Goal: Transaction & Acquisition: Purchase product/service

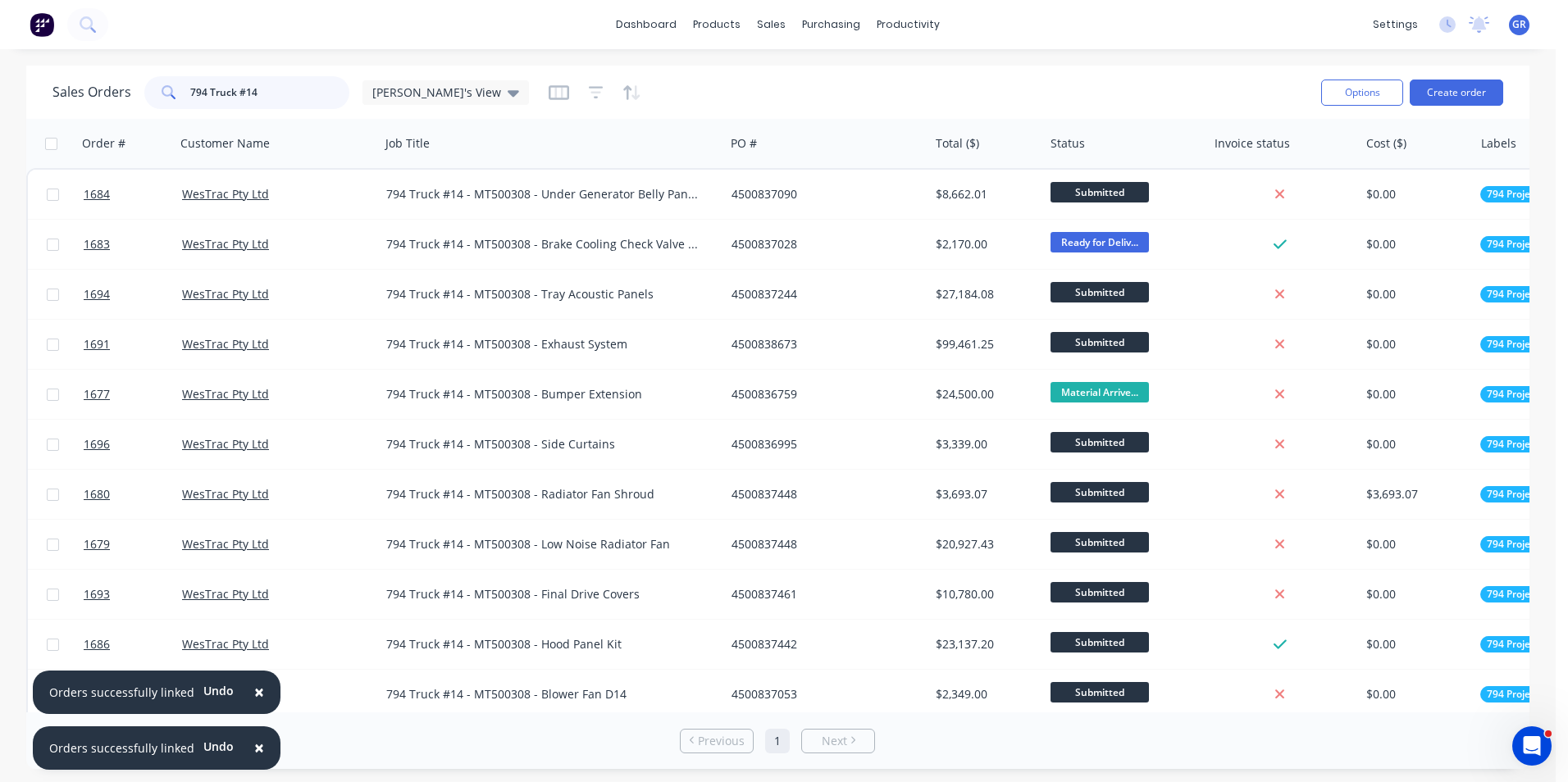
drag, startPoint x: 260, startPoint y: 90, endPoint x: 186, endPoint y: 91, distance: 74.0
click at [186, 91] on div "794 Truck #14" at bounding box center [247, 92] width 205 height 32
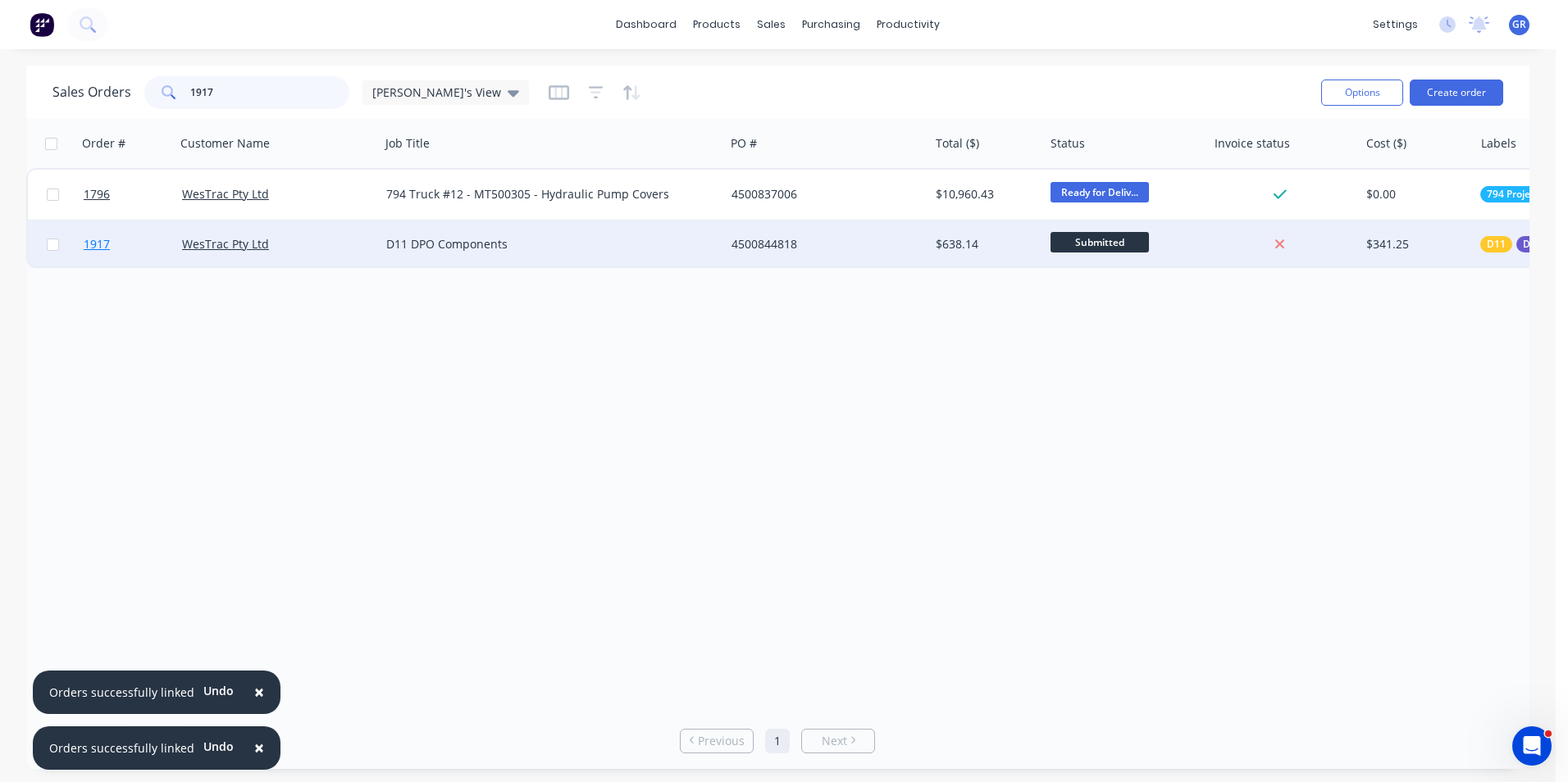
type input "1917"
click at [102, 247] on span "1917" at bounding box center [97, 244] width 27 height 16
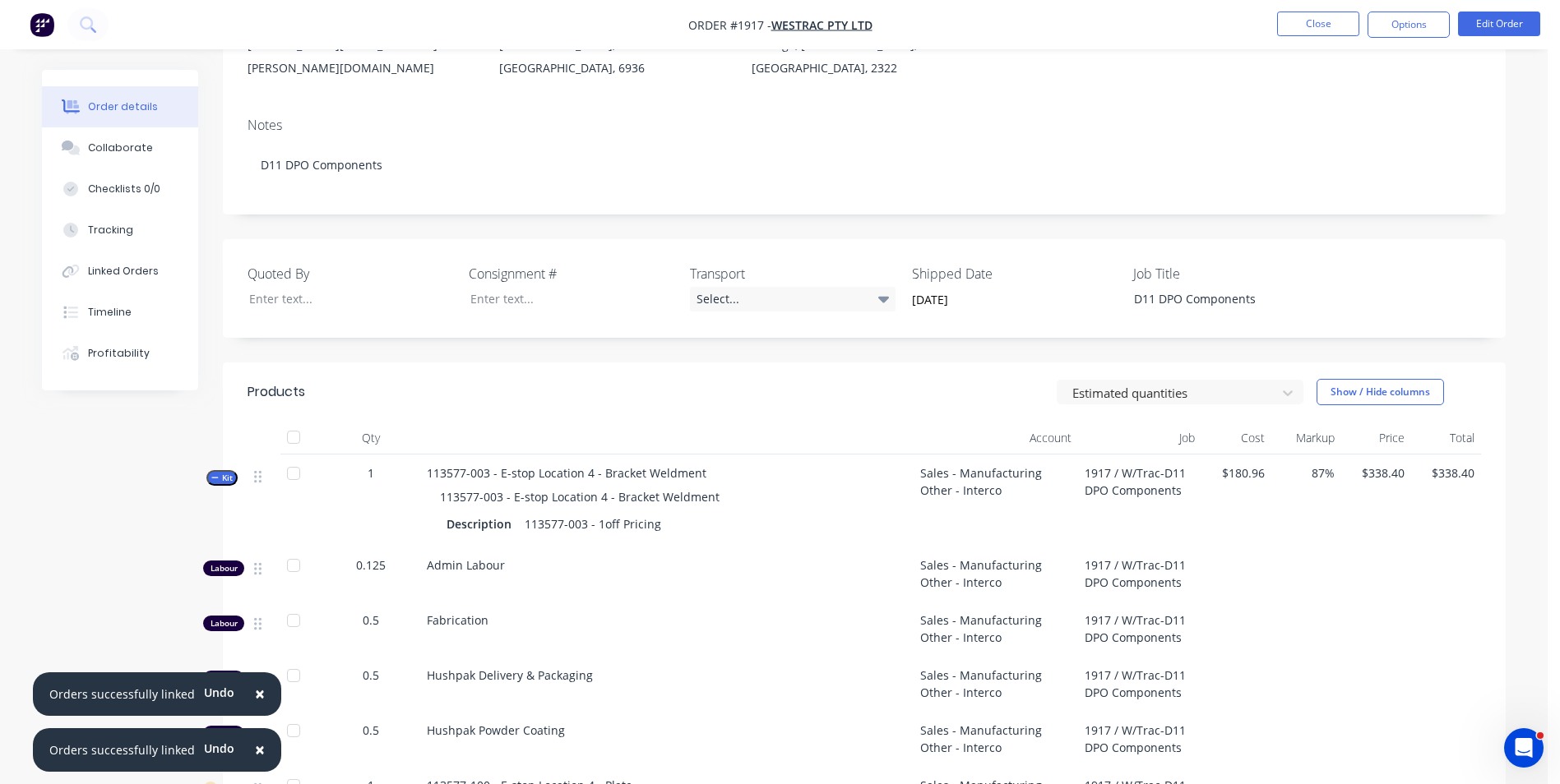
scroll to position [247, 0]
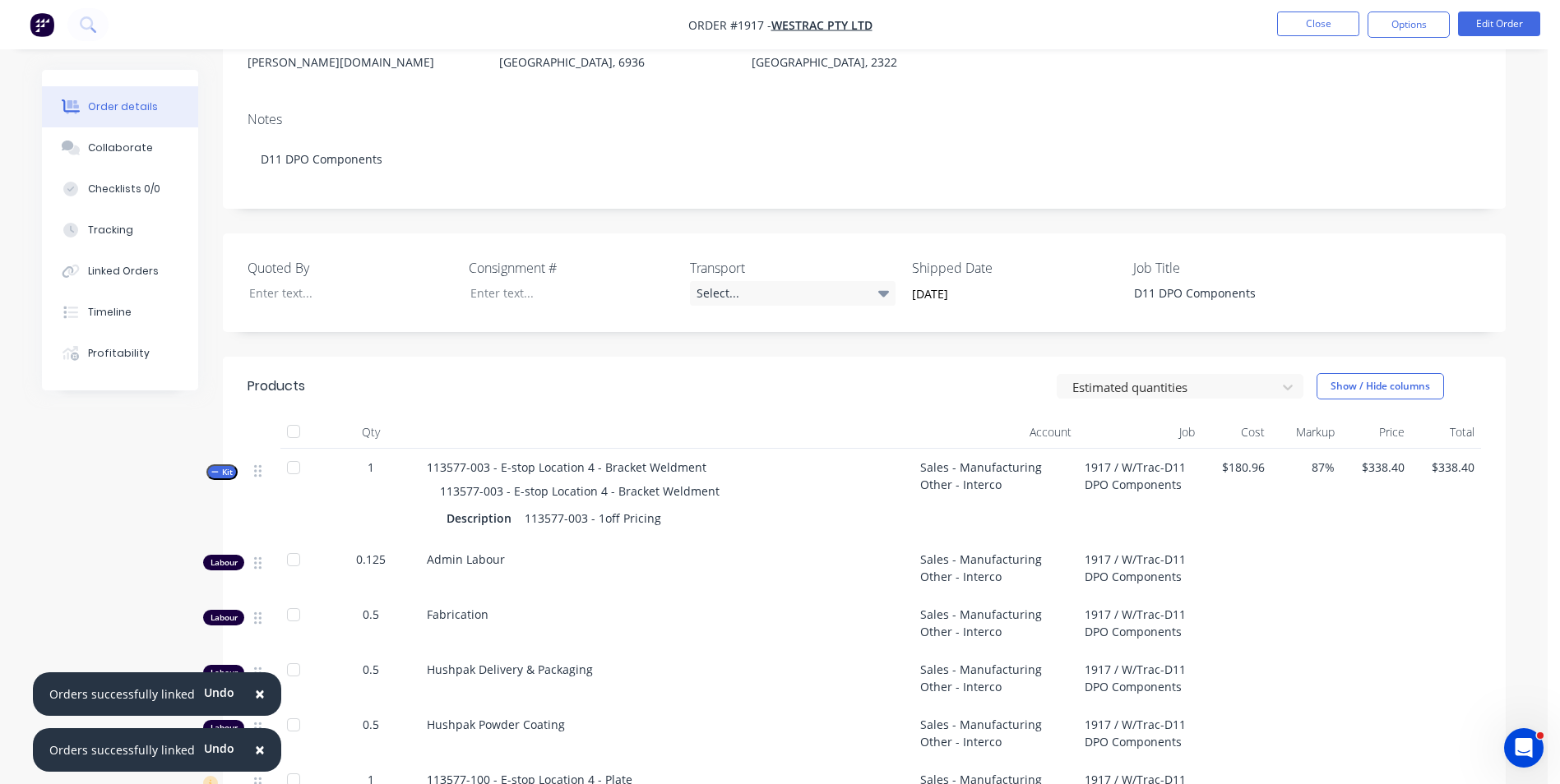
click at [259, 697] on button "×" at bounding box center [260, 695] width 43 height 39
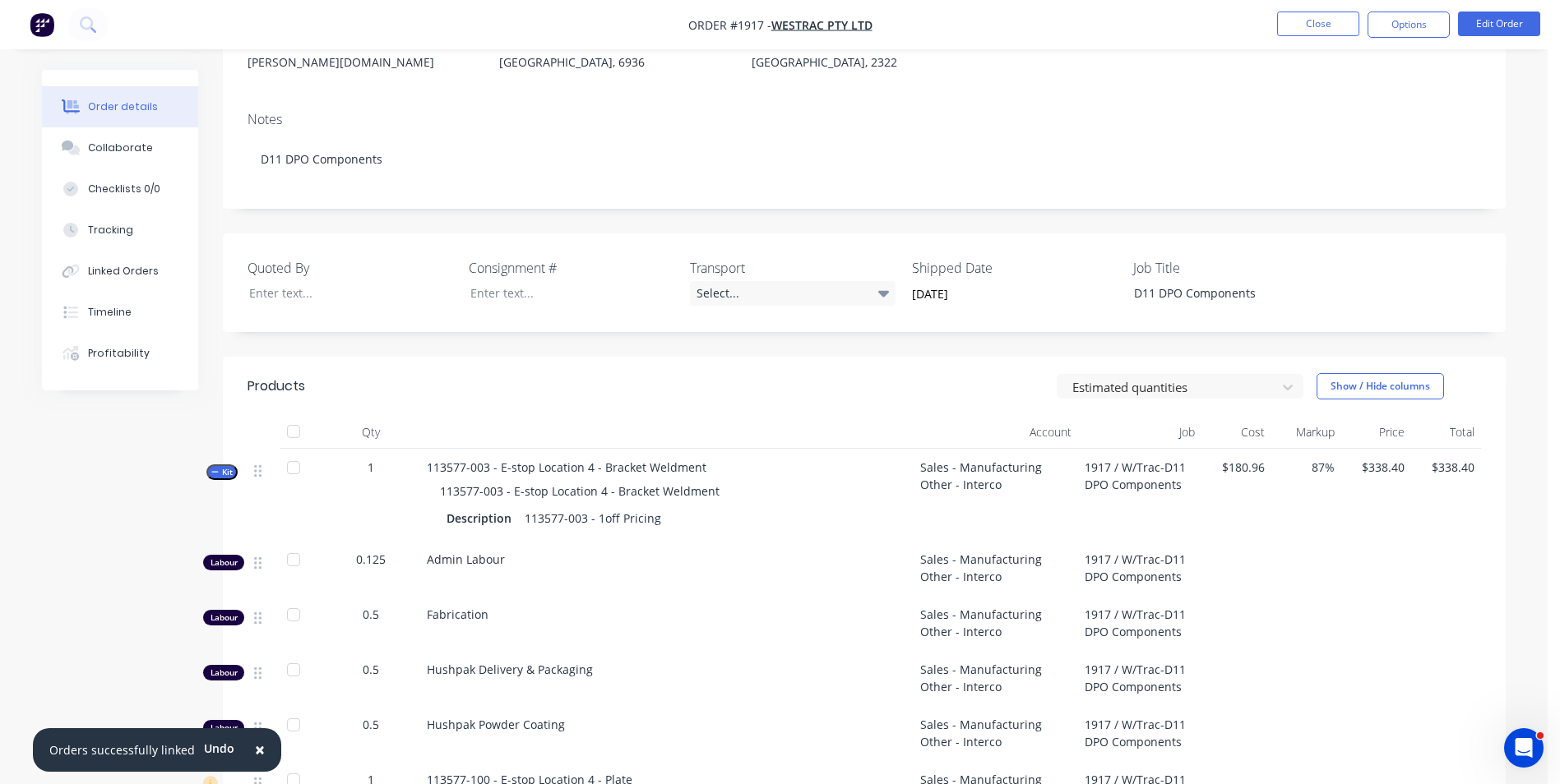
click at [256, 751] on span "×" at bounding box center [260, 749] width 10 height 23
click at [222, 466] on span "Kit" at bounding box center [222, 472] width 21 height 12
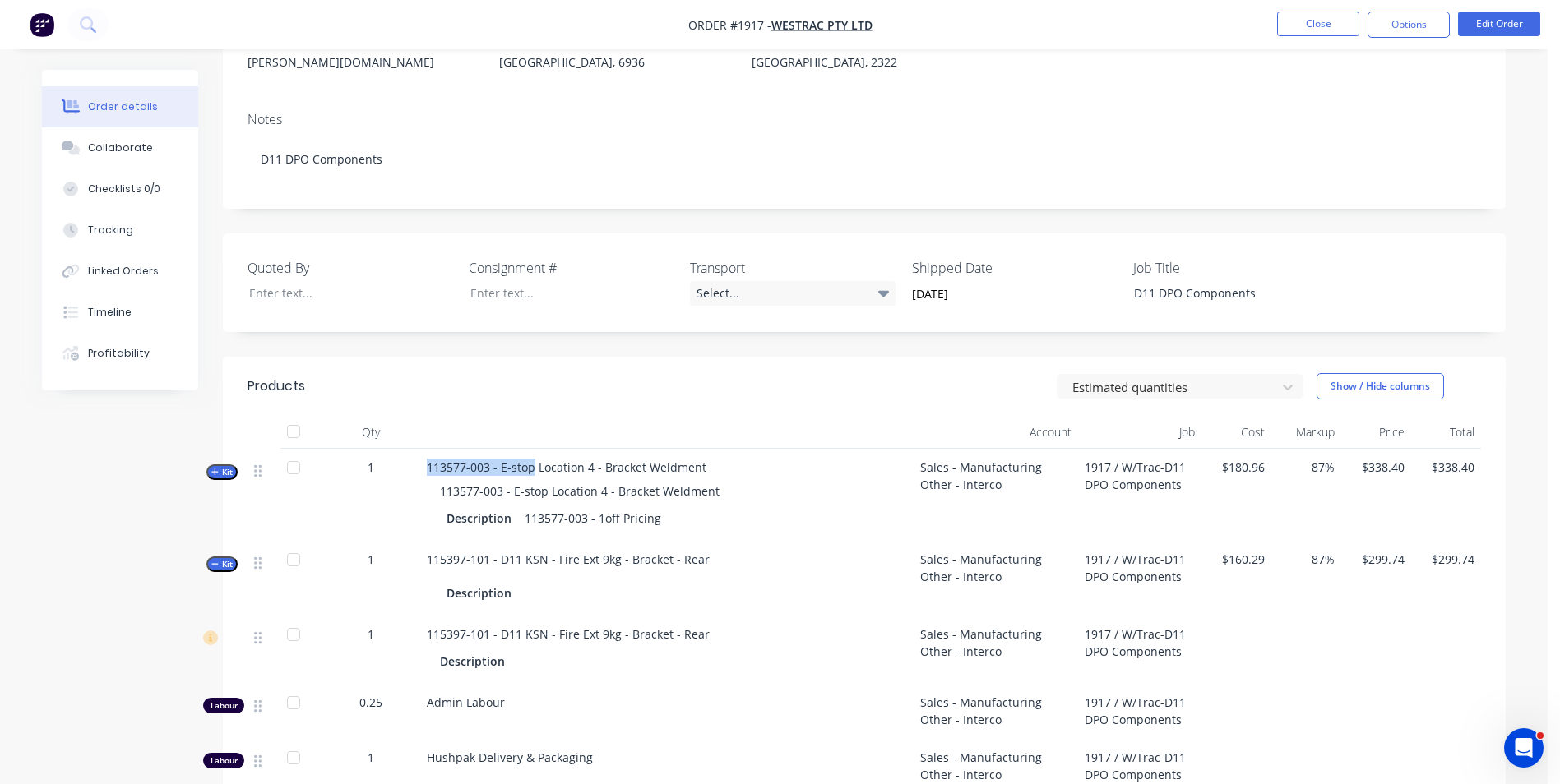
drag, startPoint x: 428, startPoint y: 444, endPoint x: 534, endPoint y: 445, distance: 106.0
click at [534, 459] on span "113577-003 - E-stop Location 4 - Bracket Weldment" at bounding box center [567, 467] width 279 height 15
drag, startPoint x: 534, startPoint y: 445, endPoint x: 519, endPoint y: 444, distance: 15.0
copy span "113577-003 - E-stop"
click at [226, 558] on span "Kit" at bounding box center [222, 564] width 21 height 12
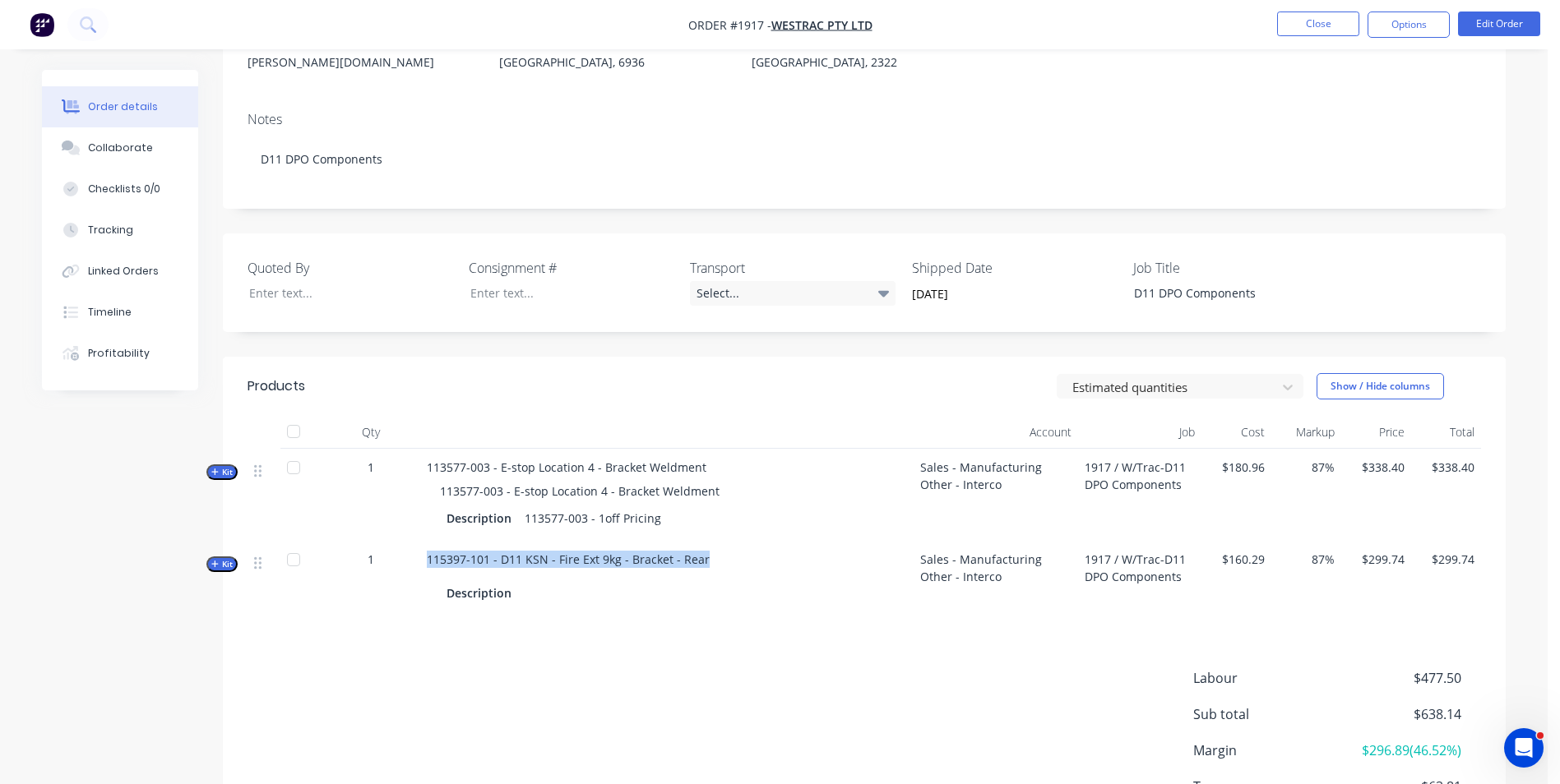
drag, startPoint x: 426, startPoint y: 536, endPoint x: 701, endPoint y: 538, distance: 275.0
click at [701, 541] on div "115397-101 - D11 KSN - Fire Ext 9kg - Bracket - Rear Description" at bounding box center [667, 578] width 494 height 75
drag, startPoint x: 701, startPoint y: 538, endPoint x: 693, endPoint y: 537, distance: 8.1
copy span "115397-101 - D11 KSN - Fire Ext 9kg - Bracket - Rear"
click at [1329, 24] on button "Close" at bounding box center [1318, 23] width 82 height 25
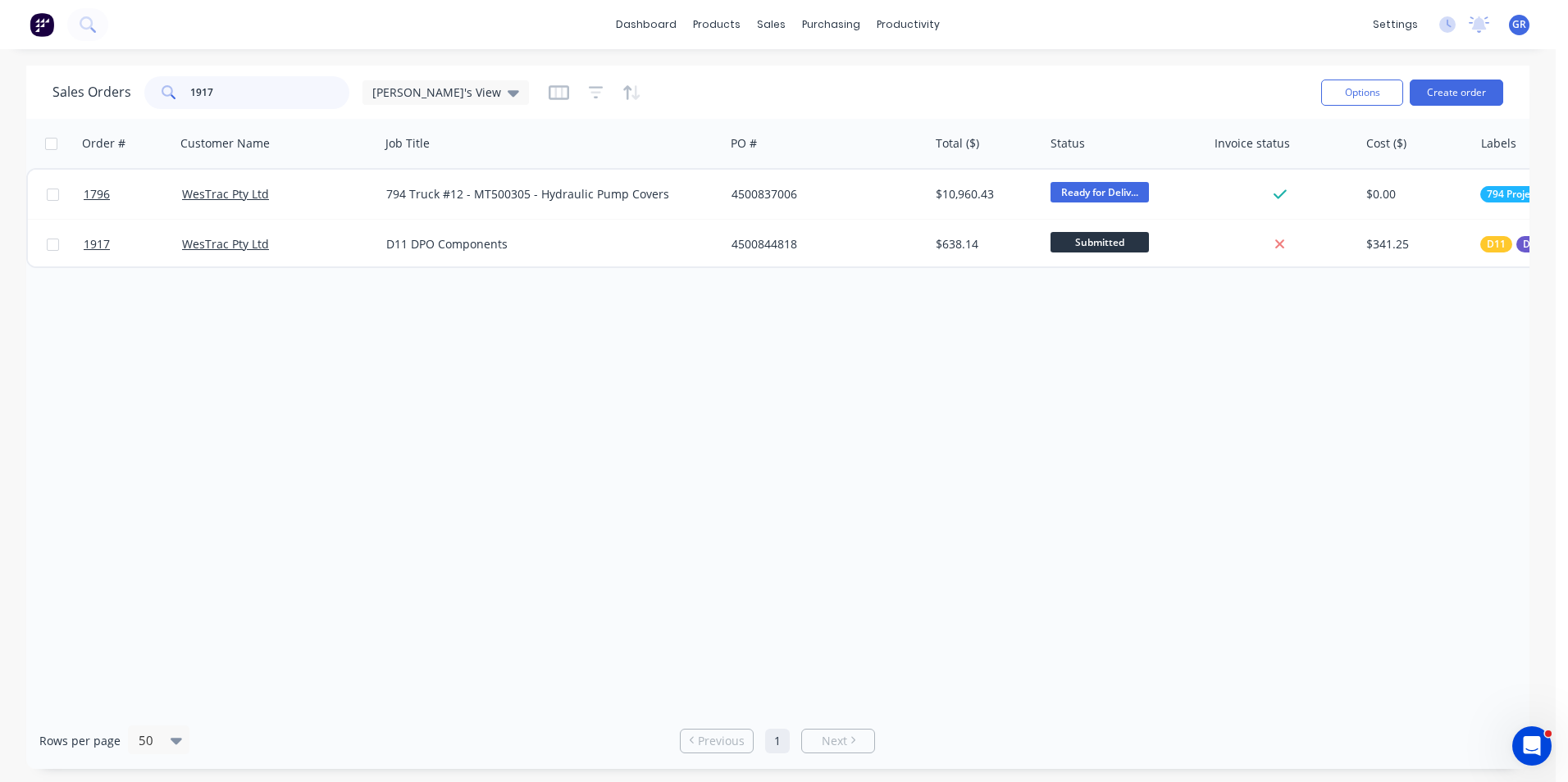
drag, startPoint x: 221, startPoint y: 93, endPoint x: 180, endPoint y: 93, distance: 41.0
click at [180, 93] on div "1917" at bounding box center [247, 92] width 205 height 32
type input "1888"
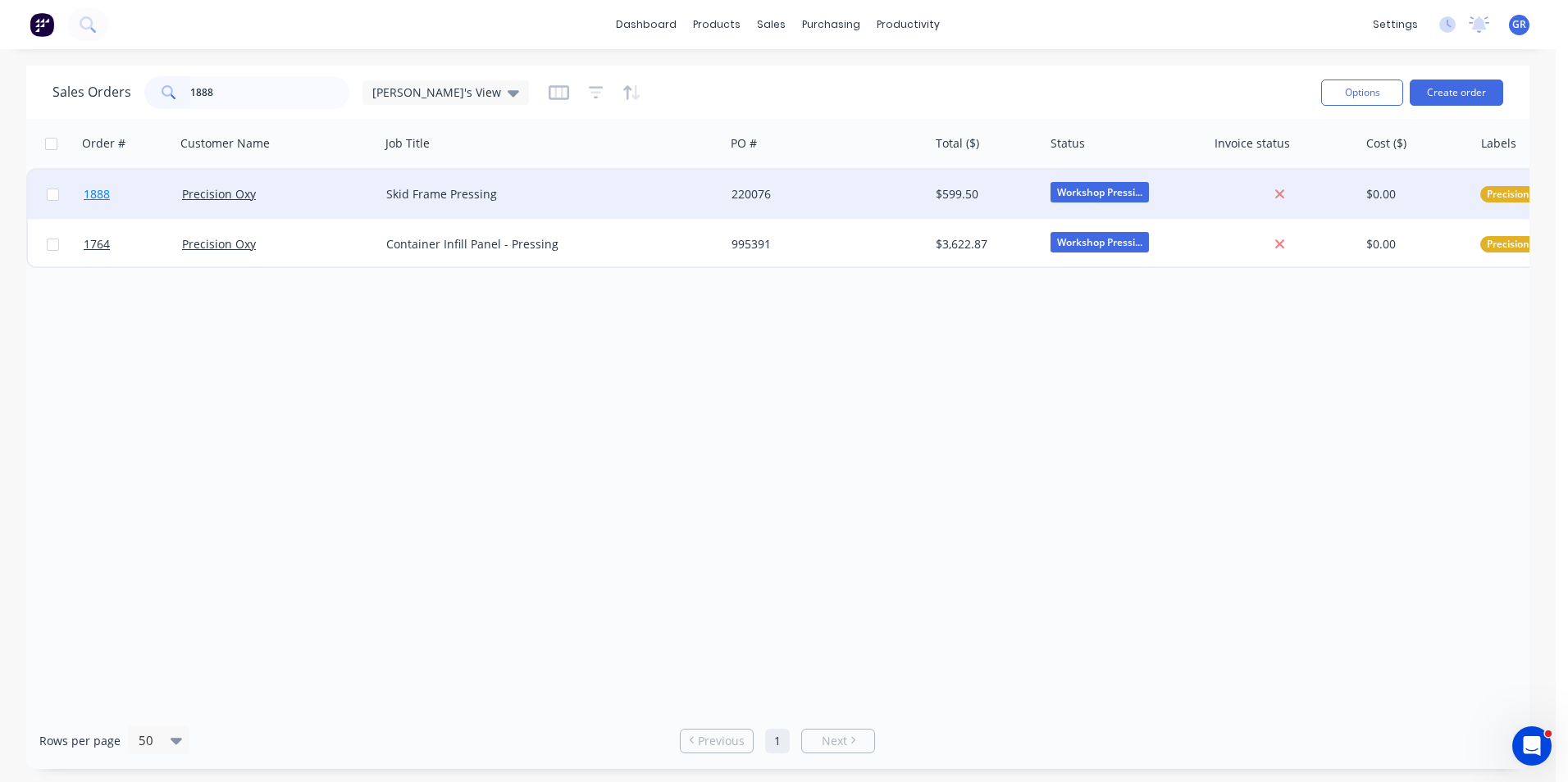
click at [97, 193] on span "1888" at bounding box center [97, 194] width 27 height 16
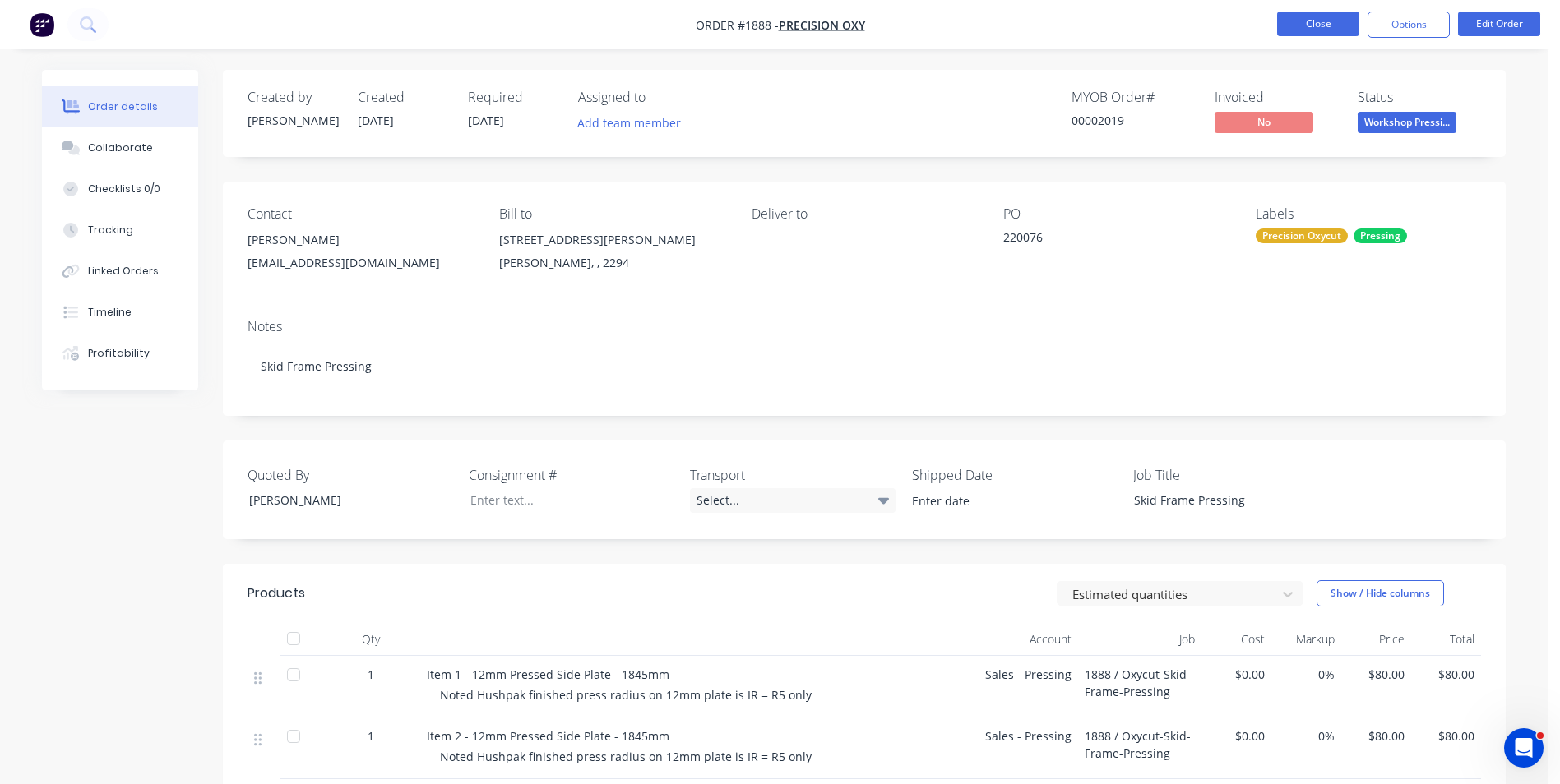
click at [1322, 28] on button "Close" at bounding box center [1318, 23] width 82 height 25
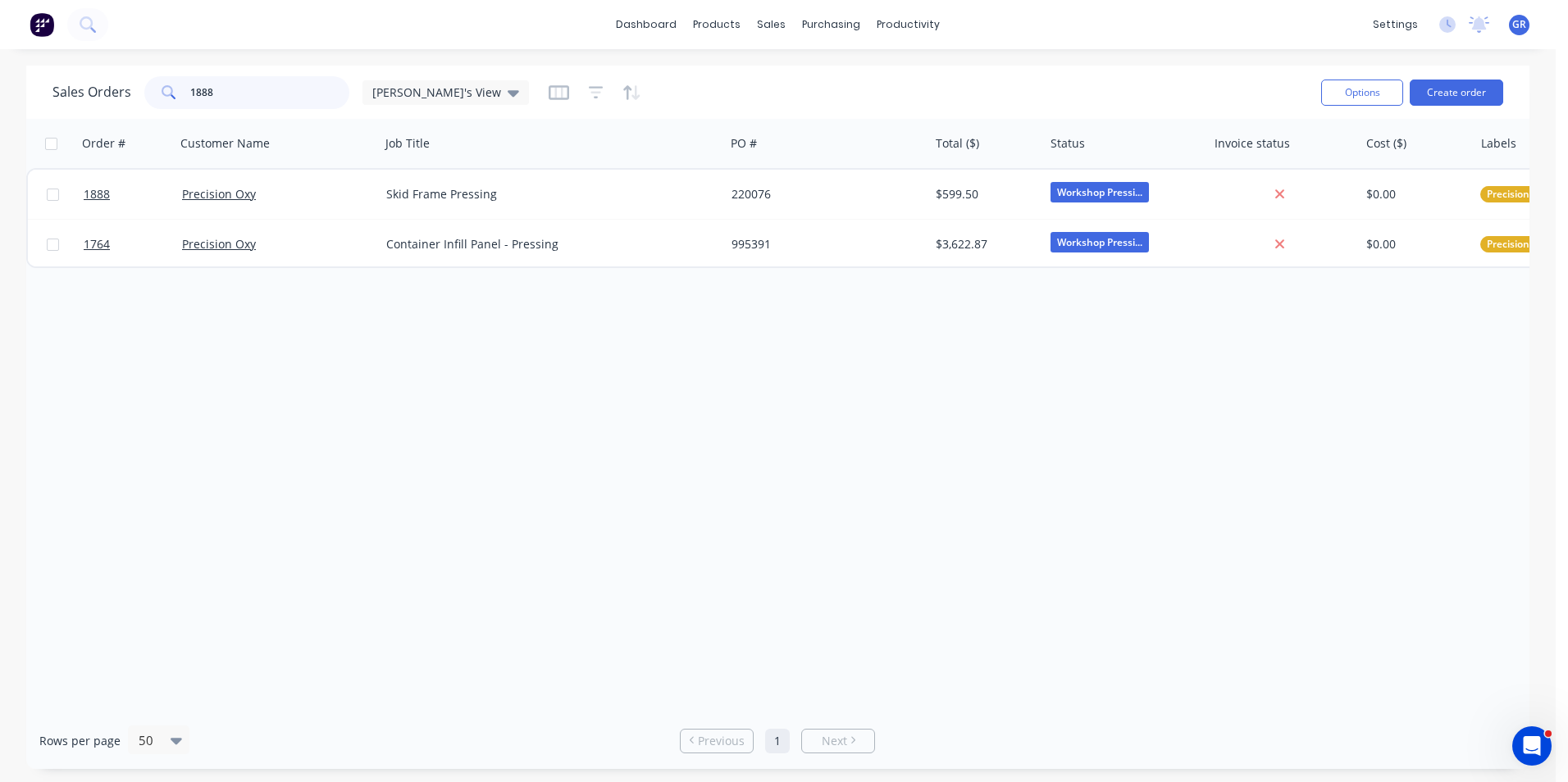
drag, startPoint x: 227, startPoint y: 89, endPoint x: 157, endPoint y: 89, distance: 70.0
click at [157, 89] on div "1888" at bounding box center [247, 92] width 205 height 32
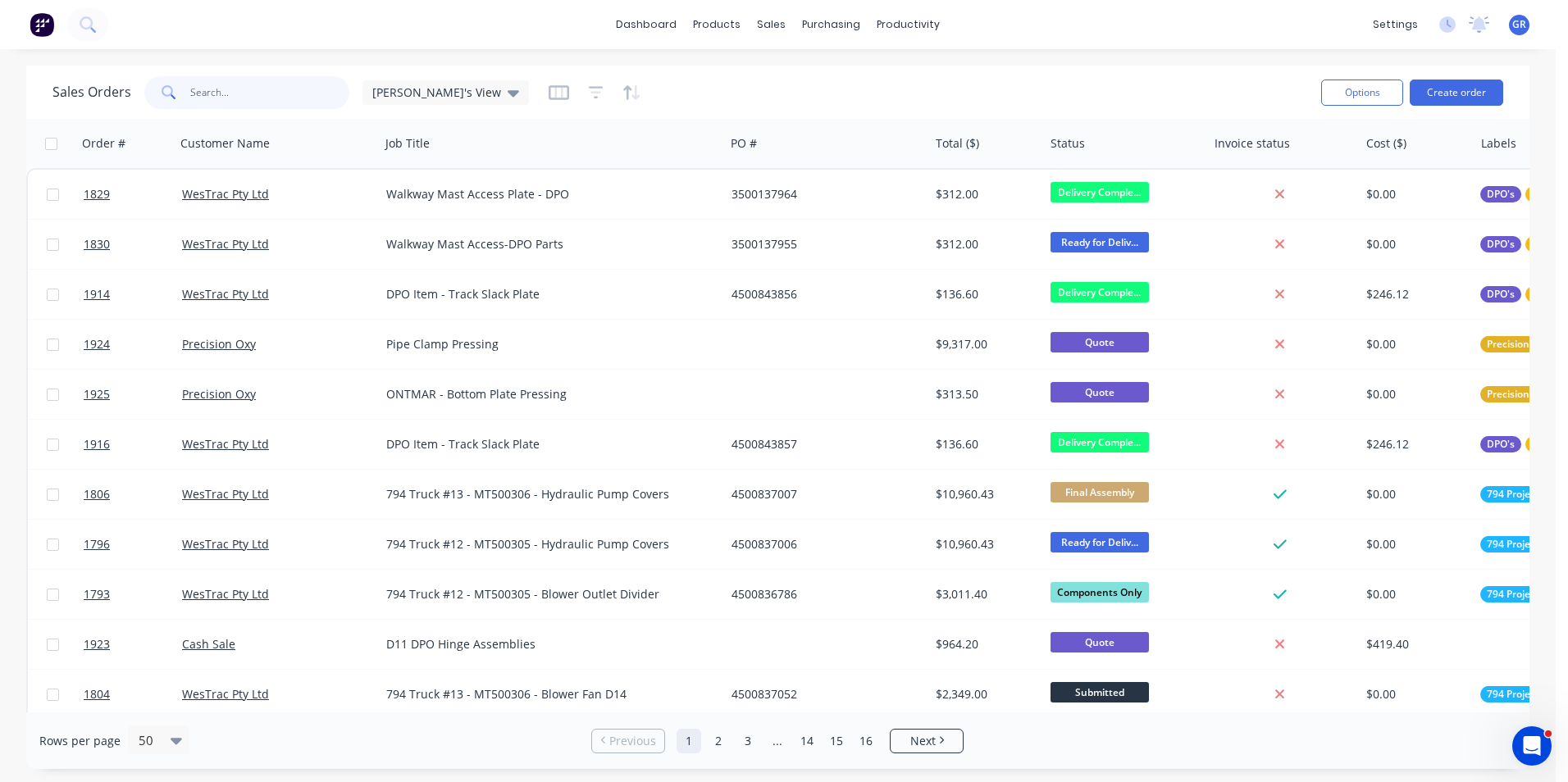
click at [197, 91] on input "text" at bounding box center [270, 92] width 160 height 32
paste input "115398-101"
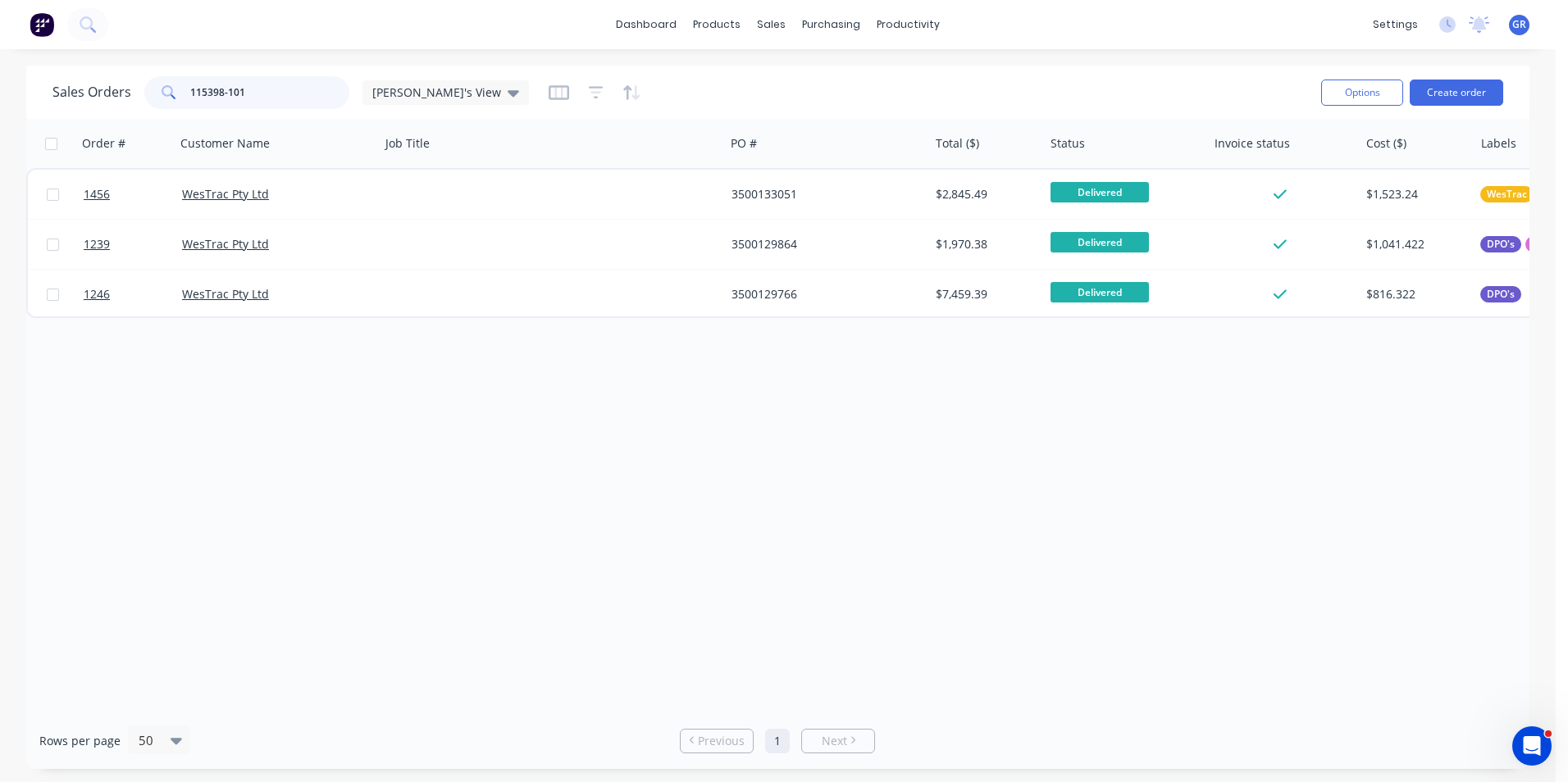
type input "115398-101"
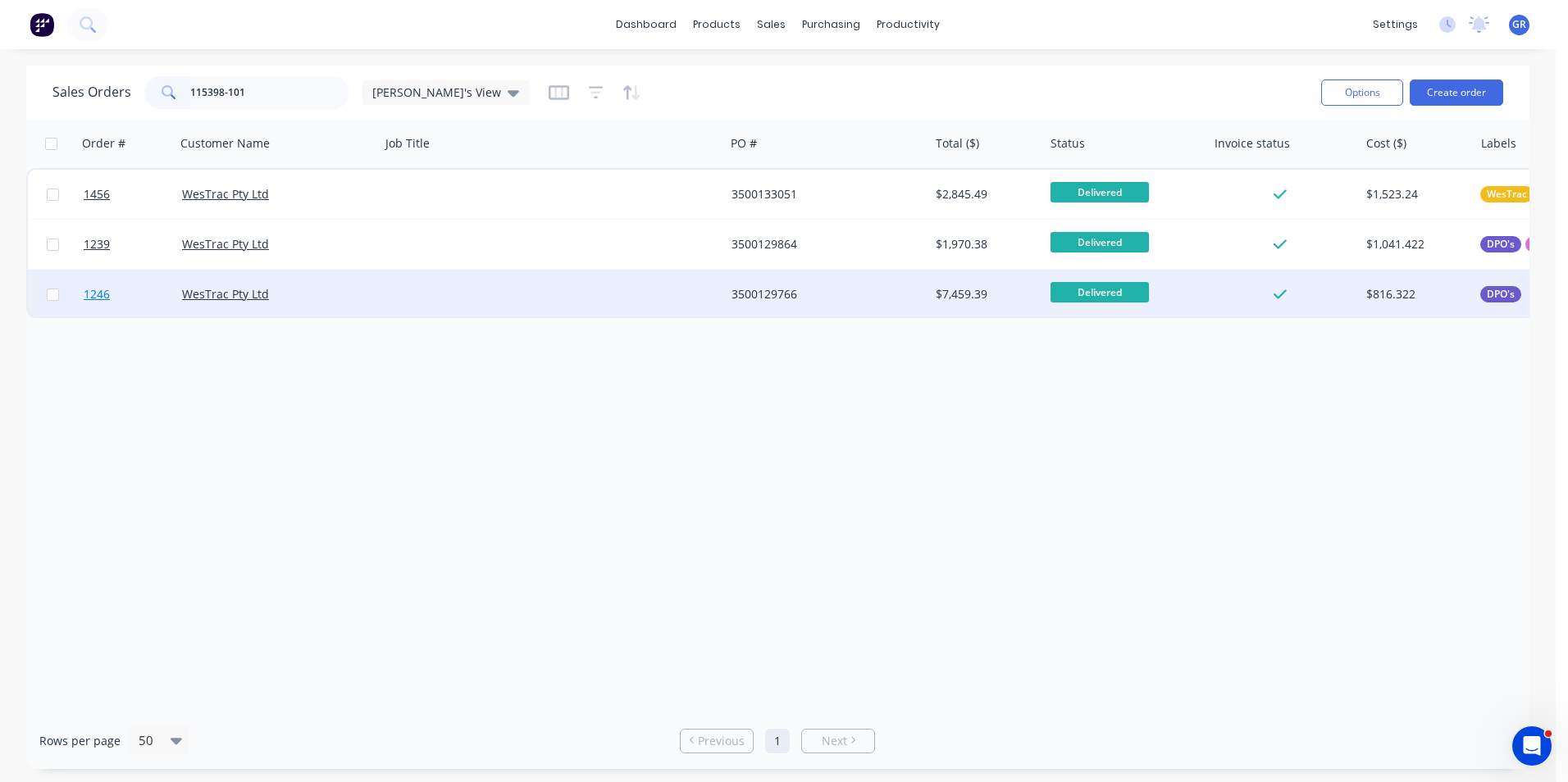
click at [97, 290] on span "1246" at bounding box center [97, 294] width 27 height 16
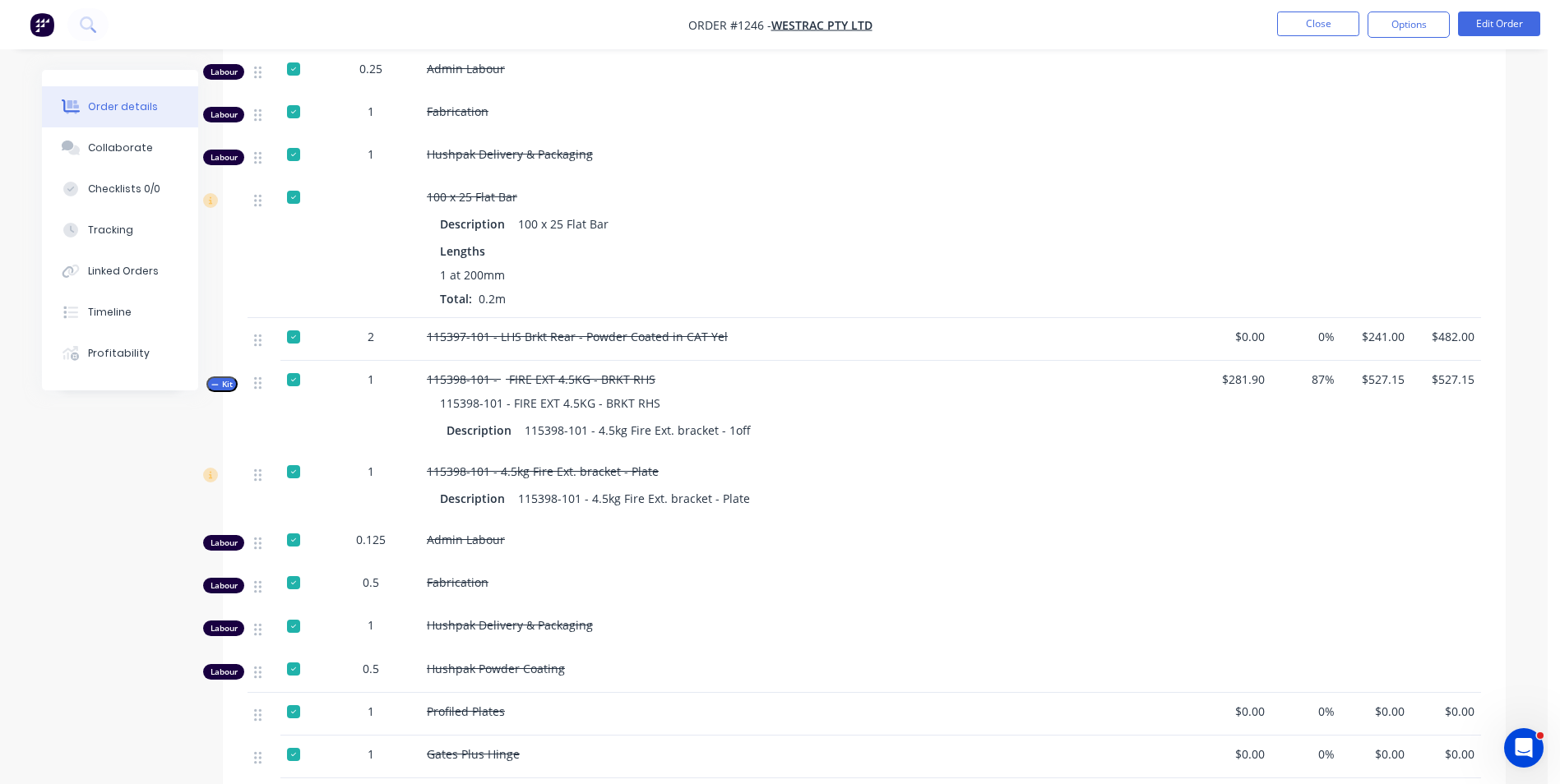
scroll to position [1562, 0]
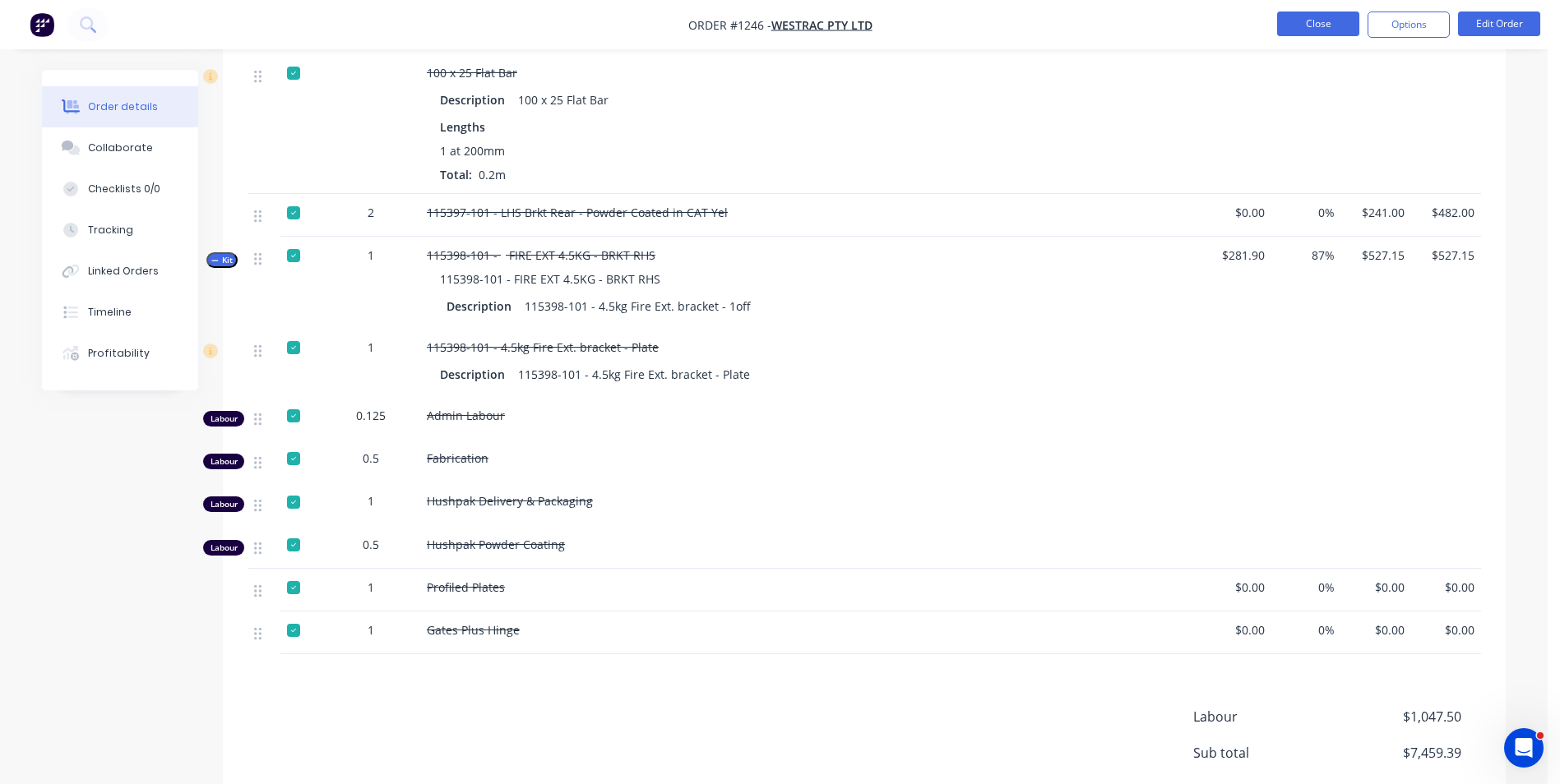
click at [1322, 21] on button "Close" at bounding box center [1318, 23] width 82 height 25
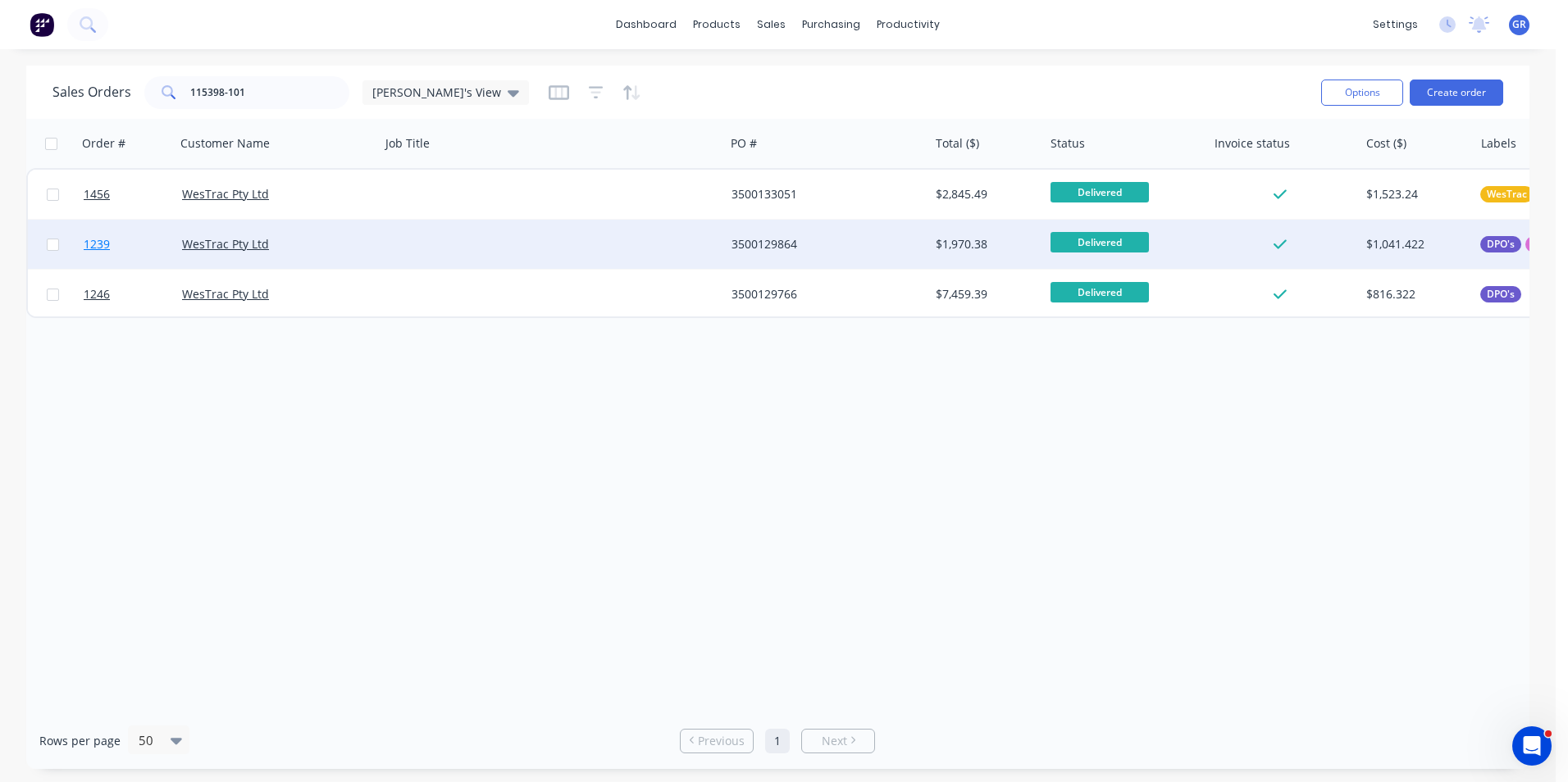
click at [100, 241] on span "1239" at bounding box center [97, 244] width 27 height 16
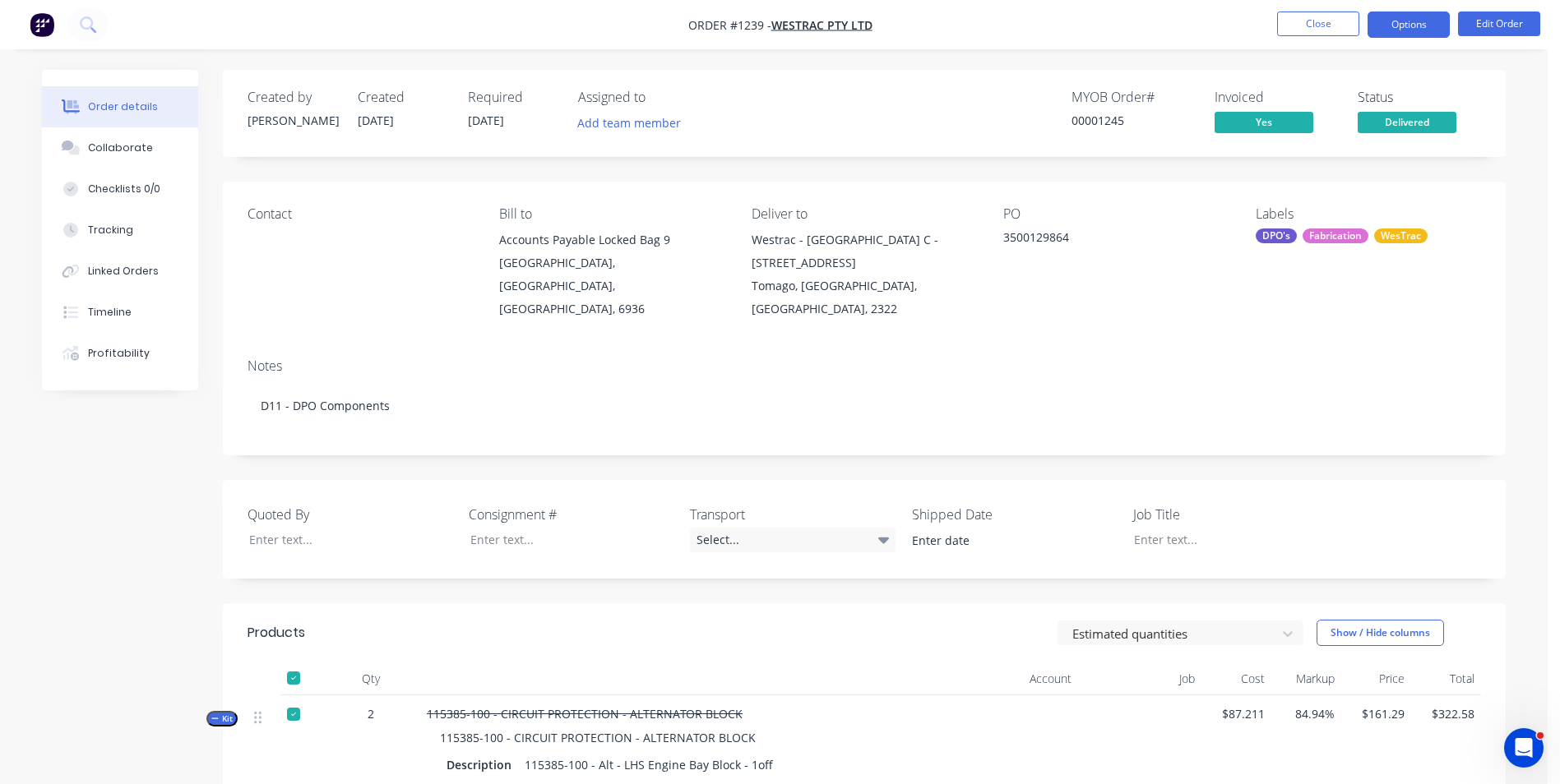
click at [1399, 24] on button "Options" at bounding box center [1408, 24] width 82 height 27
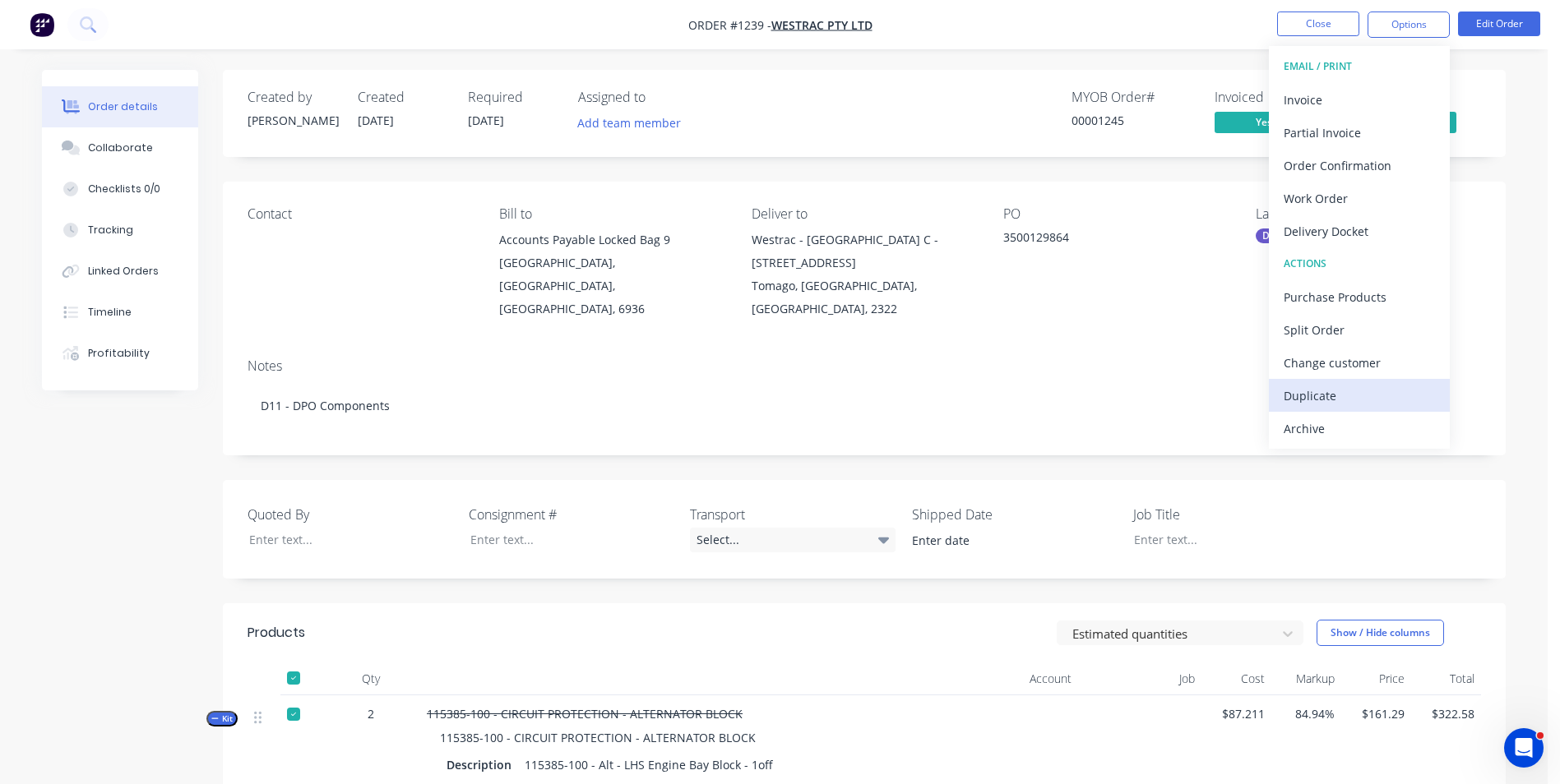
click at [1306, 394] on div "Duplicate" at bounding box center [1359, 396] width 152 height 24
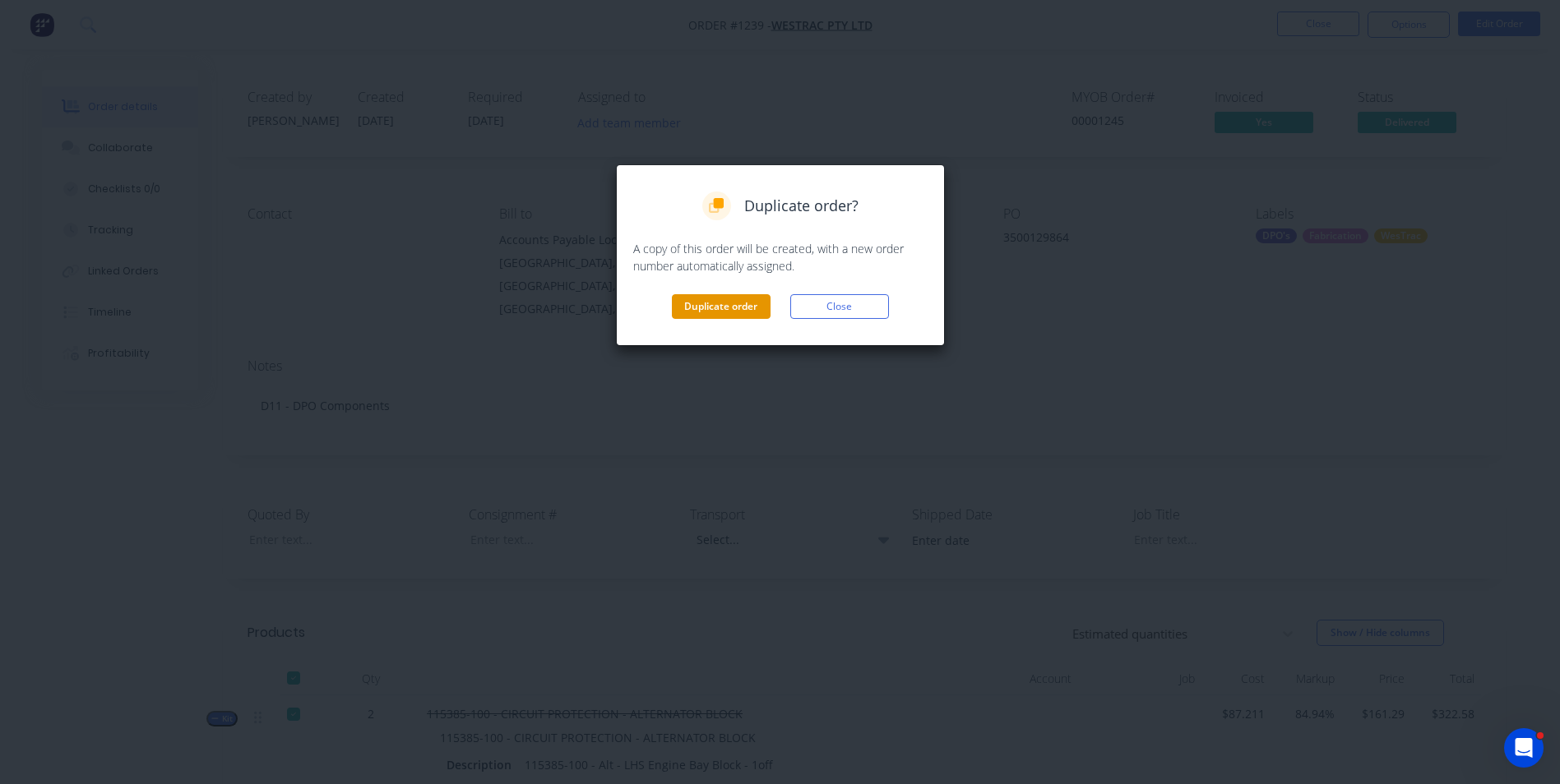
click at [729, 307] on button "Duplicate order" at bounding box center [721, 306] width 99 height 25
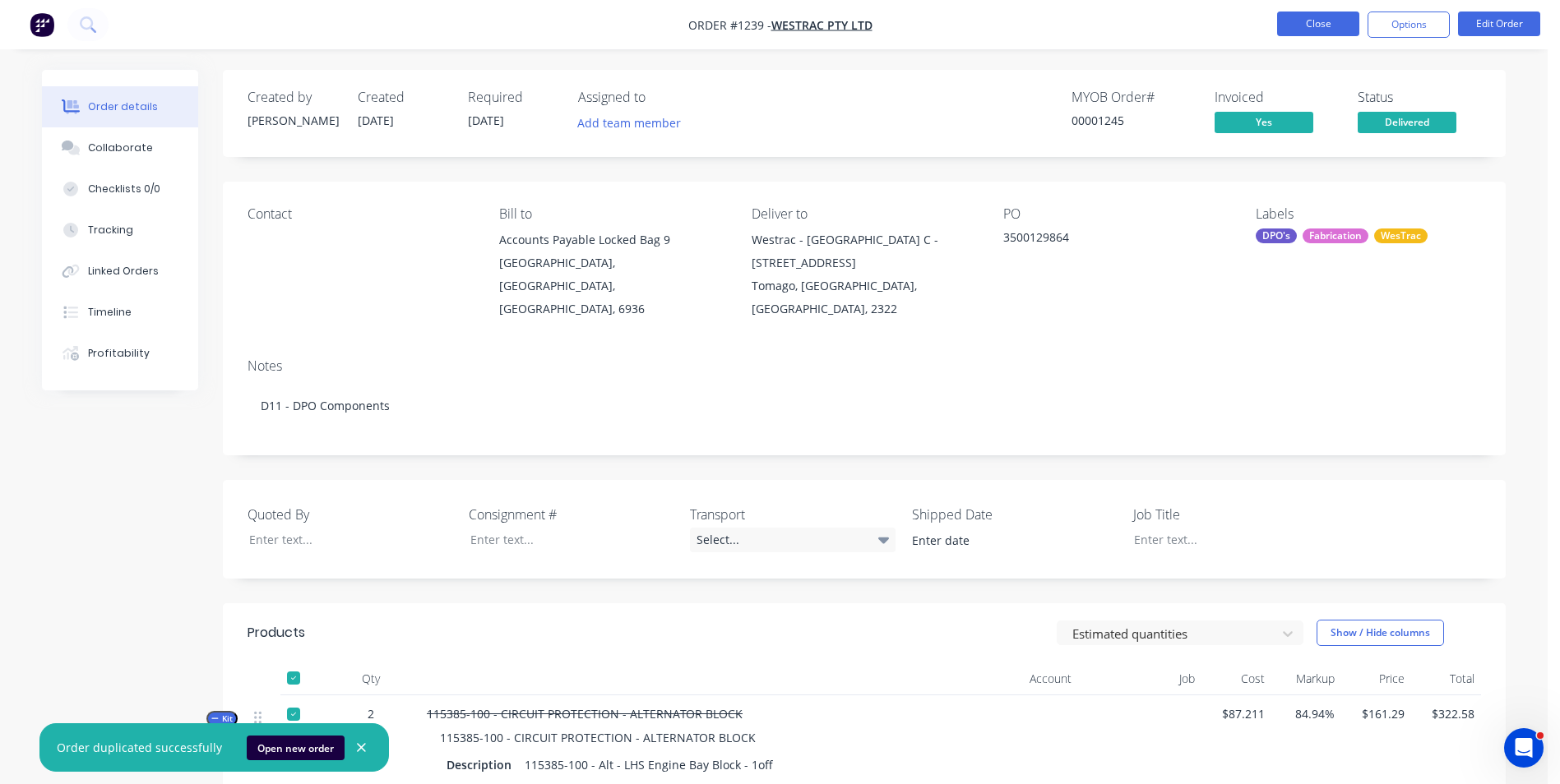
click at [1325, 16] on button "Close" at bounding box center [1318, 23] width 82 height 25
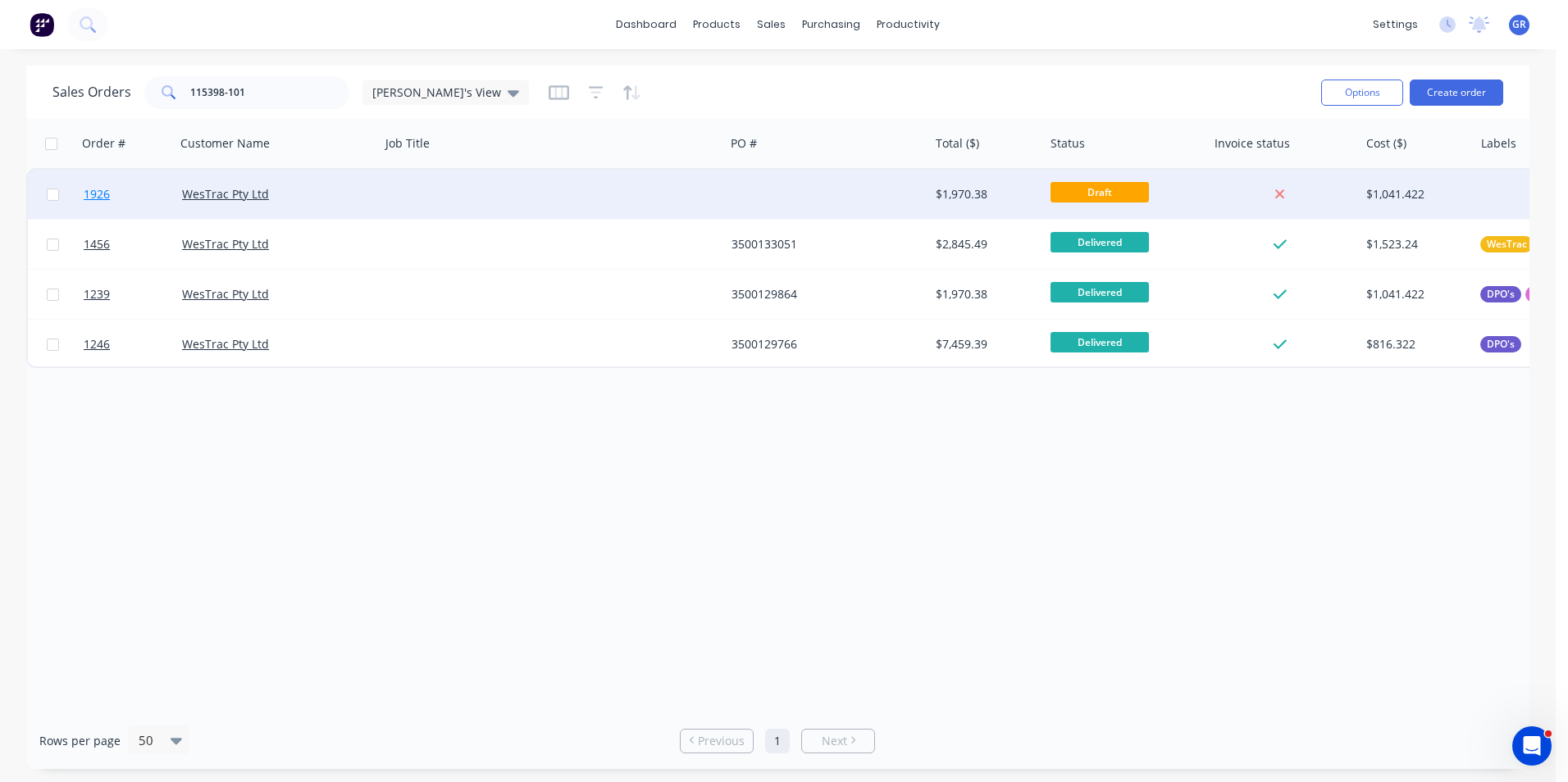
click at [103, 197] on span "1926" at bounding box center [97, 194] width 27 height 16
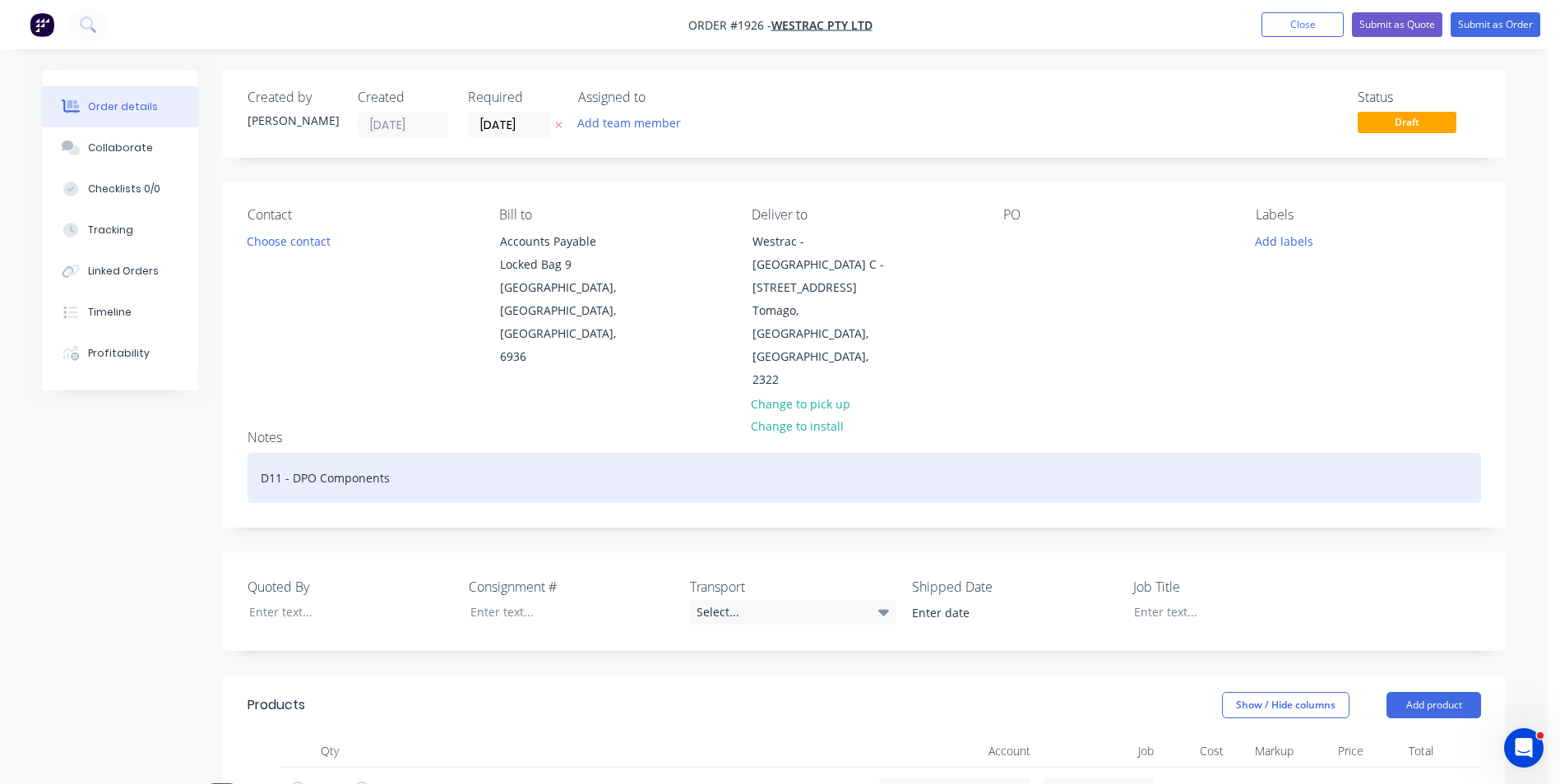
drag, startPoint x: 391, startPoint y: 431, endPoint x: 204, endPoint y: 431, distance: 187.0
paste div
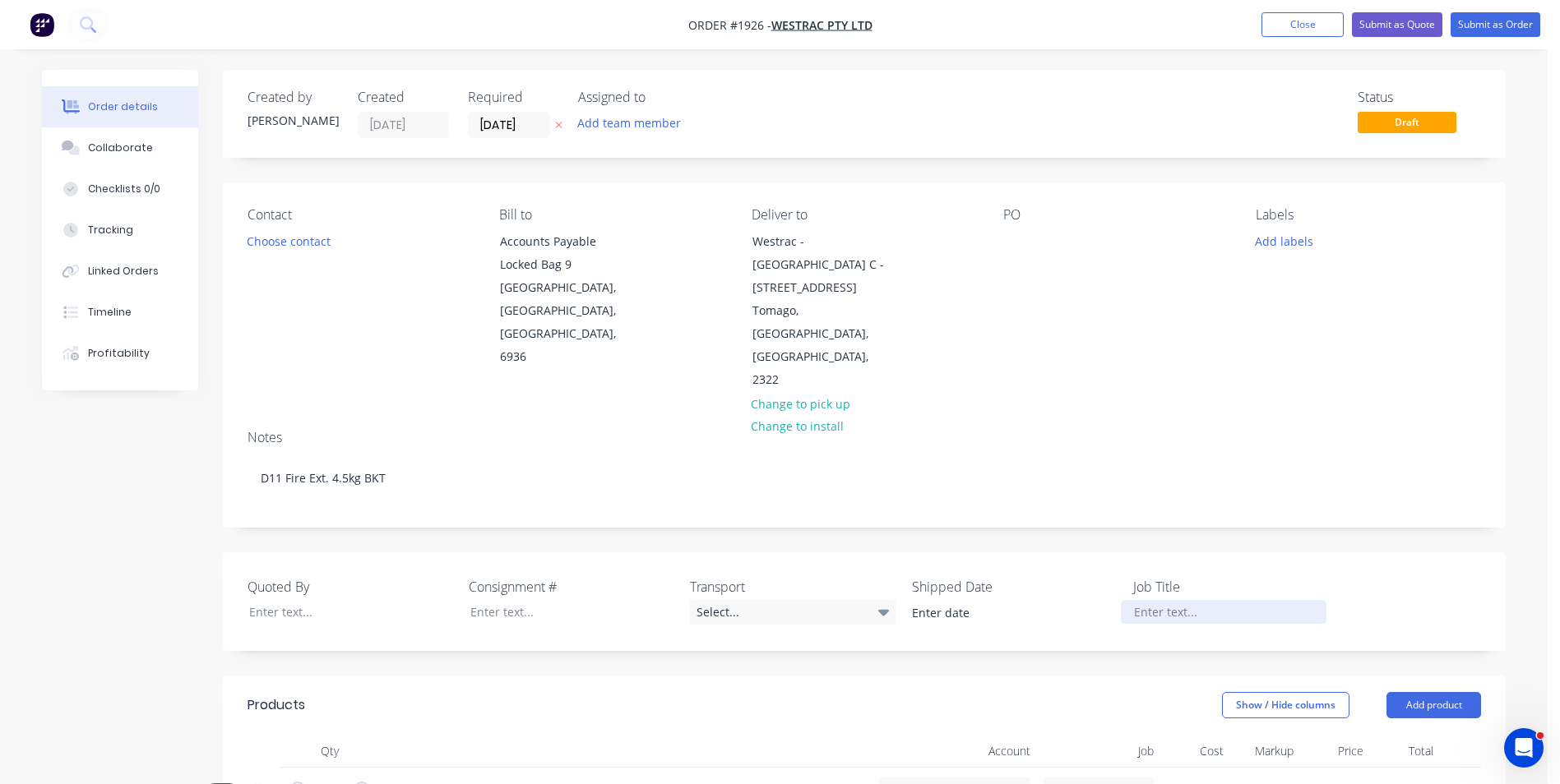
click at [1173, 600] on div at bounding box center [1224, 612] width 206 height 24
paste div
click at [1287, 242] on button "Add labels" at bounding box center [1283, 241] width 75 height 22
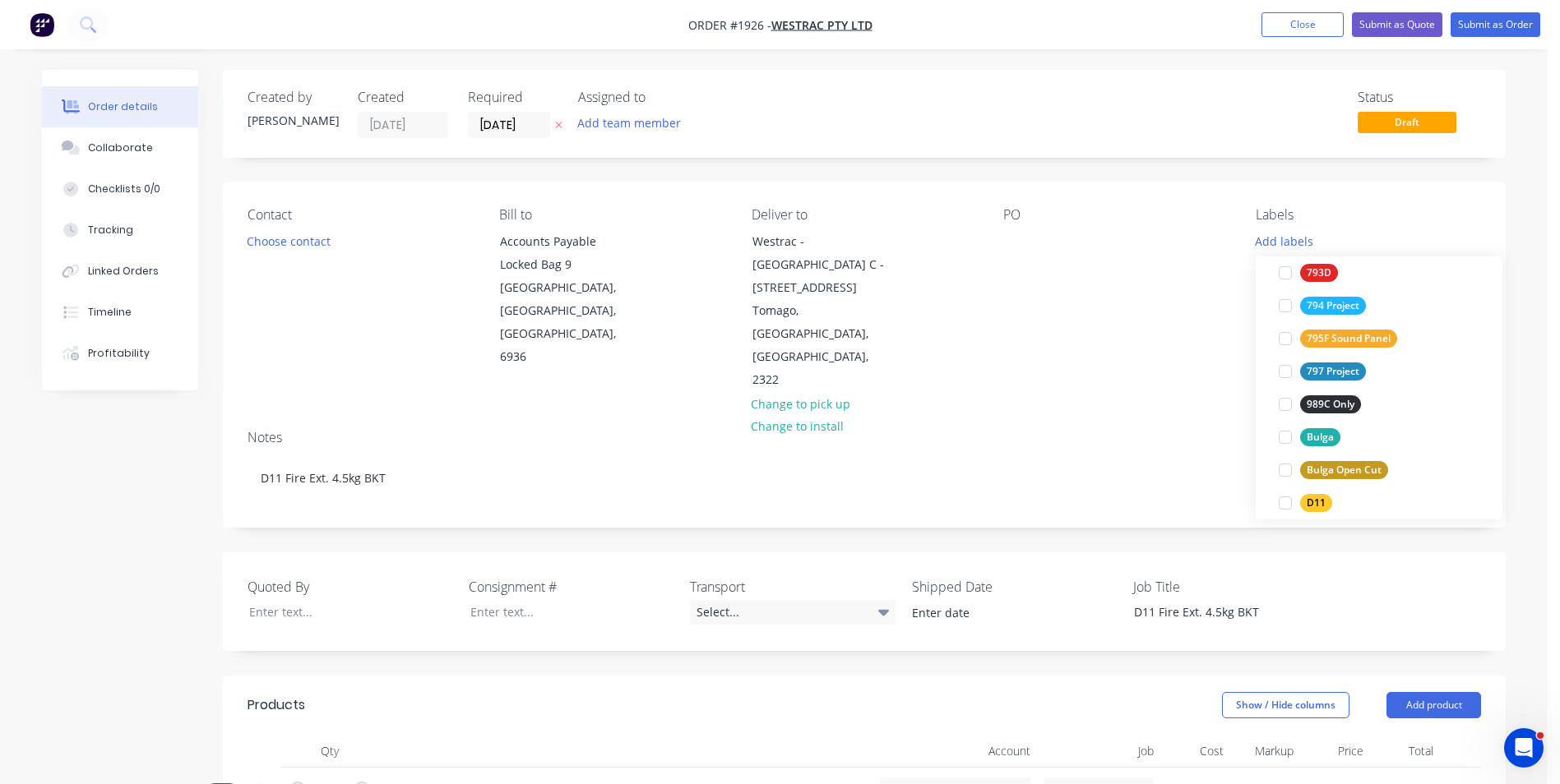
scroll to position [494, 0]
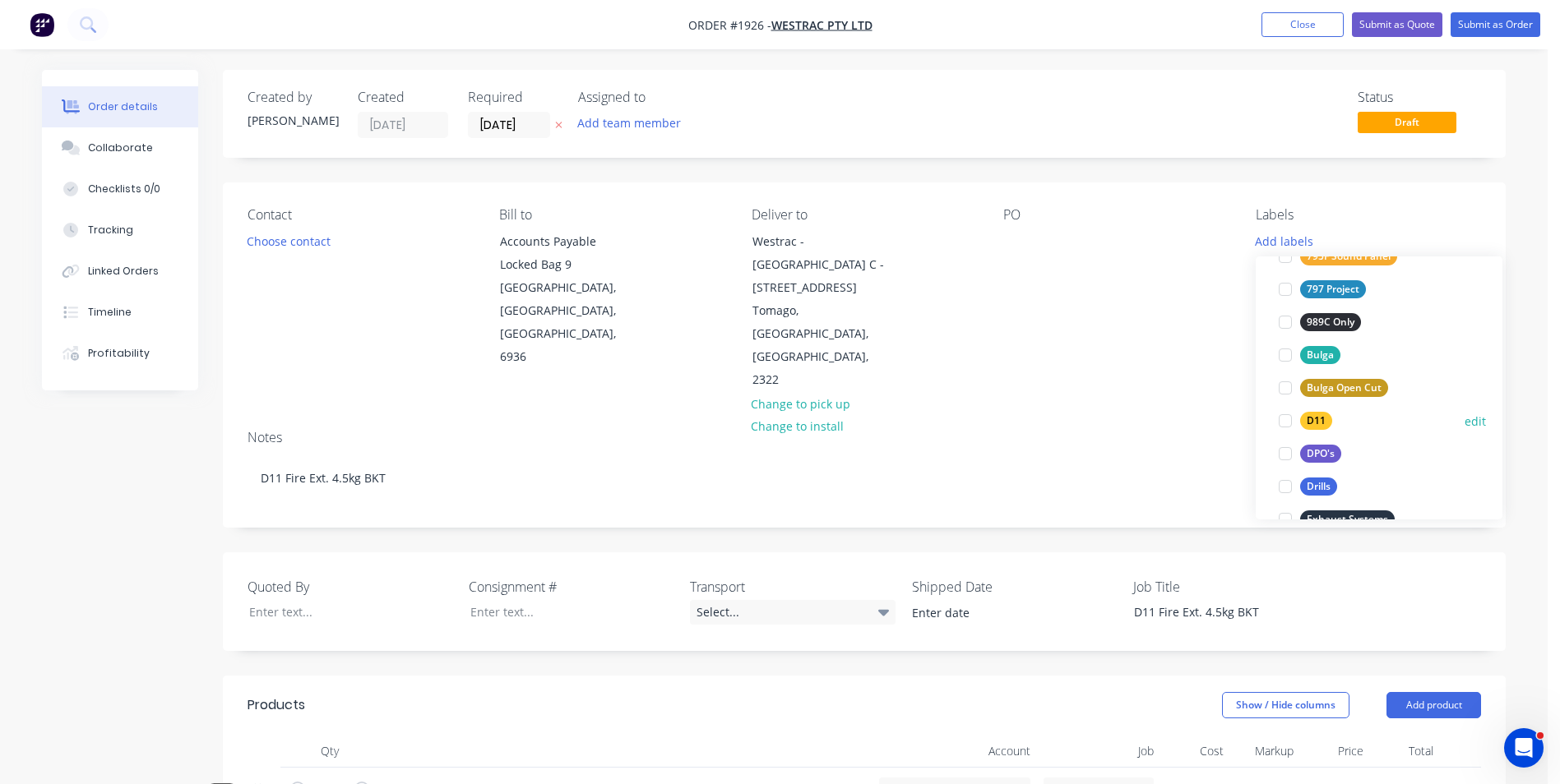
click at [1317, 416] on div "D11" at bounding box center [1316, 421] width 32 height 18
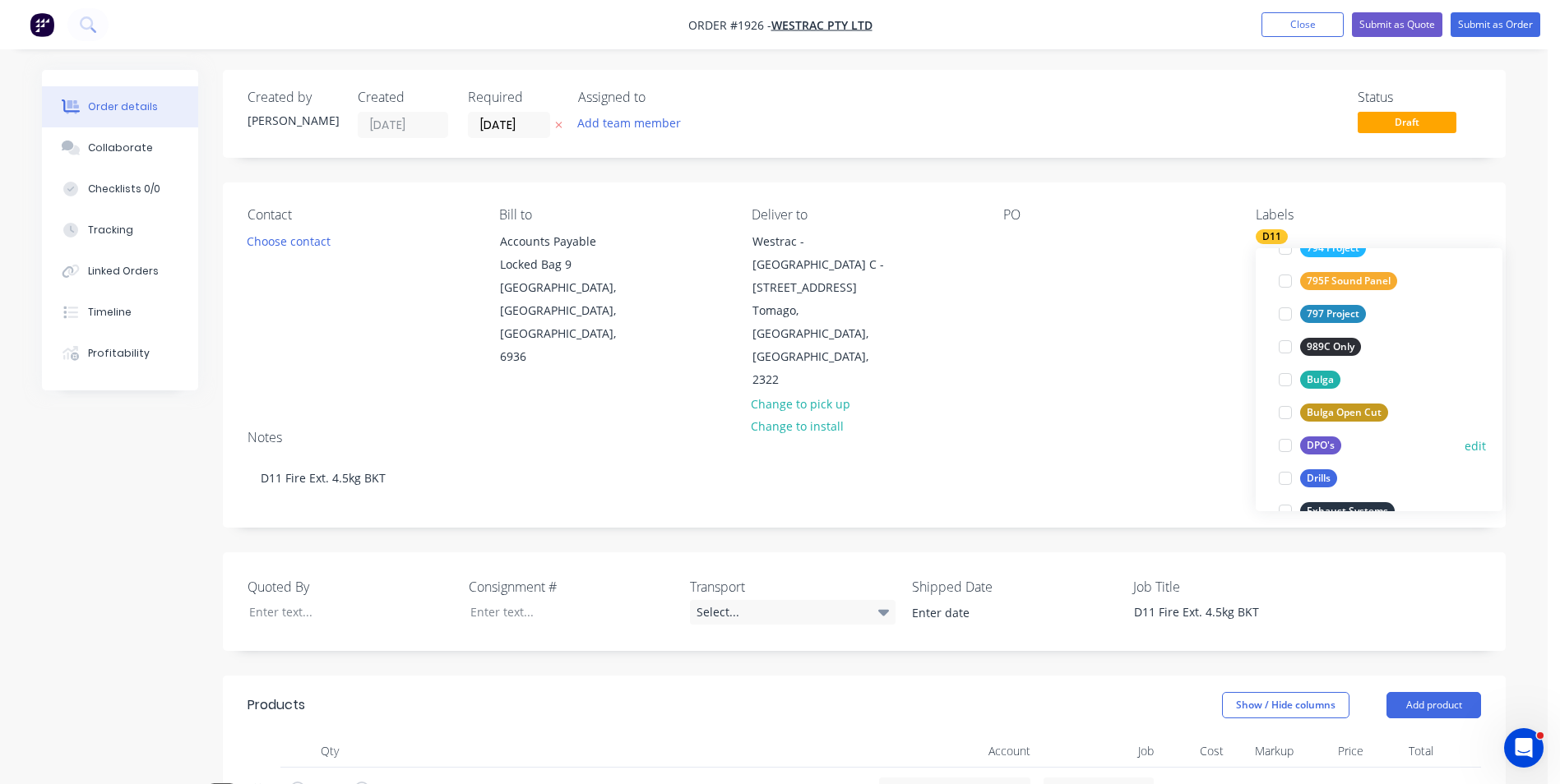
click at [1332, 447] on div "DPO's" at bounding box center [1321, 445] width 41 height 18
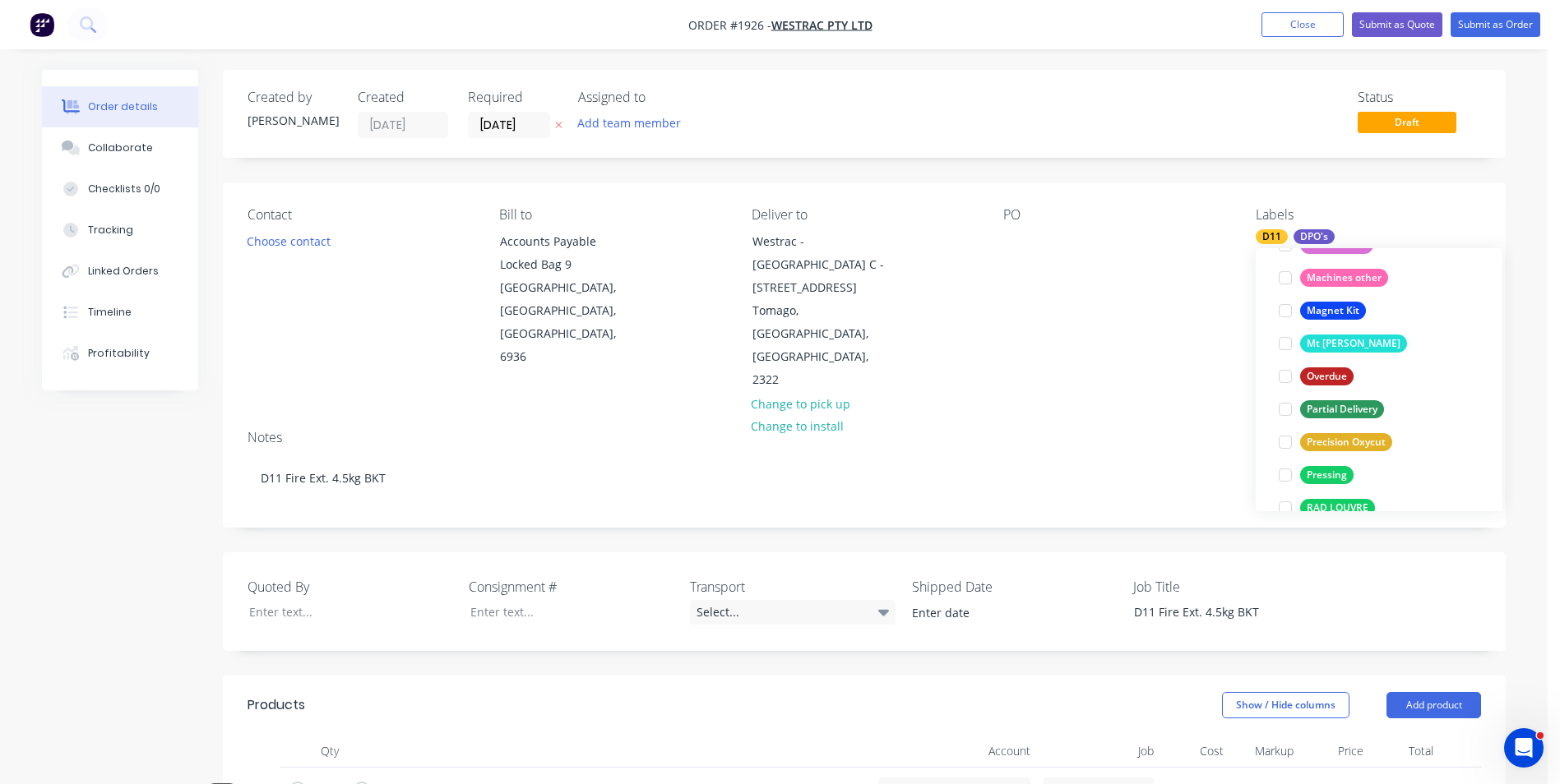
scroll to position [1118, 0]
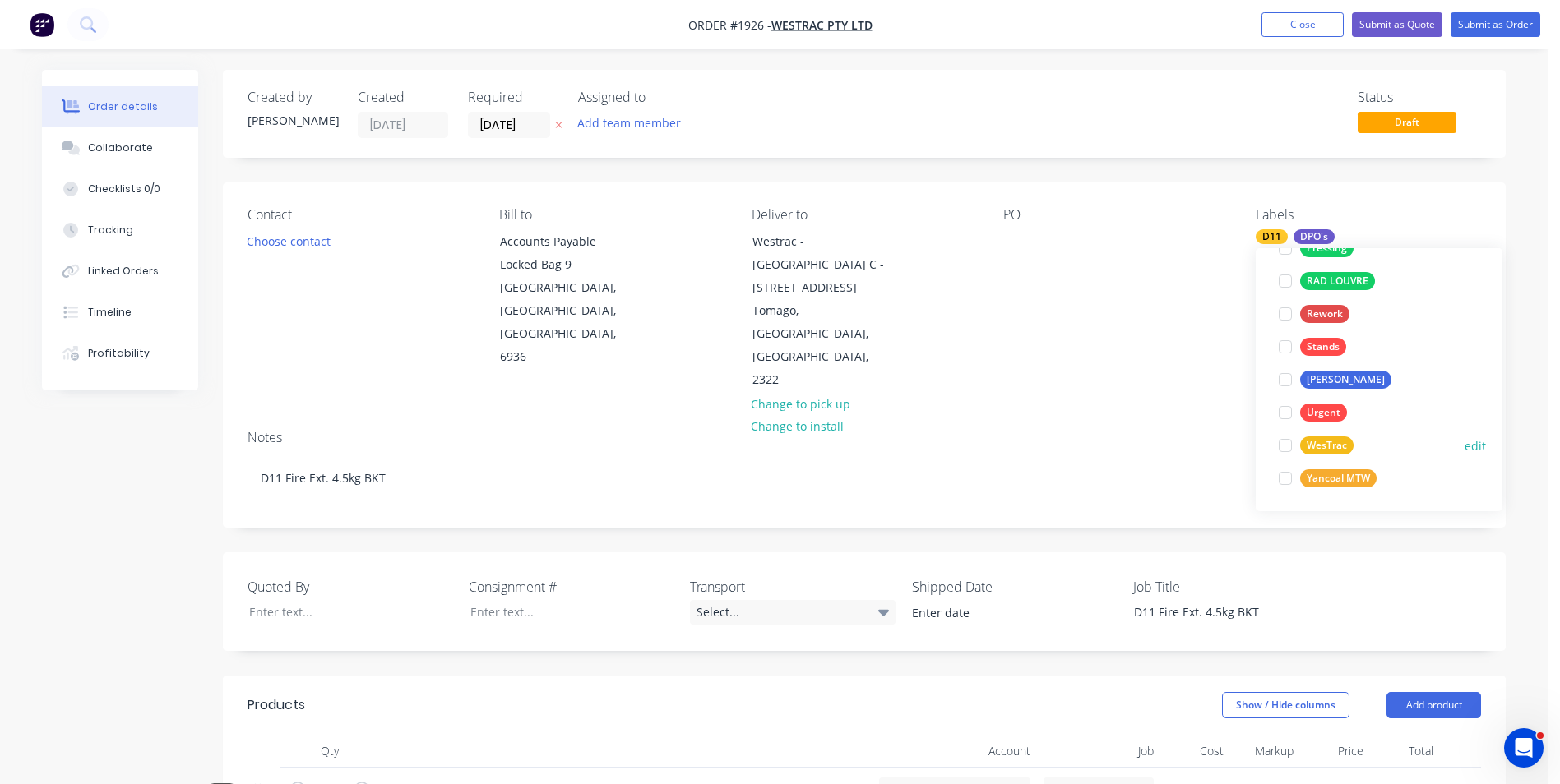
click at [1336, 447] on div "WesTrac" at bounding box center [1327, 445] width 53 height 18
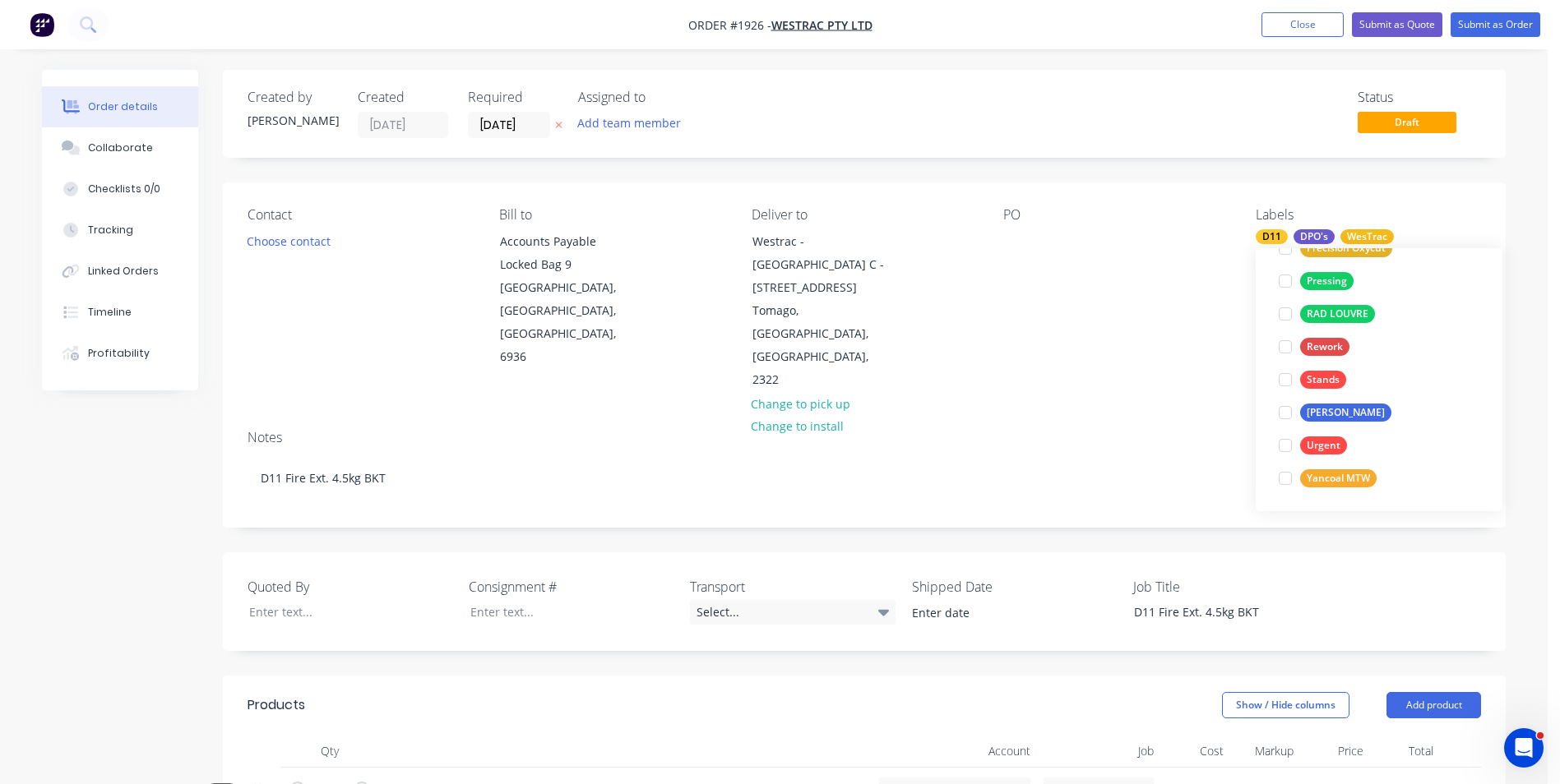
scroll to position [0, 0]
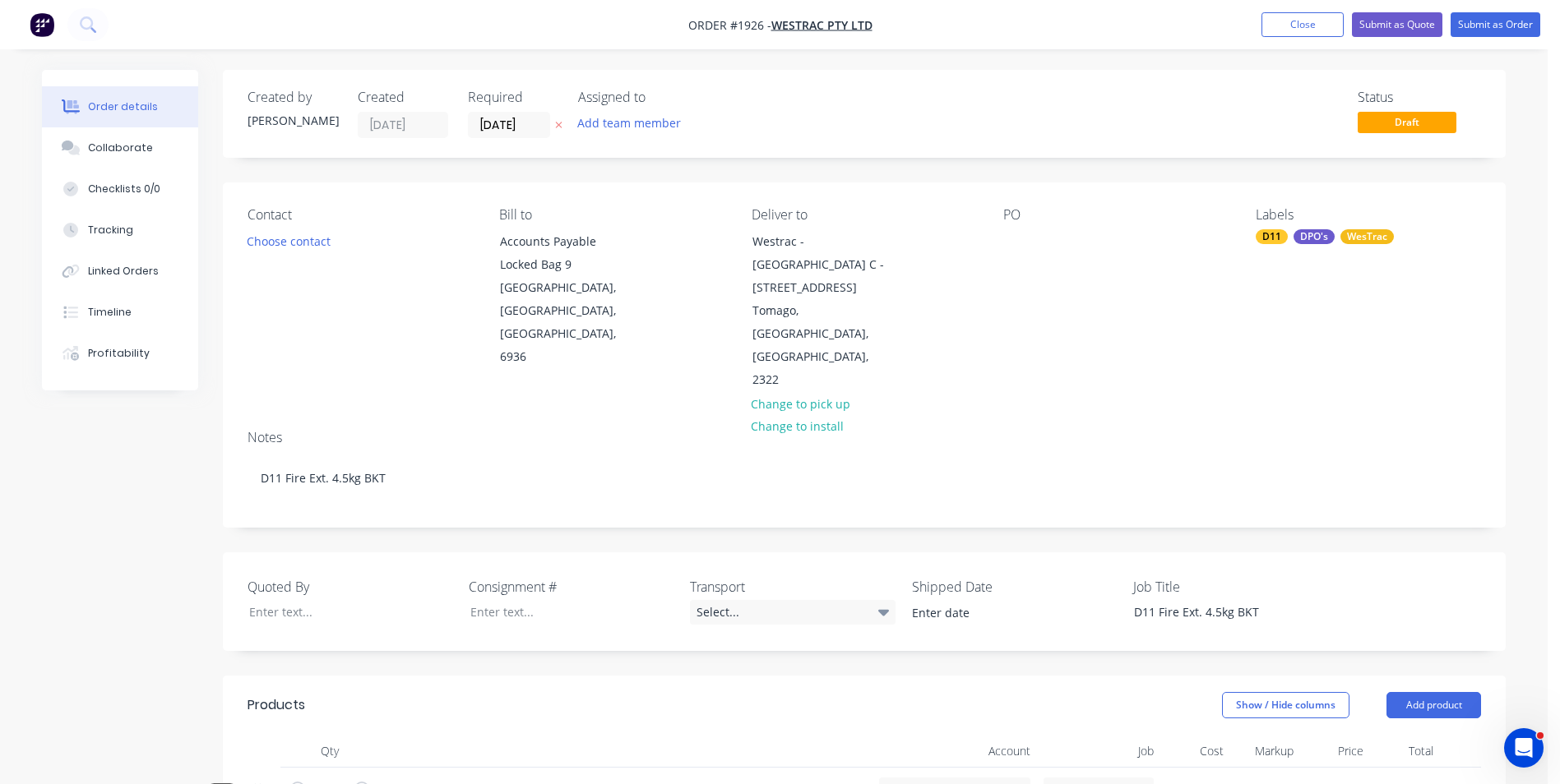
click at [1070, 430] on div "Notes" at bounding box center [864, 438] width 1233 height 15
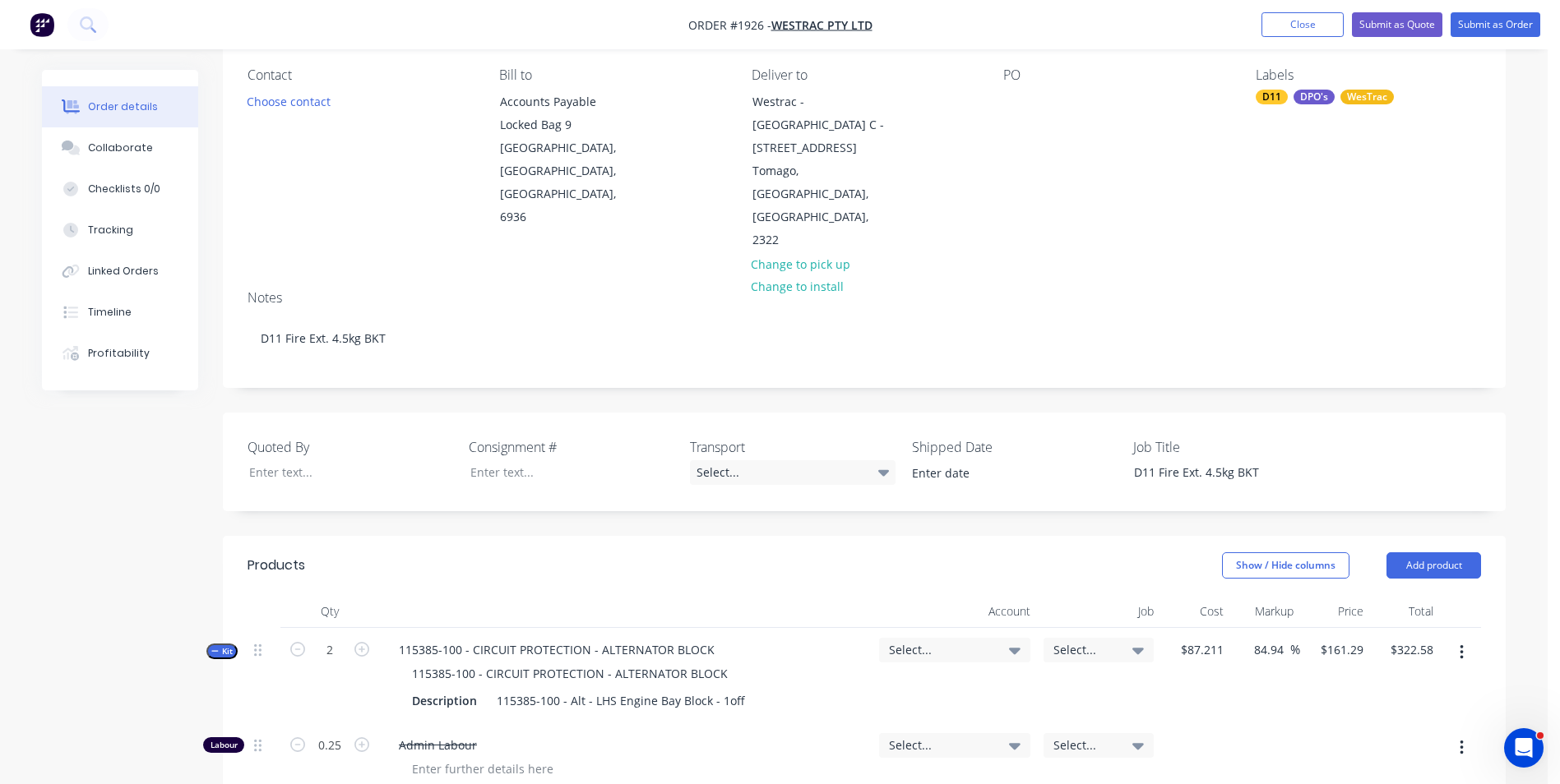
scroll to position [247, 0]
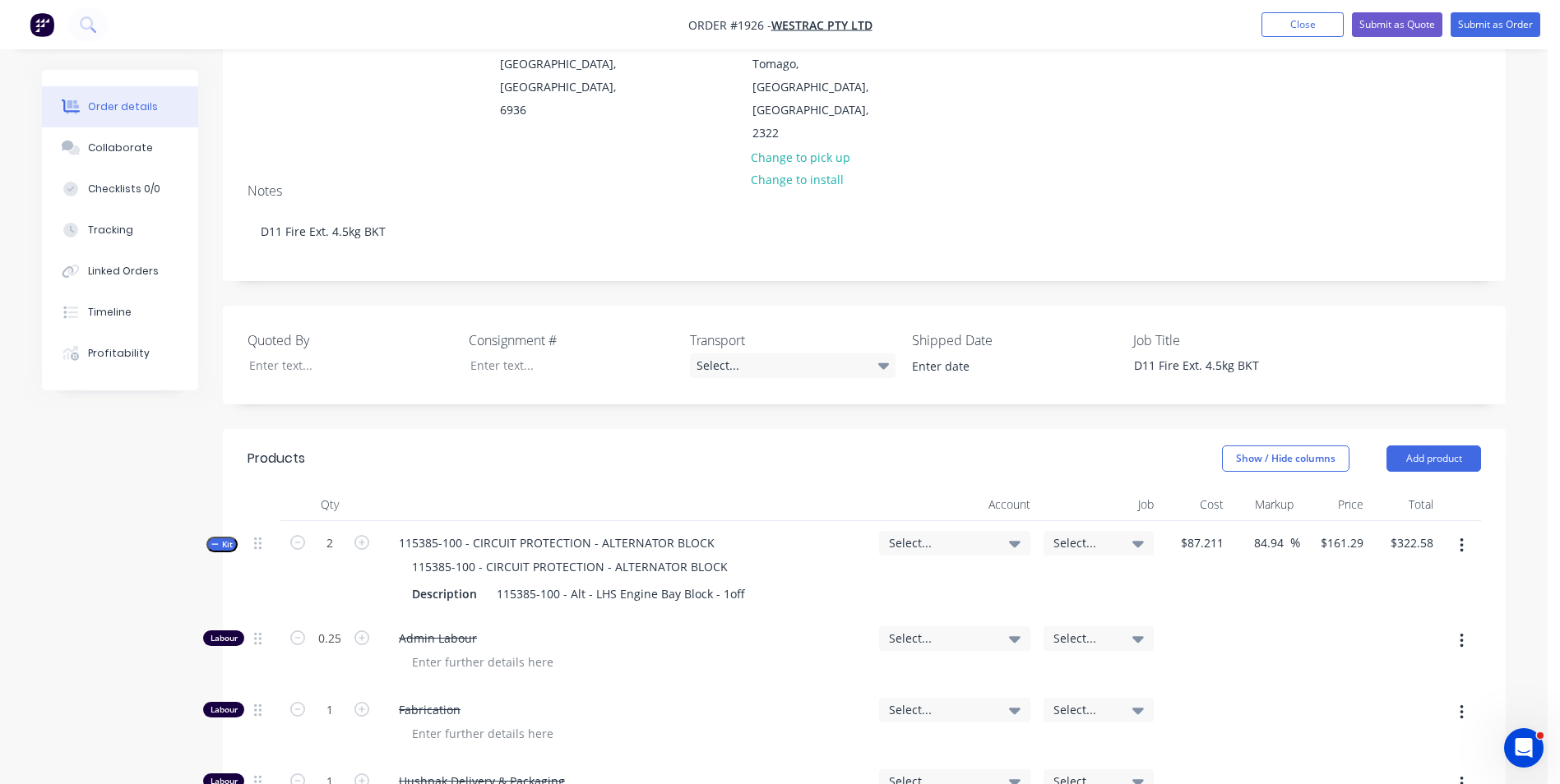
click at [1463, 536] on icon "button" at bounding box center [1461, 545] width 4 height 18
click at [1364, 709] on div "Delete" at bounding box center [1403, 721] width 127 height 24
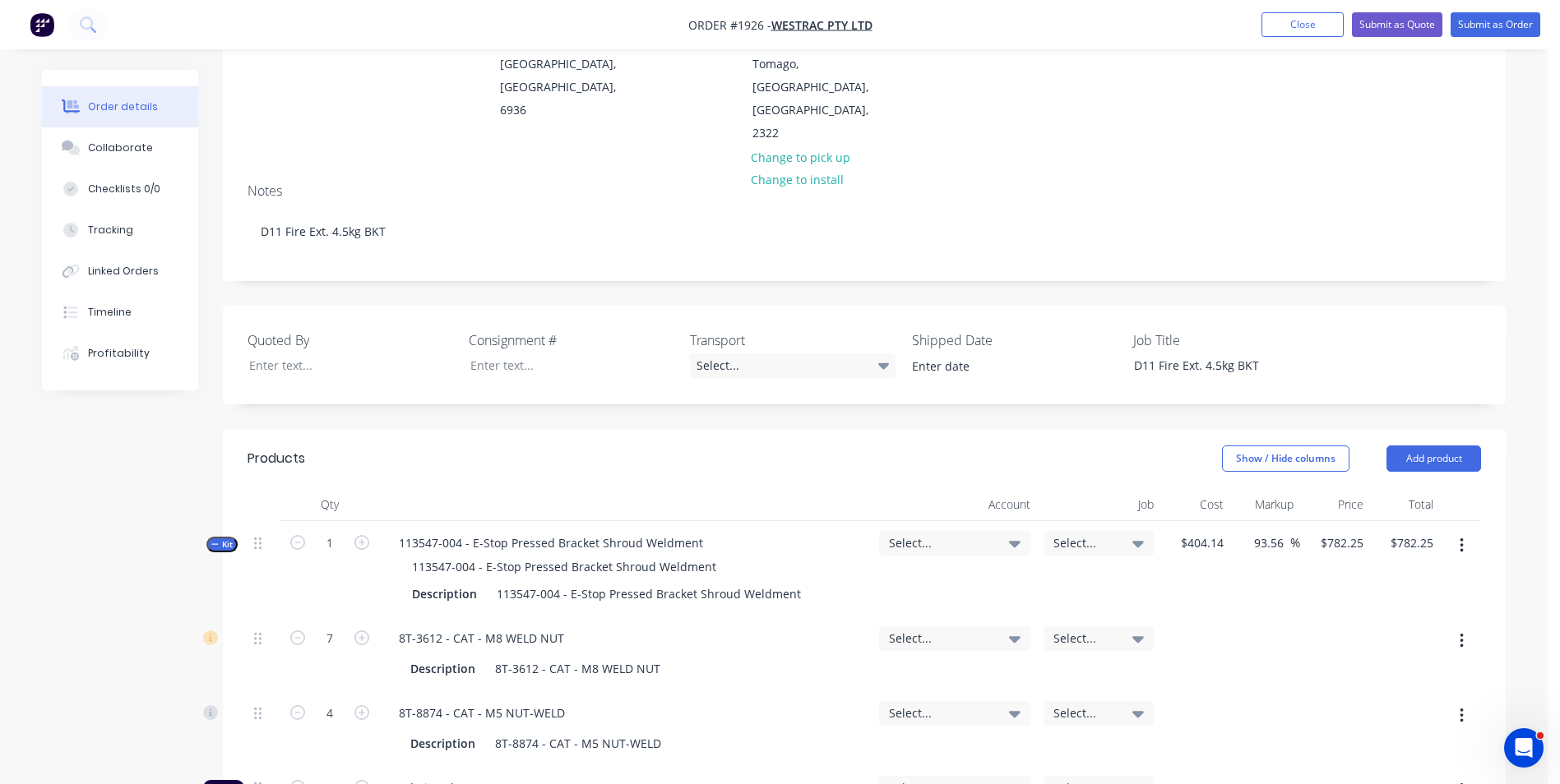
click at [1461, 538] on icon "button" at bounding box center [1461, 545] width 3 height 15
click at [1362, 709] on div "Delete" at bounding box center [1403, 721] width 127 height 24
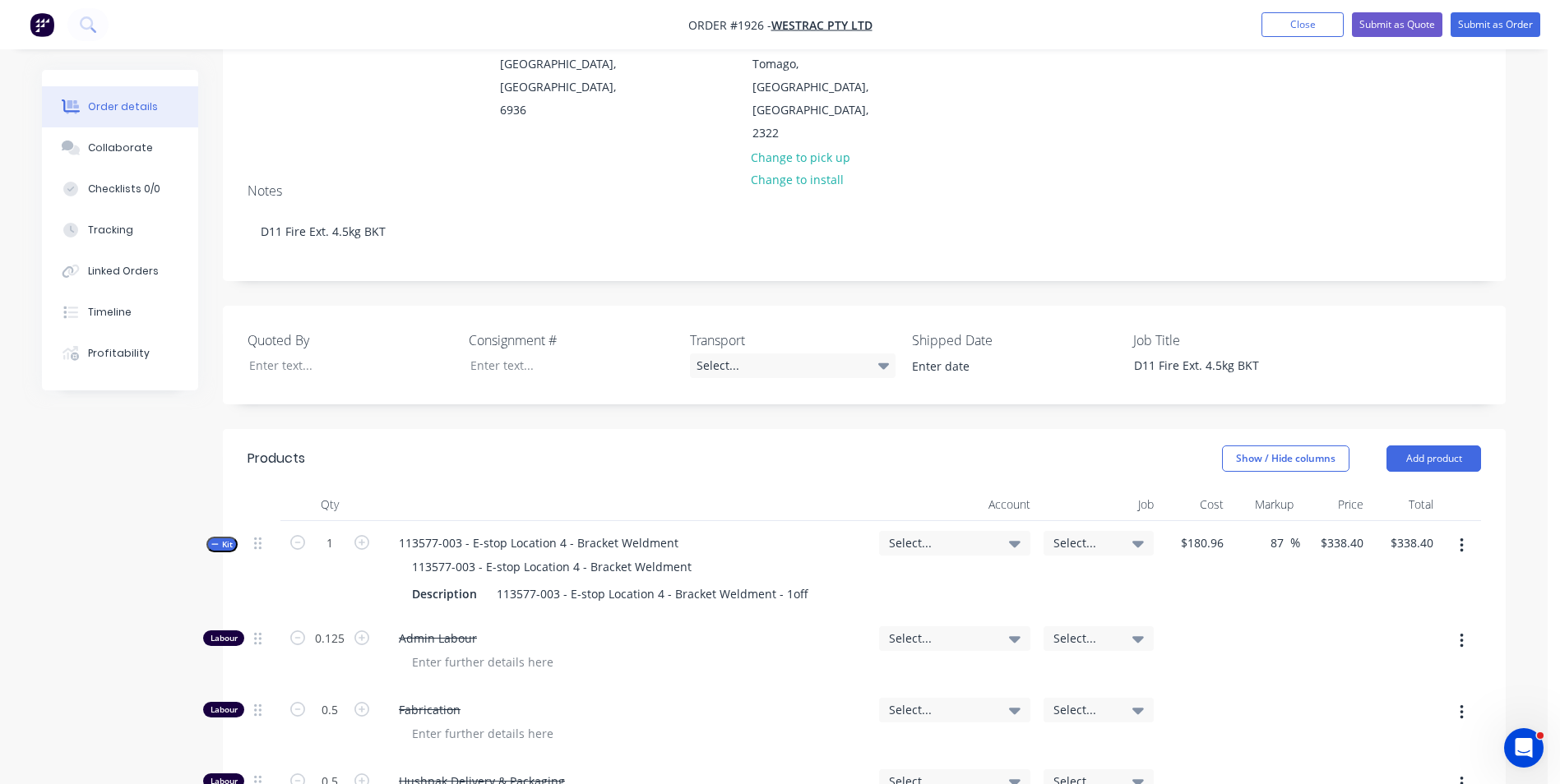
click at [1467, 531] on button "button" at bounding box center [1461, 546] width 39 height 30
click at [1360, 709] on div "Delete" at bounding box center [1403, 721] width 127 height 24
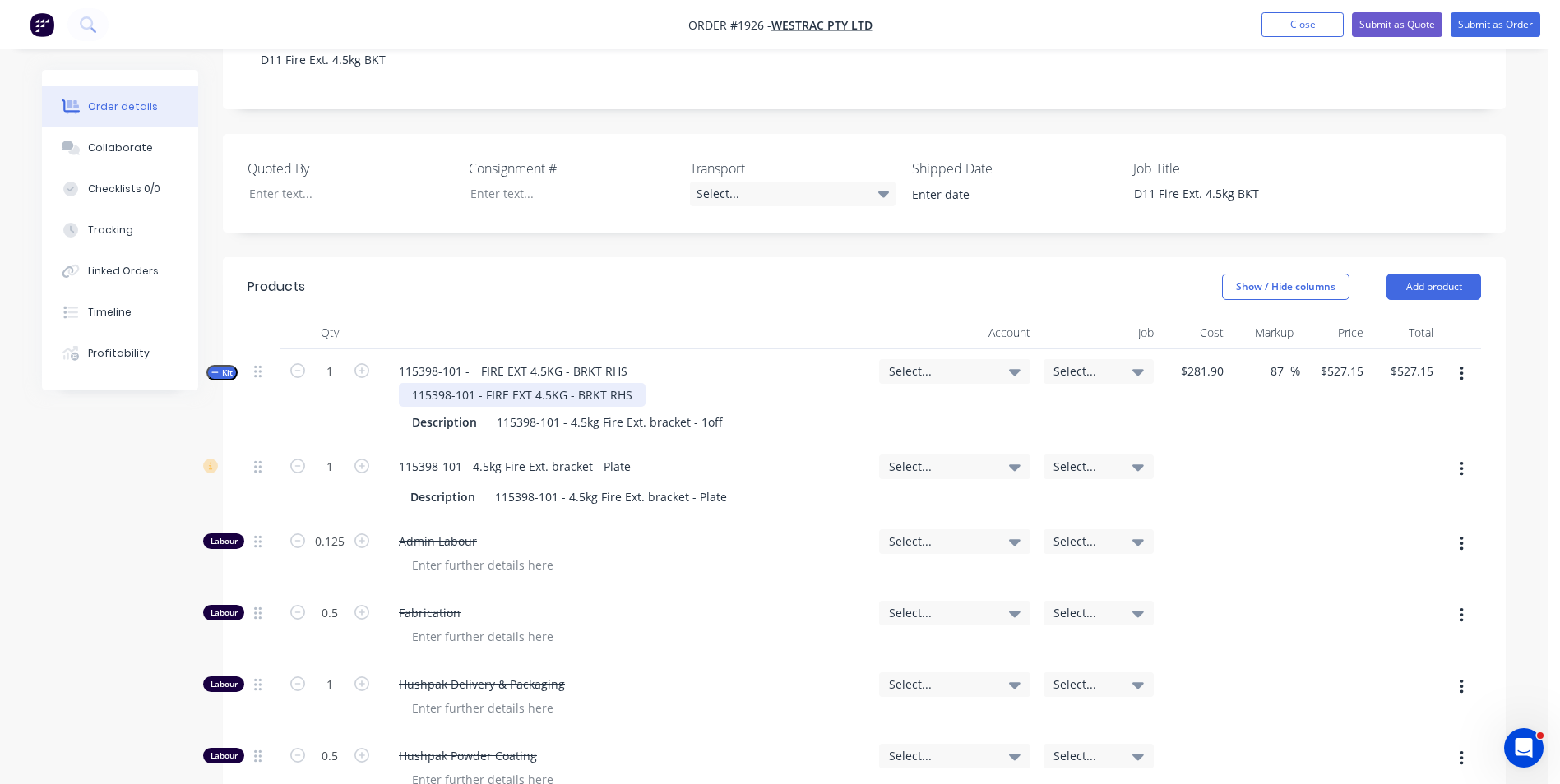
scroll to position [411, 0]
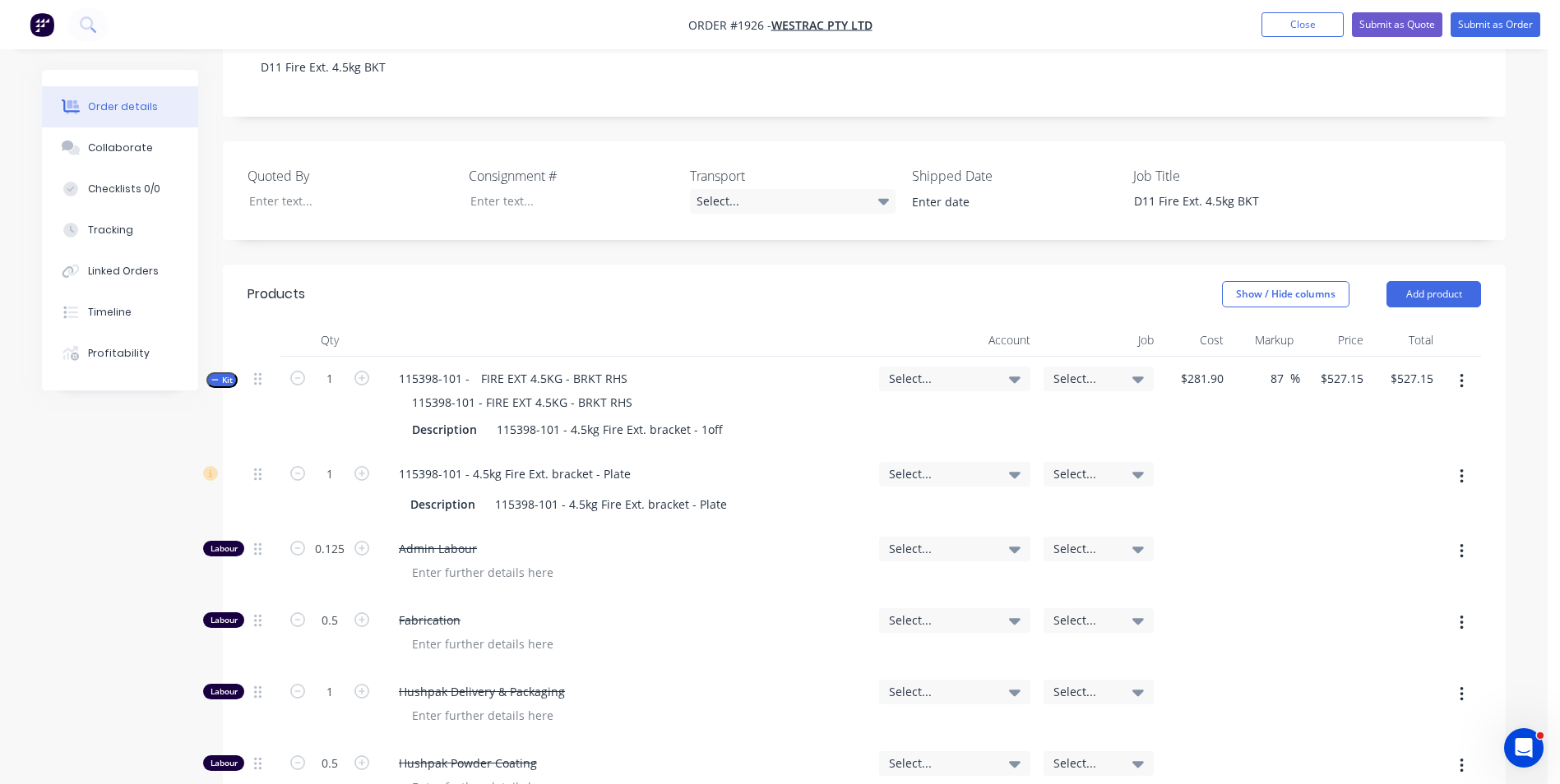
click at [231, 374] on span "Kit" at bounding box center [222, 380] width 21 height 12
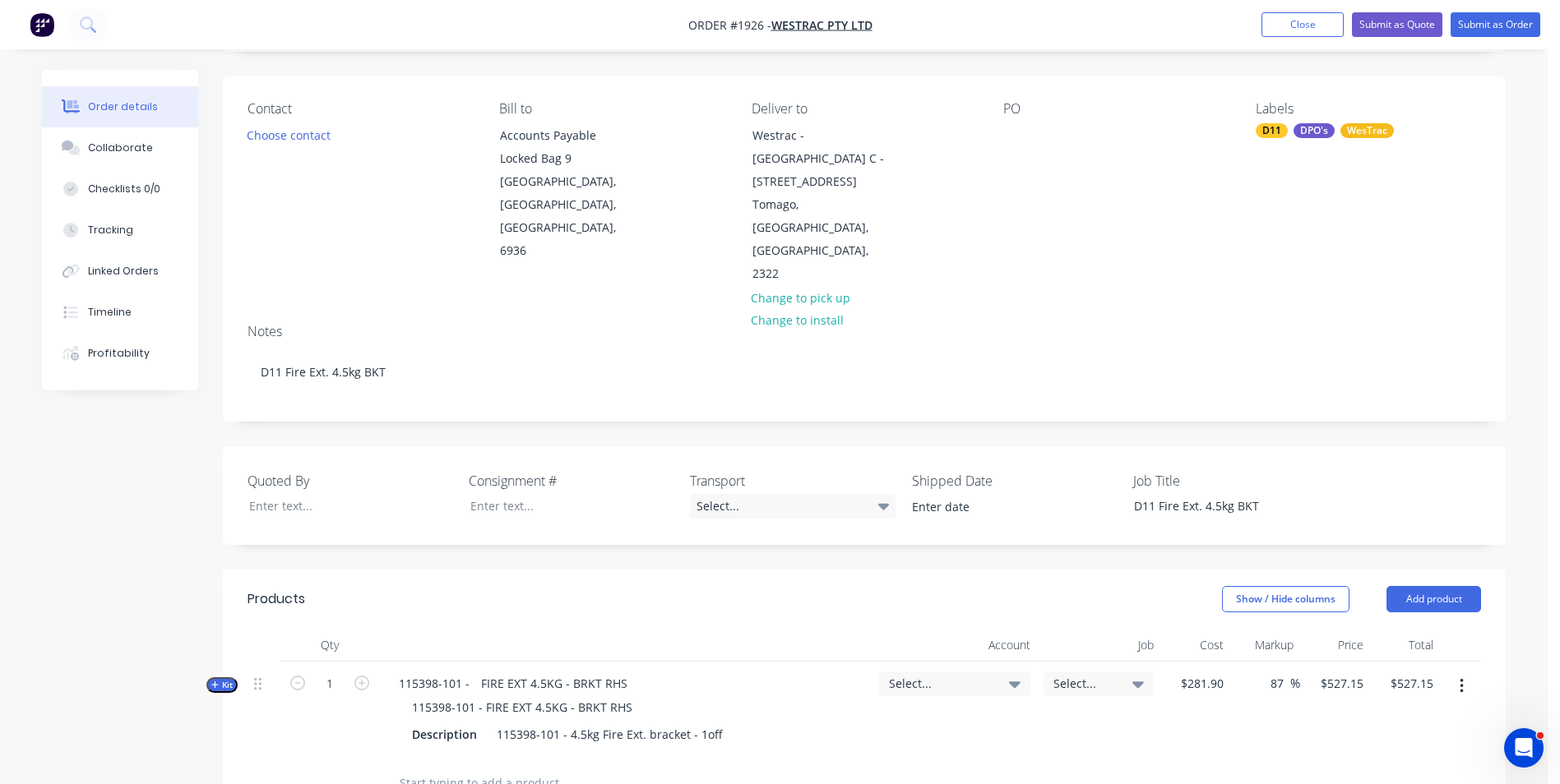
scroll to position [0, 0]
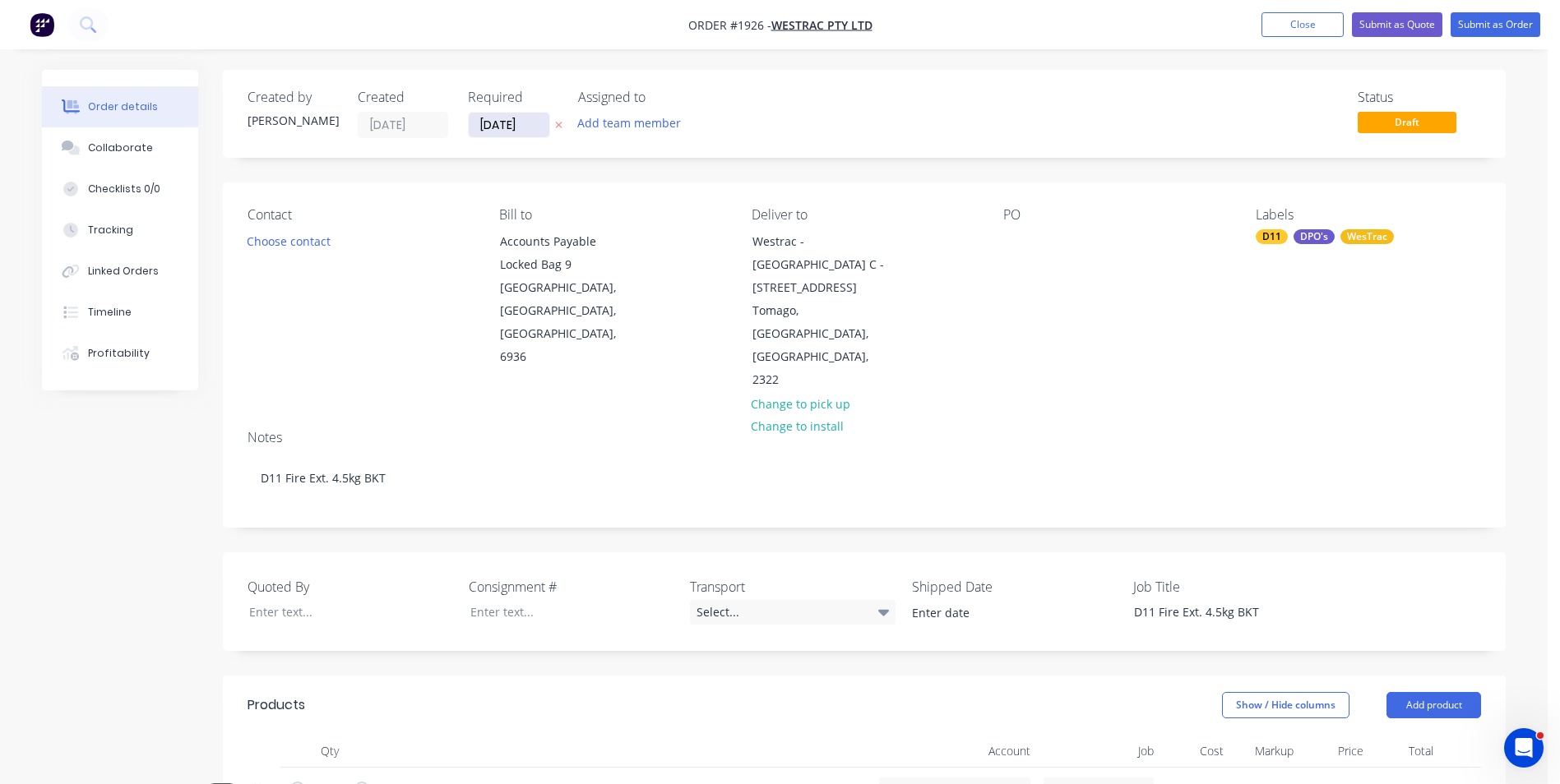
click at [507, 127] on input "[DATE]" at bounding box center [509, 124] width 81 height 25
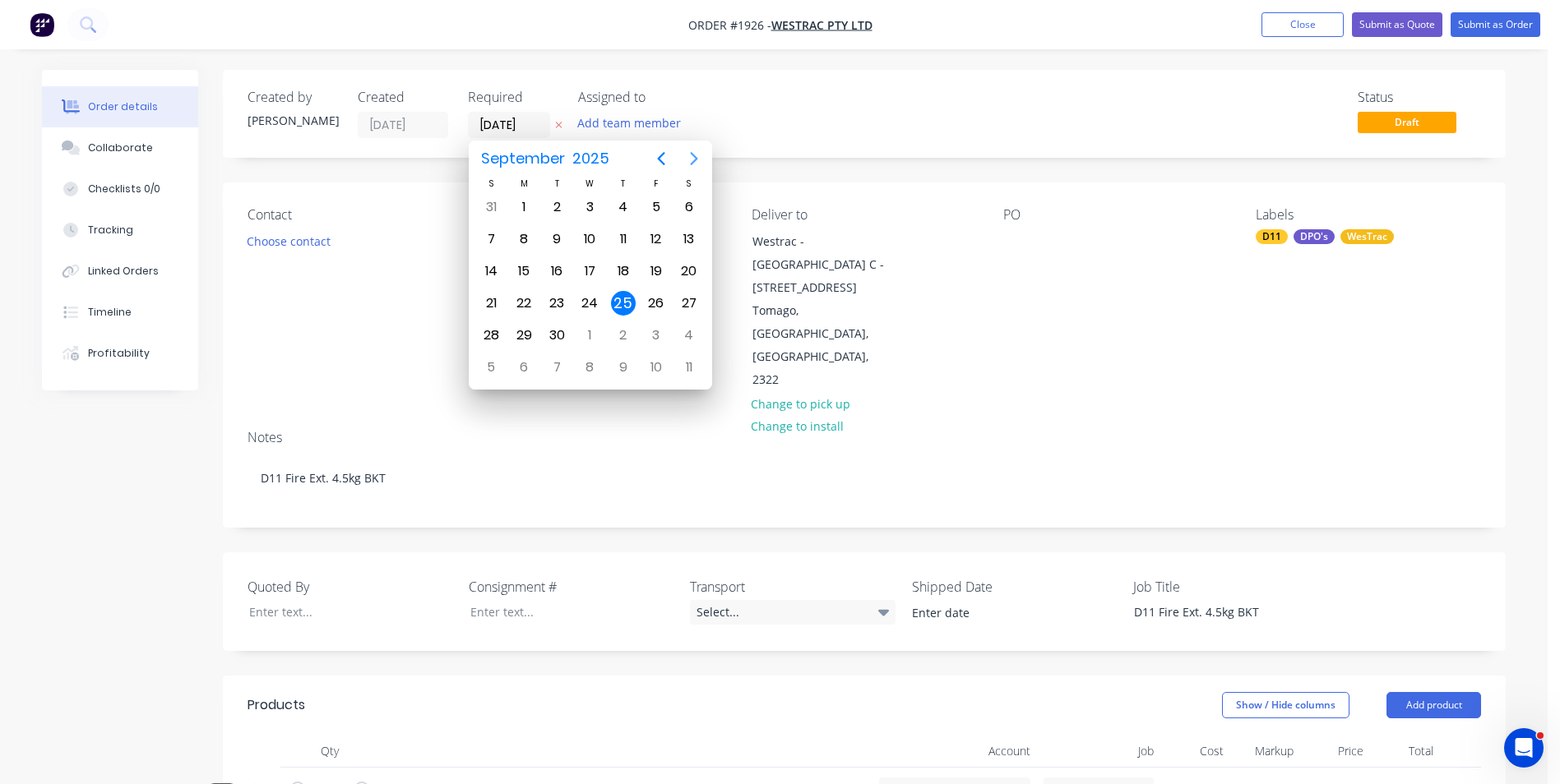
click at [690, 157] on icon "Next page" at bounding box center [693, 159] width 20 height 20
click at [595, 264] on div "15" at bounding box center [590, 271] width 25 height 25
type input "[DATE]"
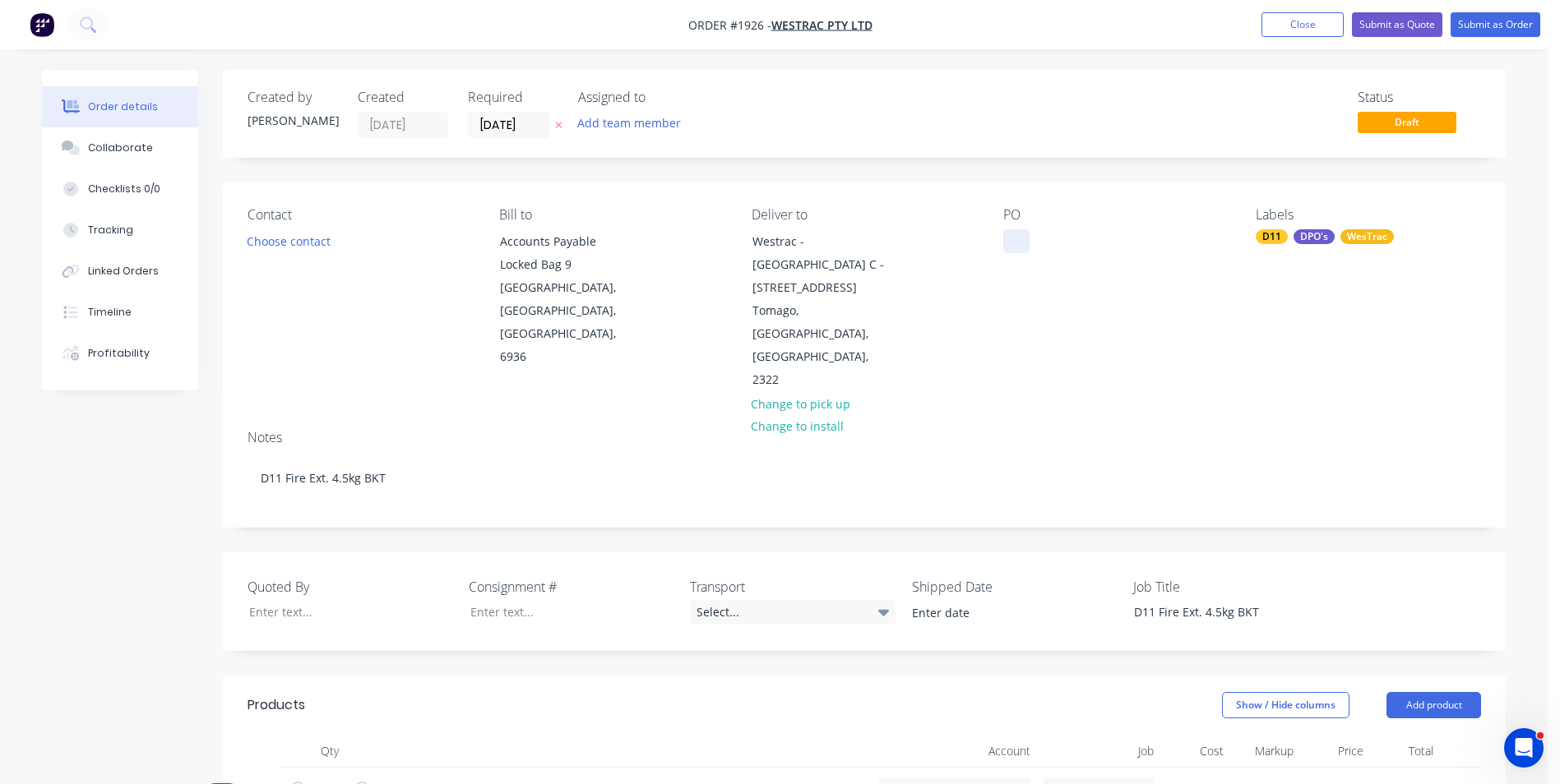
click at [1018, 236] on div at bounding box center [1016, 242] width 27 height 24
click at [300, 240] on button "Choose contact" at bounding box center [289, 241] width 101 height 22
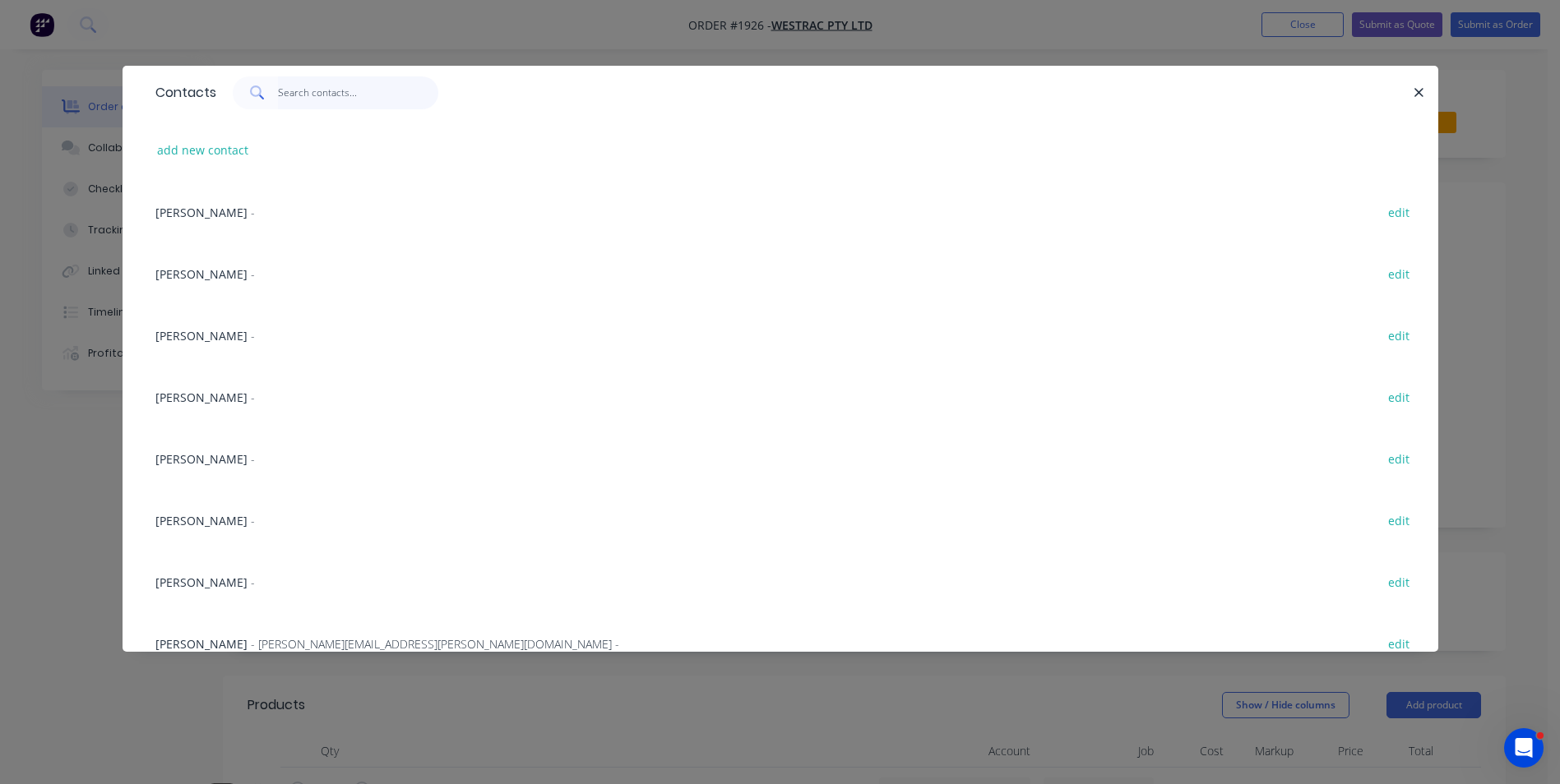
click at [303, 90] on input "text" at bounding box center [357, 93] width 160 height 33
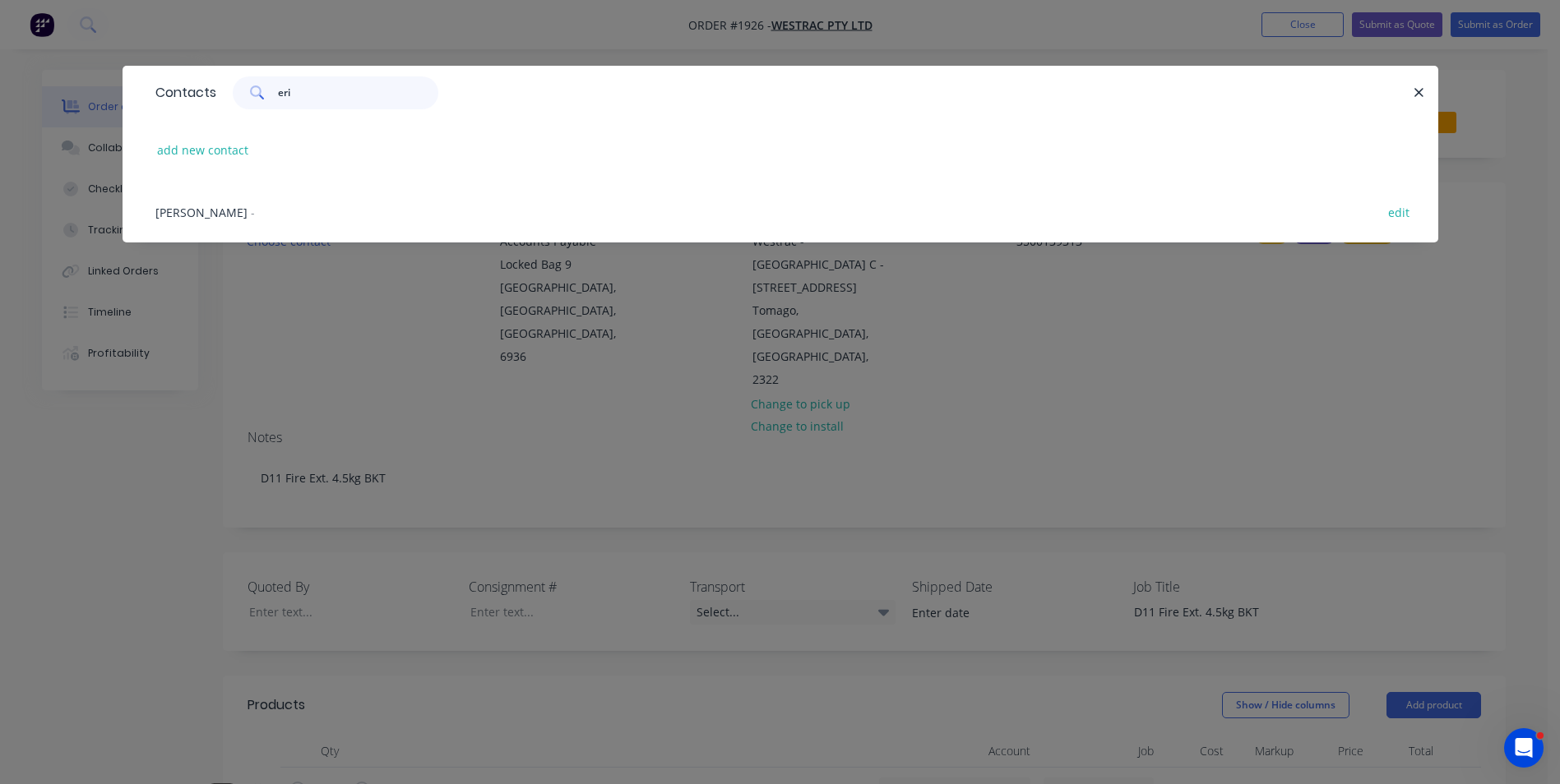
type input "eri"
click at [197, 211] on span "[PERSON_NAME]" at bounding box center [201, 212] width 92 height 15
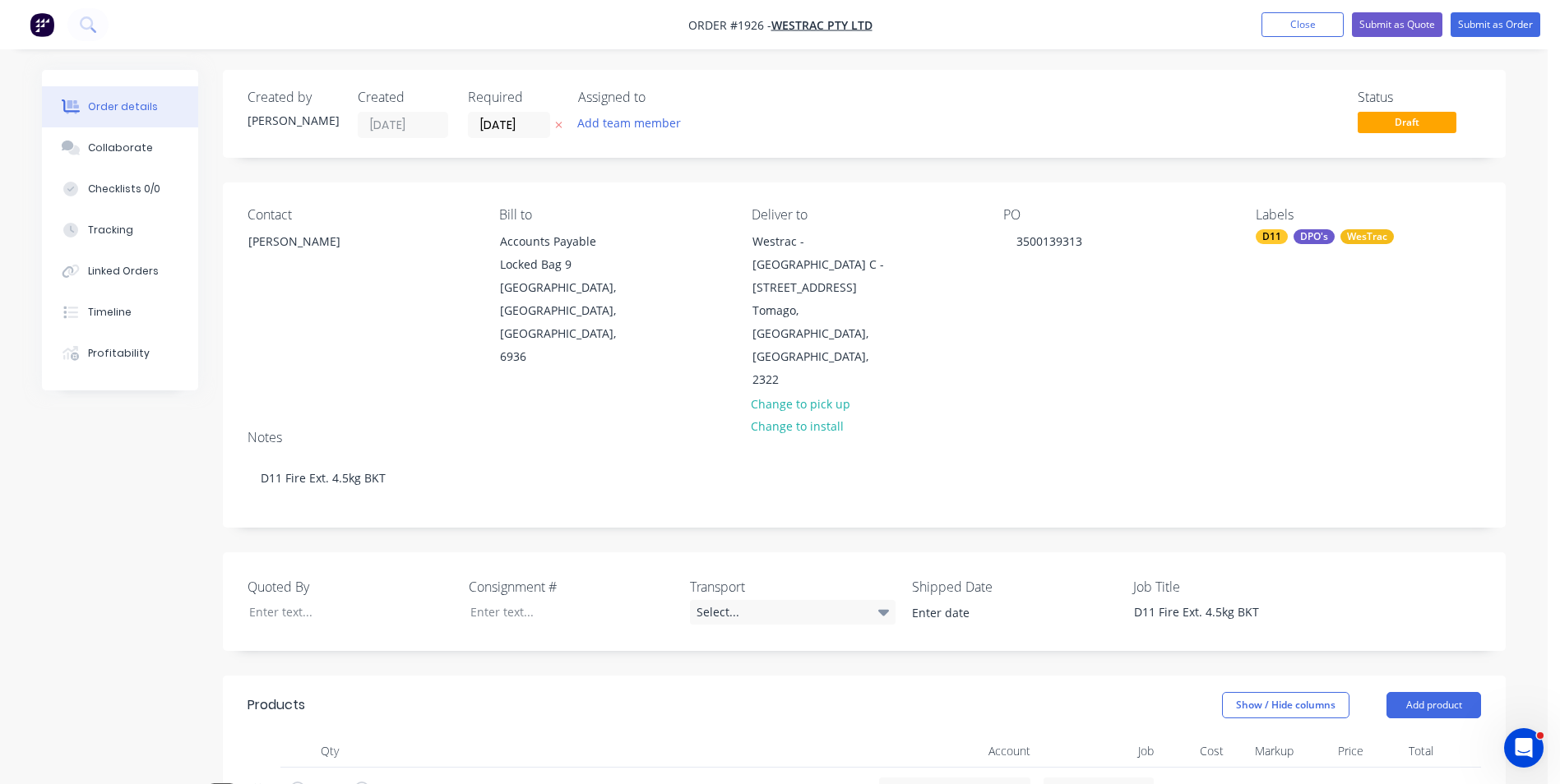
scroll to position [82, 0]
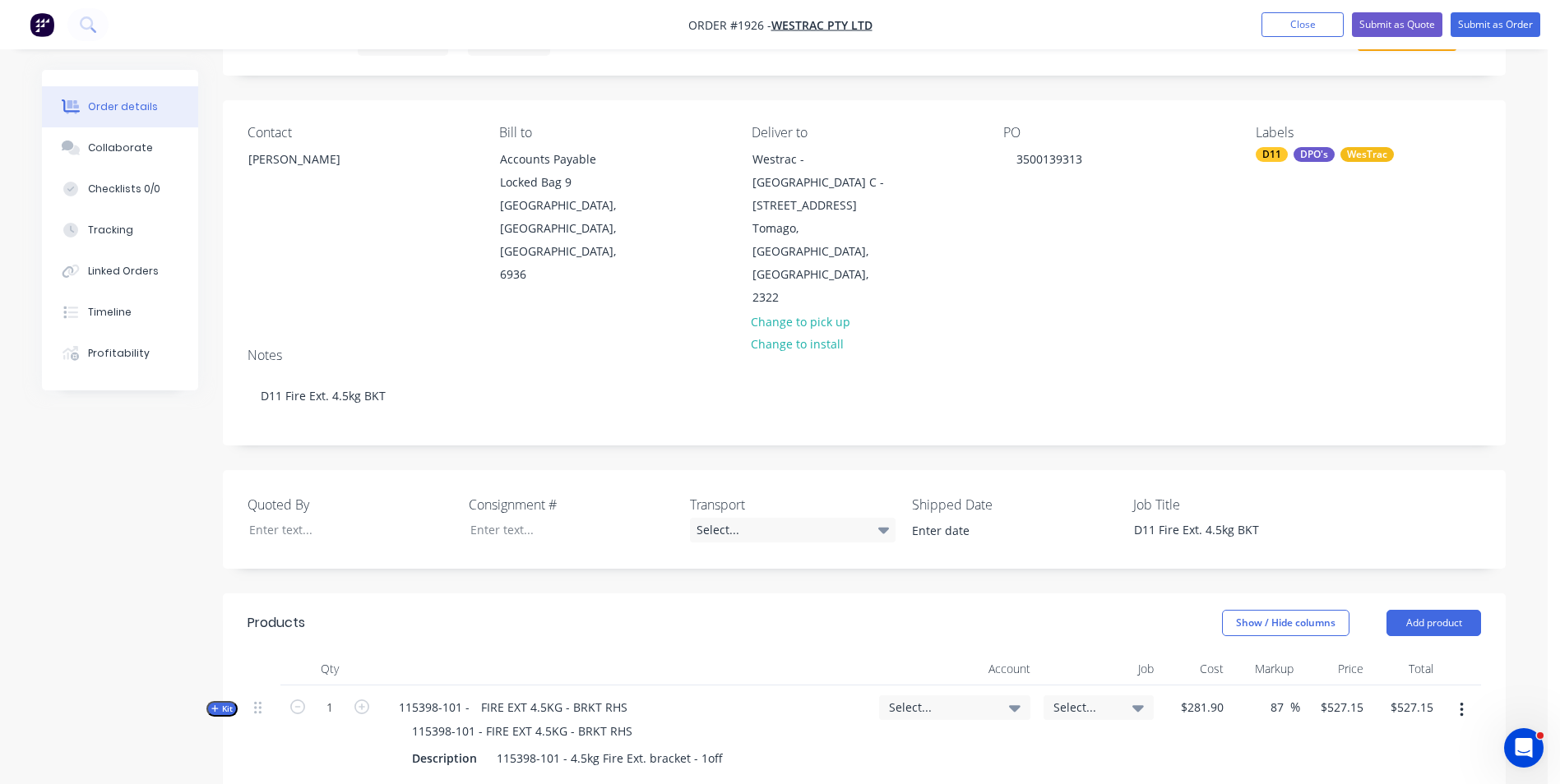
click at [910, 698] on span "Select..." at bounding box center [940, 707] width 104 height 17
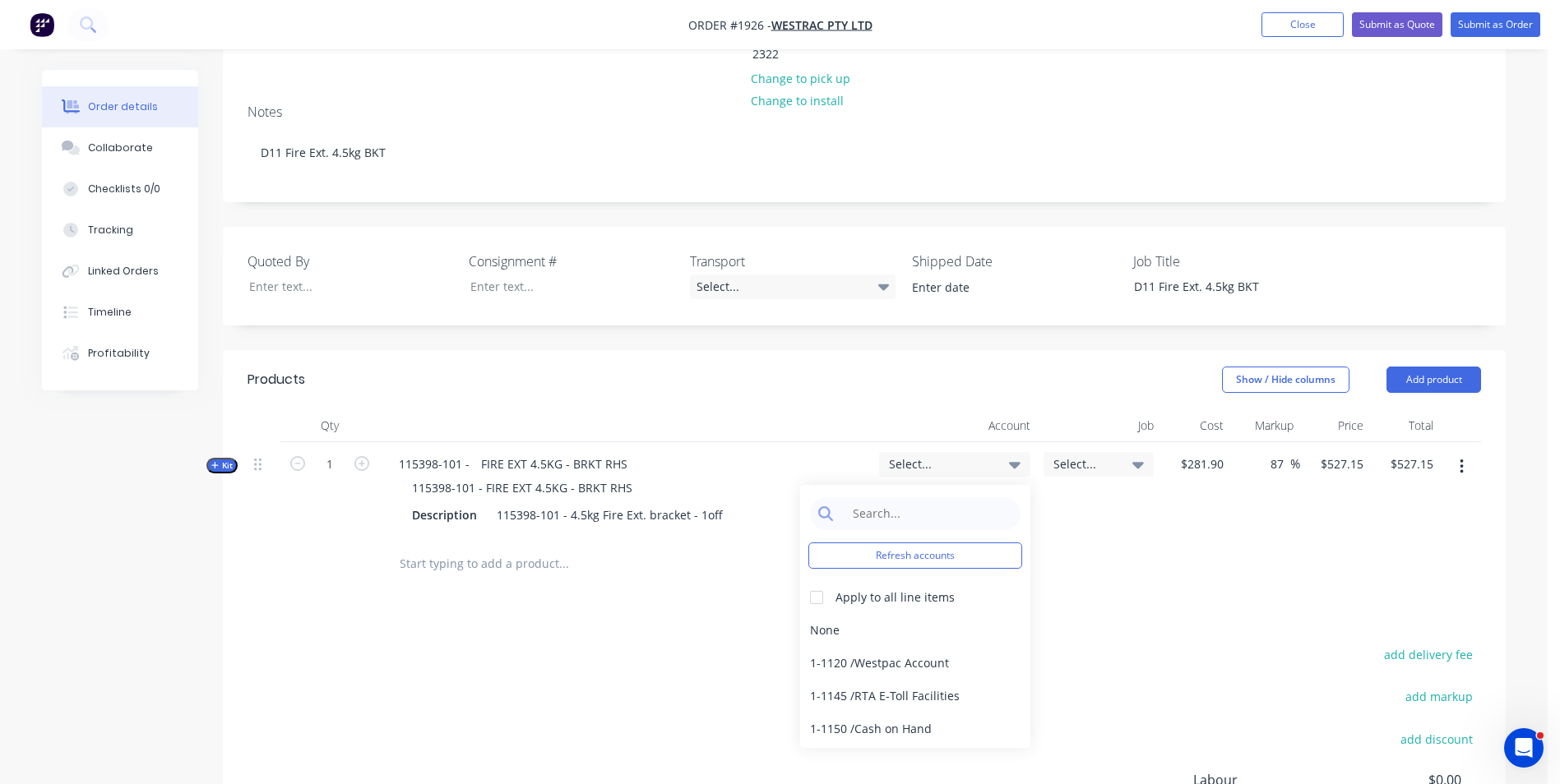
scroll to position [329, 0]
click at [859, 494] on input at bounding box center [927, 511] width 169 height 33
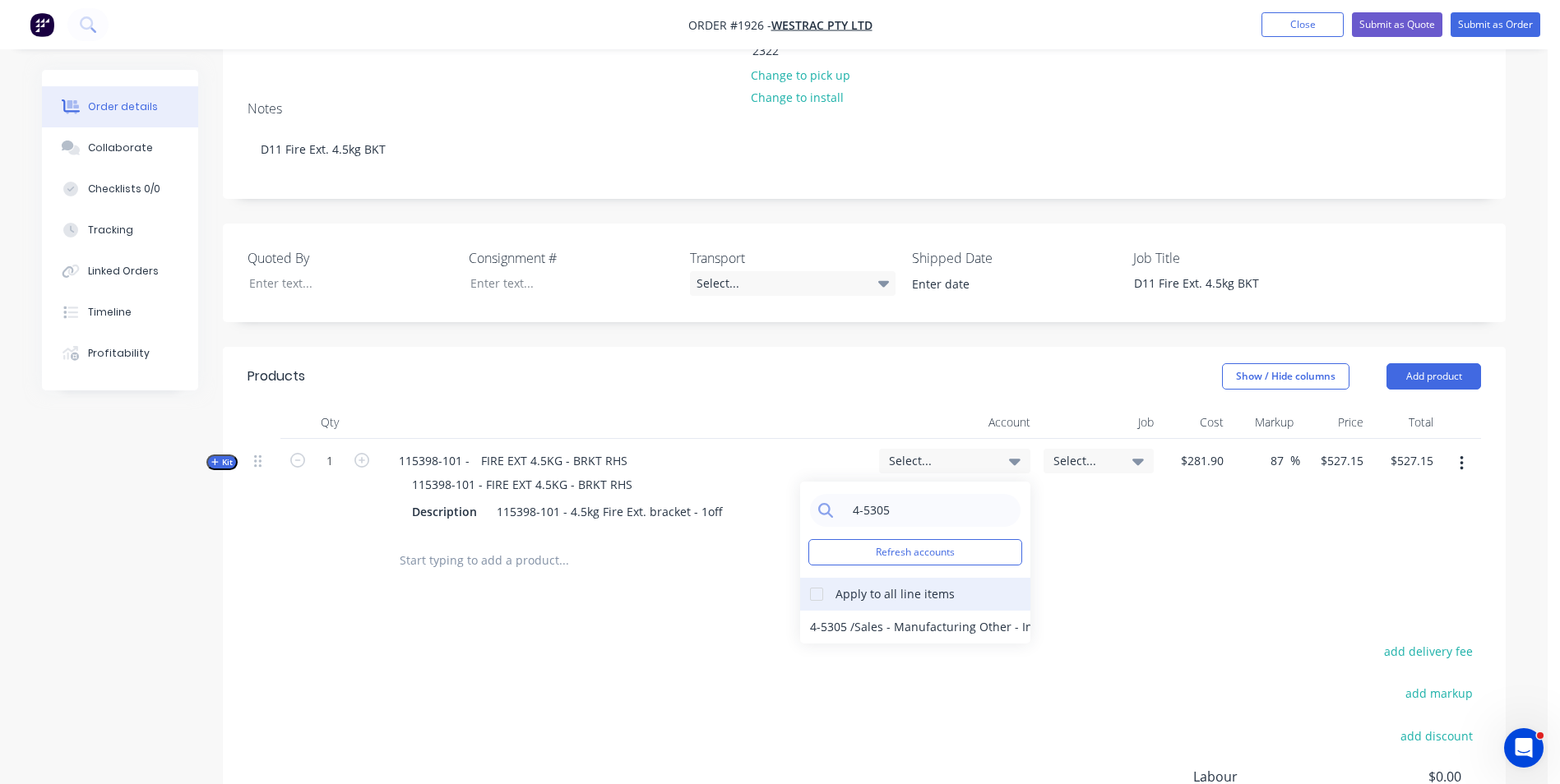
type input "4-5305"
click at [819, 578] on div at bounding box center [816, 594] width 33 height 33
click at [910, 611] on div "4-5305 / Sales - Manufacturing Other - Interco" at bounding box center [915, 627] width 231 height 33
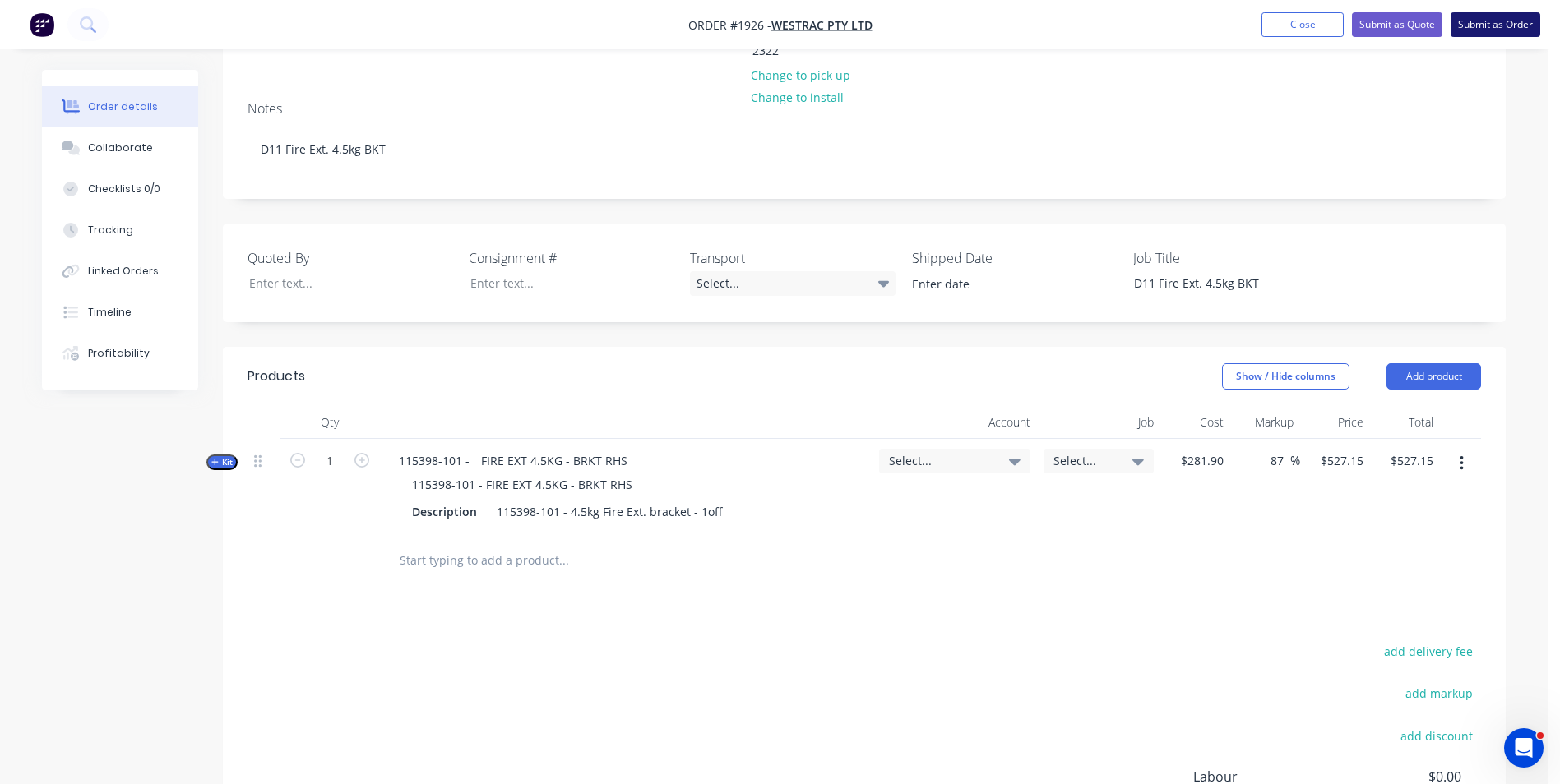
click at [1503, 25] on button "Submit as Order" at bounding box center [1495, 24] width 90 height 25
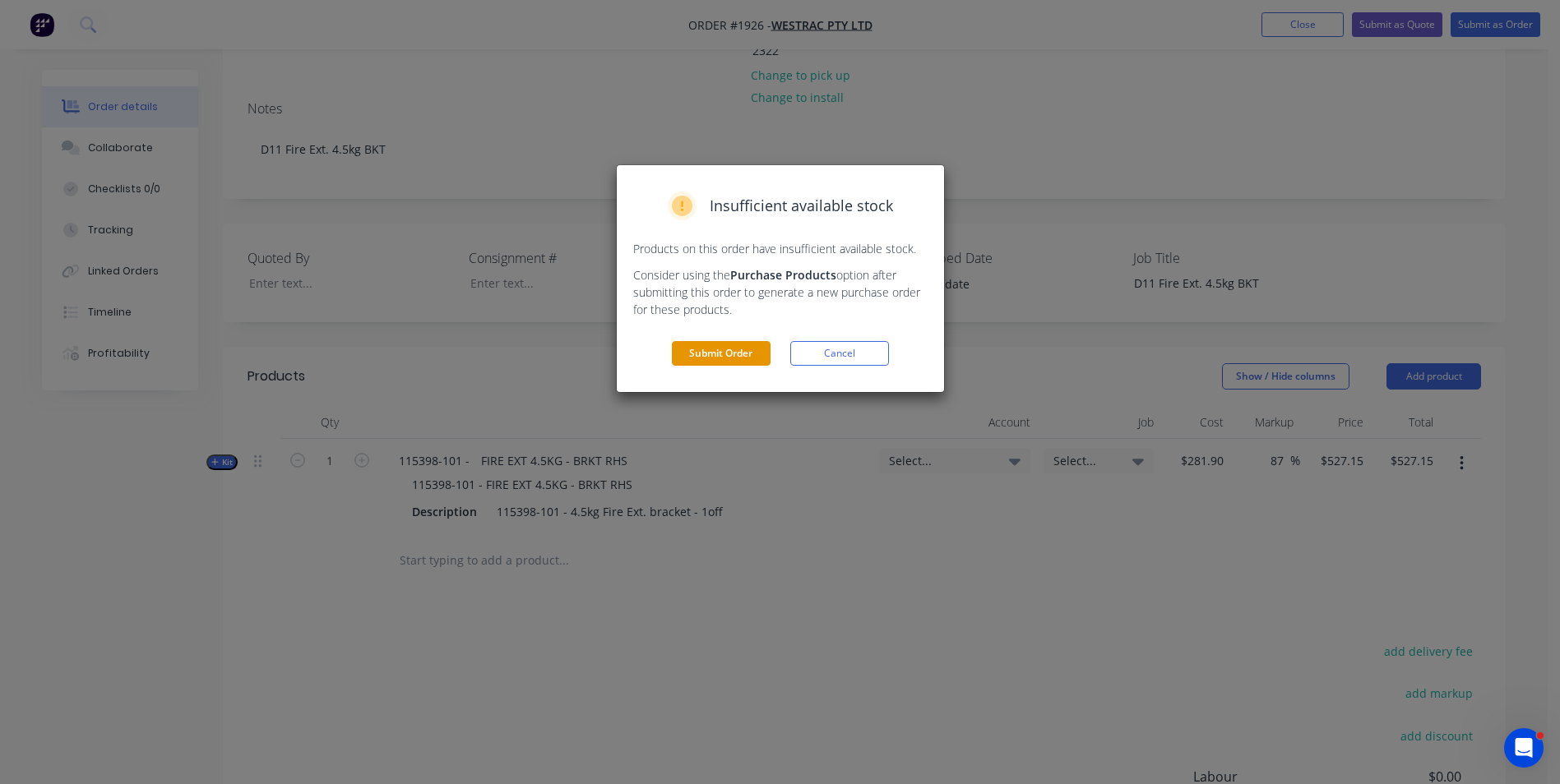
click at [721, 347] on button "Submit Order" at bounding box center [721, 353] width 99 height 25
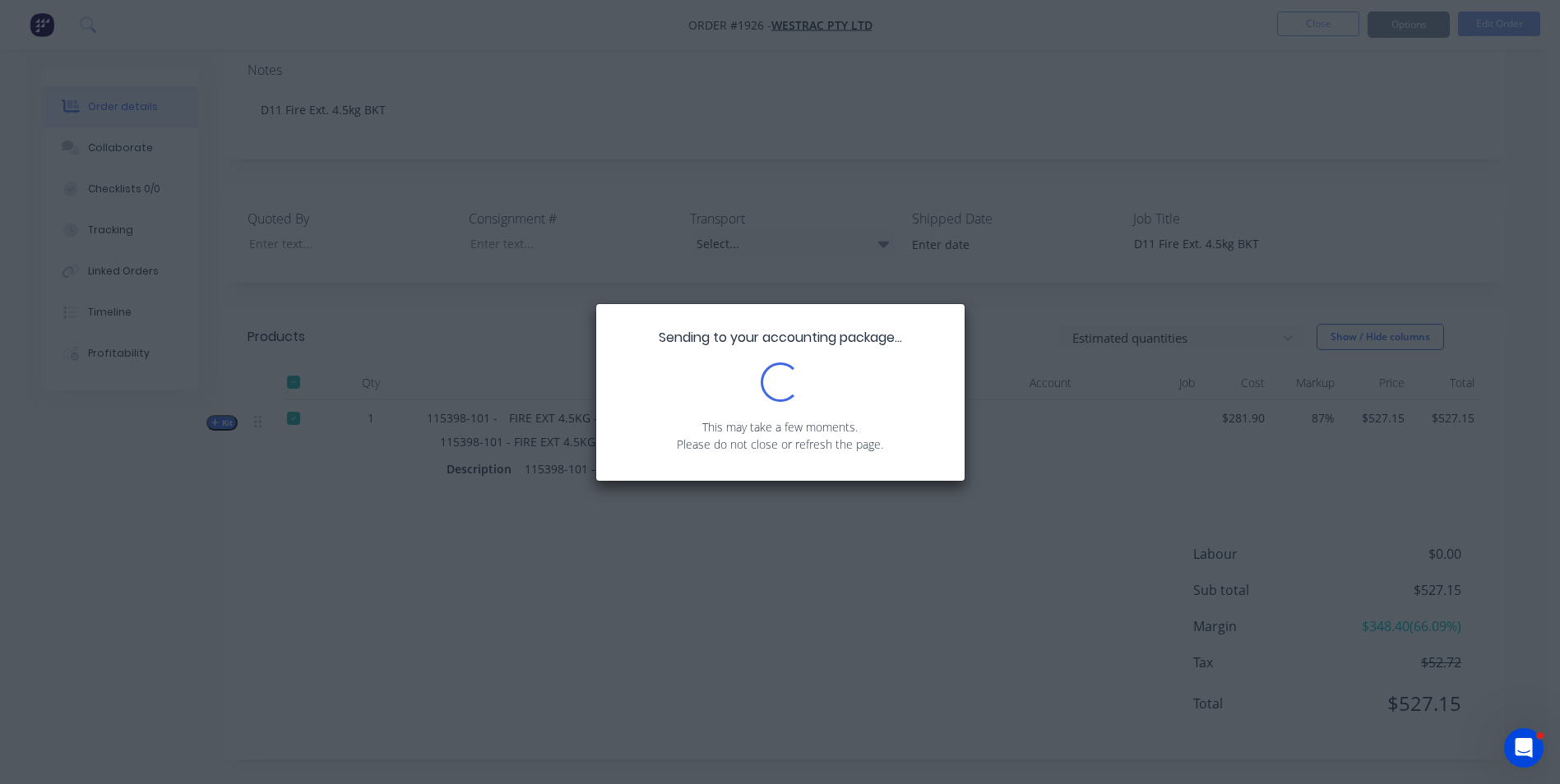
scroll to position [296, 0]
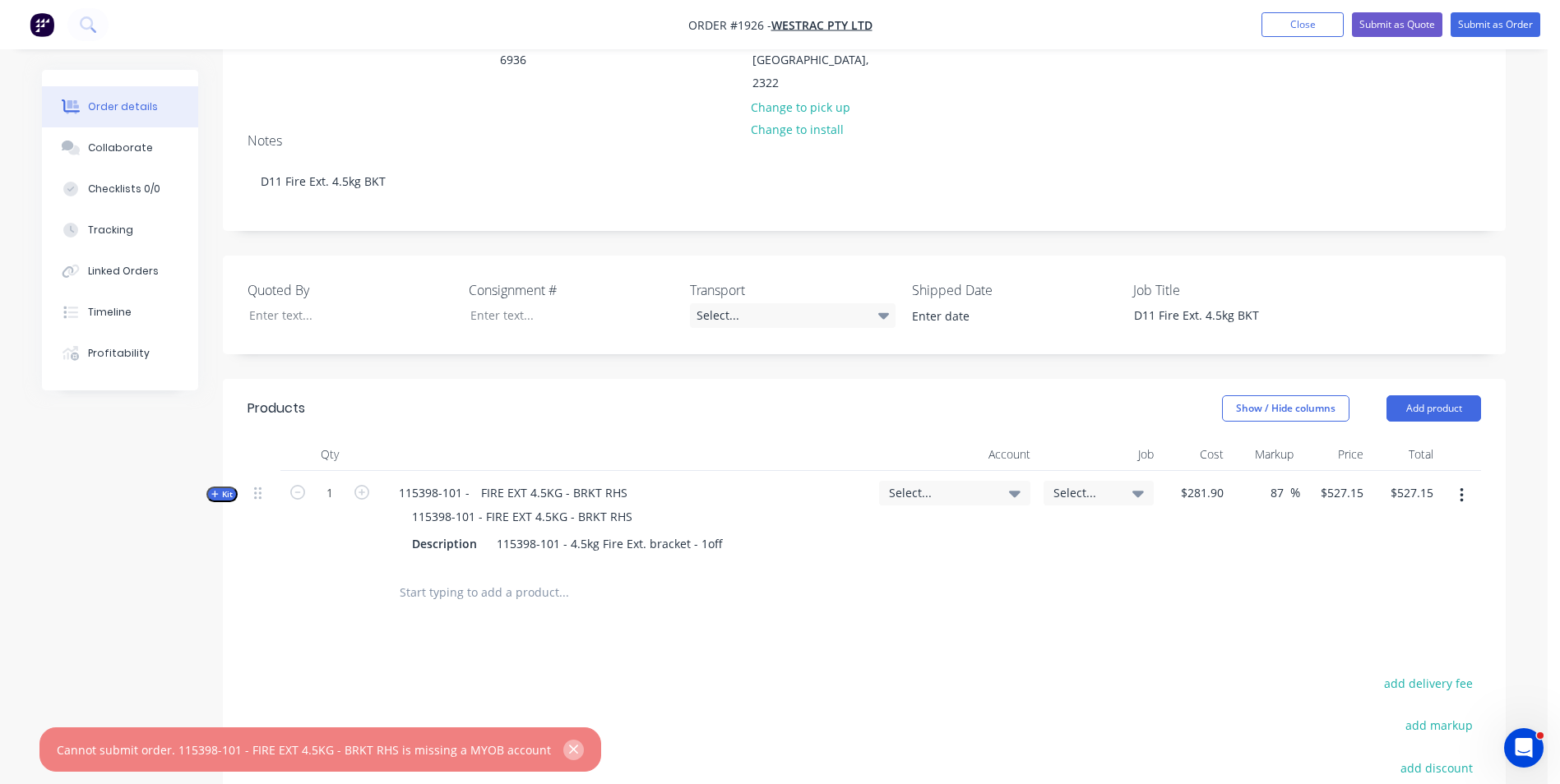
click at [568, 745] on icon "button" at bounding box center [573, 749] width 10 height 15
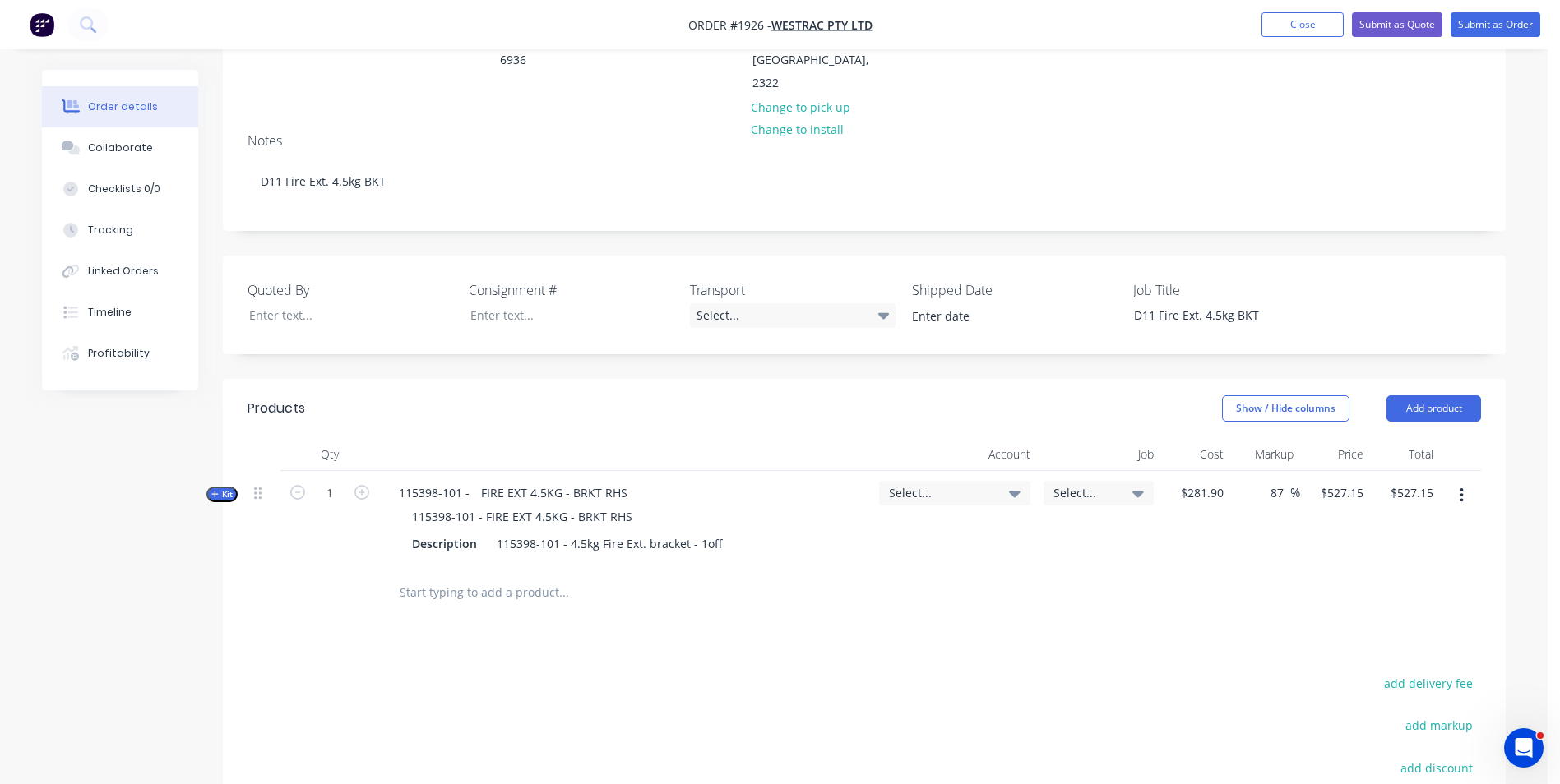
click at [222, 488] on span "Kit" at bounding box center [222, 494] width 21 height 12
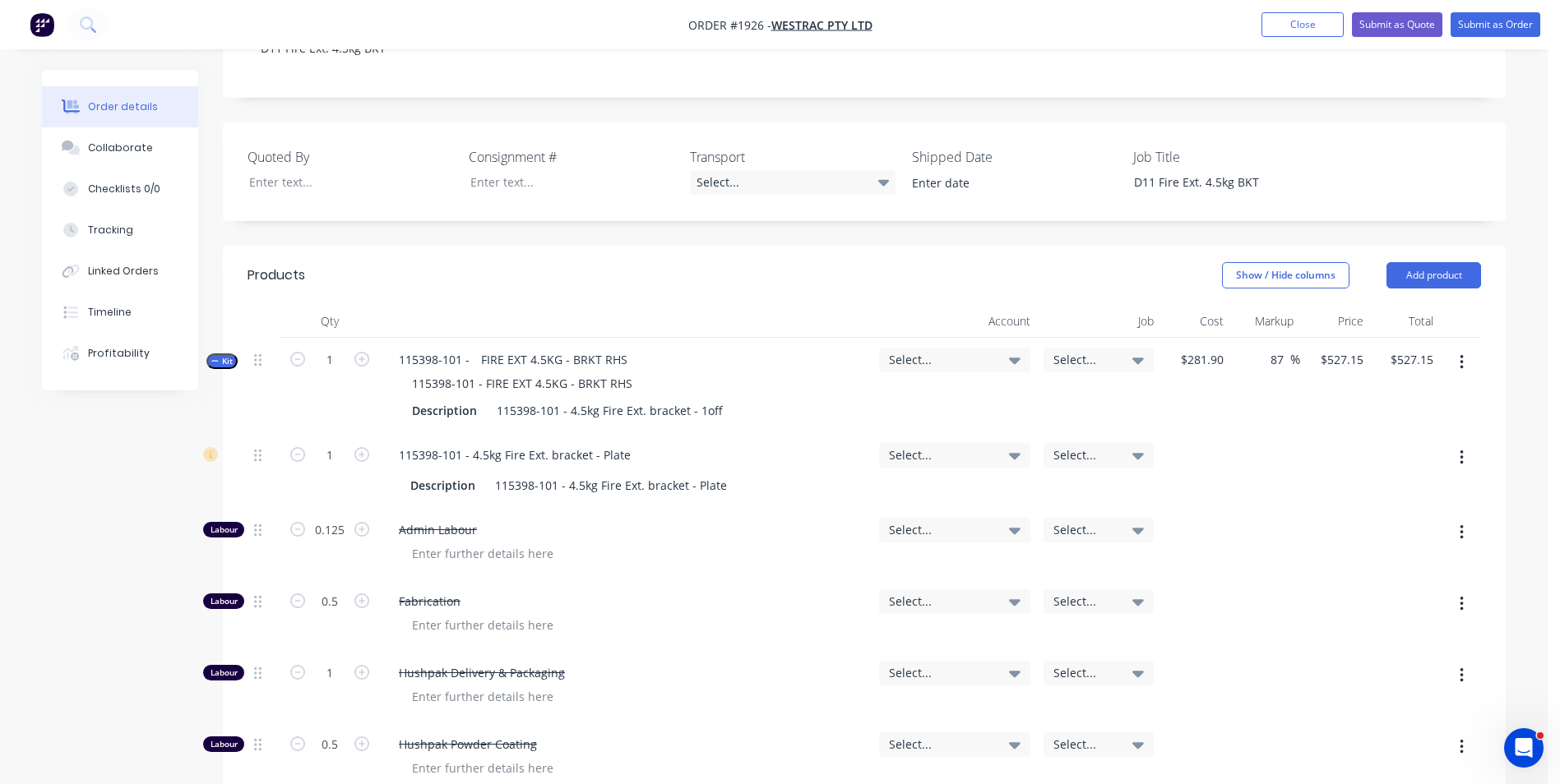
scroll to position [379, 0]
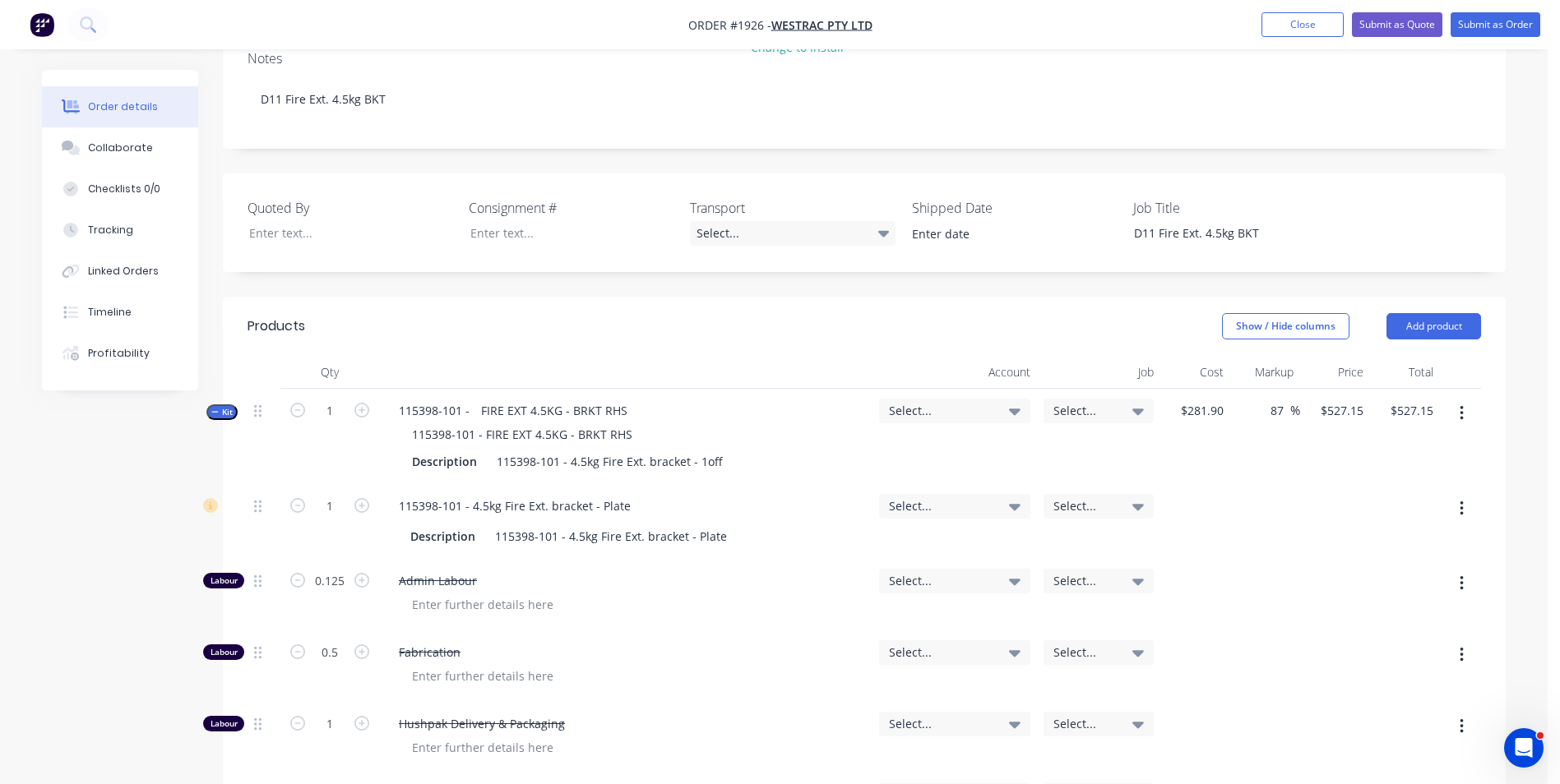
click at [903, 402] on span "Select..." at bounding box center [940, 410] width 104 height 17
click at [872, 444] on input at bounding box center [927, 460] width 169 height 33
type input "4-5305"
click at [855, 560] on div "4-5305 / Sales - Manufacturing Other - Interco" at bounding box center [915, 577] width 231 height 33
click at [911, 497] on span "Select..." at bounding box center [940, 506] width 104 height 17
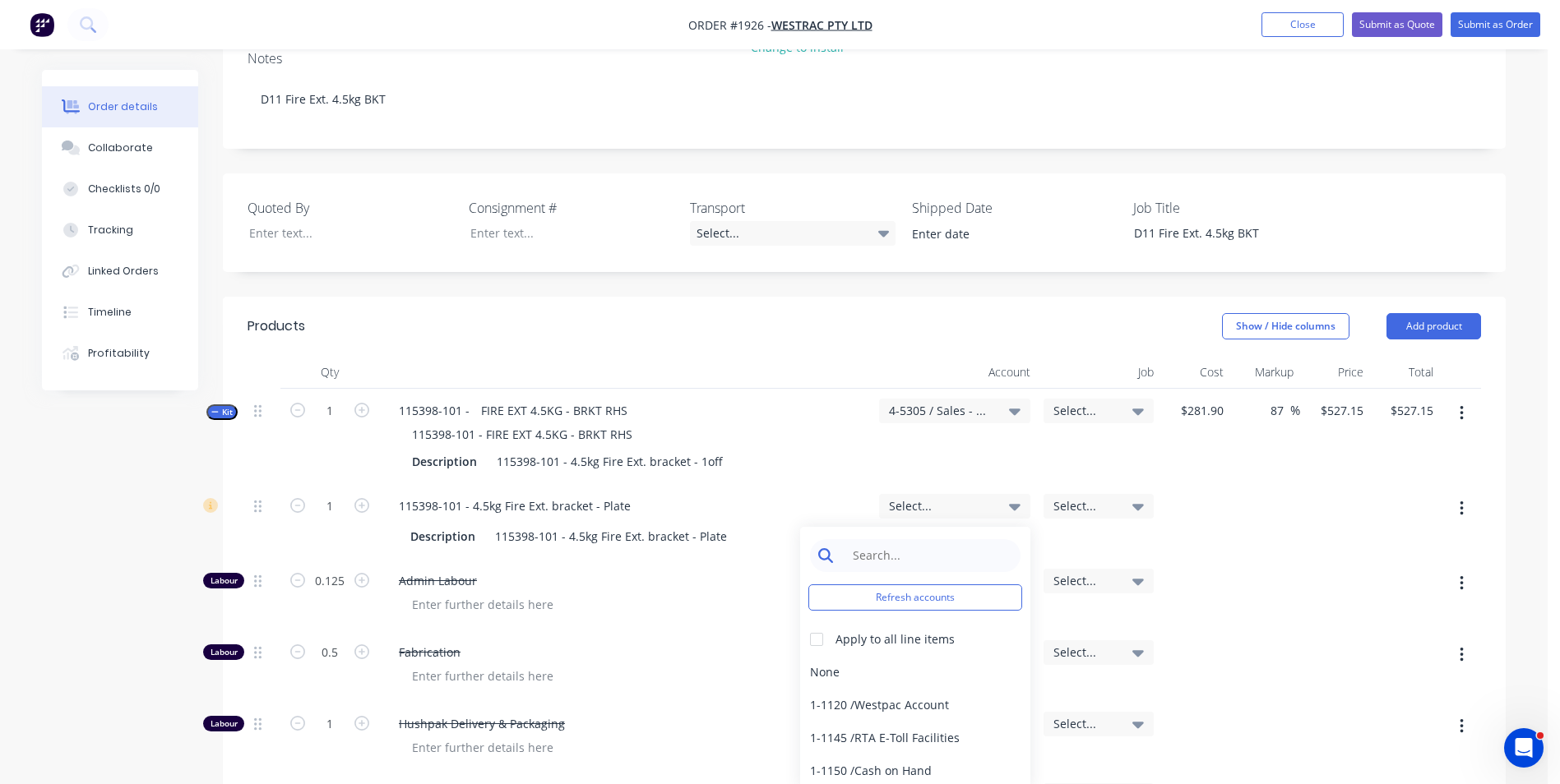
click at [863, 539] on input at bounding box center [927, 555] width 169 height 33
type input "4-5305"
click at [933, 656] on div "4-5305 / Sales - Manufacturing Other - Interco" at bounding box center [915, 673] width 231 height 33
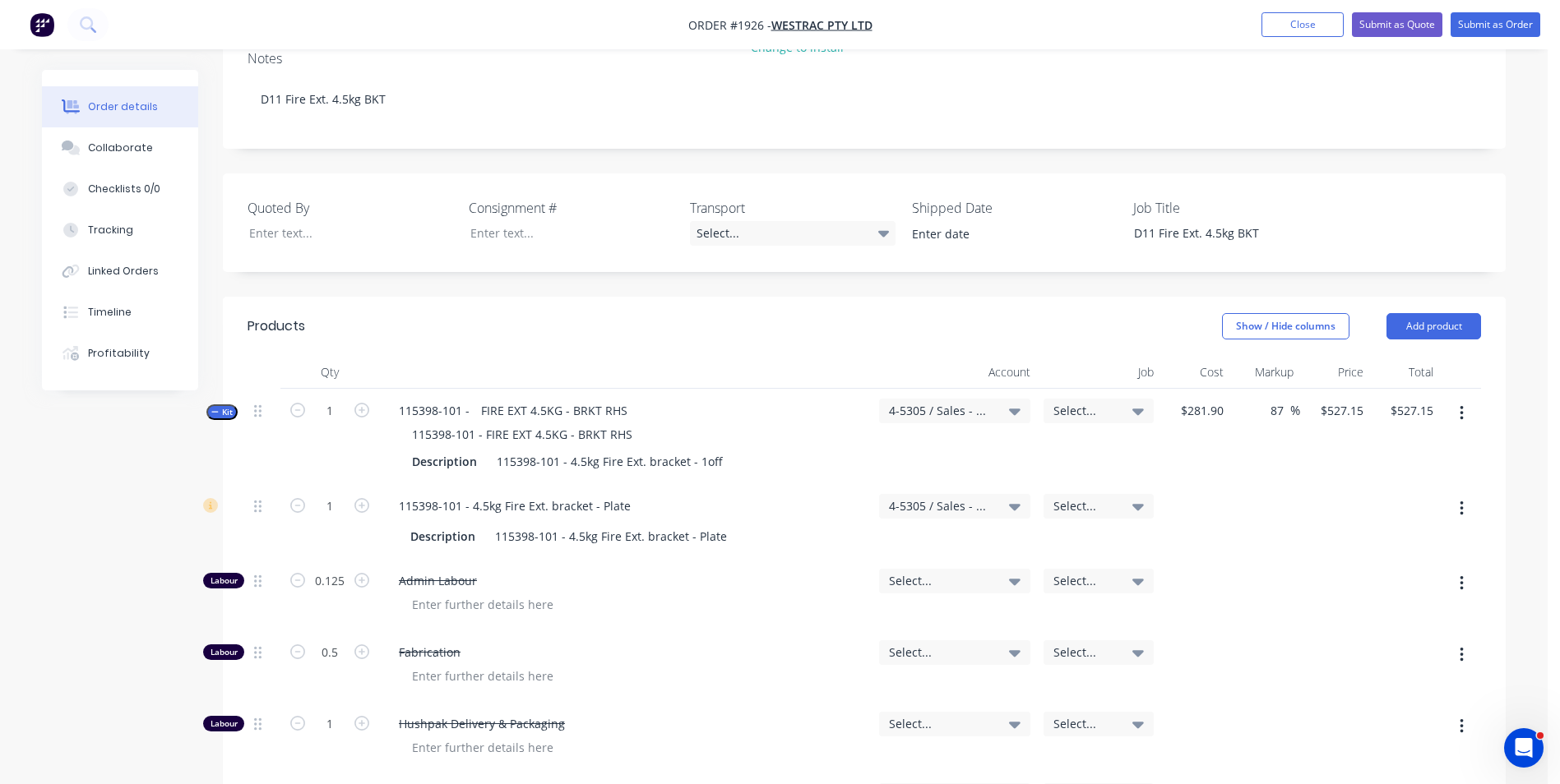
click at [913, 572] on span "Select..." at bounding box center [940, 581] width 104 height 17
click at [886, 614] on input at bounding box center [927, 631] width 169 height 33
type input "4-5305"
click at [906, 731] on div "4-5305 / Sales - Manufacturing Other - Interco" at bounding box center [915, 747] width 231 height 33
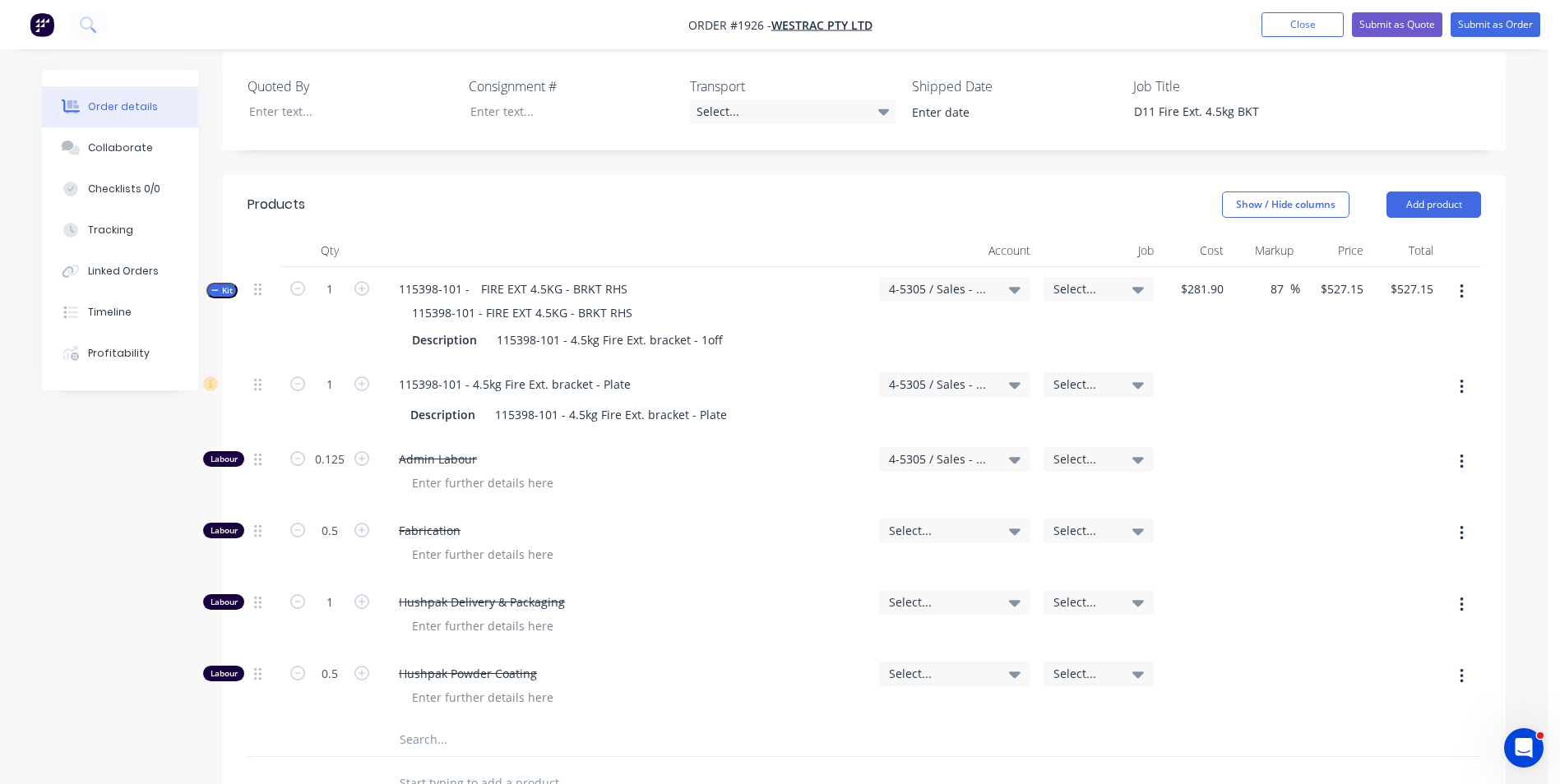
scroll to position [543, 0]
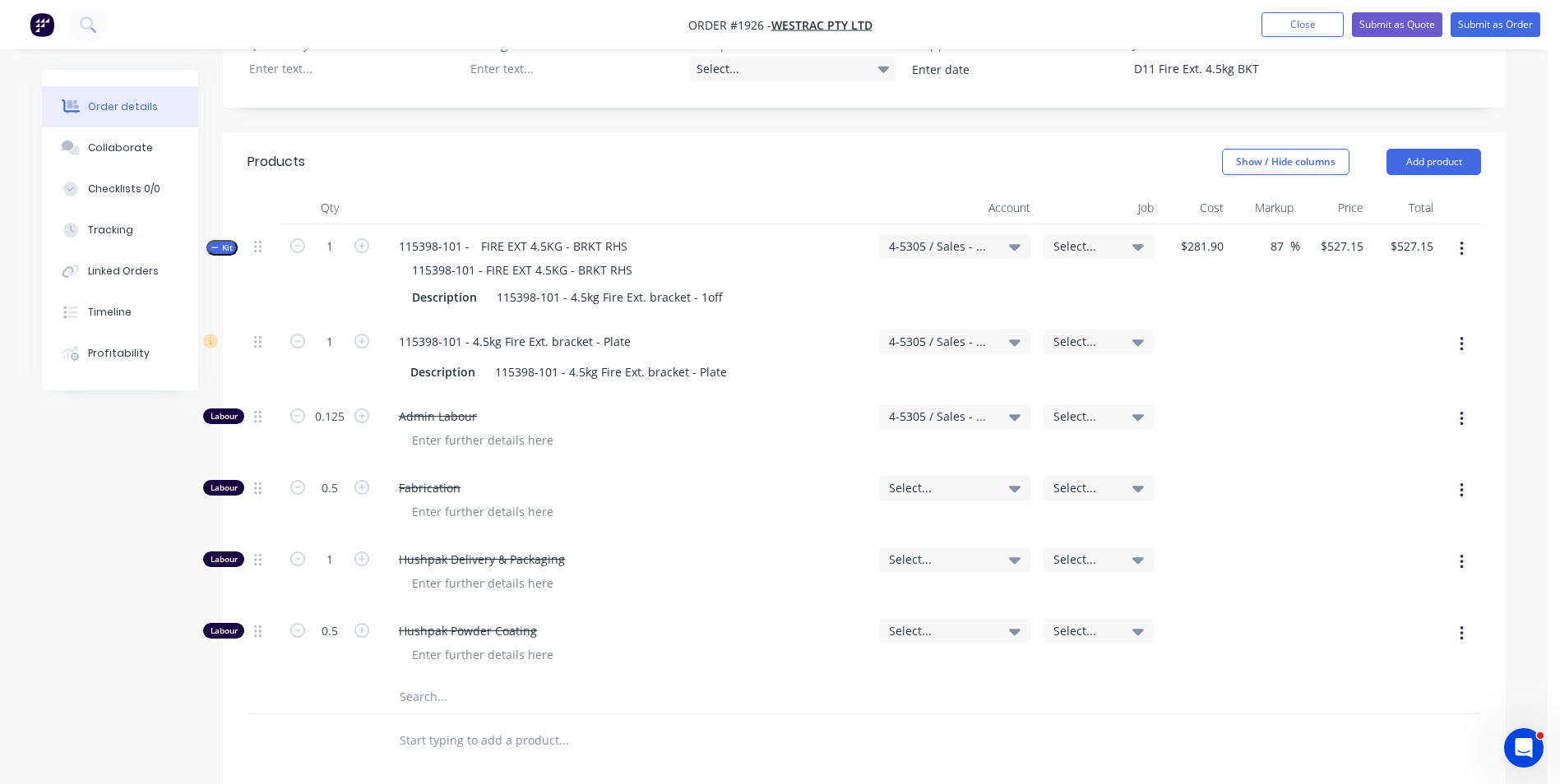
click at [909, 476] on div "Select..." at bounding box center [955, 488] width 152 height 25
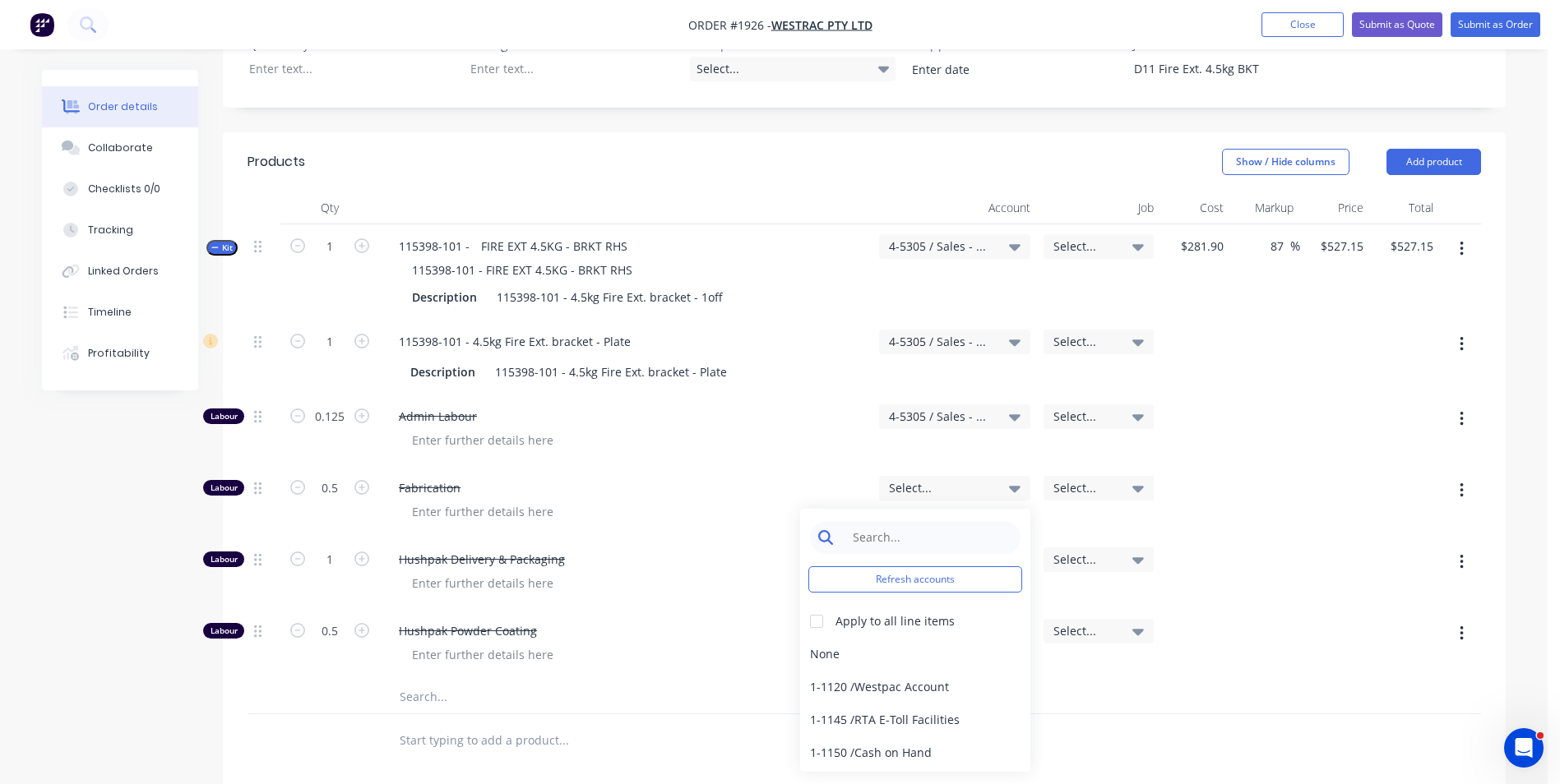
click at [868, 521] on input at bounding box center [927, 537] width 169 height 33
type input "4-5305"
click at [841, 637] on div "4-5305 / Sales - Manufacturing Other - Interco" at bounding box center [915, 654] width 231 height 33
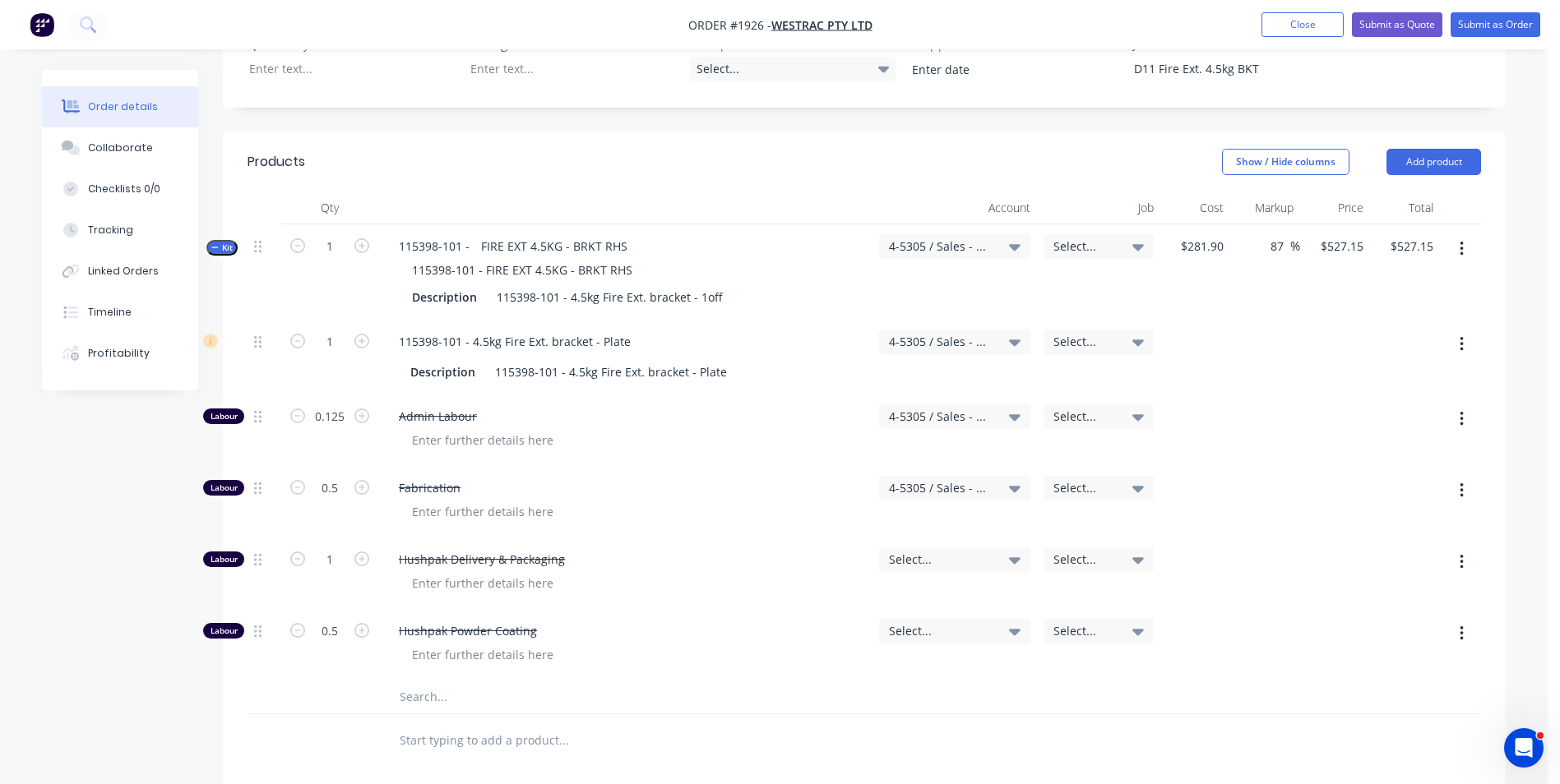
click at [921, 551] on span "Select..." at bounding box center [940, 560] width 104 height 17
click at [895, 593] on input at bounding box center [927, 609] width 169 height 33
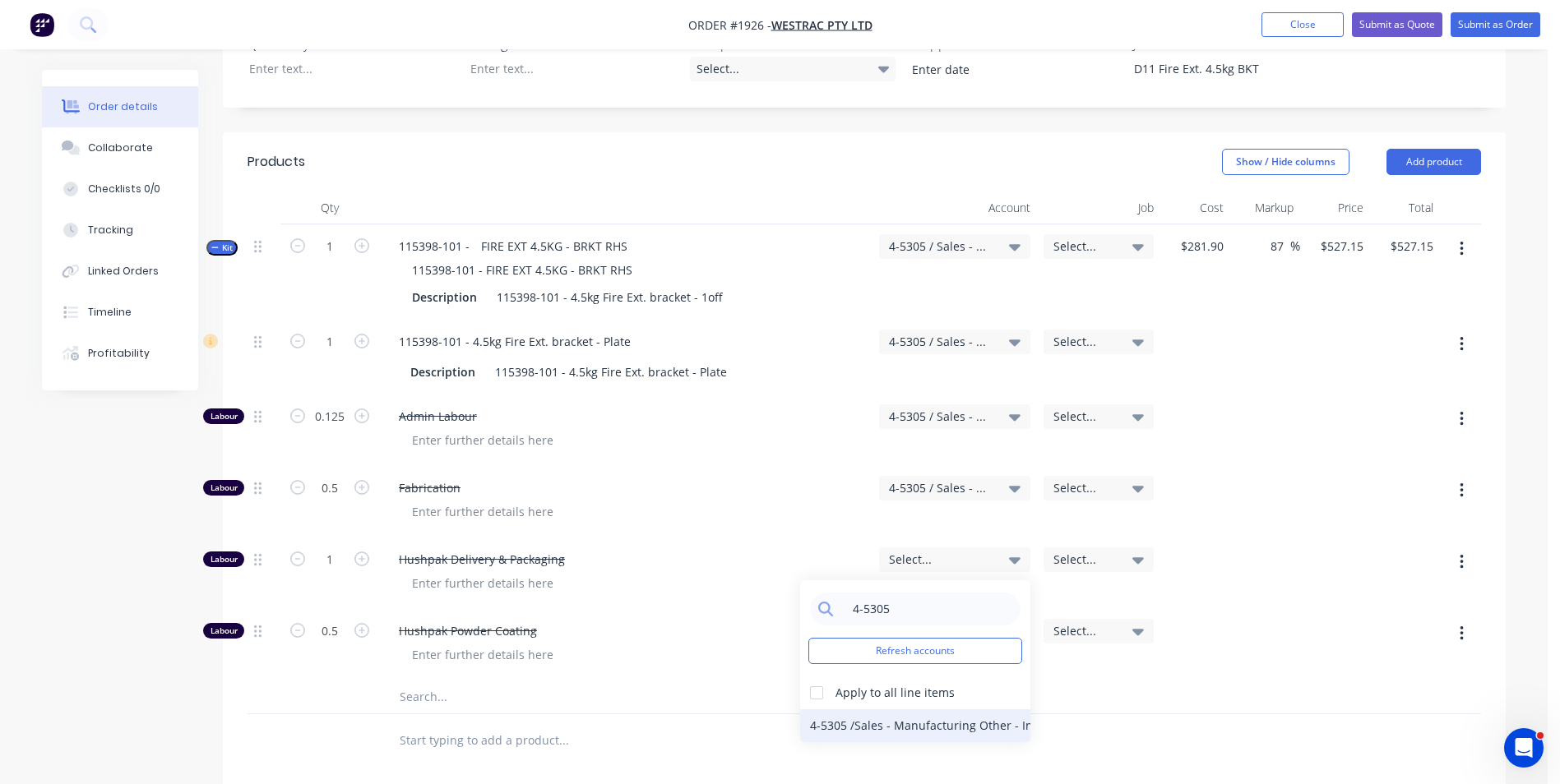
type input "4-5305"
click at [860, 709] on div "4-5305 / Sales - Manufacturing Other - Interco" at bounding box center [915, 726] width 231 height 33
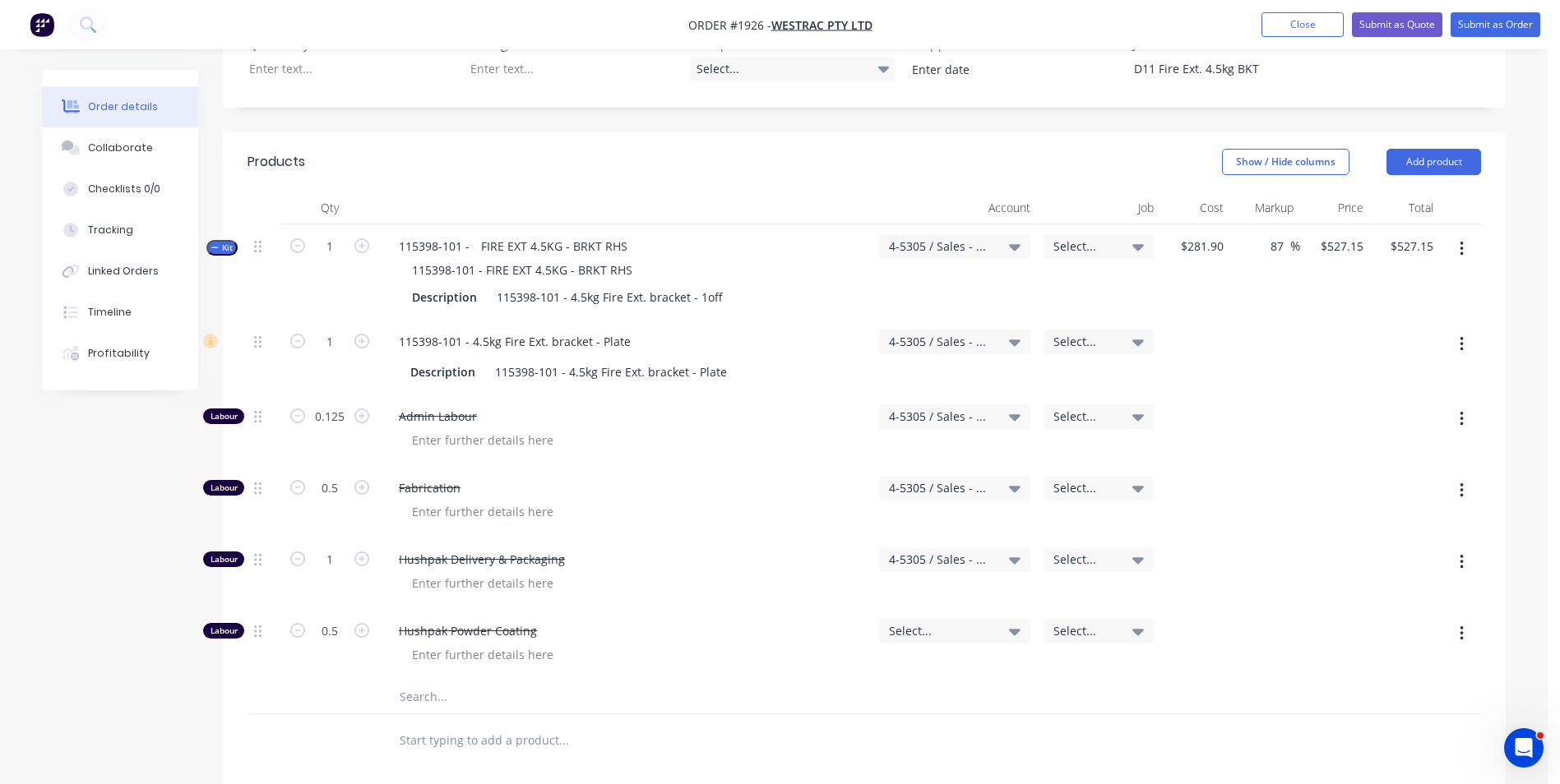
click at [909, 622] on span "Select..." at bounding box center [940, 631] width 104 height 17
click at [878, 664] on input at bounding box center [927, 680] width 169 height 33
type input "4-5305"
click at [869, 781] on div "4-5305 / Sales - Manufacturing Other - Interco" at bounding box center [915, 797] width 231 height 33
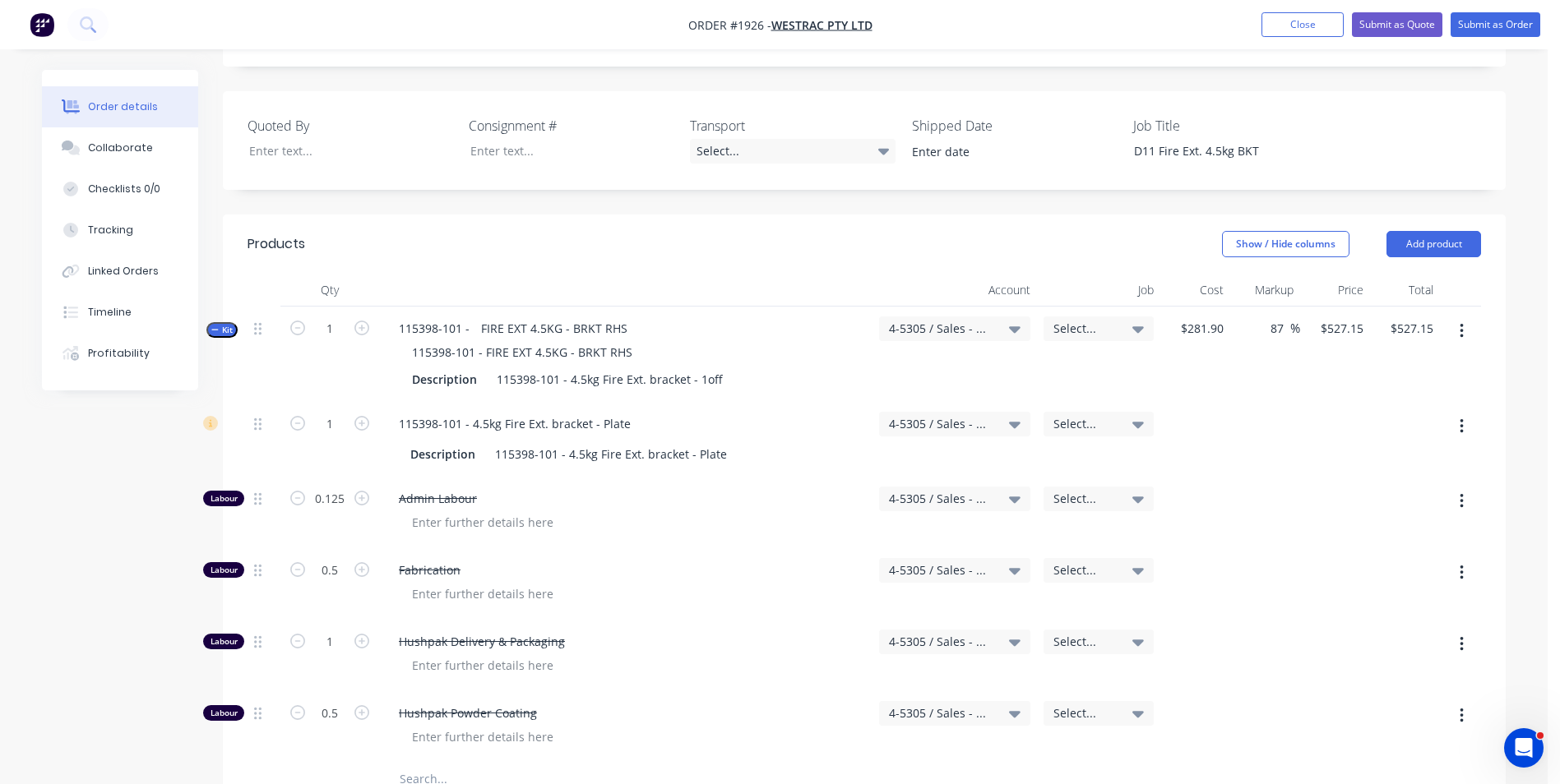
click at [1082, 320] on span "Select..." at bounding box center [1084, 328] width 63 height 17
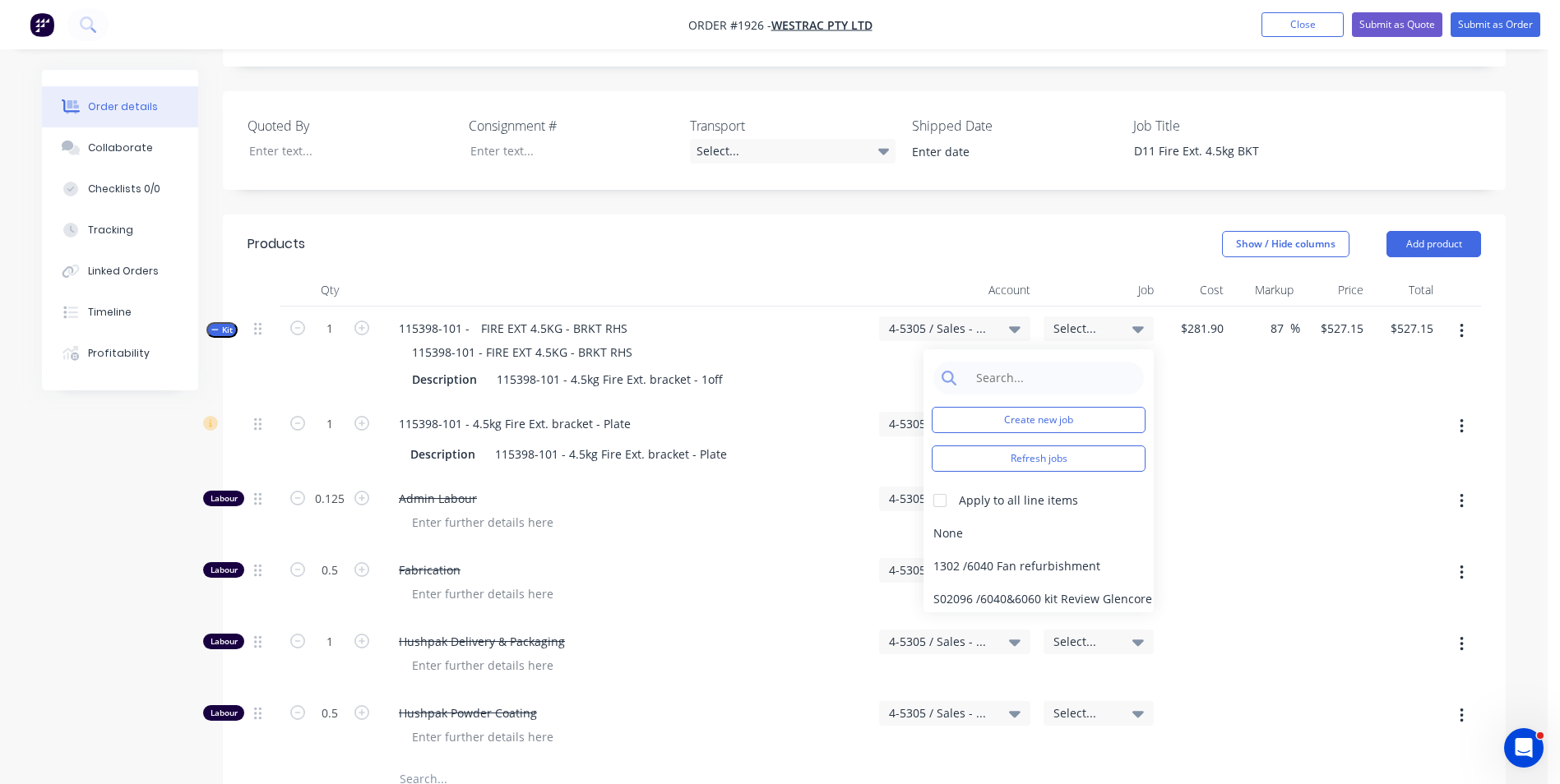
click at [1079, 214] on header "Products Show / Hide columns Add product" at bounding box center [864, 243] width 1283 height 59
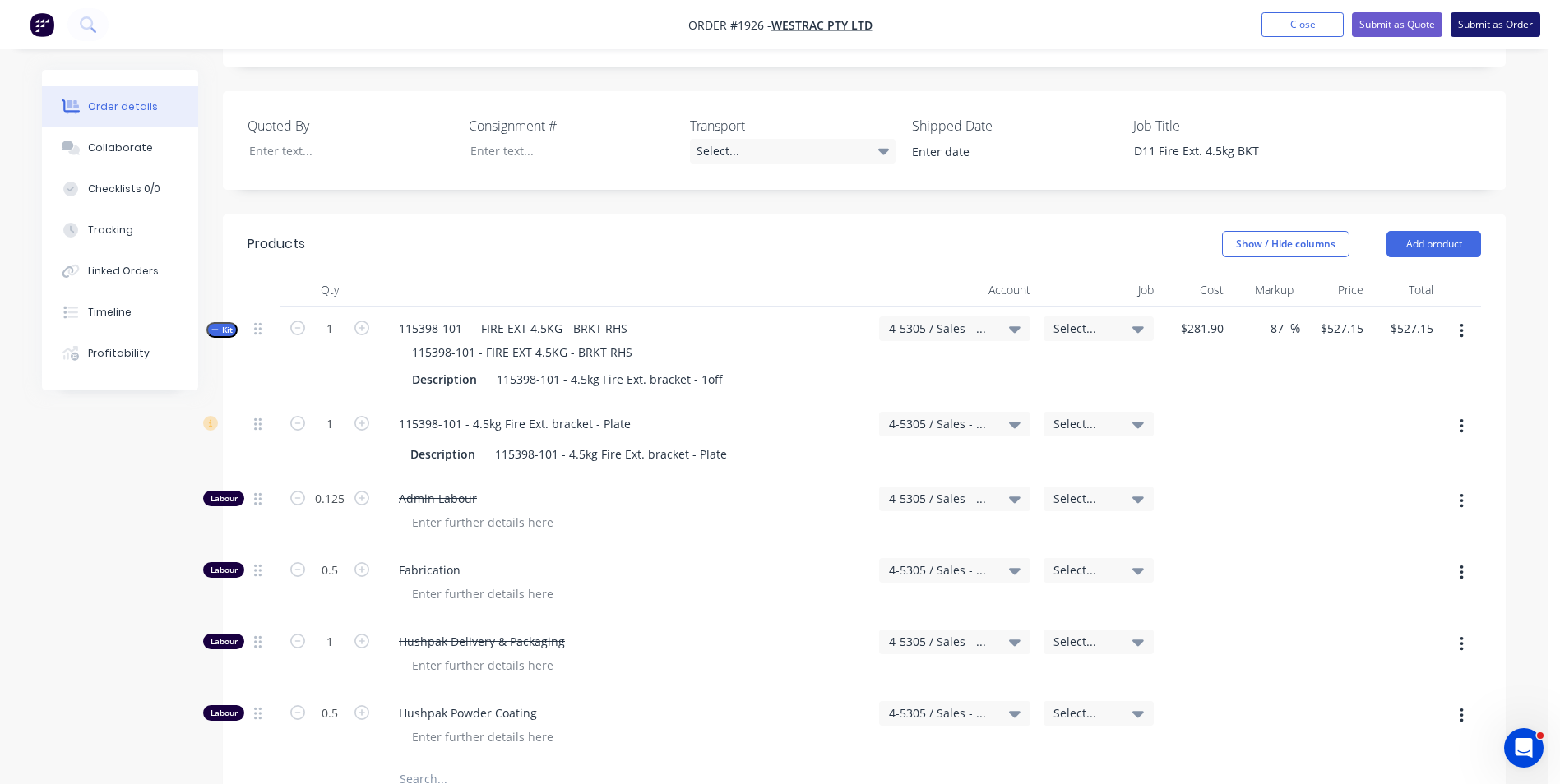
click at [1497, 25] on button "Submit as Order" at bounding box center [1495, 24] width 90 height 25
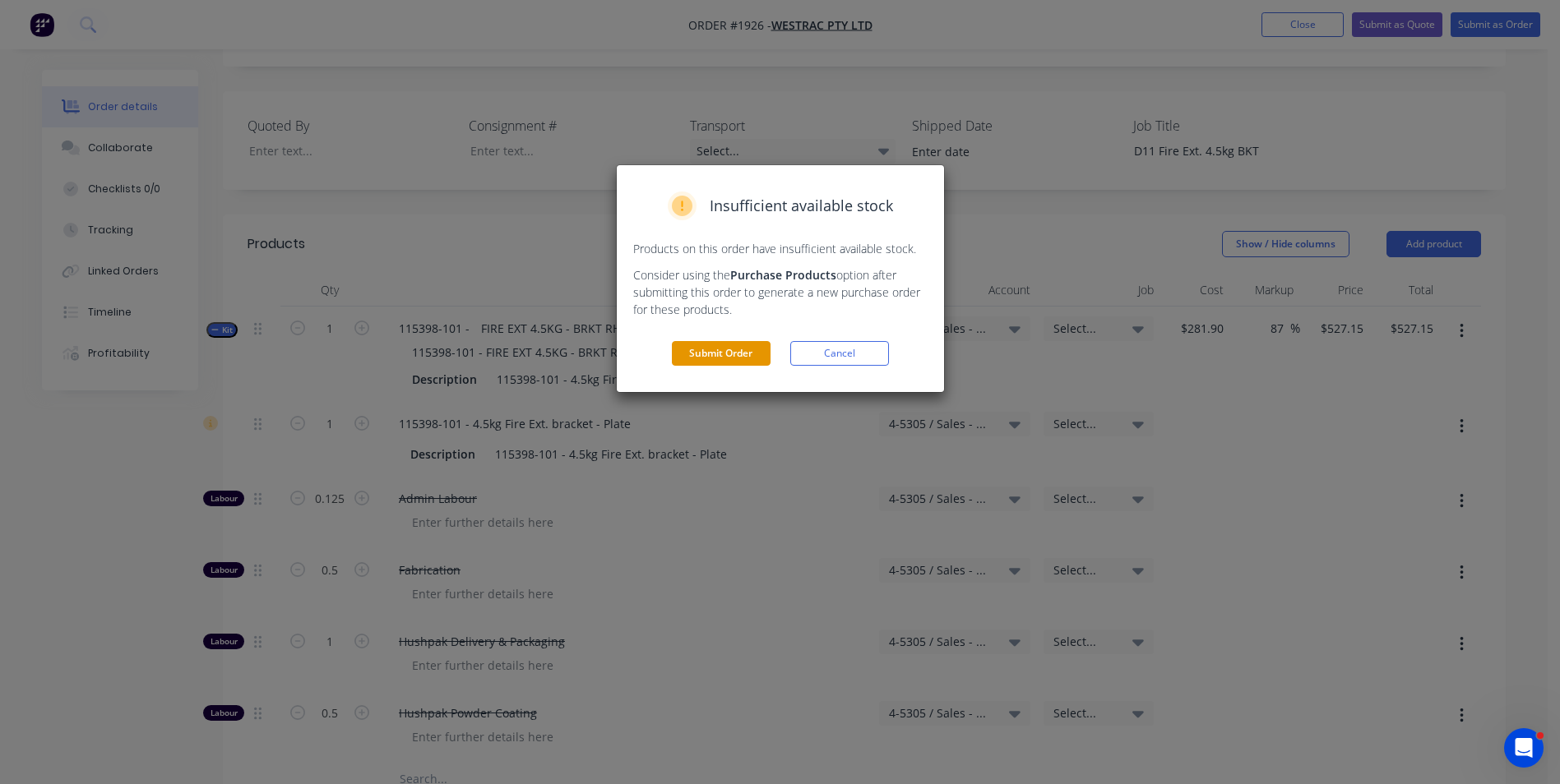
click at [717, 348] on button "Submit Order" at bounding box center [721, 353] width 99 height 25
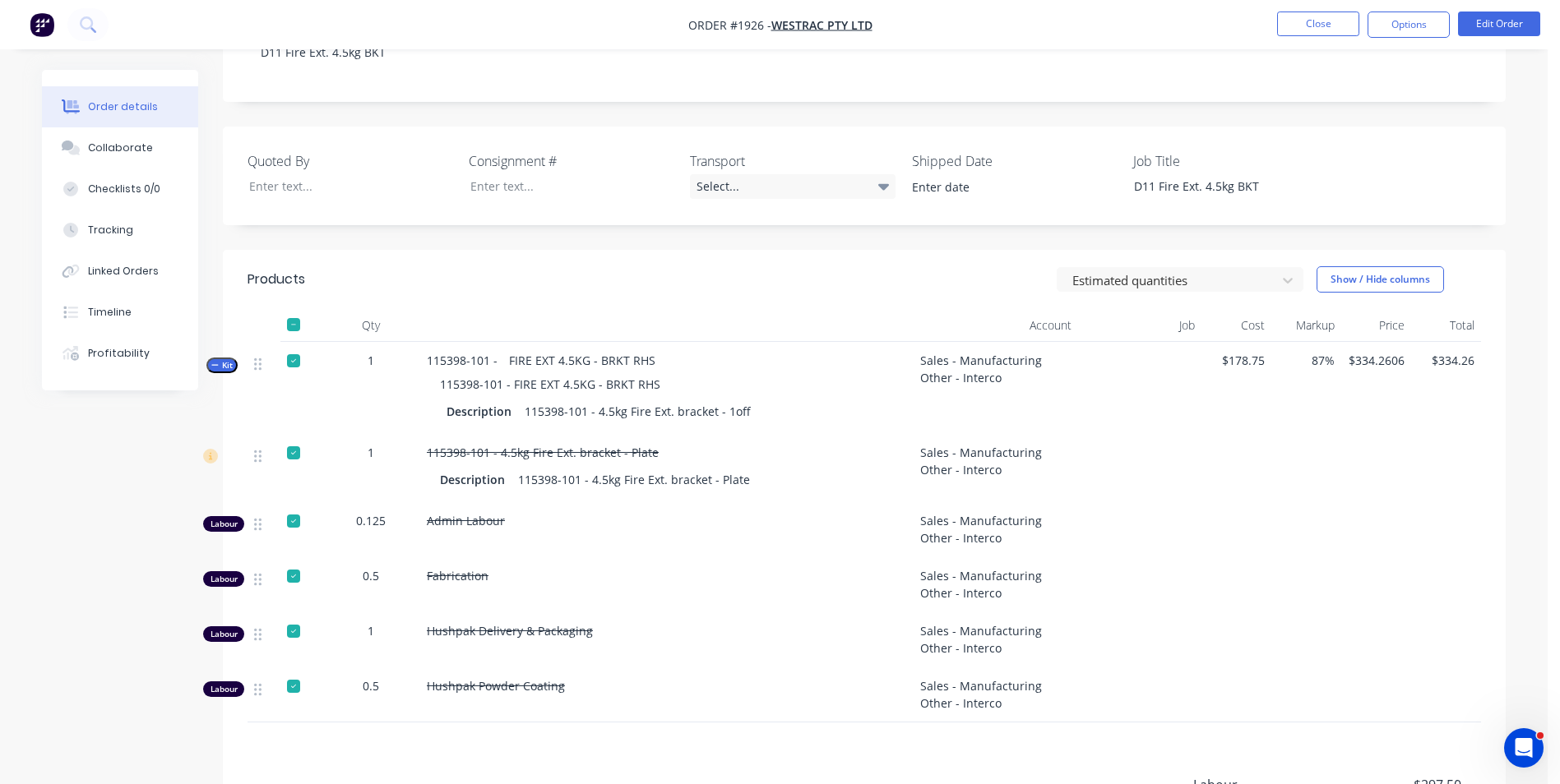
scroll to position [435, 0]
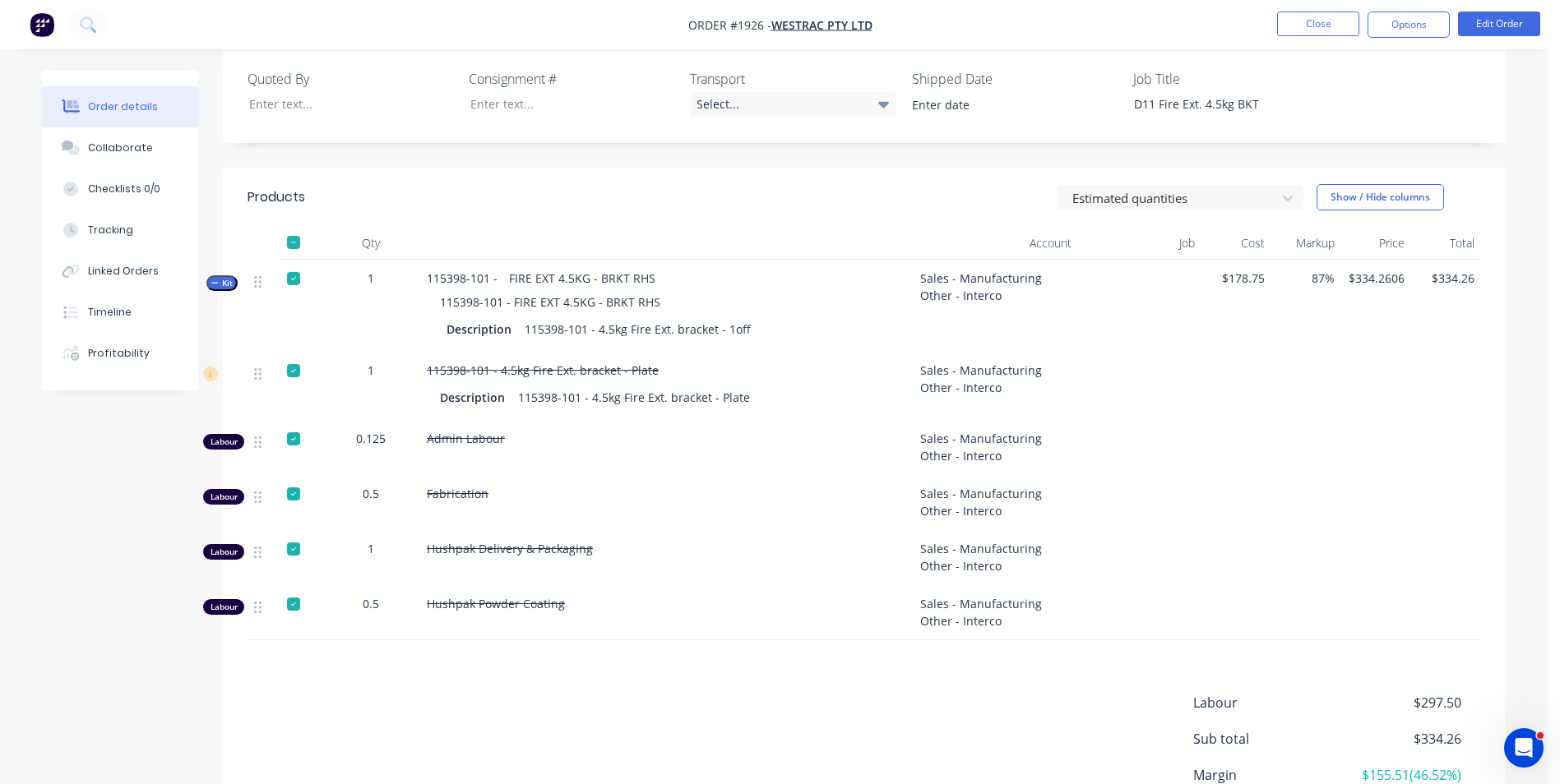
click at [229, 284] on span "Kit" at bounding box center [222, 283] width 21 height 12
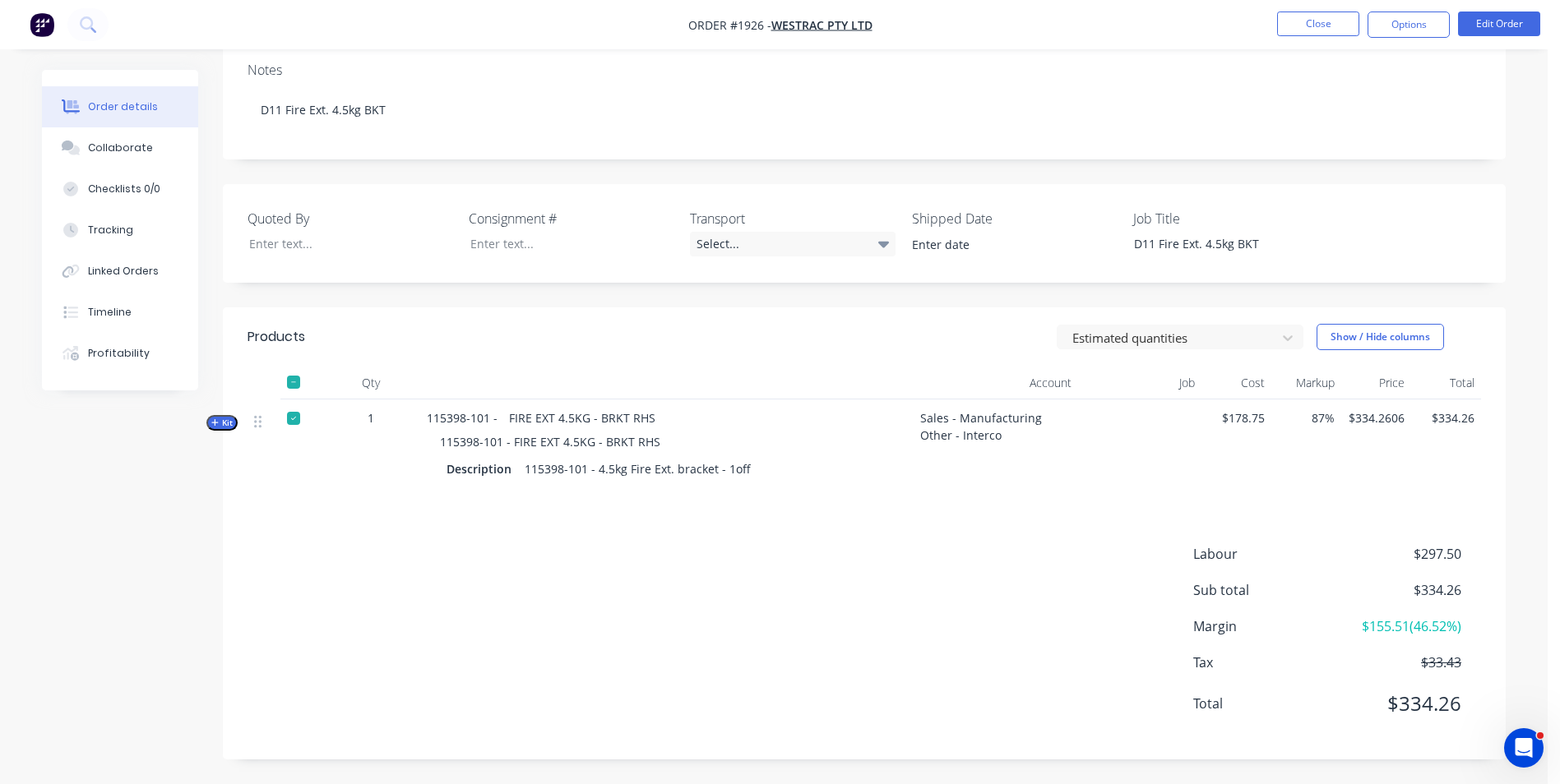
click at [236, 417] on button "Kit" at bounding box center [222, 422] width 31 height 15
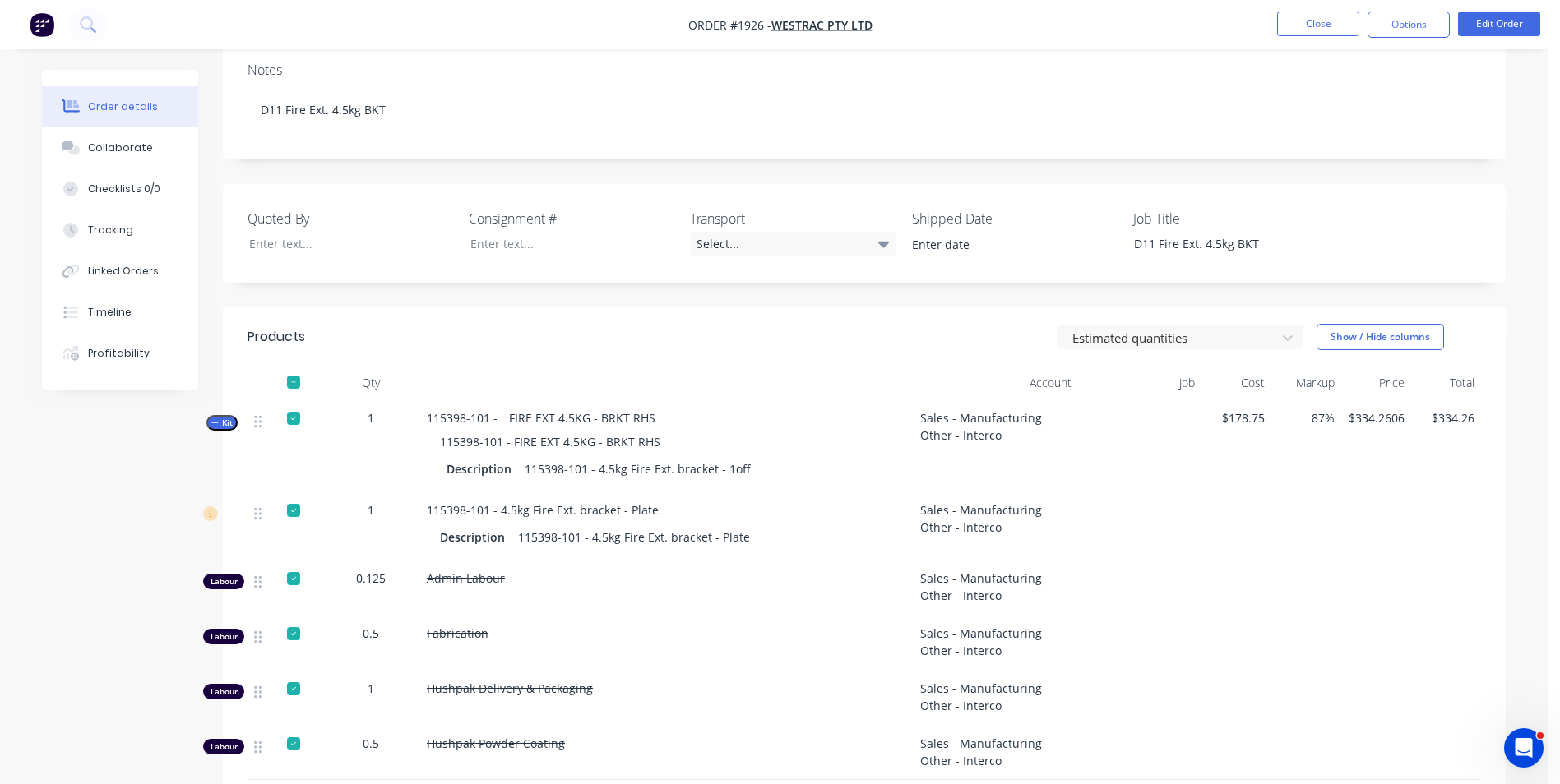
scroll to position [435, 0]
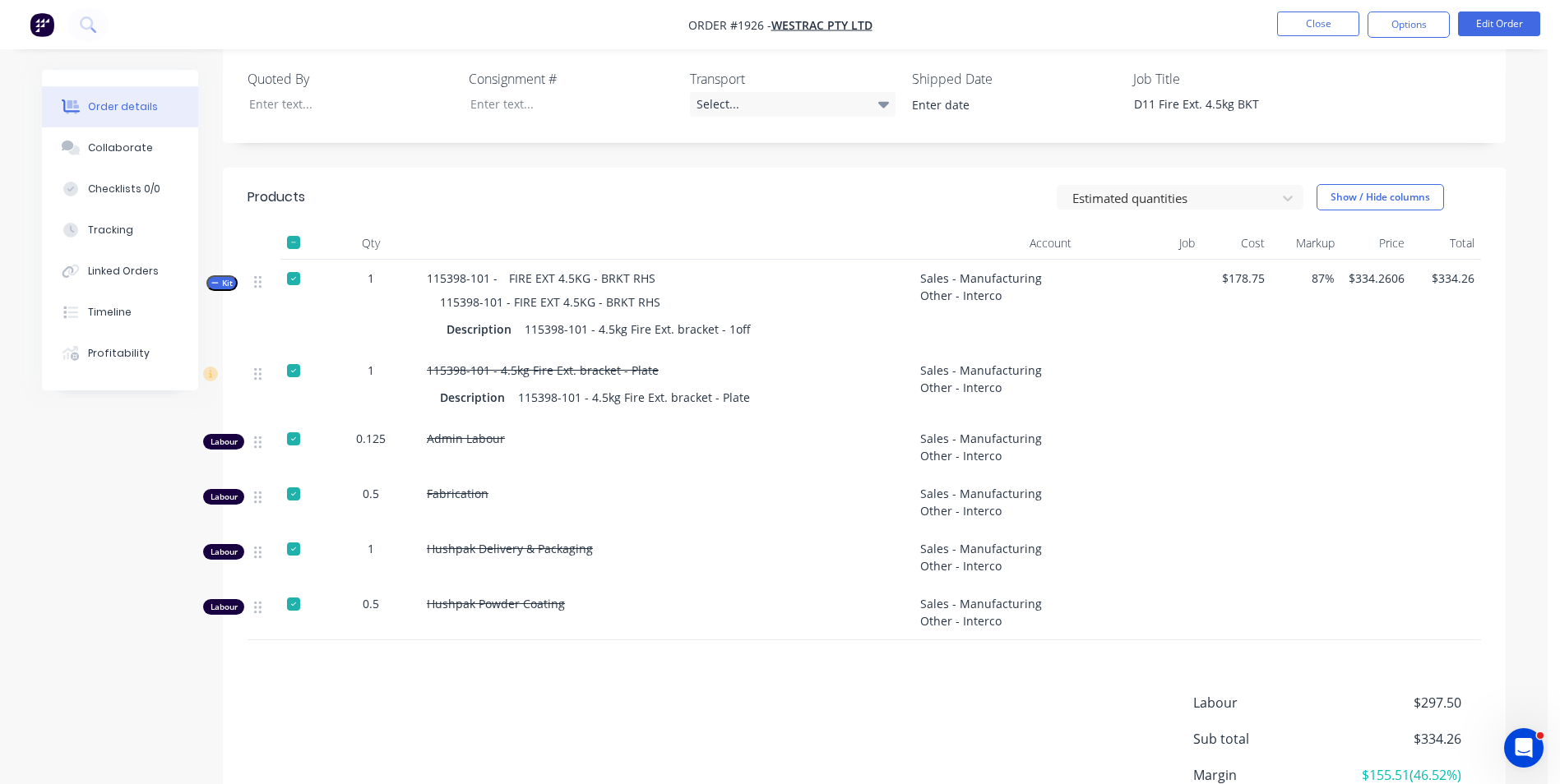
click at [225, 287] on span "Kit" at bounding box center [222, 283] width 21 height 12
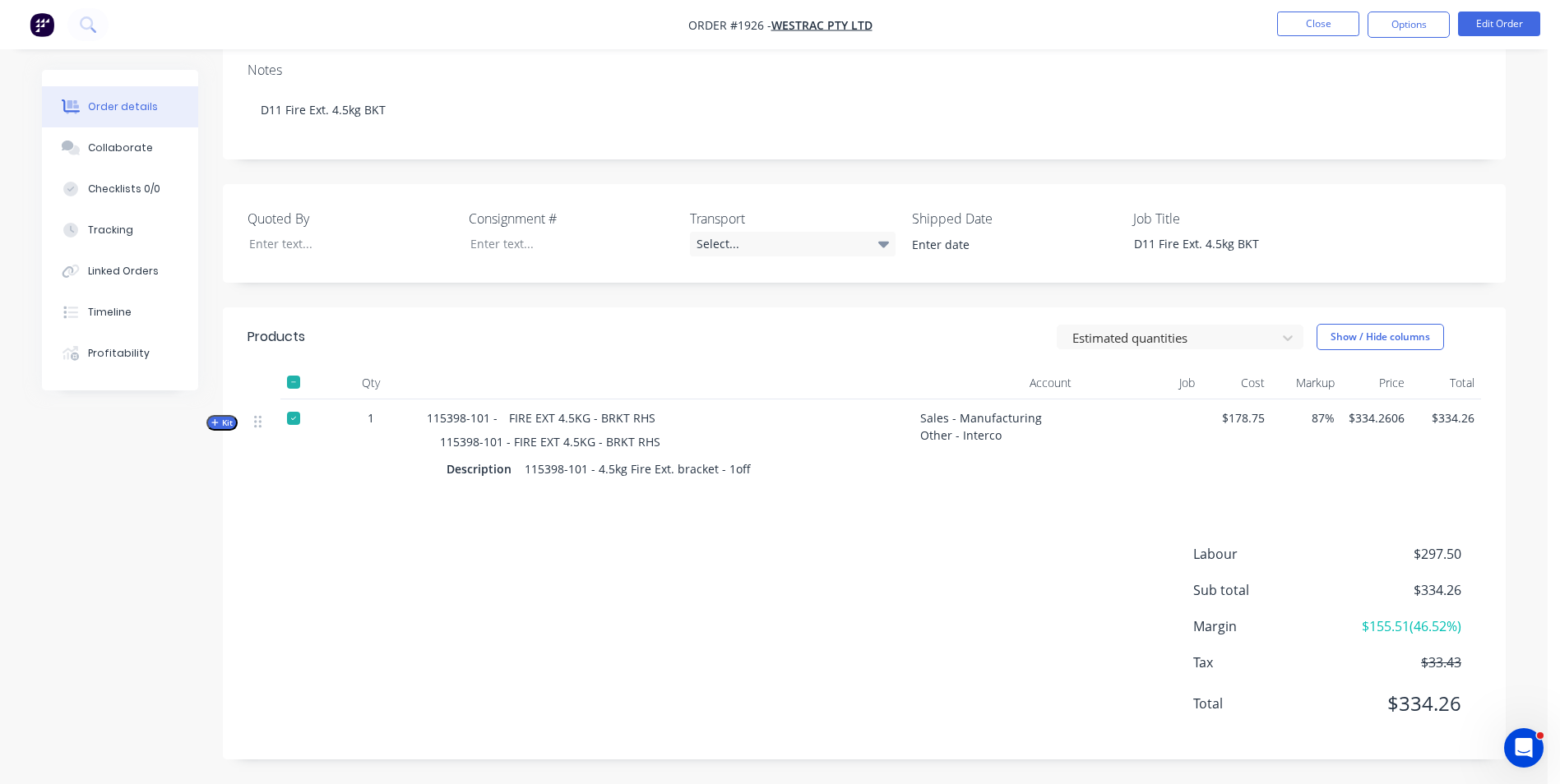
scroll to position [296, 0]
click at [290, 378] on div at bounding box center [293, 382] width 33 height 33
click at [231, 425] on span "Kit" at bounding box center [222, 422] width 21 height 12
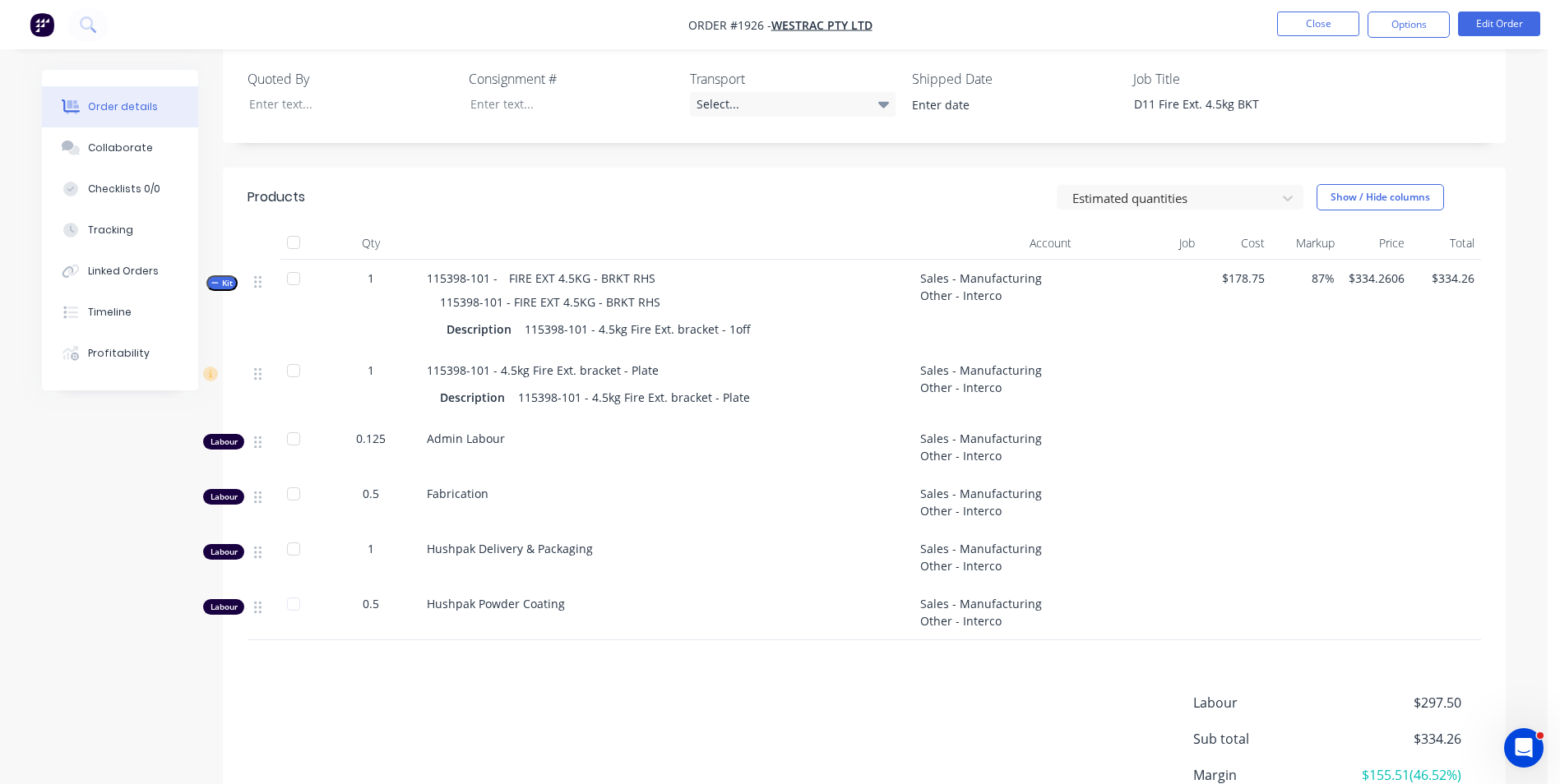
click at [224, 281] on span "Kit" at bounding box center [222, 283] width 21 height 12
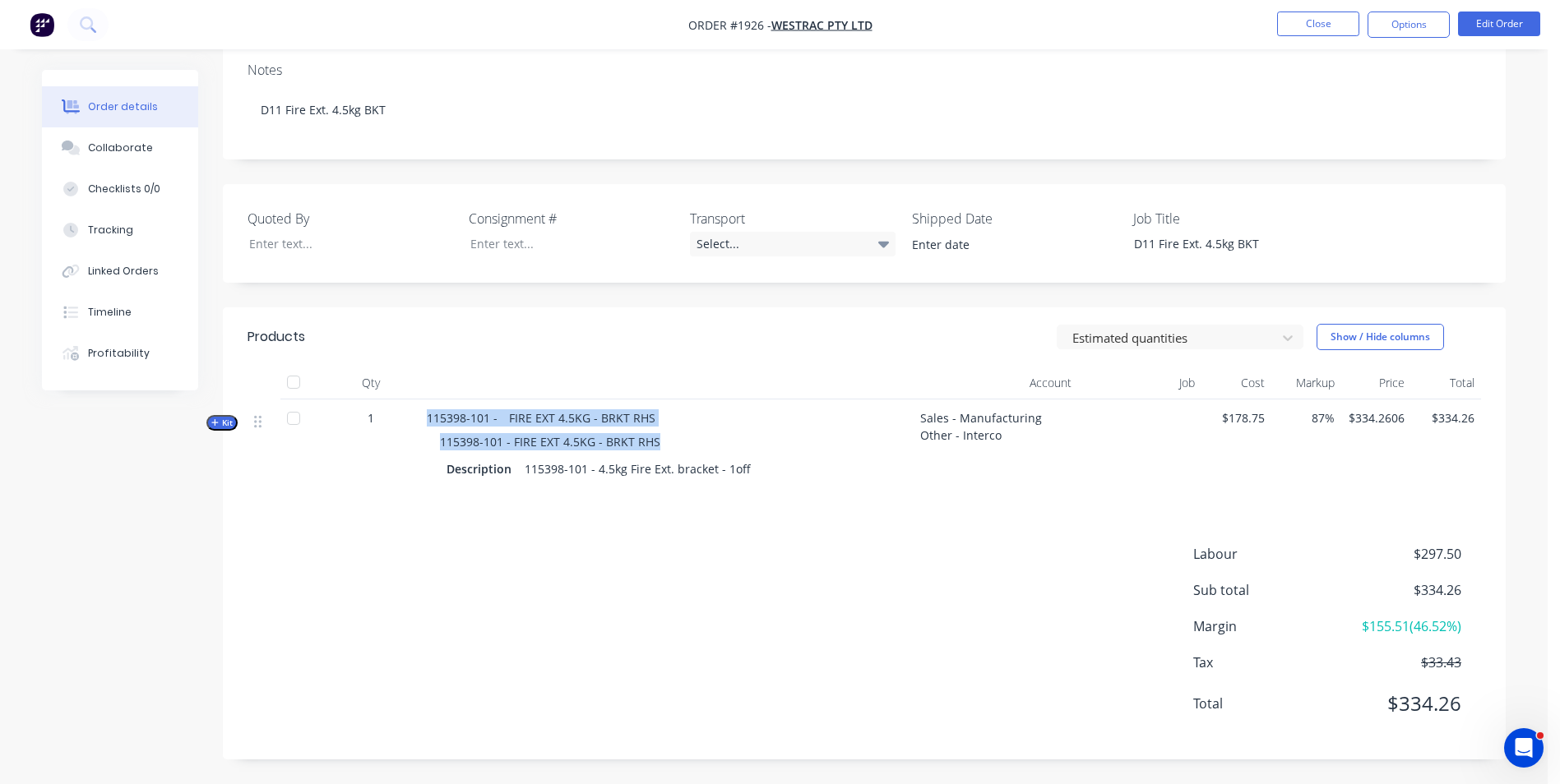
drag, startPoint x: 622, startPoint y: 440, endPoint x: 415, endPoint y: 448, distance: 207.2
click at [415, 448] on div "Kit 1 115398-101 - FIRE EXT 4.5KG - BRKT RHS 115398-101 - FIRE EXT 4.5KG - BRKT…" at bounding box center [864, 445] width 1233 height 92
drag, startPoint x: 415, startPoint y: 448, endPoint x: 477, endPoint y: 445, distance: 62.1
click at [477, 445] on span "115398-101 - FIRE EXT 4.5KG - BRKT RHS" at bounding box center [549, 442] width 220 height 15
drag, startPoint x: 660, startPoint y: 440, endPoint x: 435, endPoint y: 446, distance: 225.1
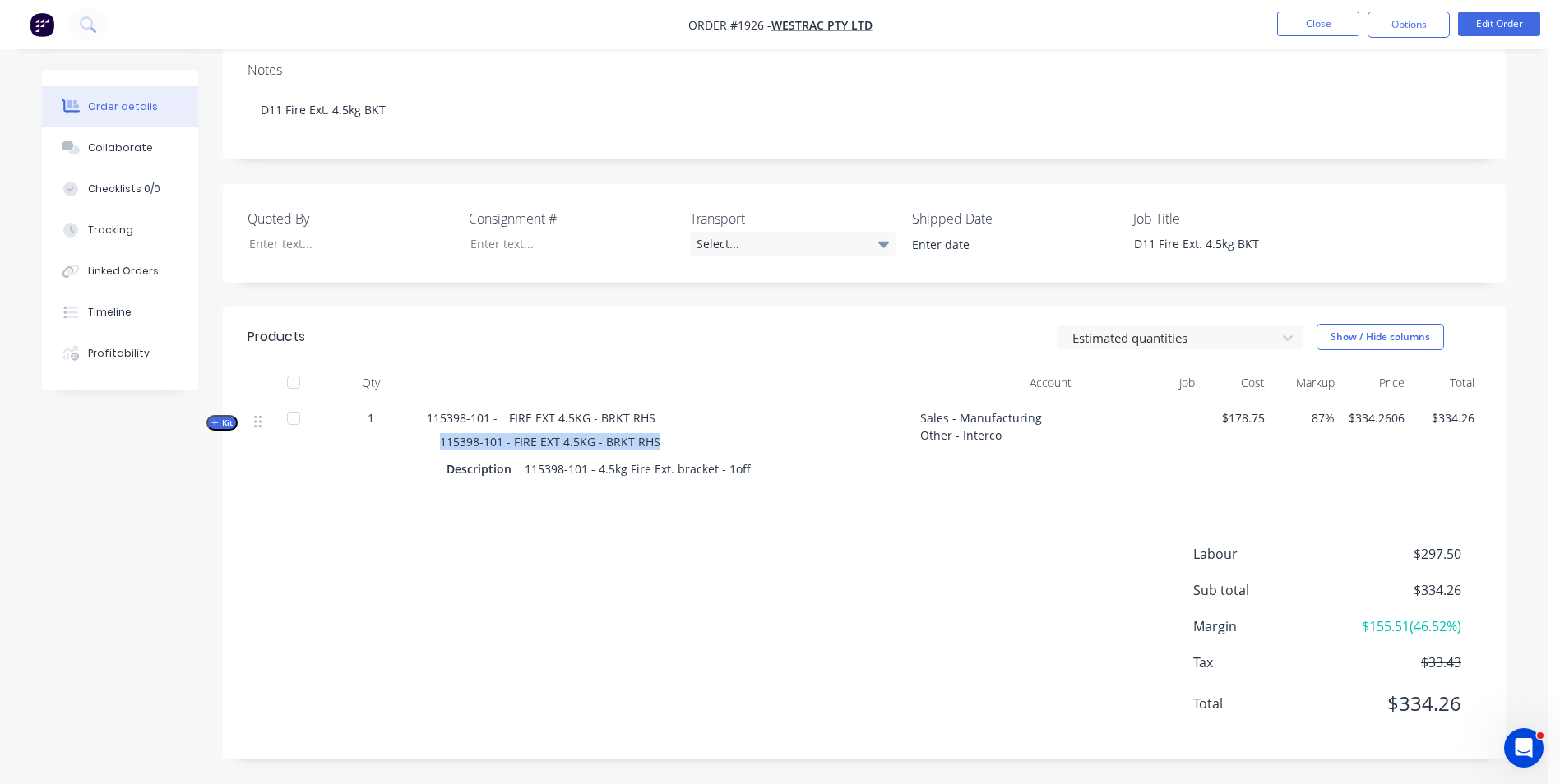
click at [435, 446] on div "115398-101 - FIRE EXT 4.5KG - BRKT RHS" at bounding box center [667, 441] width 480 height 30
drag, startPoint x: 435, startPoint y: 446, endPoint x: 513, endPoint y: 435, distance: 78.8
click at [510, 436] on span "115398-101 - FIRE EXT 4.5KG - BRKT RHS" at bounding box center [549, 442] width 220 height 15
click at [1496, 30] on button "Edit Order" at bounding box center [1499, 23] width 82 height 25
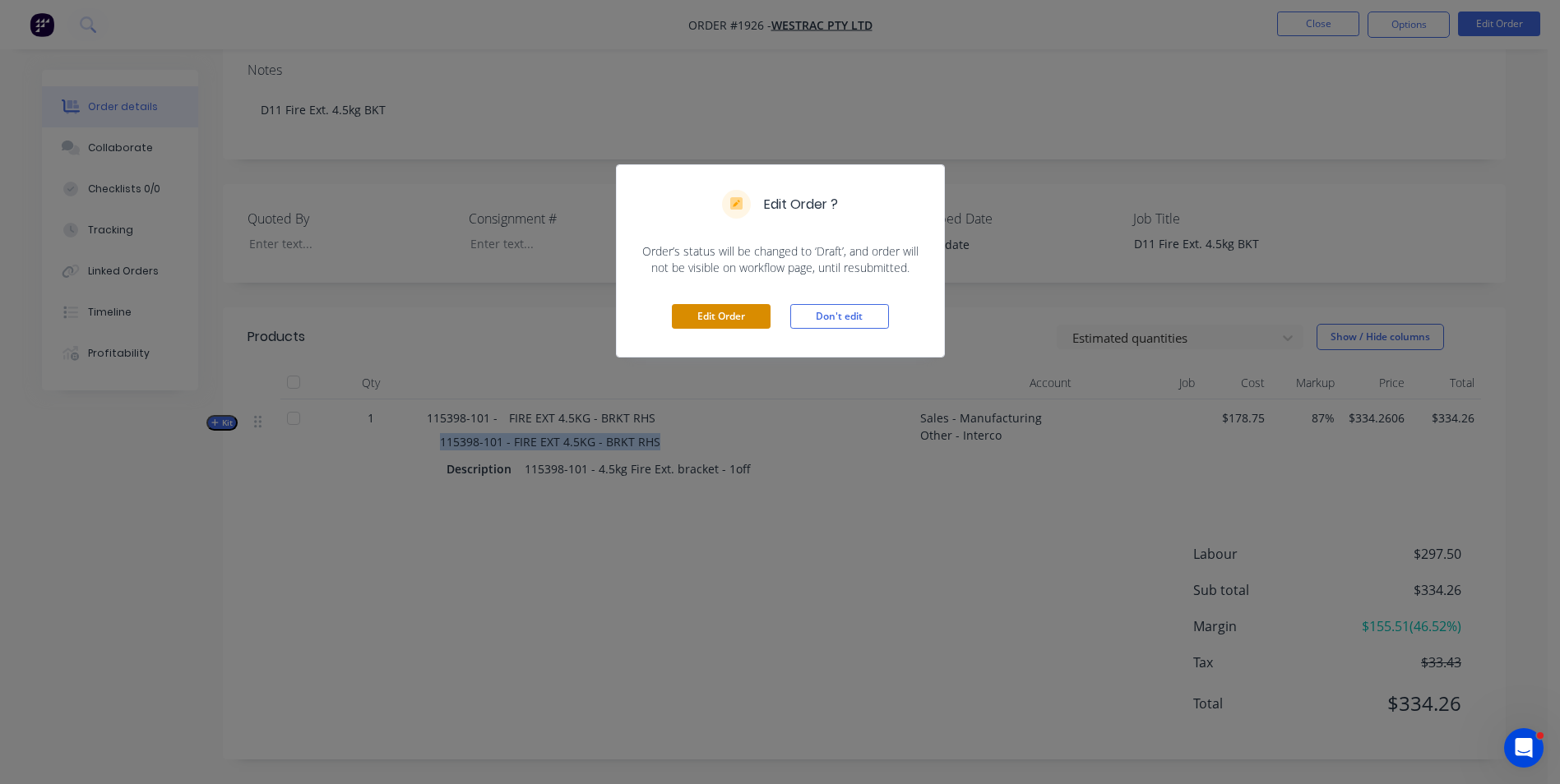
click at [700, 318] on button "Edit Order" at bounding box center [721, 316] width 99 height 25
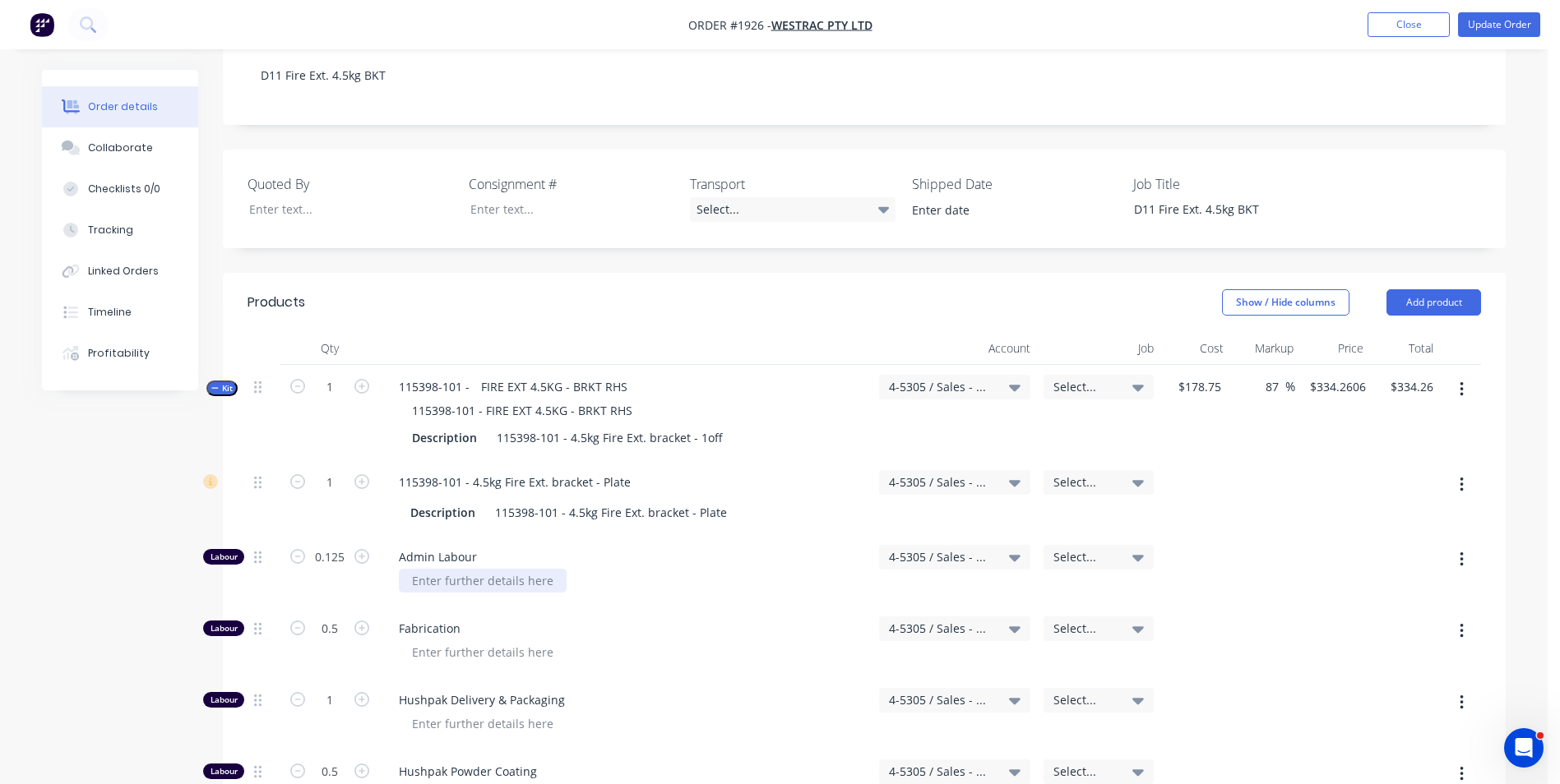
scroll to position [411, 0]
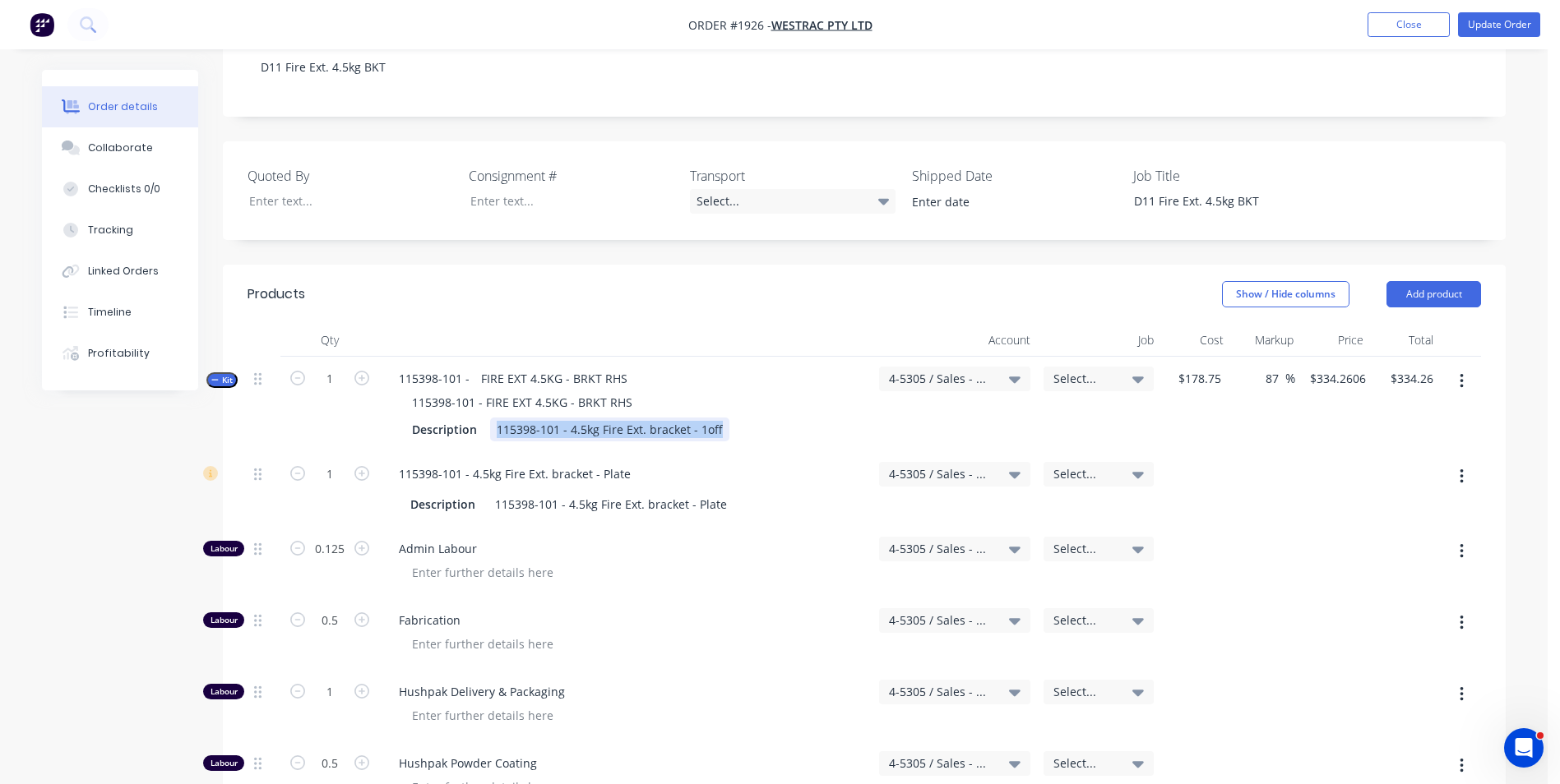
drag, startPoint x: 721, startPoint y: 380, endPoint x: 486, endPoint y: 388, distance: 235.1
click at [486, 417] on div "Description 115398-101 - 4.5kg Fire Ext. bracket - 1off" at bounding box center [626, 429] width 441 height 24
drag, startPoint x: 477, startPoint y: 385, endPoint x: 359, endPoint y: 390, distance: 118.1
click at [358, 391] on div "Kit 1 115398-101 - FIRE EXT 4.5KG - BRKT RHS 115398-101 - FIRE EXT 4.5KG - BRKT…" at bounding box center [864, 404] width 1233 height 95
drag, startPoint x: 594, startPoint y: 354, endPoint x: 319, endPoint y: 362, distance: 275.1
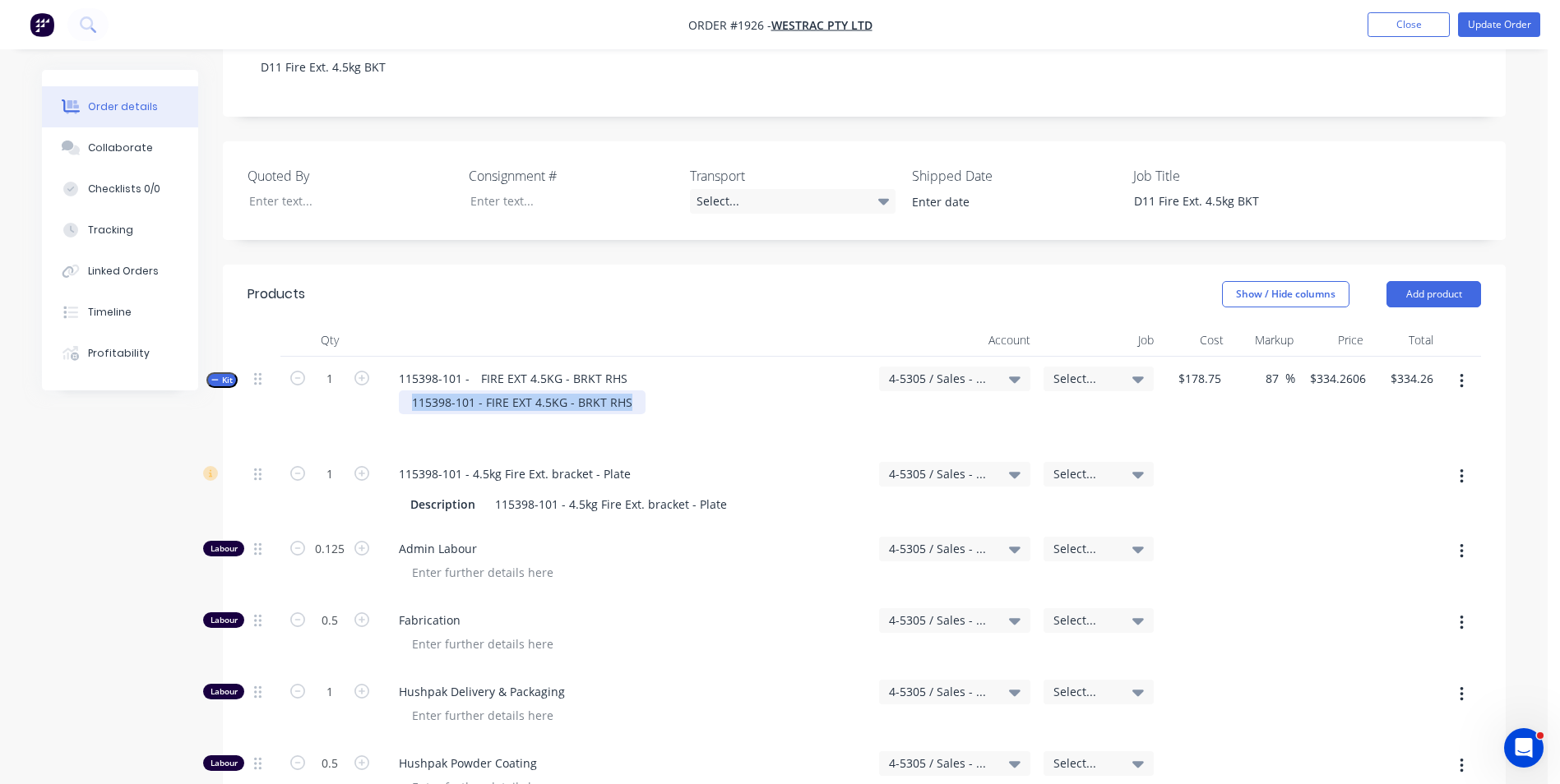
click at [320, 362] on div "Kit 1 115398-101 - FIRE EXT 4.5KG - BRKT RHS 115398-101 - FIRE EXT 4.5KG - BRKT…" at bounding box center [864, 404] width 1233 height 95
click at [375, 380] on div "1" at bounding box center [329, 404] width 99 height 95
click at [224, 374] on span "Kit" at bounding box center [222, 380] width 21 height 12
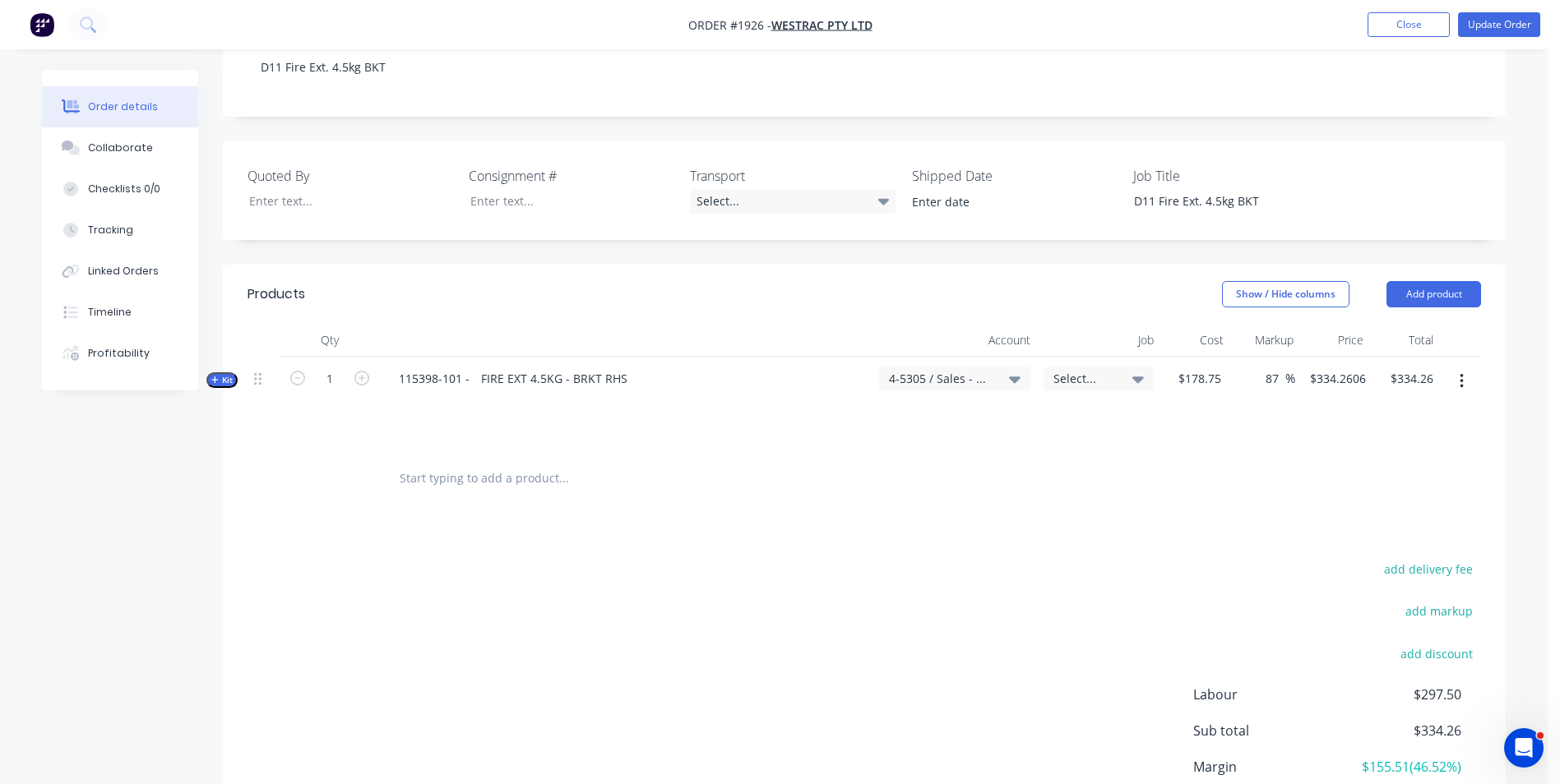
click at [224, 374] on span "Kit" at bounding box center [222, 380] width 21 height 12
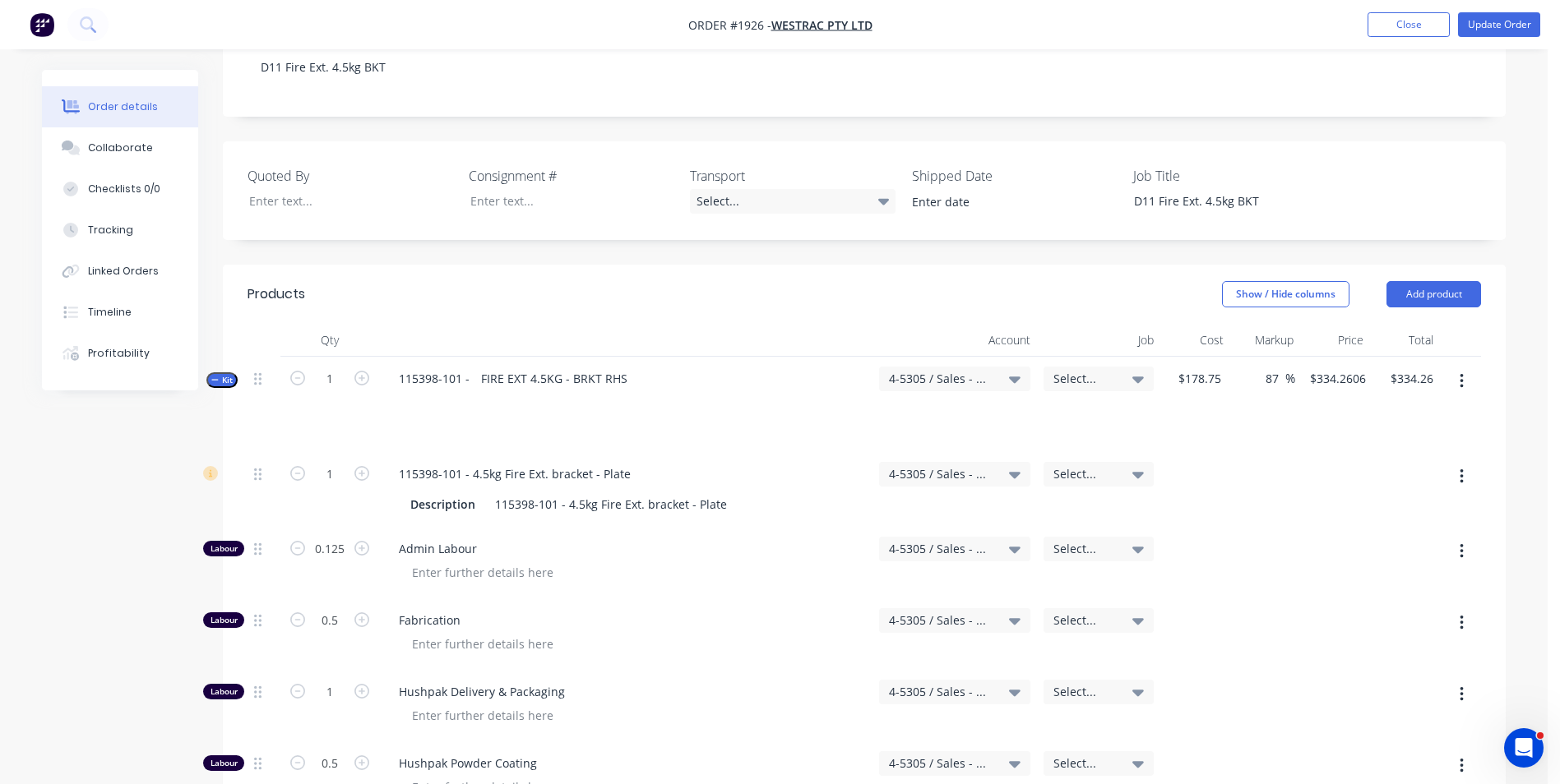
click at [232, 374] on span "Kit" at bounding box center [222, 380] width 21 height 12
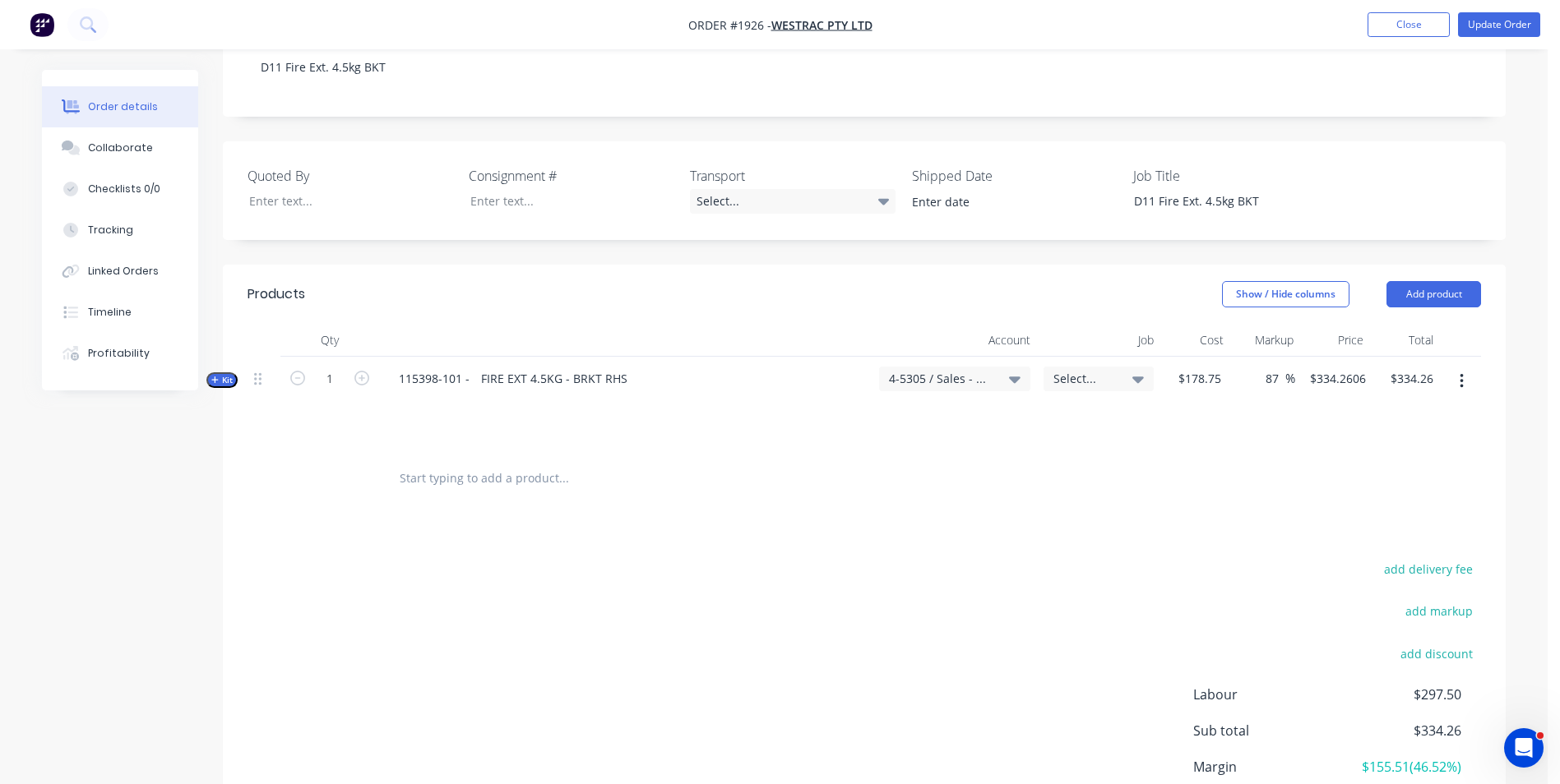
click at [1463, 374] on icon "button" at bounding box center [1461, 381] width 3 height 15
click at [1362, 544] on div "Delete" at bounding box center [1403, 556] width 127 height 24
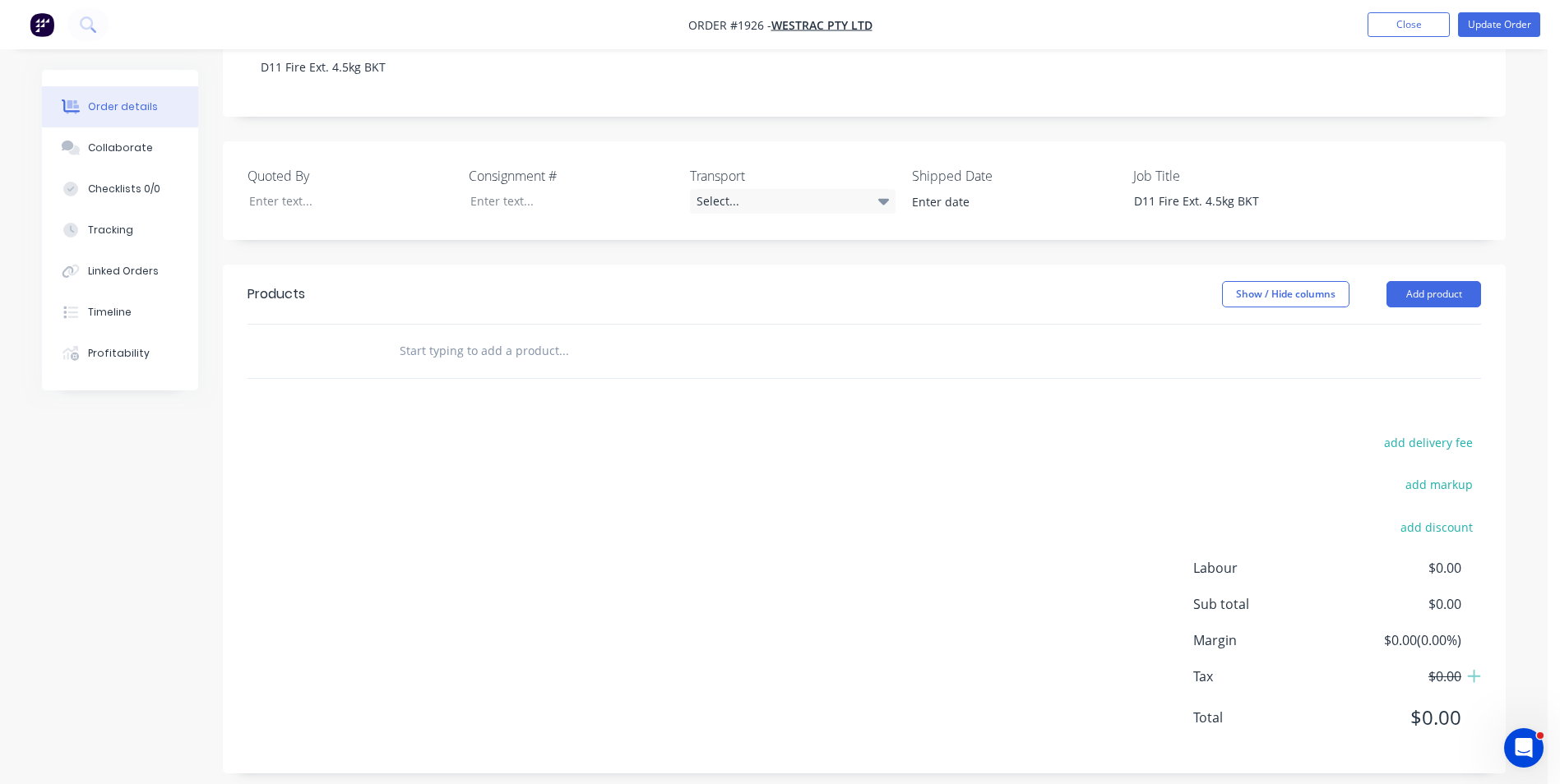
scroll to position [379, 0]
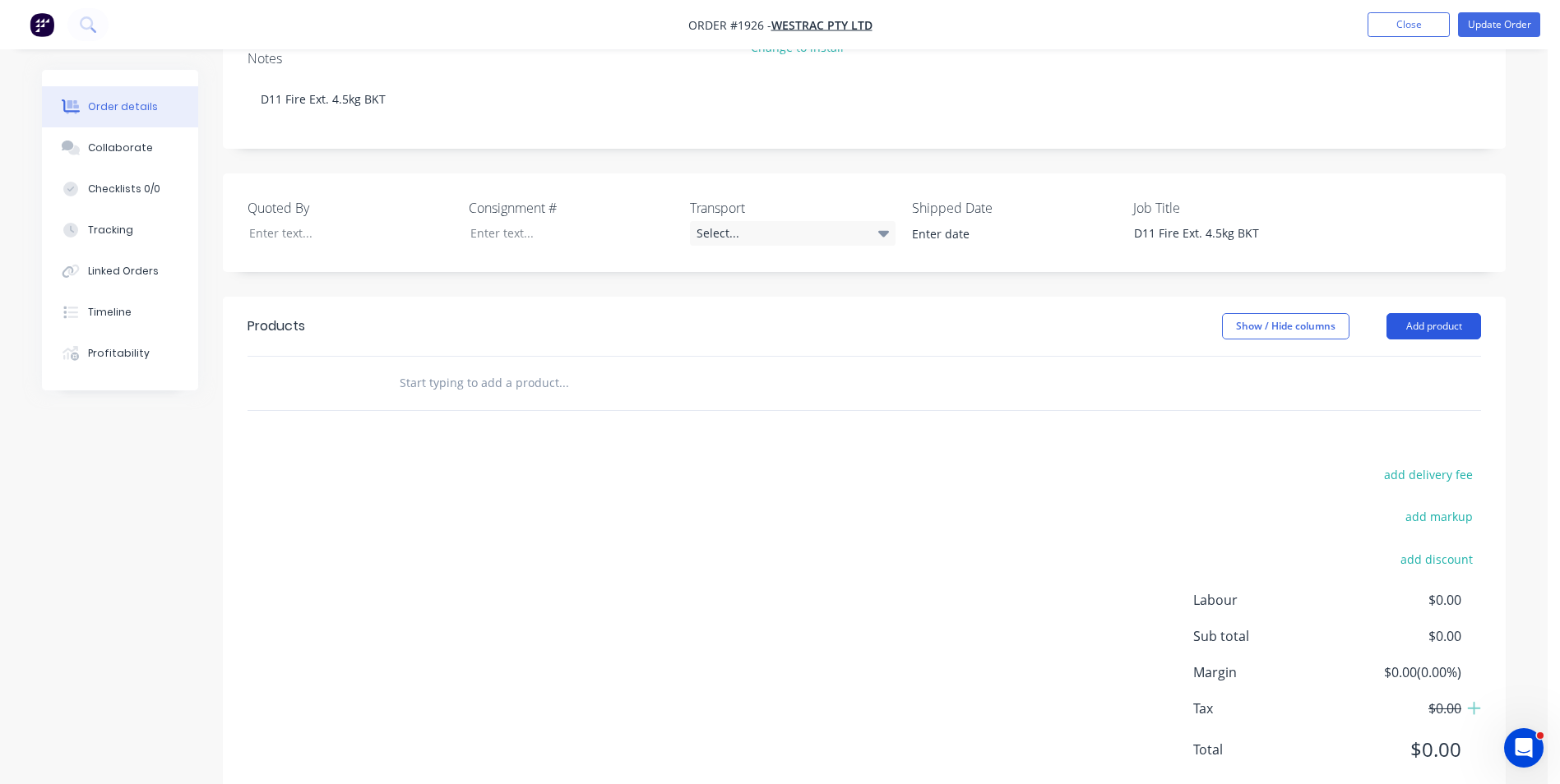
click at [1433, 314] on button "Add product" at bounding box center [1433, 326] width 94 height 27
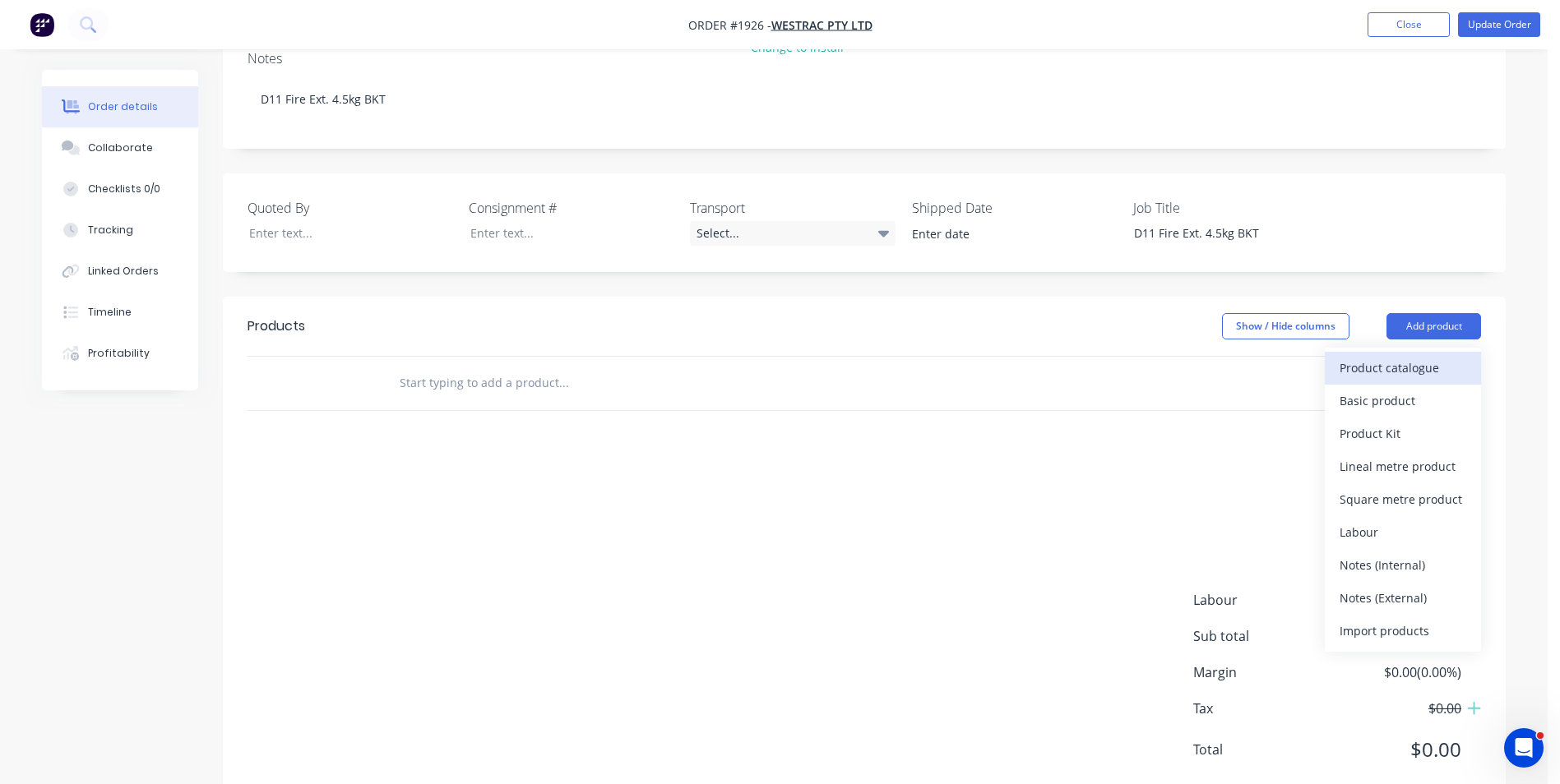
click at [1389, 356] on div "Product catalogue" at bounding box center [1403, 368] width 127 height 24
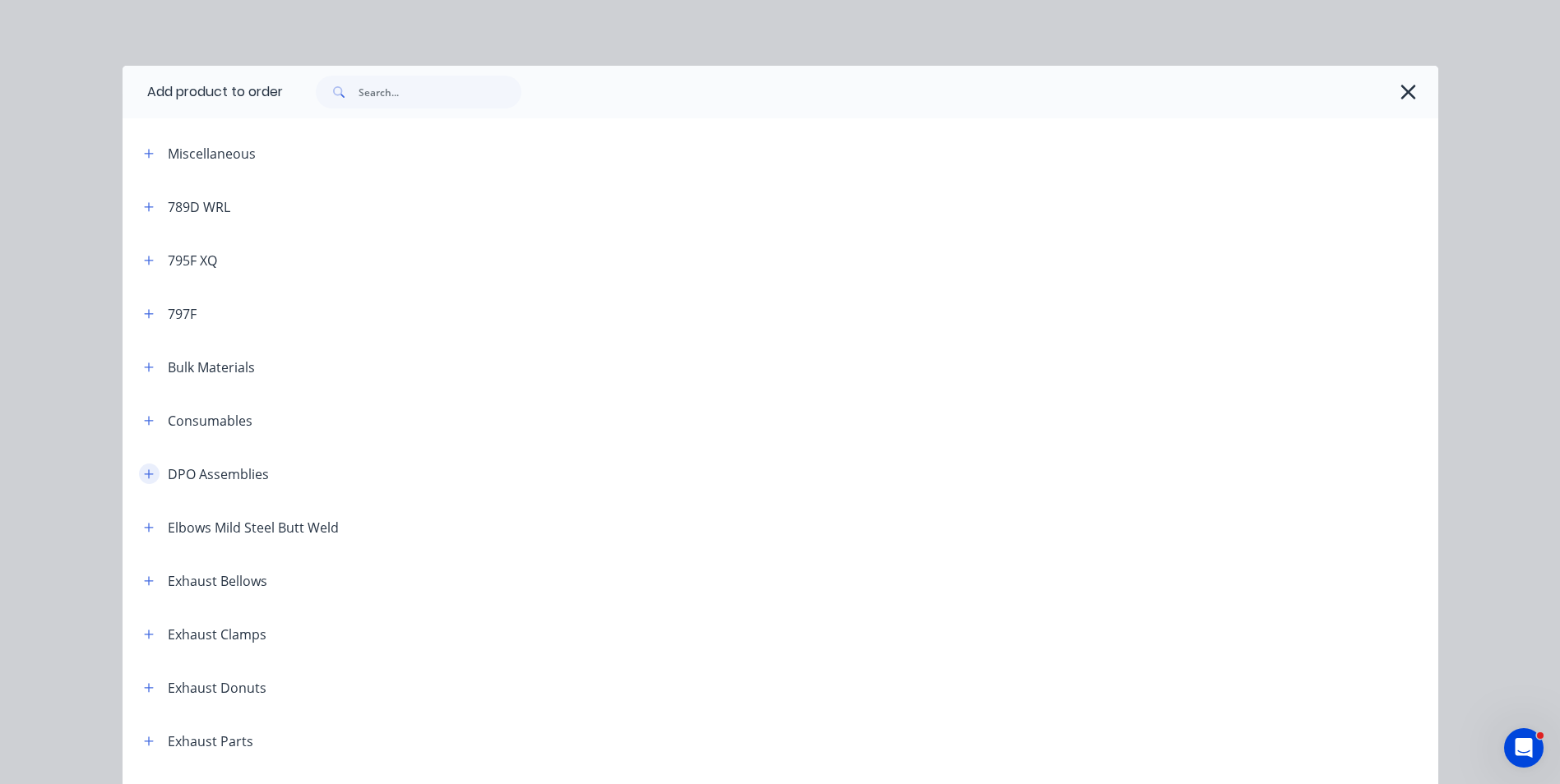
click at [145, 470] on icon "button" at bounding box center [149, 474] width 10 height 11
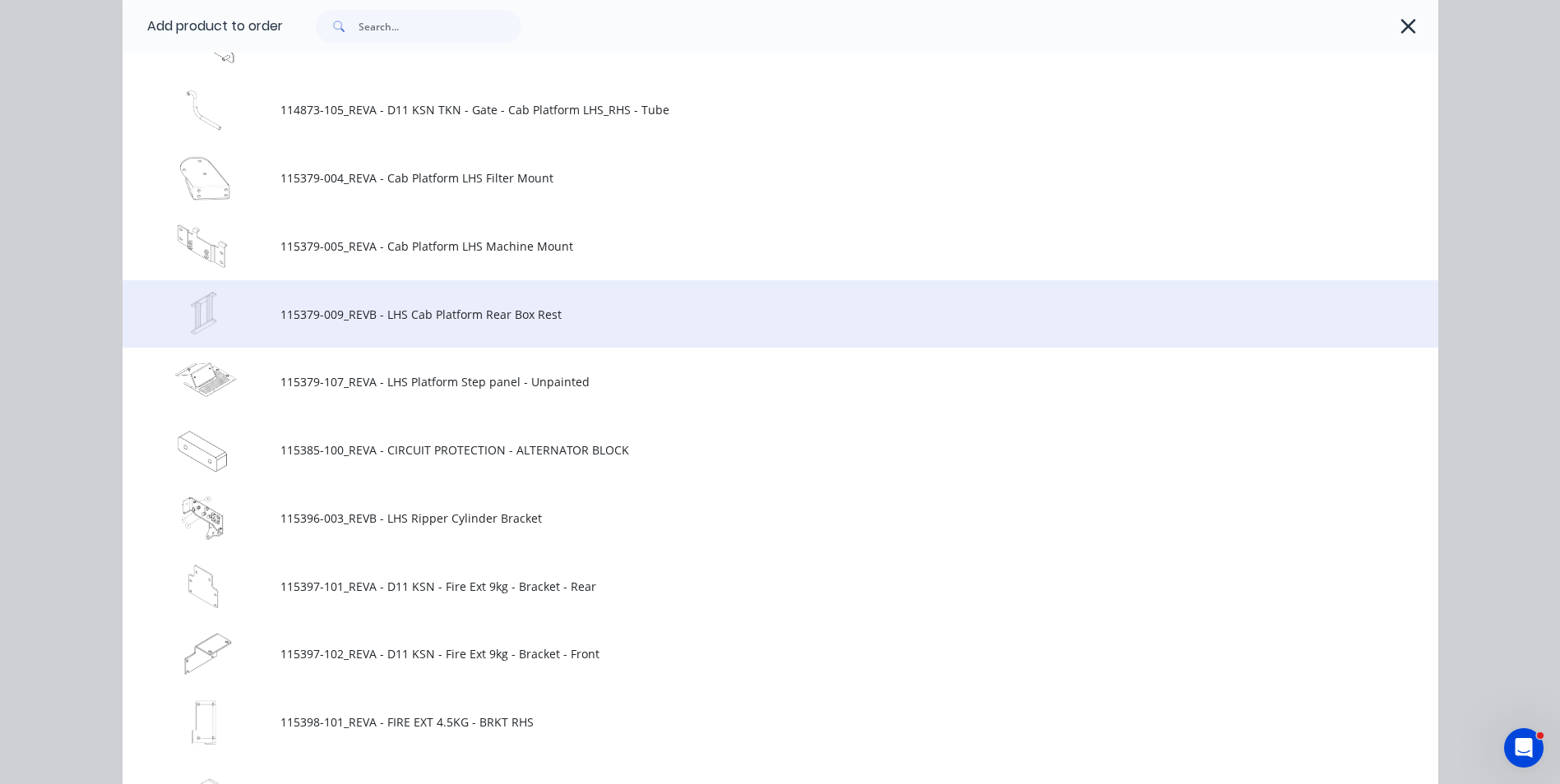
scroll to position [2877, 0]
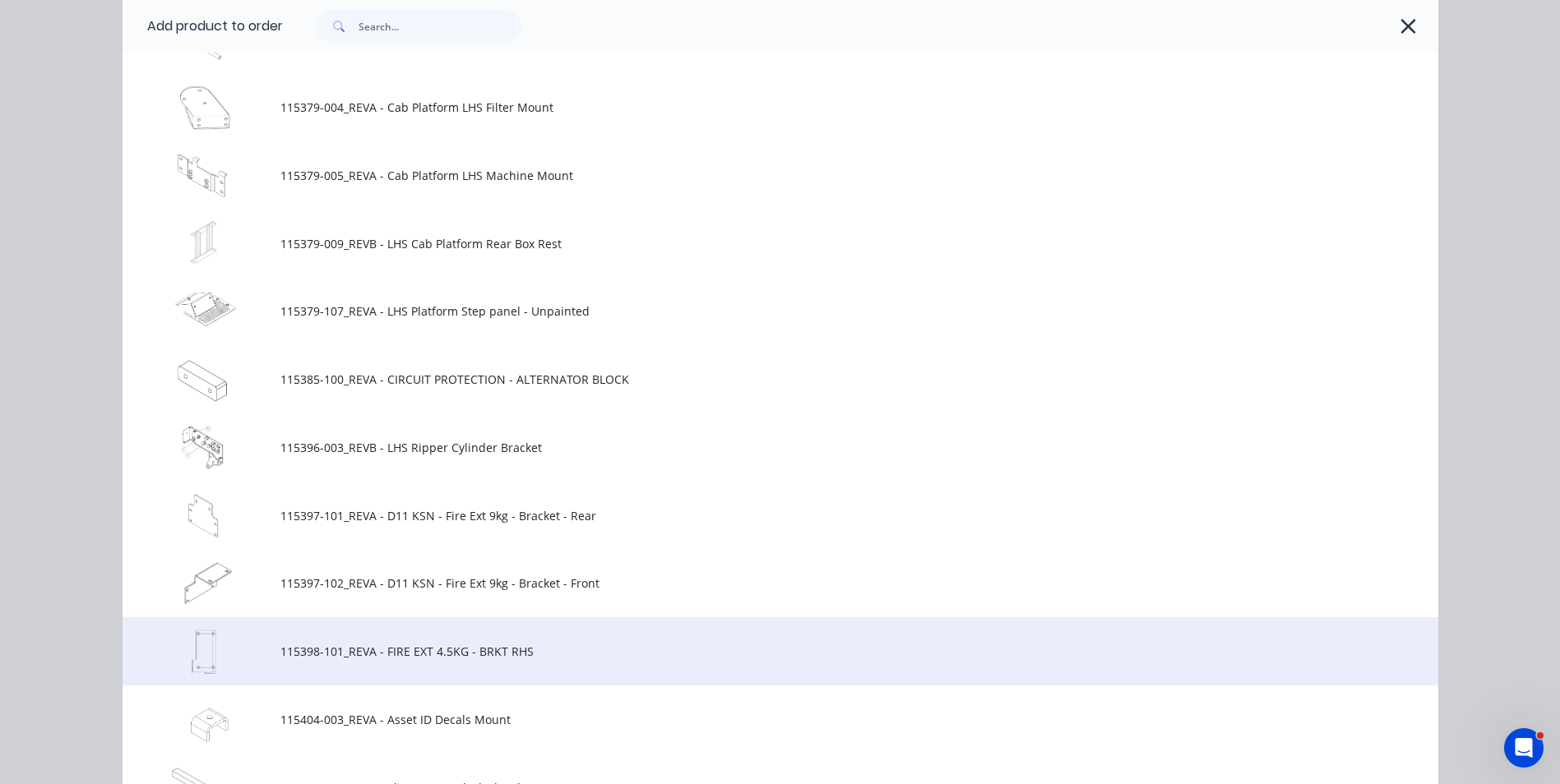
click at [324, 650] on span "115398-101_REVA - FIRE EXT 4.5KG - BRKT RHS" at bounding box center [743, 651] width 926 height 17
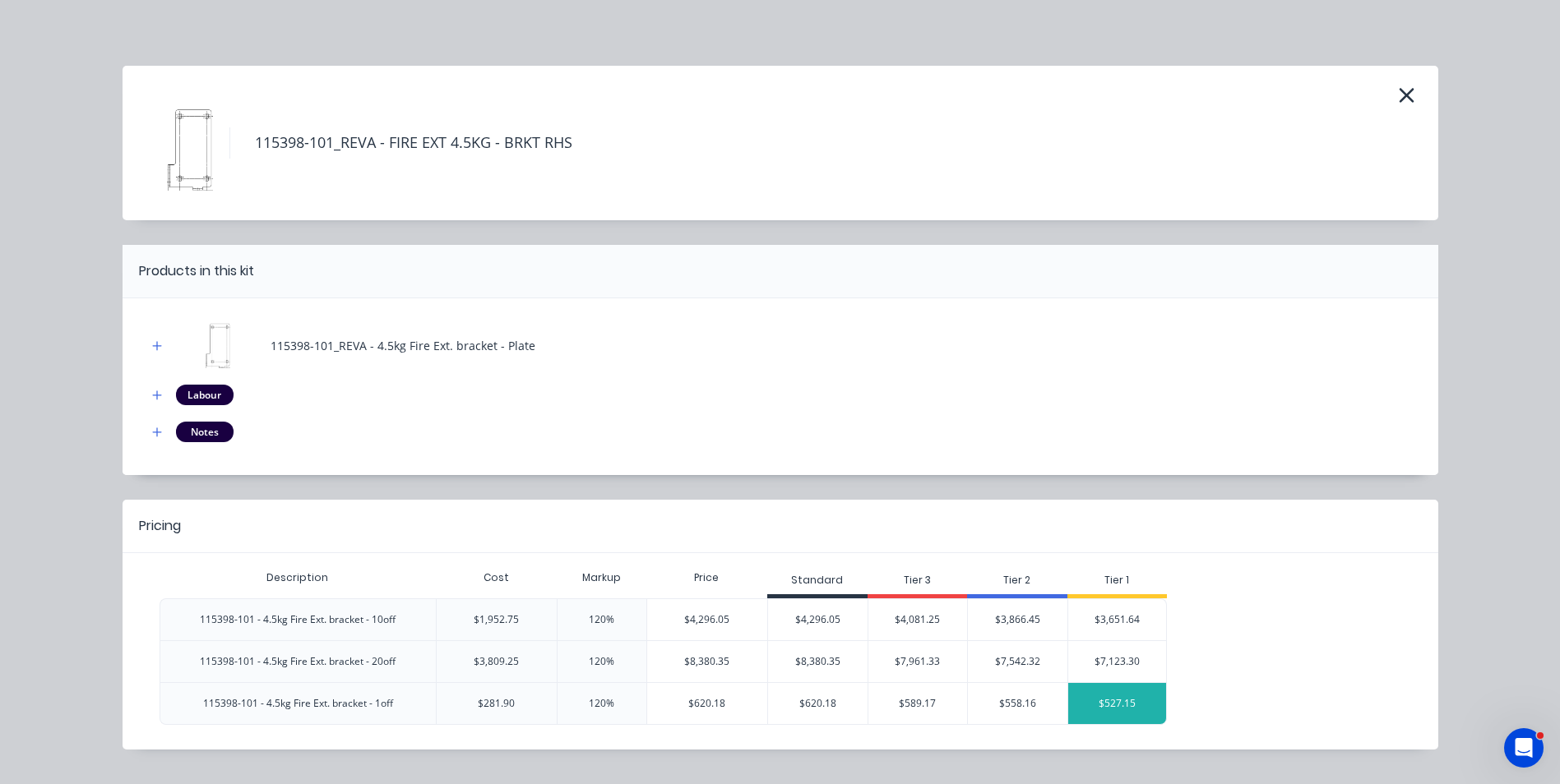
click at [1109, 702] on div "$527.15" at bounding box center [1117, 703] width 99 height 41
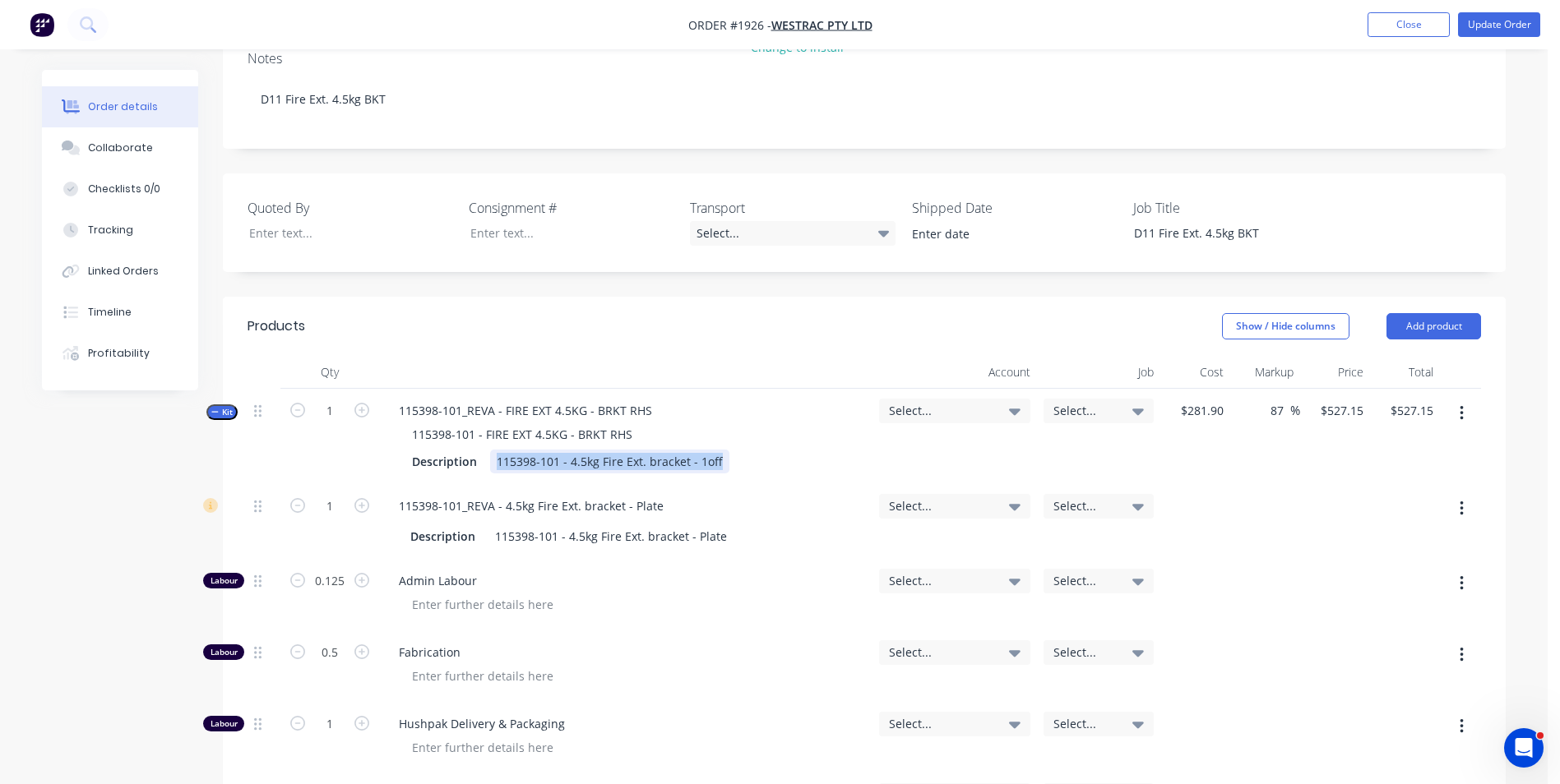
drag, startPoint x: 721, startPoint y: 416, endPoint x: 378, endPoint y: 416, distance: 343.0
click at [378, 416] on div "Kit 1 115398-101_REVA - FIRE EXT 4.5KG - BRKT RHS 115398-101 - FIRE EXT 4.5KG -…" at bounding box center [864, 436] width 1233 height 95
drag, startPoint x: 481, startPoint y: 415, endPoint x: 379, endPoint y: 422, distance: 102.2
click at [379, 422] on div "115398-101_REVA - FIRE EXT 4.5KG - BRKT RHS 115398-101 - FIRE EXT 4.5KG - BRKT …" at bounding box center [626, 436] width 494 height 95
drag, startPoint x: 622, startPoint y: 385, endPoint x: 369, endPoint y: 393, distance: 253.1
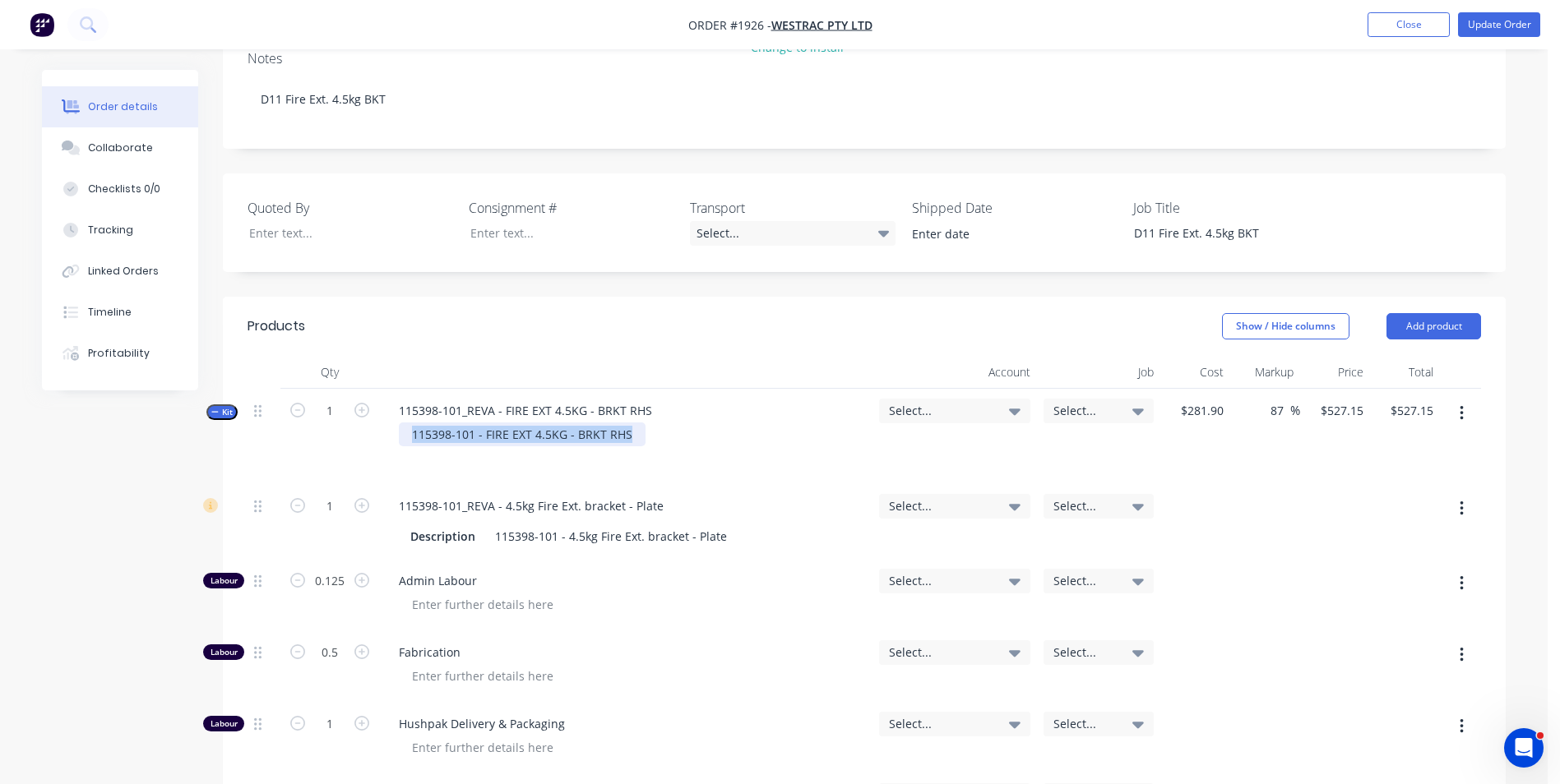
click at [369, 393] on div "Kit 1 115398-101_REVA - FIRE EXT 4.5KG - BRKT RHS 115398-101 - FIRE EXT 4.5KG -…" at bounding box center [864, 436] width 1233 height 95
click at [366, 397] on div "1" at bounding box center [329, 436] width 99 height 95
drag, startPoint x: 756, startPoint y: 382, endPoint x: 785, endPoint y: 380, distance: 29.1
click at [759, 422] on div at bounding box center [626, 434] width 480 height 24
click at [922, 402] on span "Select..." at bounding box center [940, 410] width 104 height 17
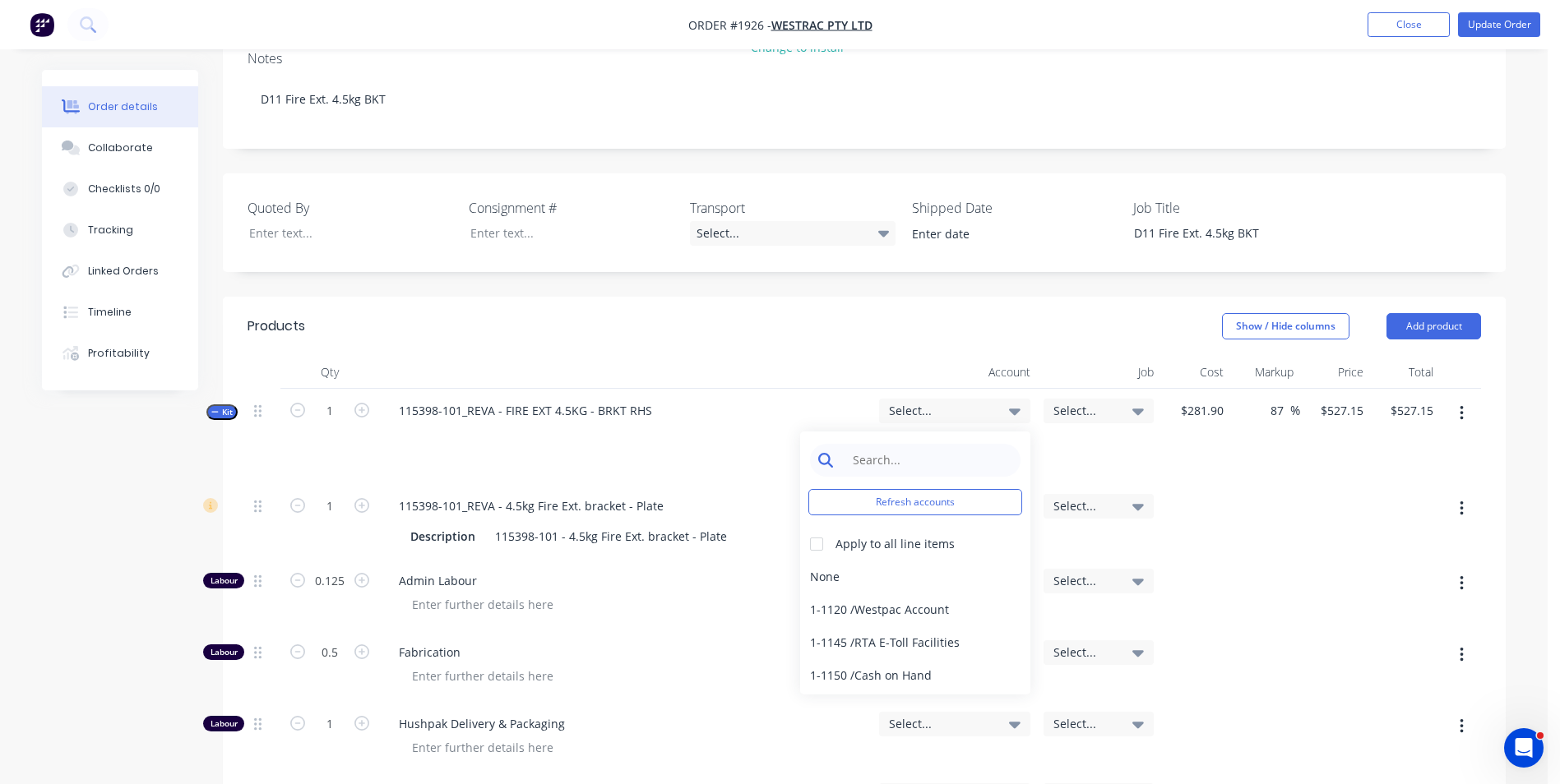
click at [873, 444] on input at bounding box center [927, 460] width 169 height 33
type input "4-5305"
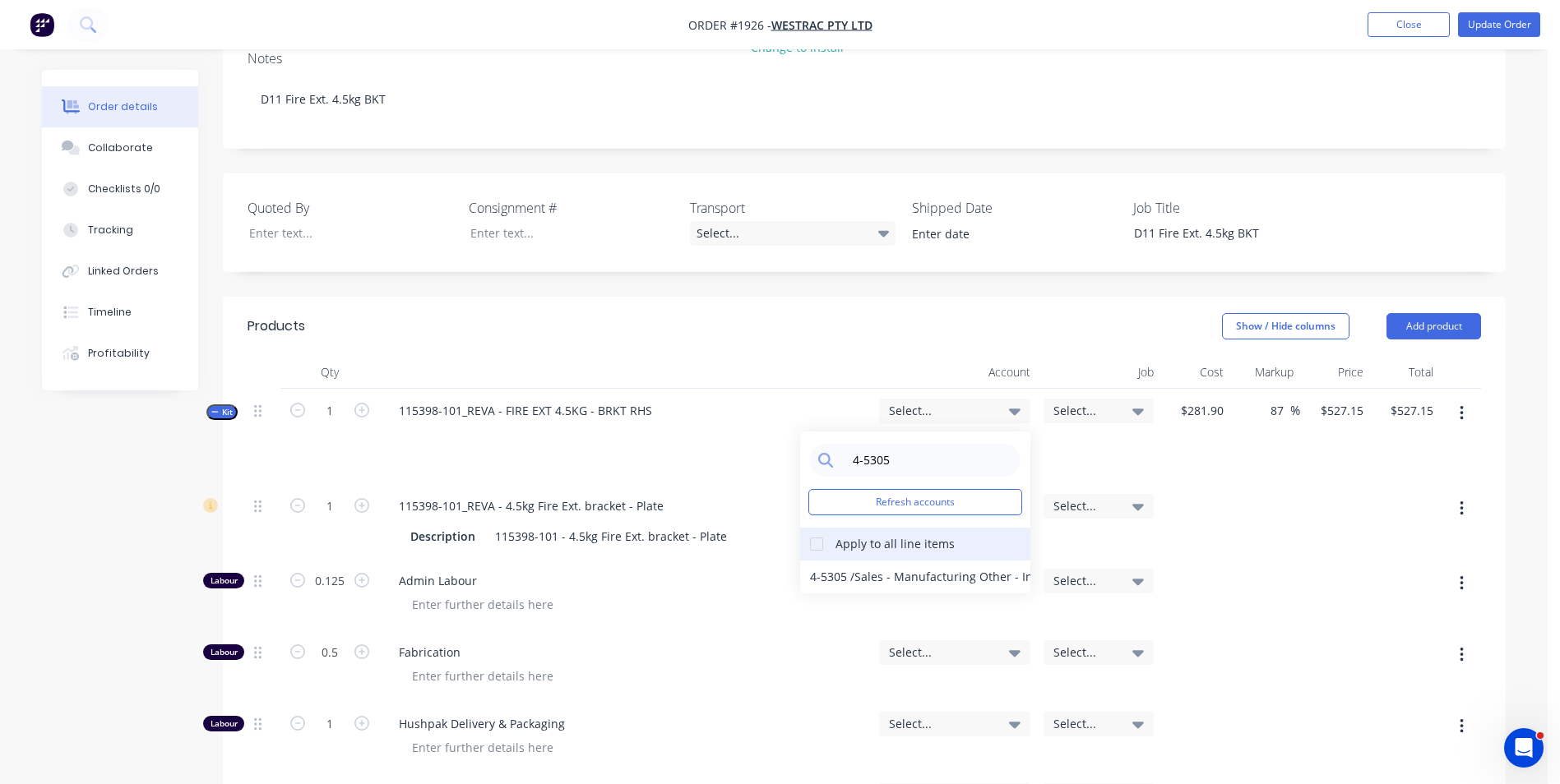
click at [816, 528] on div at bounding box center [816, 544] width 33 height 33
click at [827, 560] on div "4-5305 / Sales - Manufacturing Other - Interco" at bounding box center [915, 577] width 231 height 33
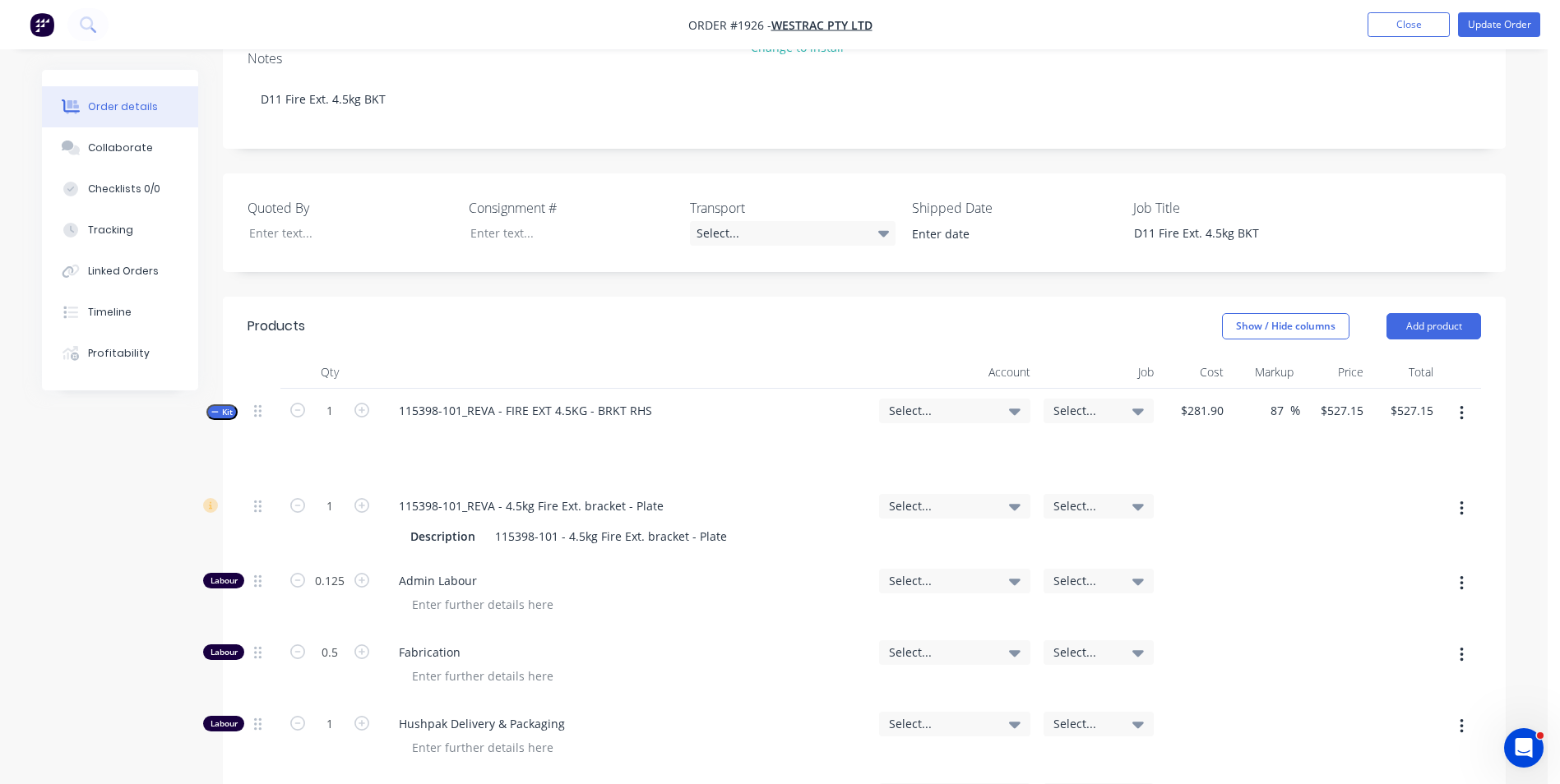
click at [900, 402] on span "Select..." at bounding box center [940, 410] width 104 height 17
click at [869, 444] on input at bounding box center [927, 460] width 169 height 33
type input "4-5305"
click at [841, 560] on div "4-5305 / Sales - Manufacturing Other - Interco" at bounding box center [915, 577] width 231 height 33
click at [917, 497] on span "Select..." at bounding box center [940, 506] width 104 height 17
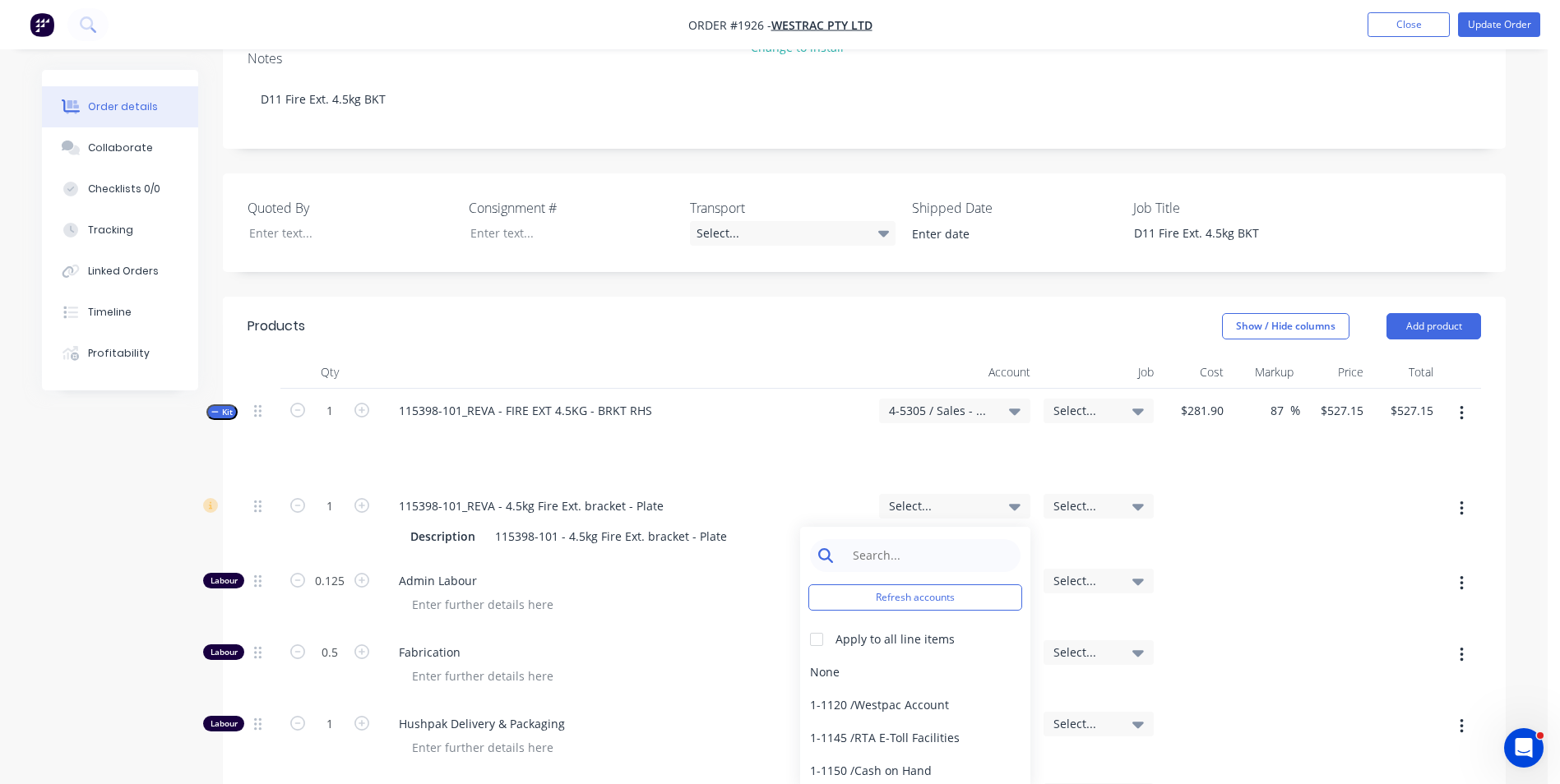
click at [882, 539] on input at bounding box center [927, 555] width 169 height 33
type input "4-5305"
click at [836, 656] on div "4-5305 / Sales - Manufacturing Other - Interco" at bounding box center [915, 673] width 231 height 33
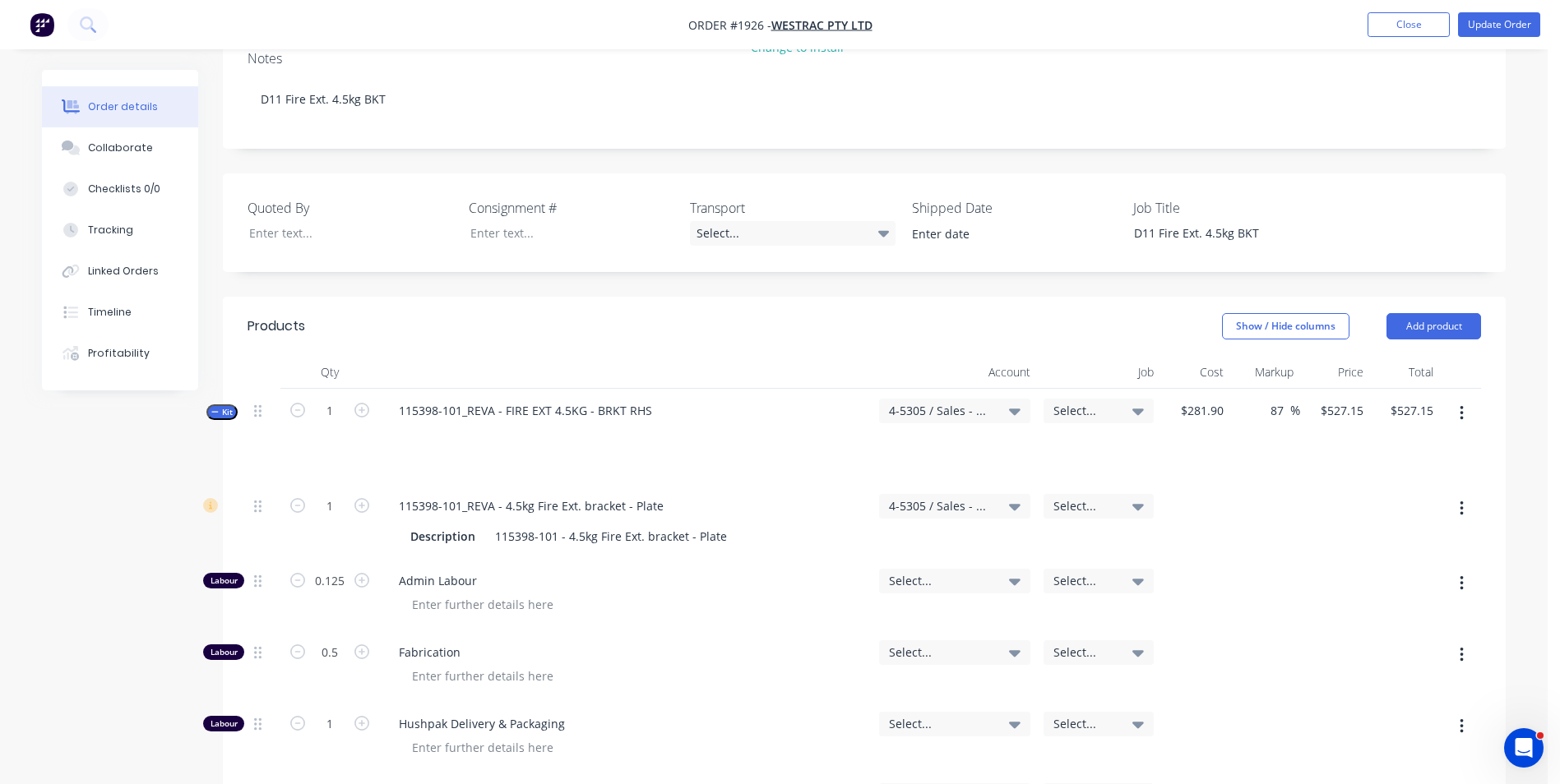
click at [913, 572] on span "Select..." at bounding box center [940, 581] width 104 height 17
click at [874, 614] on input at bounding box center [927, 631] width 169 height 33
type input "4-5305"
click at [835, 731] on div "4-5305 / Sales - Manufacturing Other - Interco" at bounding box center [915, 747] width 231 height 33
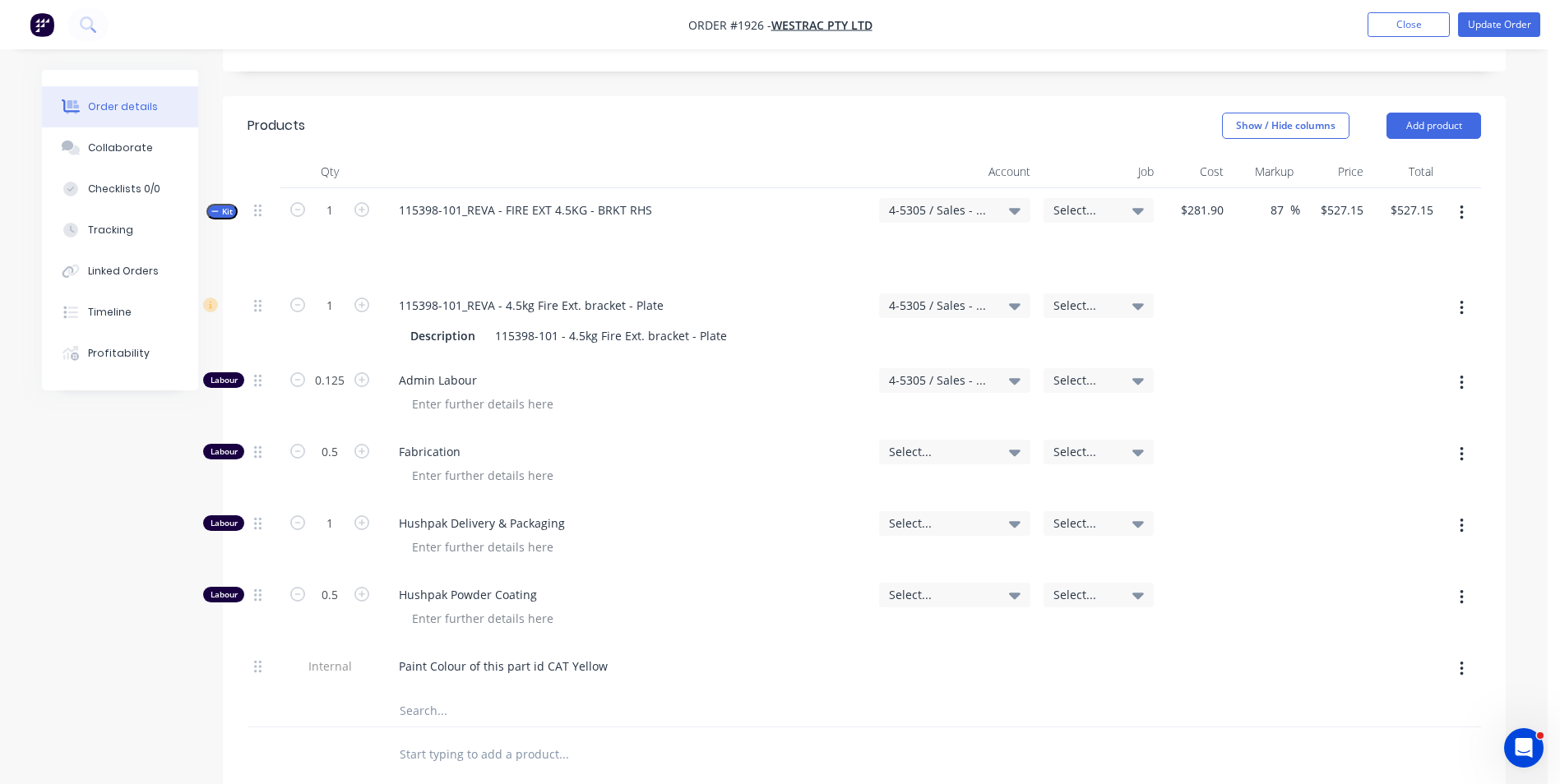
scroll to position [625, 0]
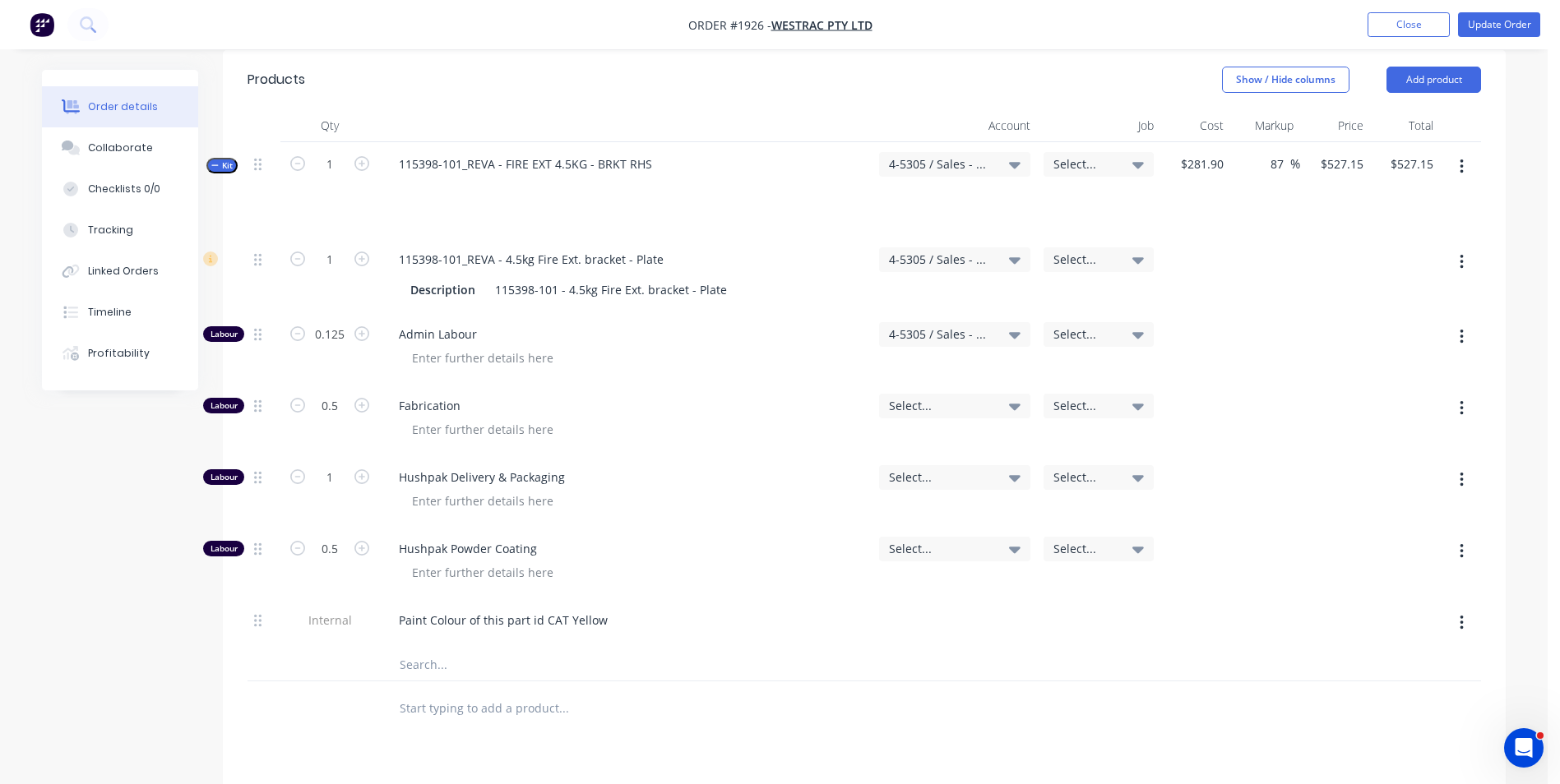
click at [910, 397] on span "Select..." at bounding box center [940, 405] width 104 height 17
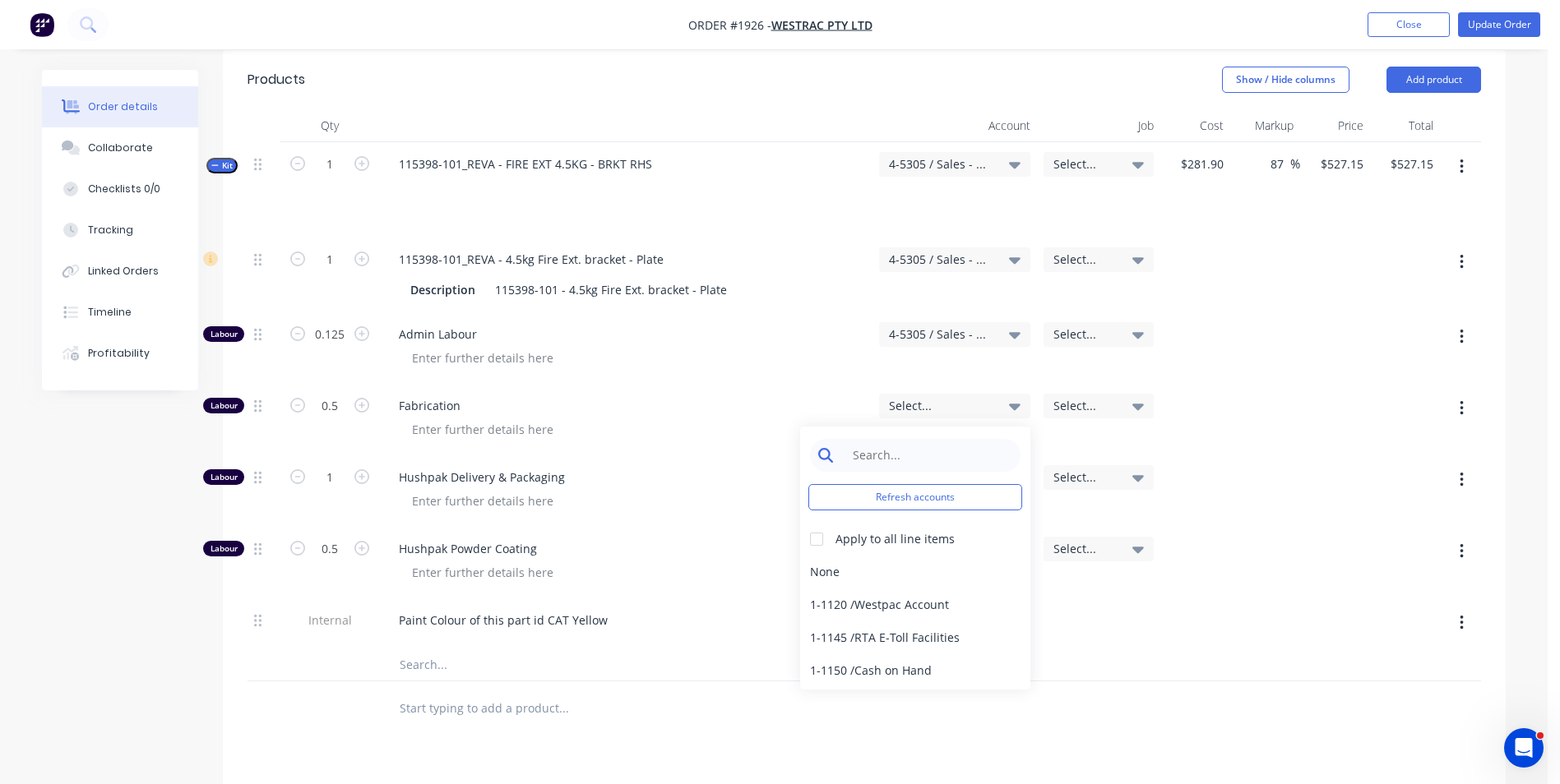
click at [860, 439] on input at bounding box center [927, 455] width 169 height 33
type input "4-5305"
click at [842, 556] on div "4-5305 / Sales - Manufacturing Other - Interco" at bounding box center [915, 572] width 231 height 33
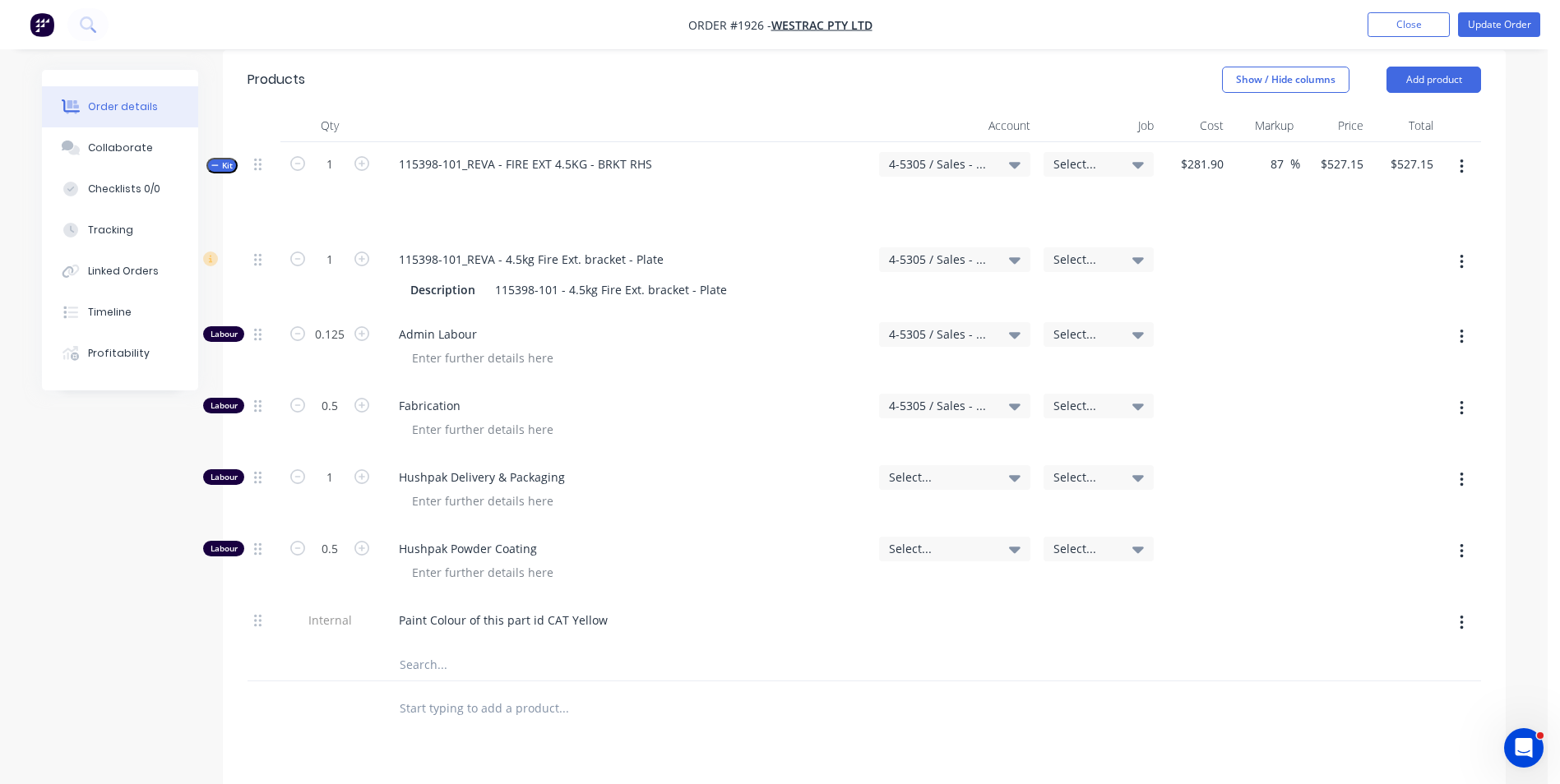
click at [906, 469] on span "Select..." at bounding box center [940, 477] width 104 height 17
click at [863, 511] on input at bounding box center [927, 527] width 169 height 33
type input "4-5305"
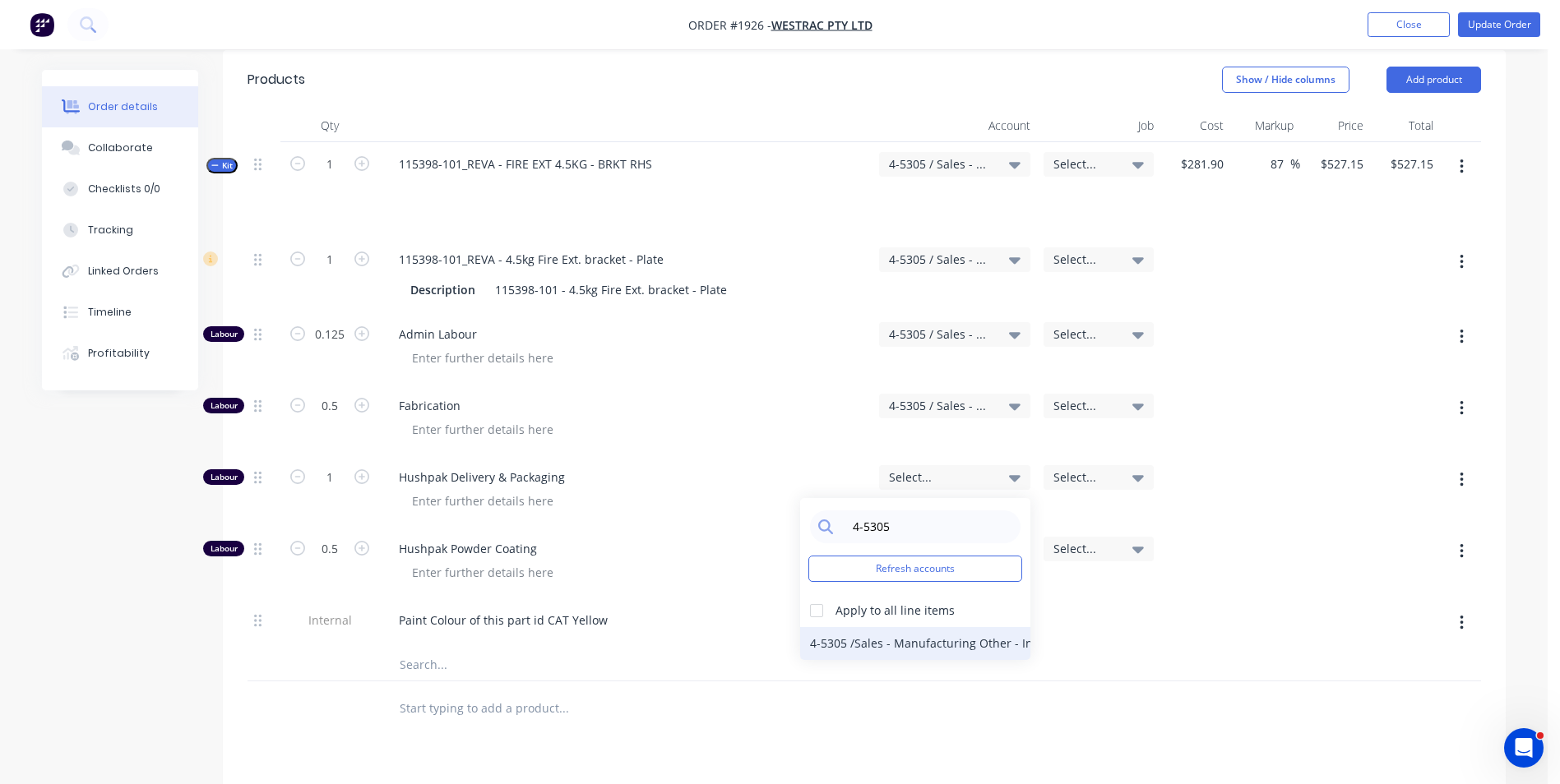
click at [843, 627] on div "4-5305 / Sales - Manufacturing Other - Interco" at bounding box center [915, 643] width 231 height 33
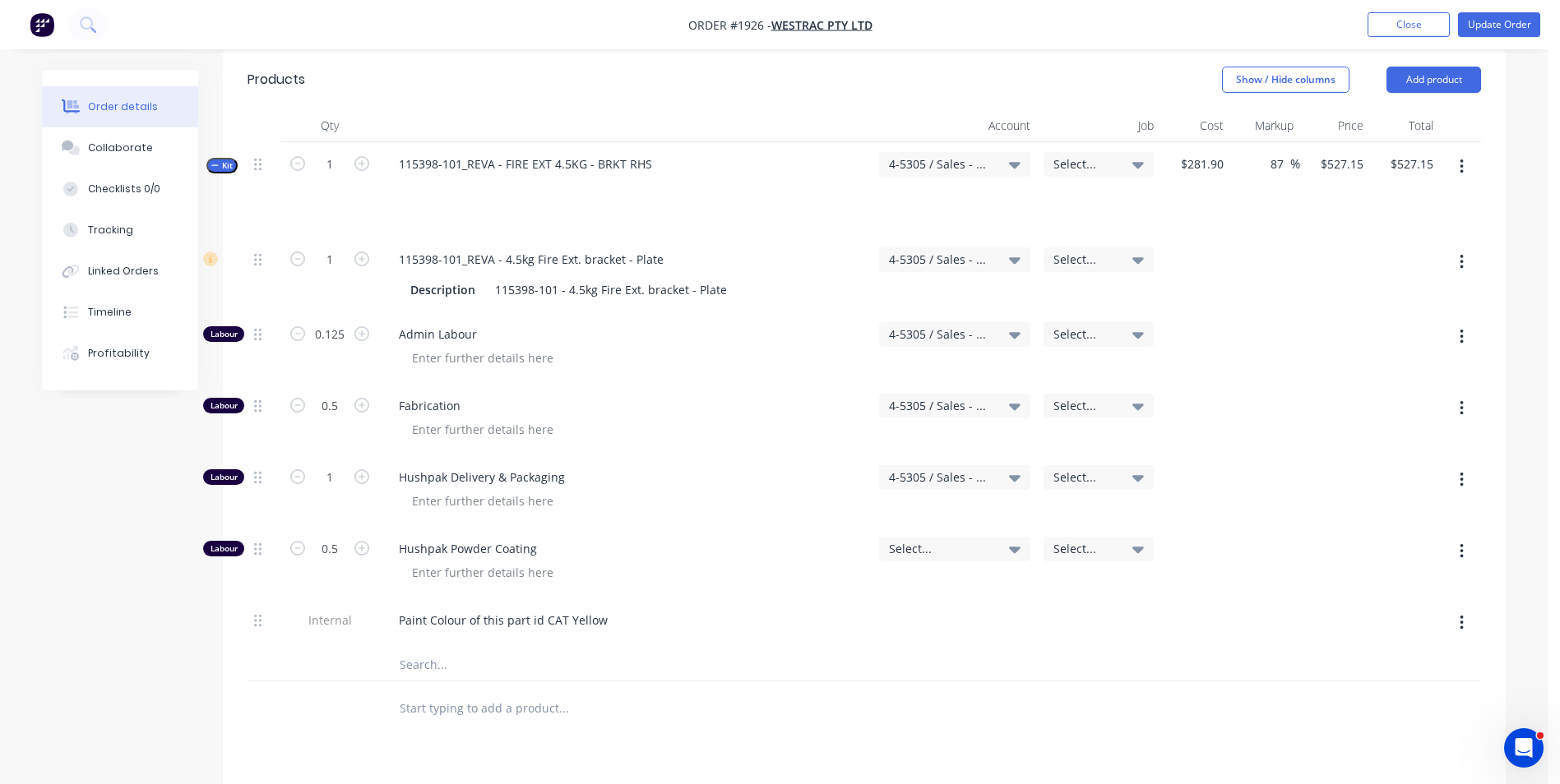
click at [899, 540] on span "Select..." at bounding box center [940, 548] width 104 height 17
click at [879, 582] on input at bounding box center [927, 598] width 169 height 33
type input "4-5305"
click at [852, 698] on div "4-5305 / Sales - Manufacturing Other - Interco" at bounding box center [915, 715] width 231 height 33
click at [781, 560] on div at bounding box center [632, 572] width 467 height 24
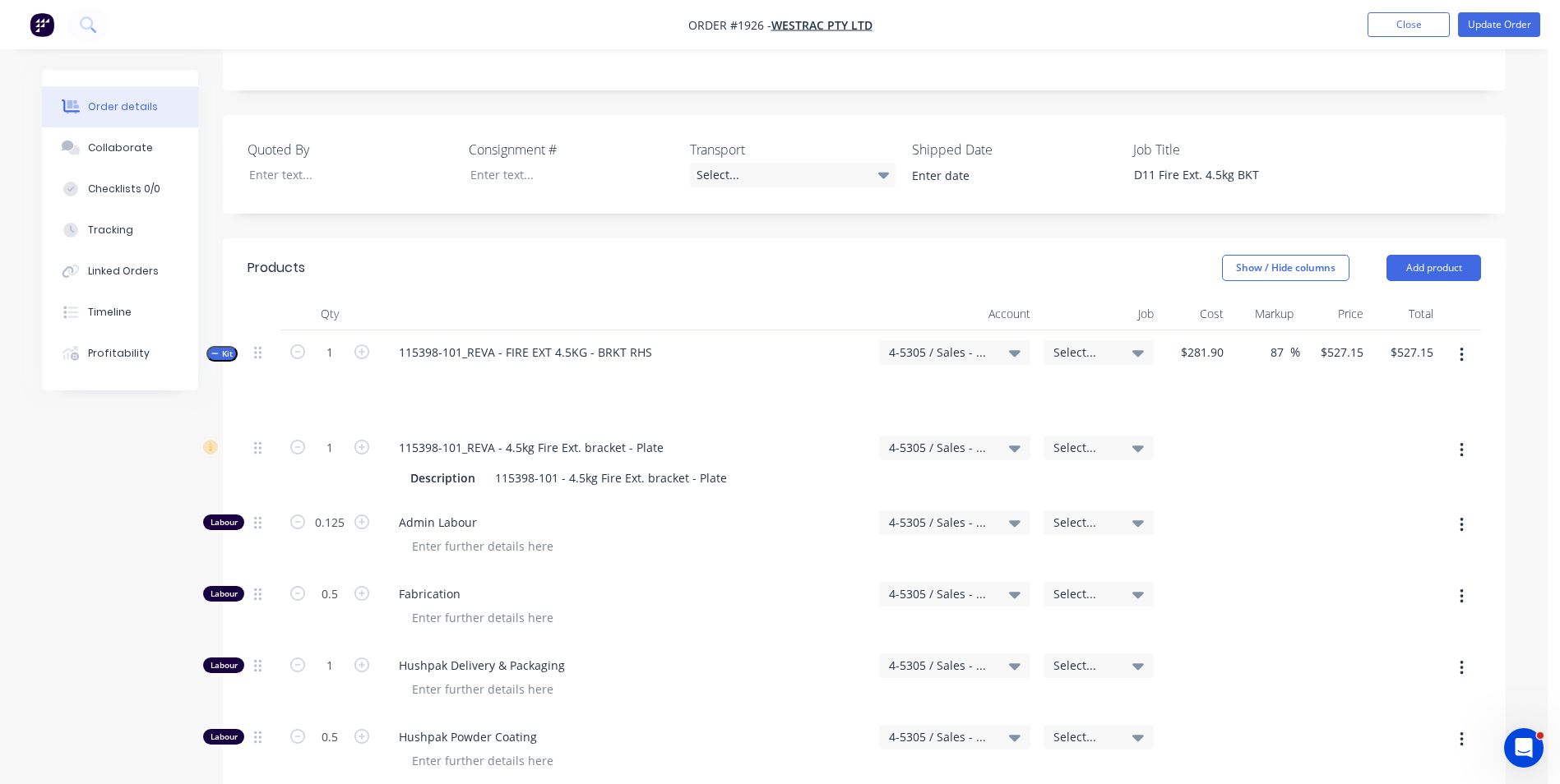
scroll to position [379, 0]
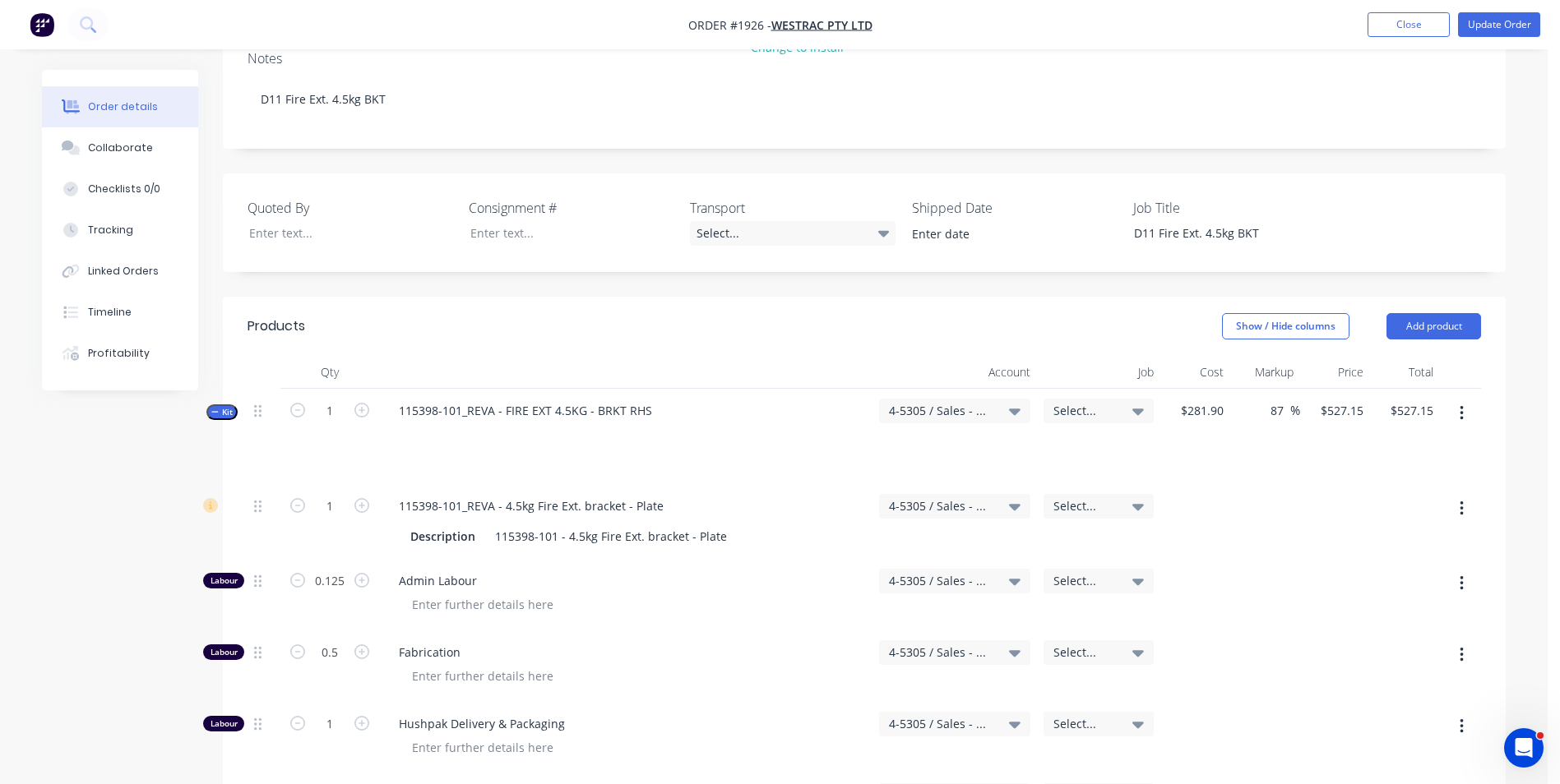
click at [1071, 402] on span "Select..." at bounding box center [1084, 410] width 63 height 17
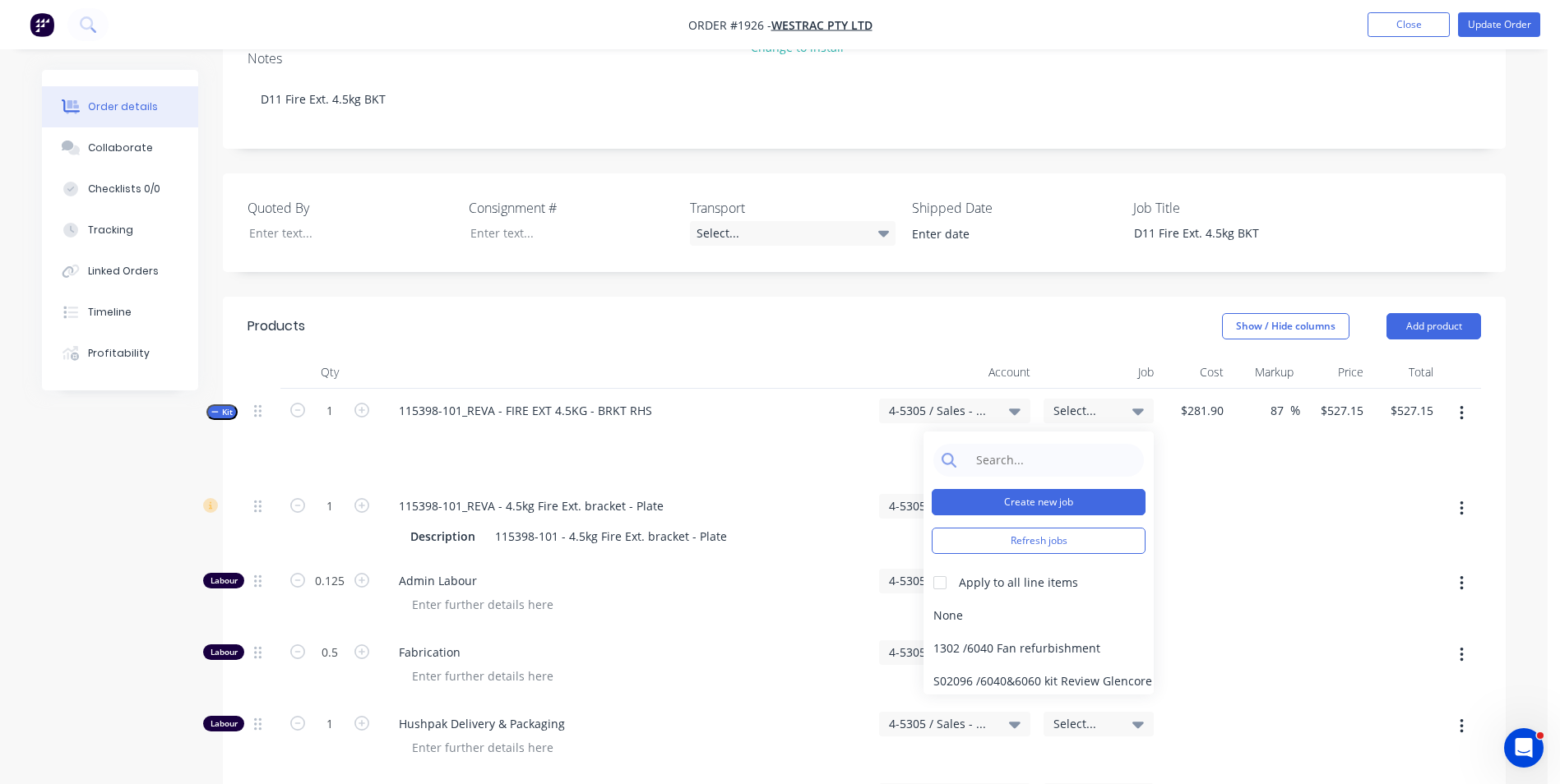
click at [1025, 489] on button "Create new job" at bounding box center [1038, 502] width 213 height 27
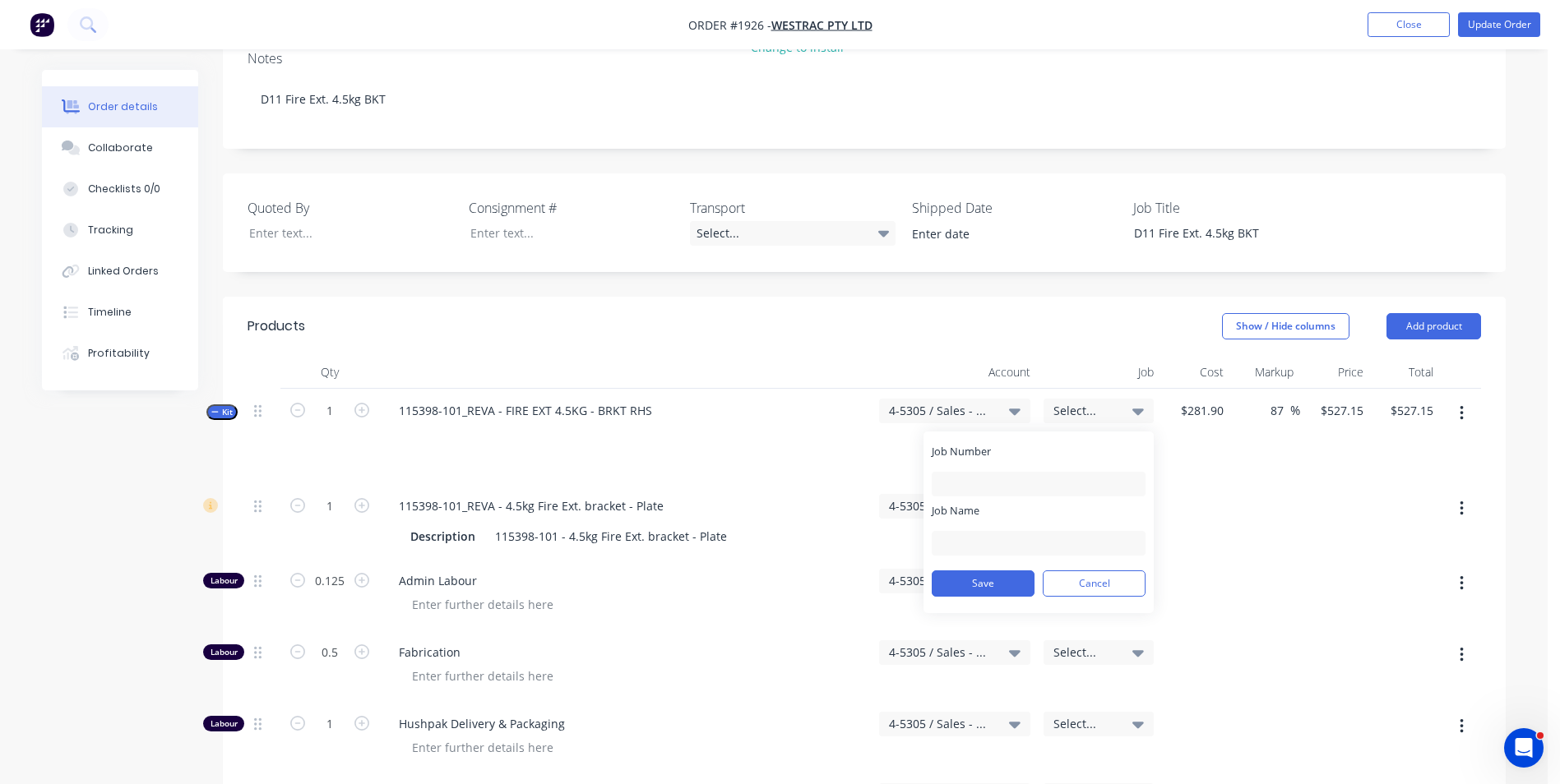
click at [963, 444] on div "Job Number" at bounding box center [1038, 470] width 213 height 52
click at [952, 472] on input "Job Number" at bounding box center [1038, 484] width 213 height 25
type input "1926"
click at [961, 531] on input "Job Name" at bounding box center [1038, 543] width 213 height 25
type input "W/Trac-D11 Fire Ext. BKT"
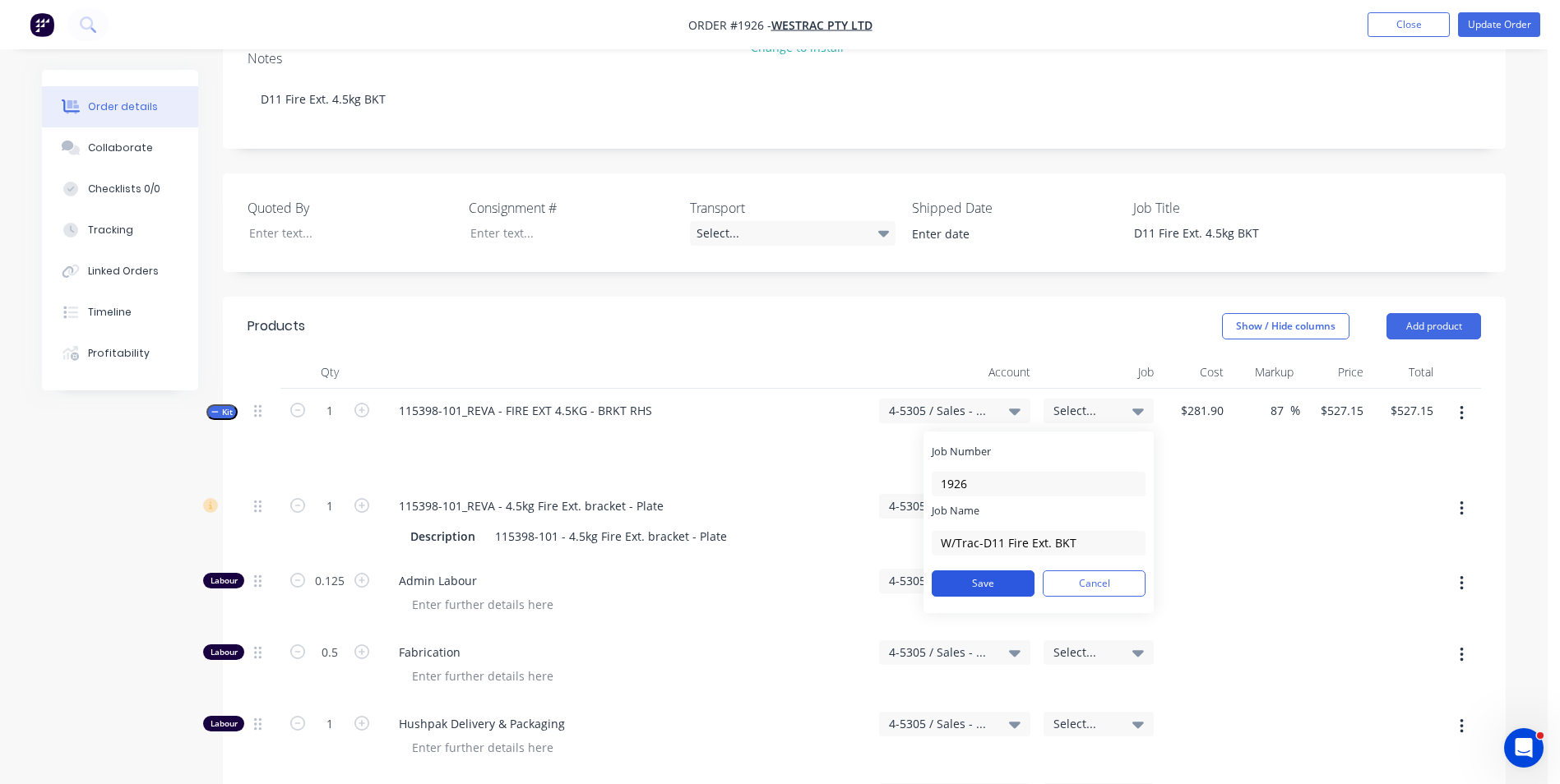
click at [987, 571] on button "Save" at bounding box center [983, 584] width 103 height 27
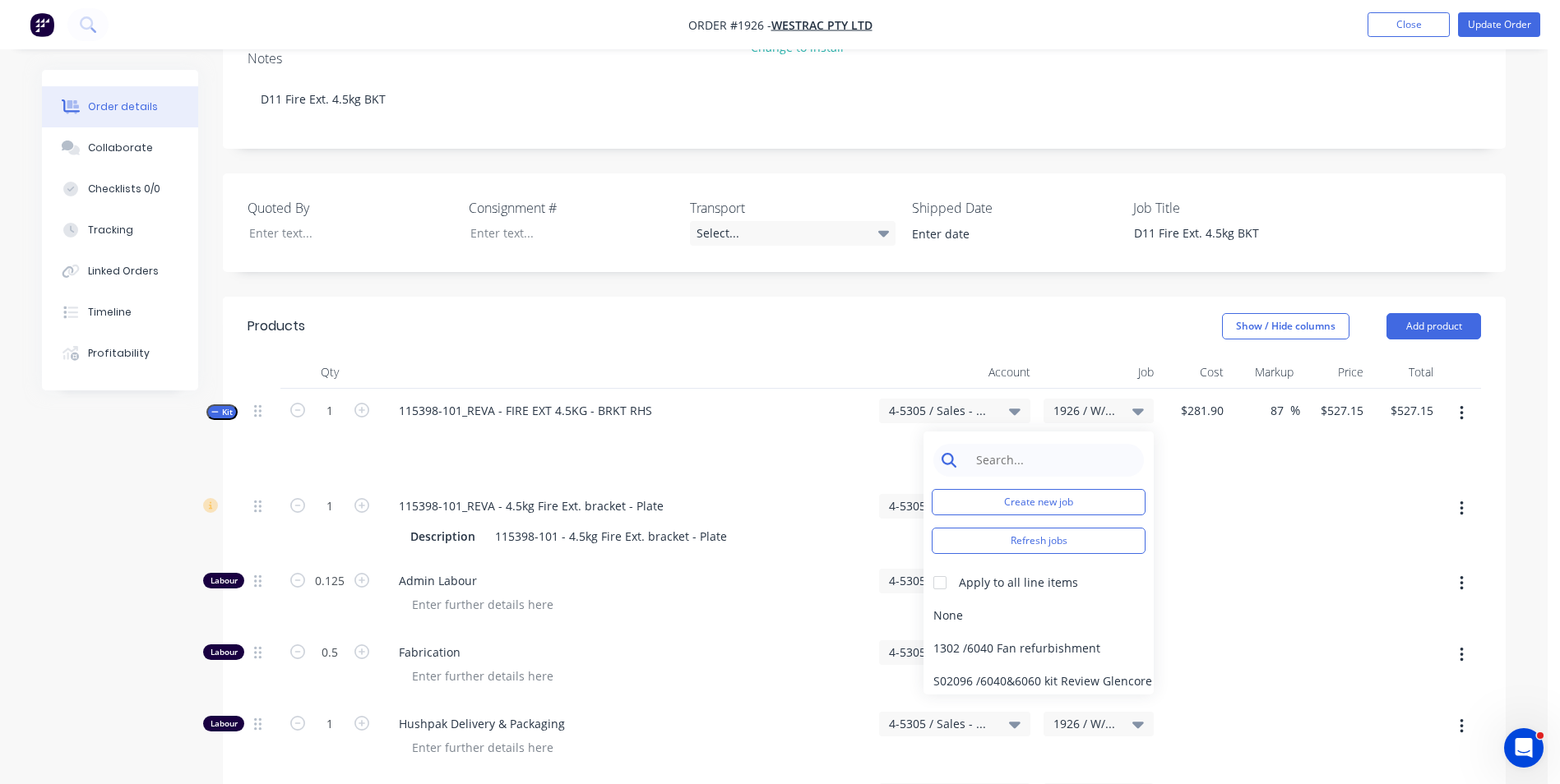
click at [1025, 444] on input at bounding box center [1051, 460] width 169 height 33
type input "1926"
click at [942, 566] on div at bounding box center [939, 583] width 33 height 33
click at [961, 599] on div "1926 / W/Trac-D11 Fire Ext. BKT" at bounding box center [1038, 615] width 231 height 33
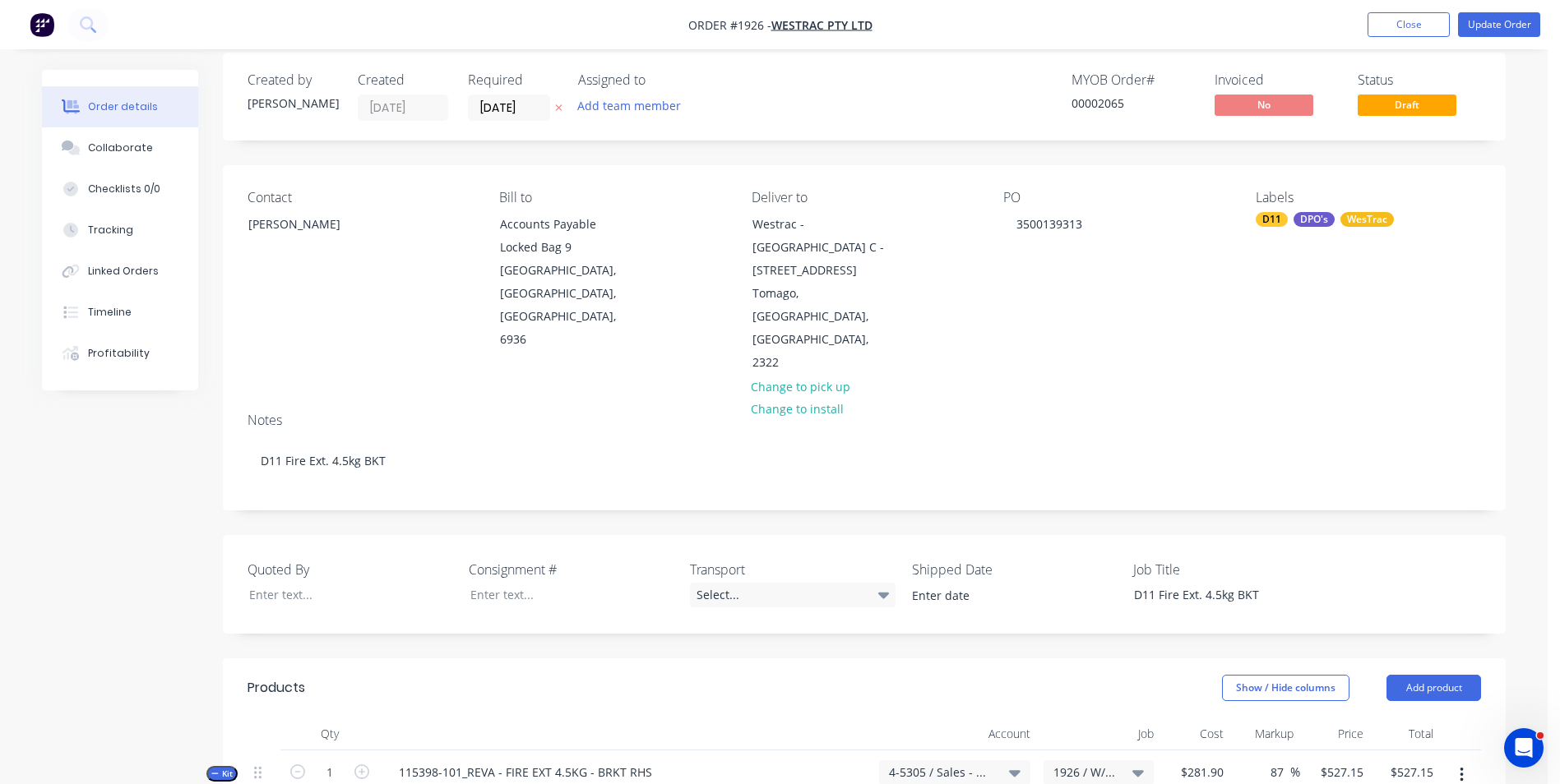
scroll to position [0, 0]
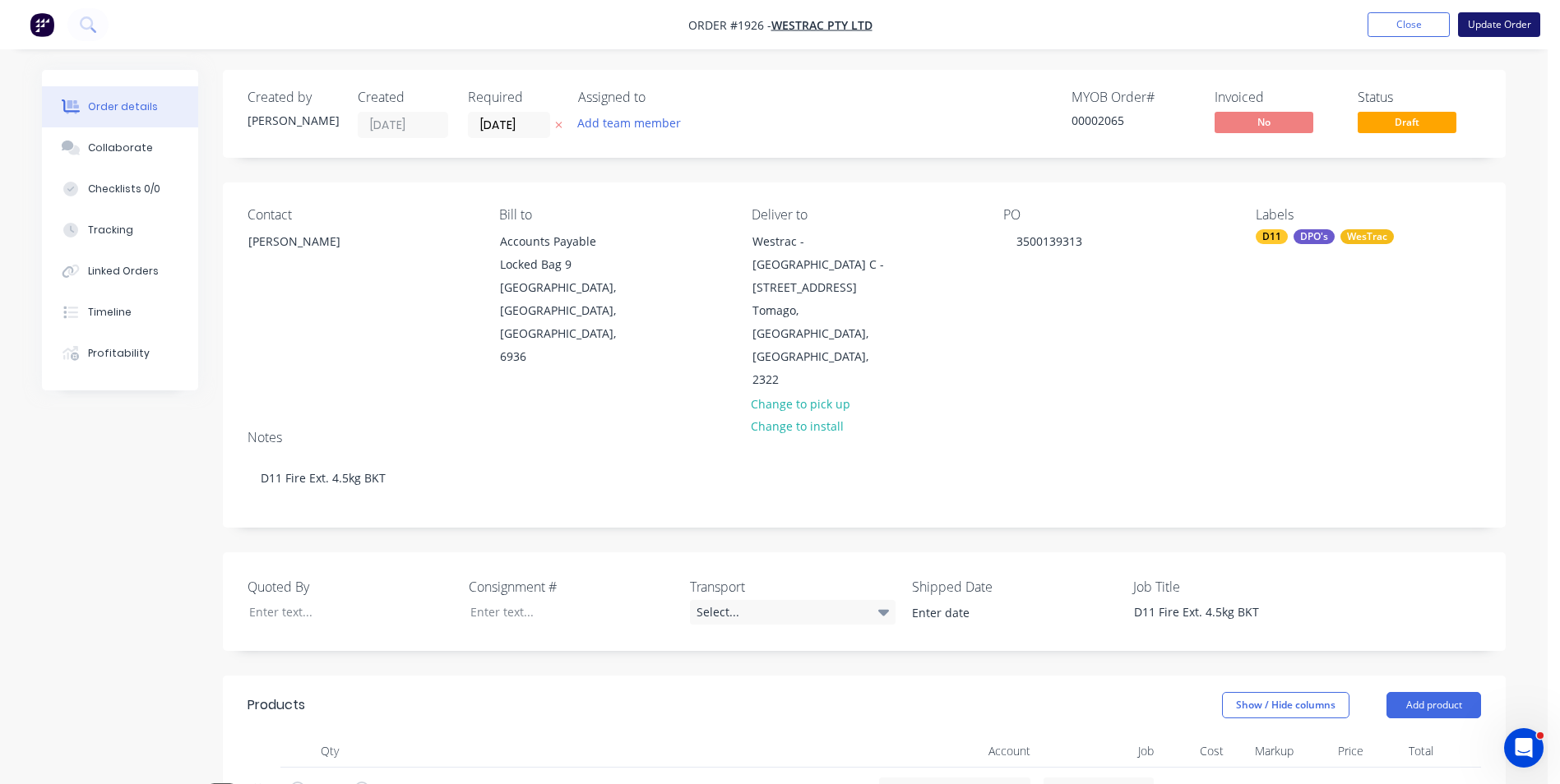
click at [1504, 26] on button "Update Order" at bounding box center [1499, 24] width 82 height 25
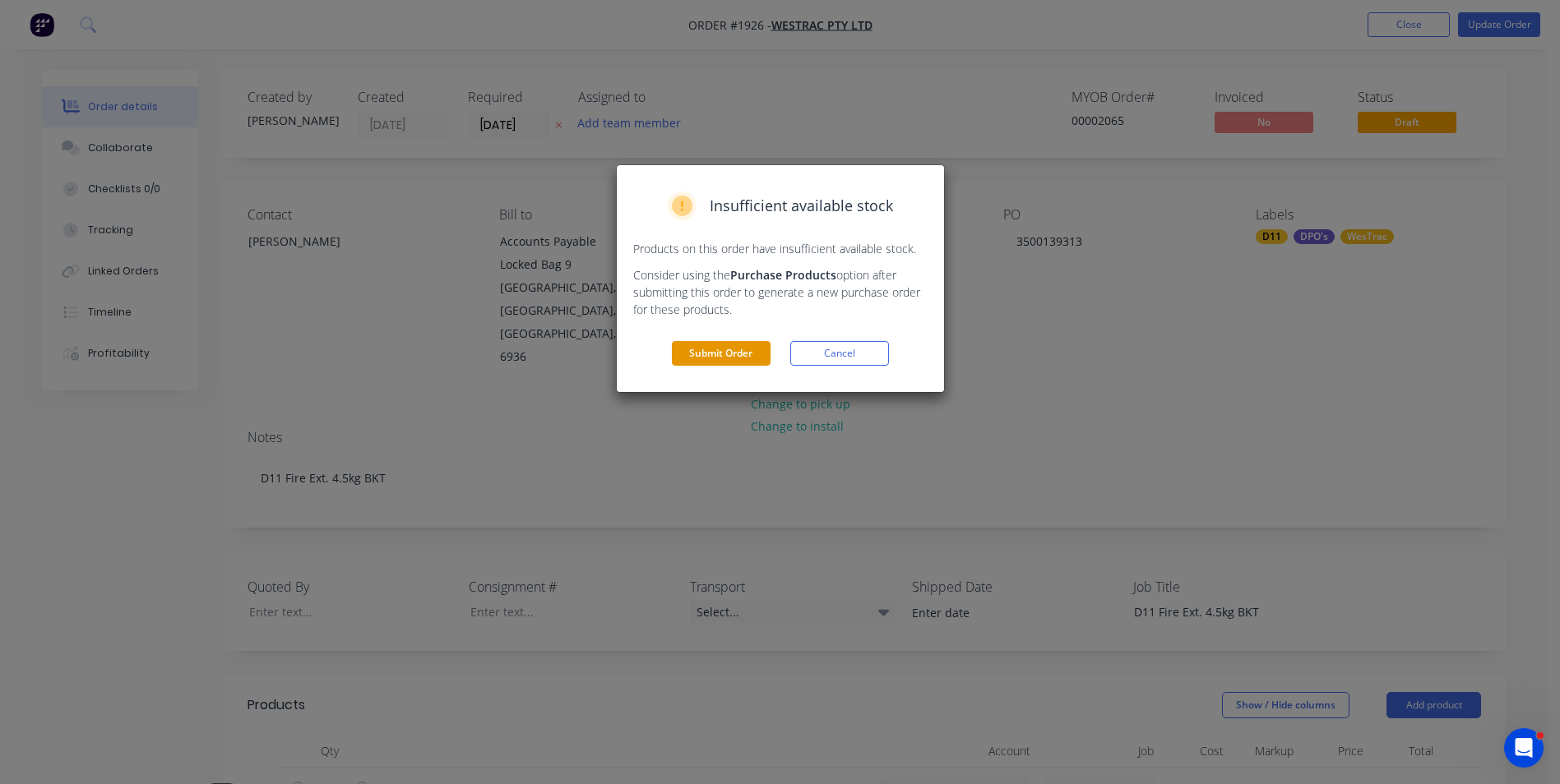
click at [723, 352] on button "Submit Order" at bounding box center [721, 353] width 99 height 25
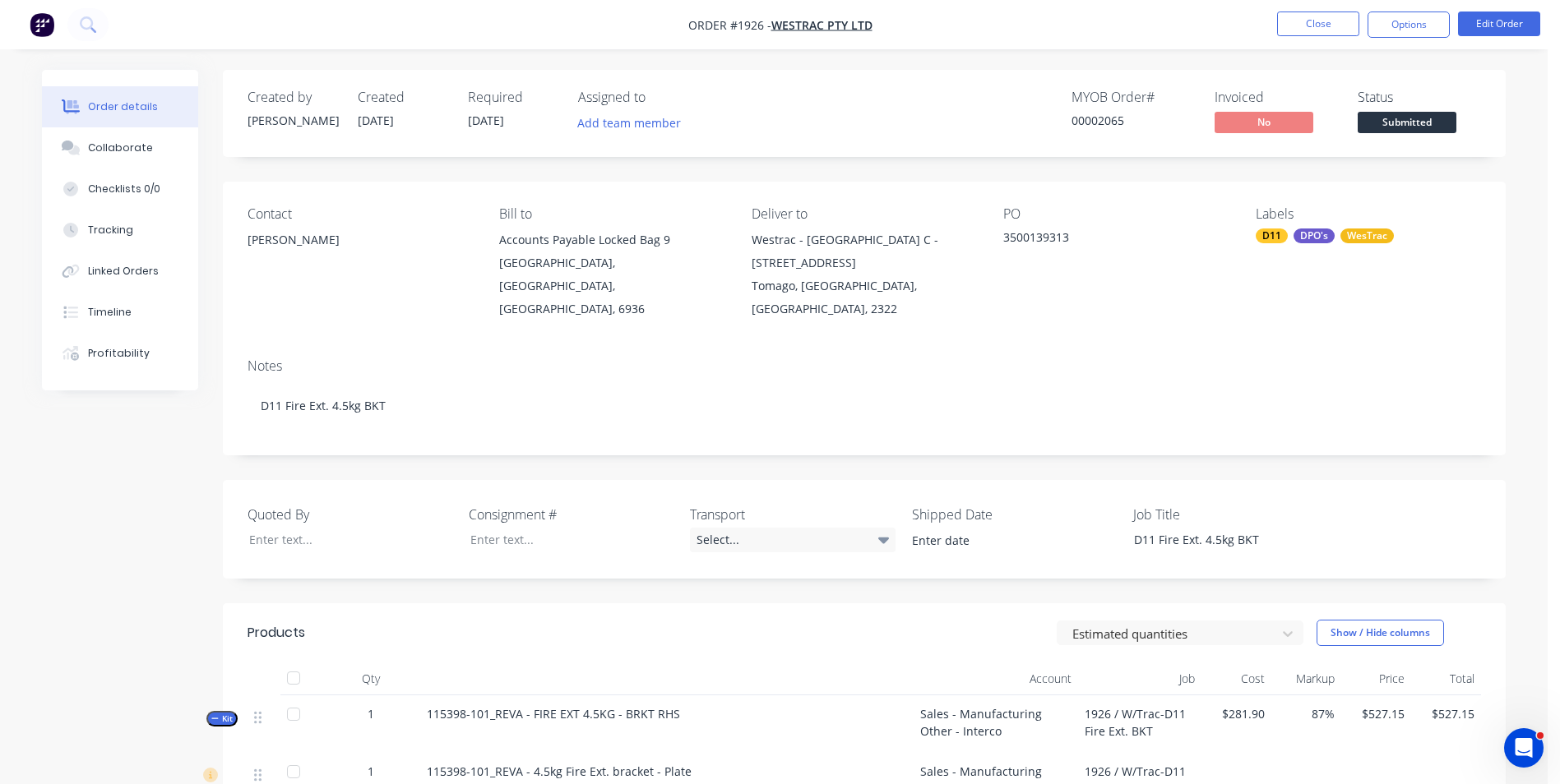
click at [537, 353] on div "Notes D11 Fire Ext. 4.5kg BKT" at bounding box center [864, 400] width 1283 height 111
drag, startPoint x: 1402, startPoint y: 24, endPoint x: 1431, endPoint y: 43, distance: 34.7
click at [1403, 24] on button "Options" at bounding box center [1408, 24] width 82 height 27
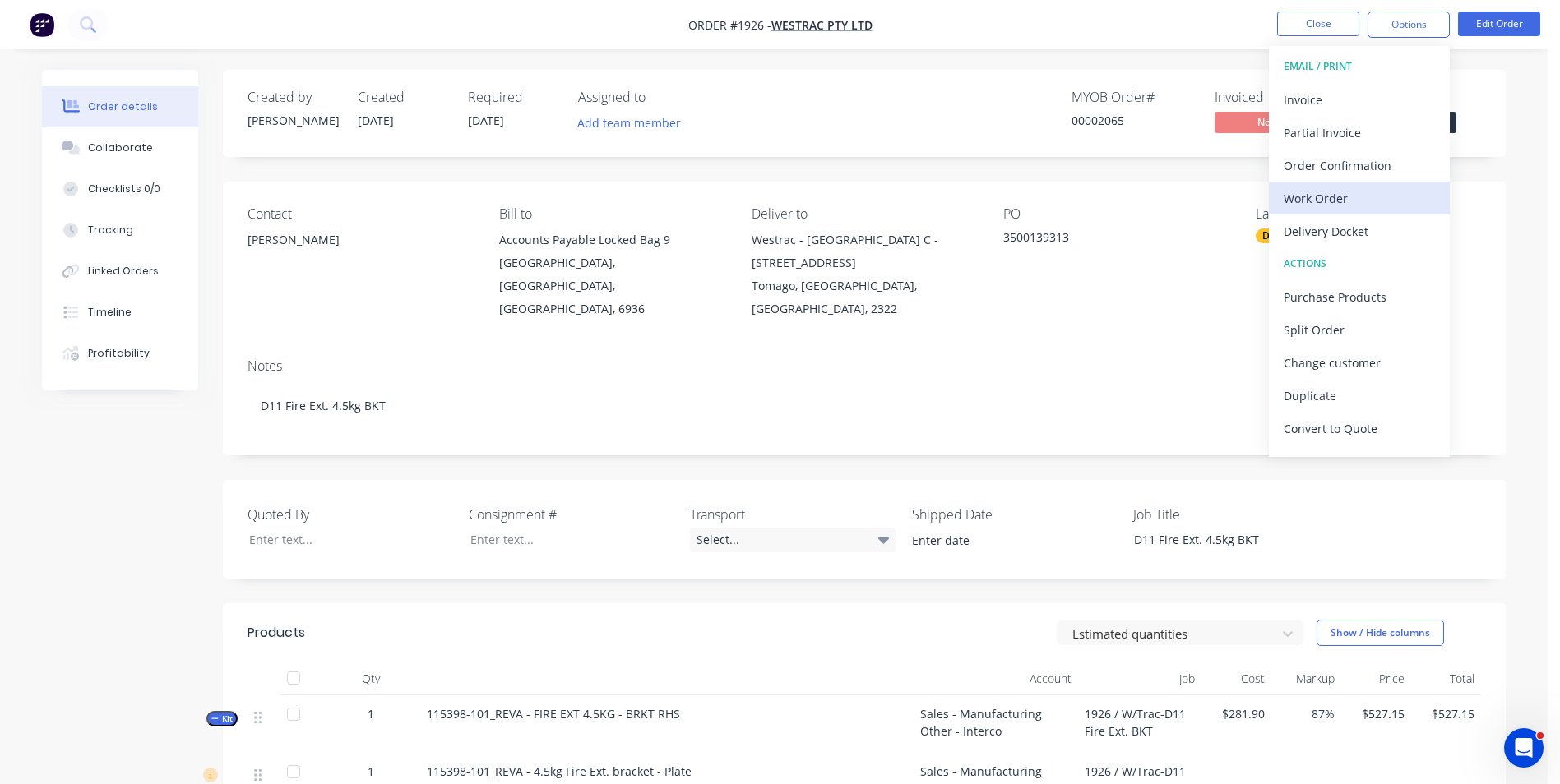
click at [1326, 193] on div "Work Order" at bounding box center [1359, 199] width 152 height 24
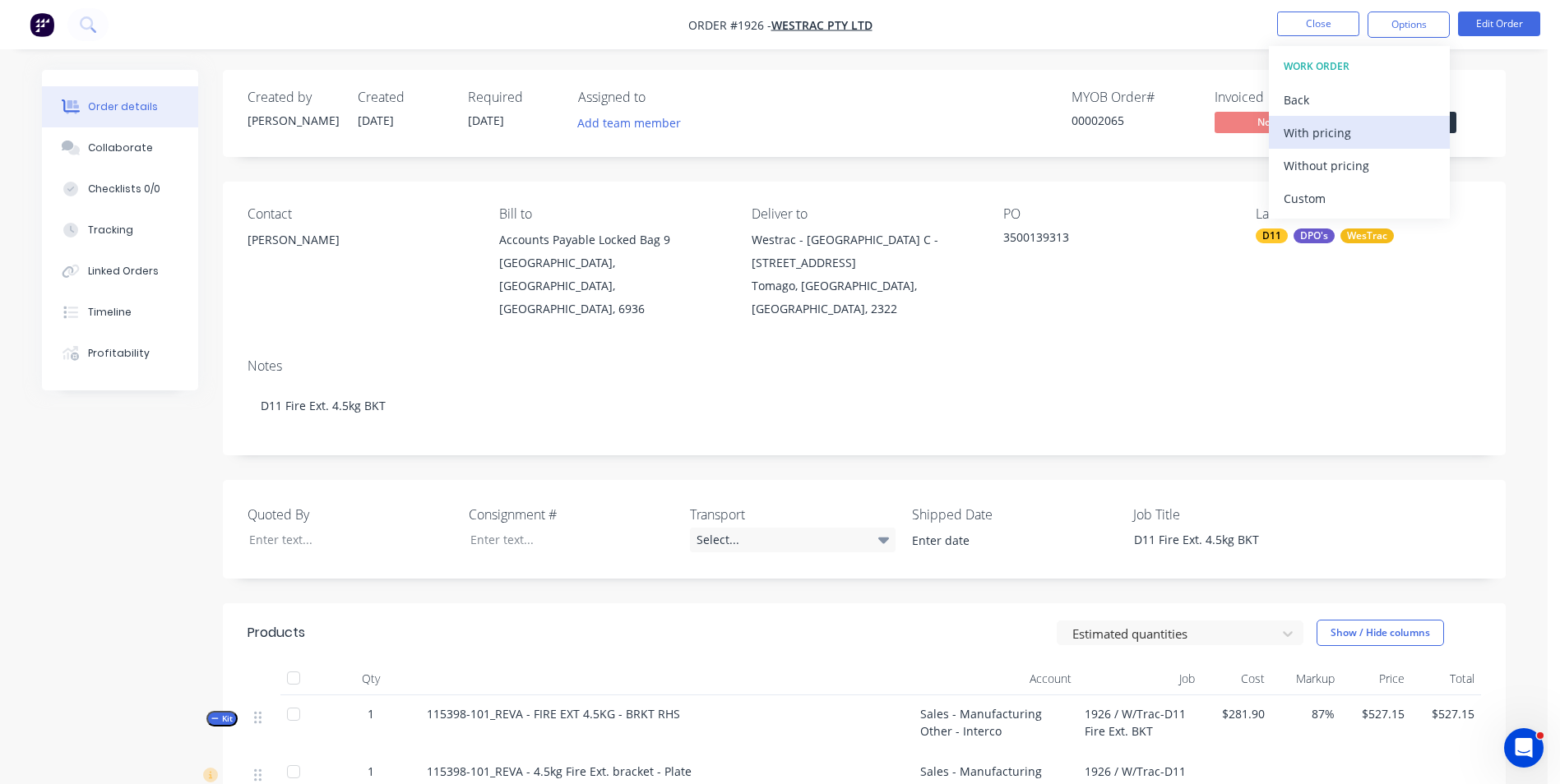
click at [1311, 132] on div "With pricing" at bounding box center [1359, 133] width 152 height 24
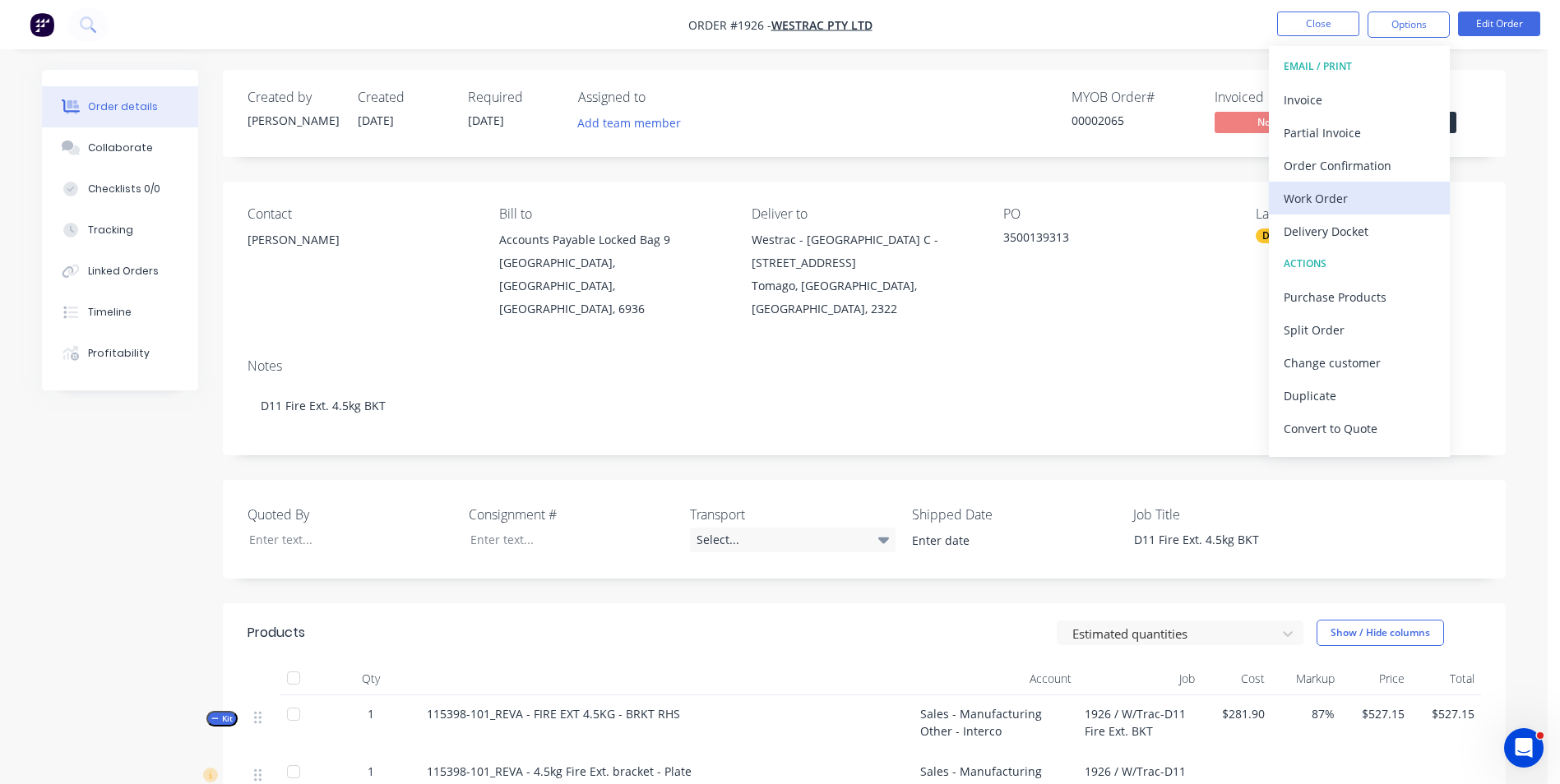
click at [1314, 192] on div "Work Order" at bounding box center [1359, 199] width 152 height 24
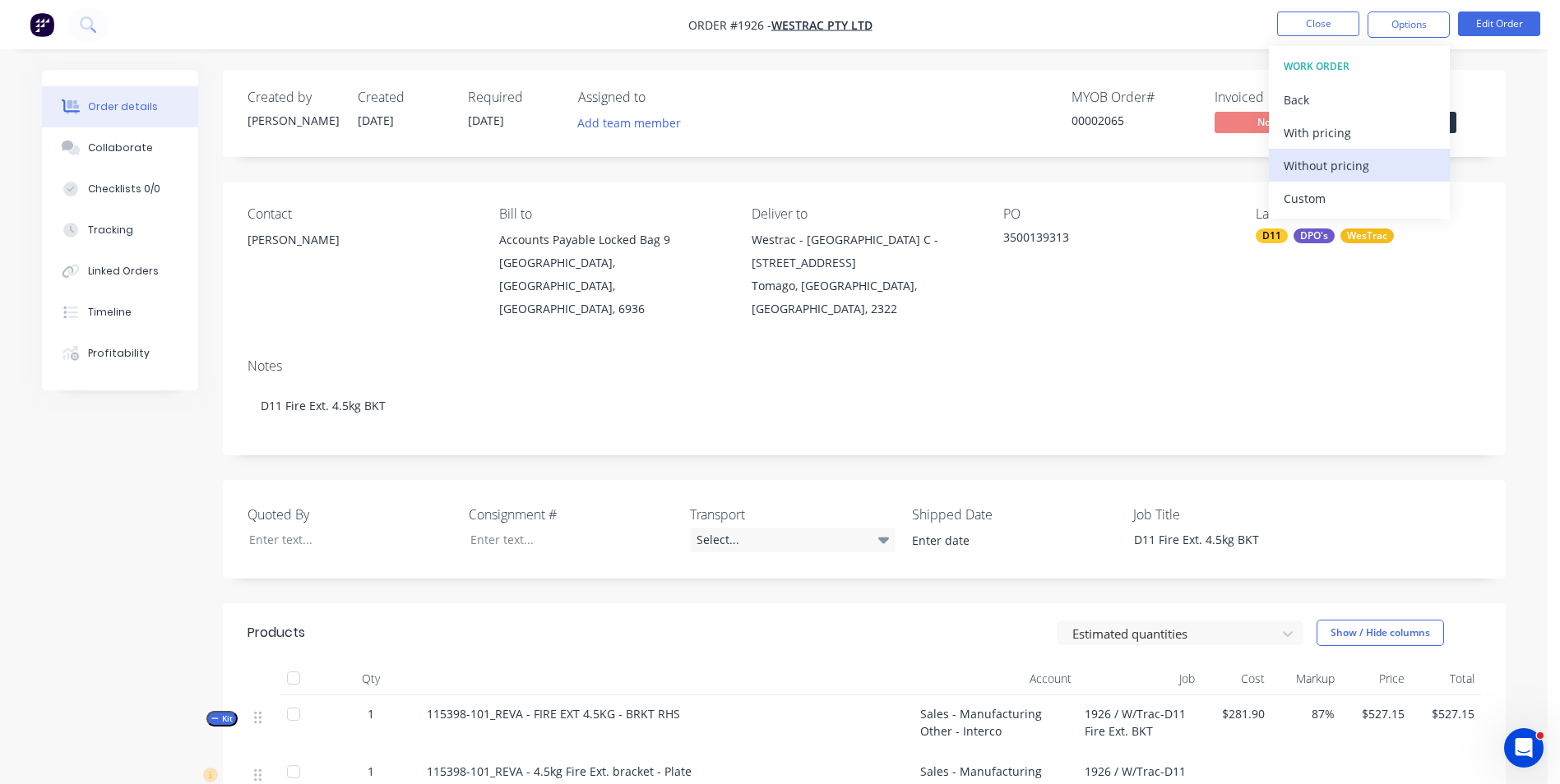
click at [1318, 164] on div "Without pricing" at bounding box center [1359, 165] width 152 height 24
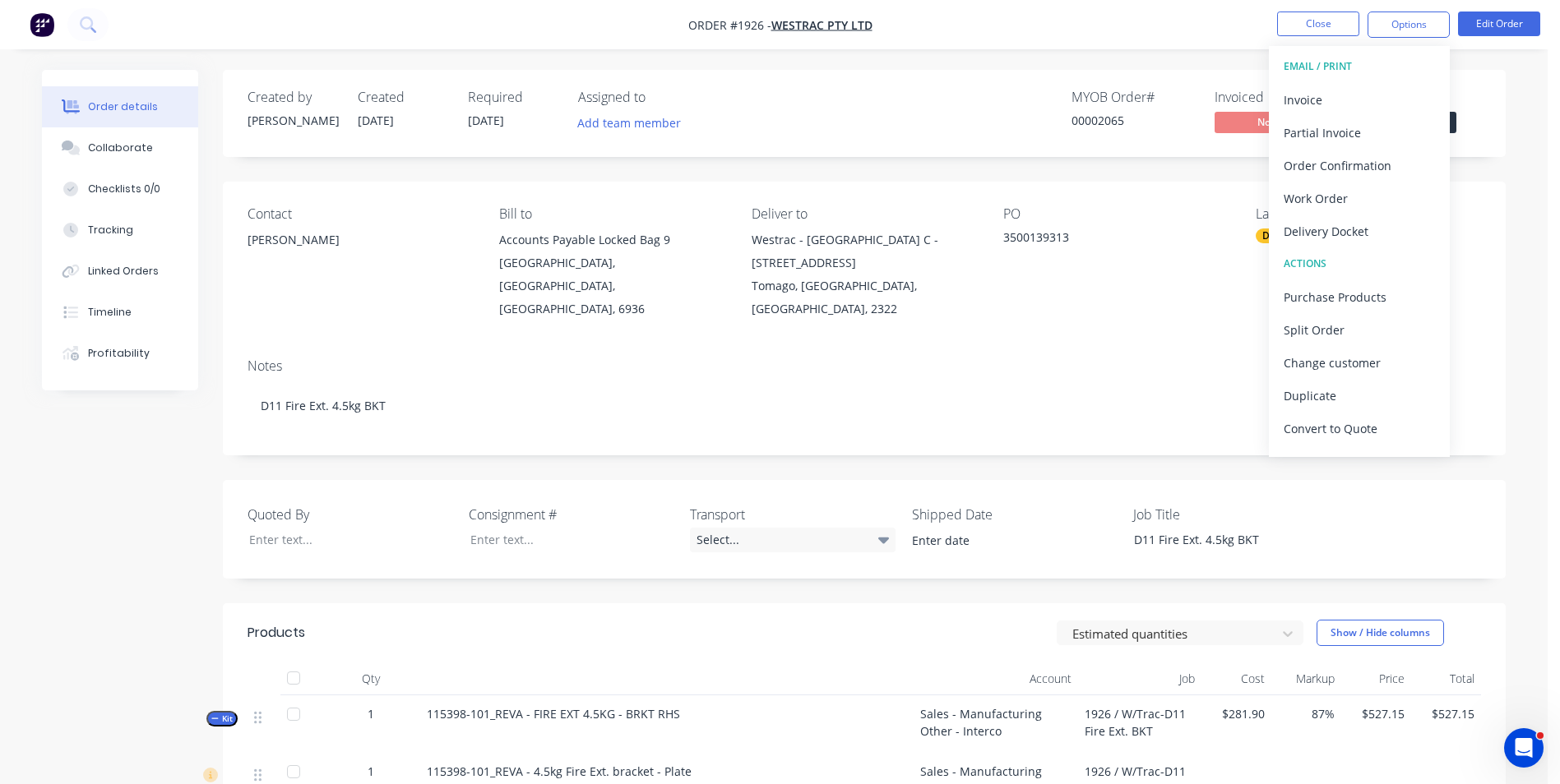
click at [1119, 47] on nav "Order #1926 - WesTrac Pty Ltd Close Options EMAIL / PRINT Invoice Partial Invoi…" at bounding box center [780, 25] width 1560 height 50
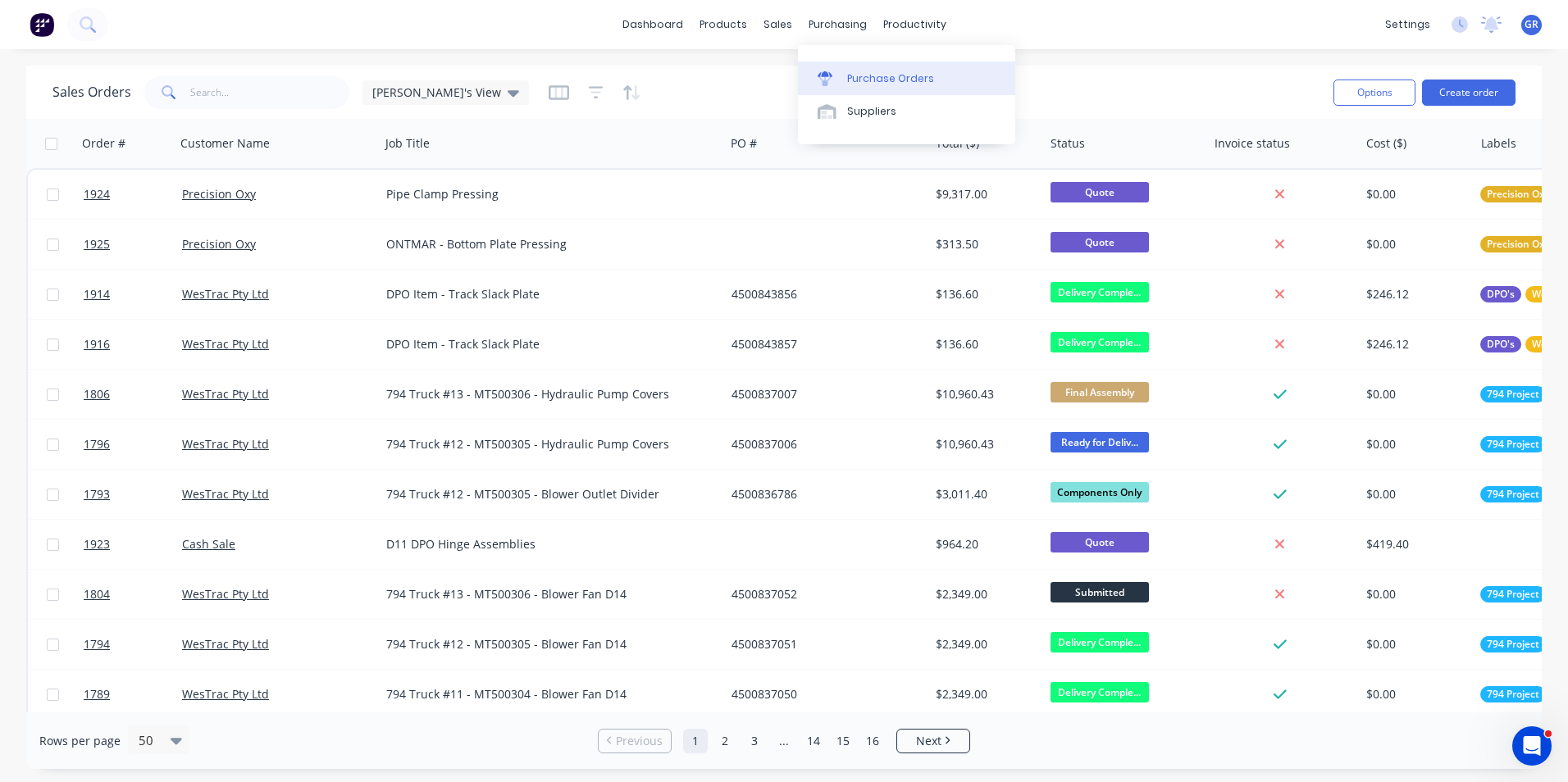
click at [898, 75] on div "Purchase Orders" at bounding box center [891, 78] width 87 height 15
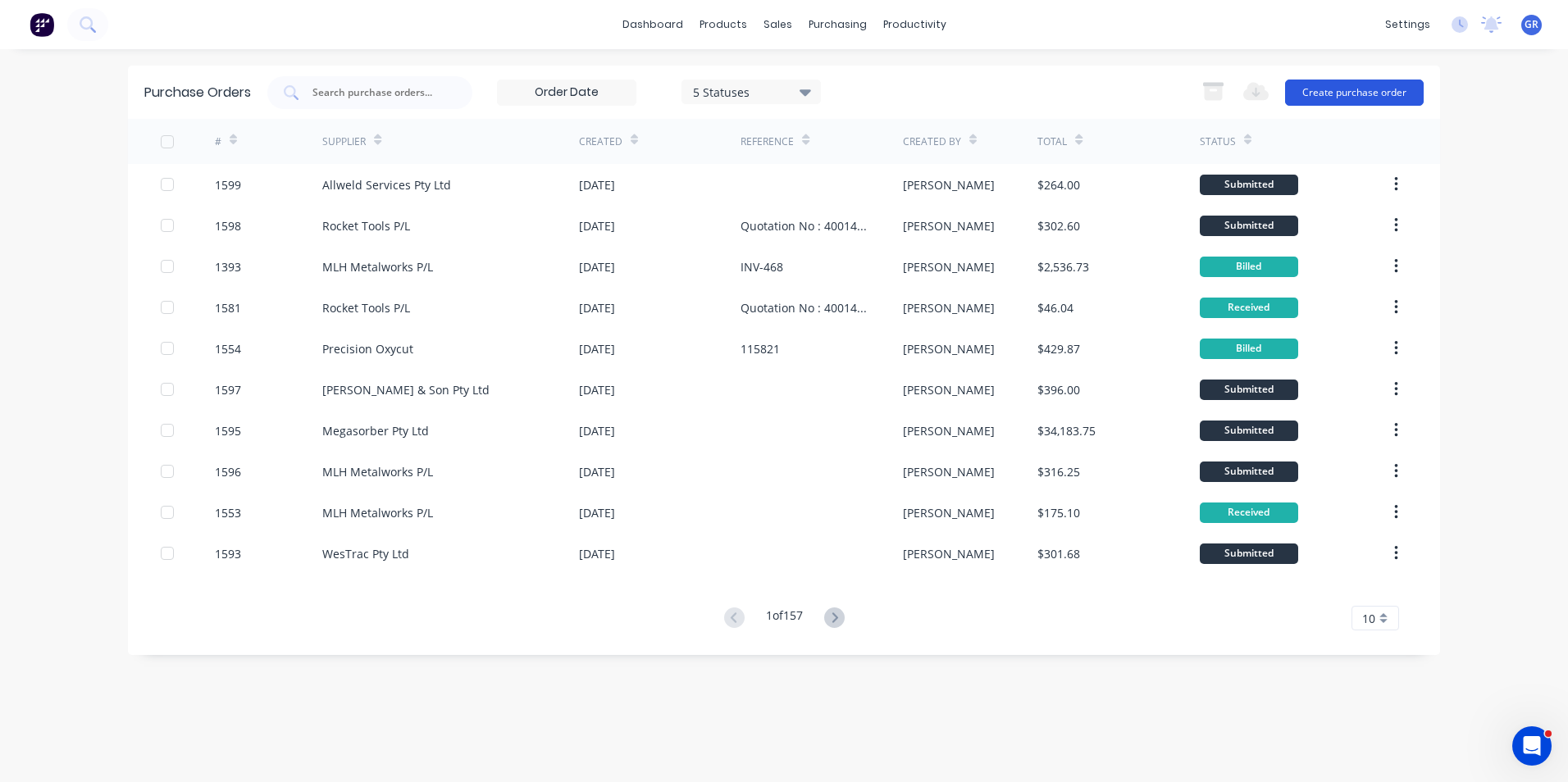
click at [1026, 92] on button "Create purchase order" at bounding box center [1354, 92] width 139 height 26
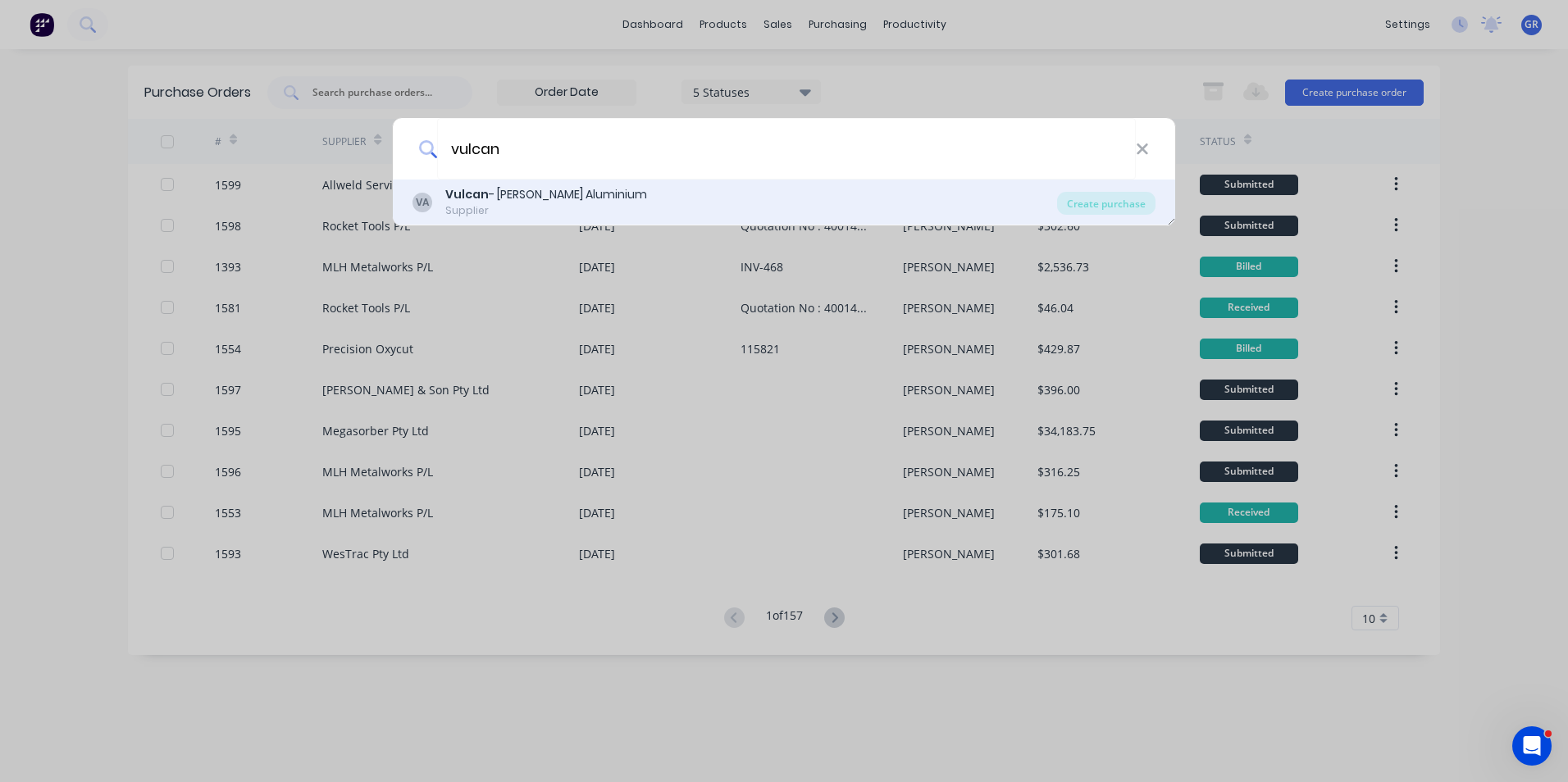
type input "vulcan"
click at [458, 190] on b "Vulcan" at bounding box center [467, 194] width 44 height 16
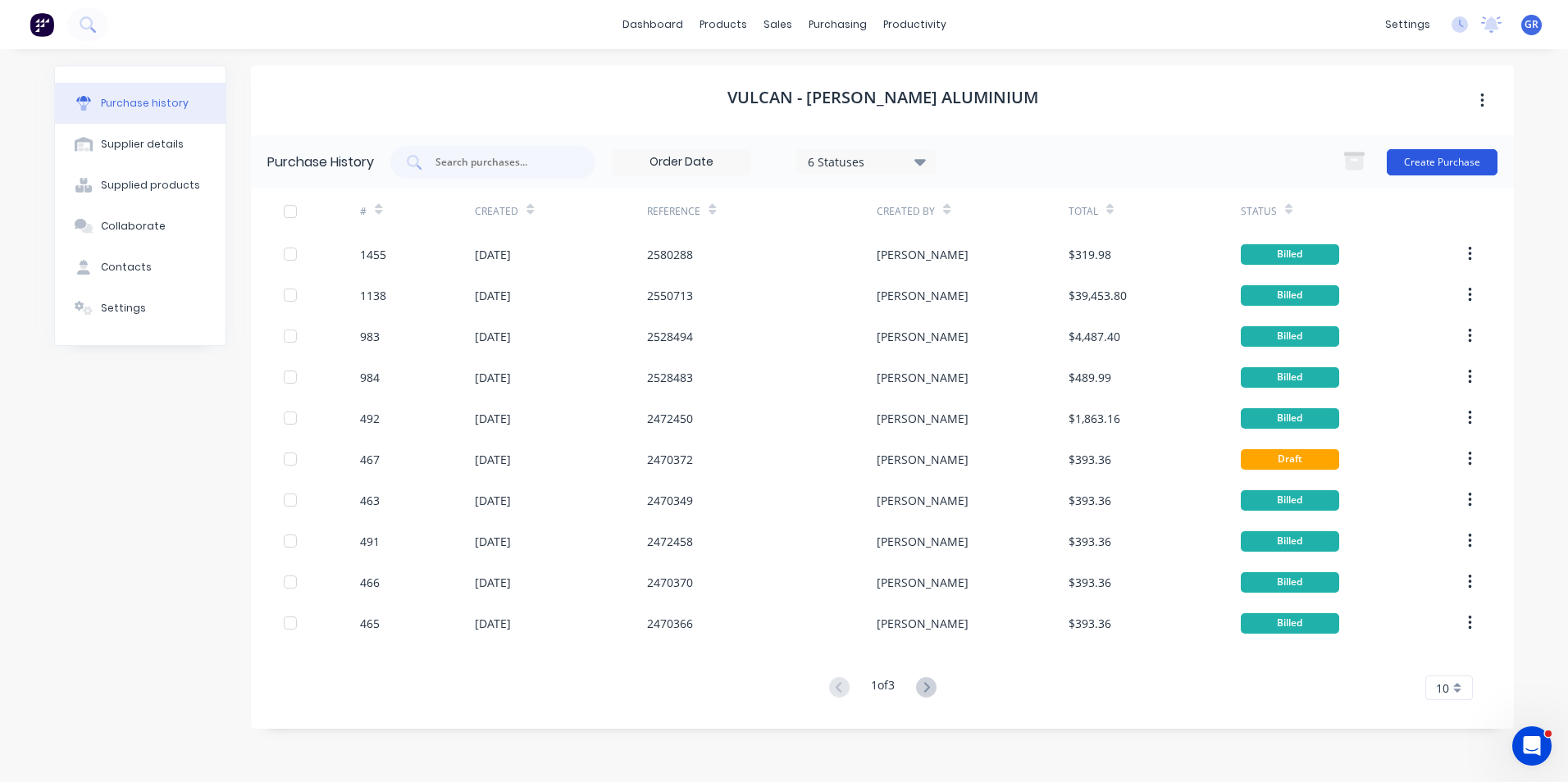
click at [1026, 160] on button "Create Purchase" at bounding box center [1442, 162] width 111 height 26
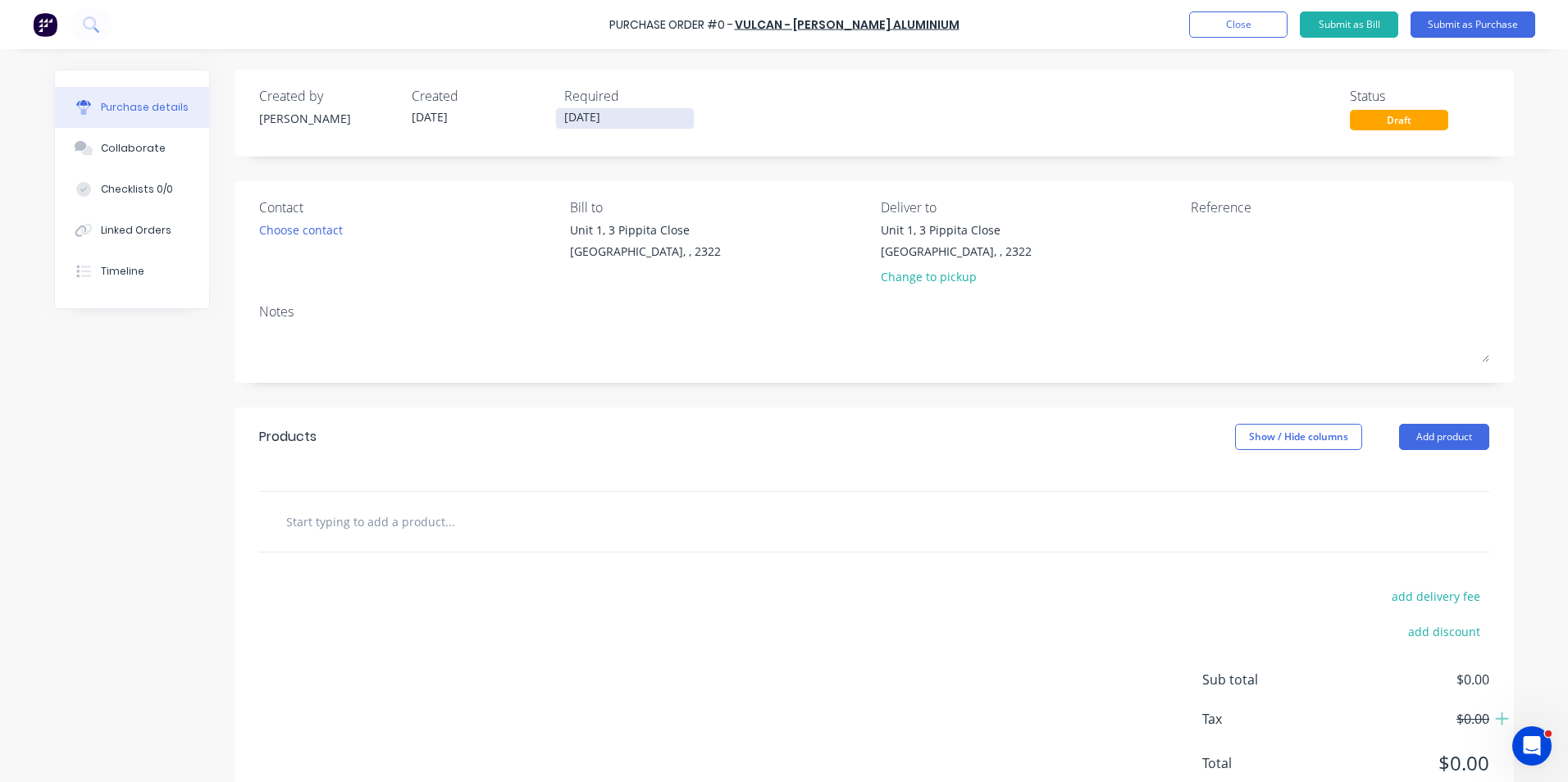
click at [595, 116] on input "[DATE]" at bounding box center [624, 119] width 138 height 21
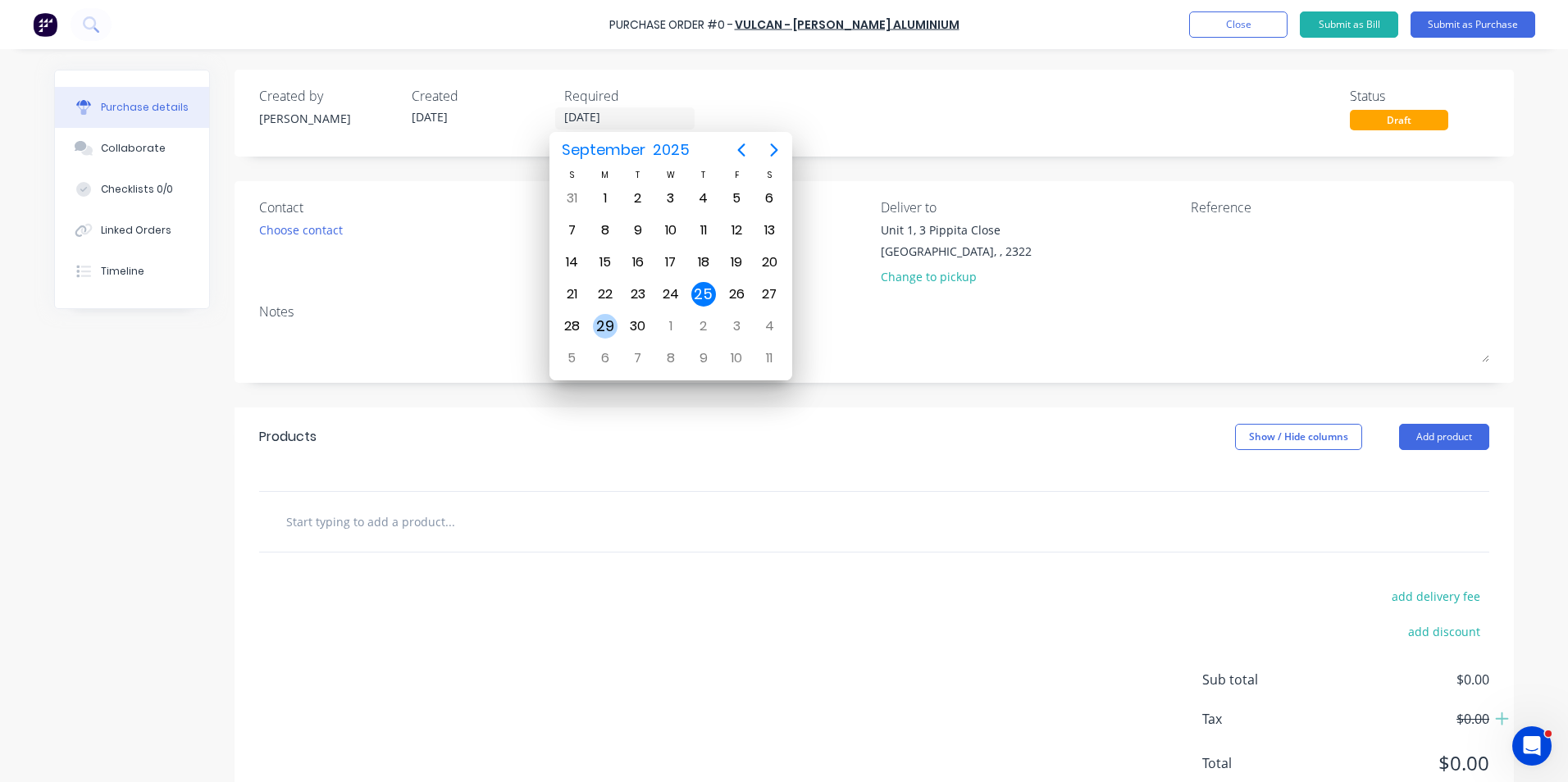
click at [600, 329] on div "29" at bounding box center [605, 326] width 25 height 25
type input "[DATE]"
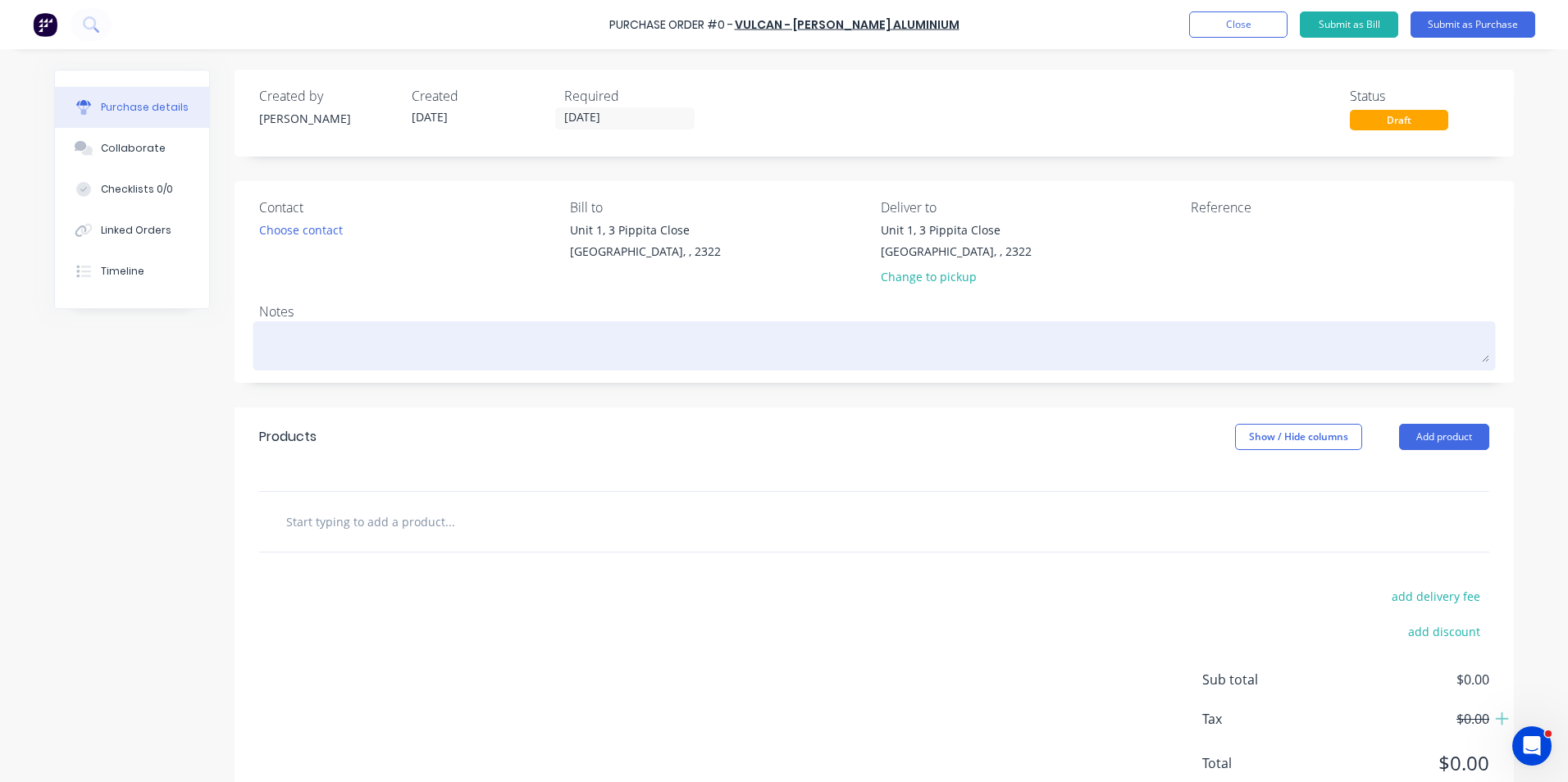
click at [290, 332] on textarea at bounding box center [874, 344] width 1230 height 37
type textarea "x"
type textarea "J"
type textarea "x"
type textarea "JN"
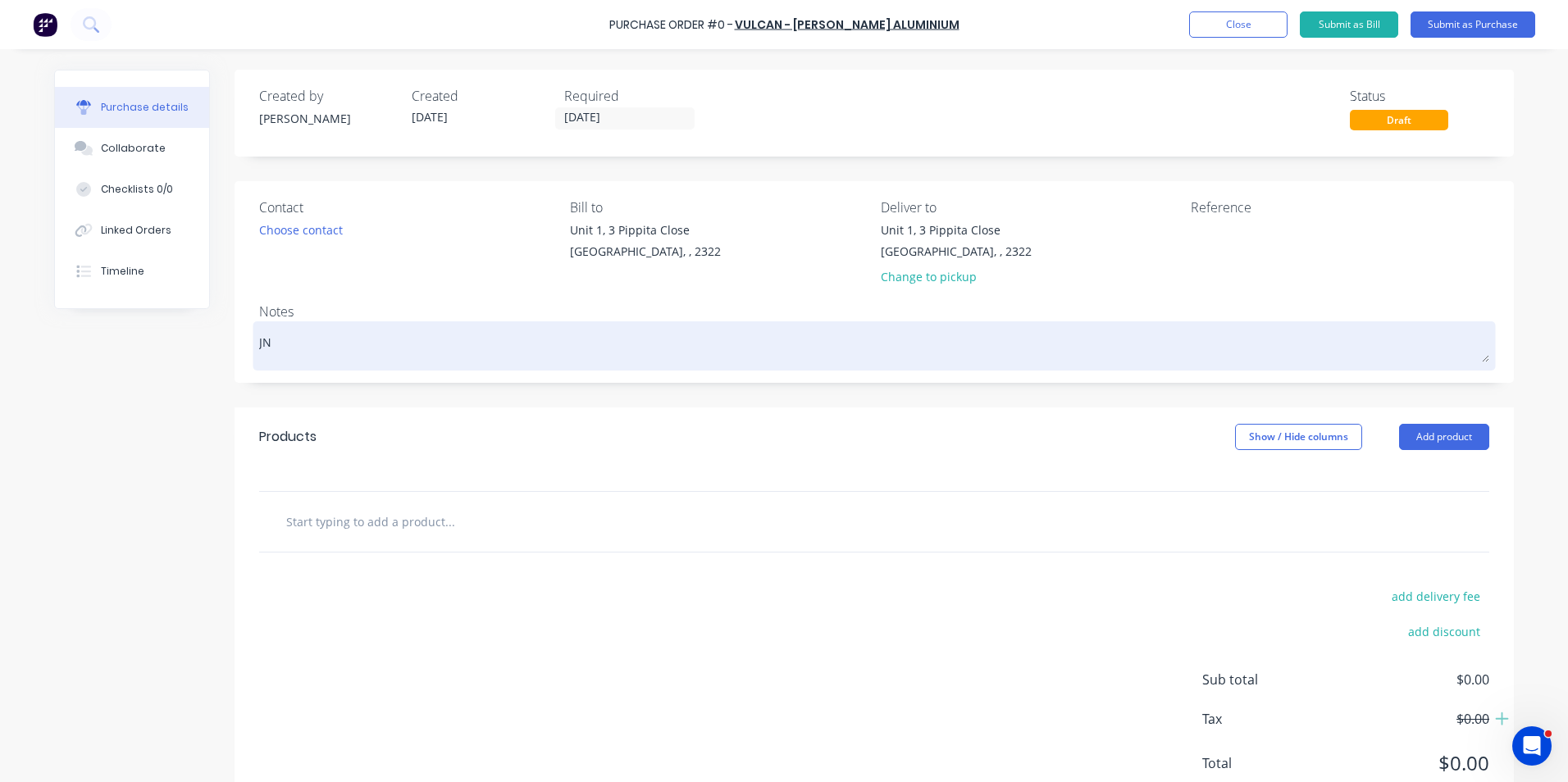
type textarea "x"
type textarea "JN1"
type textarea "x"
type textarea "JN18"
type textarea "x"
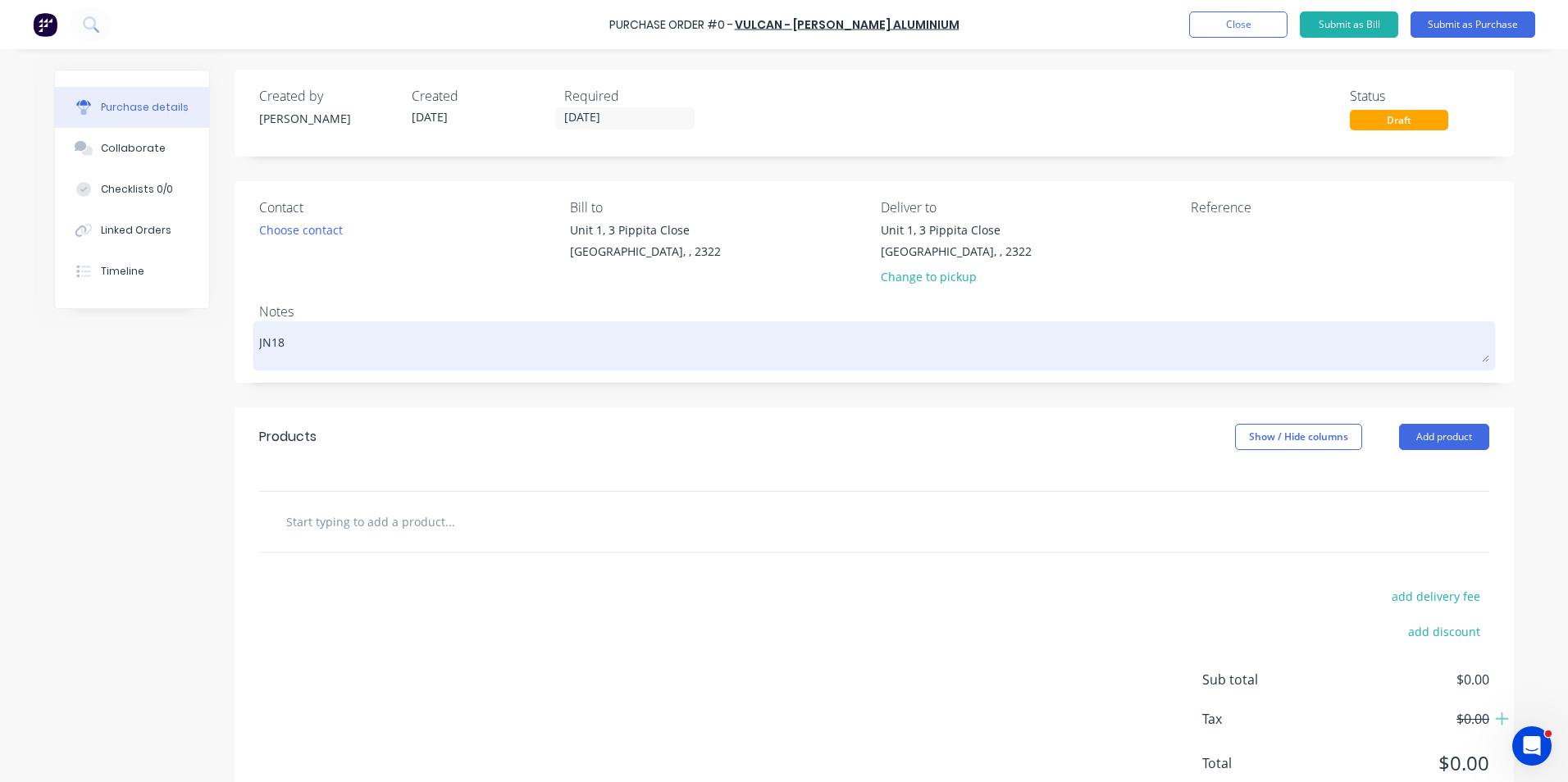
type textarea "JN188"
type textarea "x"
type textarea "JN1887"
type textarea "x"
type textarea "JN1887"
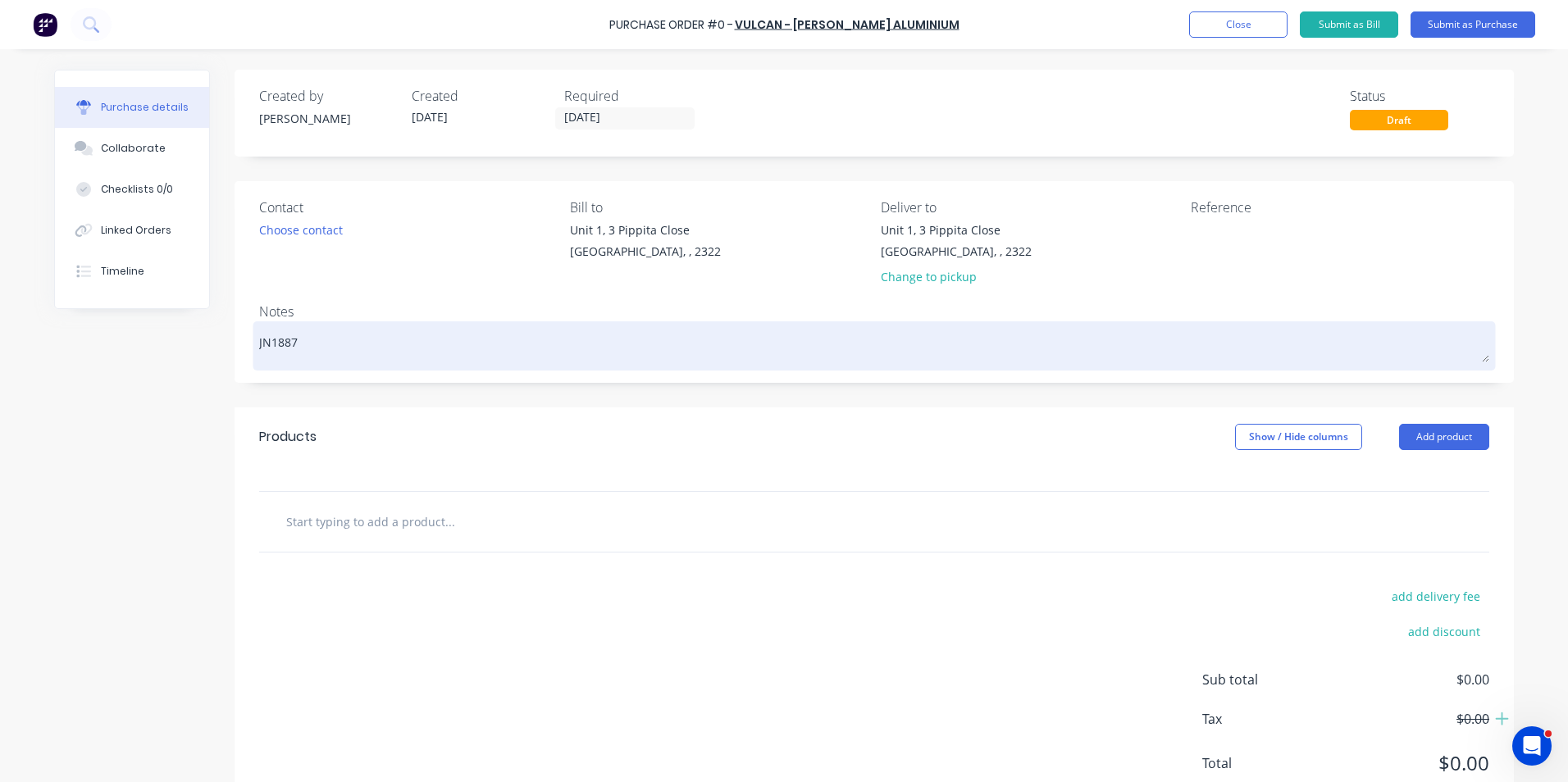
type textarea "x"
type textarea "JN1887 -"
type textarea "x"
type textarea "JN1887 -"
type textarea "x"
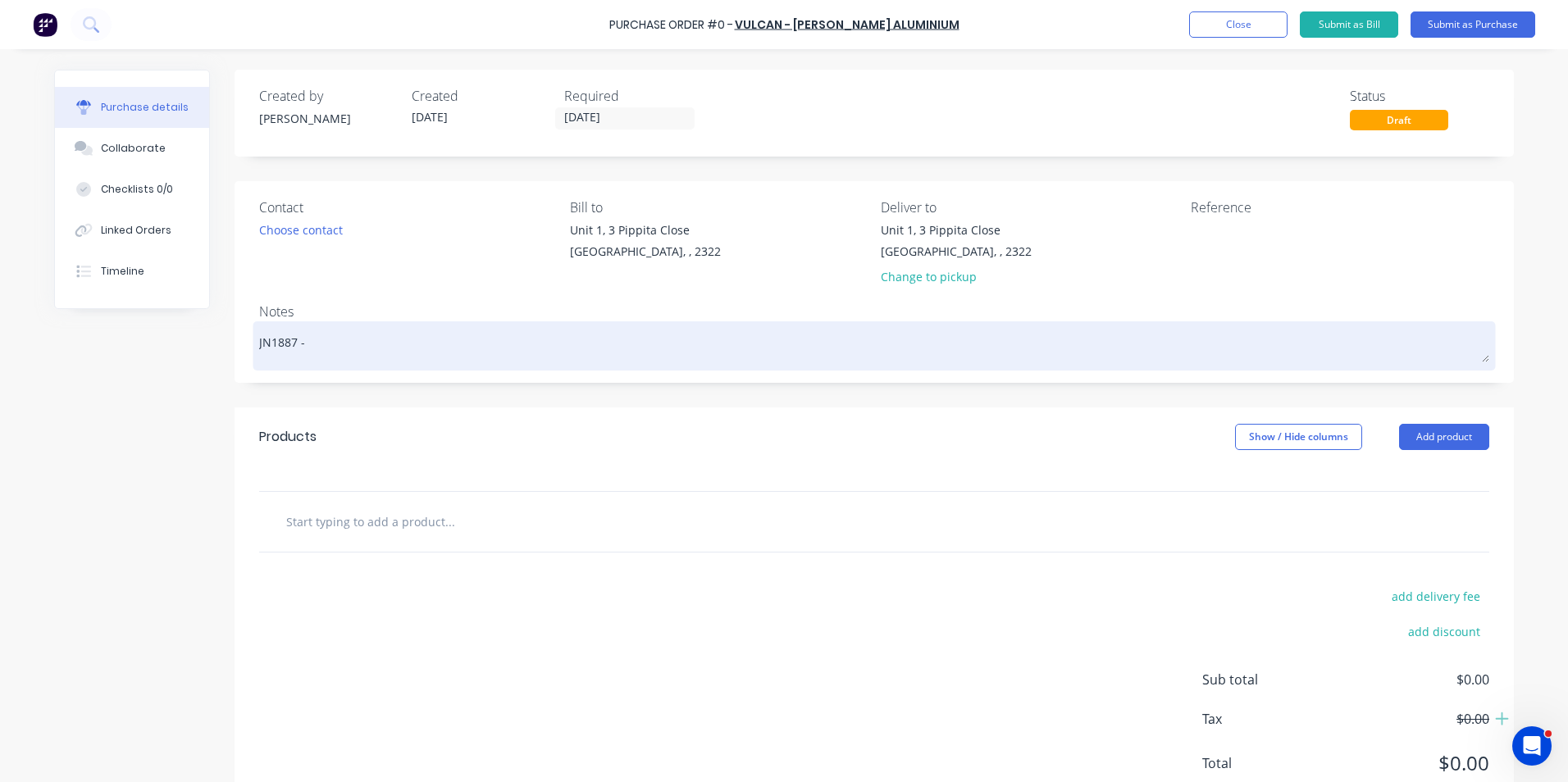
type textarea "JN1887 - 7"
type textarea "x"
type textarea "JN1887 - 79"
type textarea "x"
type textarea "JN1887 - 794"
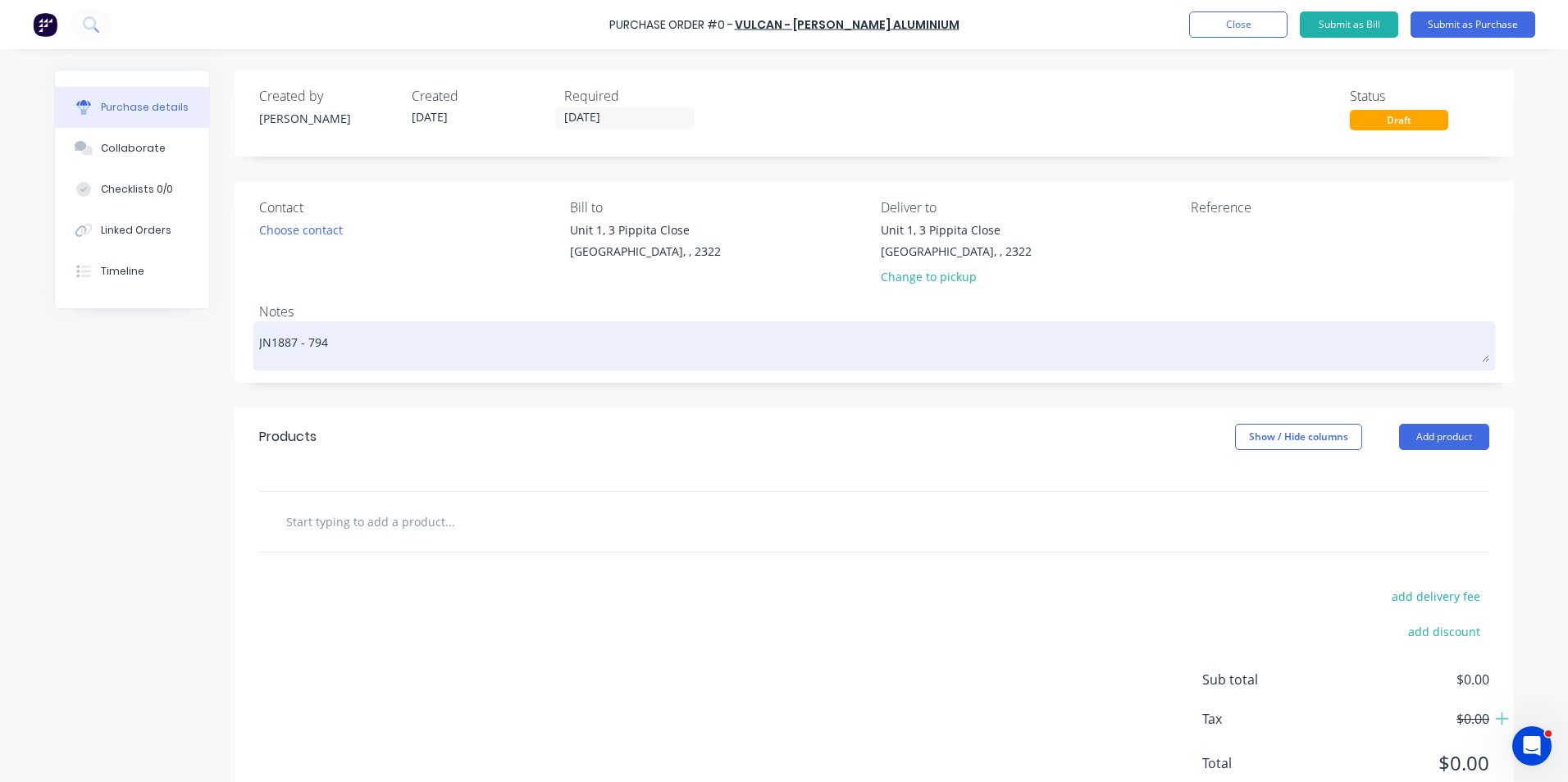
type textarea "x"
type textarea "JN1887 - 794"
type textarea "x"
type textarea "JN1887 - 794 O"
type textarea "x"
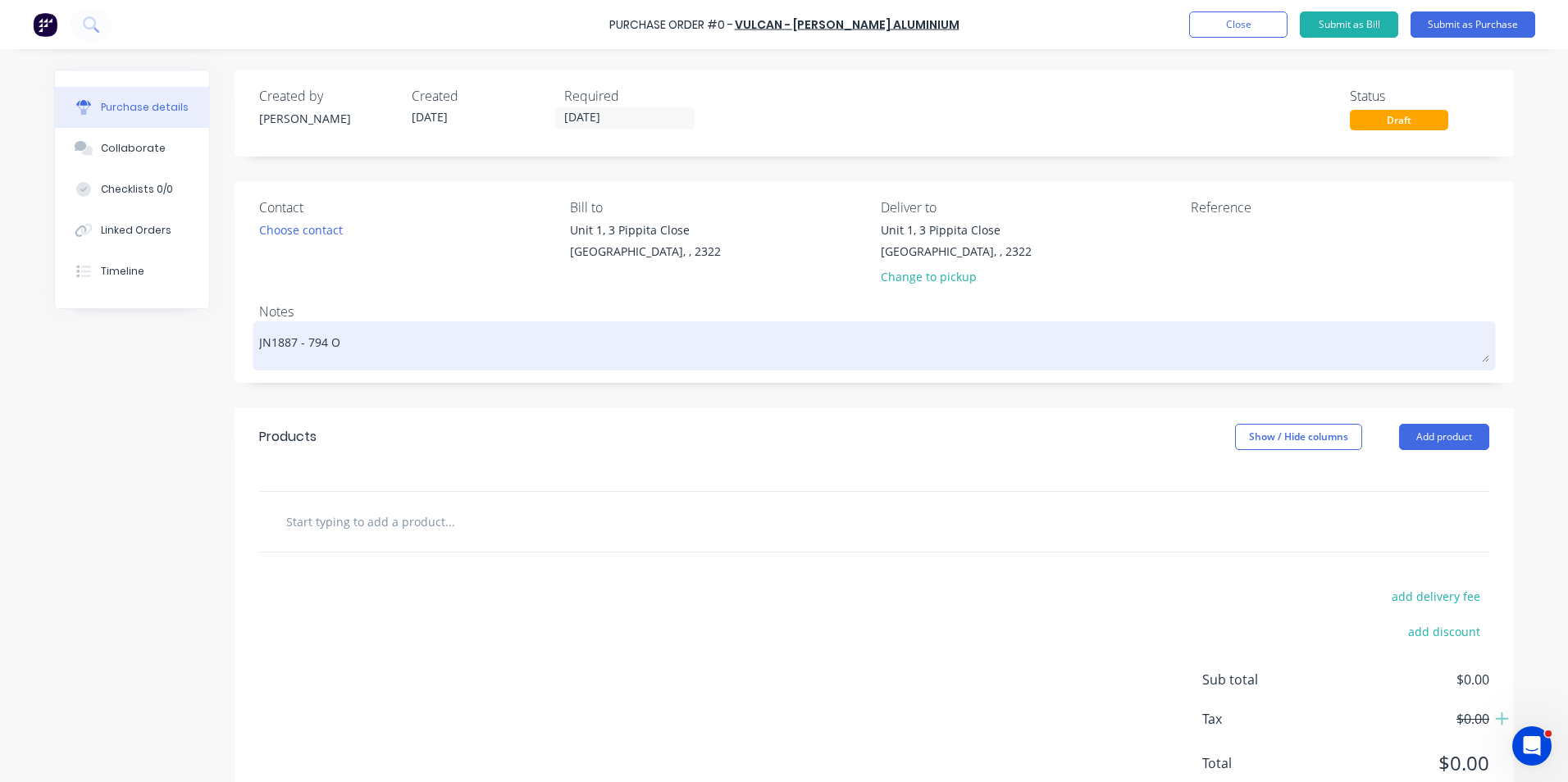
type textarea "JN1887 - 794 Oc"
type textarea "x"
type textarea "JN1887 - 794 Oct"
type textarea "x"
type textarea "JN1887 - 794 Octo"
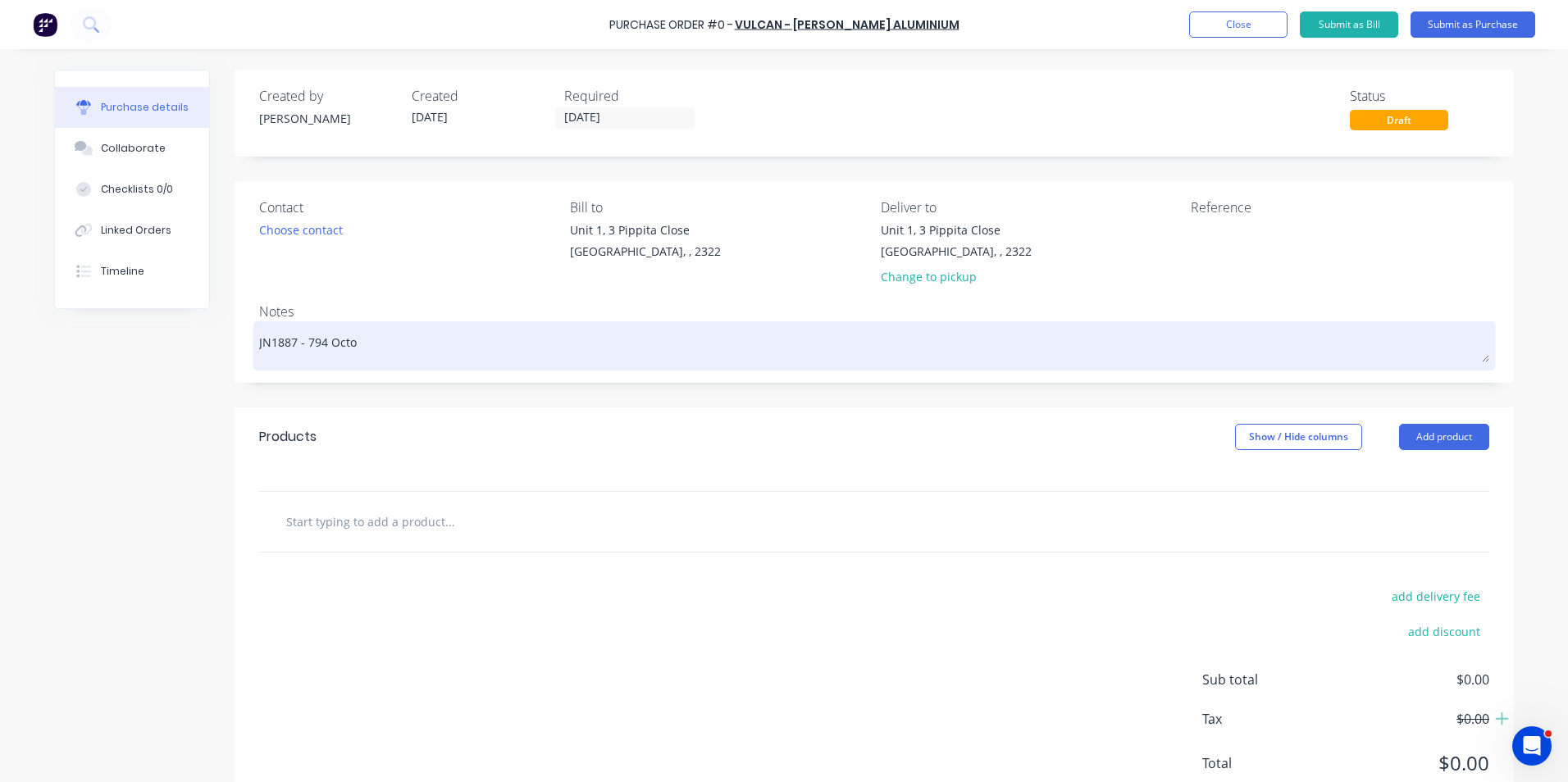
type textarea "x"
type textarea "JN1887 - 794 Octob"
type textarea "x"
type textarea "JN1887 - 794 Octobe"
type textarea "x"
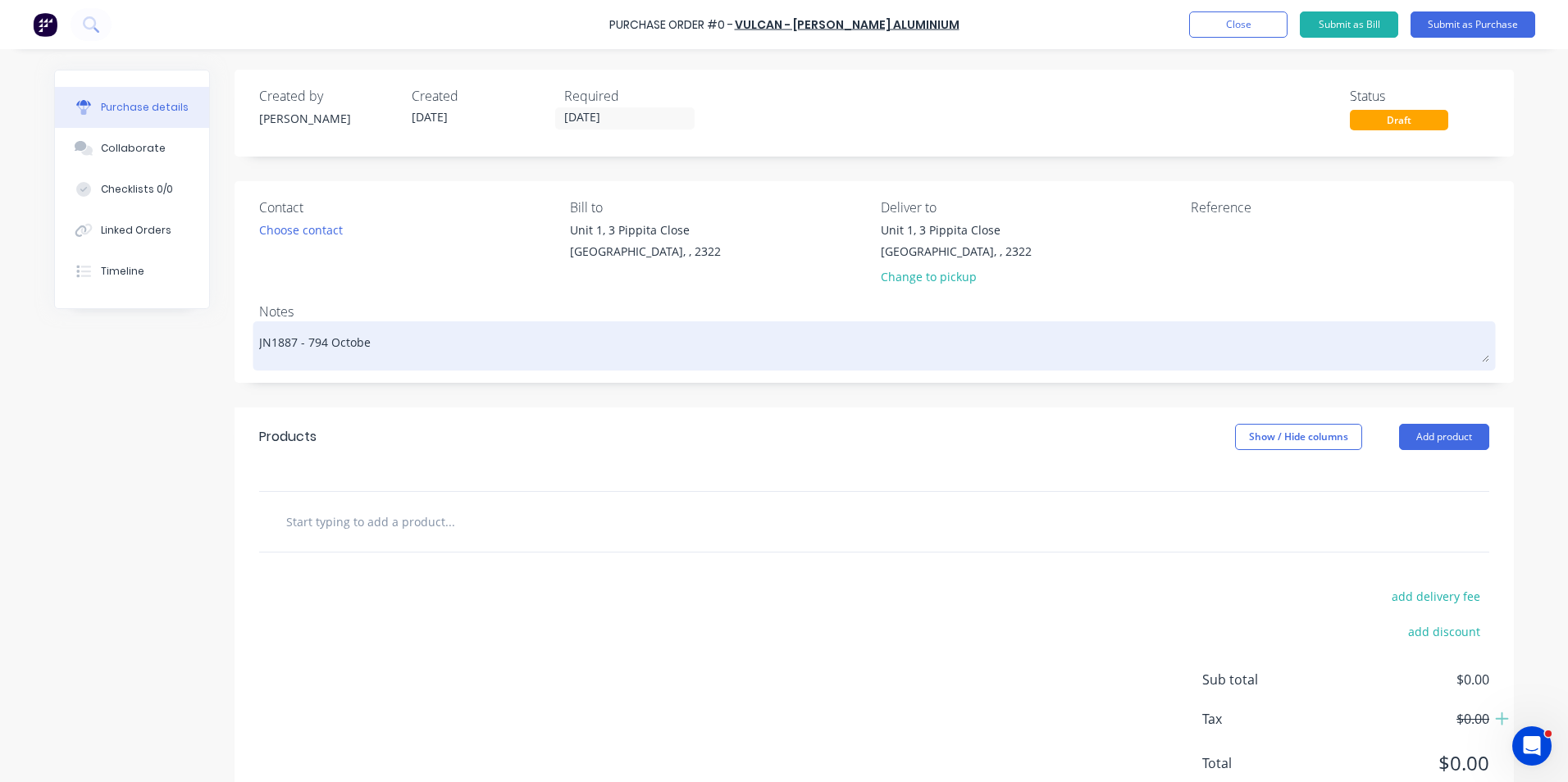
type textarea "JN1887 - 794 October"
type textarea "x"
type textarea "JN1887 - 794 October"
type textarea "x"
type textarea "JN1887 - 794 October S"
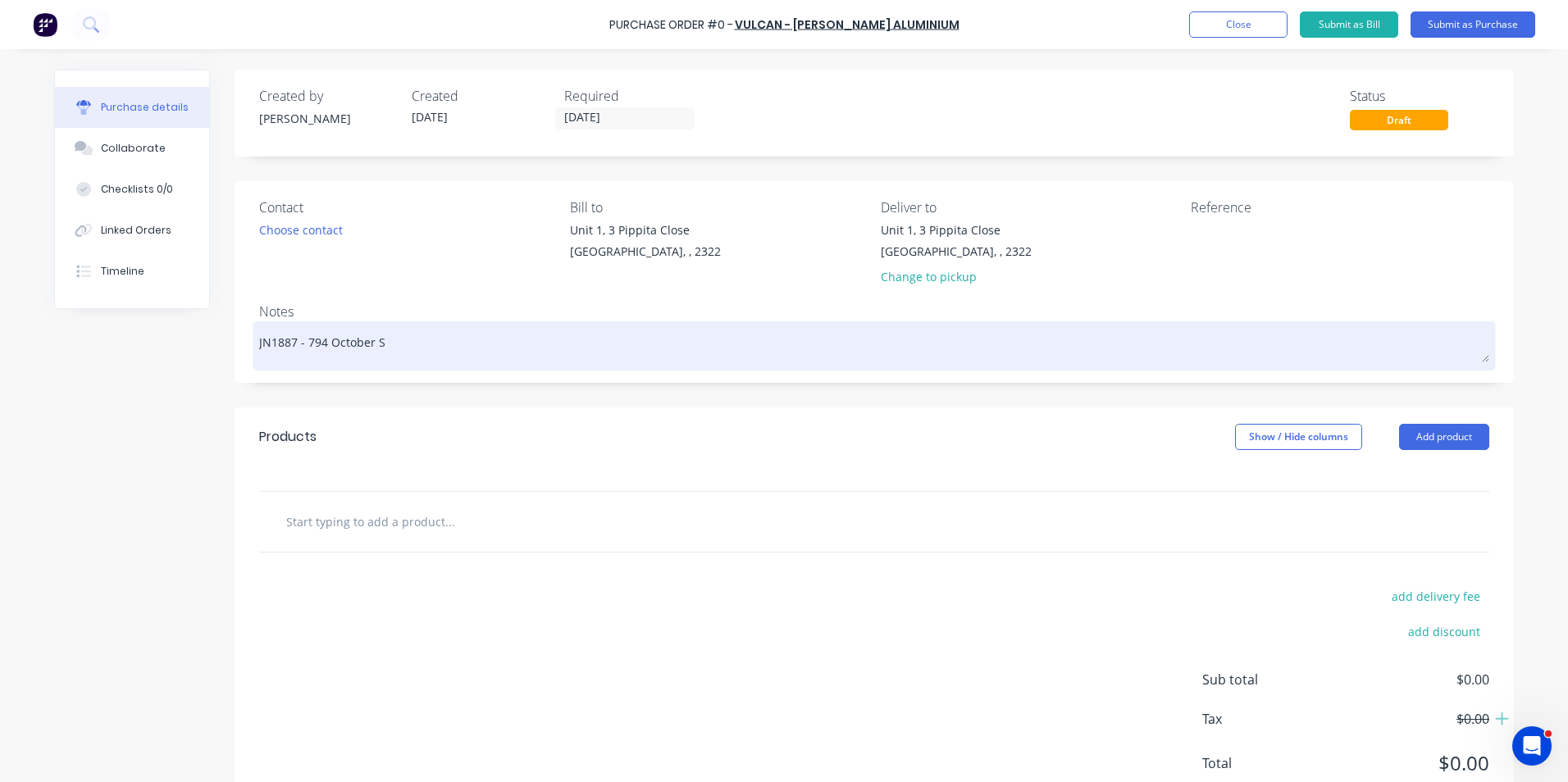
type textarea "x"
type textarea "JN1887 - 794 October So"
type textarea "x"
type textarea "JN1887 - 794 October Sou"
type textarea "x"
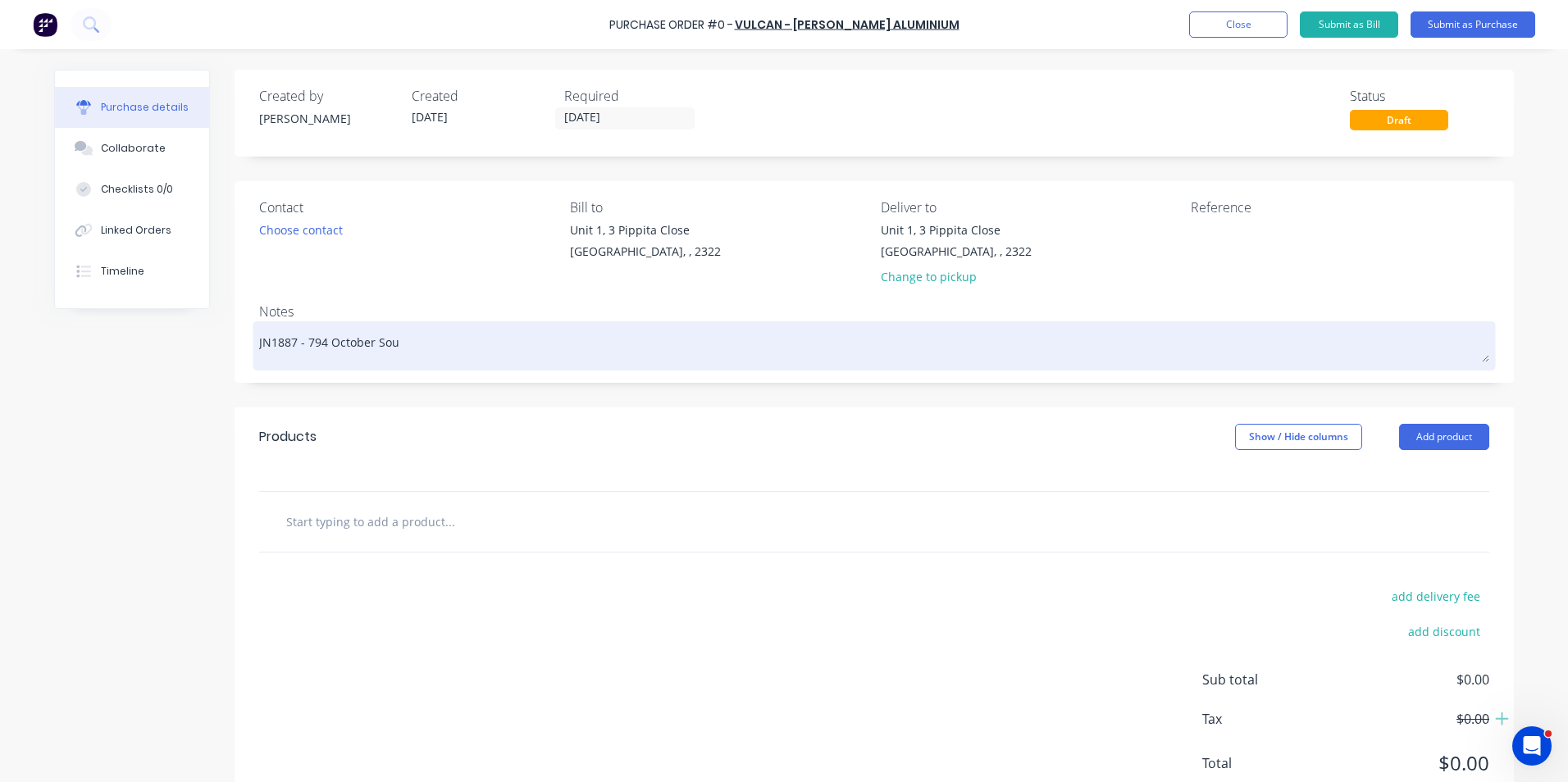
type textarea "JN1887 - 794 October Soun"
type textarea "x"
type textarea "JN1887 - 794 October Sound"
type textarea "x"
type textarea "JN1887 - 794 October Sound"
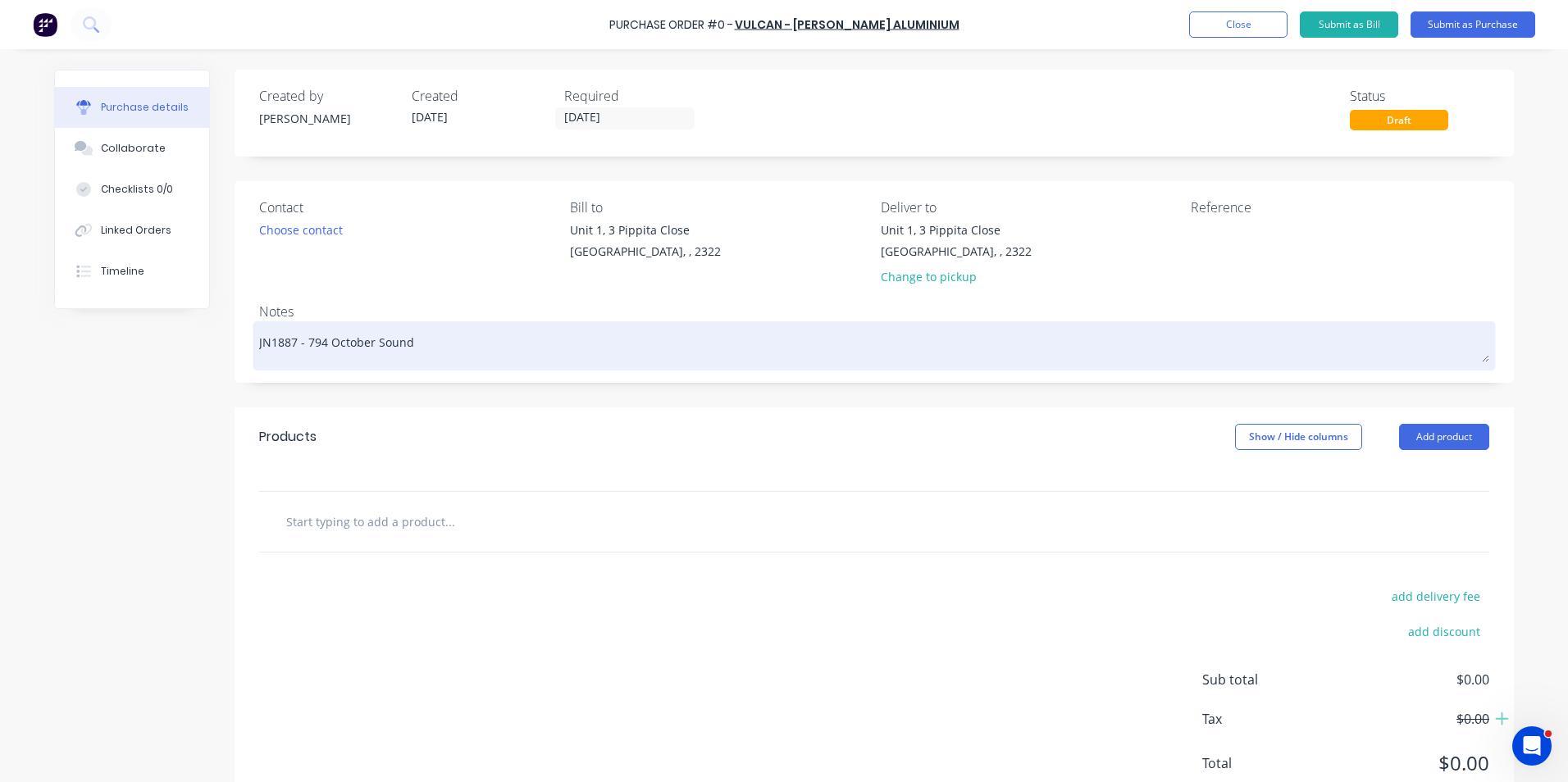
type textarea "x"
type textarea "JN1887 - 794 October Sound T"
type textarea "x"
type textarea "JN1887 - 794 October Sound Te"
type textarea "x"
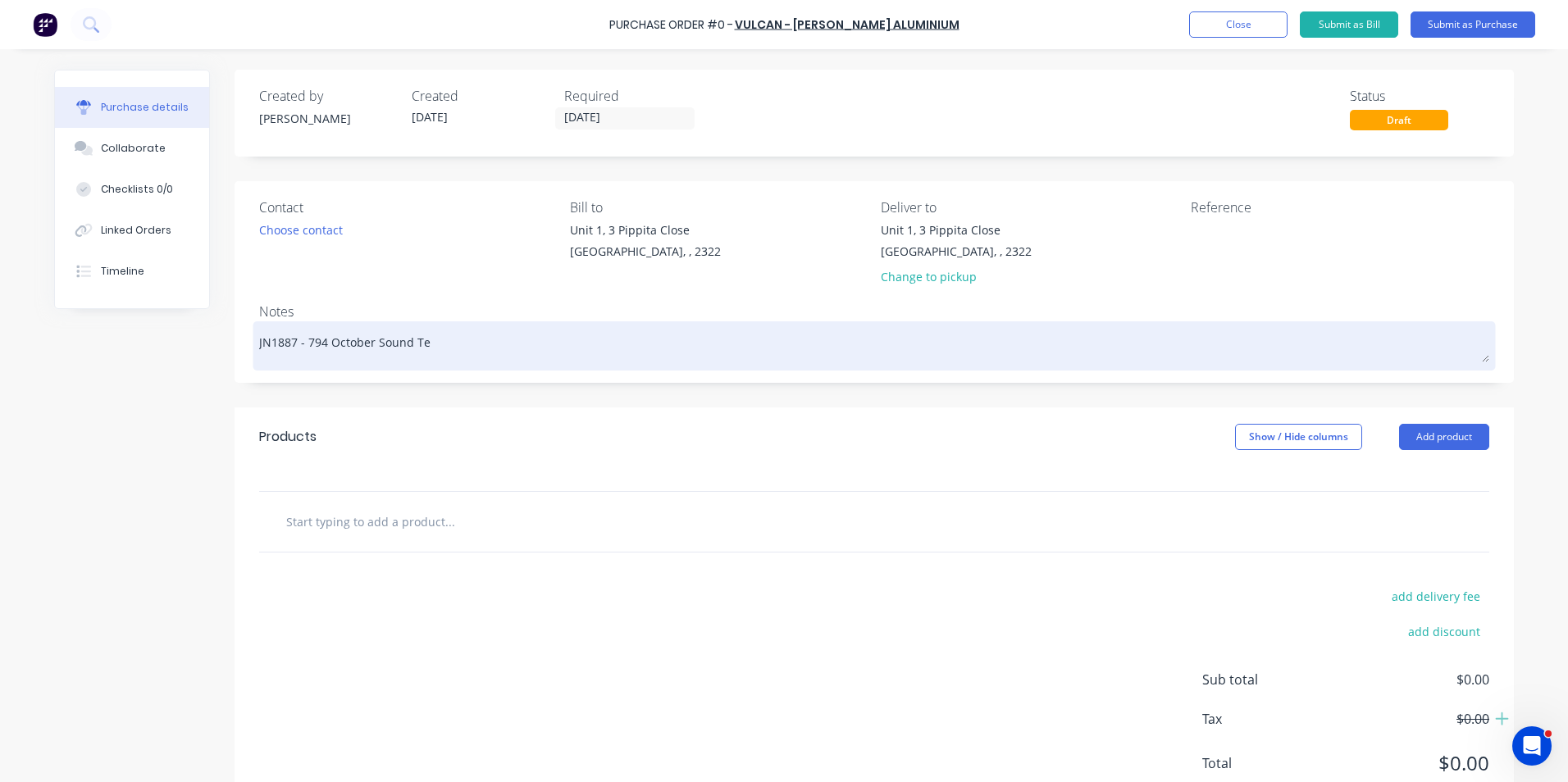
type textarea "JN1887 - 794 October Sound Tes"
type textarea "x"
type textarea "JN1887 - 794 October Sound Test"
type textarea "x"
type textarea "JN1887 - 794 October Sound Testi"
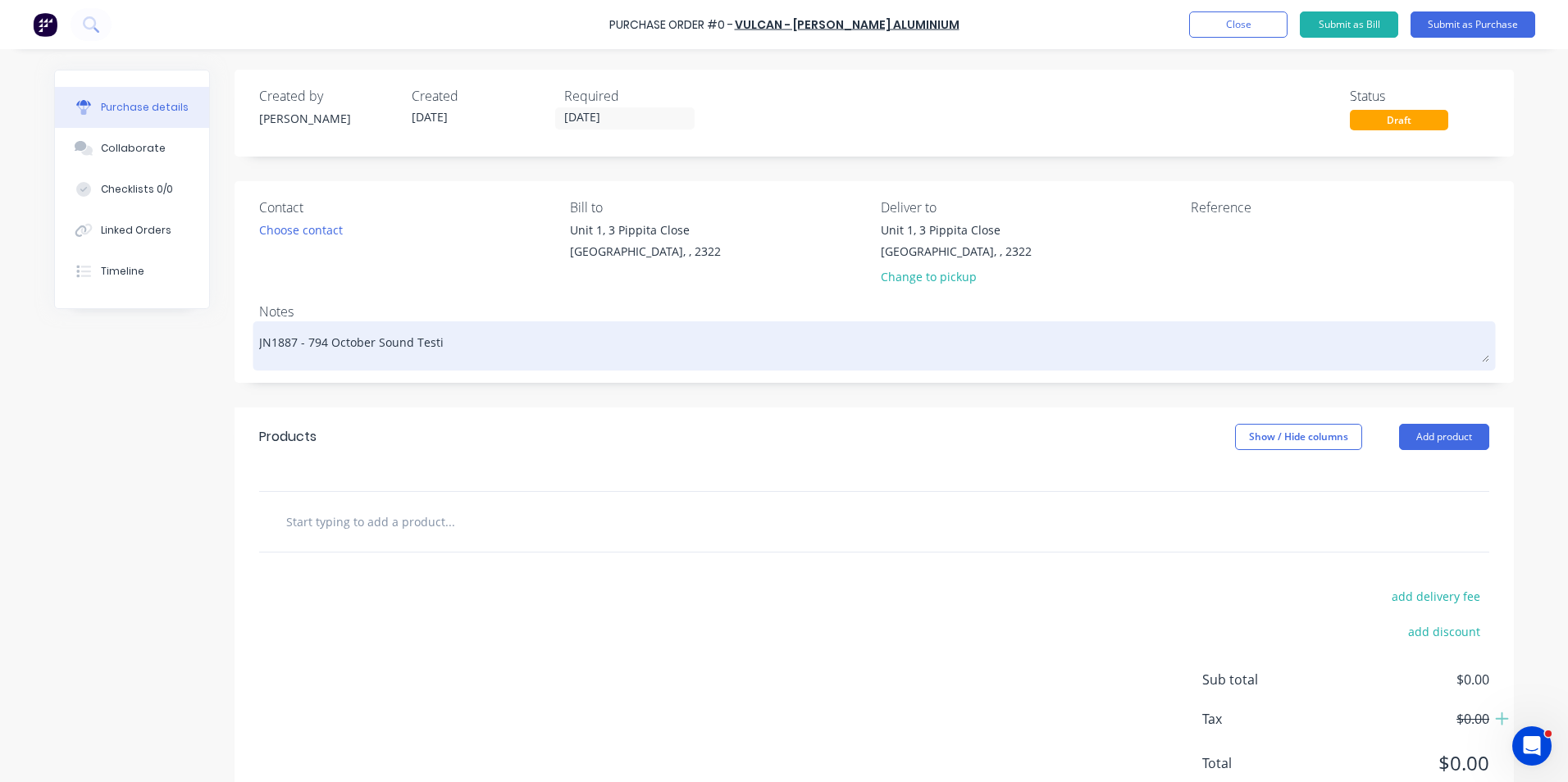
type textarea "x"
type textarea "JN1887 - 794 October Sound Testin"
type textarea "x"
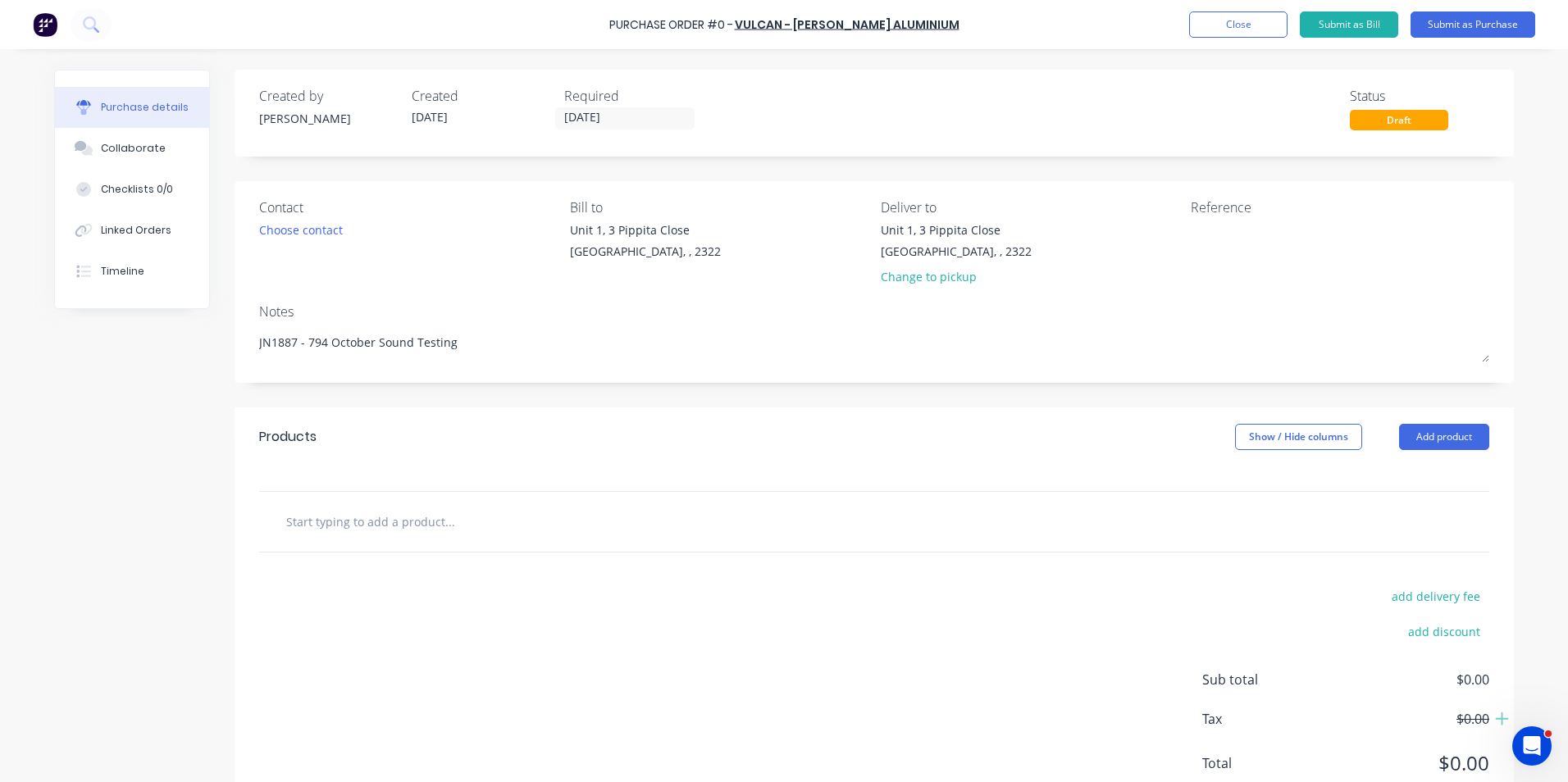
type textarea "JN1887 - 794 October Sound Testing"
type textarea "x"
type textarea "JN1887 - 794 October Sound Testing"
click at [445, 482] on div at bounding box center [874, 522] width 1230 height 60
click at [347, 482] on input "text" at bounding box center [450, 521] width 328 height 32
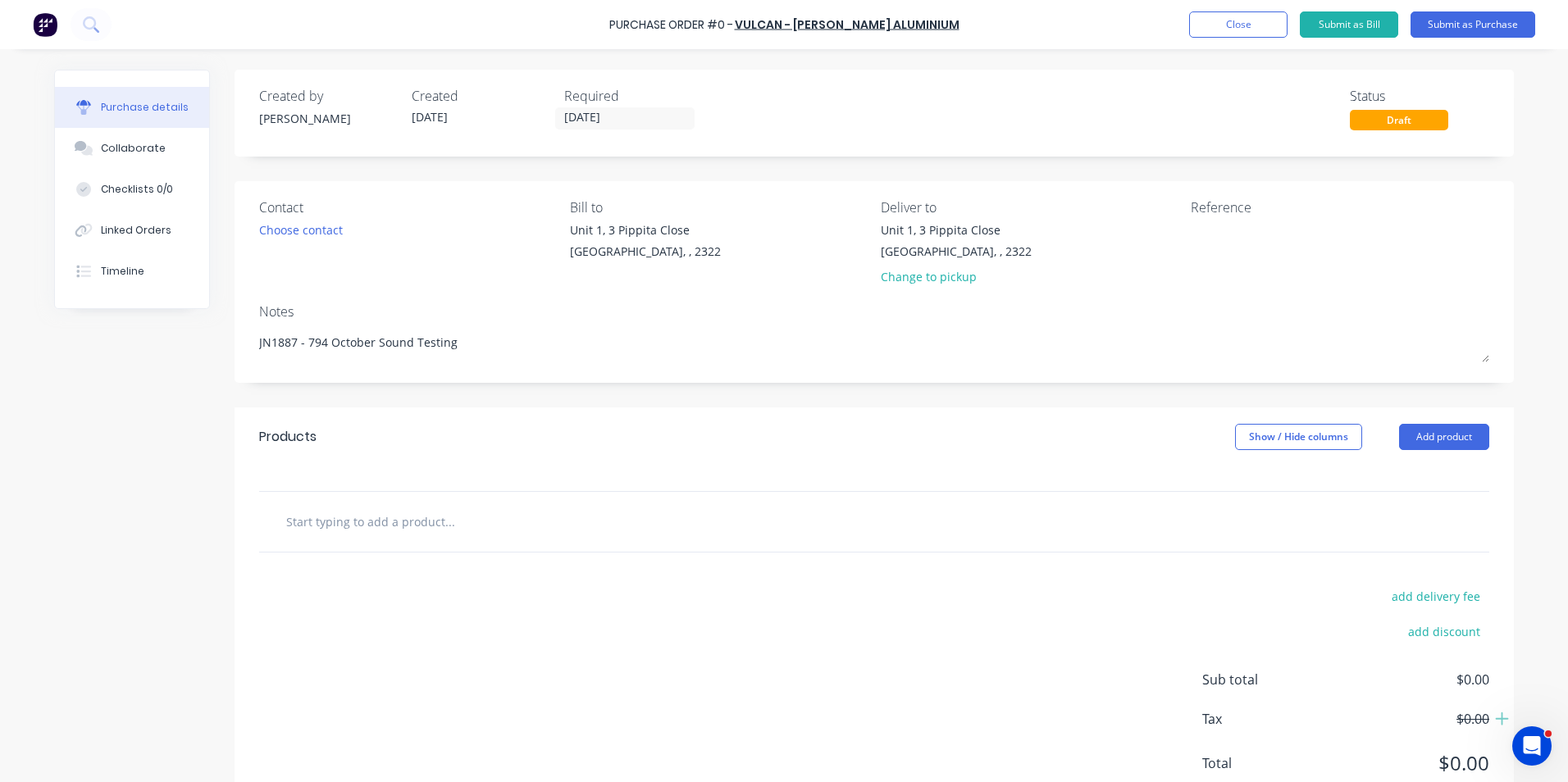
type textarea "x"
type input "S"
type textarea "x"
type input "Su"
type textarea "x"
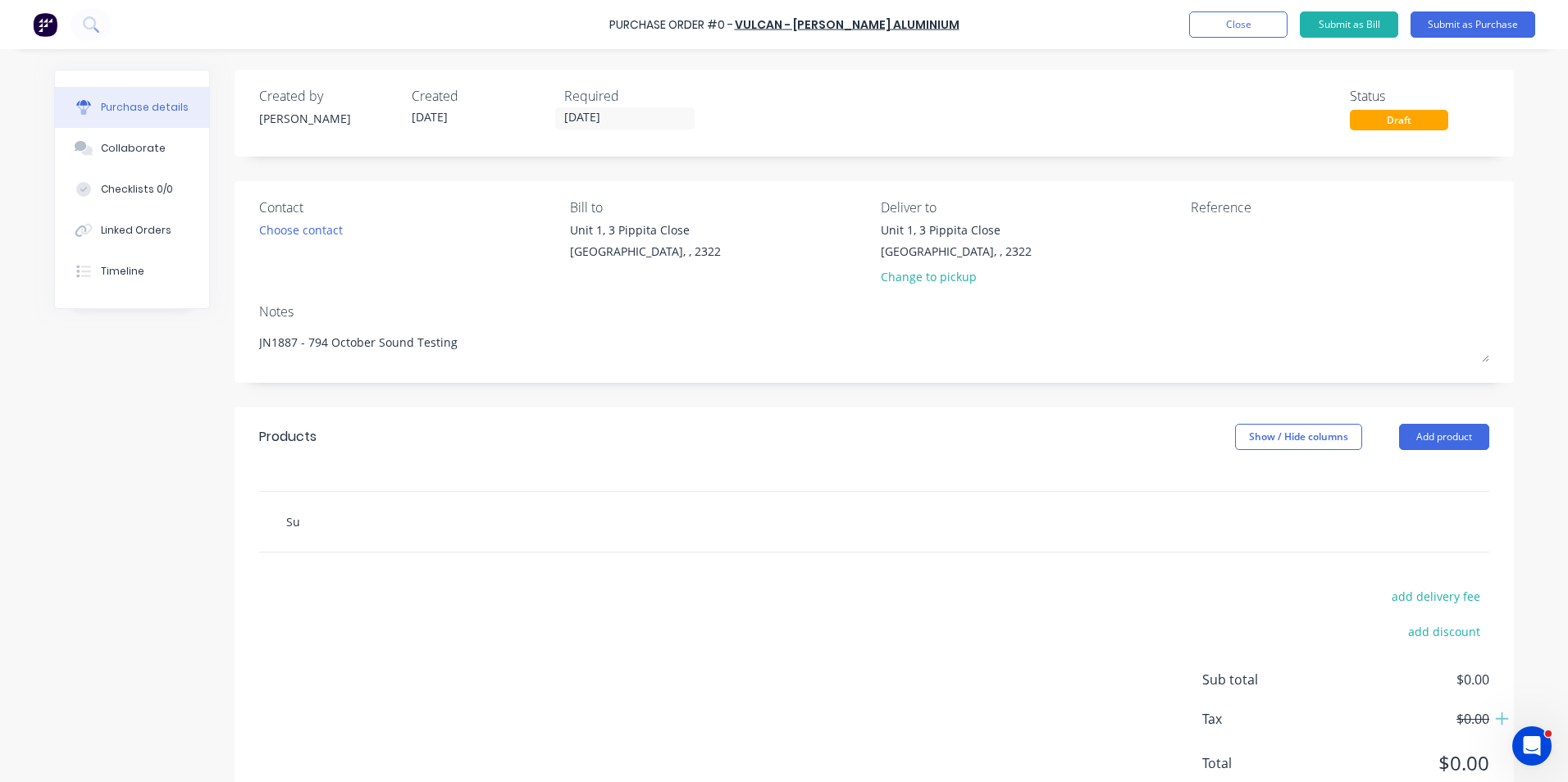
type input "Sup"
type textarea "x"
type input "Supp"
type textarea "x"
type input "Suppl"
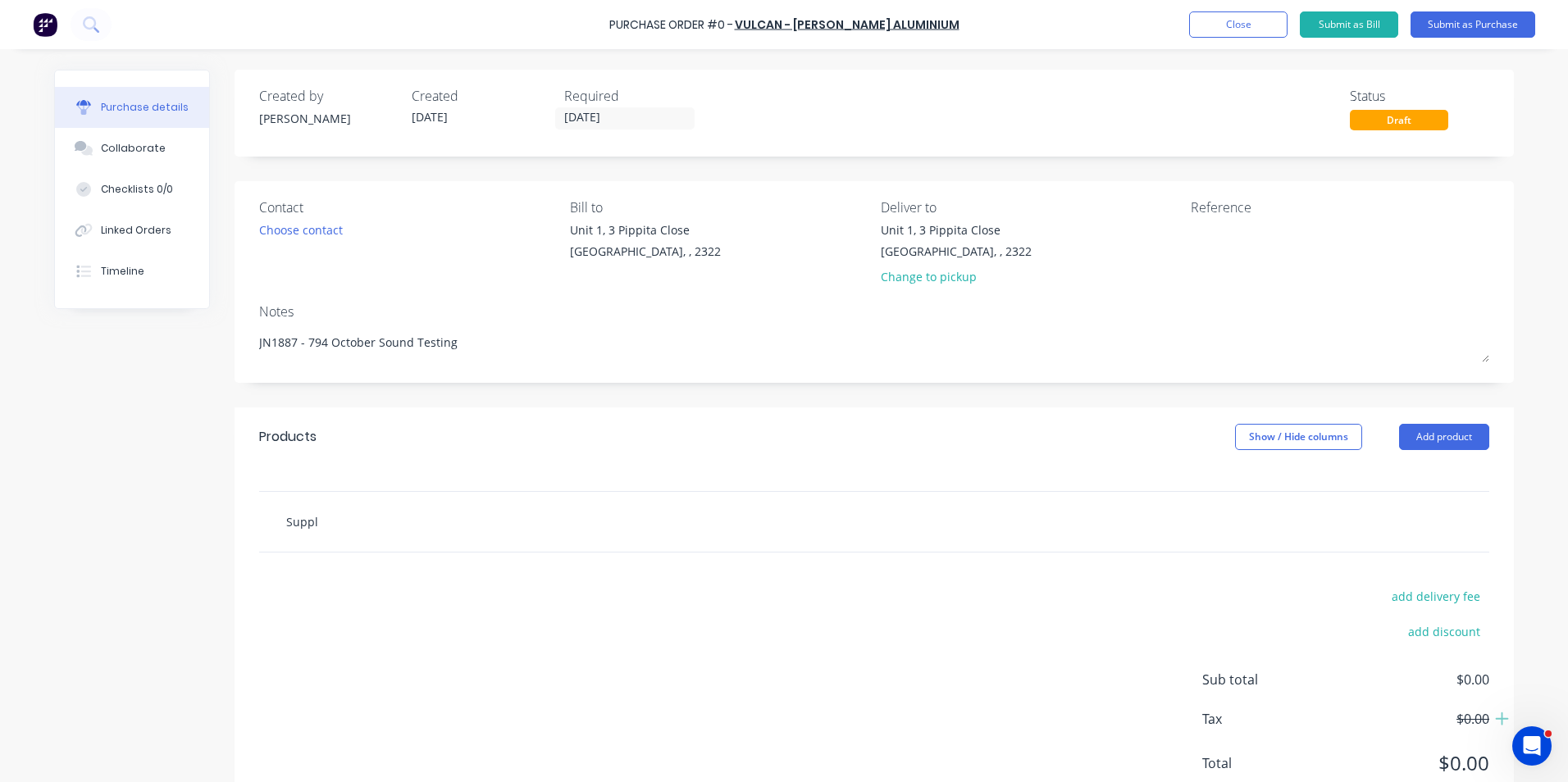
type textarea "x"
type input "Supply"
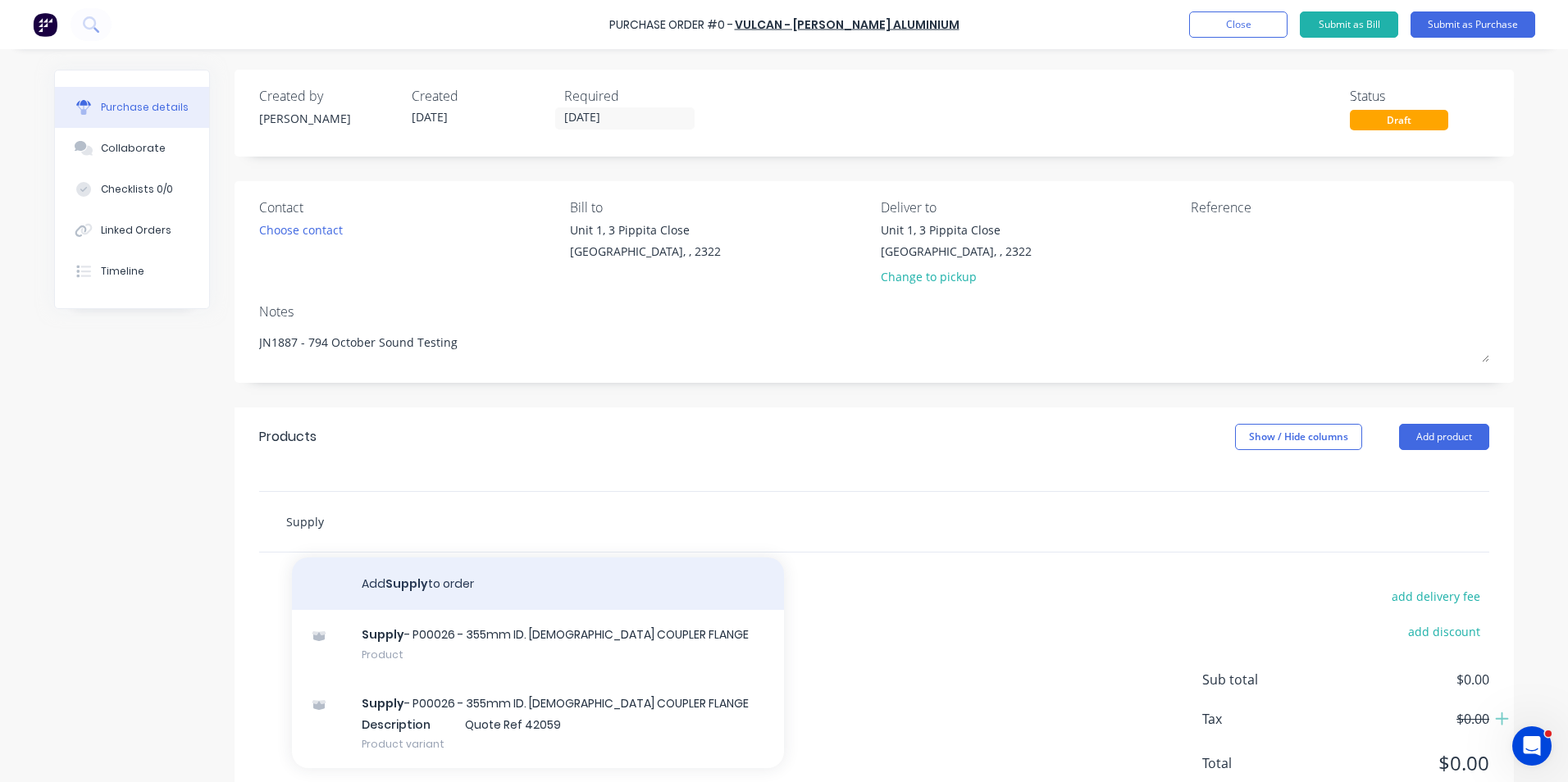
type textarea "x"
type input "Supply"
click at [423, 482] on button "Add Supply to order" at bounding box center [539, 583] width 492 height 52
type textarea "x"
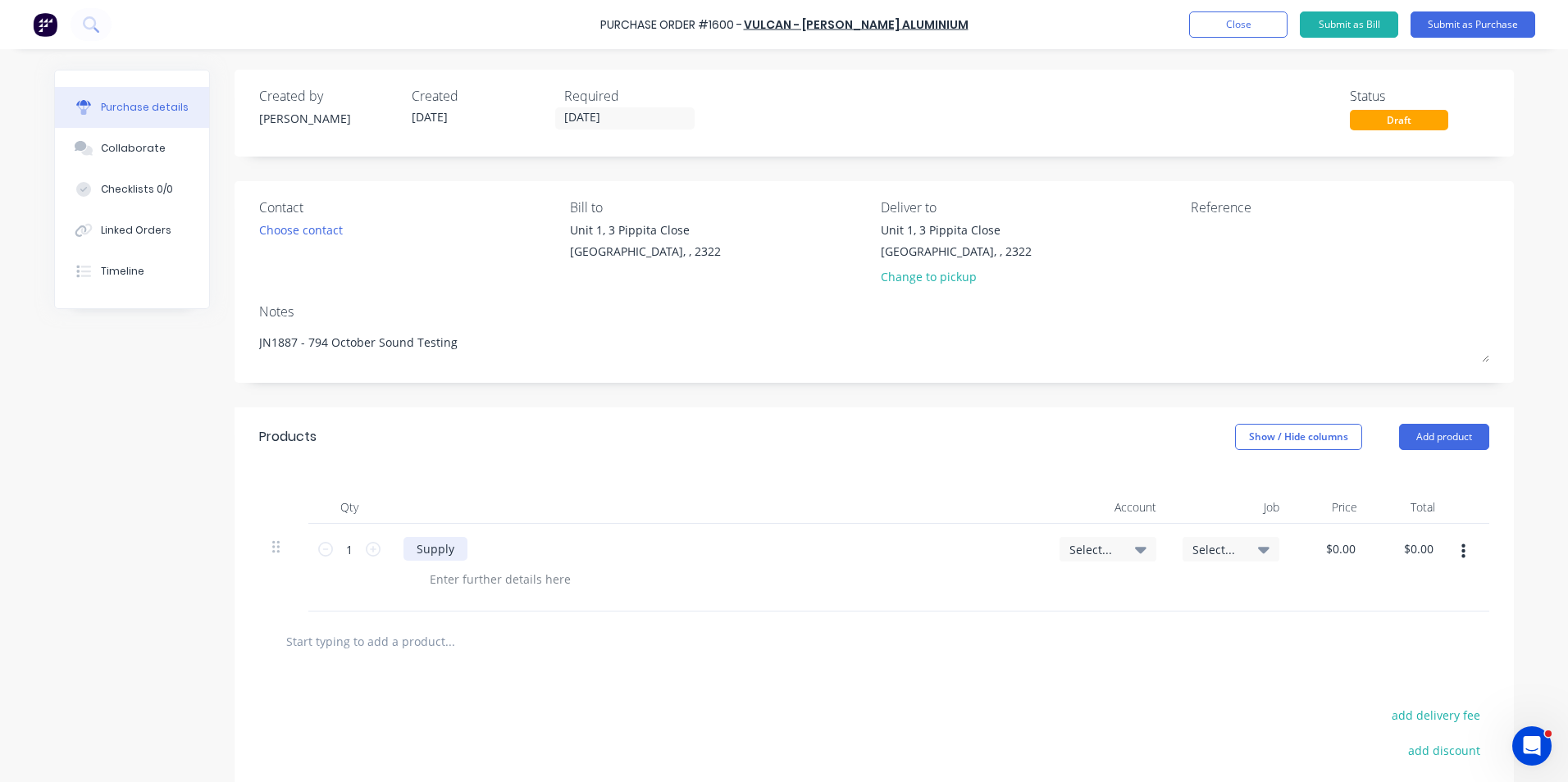
type textarea "x"
click at [444, 482] on div "Supply" at bounding box center [435, 549] width 64 height 24
click at [366, 482] on icon at bounding box center [373, 549] width 15 height 15
type textarea "x"
type input "2"
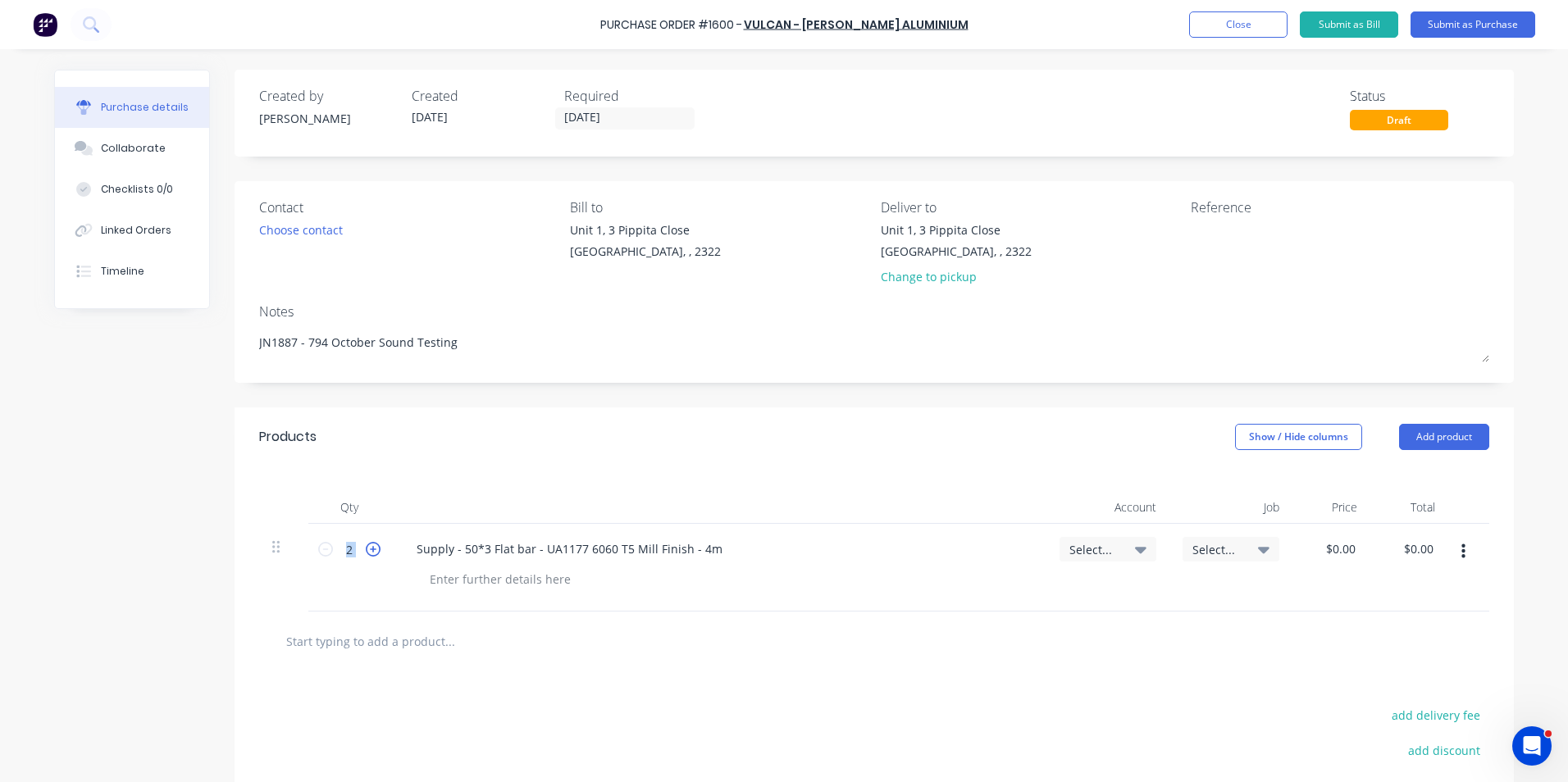
click at [366, 482] on icon at bounding box center [373, 549] width 15 height 15
type textarea "x"
type input "3"
click at [366, 482] on icon at bounding box center [373, 549] width 15 height 15
type textarea "x"
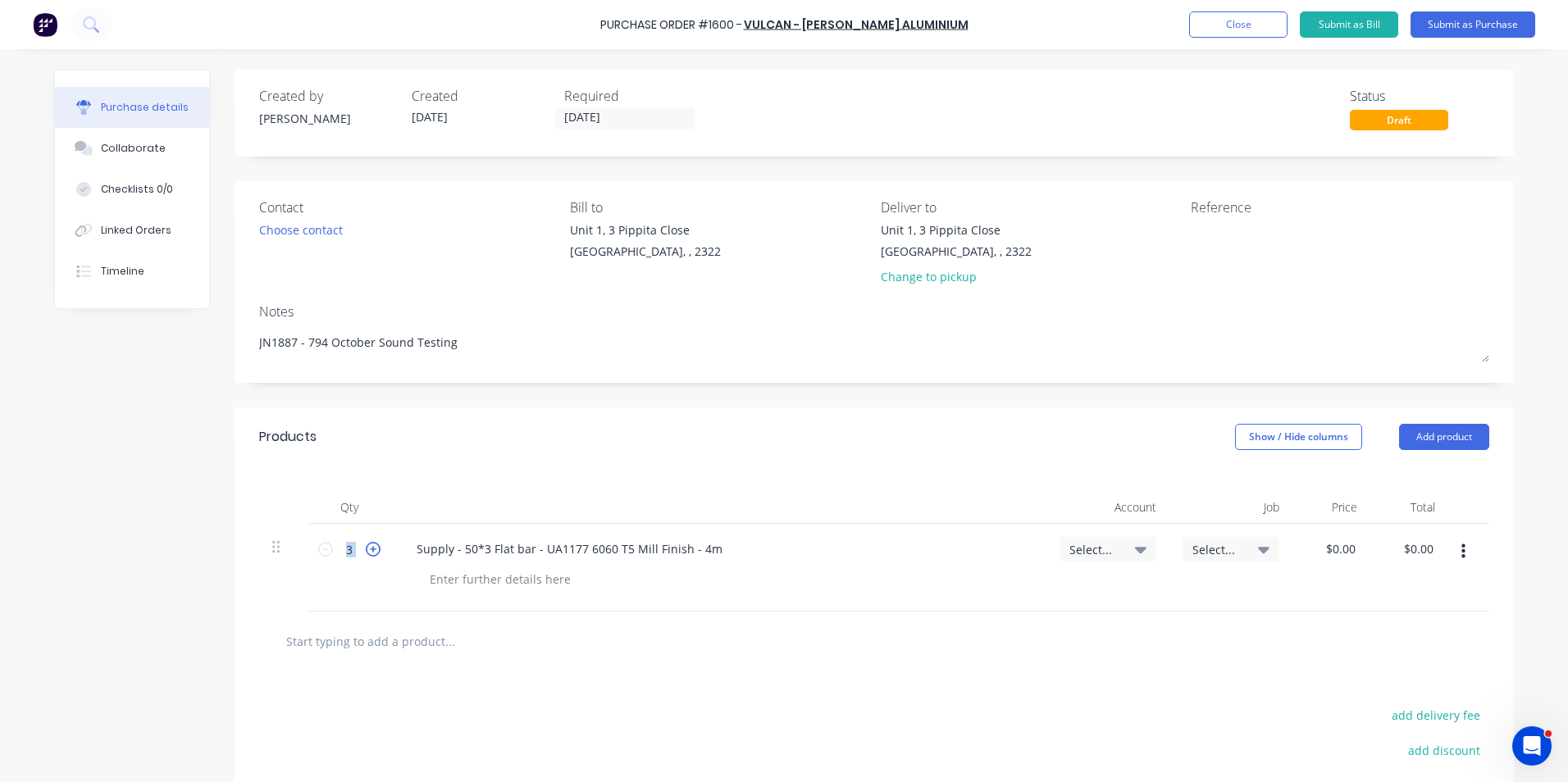
type input "4"
click at [366, 482] on icon at bounding box center [373, 549] width 15 height 15
type textarea "x"
type input "5"
click at [1026, 482] on span "Select..." at bounding box center [1094, 550] width 50 height 17
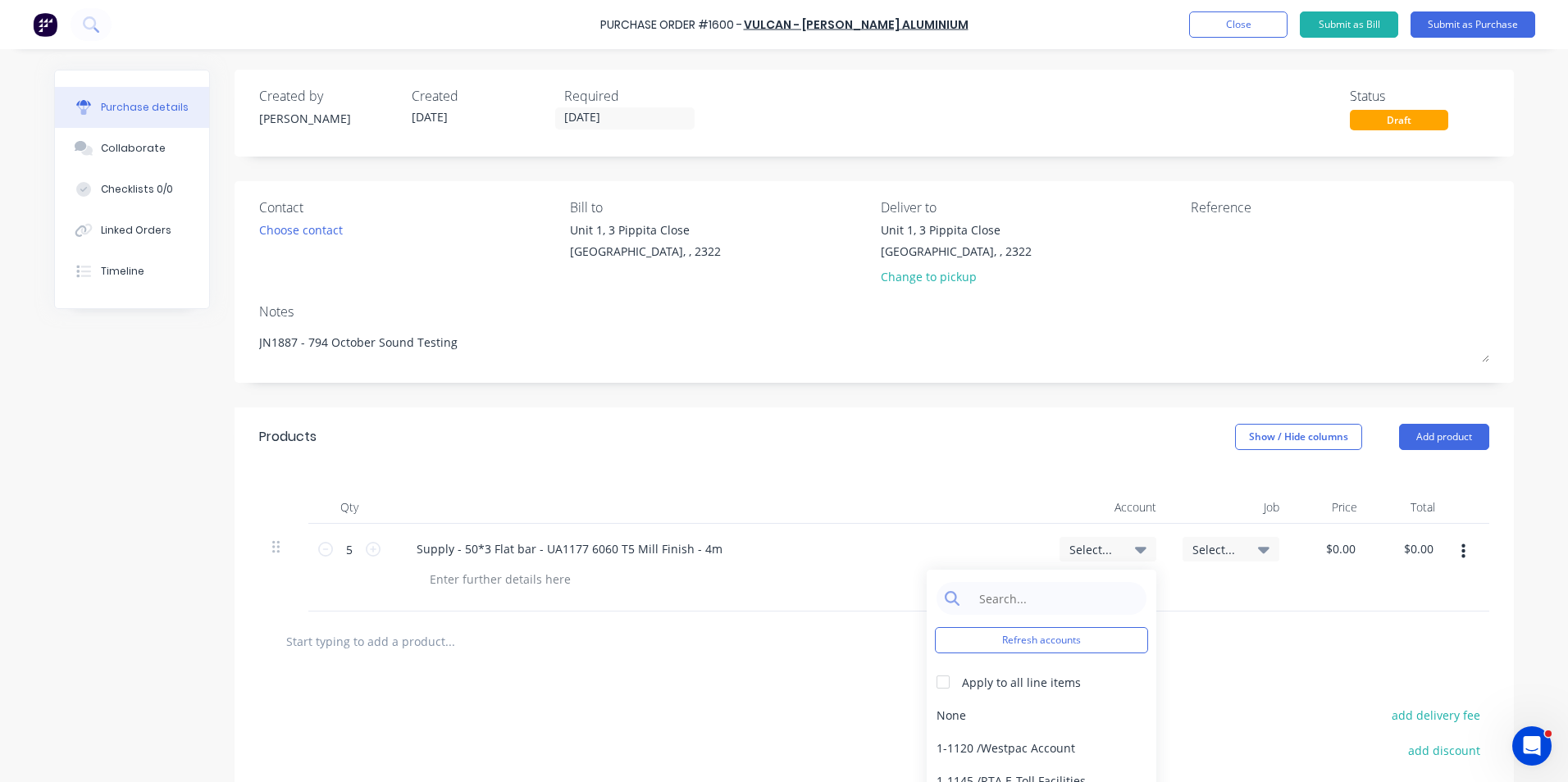
click at [1006, 482] on div "Refresh accounts Apply to all line items None 1-1120 / Westpac Account 1-1145 /…" at bounding box center [1041, 701] width 230 height 262
type textarea "x"
click at [1000, 482] on input at bounding box center [1054, 598] width 168 height 32
type input "1-14"
click at [969, 482] on div "1-1400 / Work in Progress - Materials" at bounding box center [1041, 714] width 230 height 32
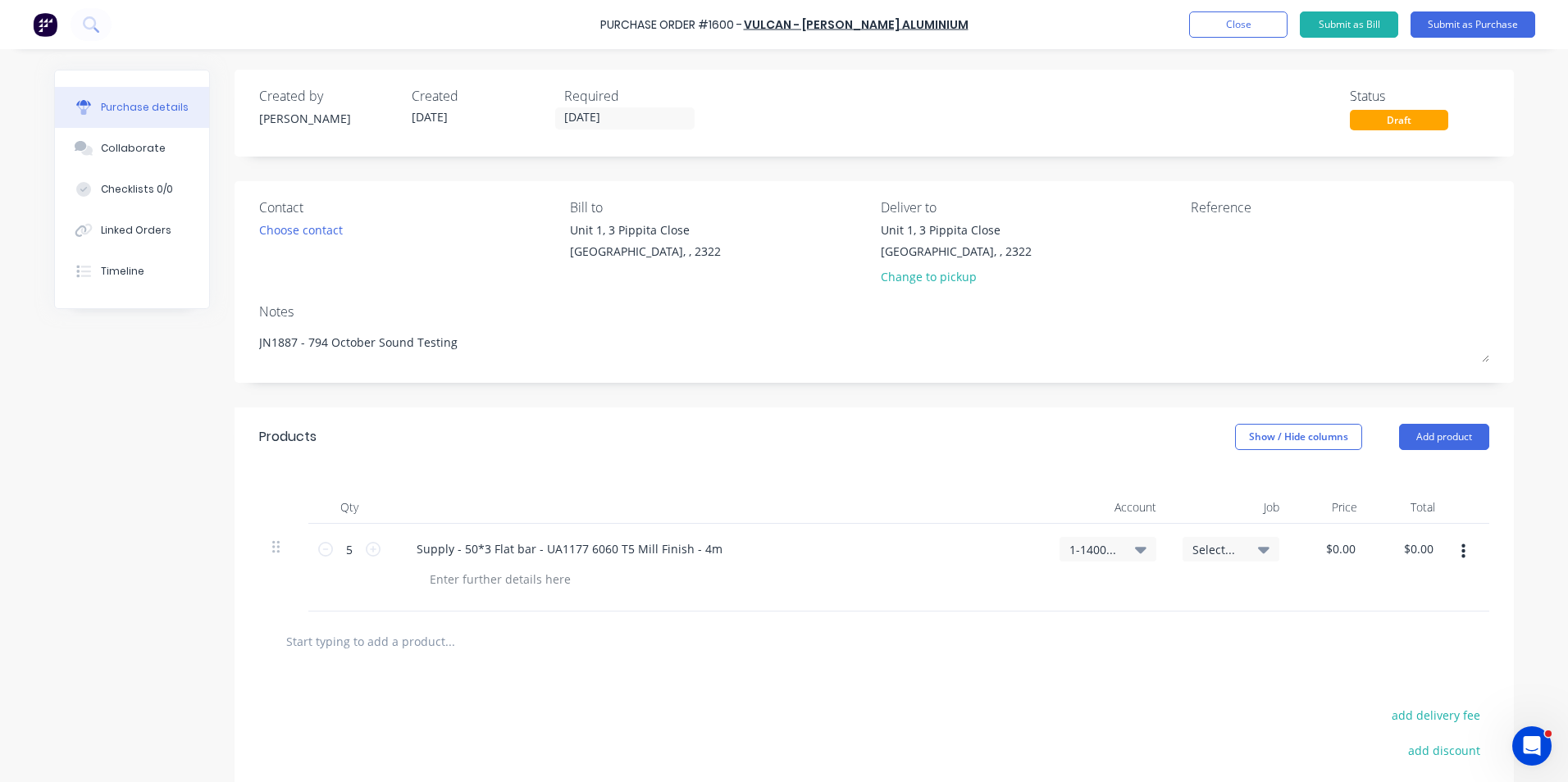
click at [1026, 482] on span "Select..." at bounding box center [1217, 550] width 50 height 17
type textarea "x"
click at [1026, 482] on input at bounding box center [1177, 598] width 168 height 32
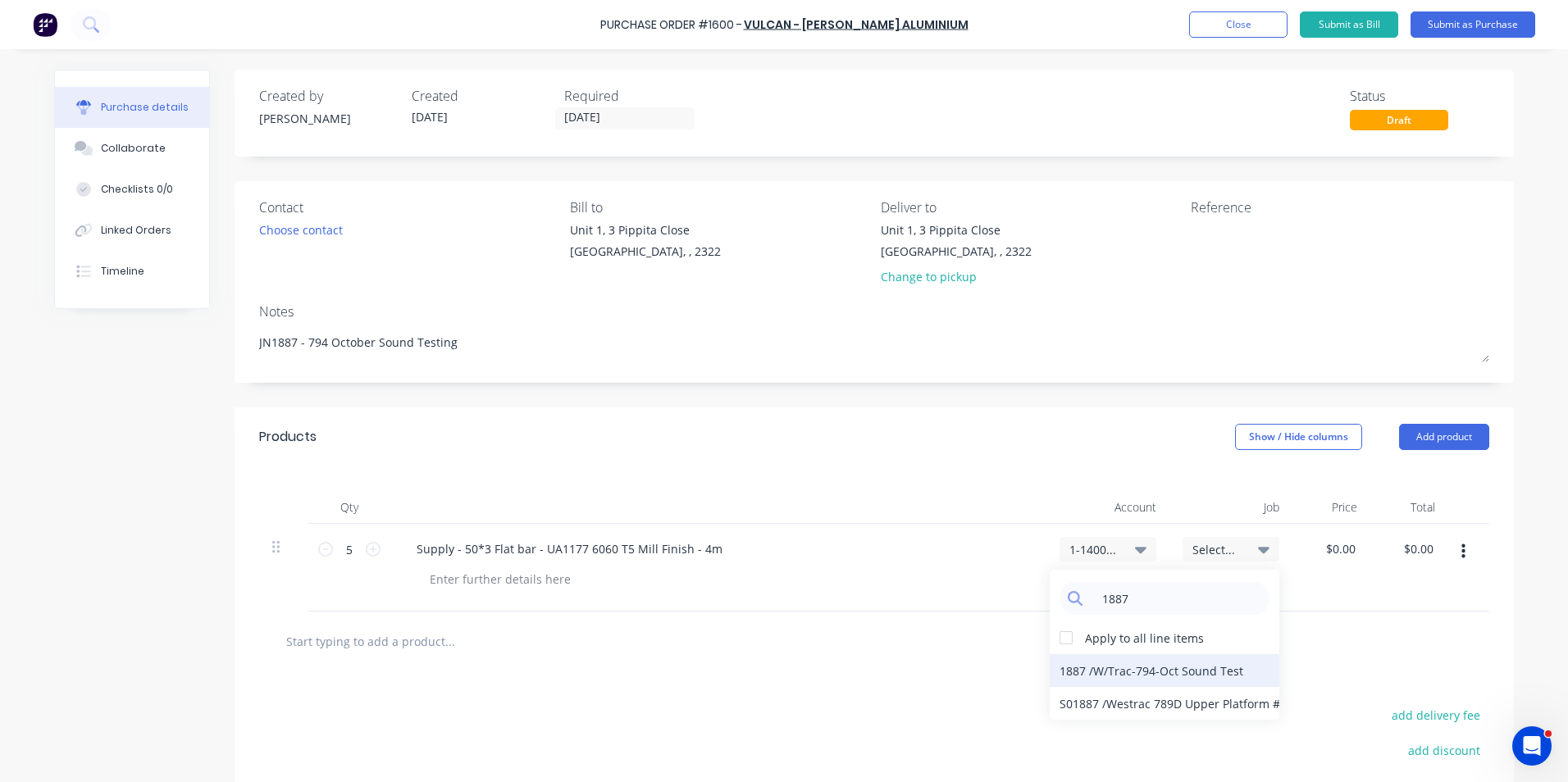
type input "1887"
click at [1026, 482] on div "1887 / W/Trac-794-Oct Sound Test" at bounding box center [1164, 671] width 230 height 32
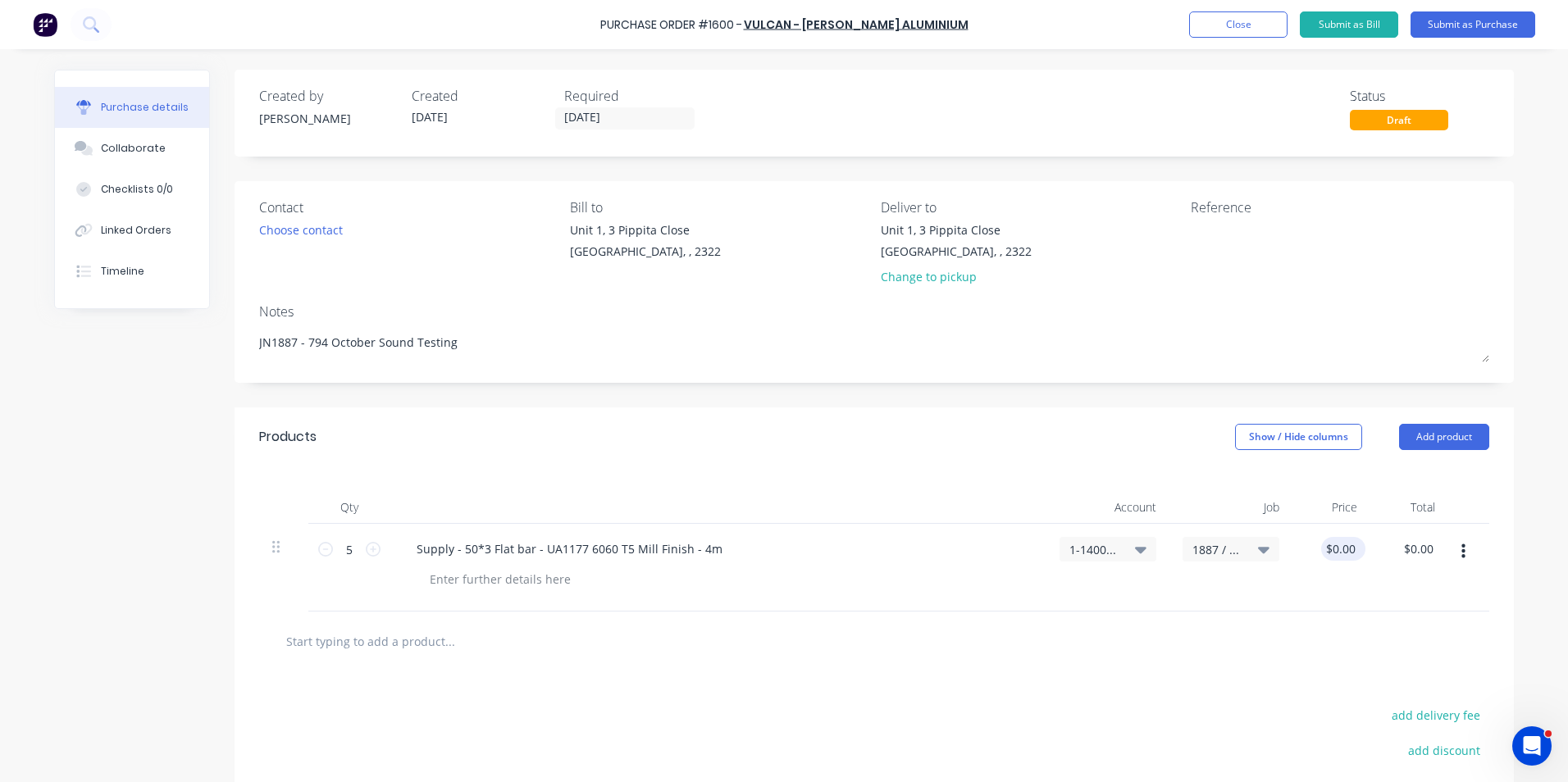
type textarea "x"
type input "0.00"
click at [1026, 482] on input "0.00" at bounding box center [1341, 549] width 38 height 24
click at [1026, 482] on input "0.00" at bounding box center [1343, 549] width 31 height 24
type textarea "x"
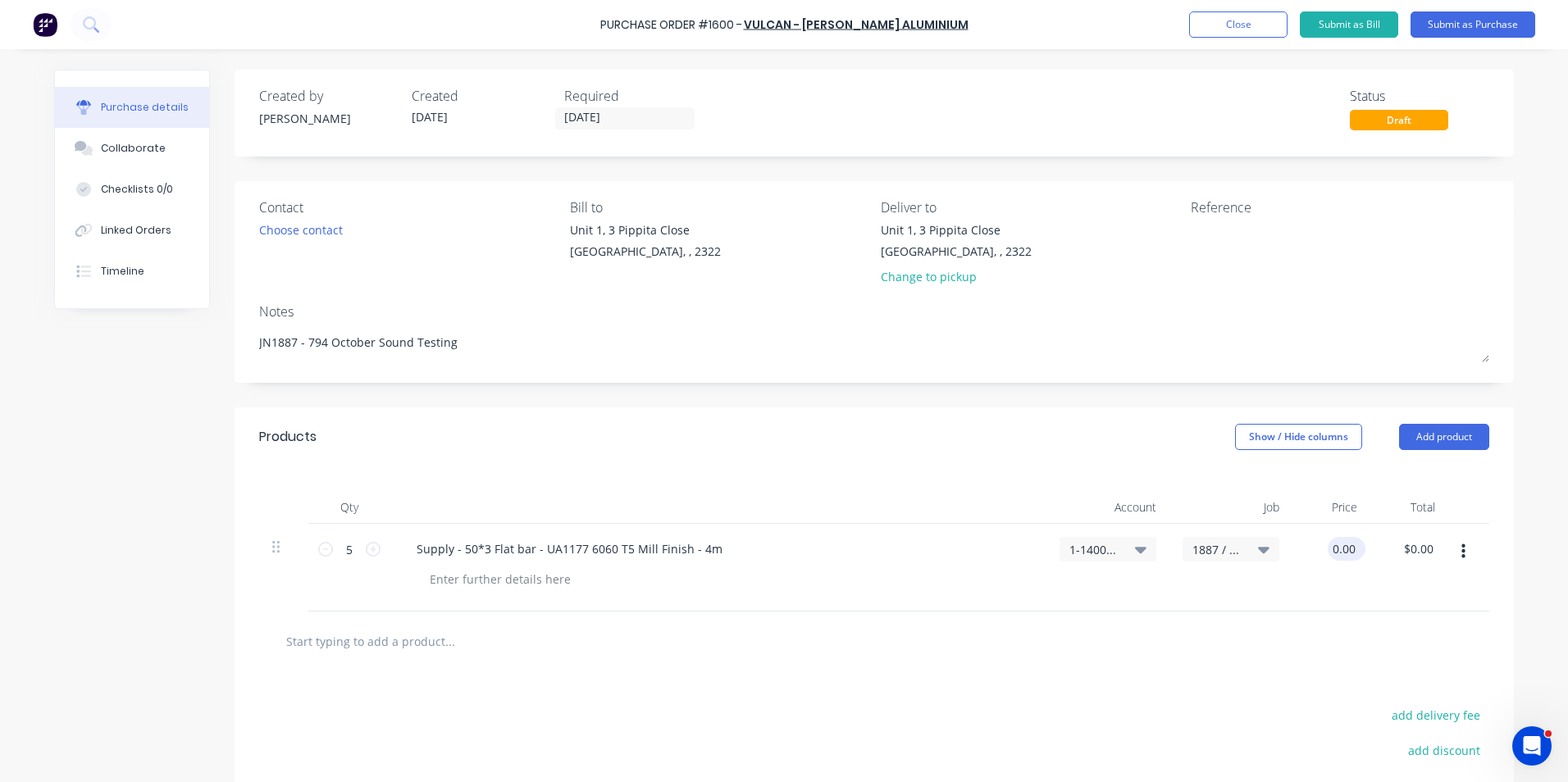
click at [1026, 482] on input "0.00" at bounding box center [1343, 549] width 31 height 24
type input "23.91"
type textarea "x"
type input "$23.91"
type input "$119.55"
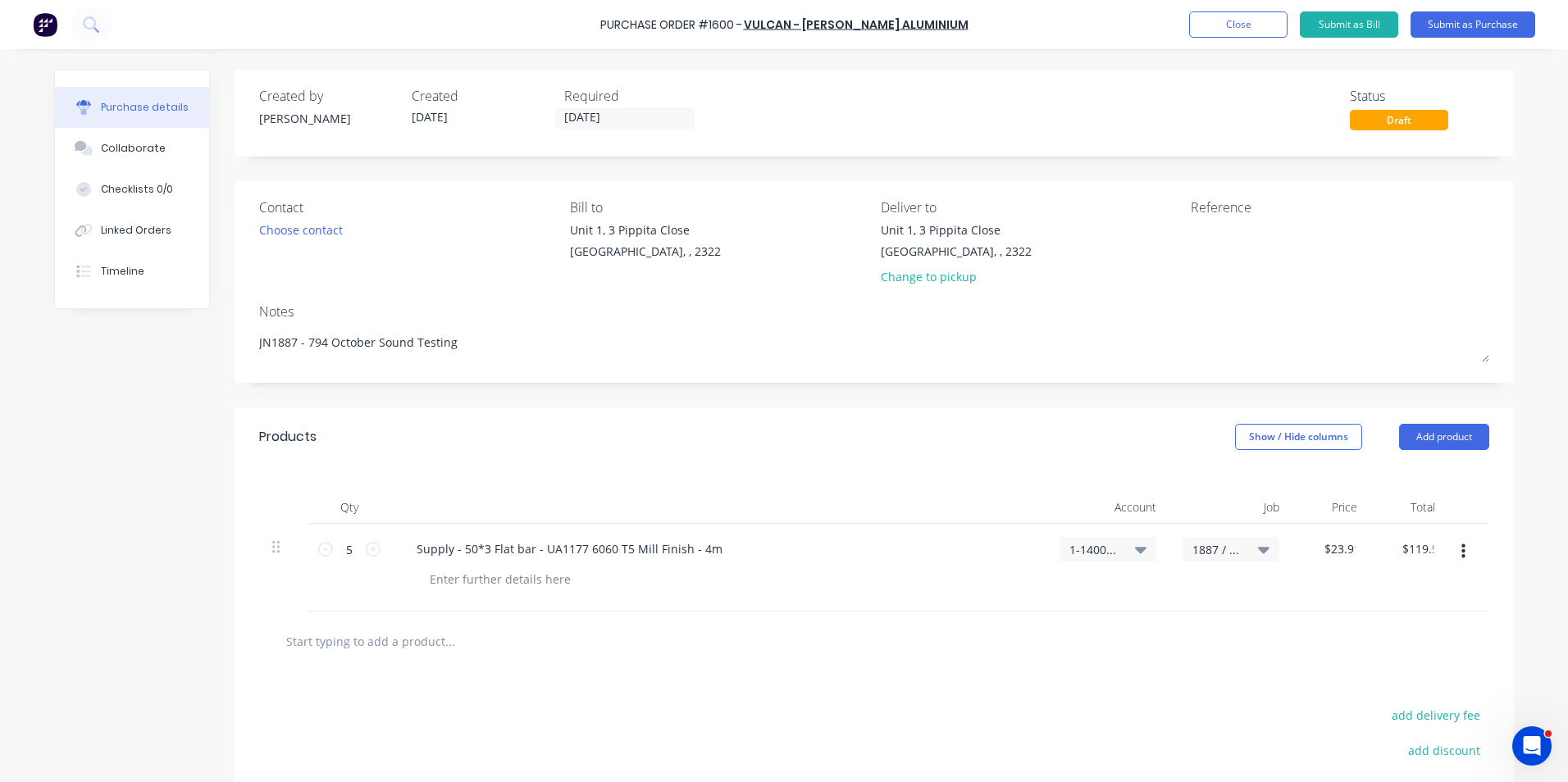
click at [1026, 482] on div "$23.91 23.91" at bounding box center [1331, 567] width 78 height 88
click at [1026, 482] on button "button" at bounding box center [1463, 551] width 38 height 30
click at [1026, 482] on button "Duplicate" at bounding box center [1412, 628] width 139 height 32
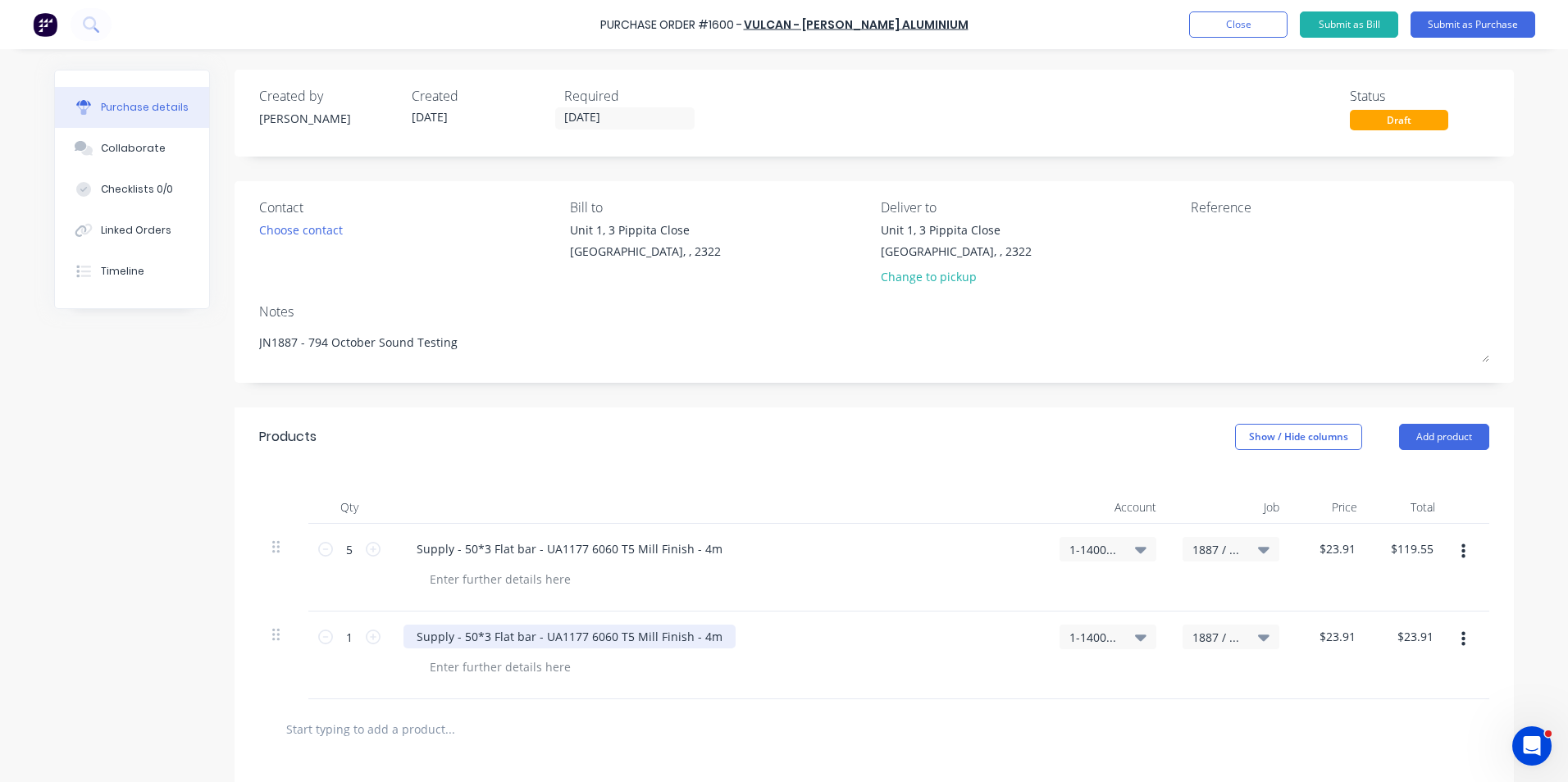
type textarea "x"
drag, startPoint x: 710, startPoint y: 638, endPoint x: 384, endPoint y: 639, distance: 326.0
click at [391, 482] on div "Supply - 50*3 Flat bar - UA1177 6060 T5 Mill Finish - 4m" at bounding box center [718, 656] width 656 height 88
type textarea "x"
type input "23.91"
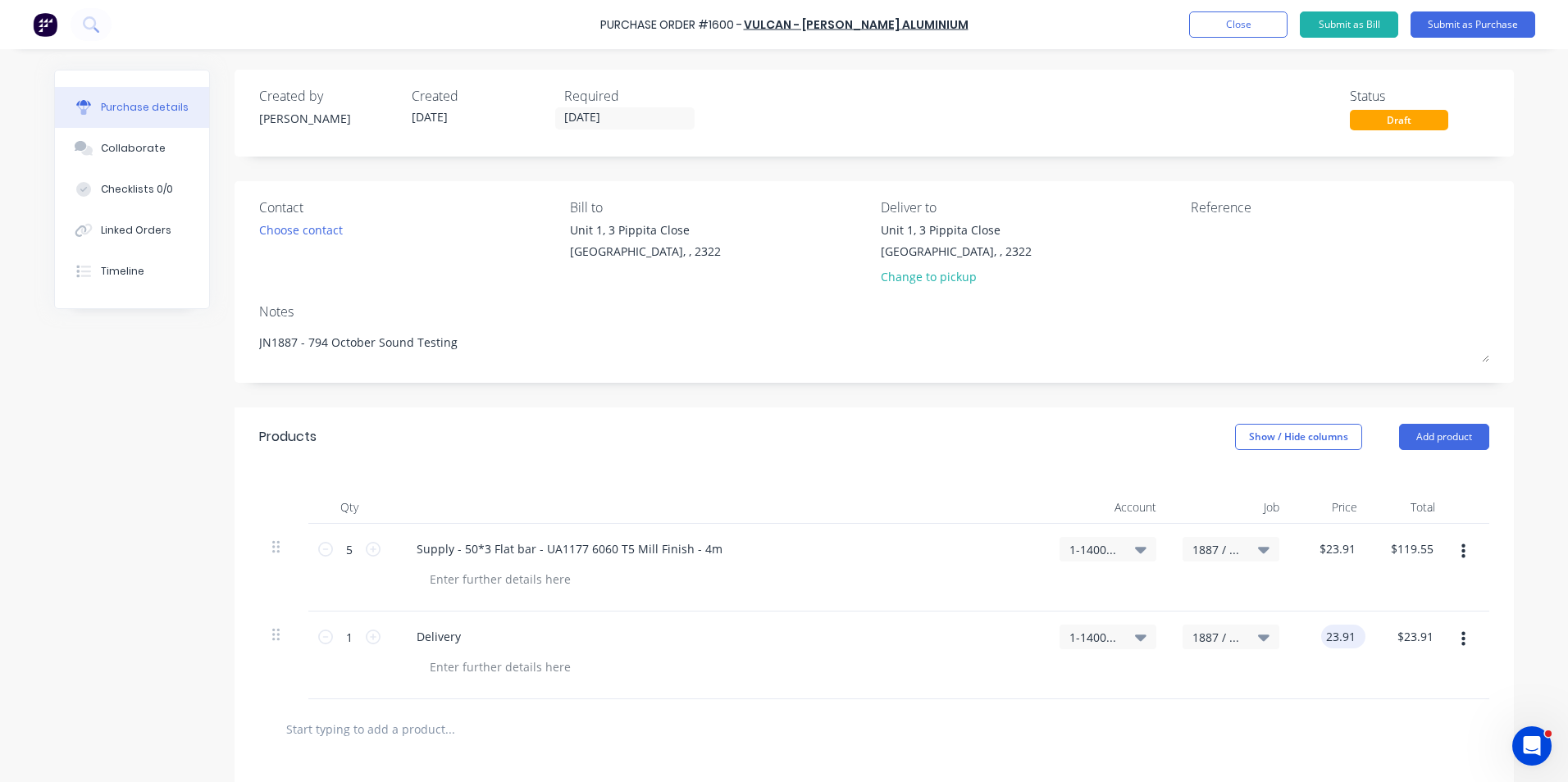
click at [1026, 482] on input "23.91" at bounding box center [1341, 637] width 38 height 24
type textarea "x"
click at [1026, 482] on input "23.91" at bounding box center [1341, 637] width 38 height 24
type input "70"
type textarea "x"
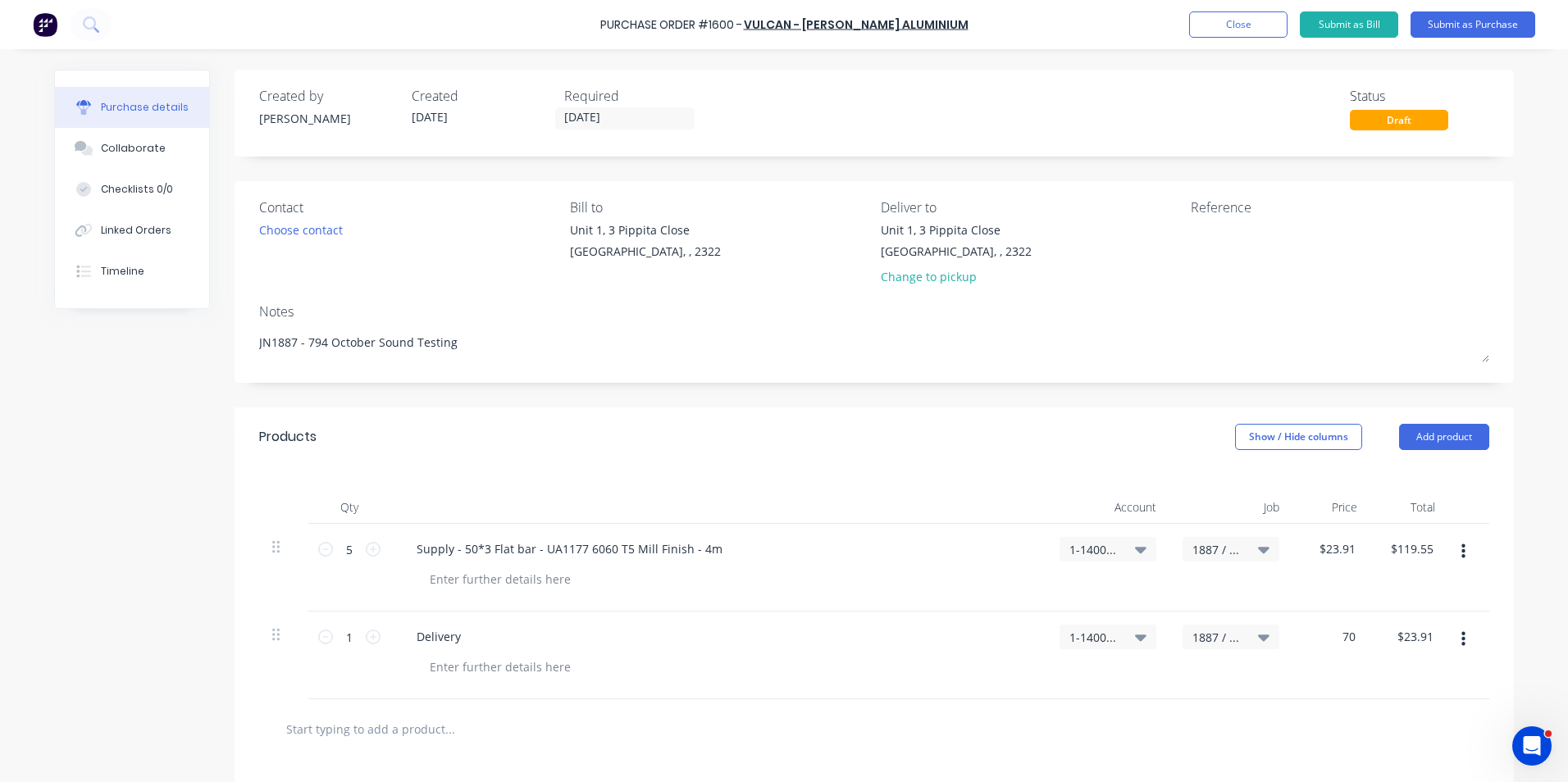
type input "$70.00"
click at [1026, 482] on div "$70.00 $70.00" at bounding box center [1331, 656] width 78 height 88
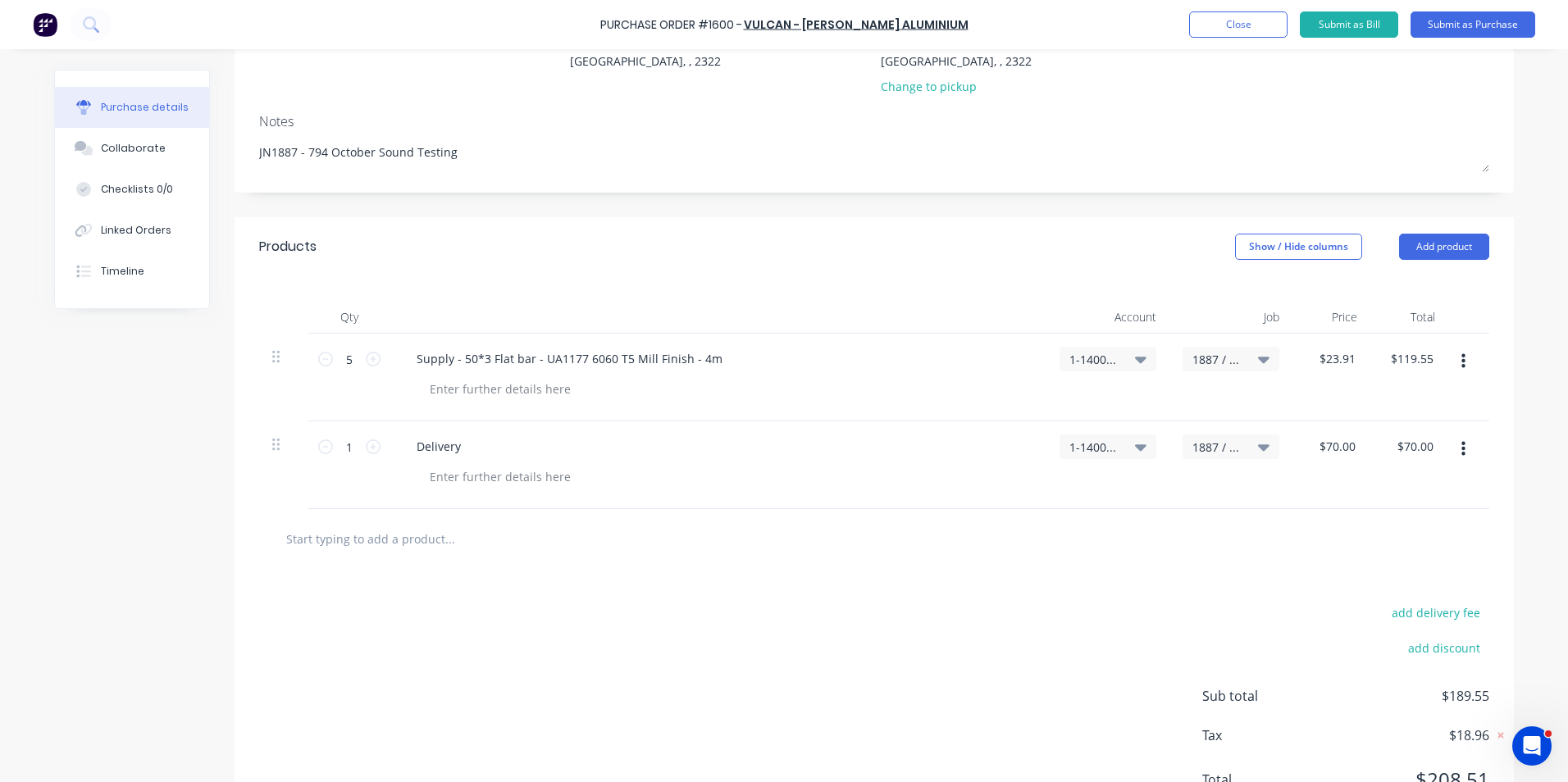
scroll to position [263, 0]
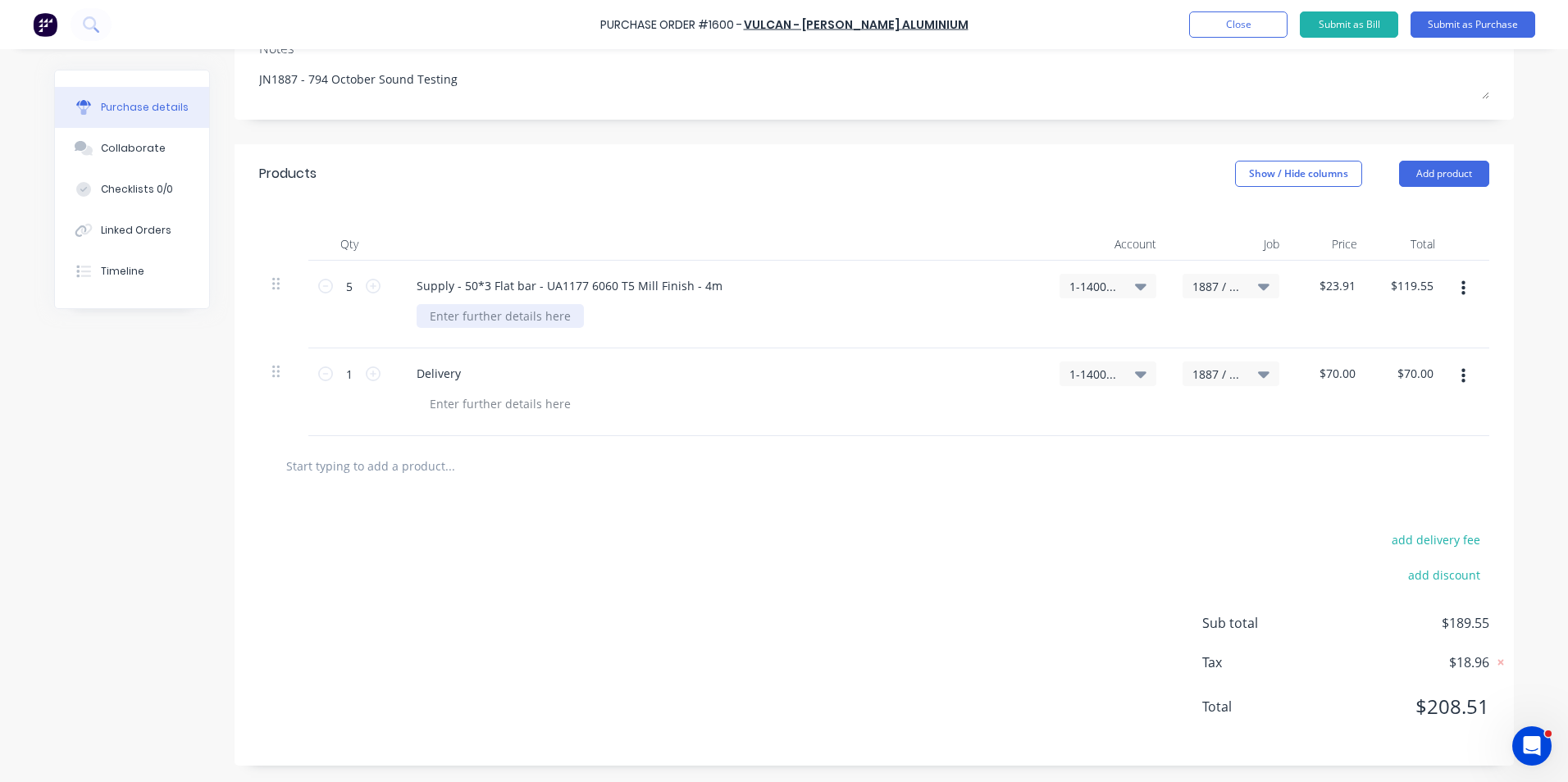
type textarea "x"
click at [516, 314] on div at bounding box center [500, 316] width 168 height 24
click at [1026, 24] on button "Submit as Purchase" at bounding box center [1473, 24] width 125 height 26
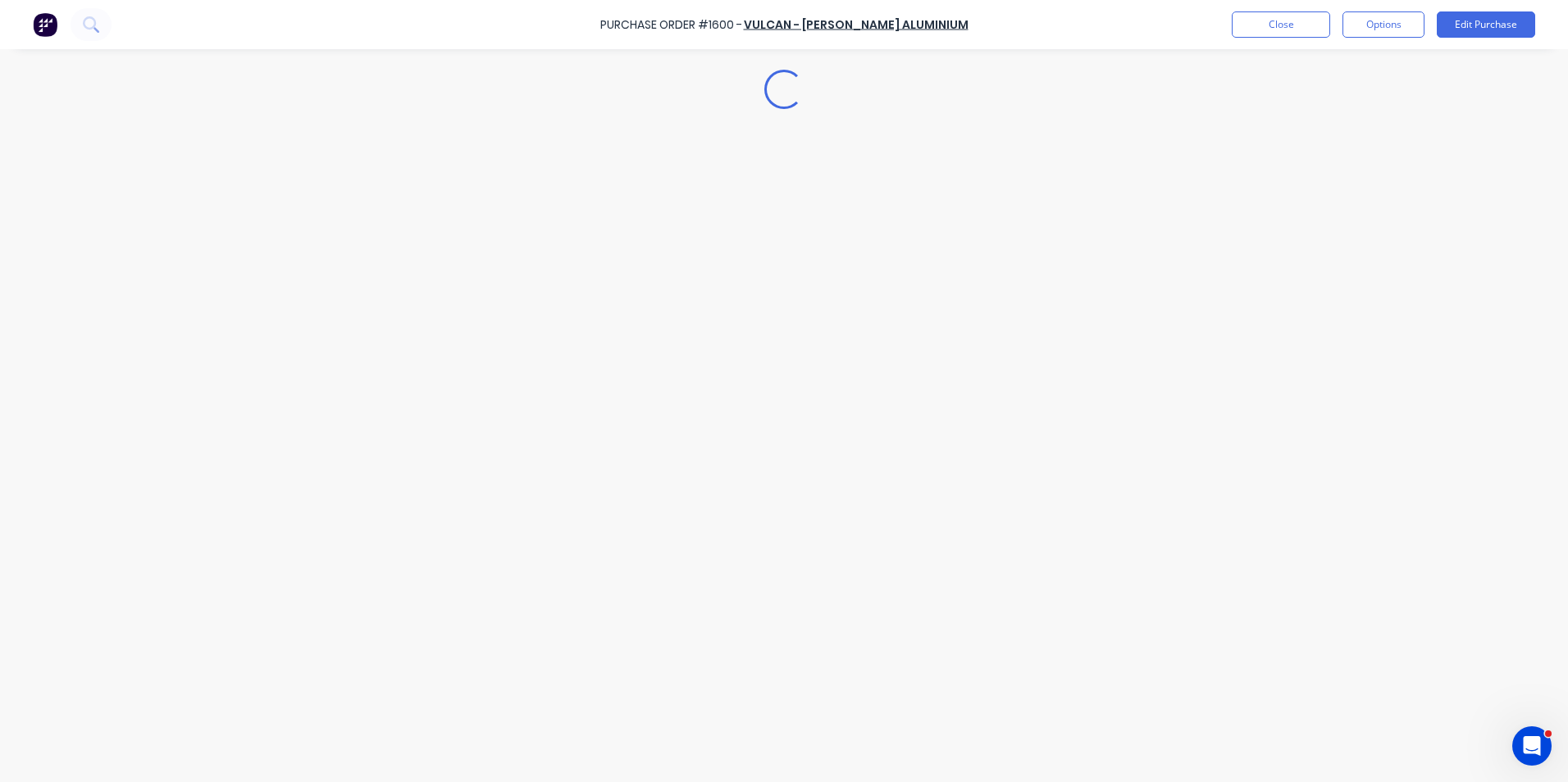
scroll to position [0, 0]
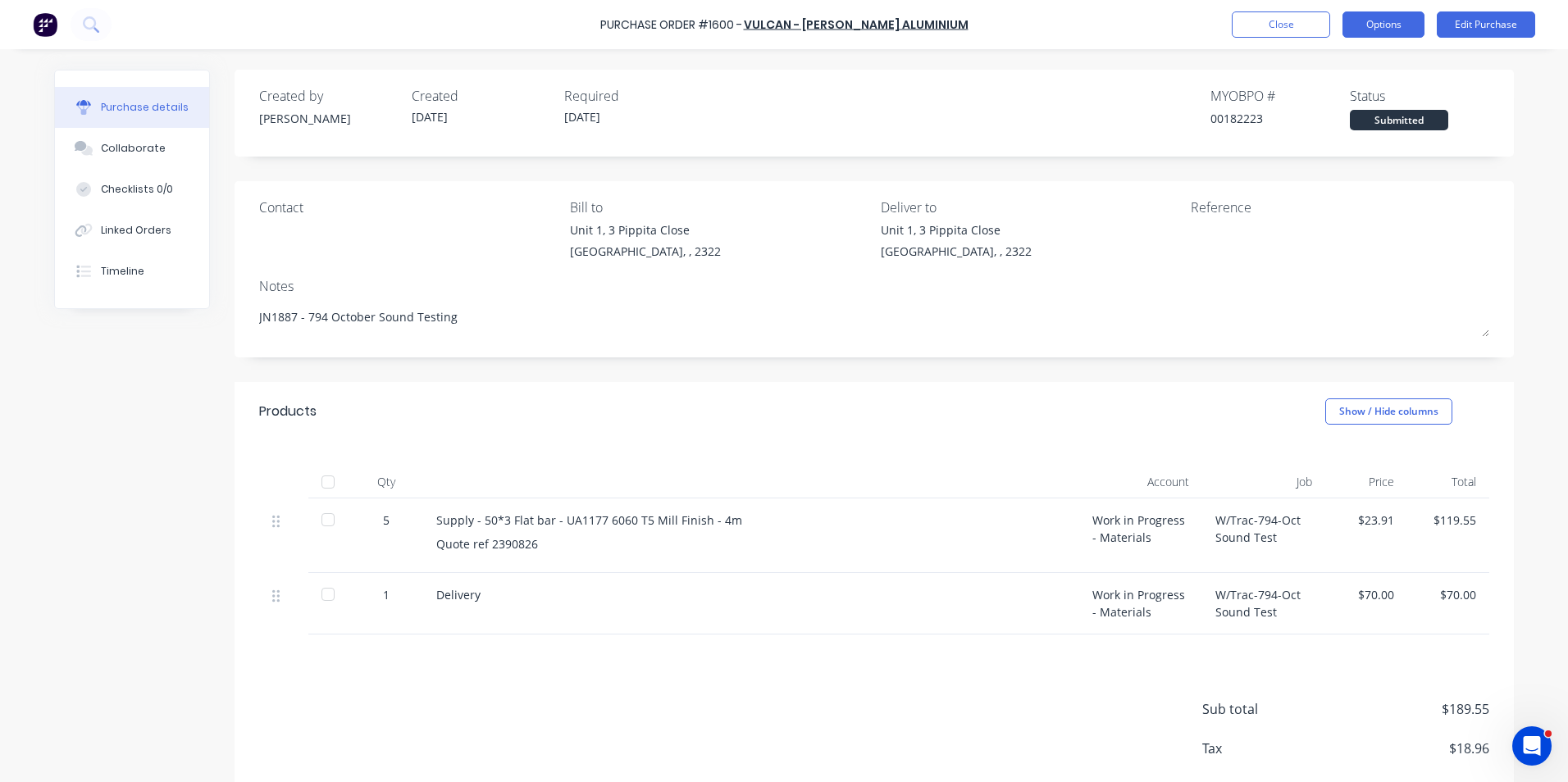
click at [1026, 26] on button "Options" at bounding box center [1383, 24] width 82 height 26
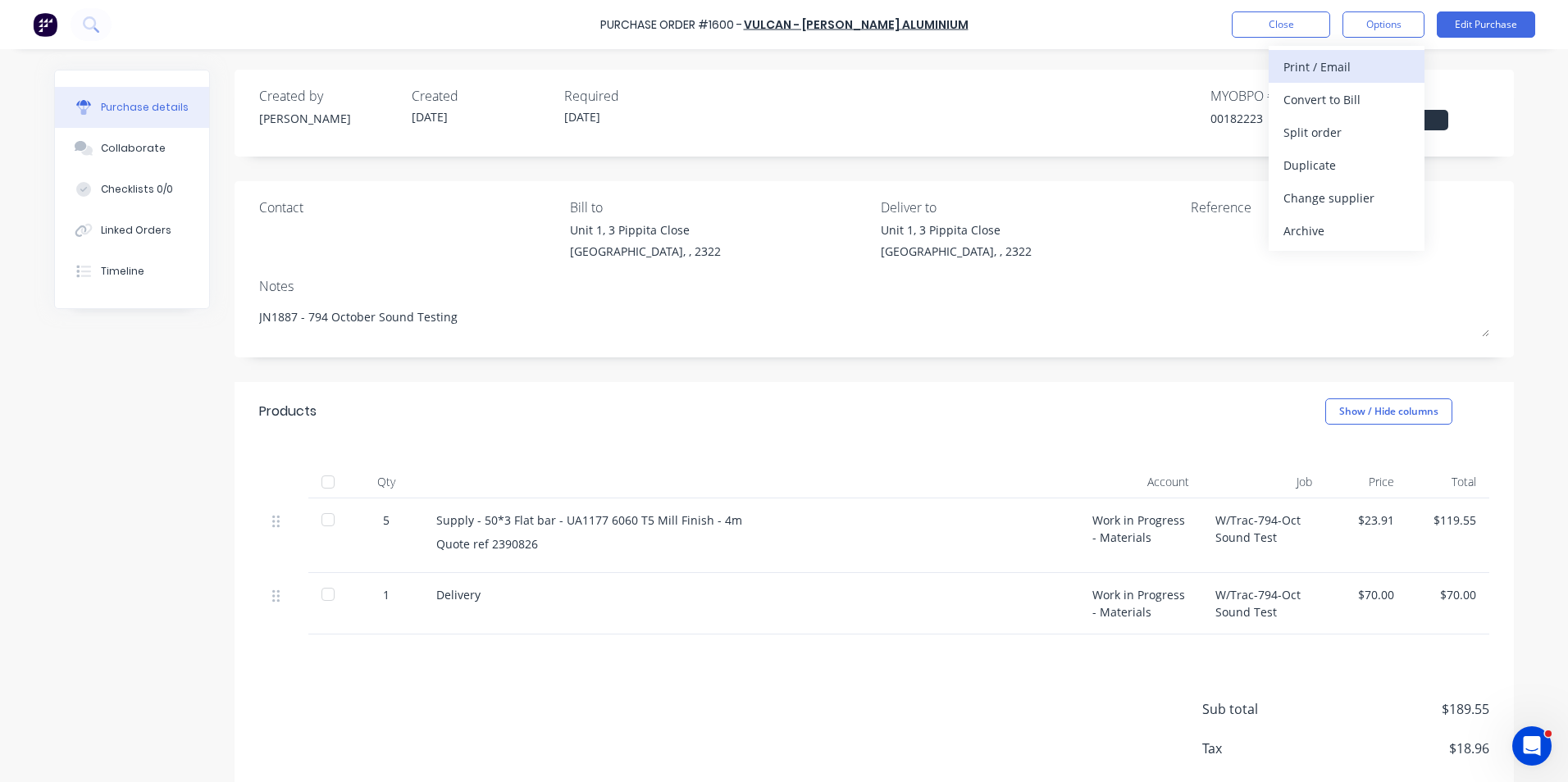
click at [1026, 66] on div "Print / Email" at bounding box center [1347, 67] width 127 height 24
click at [1026, 100] on div "With pricing" at bounding box center [1347, 100] width 127 height 24
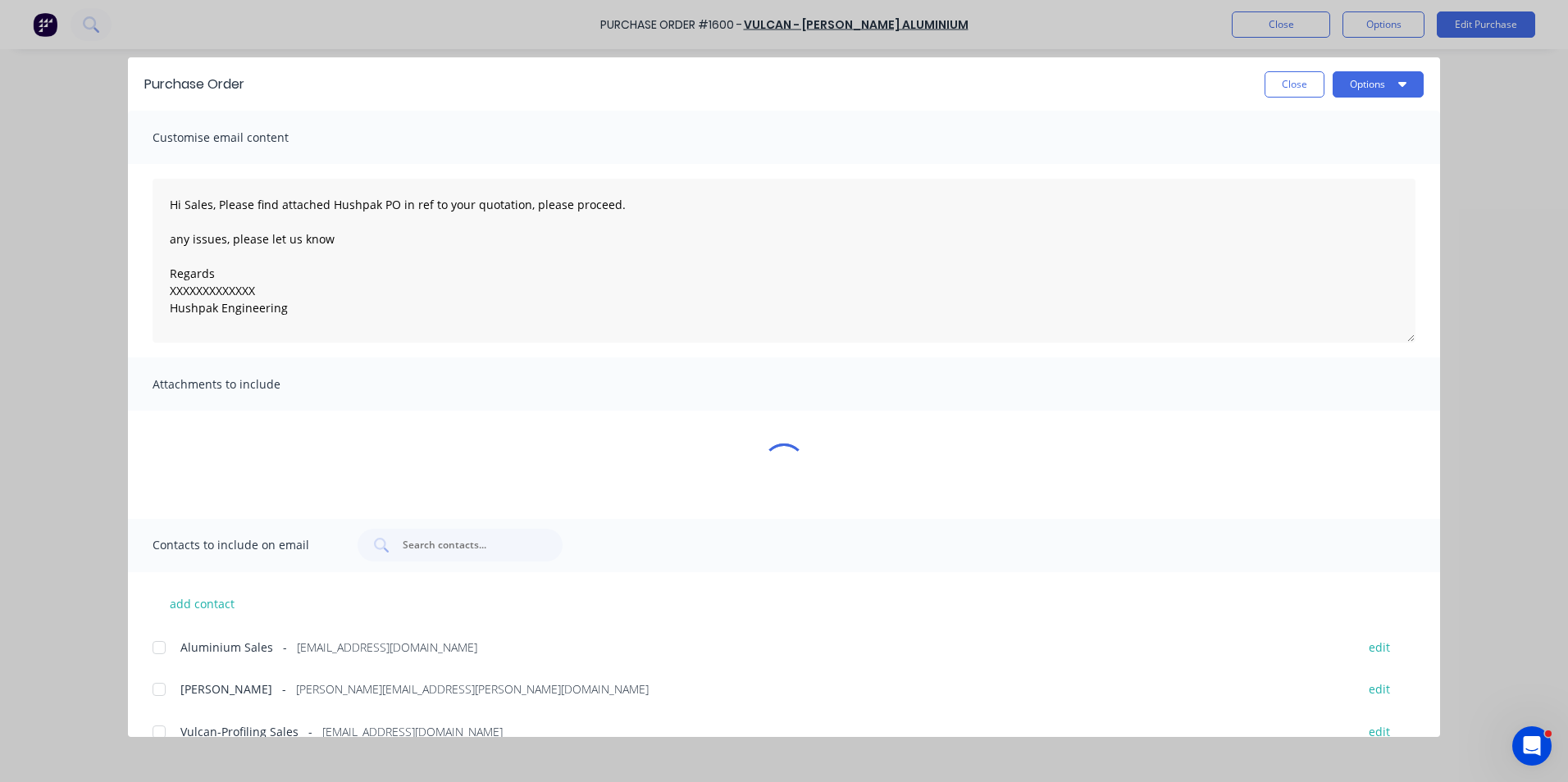
type textarea "x"
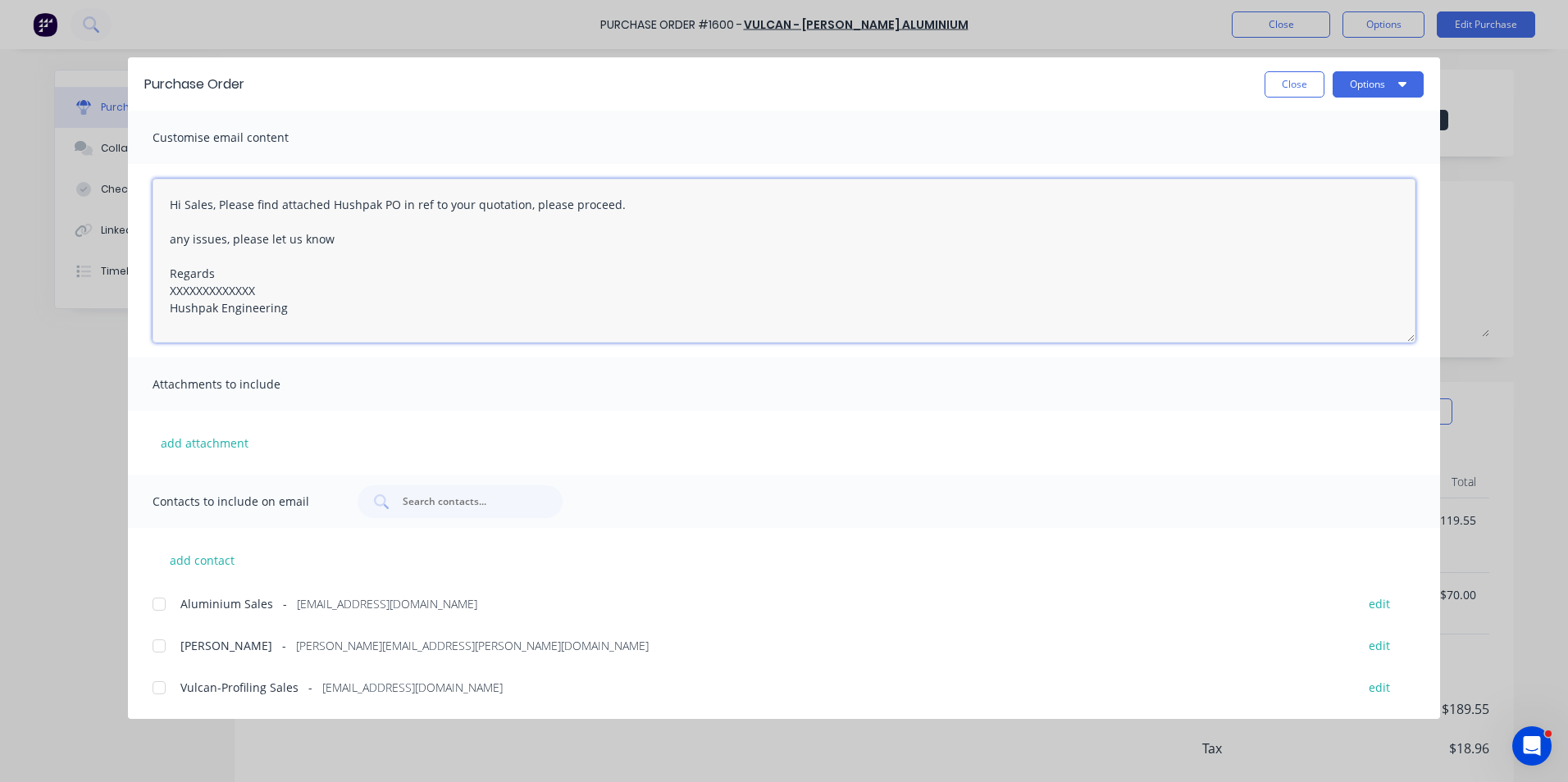
drag, startPoint x: 269, startPoint y: 288, endPoint x: 166, endPoint y: 295, distance: 103.2
click at [166, 295] on textarea "Hi Sales, Please find attached Hushpak PO in ref to your quotation, please proc…" at bounding box center [783, 261] width 1263 height 164
type textarea "Hi Sales, Please find attached Hushpak PO in ref to your quotation, please proc…"
click at [206, 441] on button "add attachment" at bounding box center [204, 443] width 104 height 25
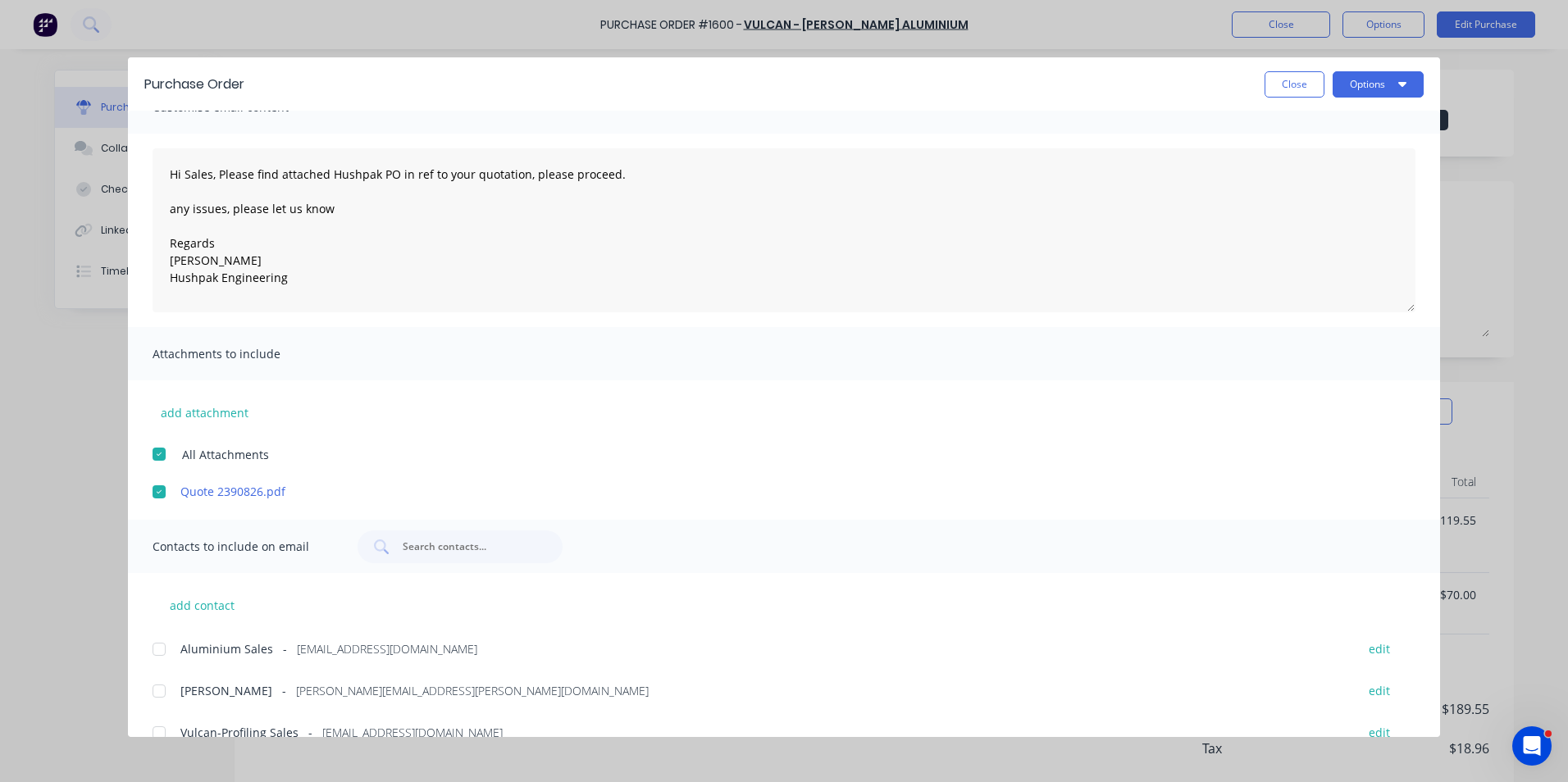
scroll to position [57, 0]
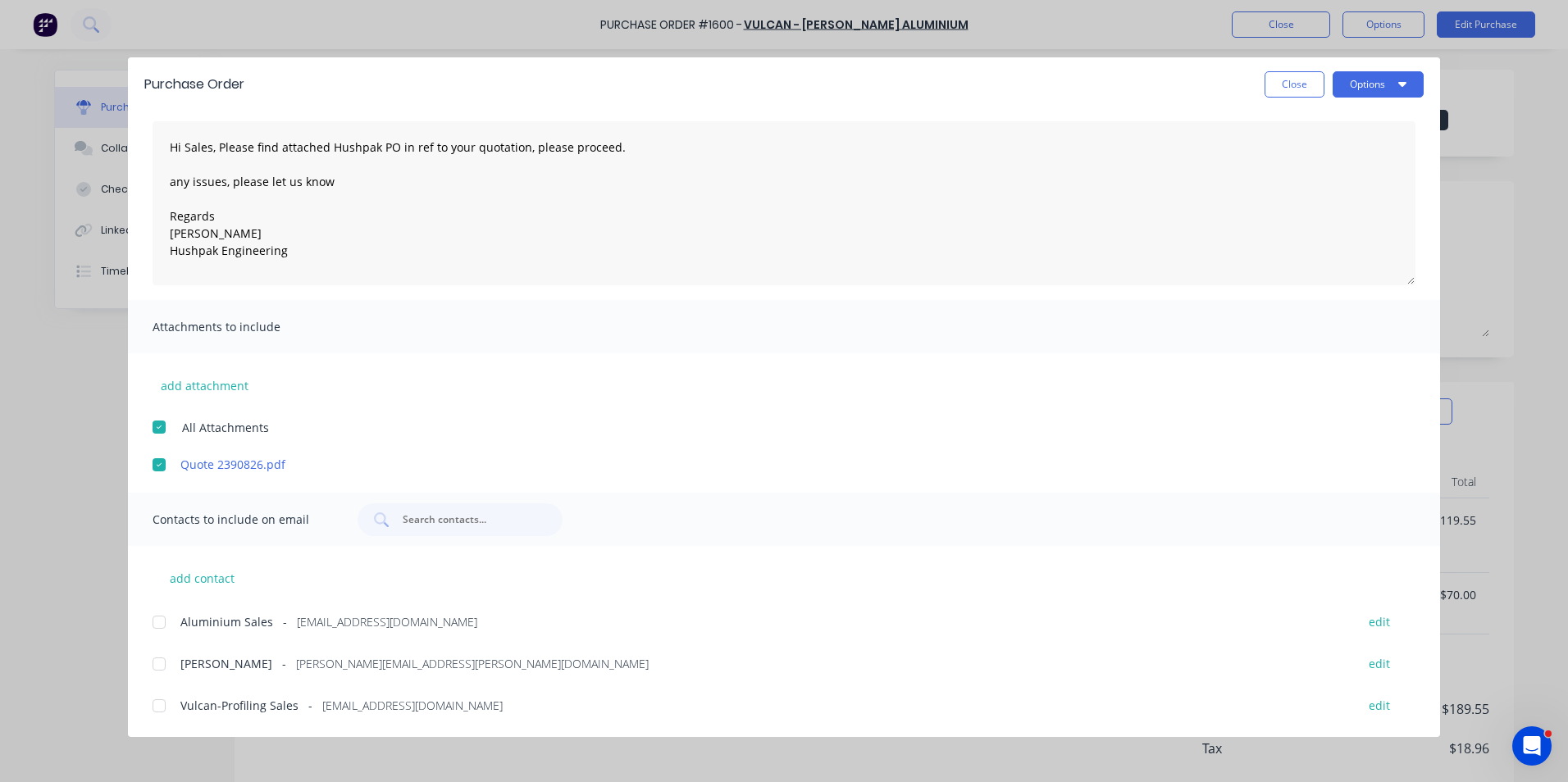
click at [160, 482] on div at bounding box center [159, 622] width 32 height 32
click at [155, 482] on div at bounding box center [159, 664] width 32 height 32
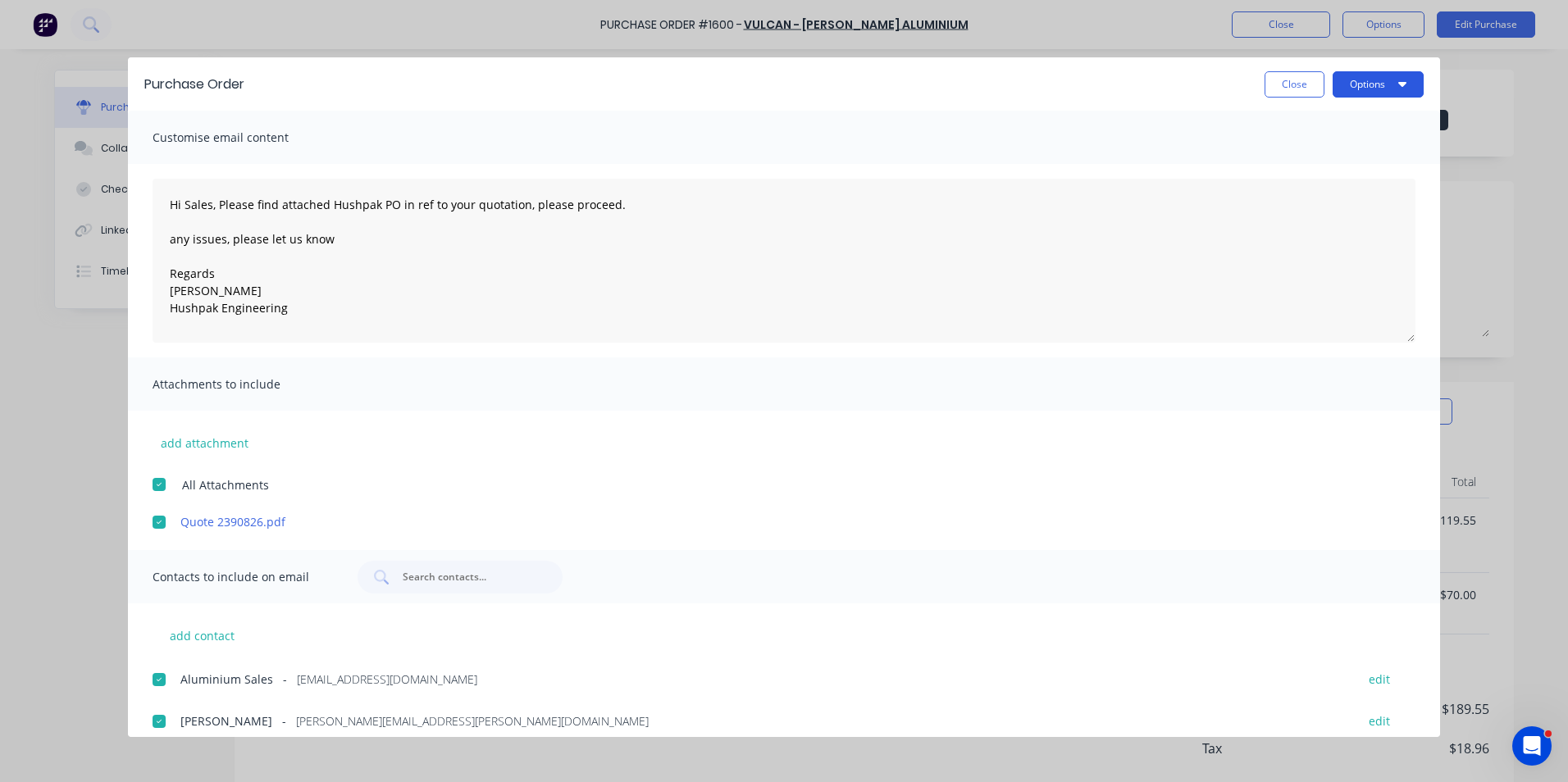
click at [1026, 78] on button "Options" at bounding box center [1378, 84] width 91 height 26
click at [1026, 194] on div "Email" at bounding box center [1346, 191] width 127 height 24
click at [1026, 76] on button "Close" at bounding box center [1294, 84] width 60 height 26
type textarea "x"
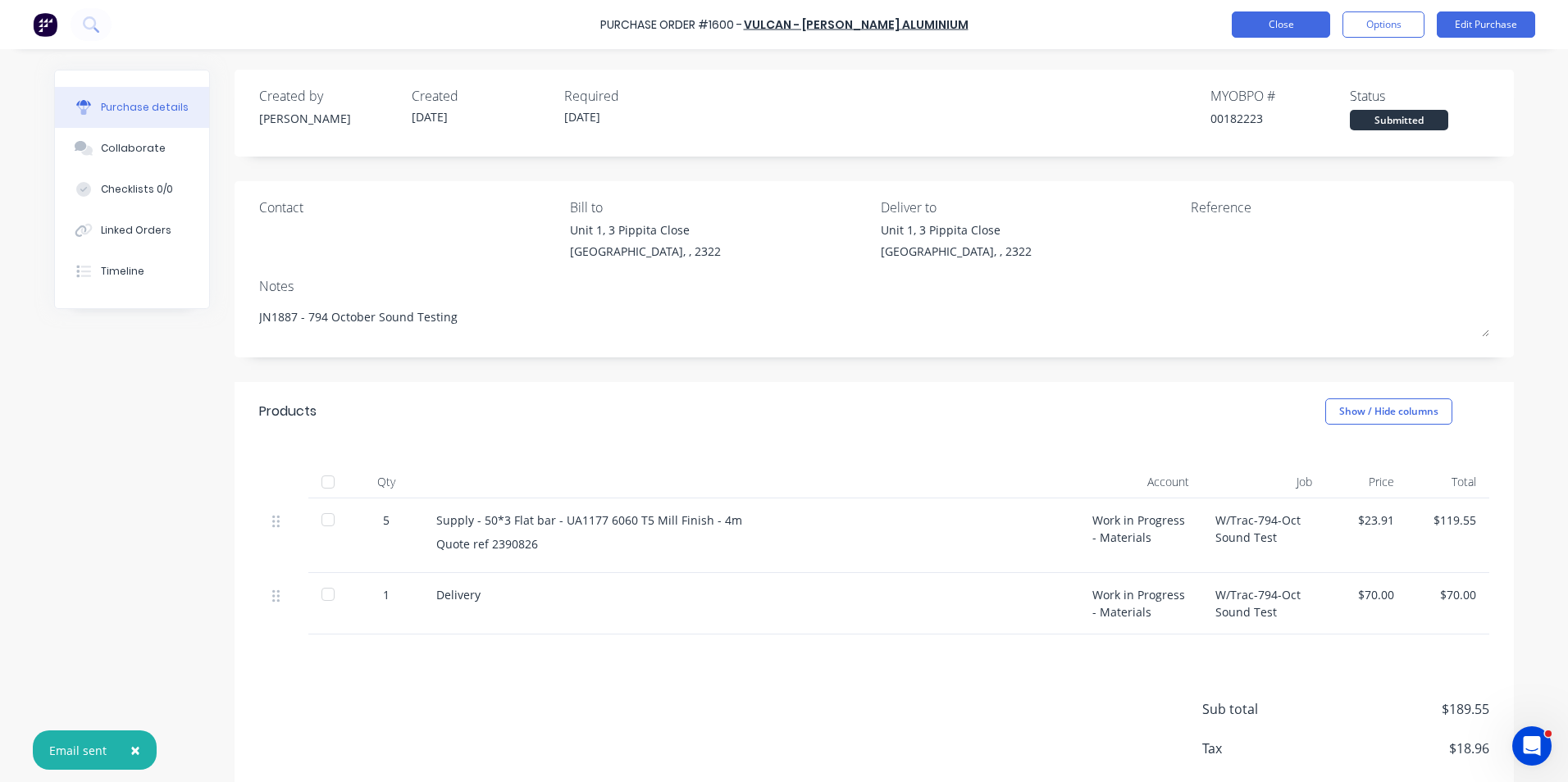
click at [1026, 28] on button "Close" at bounding box center [1281, 24] width 98 height 26
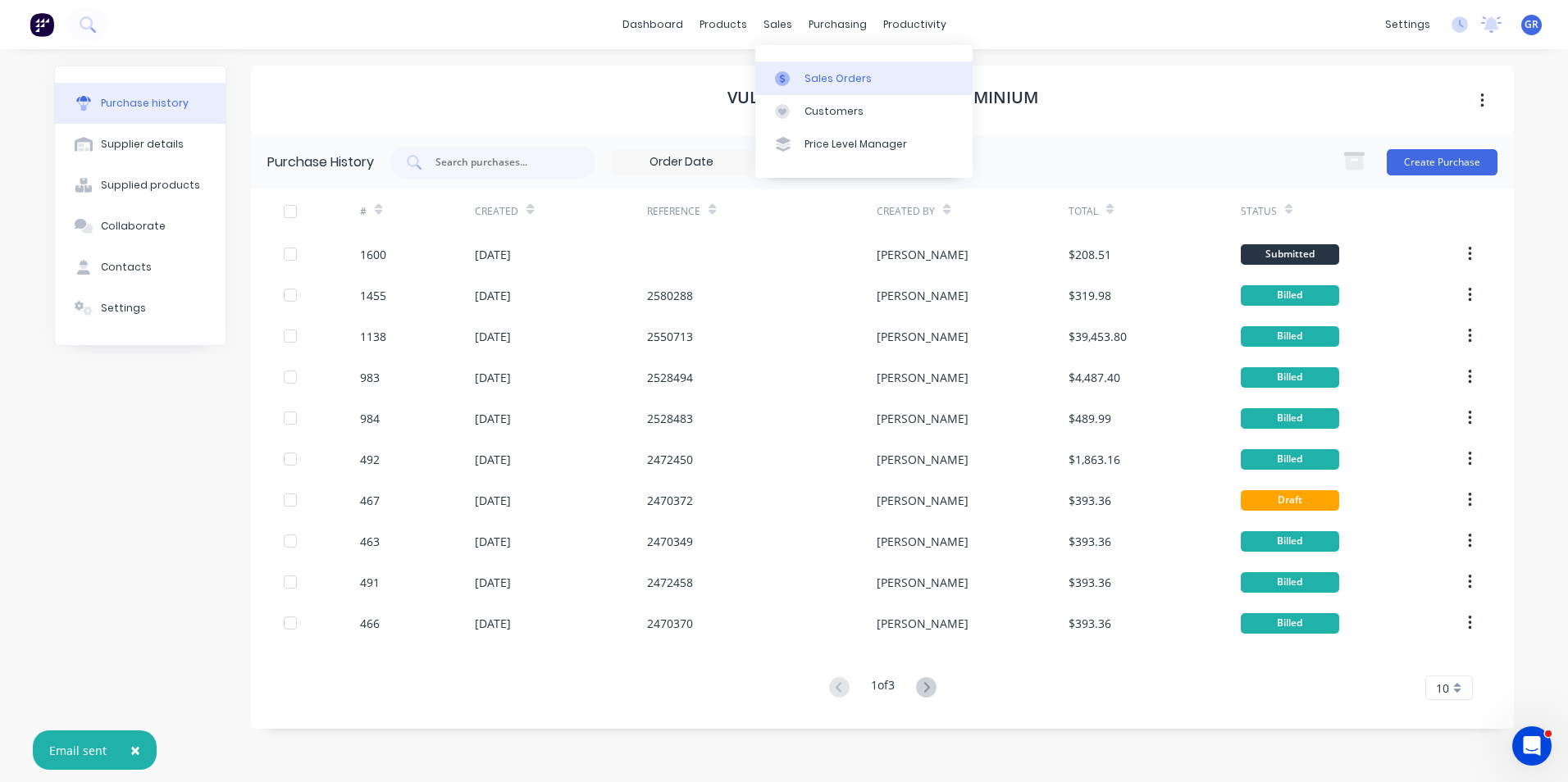
click at [828, 77] on div "Sales Orders" at bounding box center [838, 78] width 68 height 15
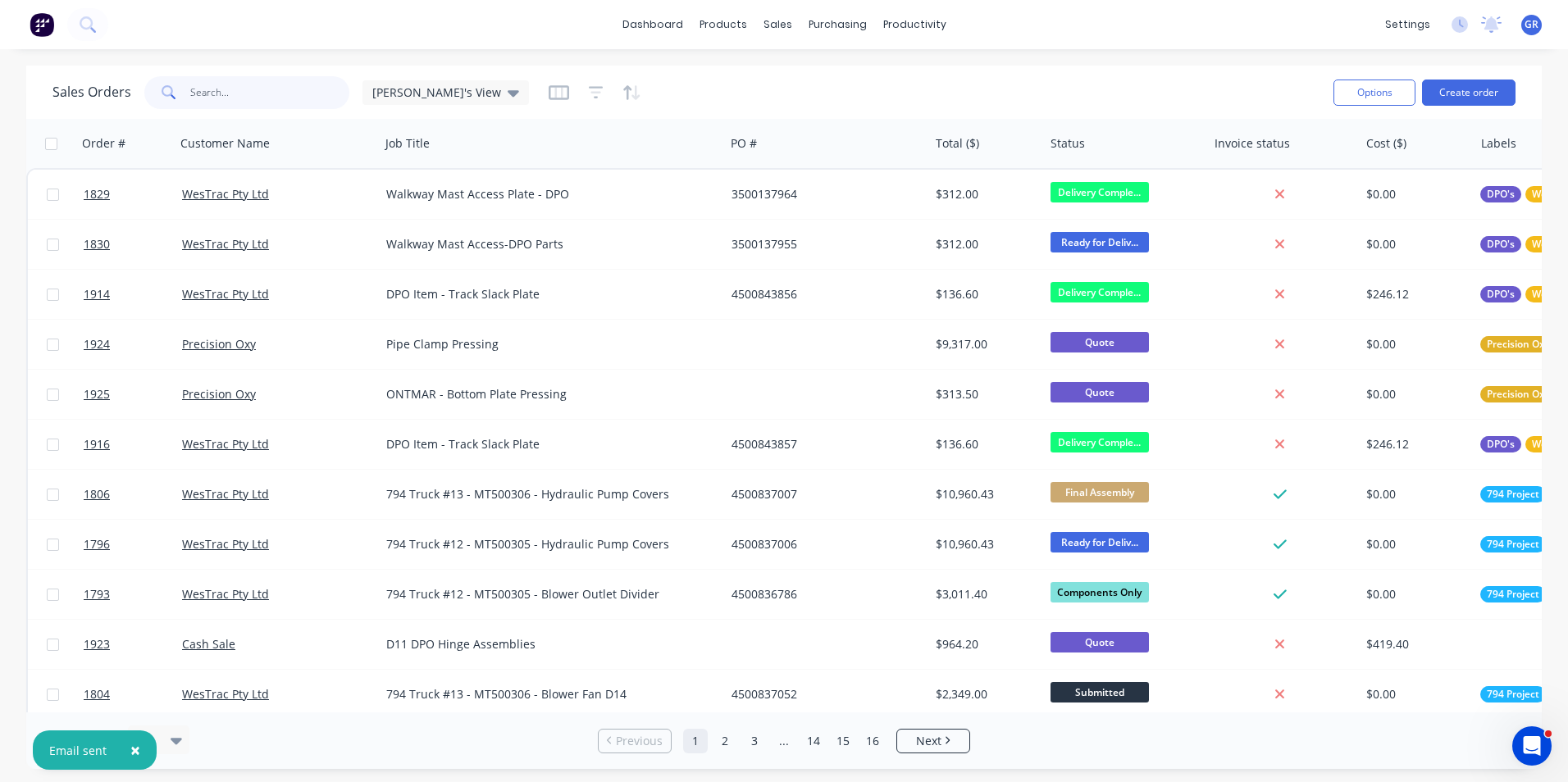
click at [233, 97] on input "text" at bounding box center [270, 92] width 160 height 32
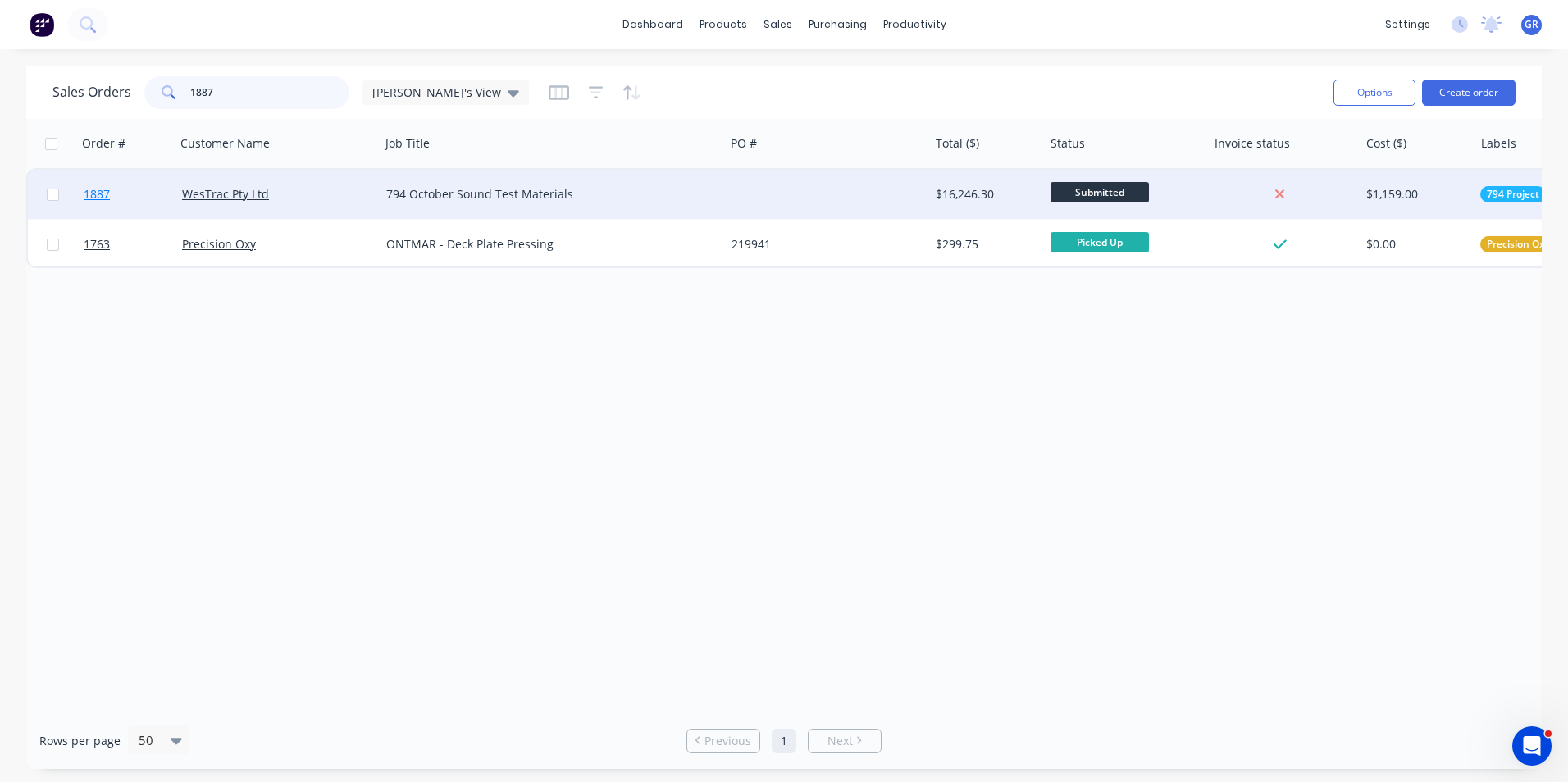
type input "1887"
click at [92, 199] on span "1887" at bounding box center [97, 194] width 27 height 16
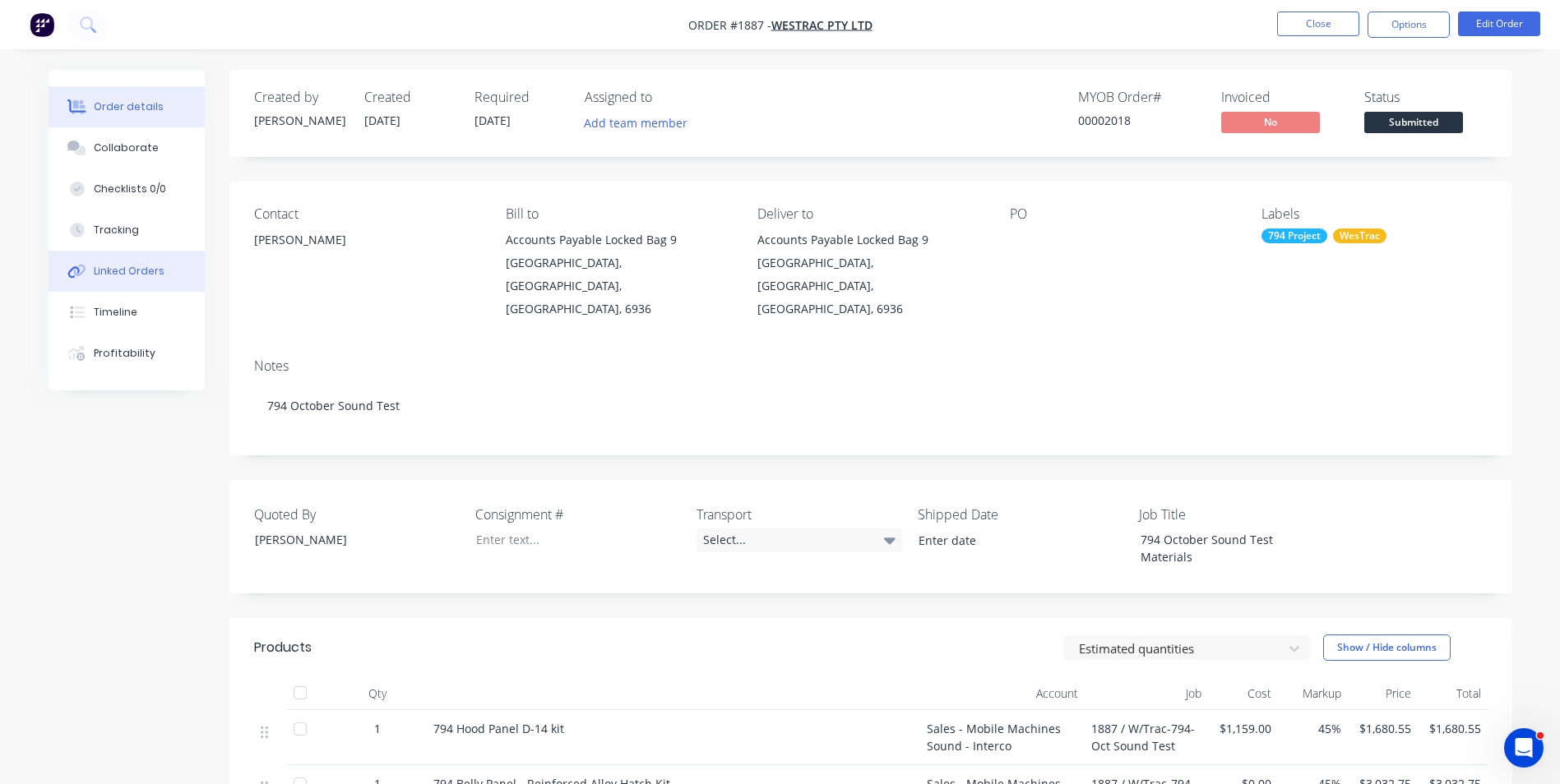
click at [129, 275] on div "Linked Orders" at bounding box center [129, 271] width 71 height 15
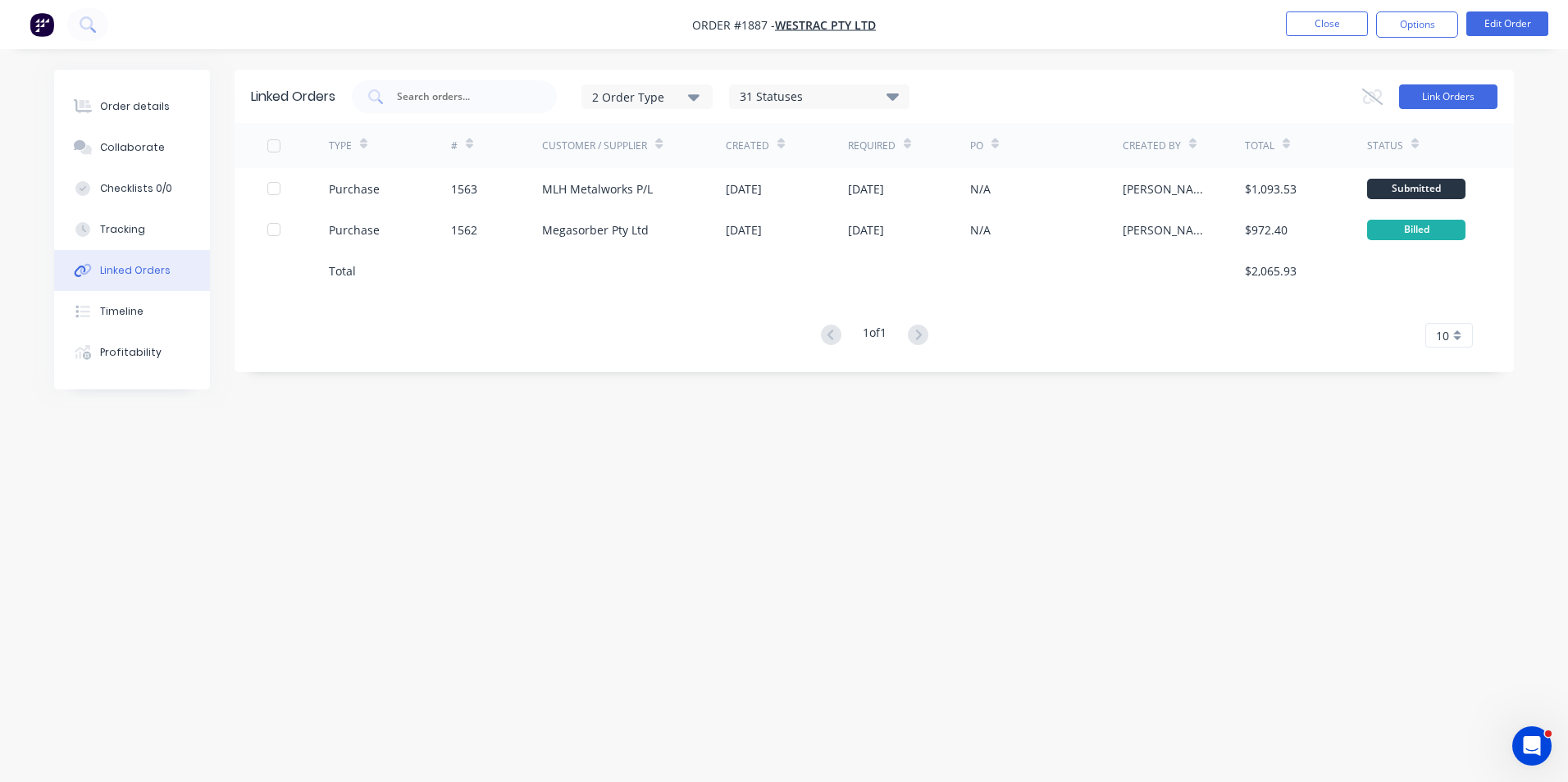
click at [1026, 99] on button "Link Orders" at bounding box center [1448, 97] width 98 height 25
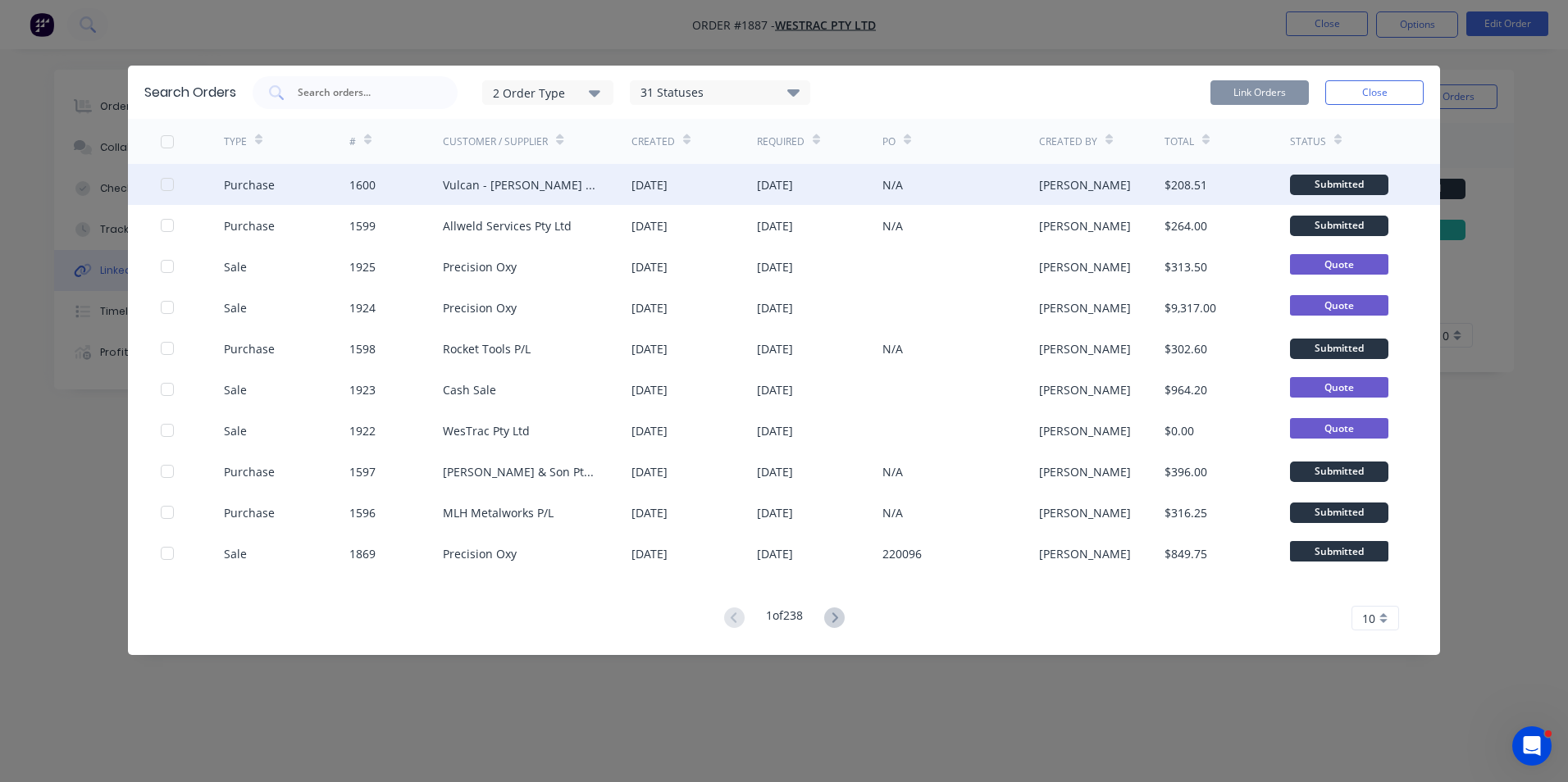
click at [167, 185] on div at bounding box center [168, 185] width 32 height 32
click at [1026, 91] on button "Link Orders" at bounding box center [1259, 92] width 98 height 25
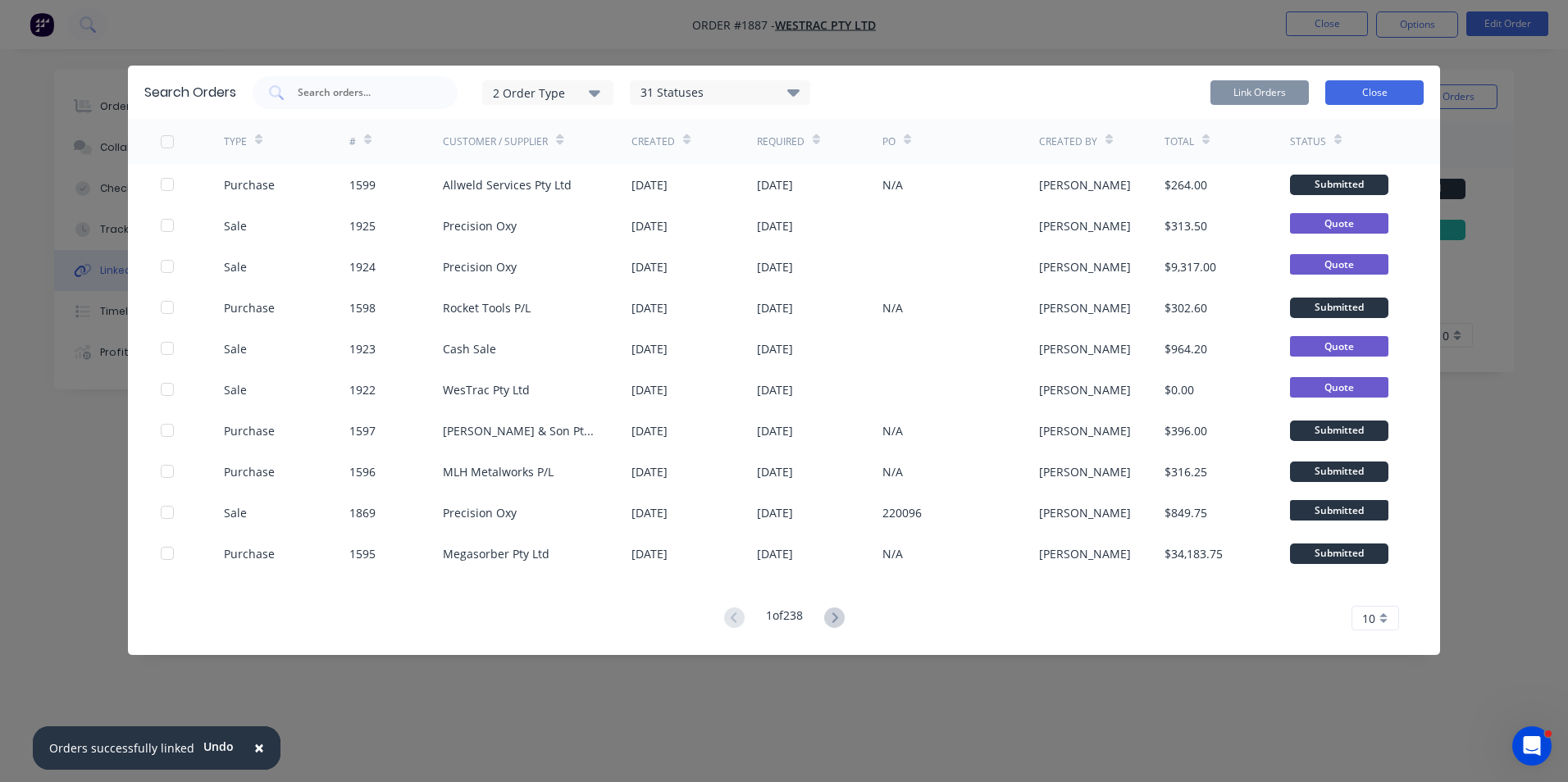
click at [1026, 90] on button "Close" at bounding box center [1374, 92] width 98 height 25
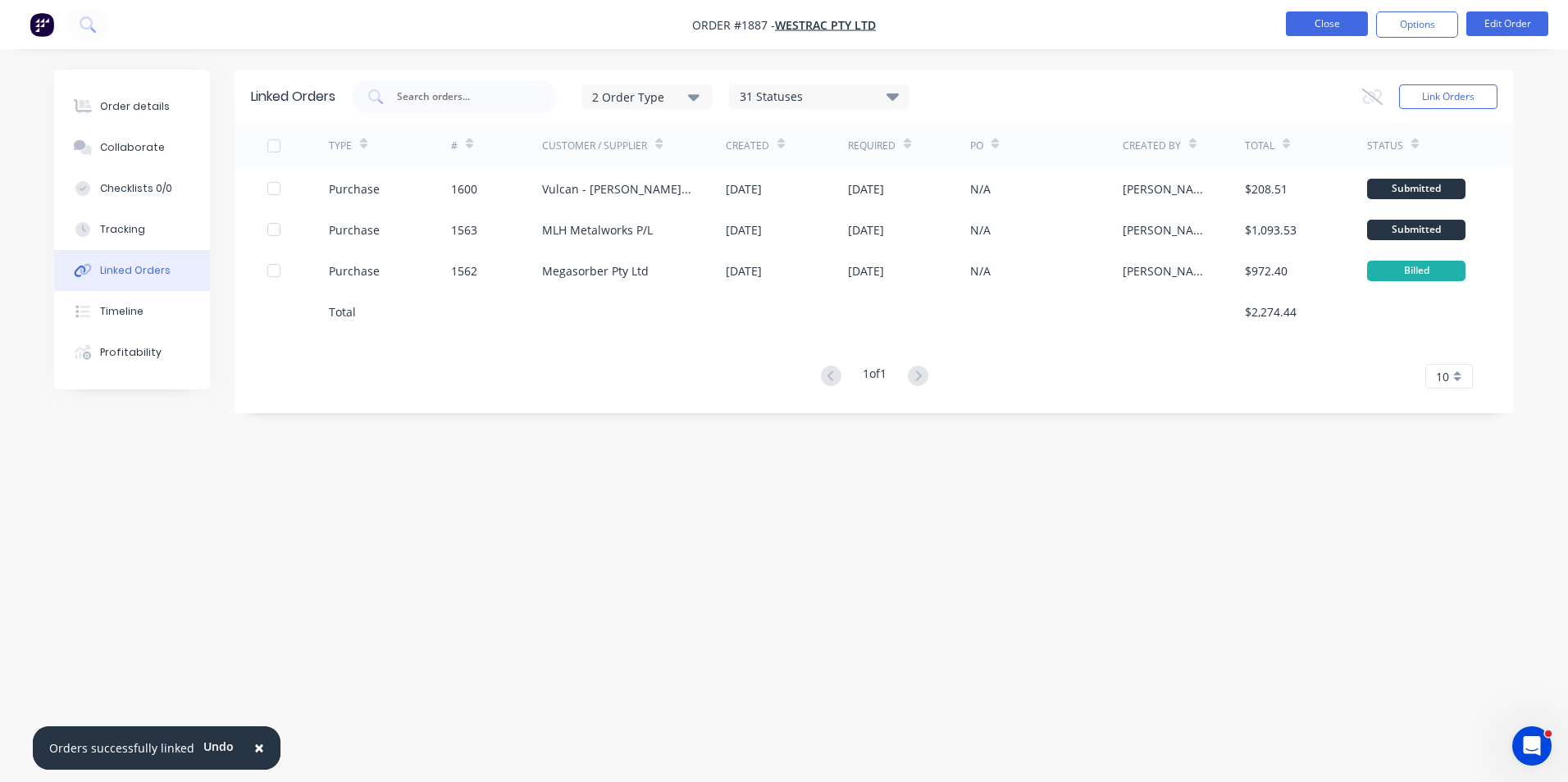
click at [1026, 20] on button "Close" at bounding box center [1327, 23] width 82 height 25
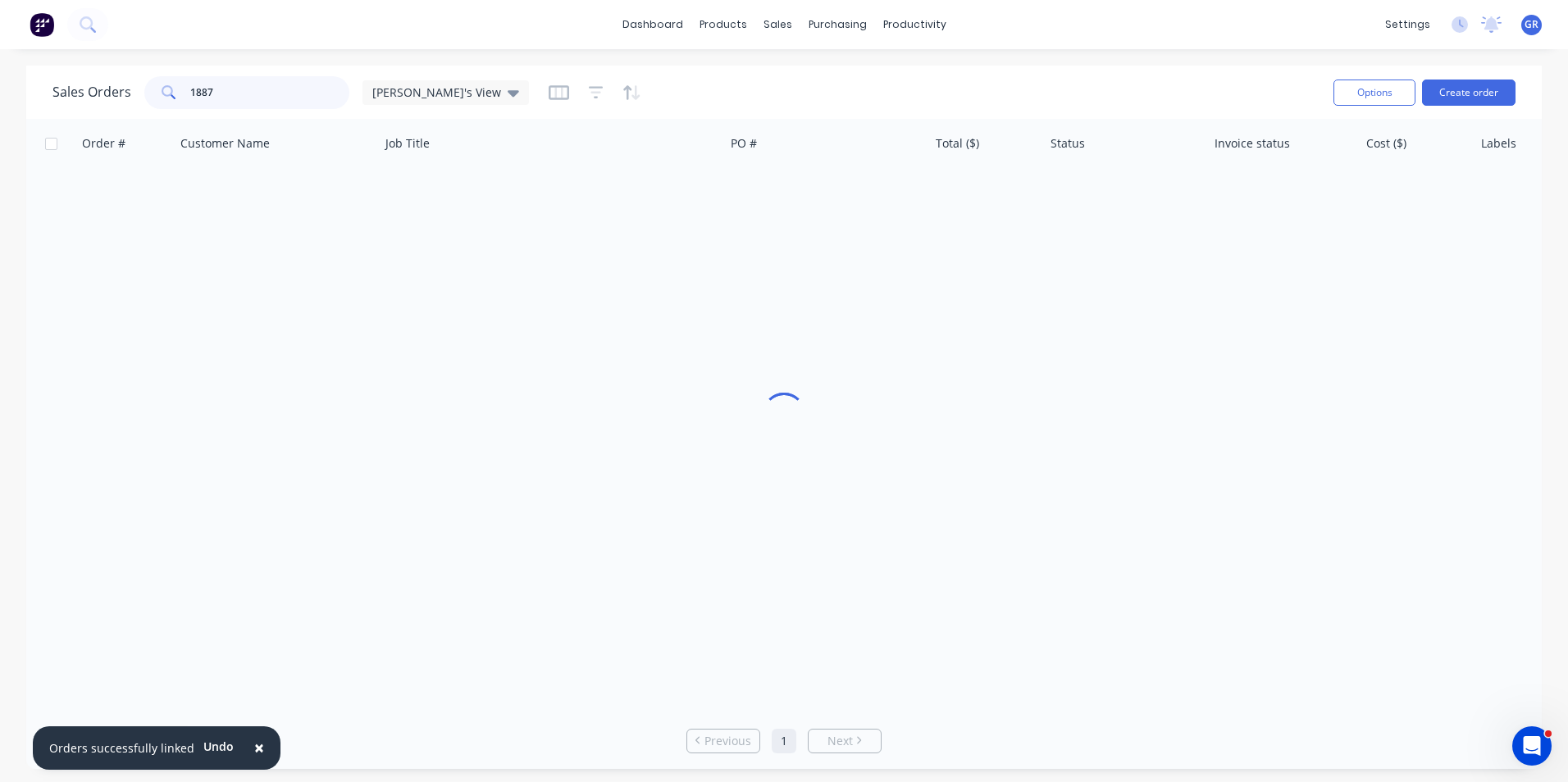
drag, startPoint x: 225, startPoint y: 95, endPoint x: 151, endPoint y: 91, distance: 74.1
click at [152, 91] on div "1887" at bounding box center [247, 92] width 205 height 32
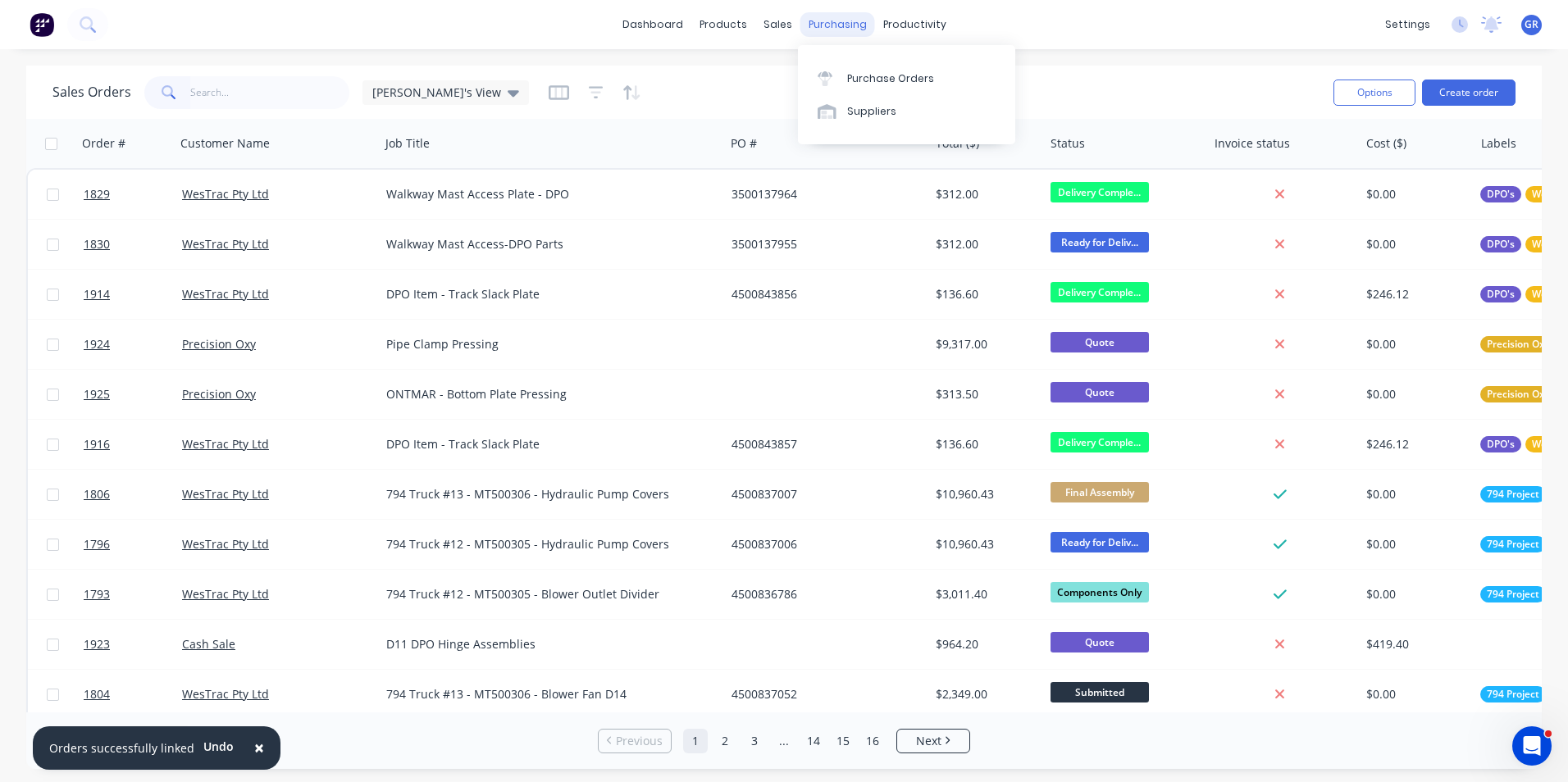
click at [820, 19] on div "purchasing" at bounding box center [837, 24] width 74 height 25
click at [897, 78] on div "Purchase Orders" at bounding box center [891, 78] width 87 height 15
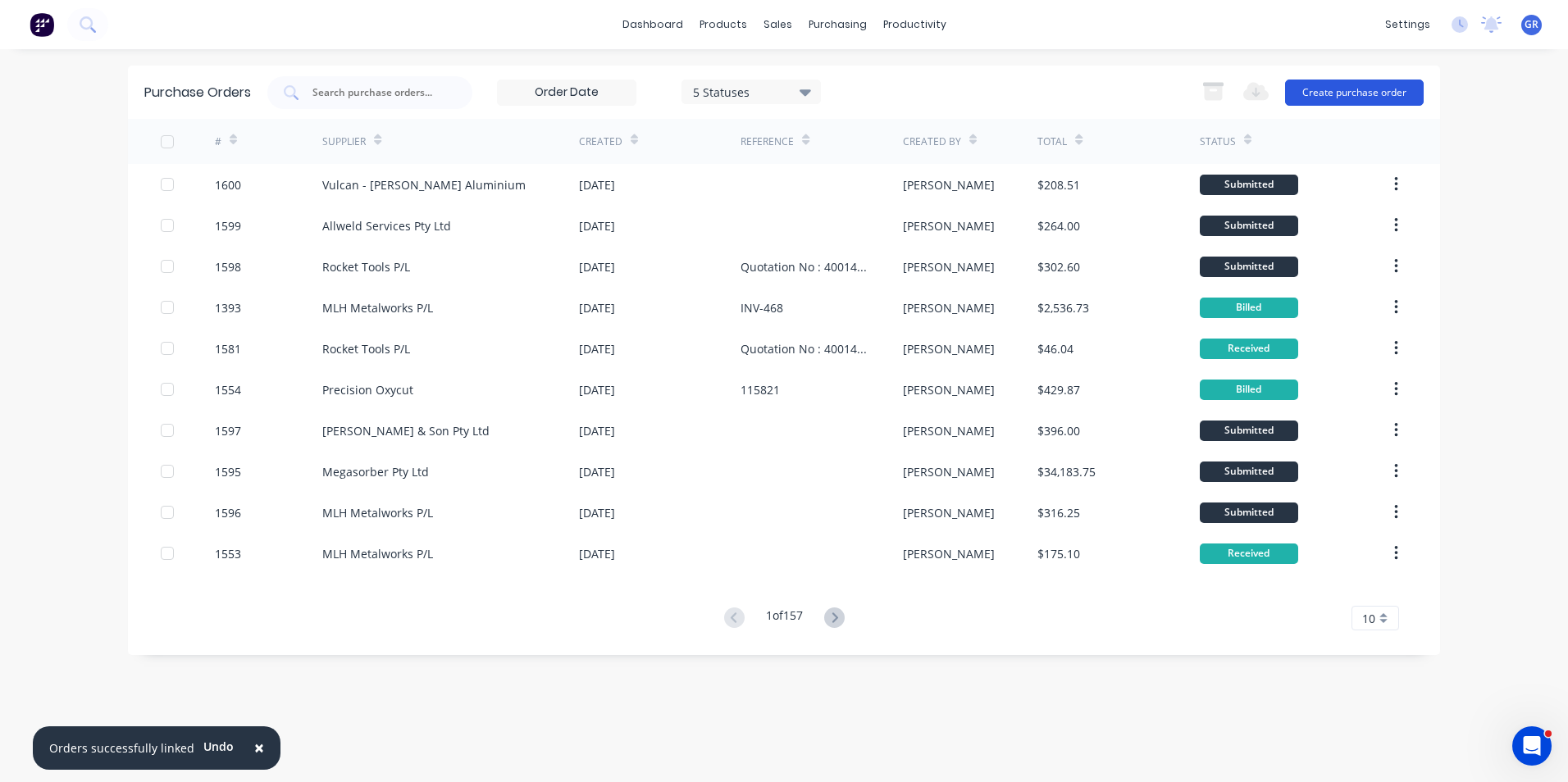
click at [1337, 86] on button "Create purchase order" at bounding box center [1354, 92] width 139 height 26
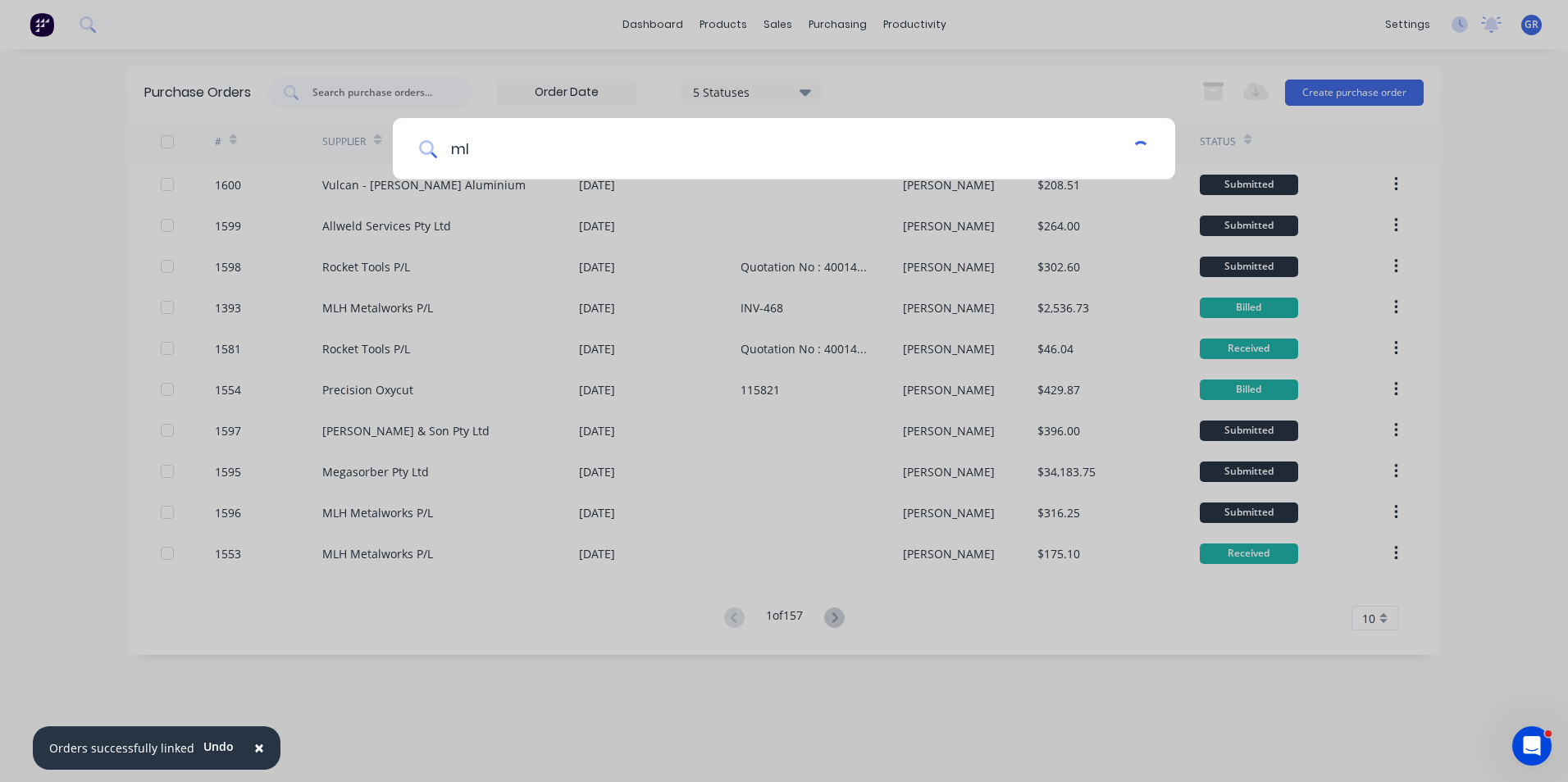
type input "mlh"
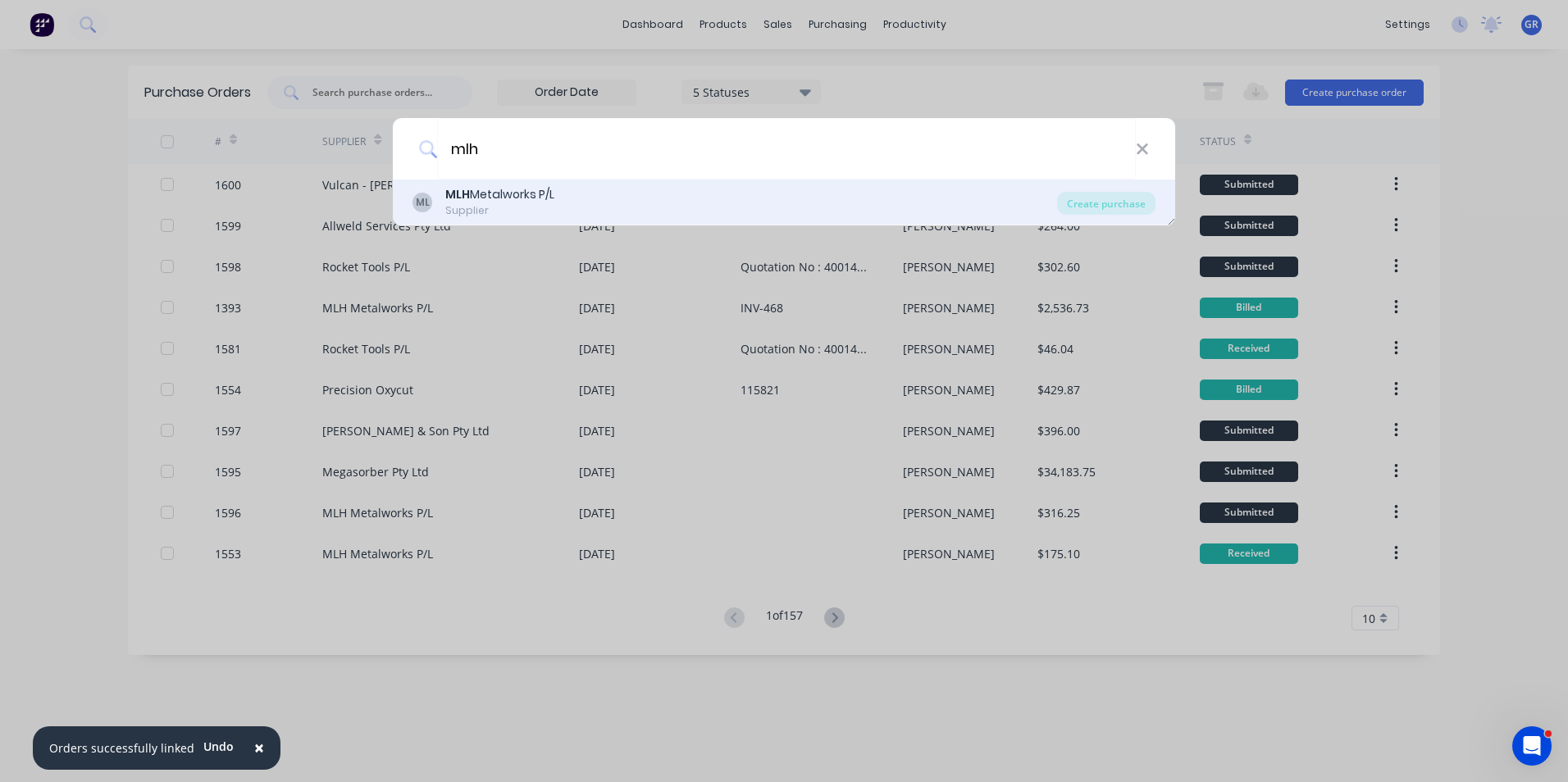
click at [481, 195] on div "MLH Metalworks P/L" at bounding box center [500, 195] width 109 height 17
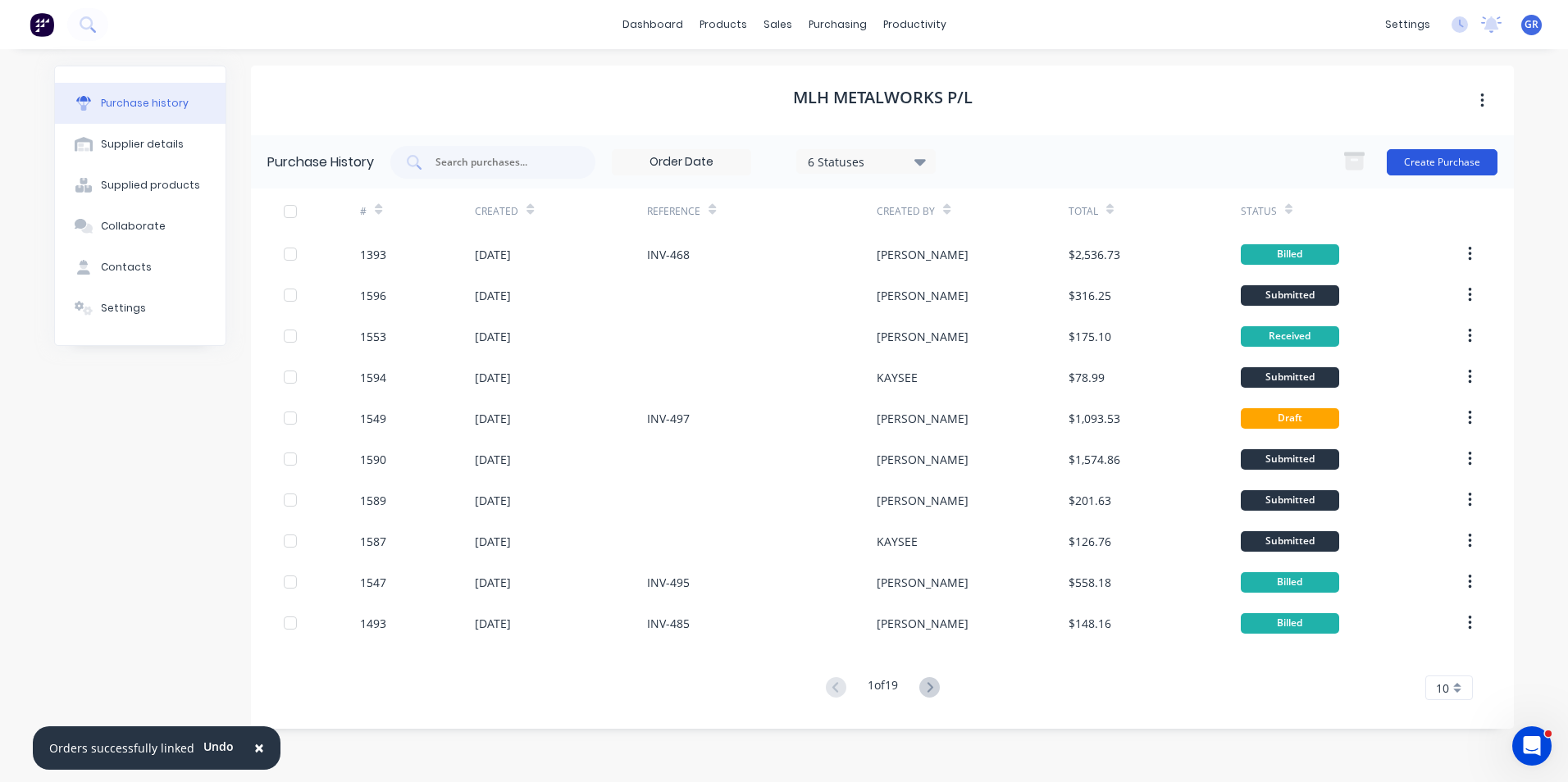
click at [1422, 161] on button "Create Purchase" at bounding box center [1442, 162] width 111 height 26
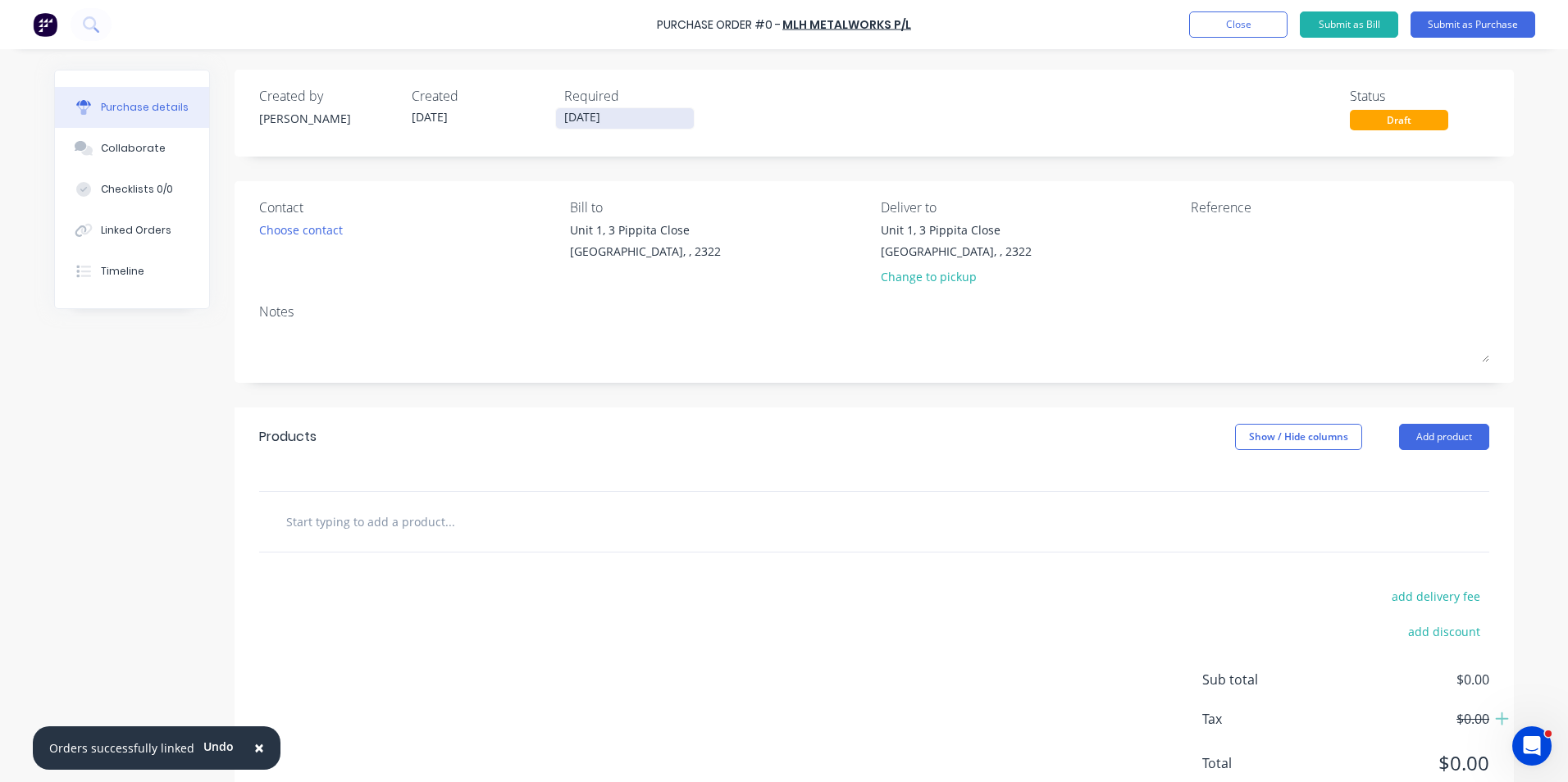
click at [597, 114] on input "[DATE]" at bounding box center [624, 119] width 138 height 21
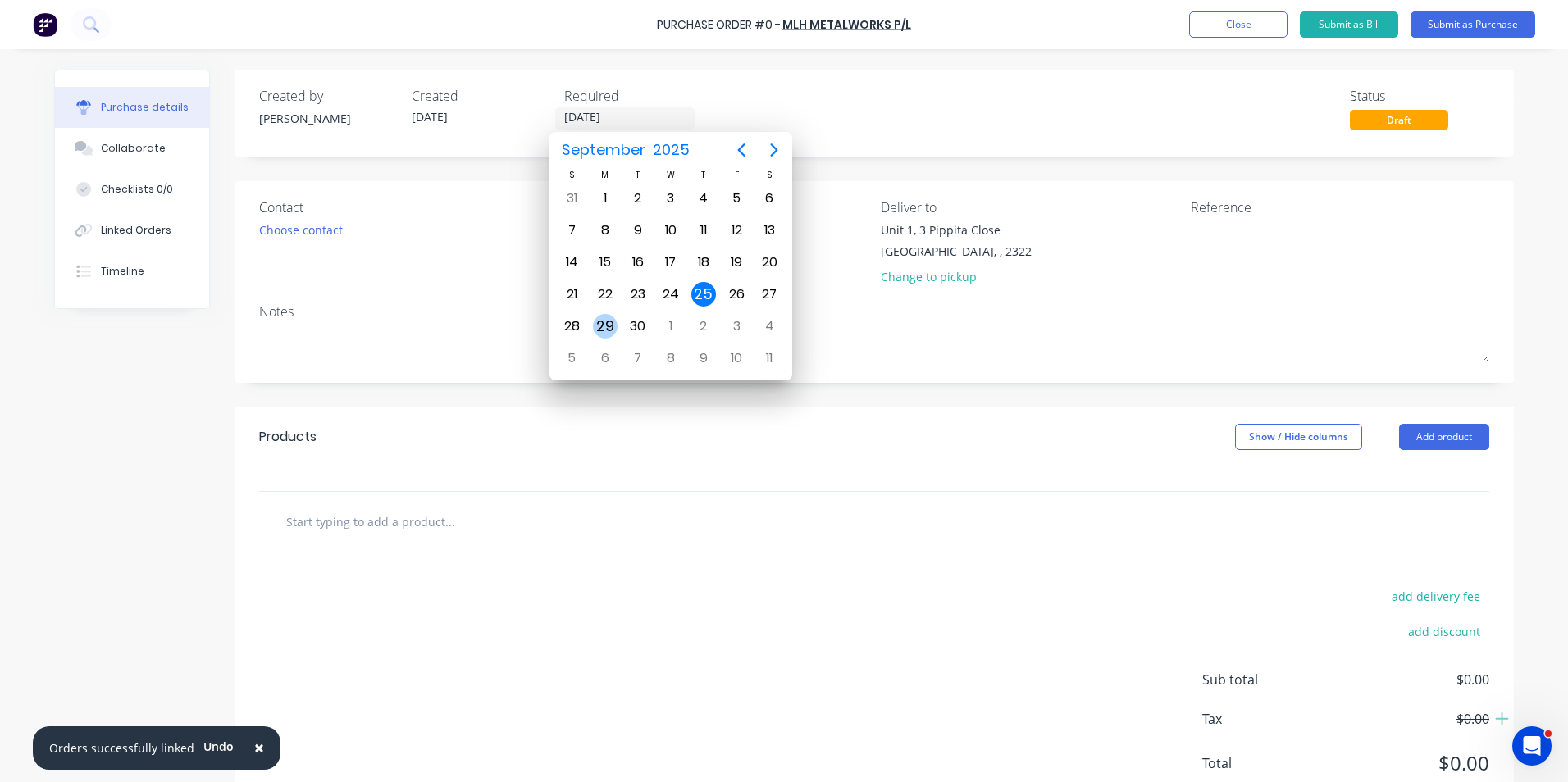
click at [604, 316] on div "29" at bounding box center [605, 326] width 25 height 25
type input "[DATE]"
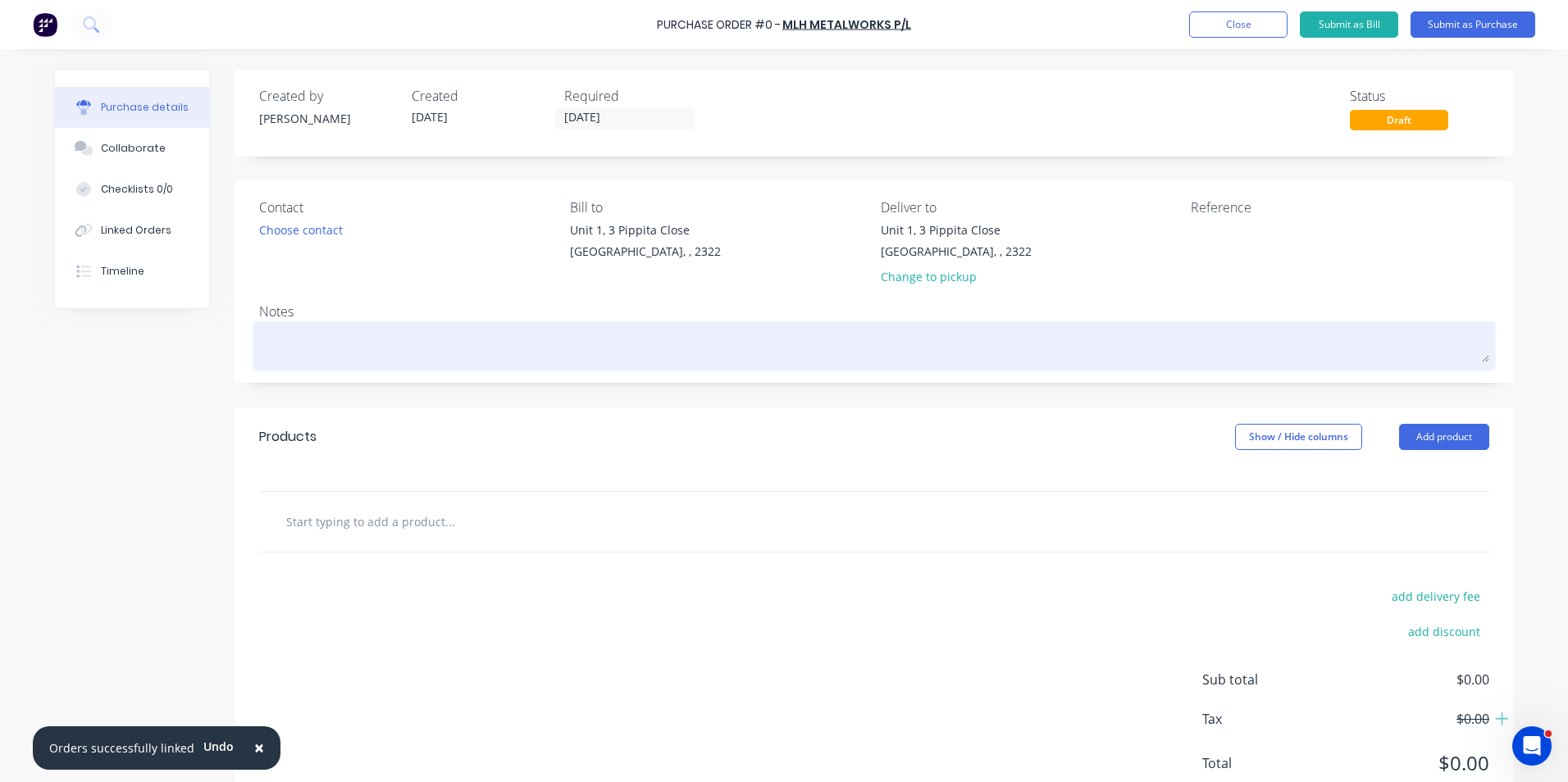
click at [293, 341] on textarea at bounding box center [874, 344] width 1230 height 37
type textarea "x"
type textarea "J"
type textarea "x"
type textarea "JN"
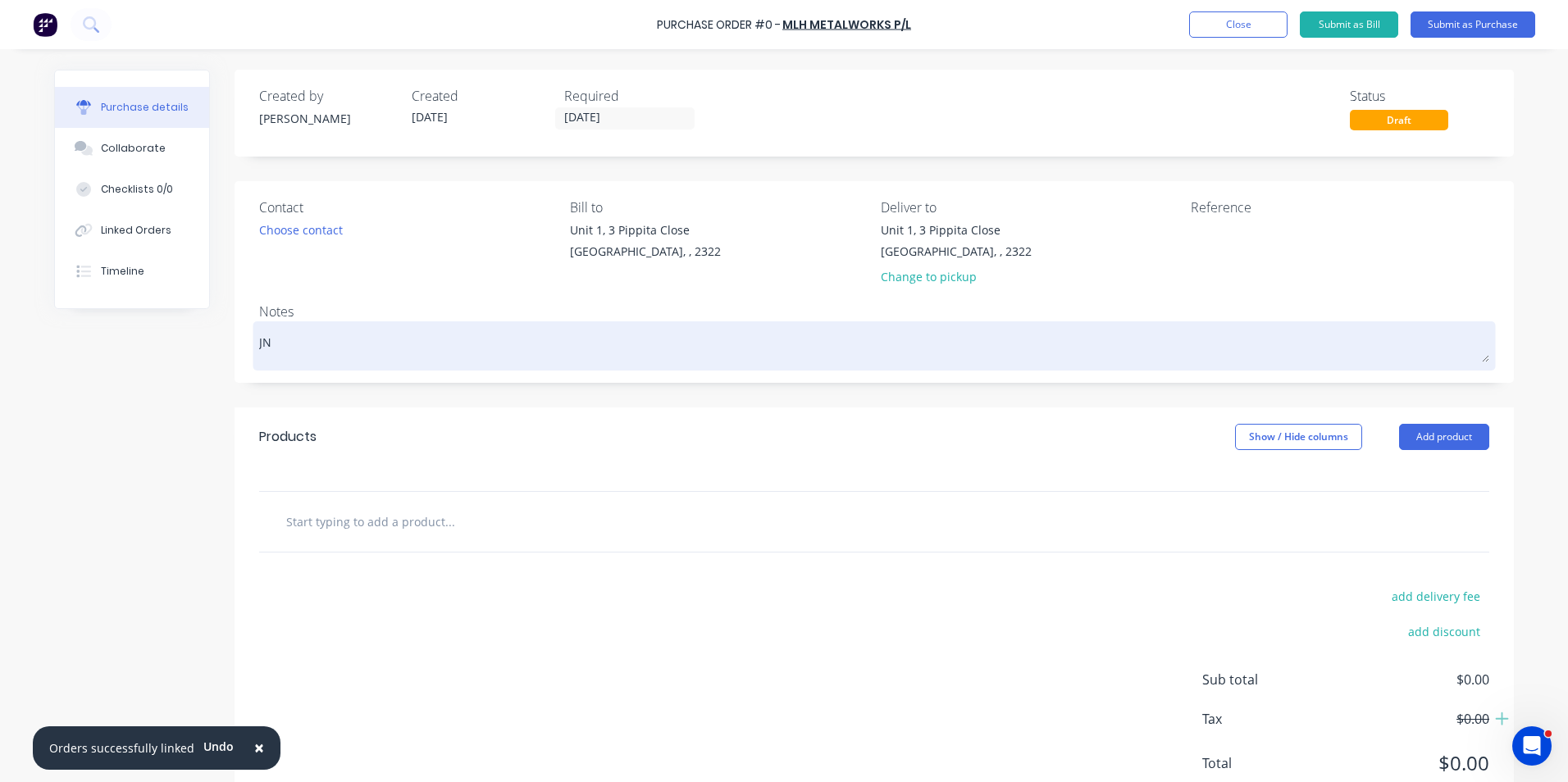
type textarea "x"
type textarea "JN1"
type textarea "x"
type textarea "JN19"
type textarea "x"
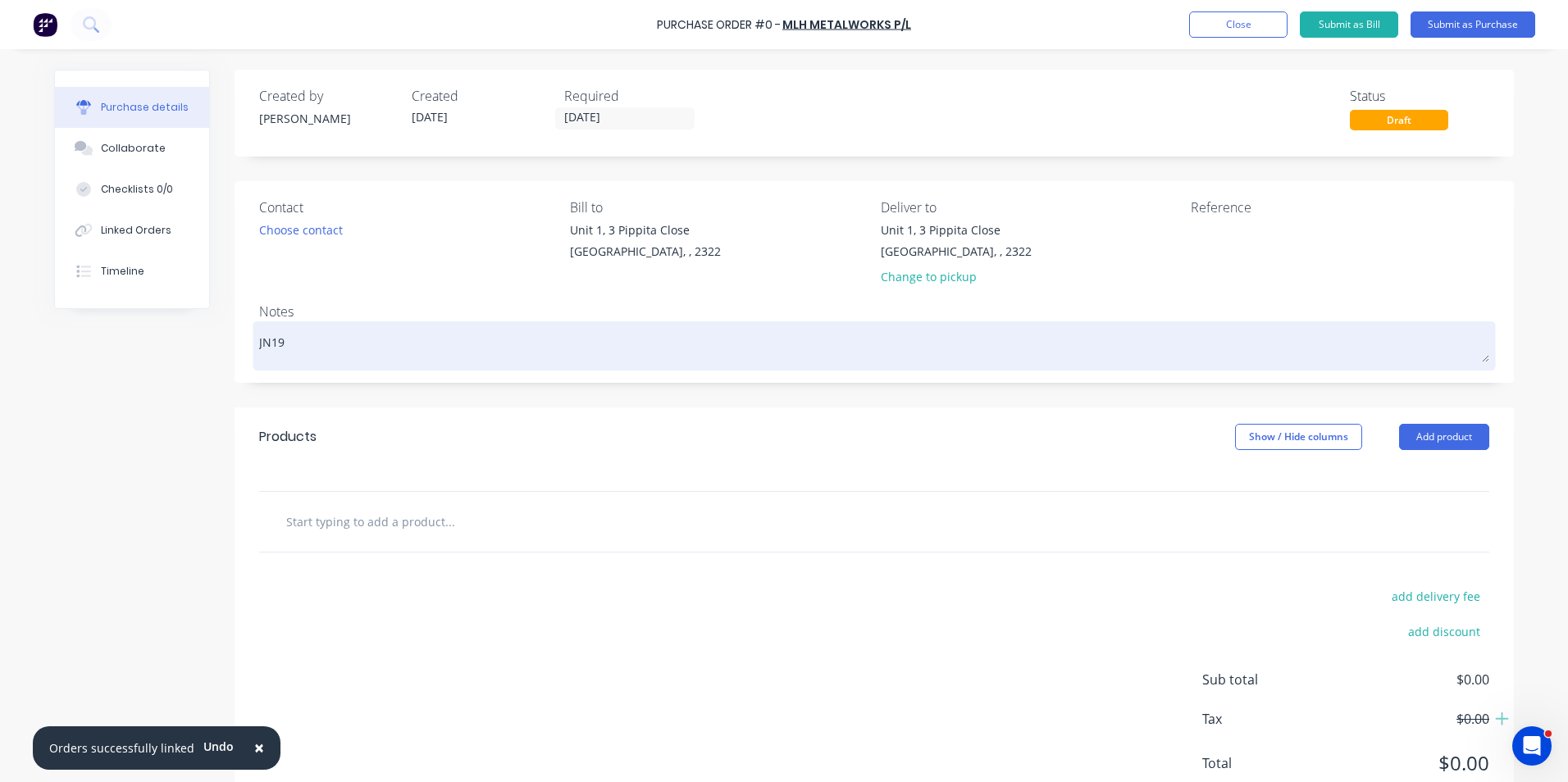
type textarea "JN192"
type textarea "x"
type textarea "JN1926"
type textarea "x"
type textarea "JN1926"
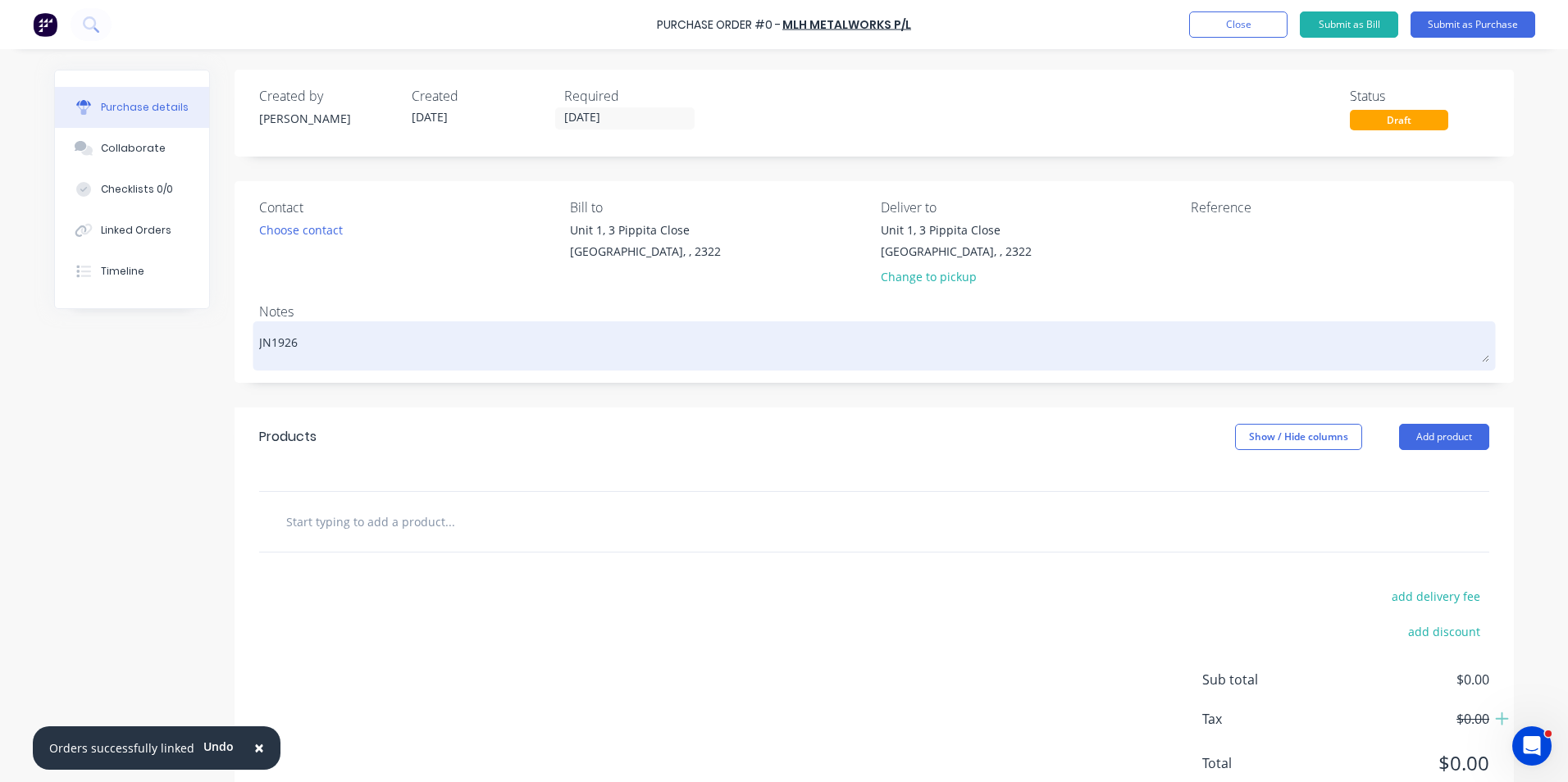
type textarea "x"
type textarea "JN1926 -"
type textarea "x"
type textarea "JN1926 -"
type textarea "x"
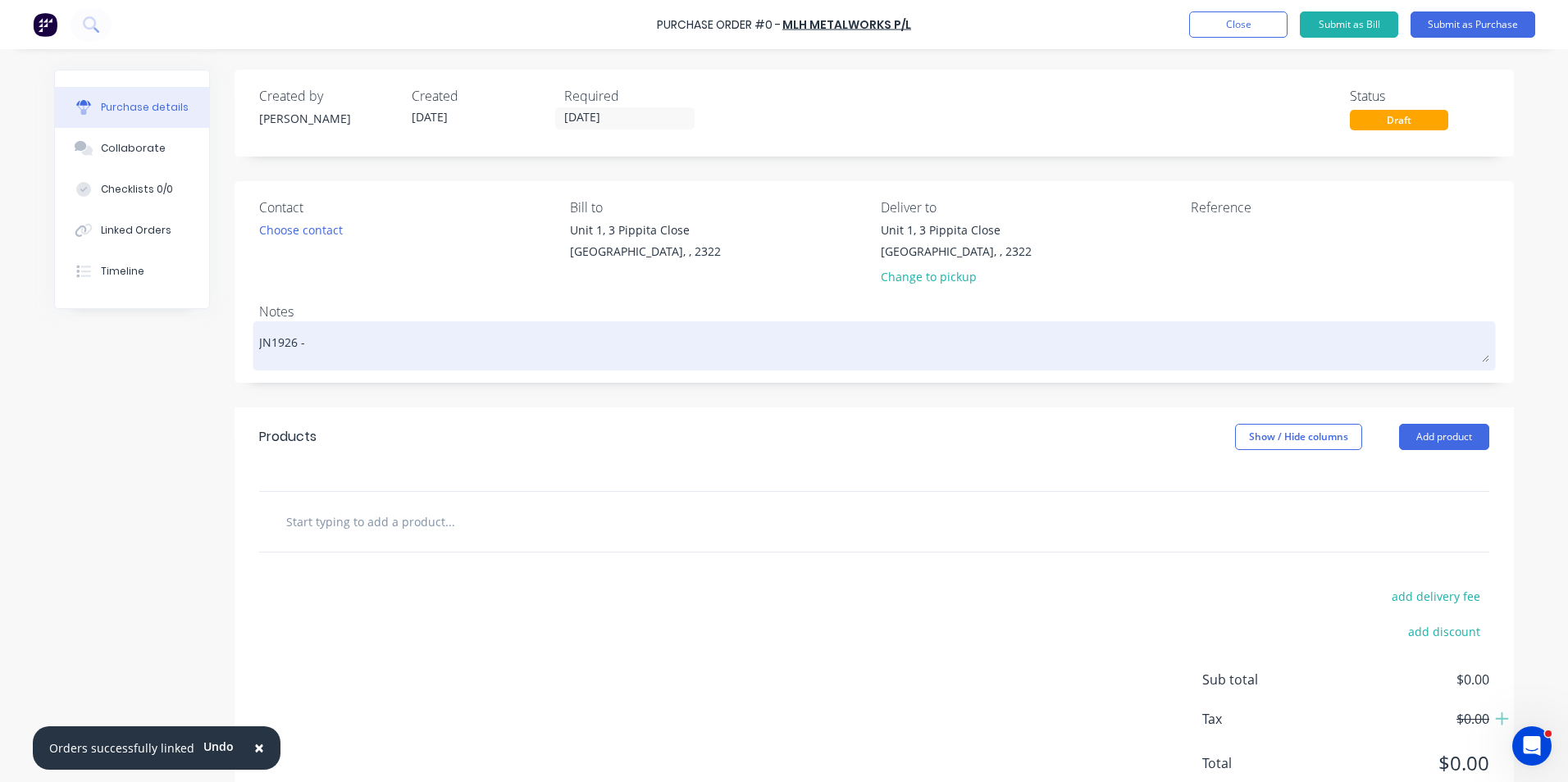
type textarea "JN1926 - D"
type textarea "x"
type textarea "JN1926 - D1"
type textarea "x"
type textarea "JN1926 - D11"
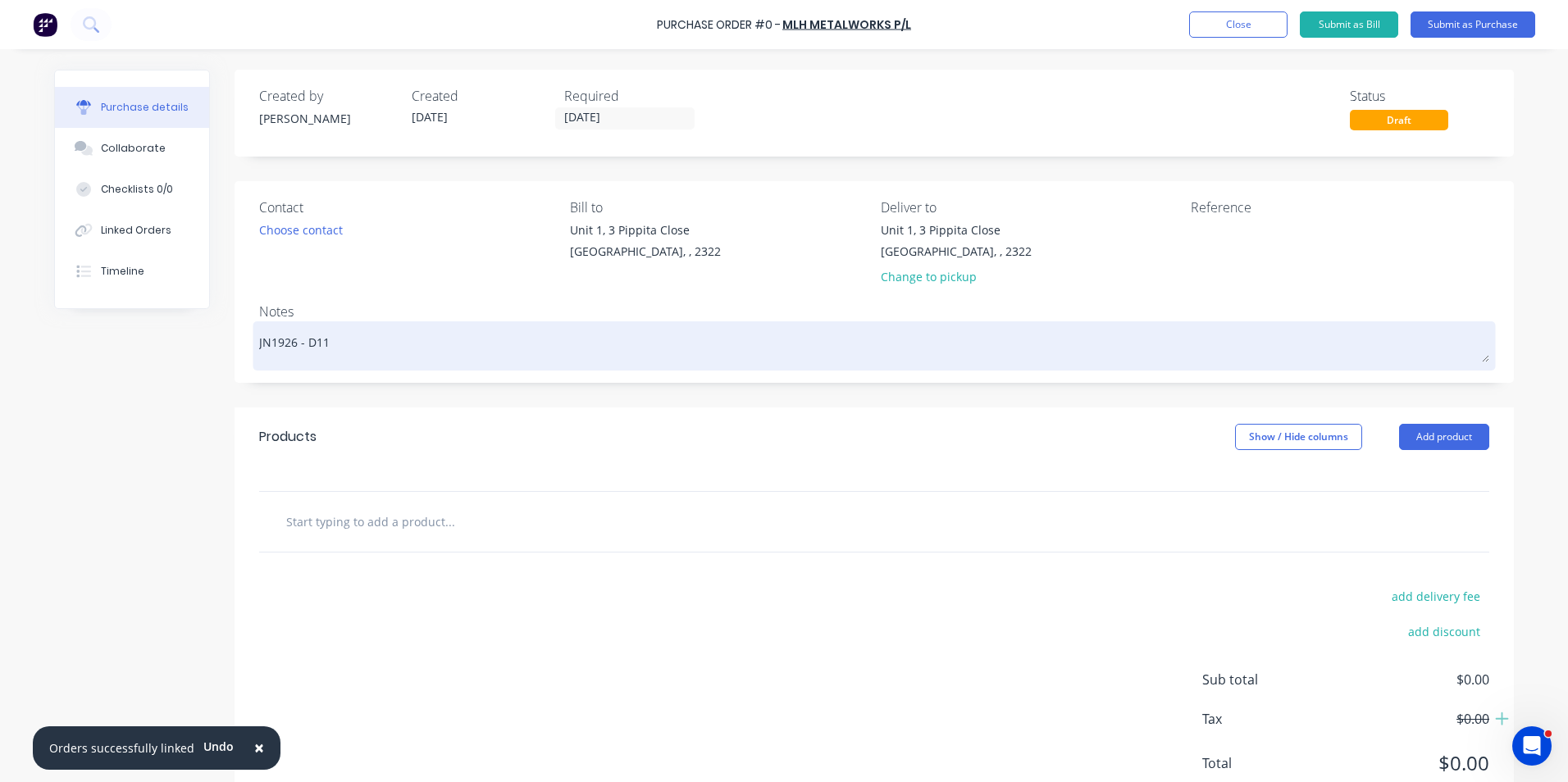
type textarea "x"
type textarea "JN1926 - D11"
type textarea "x"
type textarea "JN1926 - D11 F"
type textarea "x"
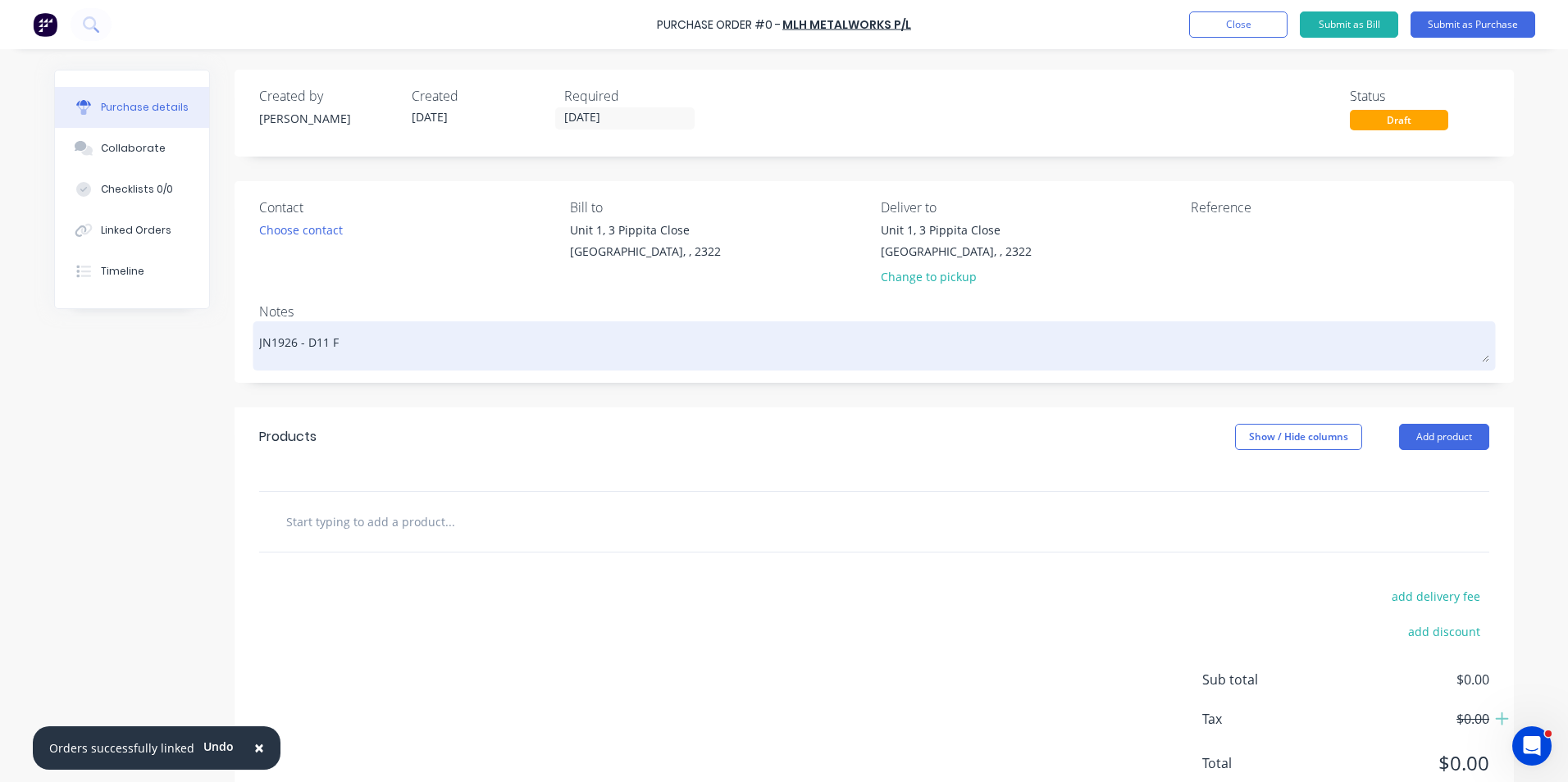
type textarea "JN1926 - D11 Fi"
type textarea "x"
type textarea "JN1926 - D11 Fir"
type textarea "x"
type textarea "JN1926 - D11 Fire"
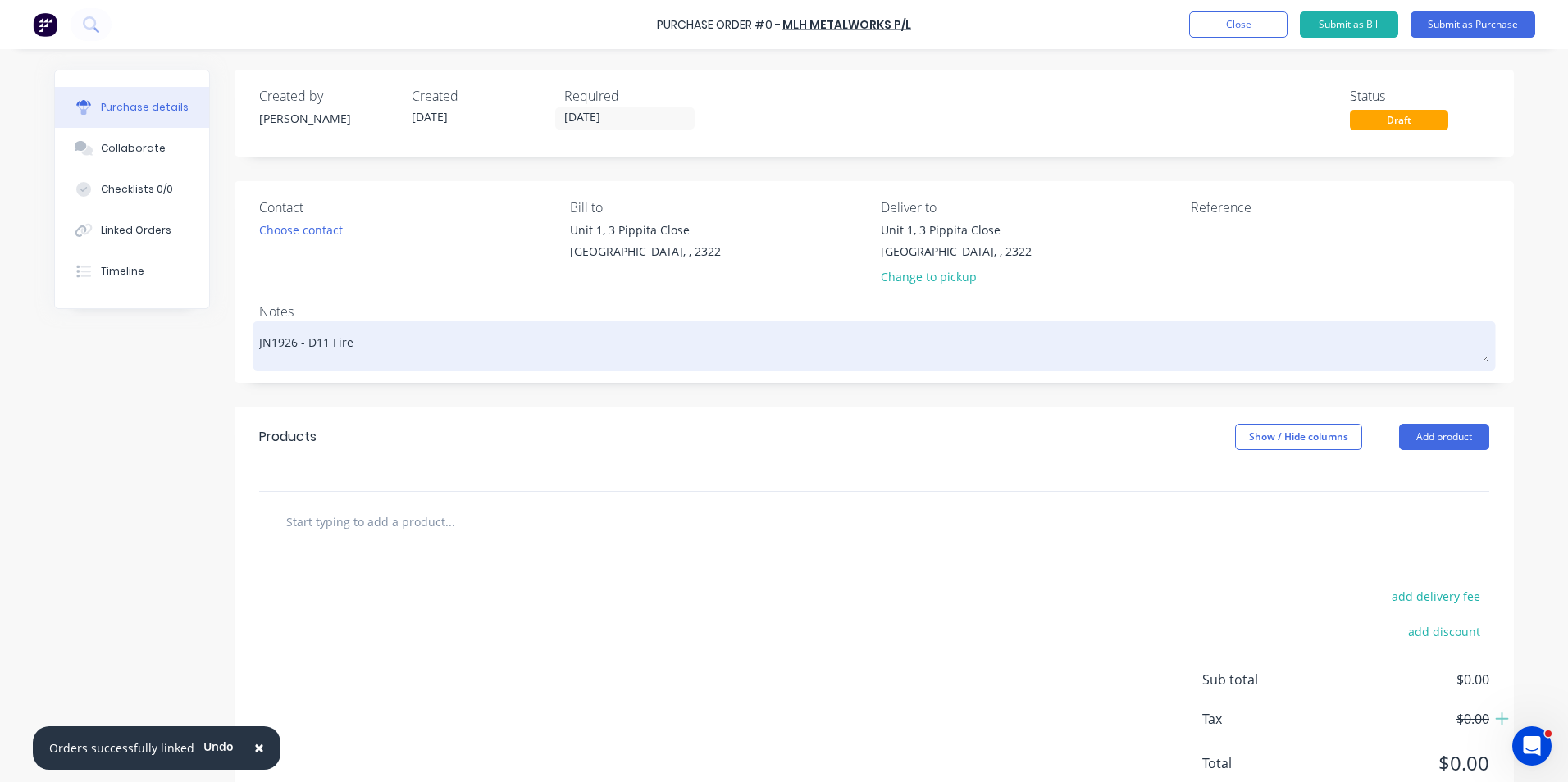
type textarea "x"
type textarea "JN1926 - D11 Fire"
type textarea "x"
type textarea "JN1926 - D11 Fire E"
type textarea "x"
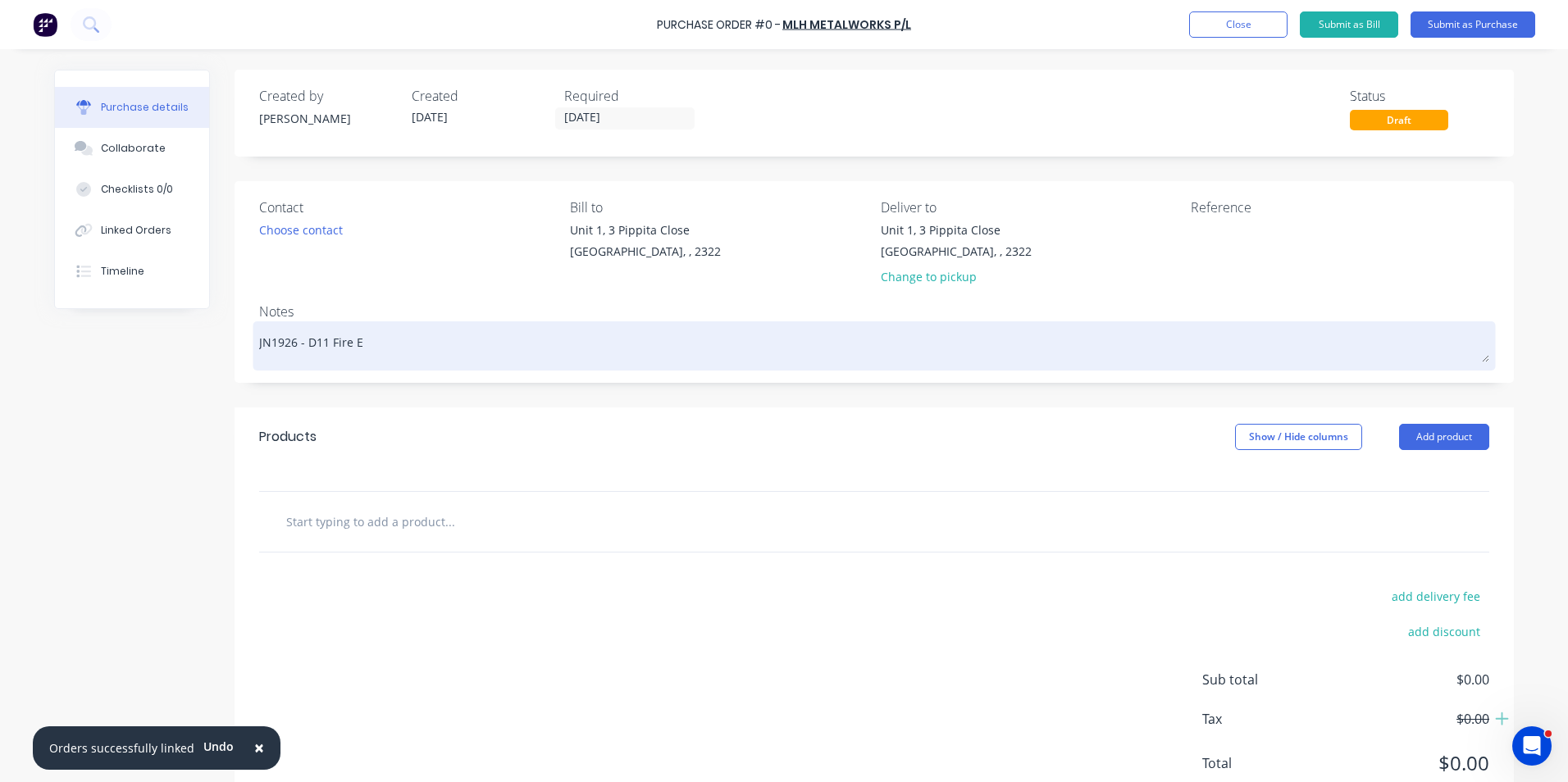
type textarea "JN1926 - D11 Fire Ex"
type textarea "x"
type textarea "JN1926 - D11 Fire Ext"
type textarea "x"
type textarea "JN1926 - D11 Fire Ext."
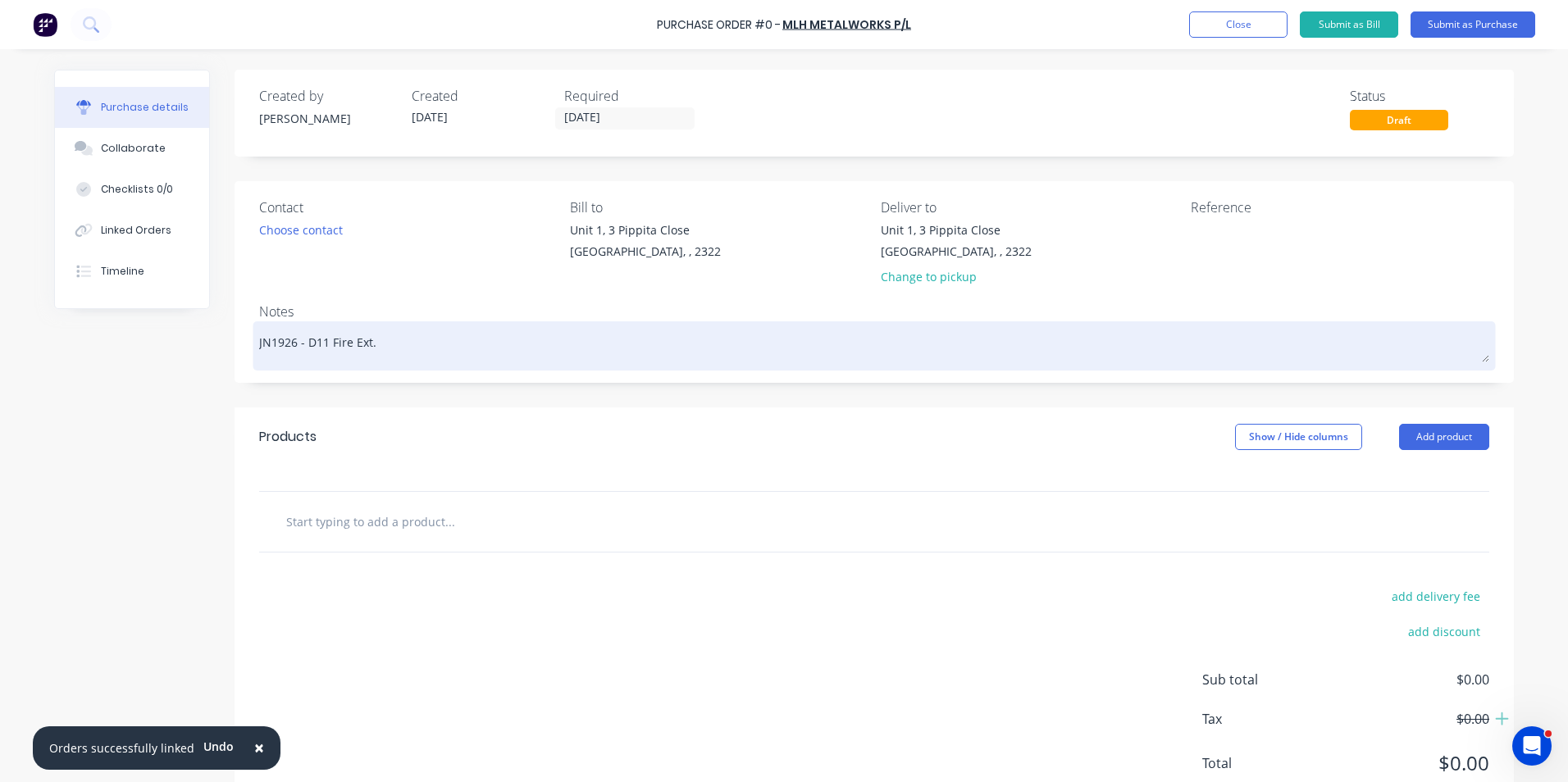
type textarea "x"
type textarea "JN1926 - D11 Fire Ext."
type textarea "x"
type textarea "JN1926 - D11 Fire Ext. 4"
type textarea "x"
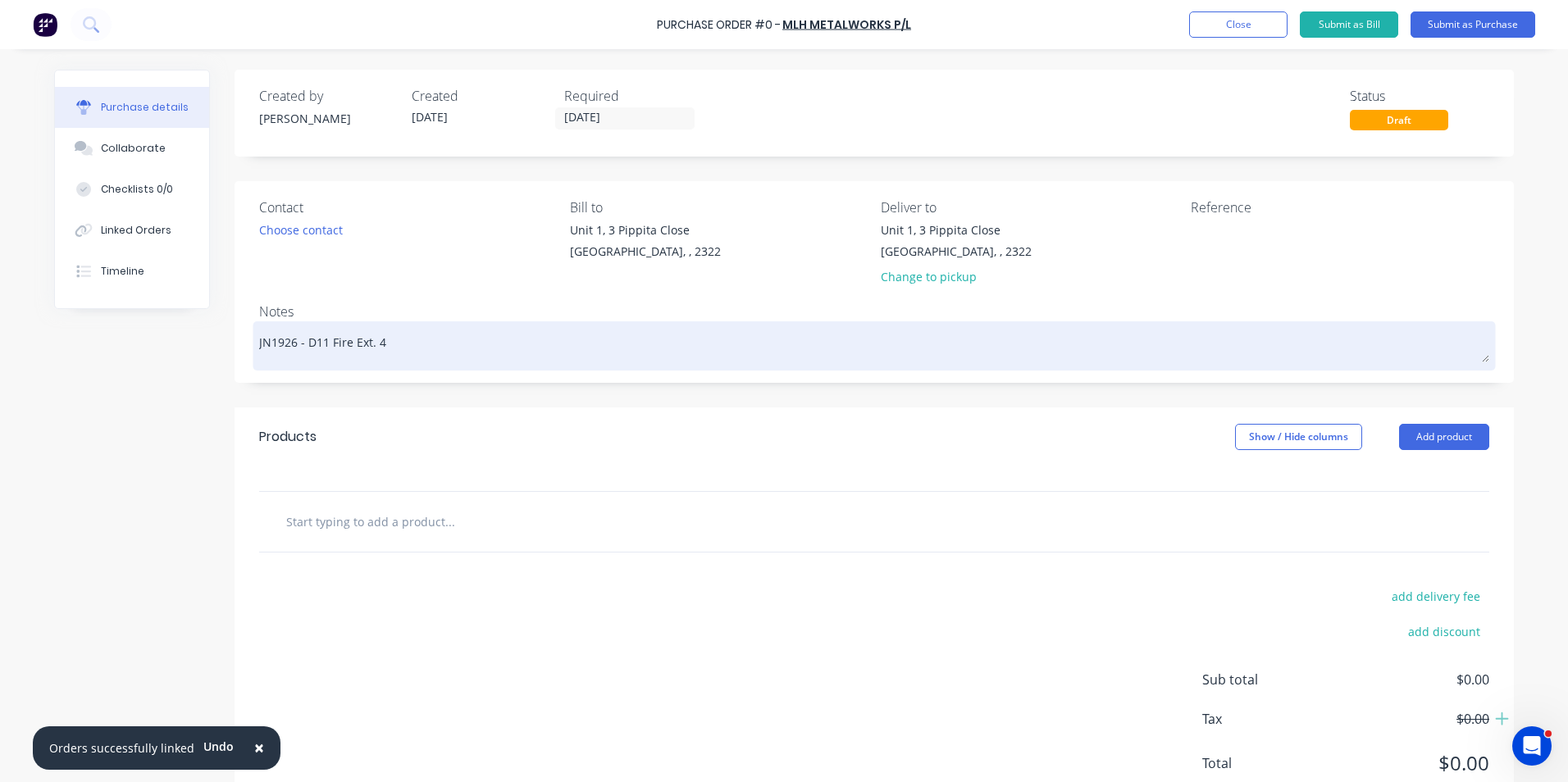
type textarea "JN1926 - D11 Fire Ext. 4."
type textarea "x"
type textarea "JN1926 - D11 Fire Ext. 4.5"
type textarea "x"
type textarea "JN1926 - D11 Fire Ext. 4.5k"
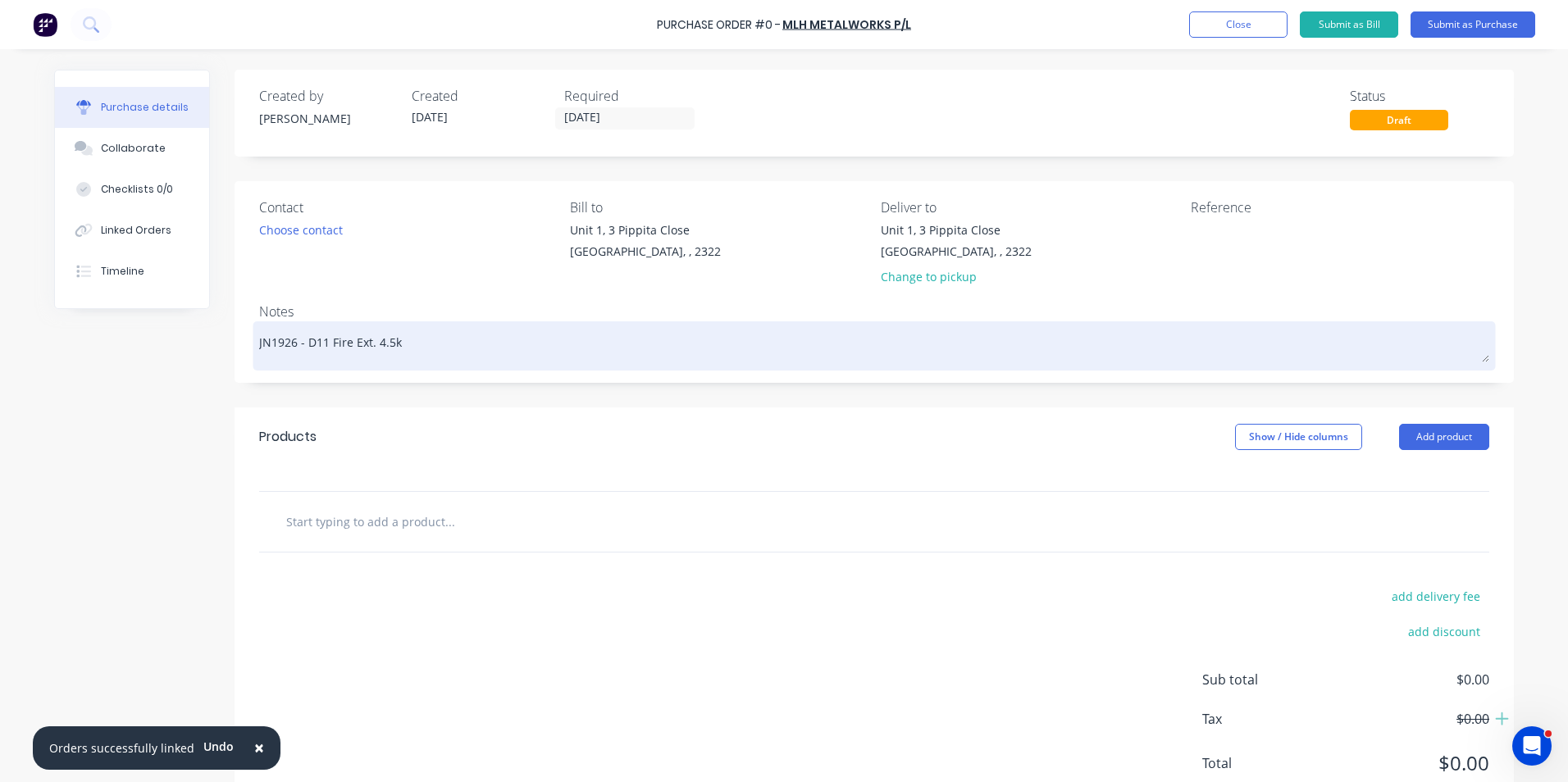
type textarea "x"
type textarea "JN1926 - D11 Fire Ext. 4.5kg"
type textarea "x"
type textarea "JN1926 - D11 Fire Ext. 4.5kg"
type textarea "x"
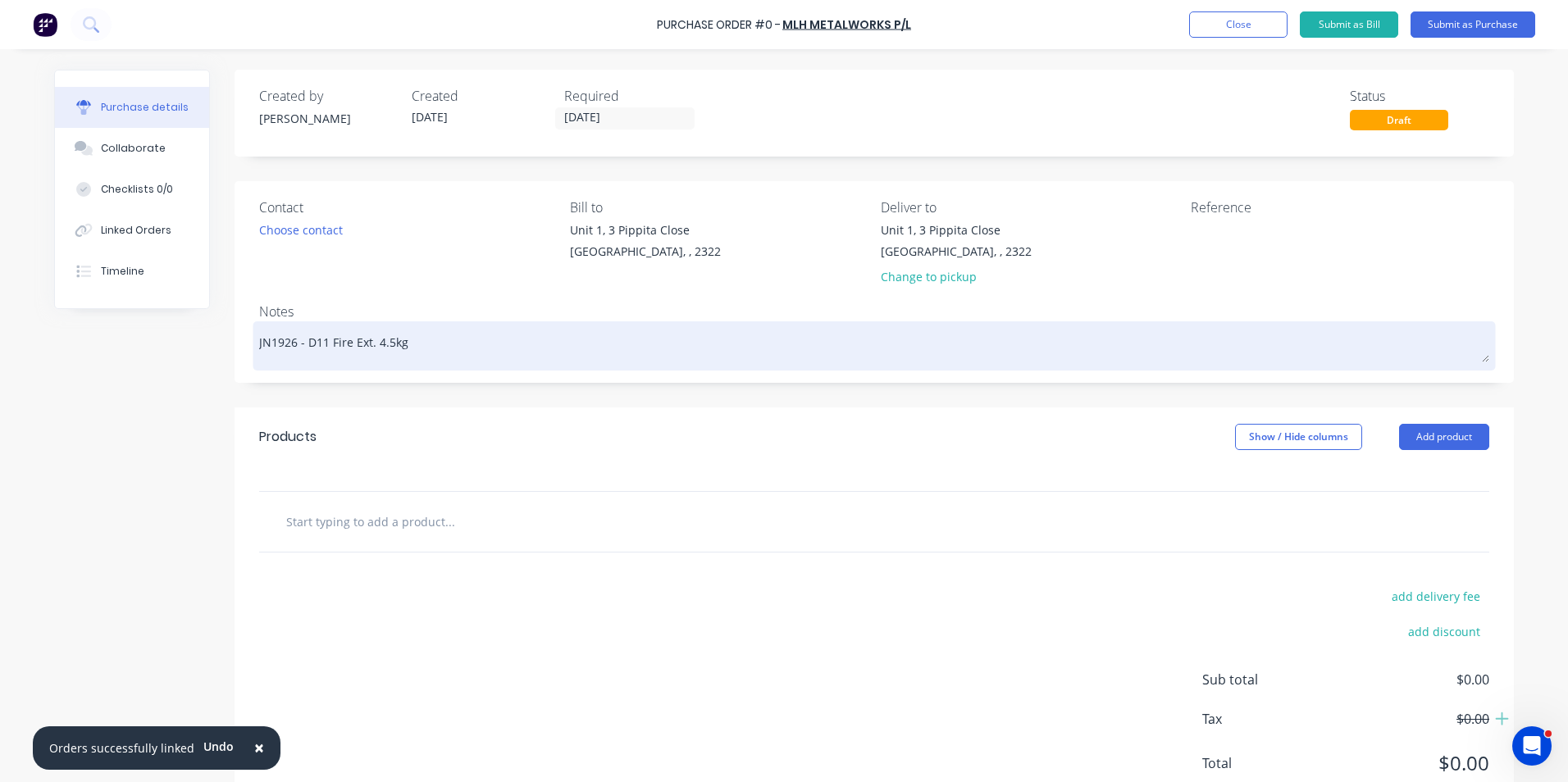
type textarea "JN1926 - D11 Fire Ext. 4.5kg B"
type textarea "x"
type textarea "JN1926 - D11 Fire Ext. 4.5kg BK"
type textarea "x"
type textarea "JN1926 - D11 Fire Ext. 4.5kg BKT"
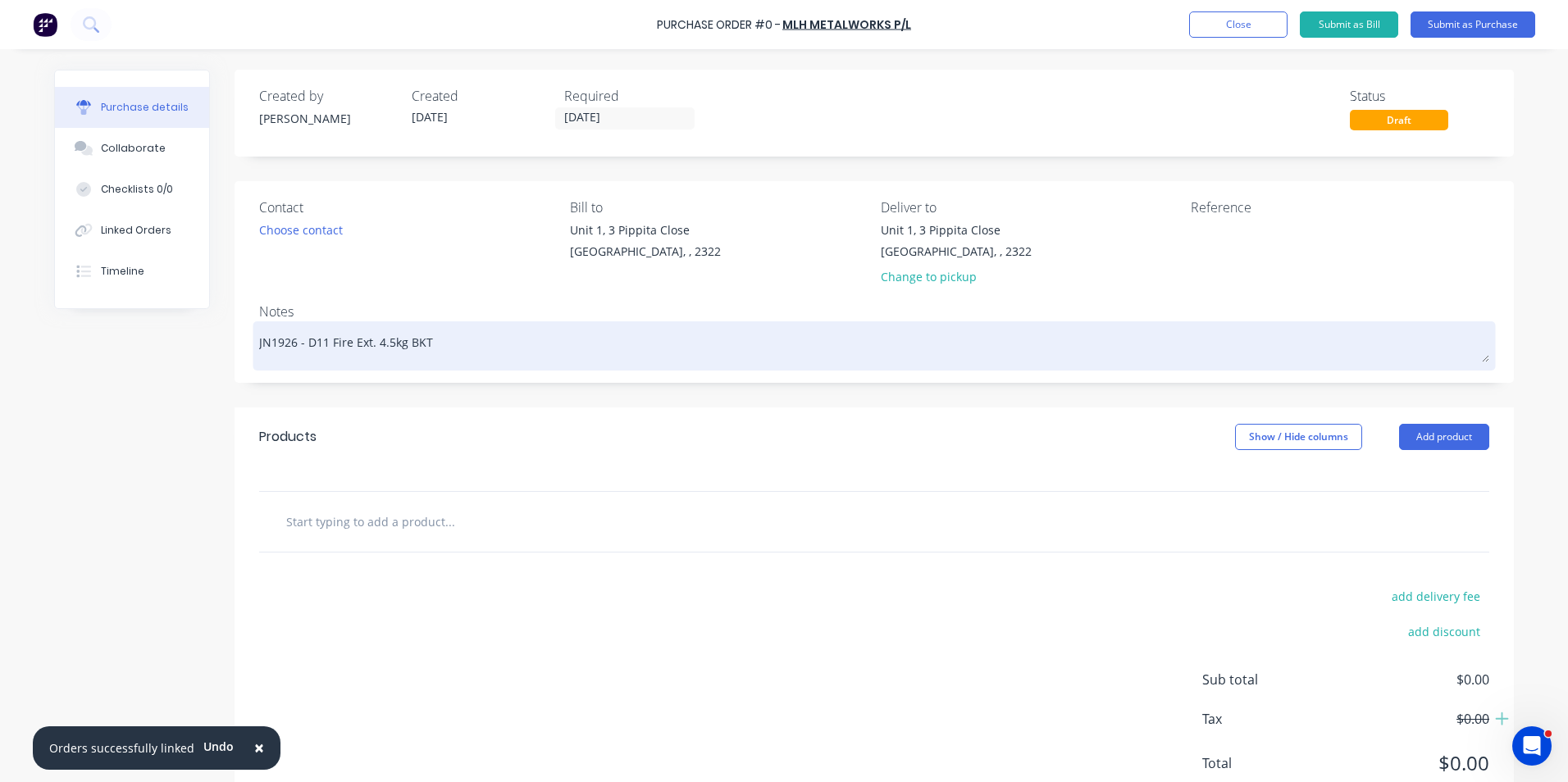
type textarea "x"
type textarea "JN1926 - D11 Fire Ext. 4.5kg BKT"
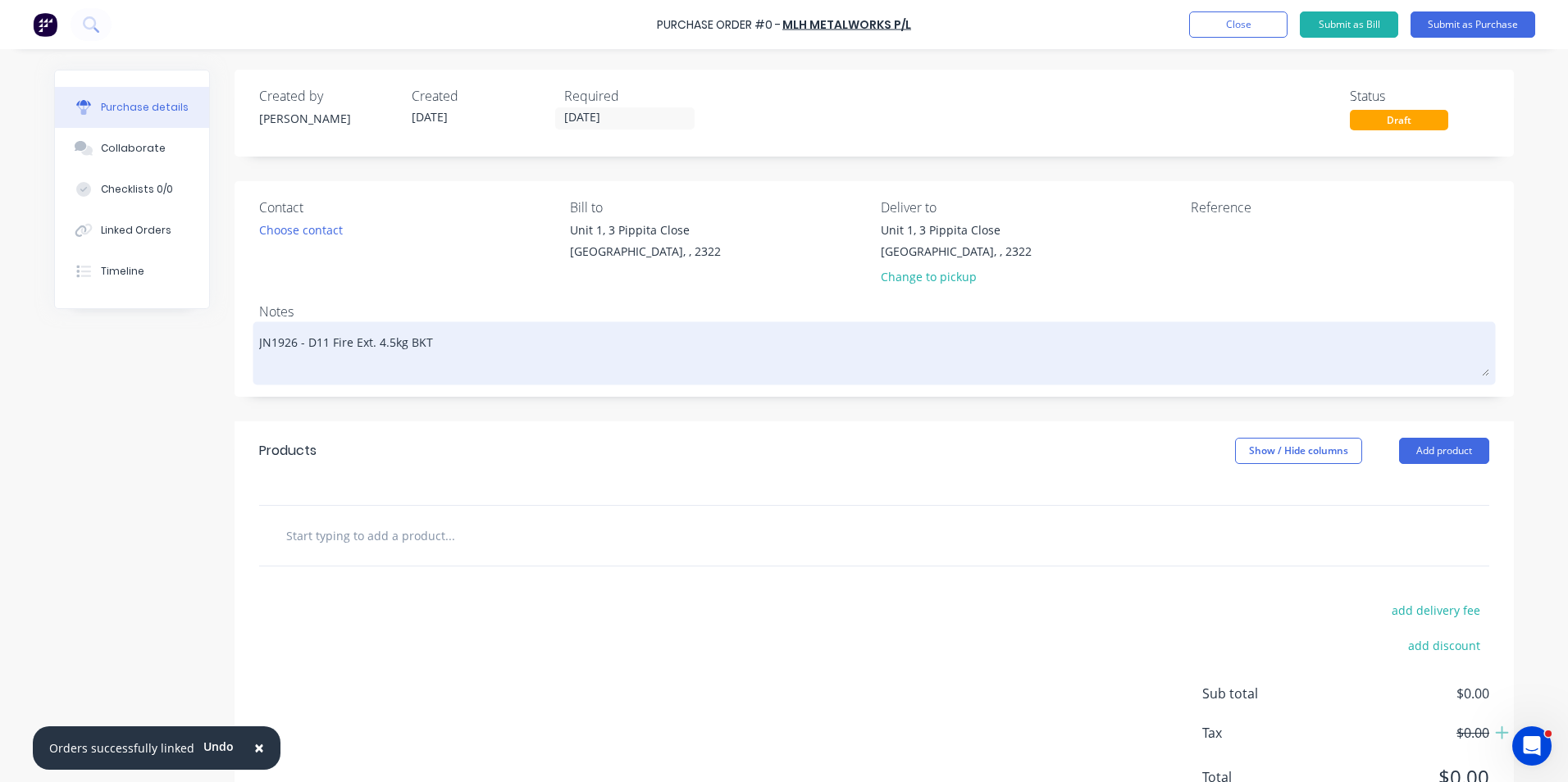
type textarea "x"
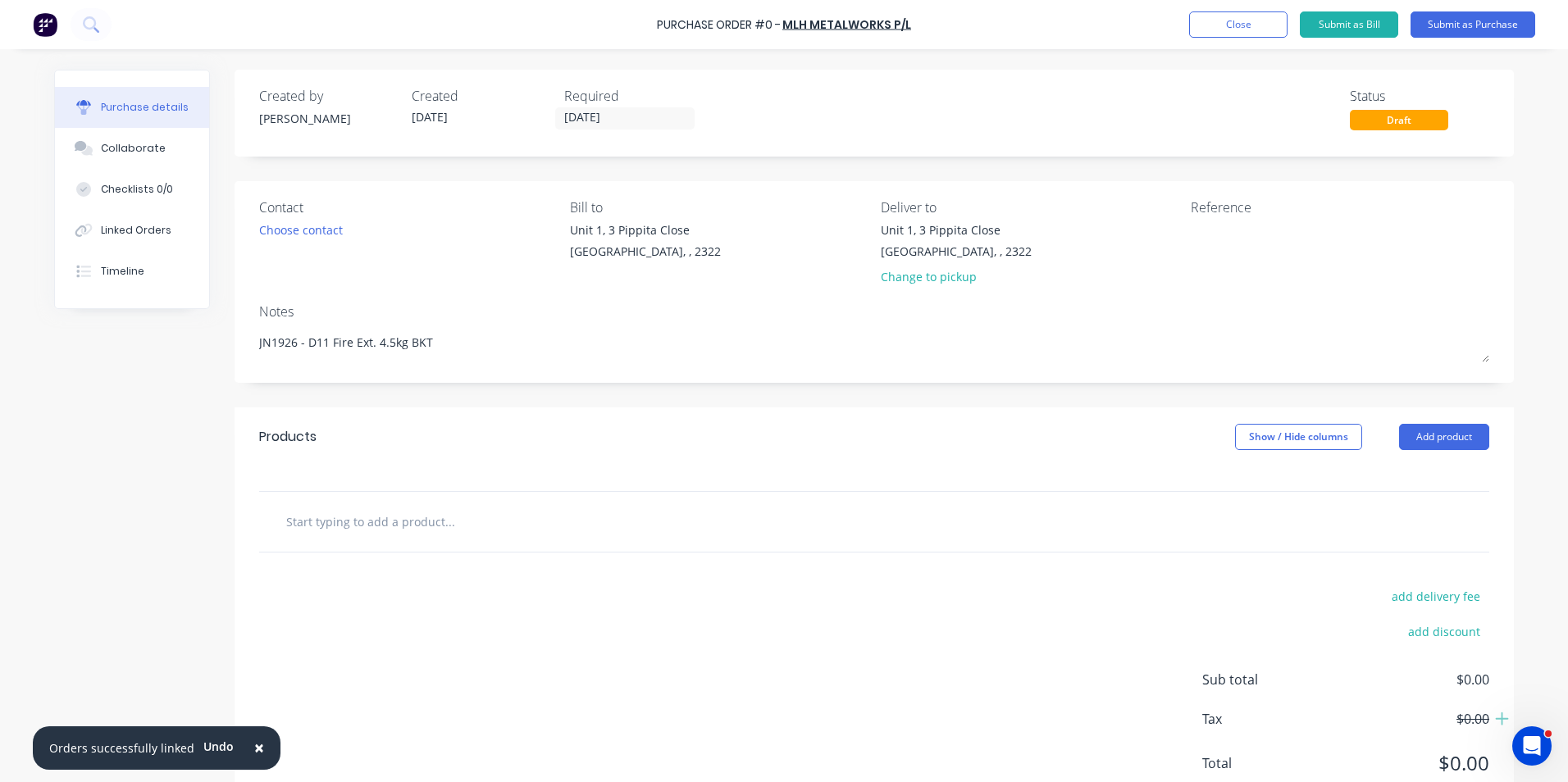
type textarea "JN1926 - D11 Fire Ext. 4.5kg BKT"
type textarea "x"
type textarea "JN1926 - D11 Fire Ext. 4.5kg BKT"
click at [327, 513] on input "text" at bounding box center [450, 521] width 328 height 32
click at [303, 517] on input "text" at bounding box center [450, 521] width 328 height 32
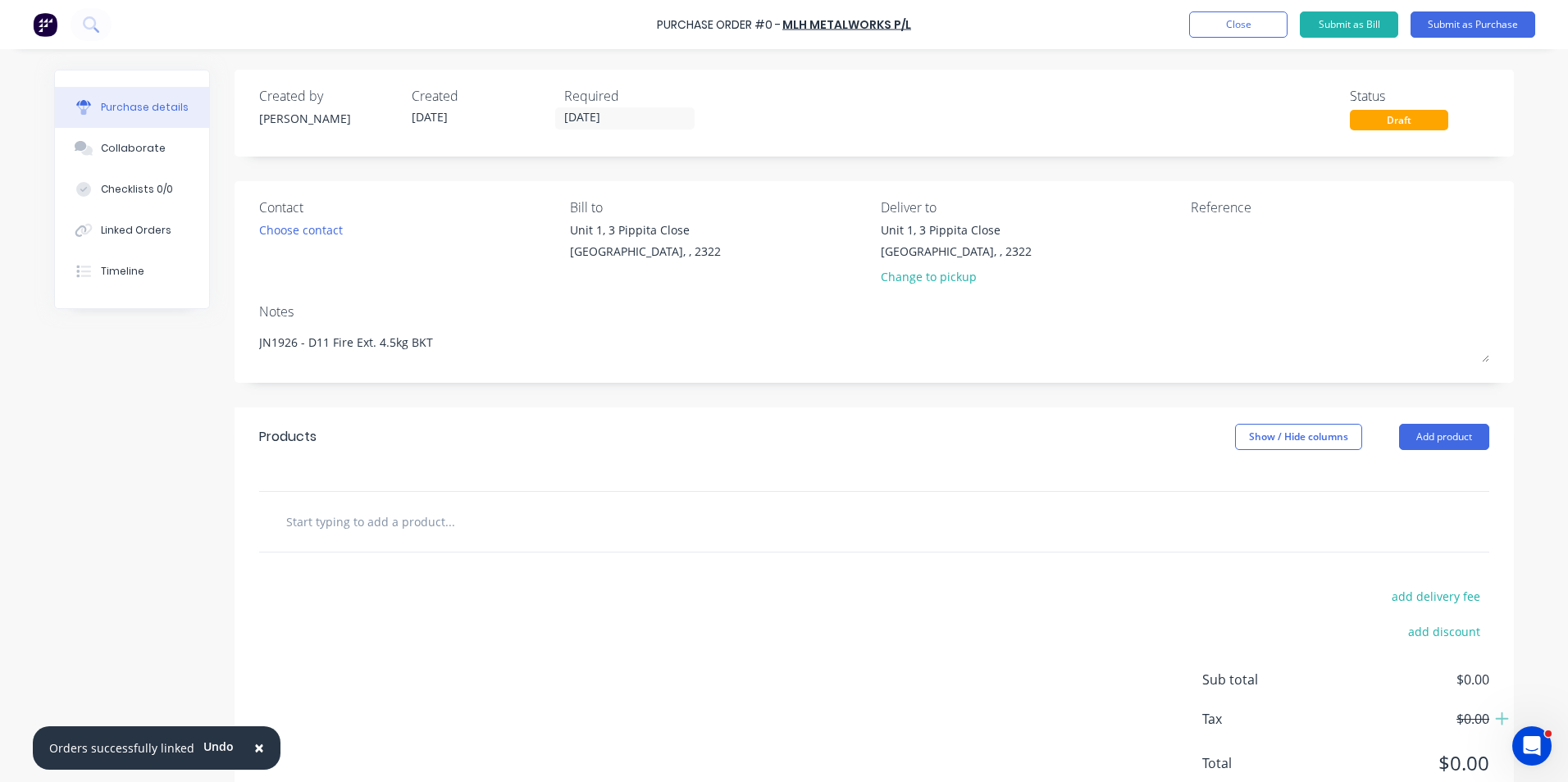
type textarea "x"
type input "S"
type textarea "x"
type input "Su"
type textarea "x"
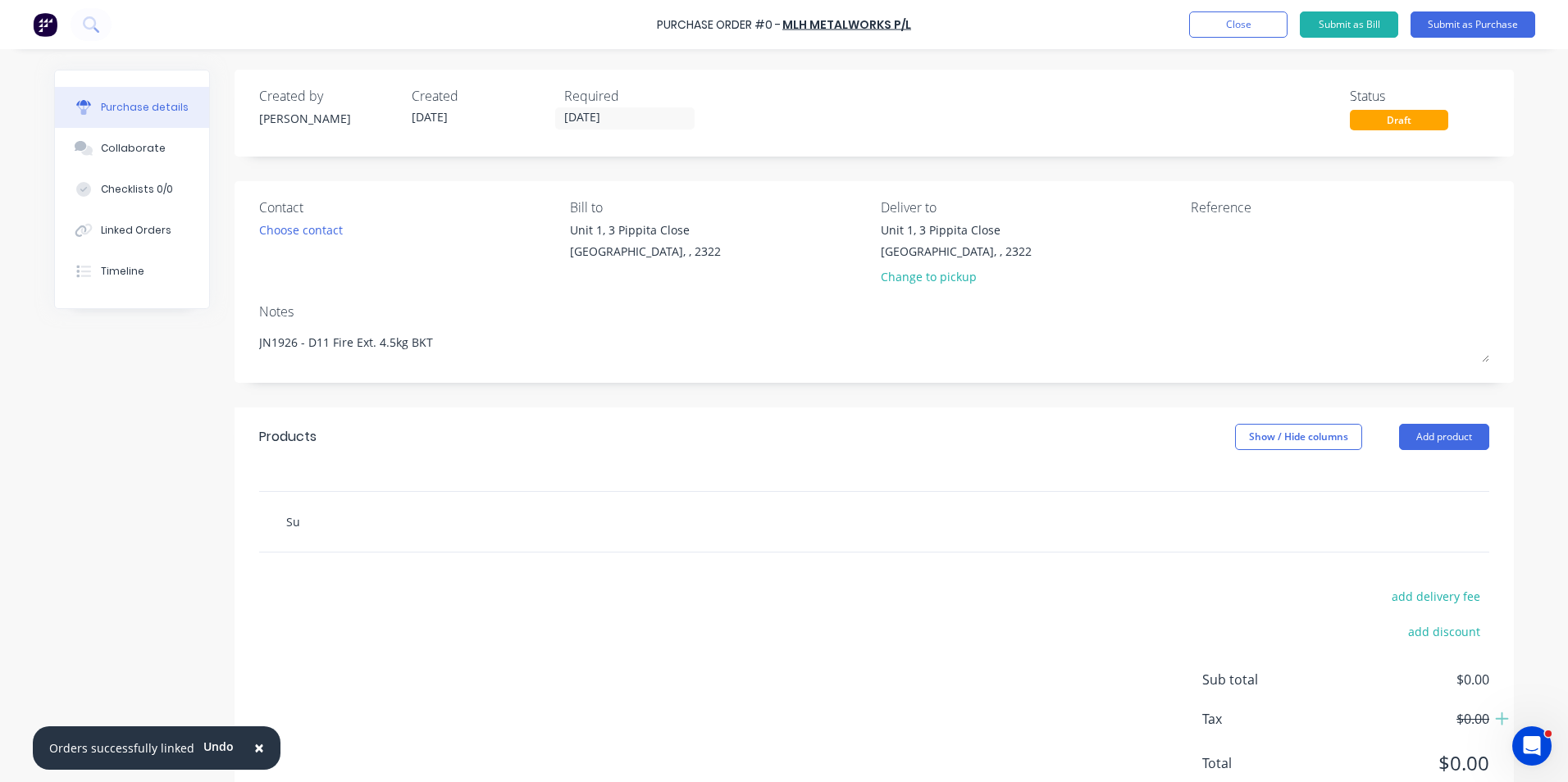
type input "Sup"
type textarea "x"
type input "Supp"
type textarea "x"
type input "Suppl"
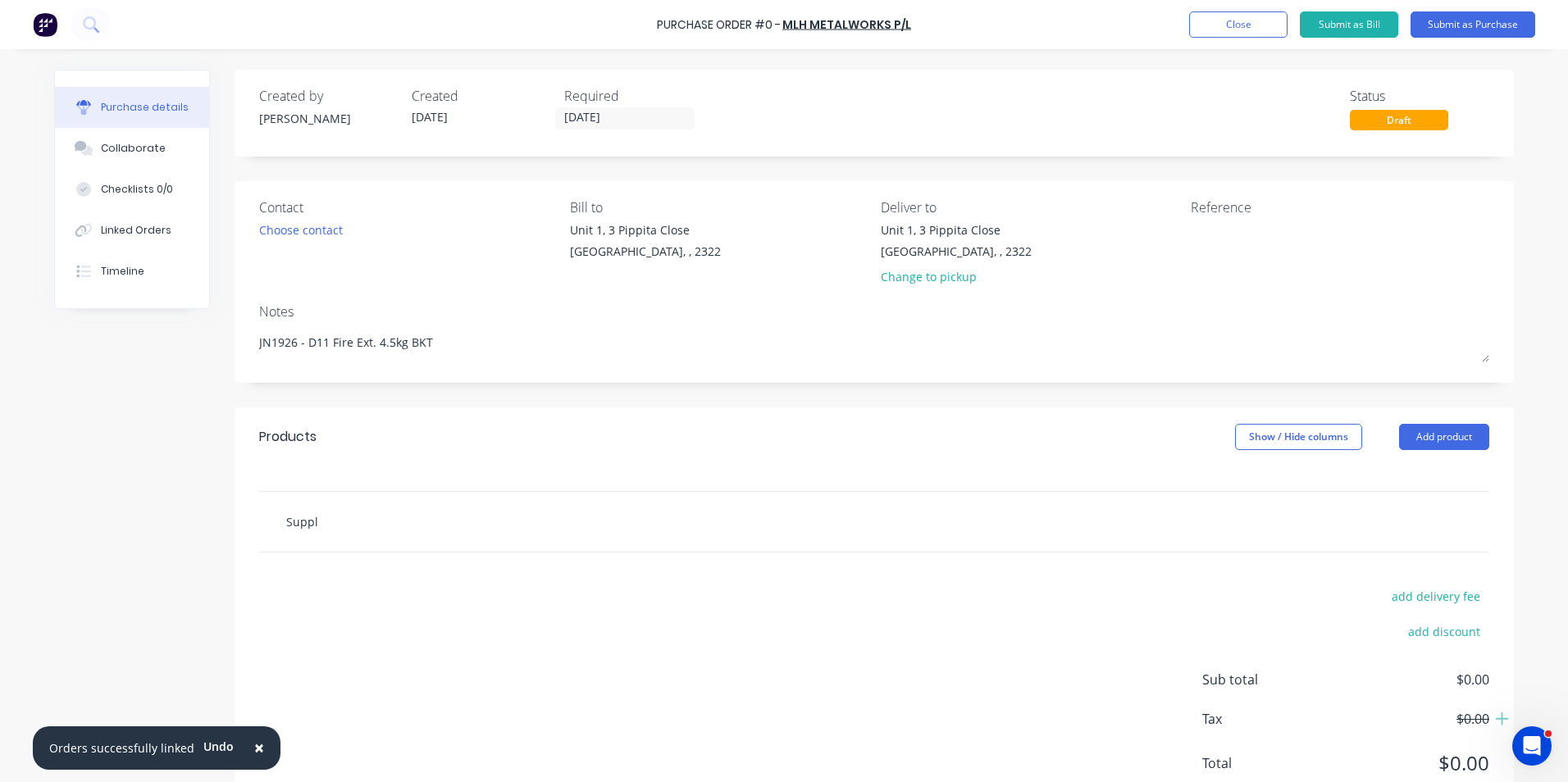
type textarea "x"
type input "Supply"
type textarea "x"
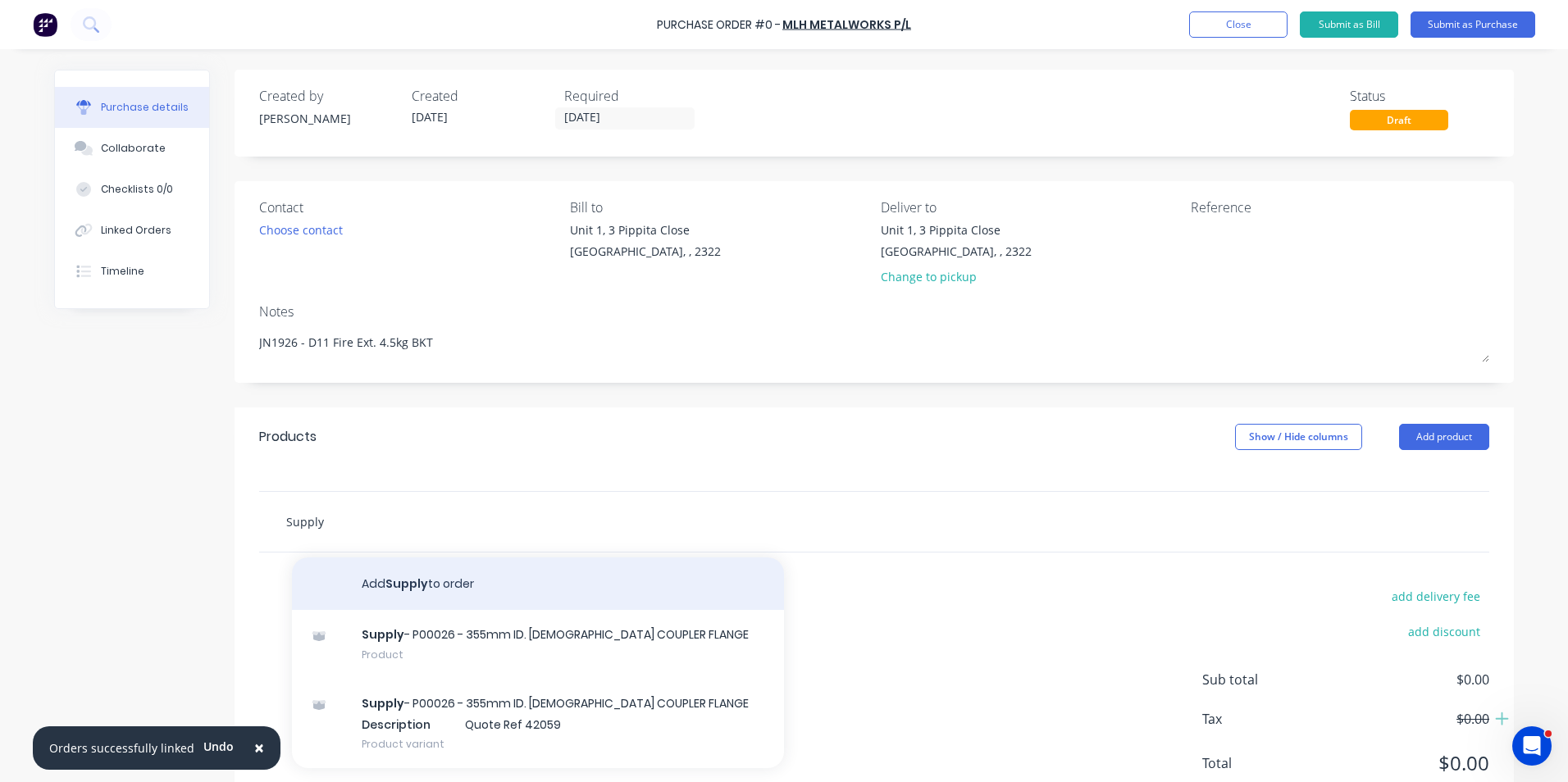
type input "Supply"
click at [419, 579] on button "Add Supply to order" at bounding box center [539, 583] width 492 height 52
type textarea "x"
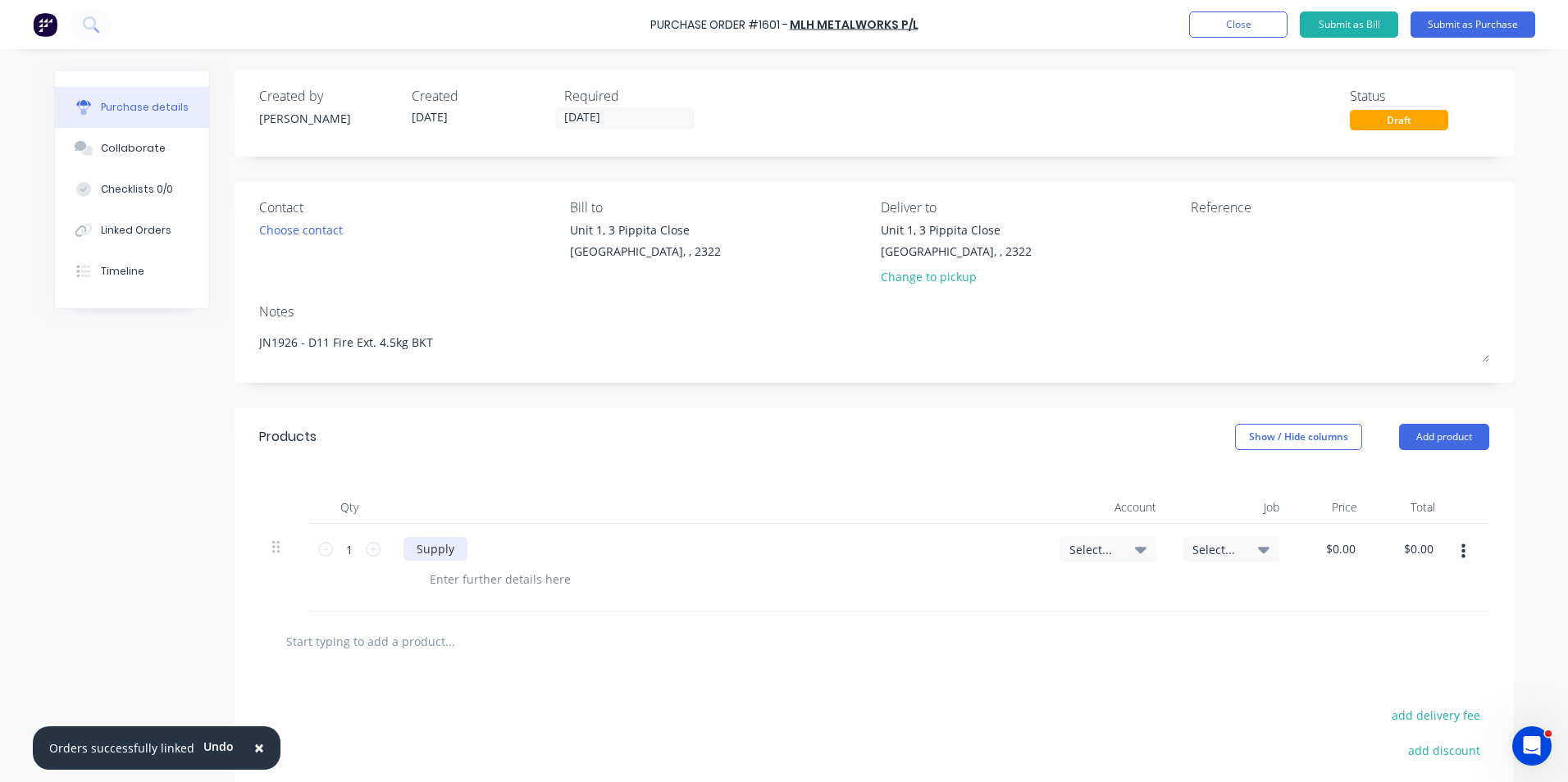
type textarea "x"
click at [451, 552] on div "Supply" at bounding box center [435, 549] width 64 height 24
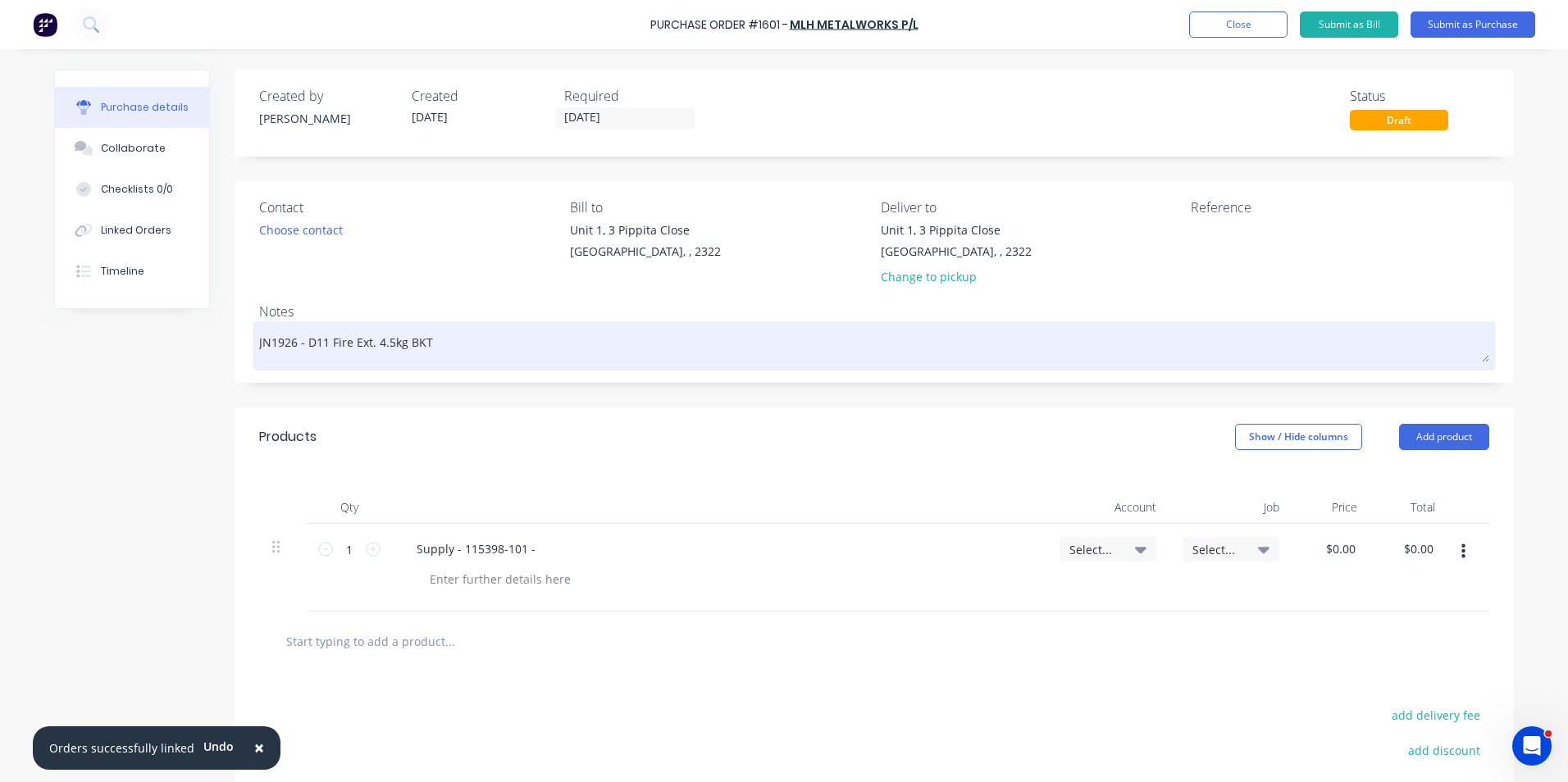
click at [433, 344] on textarea "JN1926 - D11 Fire Ext. 4.5kg BKT" at bounding box center [874, 344] width 1230 height 37
drag, startPoint x: 437, startPoint y: 341, endPoint x: 304, endPoint y: 341, distance: 133.0
click at [304, 341] on textarea "JN1926 - D11 Fire Ext. 4.5kg BKT" at bounding box center [874, 344] width 1230 height 37
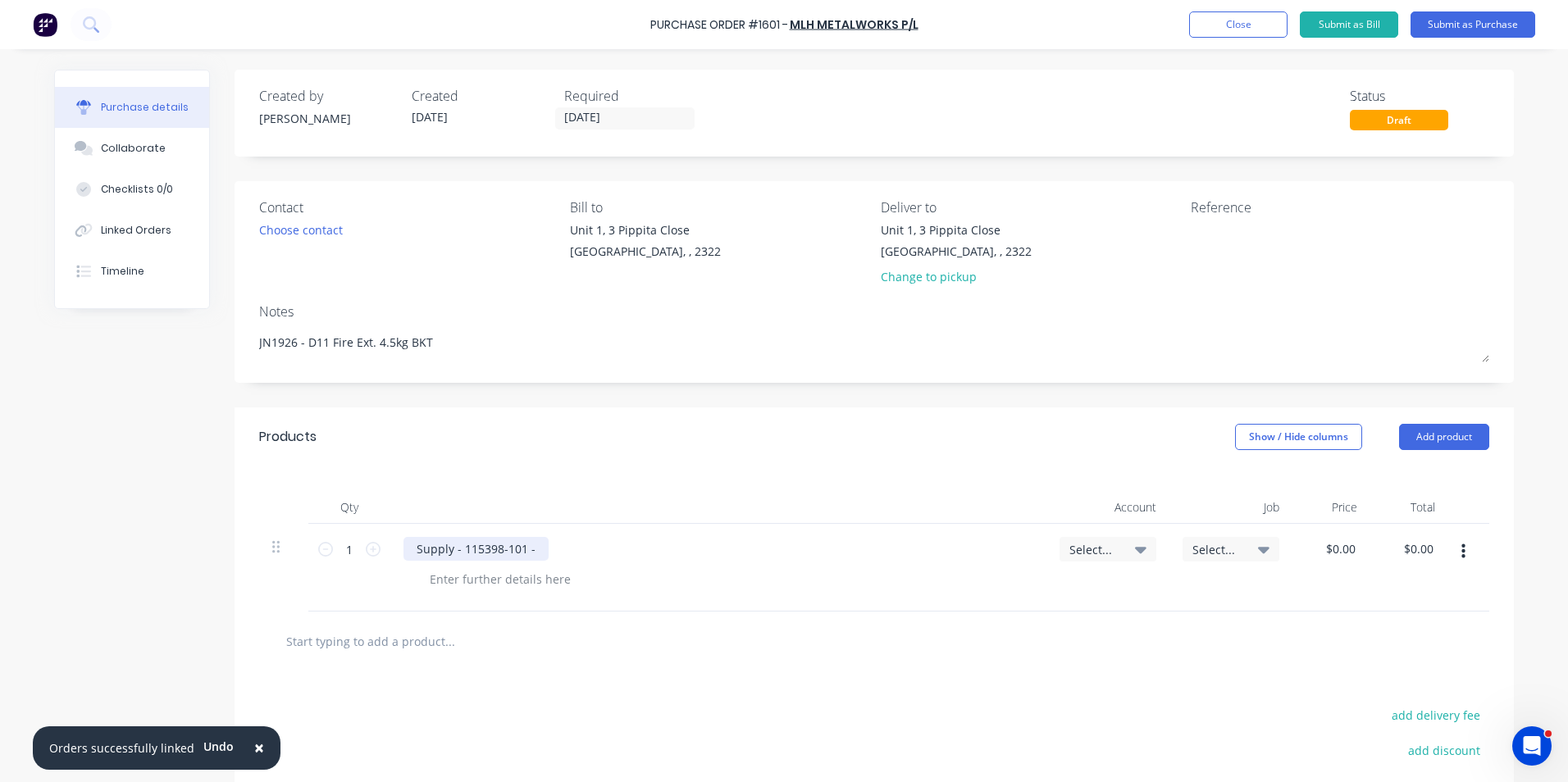
click at [533, 550] on div "Supply - 115398-101 -" at bounding box center [476, 549] width 145 height 24
click at [368, 549] on icon at bounding box center [373, 549] width 15 height 15
type textarea "x"
type input "2"
click at [368, 548] on icon at bounding box center [373, 549] width 15 height 15
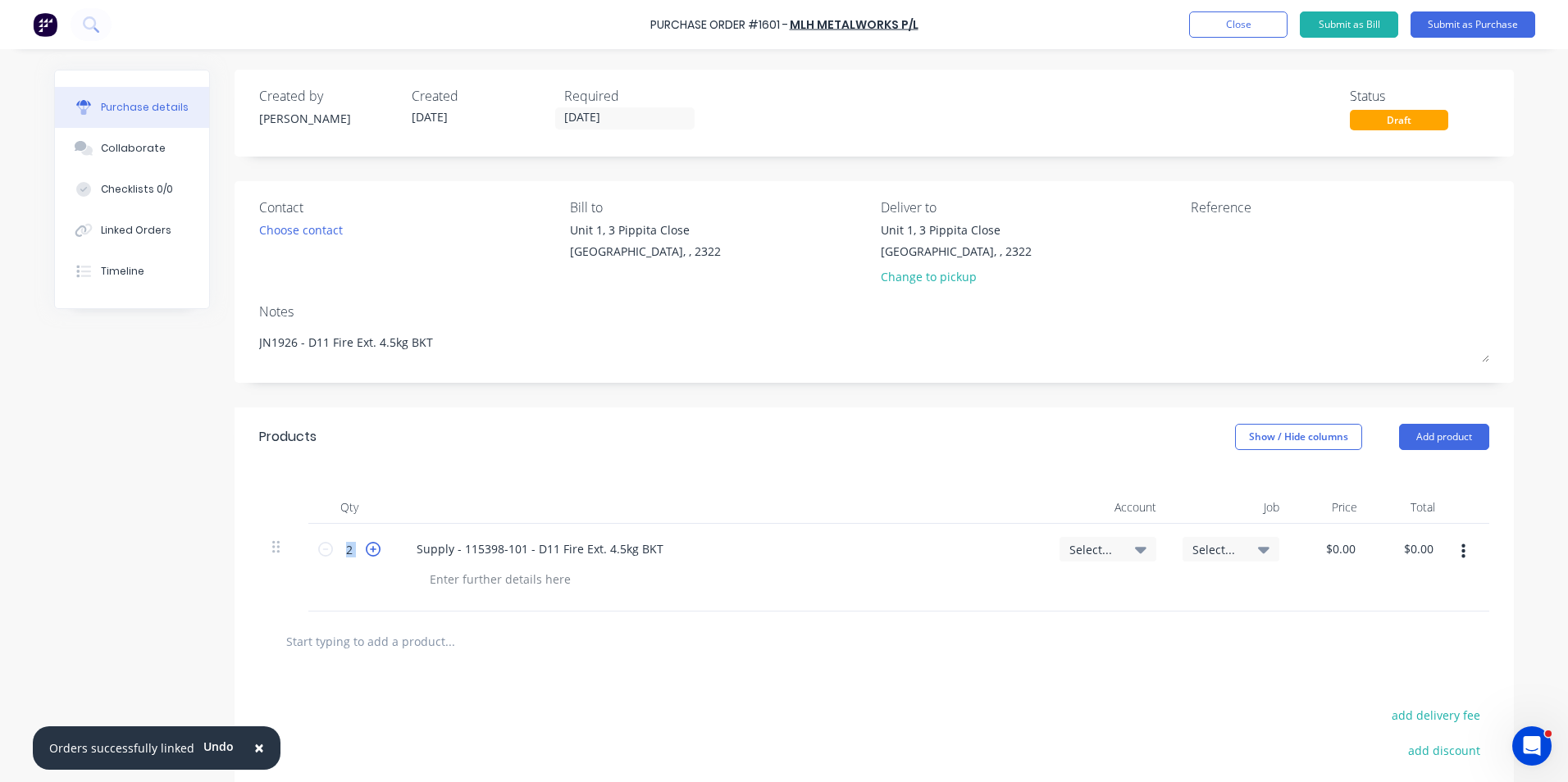
type textarea "x"
type input "3"
click at [368, 548] on icon at bounding box center [373, 549] width 15 height 15
type textarea "x"
type input "4"
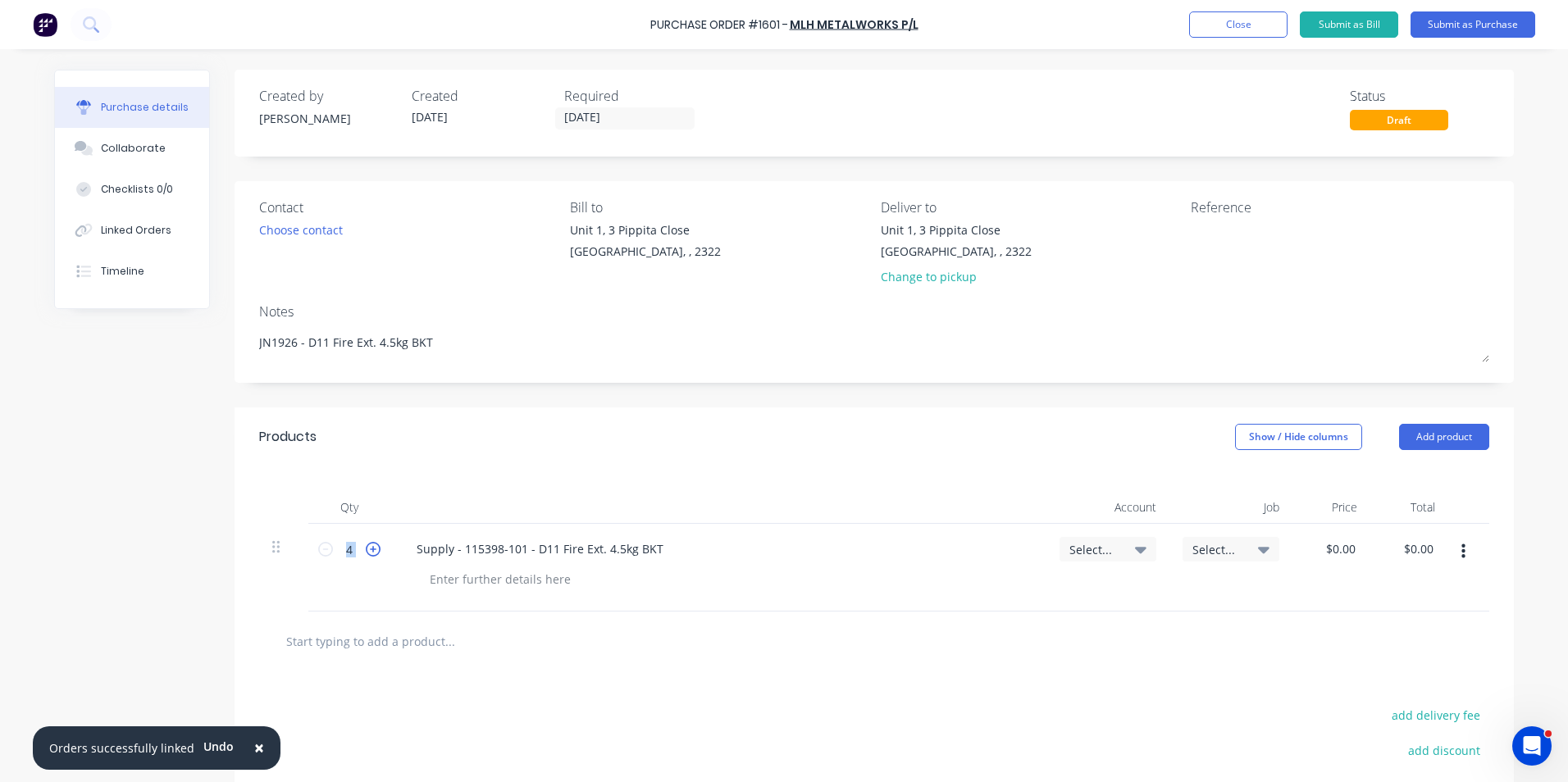
click at [368, 548] on icon at bounding box center [373, 549] width 15 height 15
type textarea "x"
type input "5"
click at [1080, 548] on span "Select..." at bounding box center [1094, 550] width 50 height 17
type textarea "x"
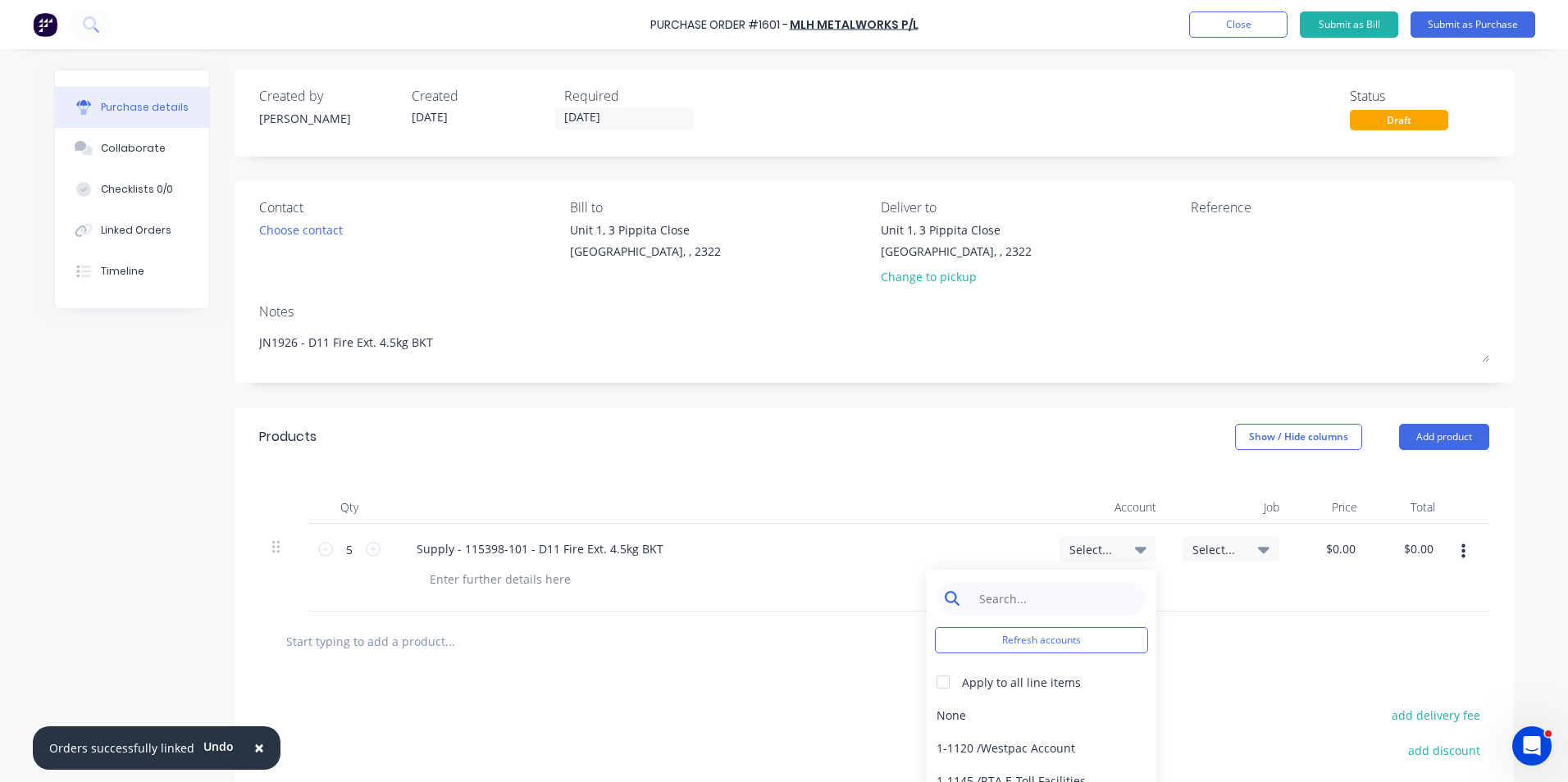
click at [1018, 589] on input at bounding box center [1054, 598] width 168 height 32
type input "1-14"
click at [1037, 715] on div "1-1400 / Work in Progress - Materials" at bounding box center [1041, 714] width 230 height 32
type textarea "x"
type input "0.00"
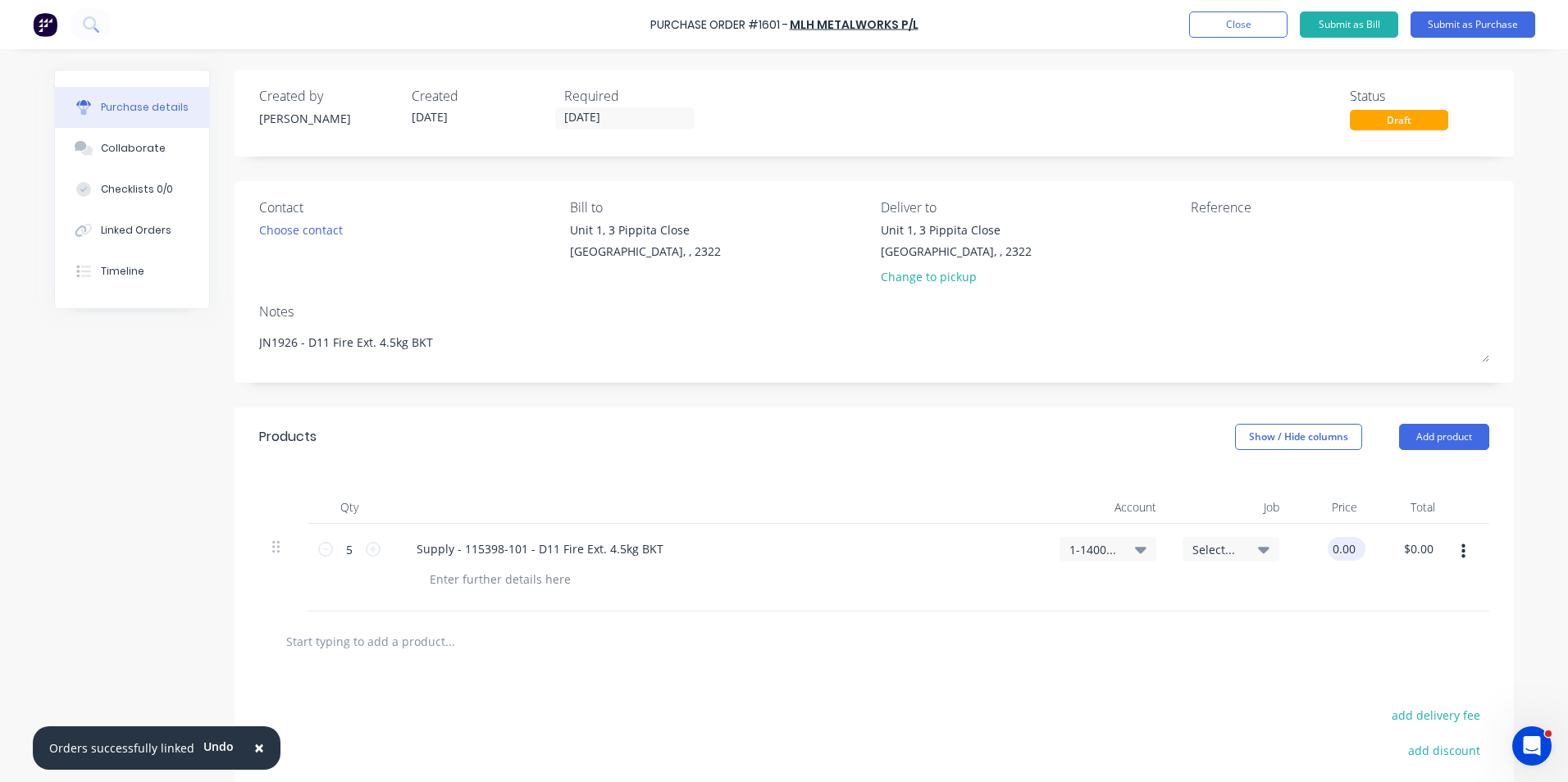
click at [1335, 550] on input "0.00" at bounding box center [1343, 549] width 31 height 24
type textarea "x"
click at [1335, 550] on input "0.00" at bounding box center [1343, 549] width 31 height 24
type input "38.58"
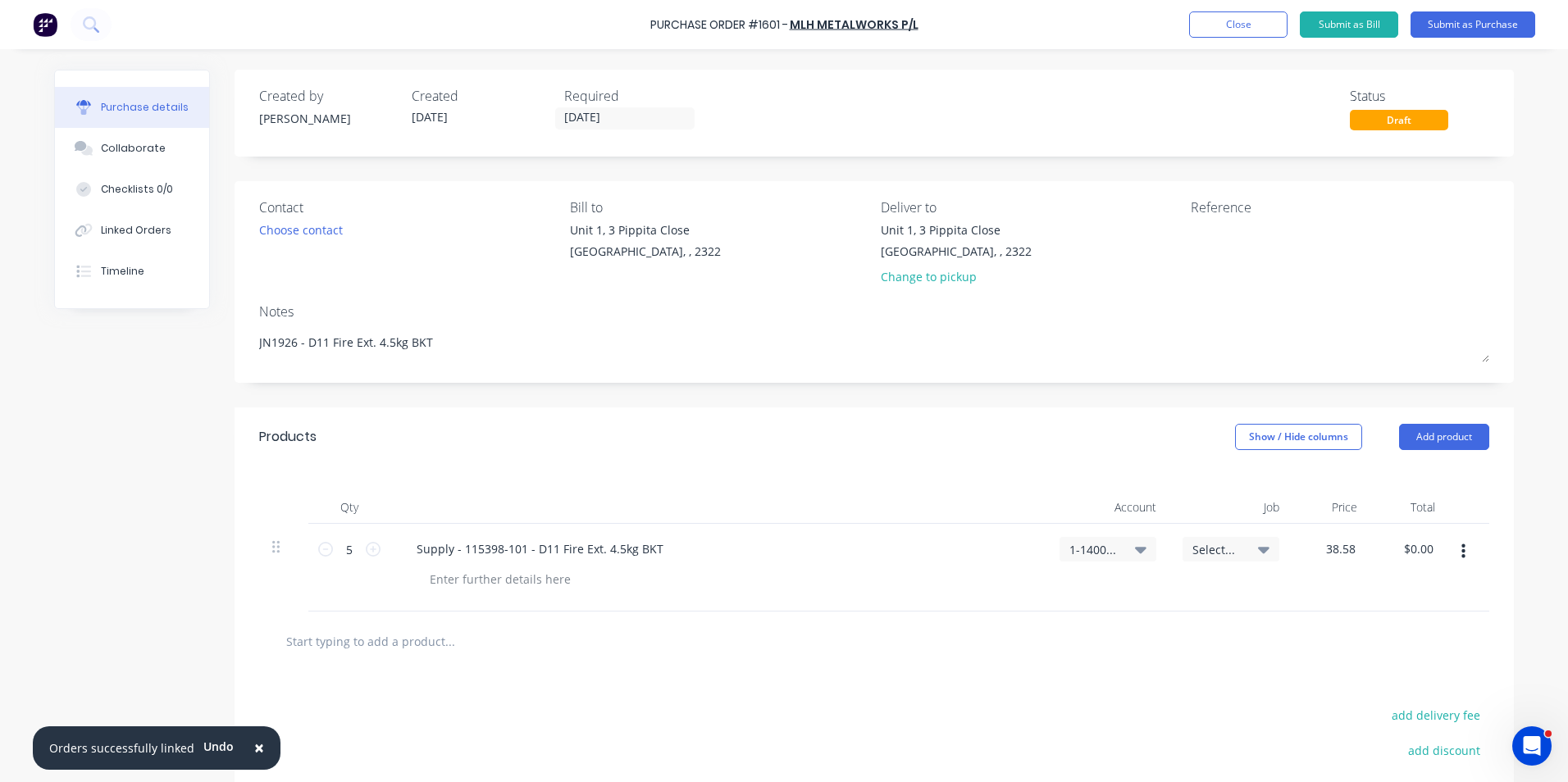
type textarea "x"
type input "$38.58"
type input "$192.90"
click at [1353, 592] on div "$38.58 38.58" at bounding box center [1331, 567] width 78 height 88
click at [1462, 21] on button "Submit as Purchase" at bounding box center [1473, 24] width 125 height 26
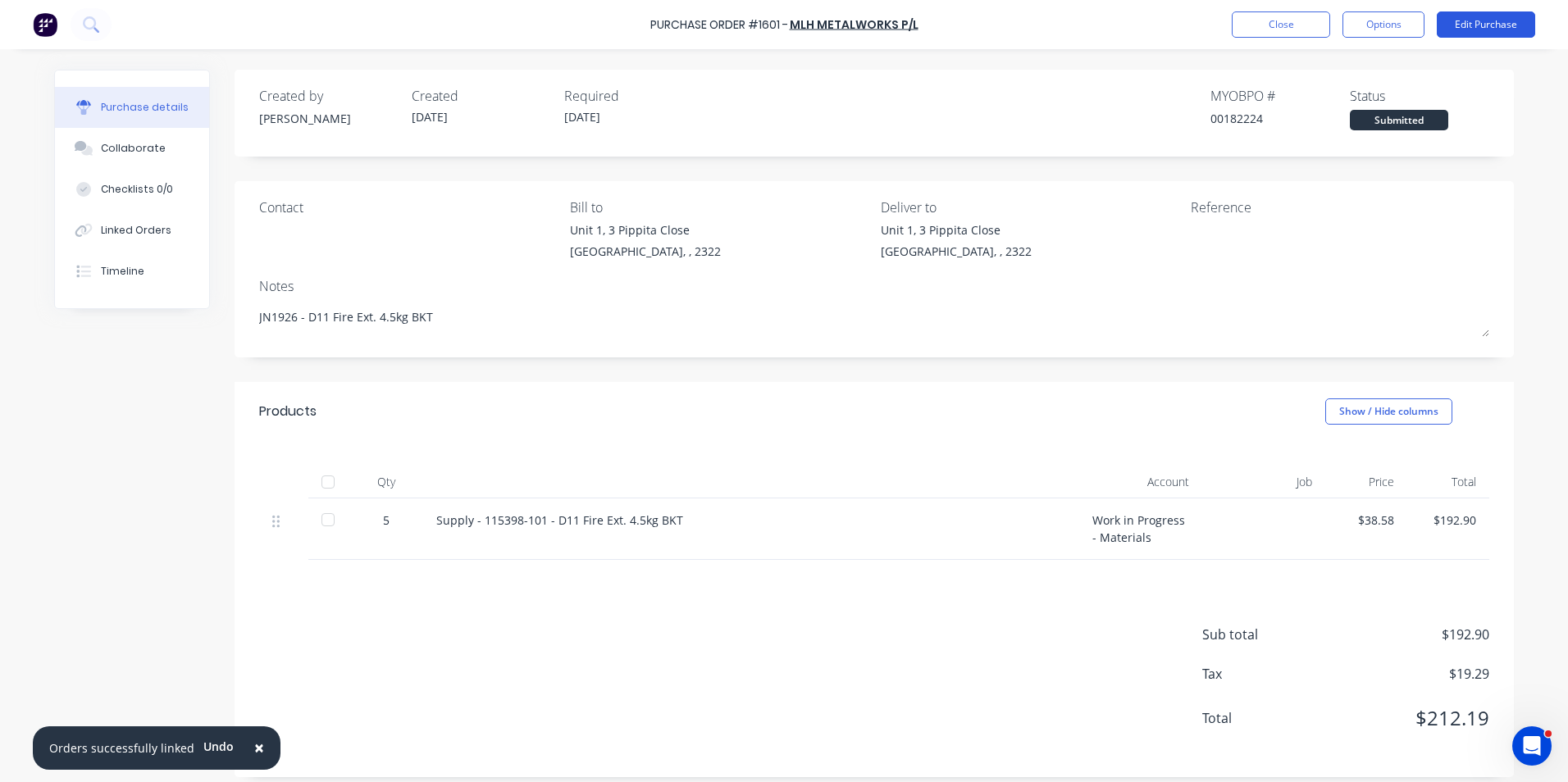
click at [1484, 26] on button "Edit Purchase" at bounding box center [1486, 24] width 98 height 26
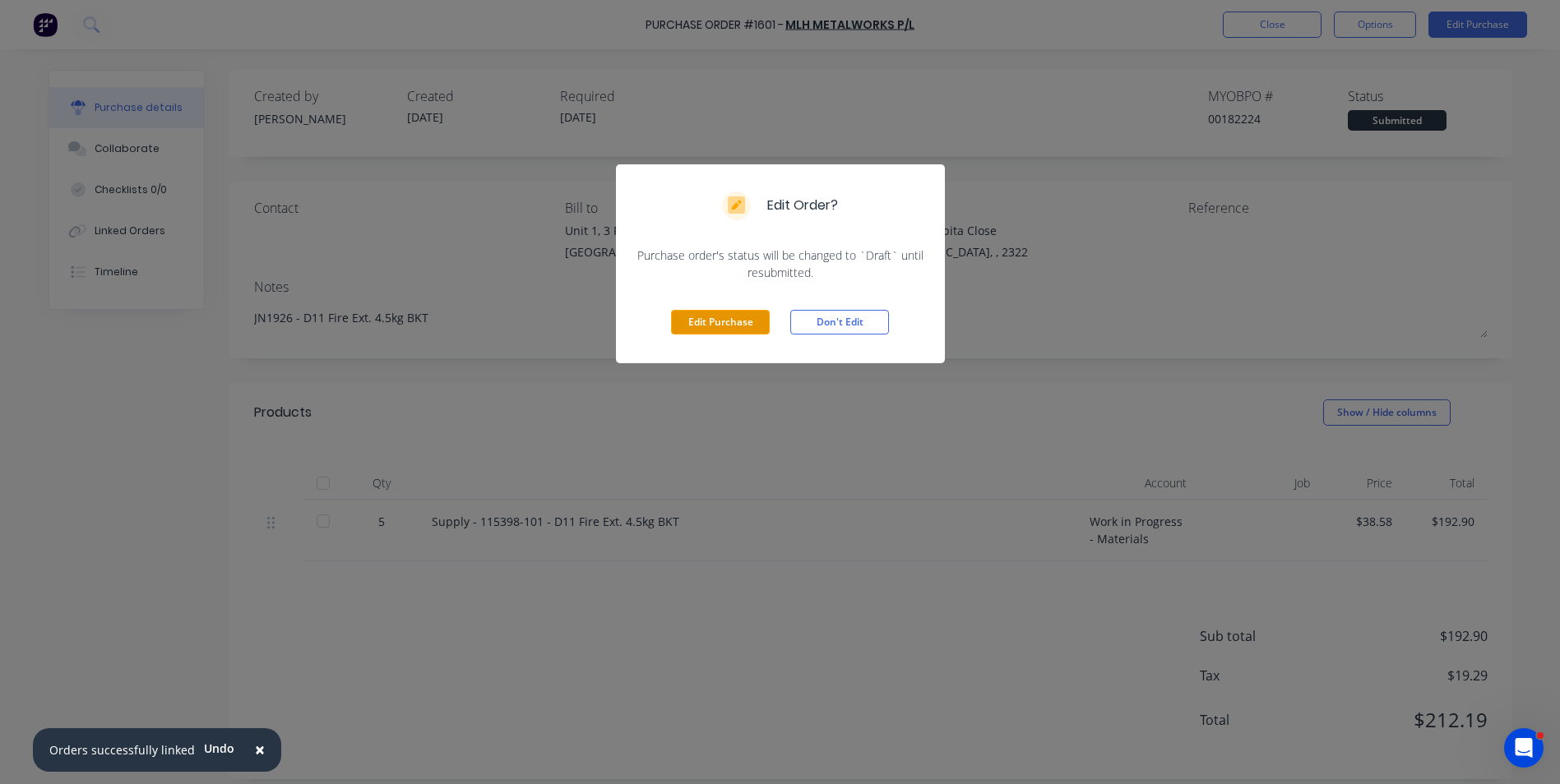
click at [717, 322] on button "Edit Purchase" at bounding box center [720, 322] width 99 height 25
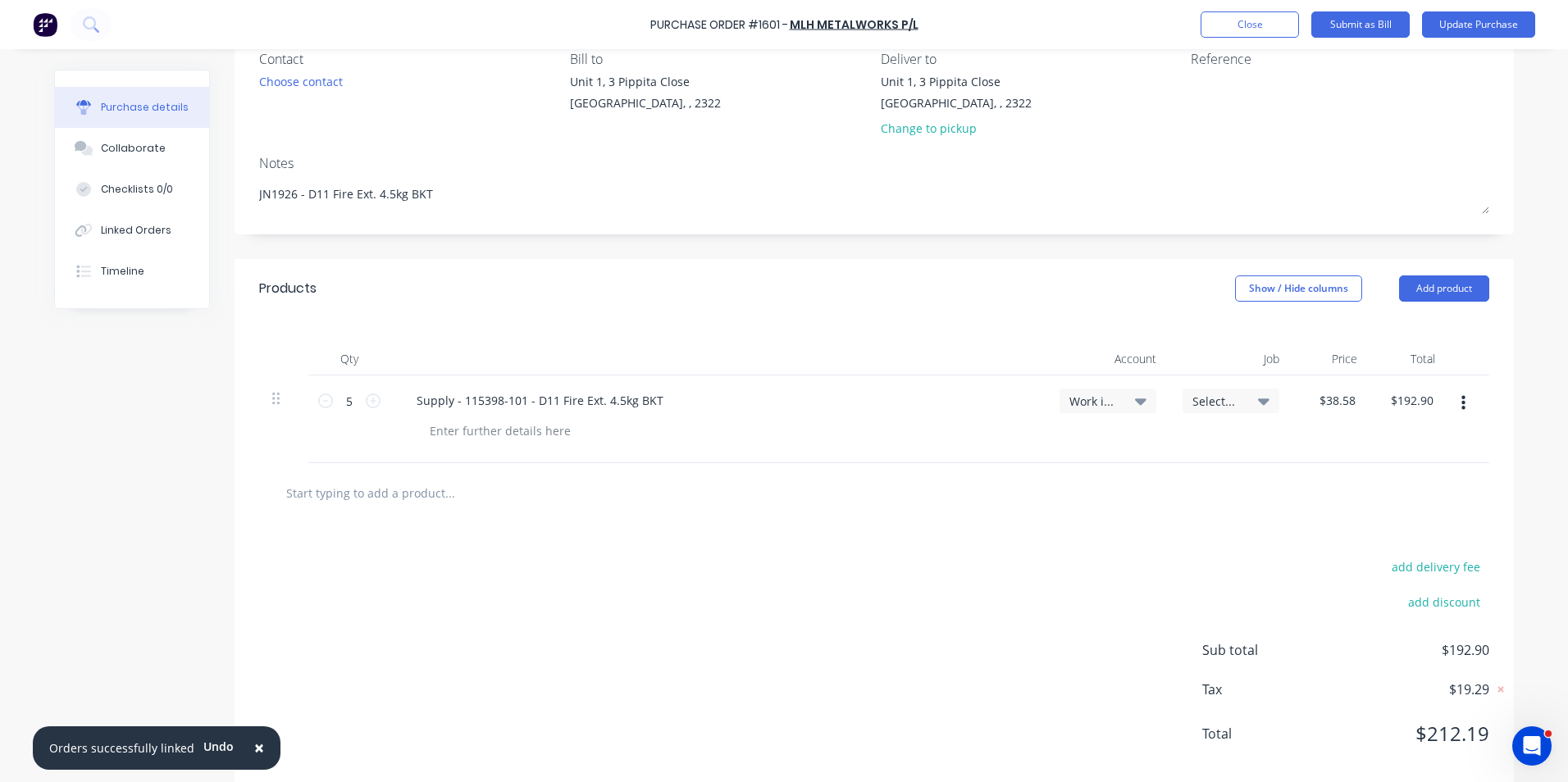
scroll to position [175, 0]
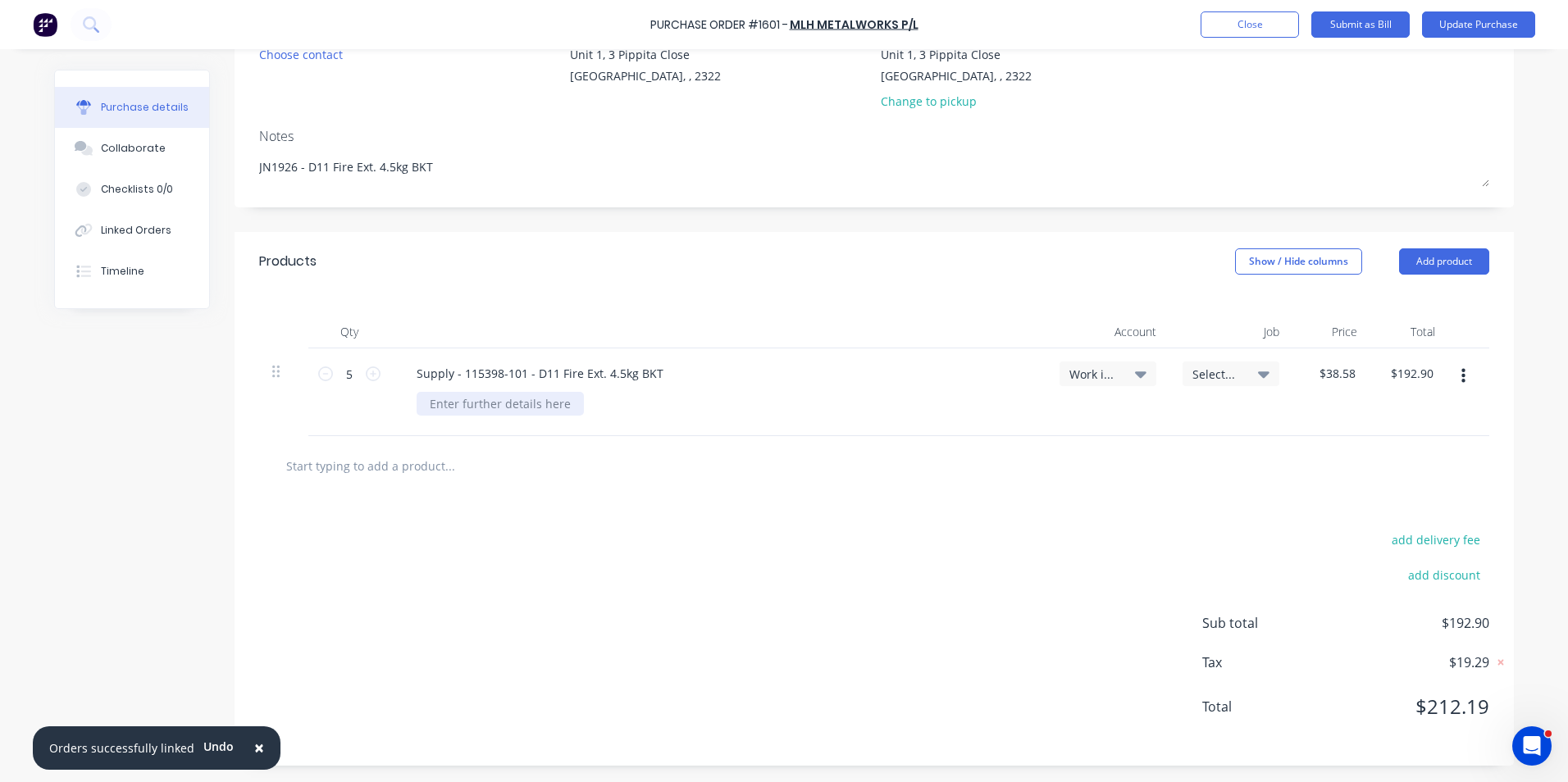
type textarea "x"
click at [456, 405] on div at bounding box center [500, 404] width 168 height 24
click at [1485, 26] on button "Update Purchase" at bounding box center [1479, 24] width 113 height 26
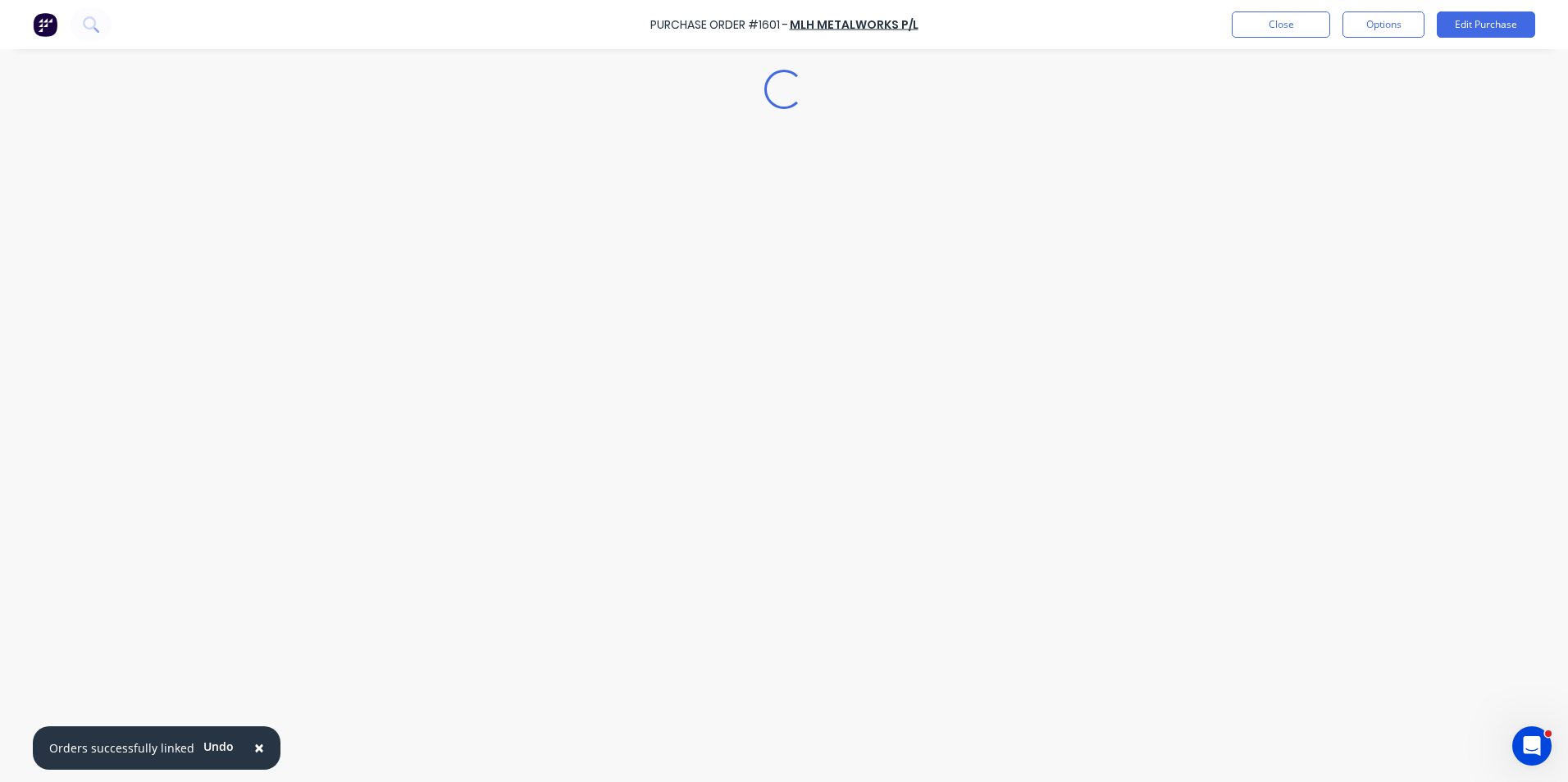
scroll to position [0, 0]
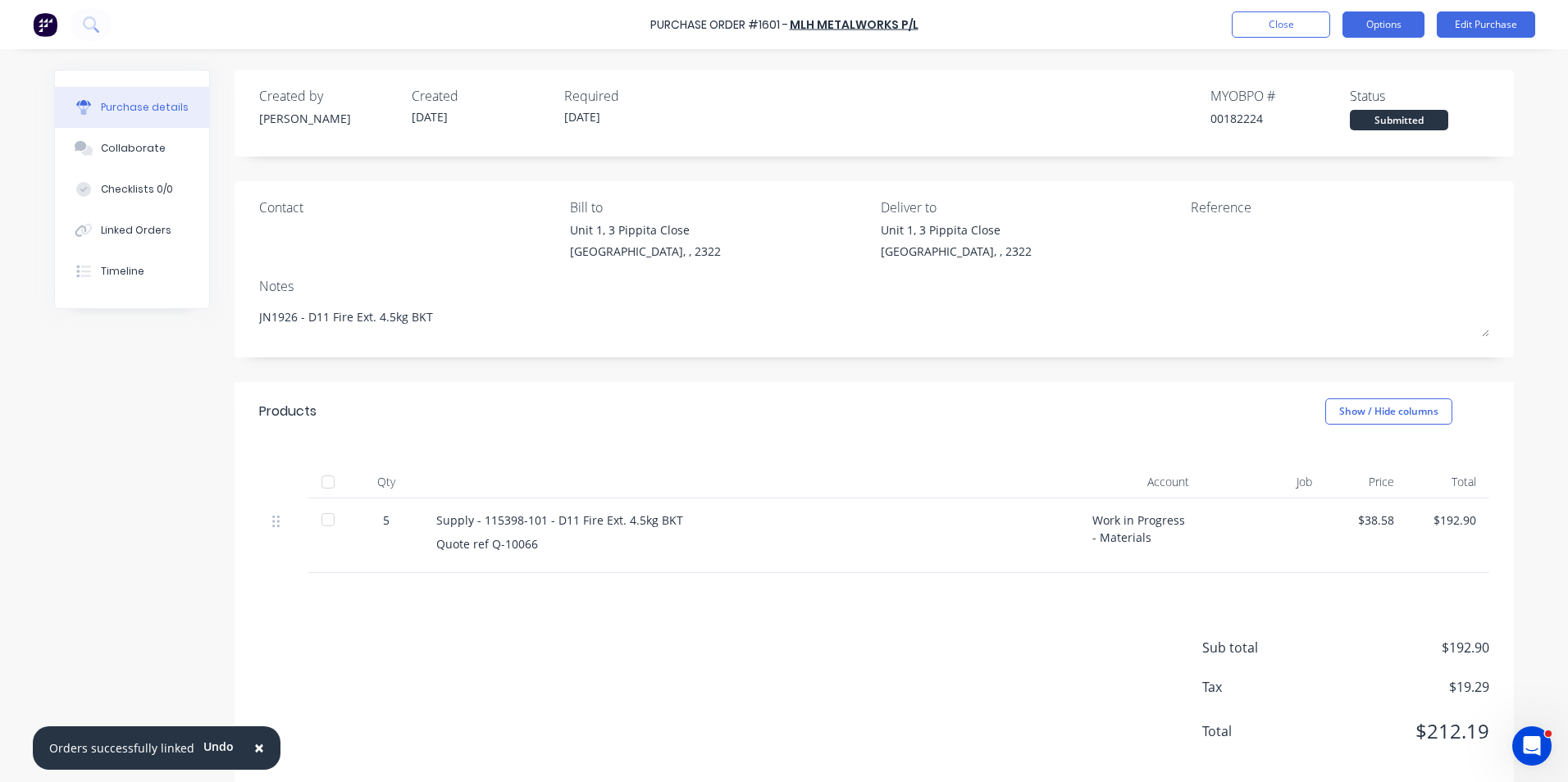
click at [1383, 29] on button "Options" at bounding box center [1383, 24] width 82 height 26
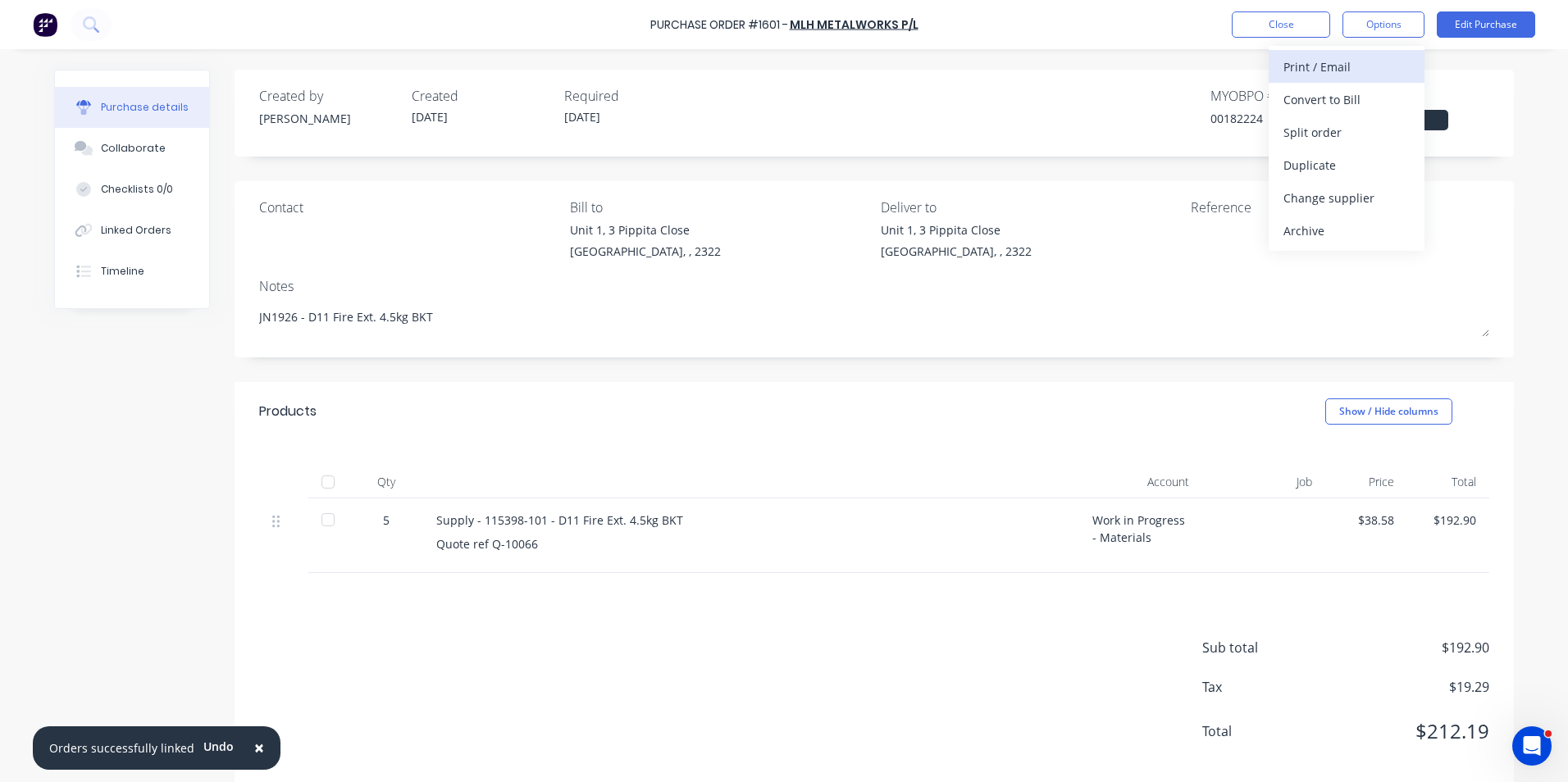
click at [1325, 62] on div "Print / Email" at bounding box center [1347, 67] width 127 height 24
click at [1332, 101] on div "With pricing" at bounding box center [1347, 100] width 127 height 24
type textarea "x"
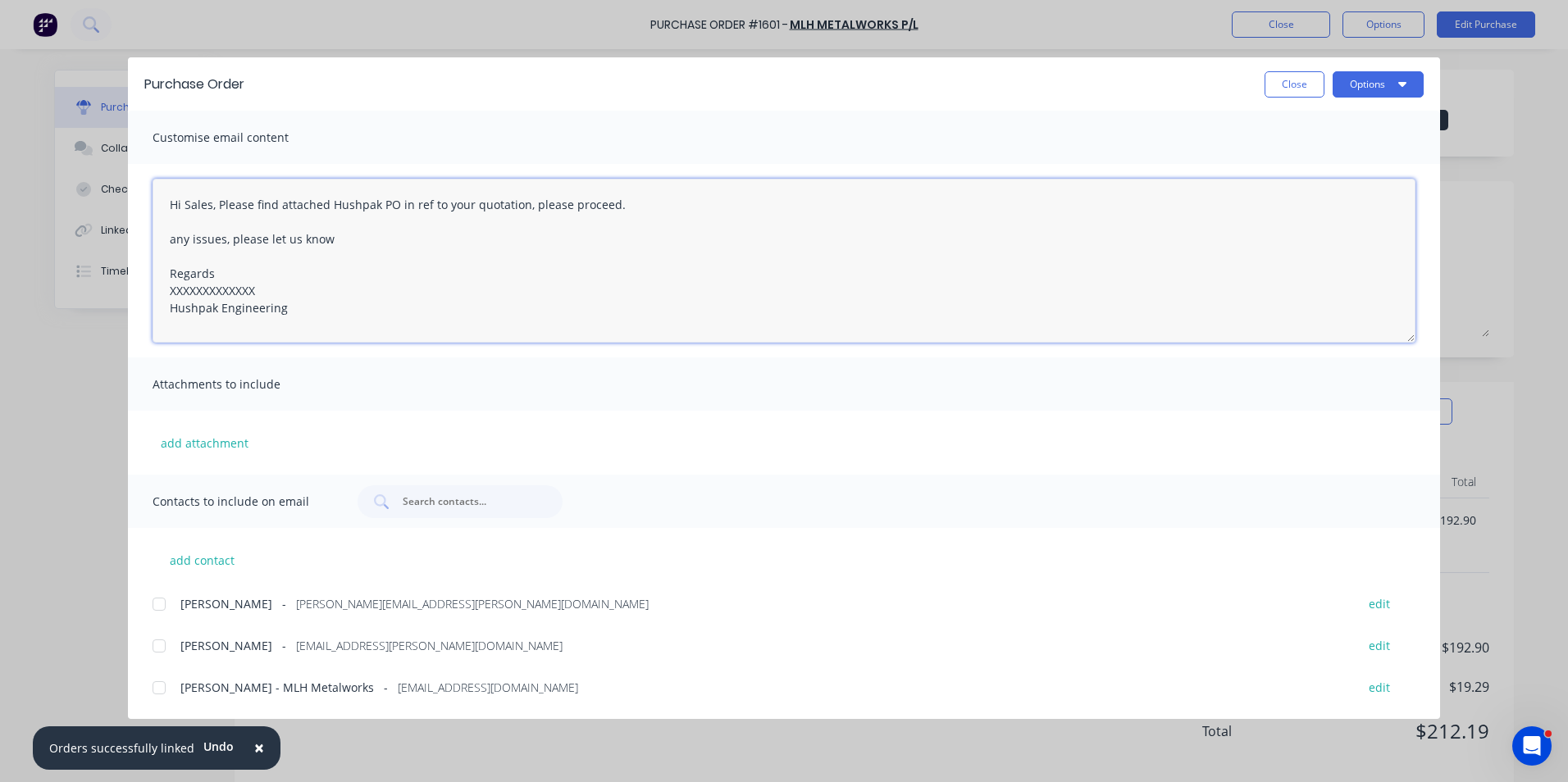
drag, startPoint x: 264, startPoint y: 293, endPoint x: 152, endPoint y: 291, distance: 112.0
click at [152, 291] on textarea "Hi Sales, Please find attached Hushpak PO in ref to your quotation, please proc…" at bounding box center [783, 261] width 1263 height 164
drag, startPoint x: 208, startPoint y: 209, endPoint x: 123, endPoint y: 213, distance: 85.1
click at [123, 213] on div "Purchase Order Close Options Customise email content Hi Sales, Please find atta…" at bounding box center [784, 391] width 1568 height 782
drag, startPoint x: 627, startPoint y: 204, endPoint x: 541, endPoint y: 207, distance: 86.1
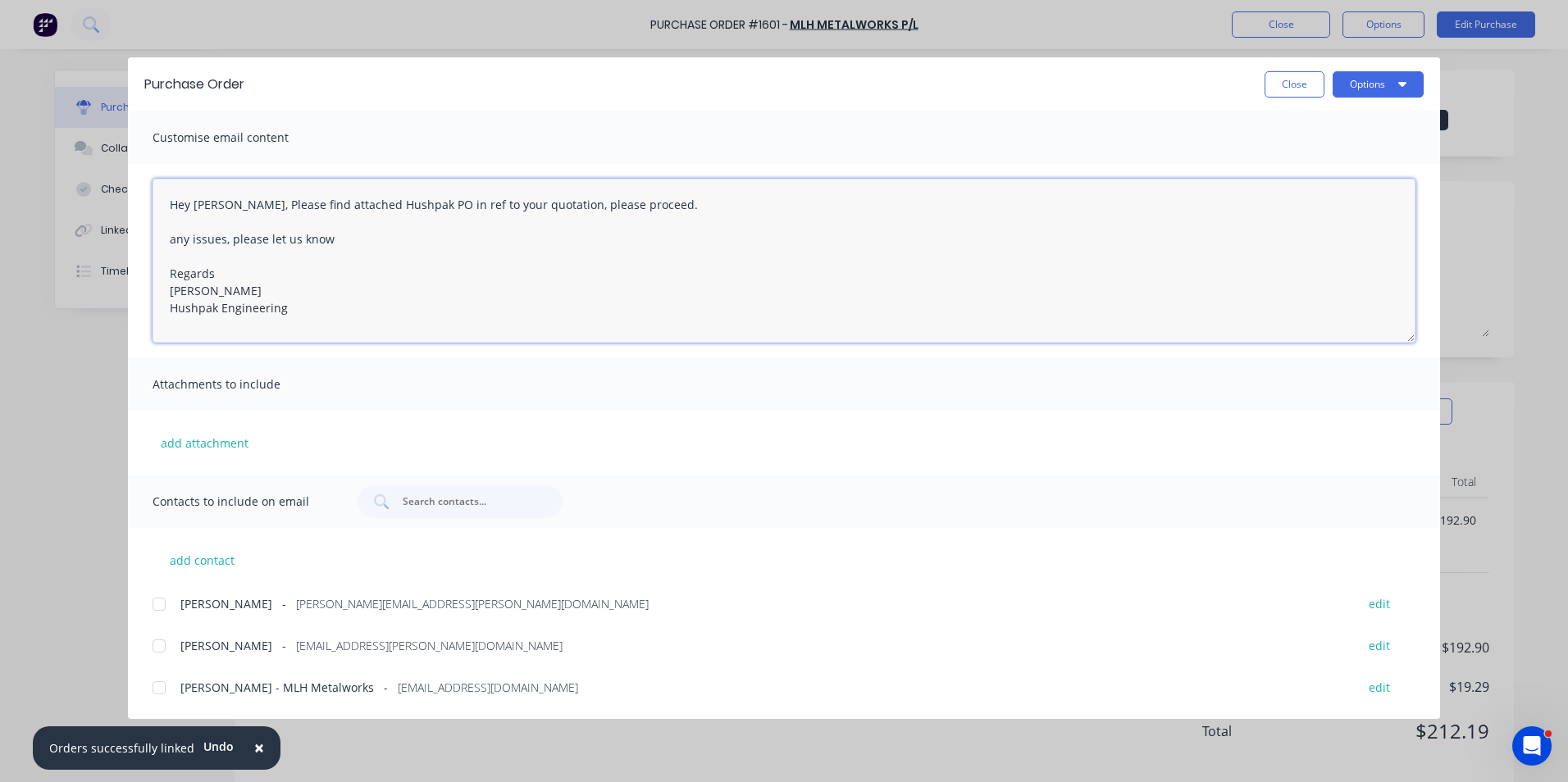
click at [541, 207] on textarea "Hey Mitch, Please find attached Hushpak PO in ref to your quotation, please pro…" at bounding box center [783, 261] width 1263 height 164
type textarea "Hey Mitch, Please find attached Hushpak PO in ref to your quotation, with note …"
click at [204, 438] on button "add attachment" at bounding box center [204, 443] width 104 height 25
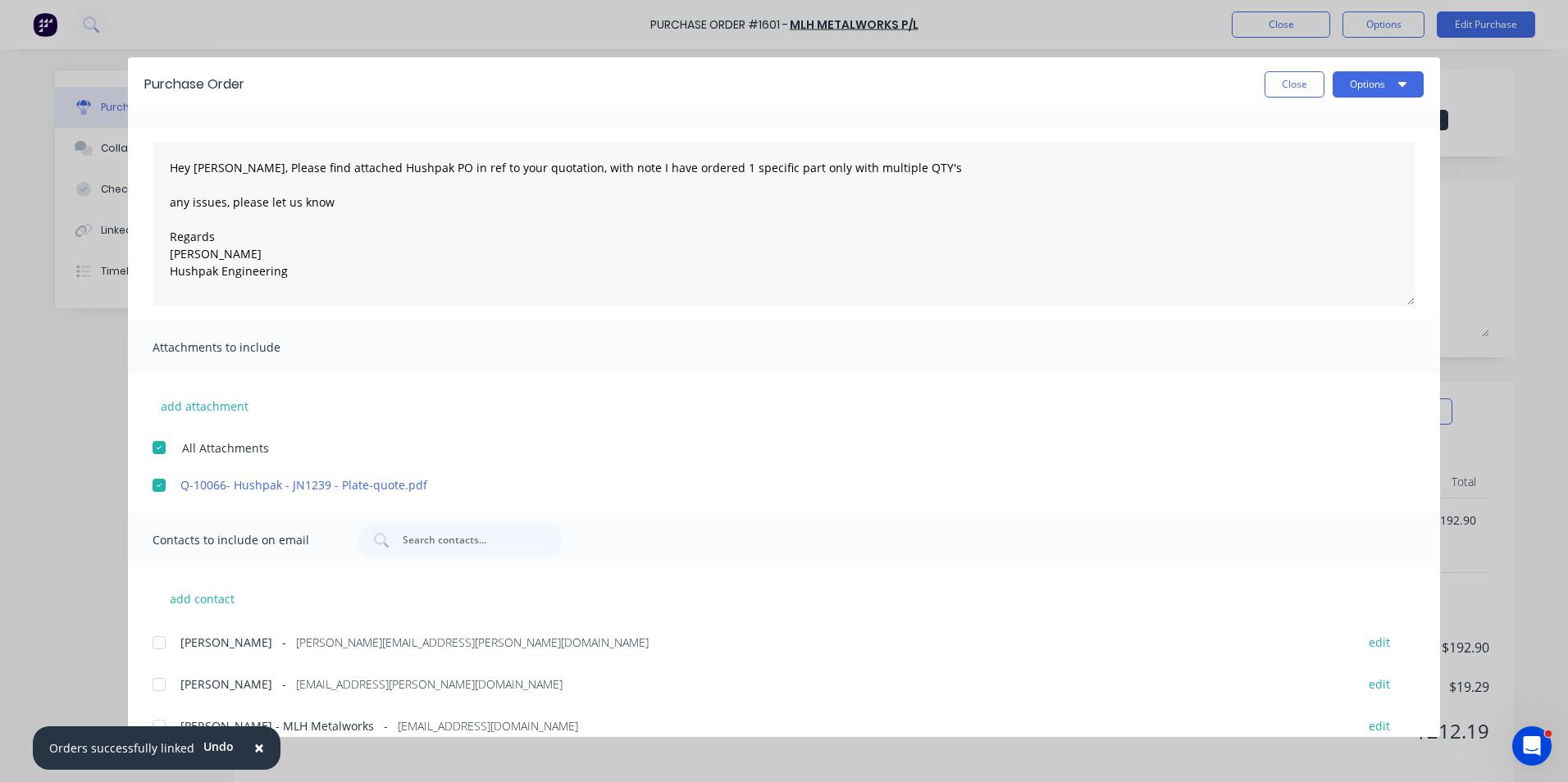
scroll to position [57, 0]
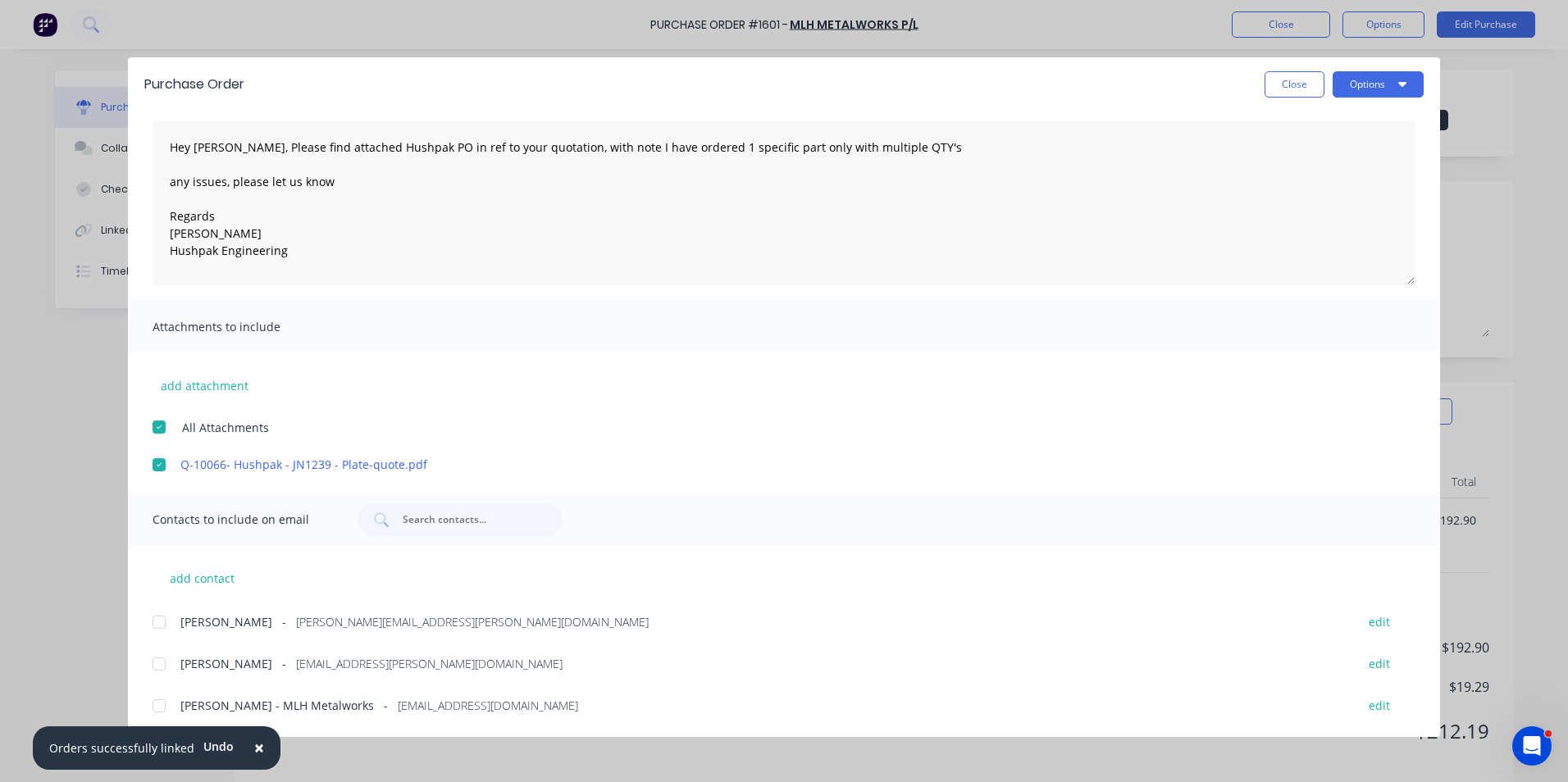
click at [254, 746] on span "×" at bounding box center [259, 747] width 10 height 23
click at [161, 620] on div at bounding box center [159, 622] width 32 height 32
click at [159, 706] on div at bounding box center [159, 706] width 32 height 32
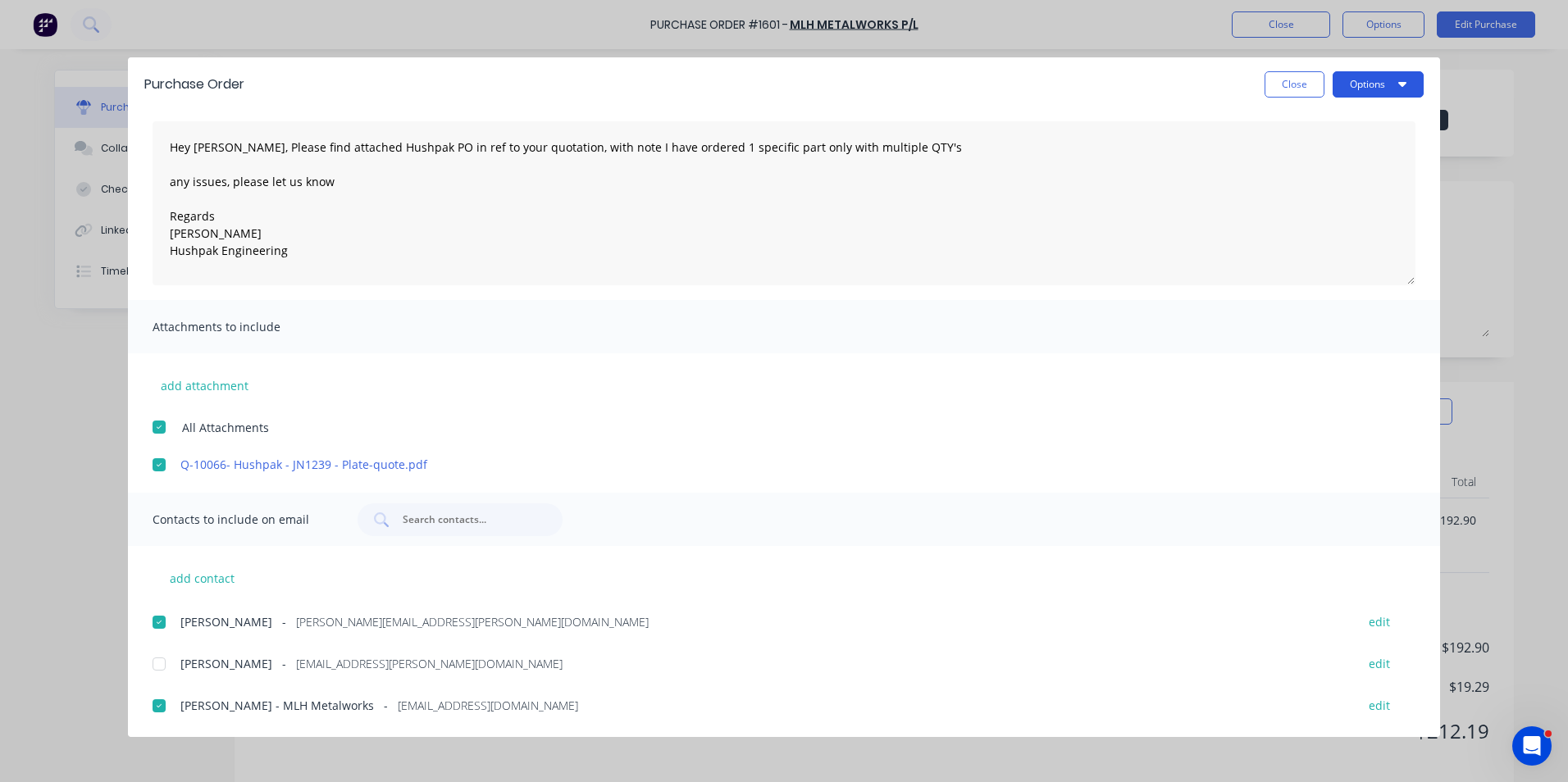
click at [1373, 87] on button "Options" at bounding box center [1378, 84] width 91 height 26
click at [1306, 195] on div "Email" at bounding box center [1346, 191] width 127 height 24
click at [1299, 88] on button "Close" at bounding box center [1294, 84] width 60 height 26
type textarea "x"
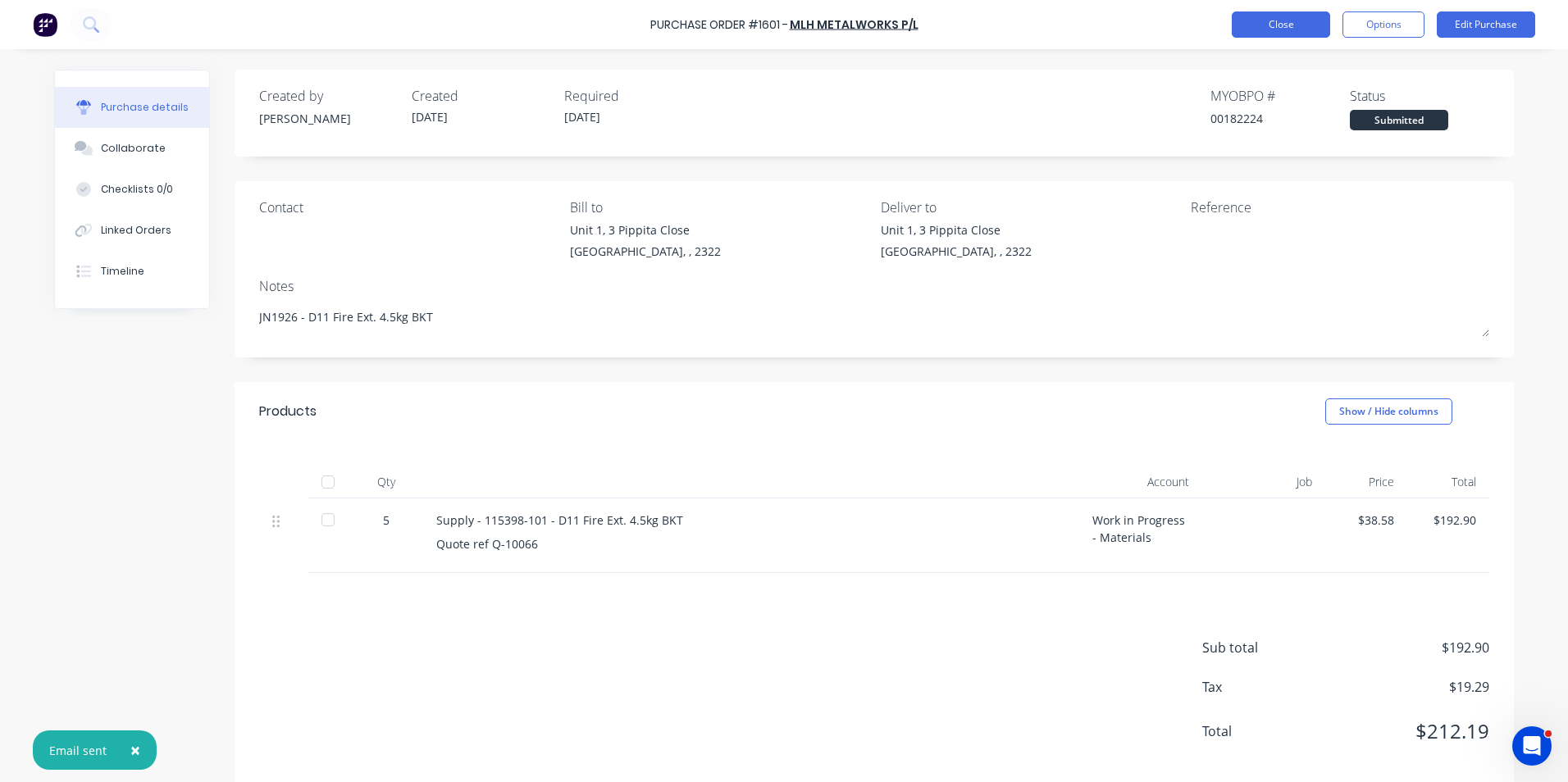
click at [1276, 26] on button "Close" at bounding box center [1281, 24] width 98 height 26
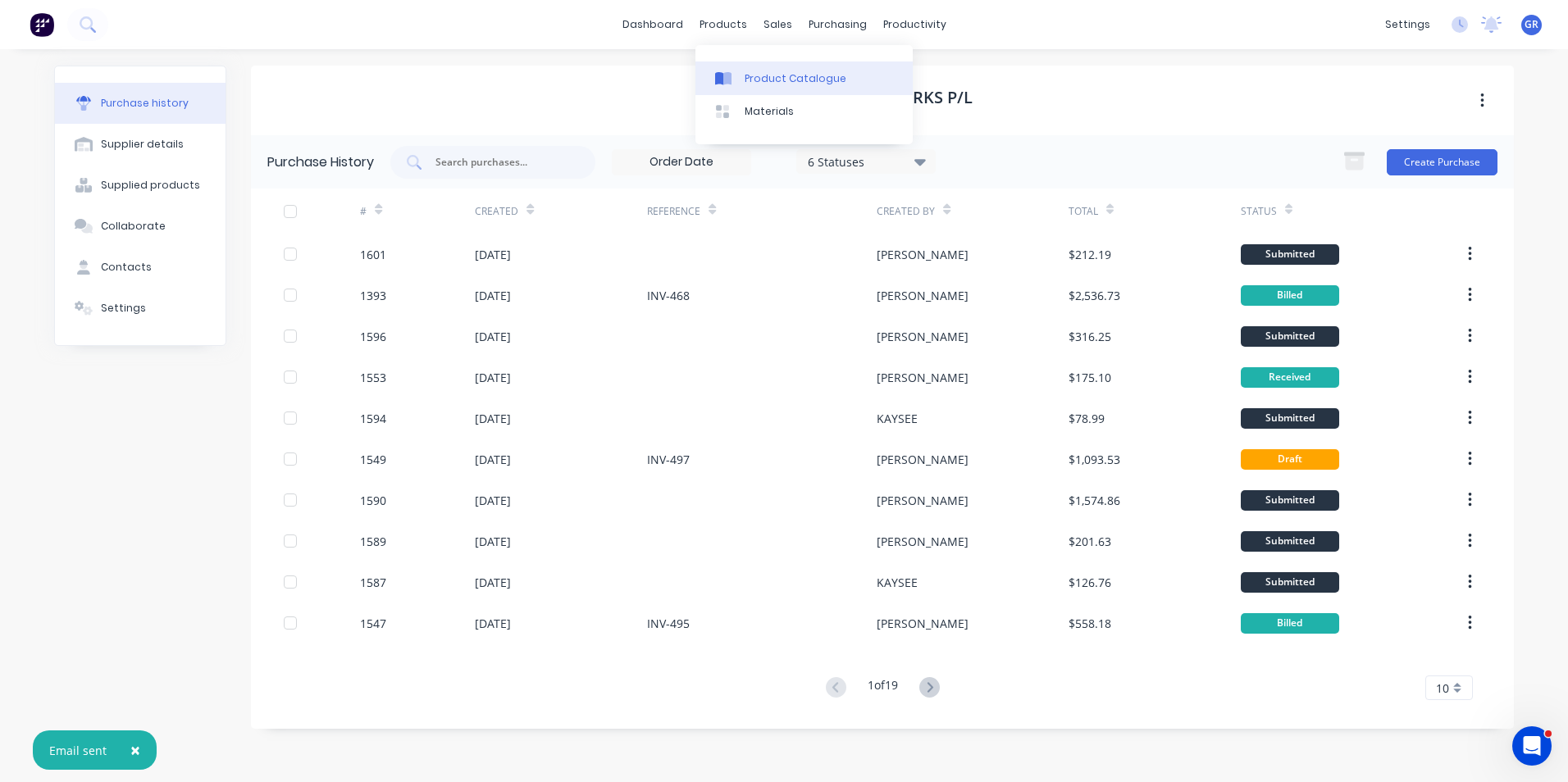
click at [757, 69] on link "Product Catalogue" at bounding box center [805, 78] width 217 height 32
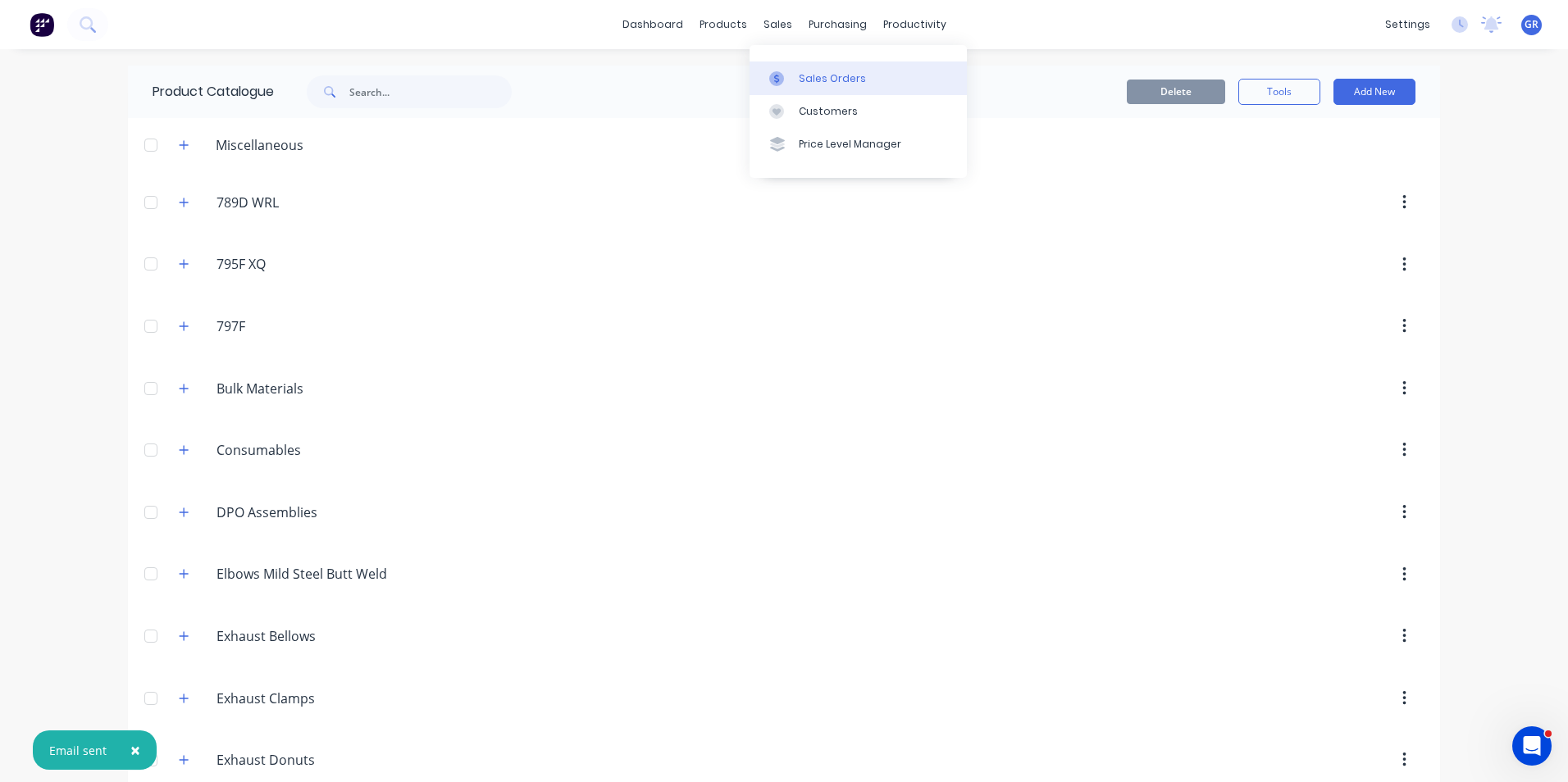
click at [815, 74] on div "Sales Orders" at bounding box center [832, 78] width 68 height 15
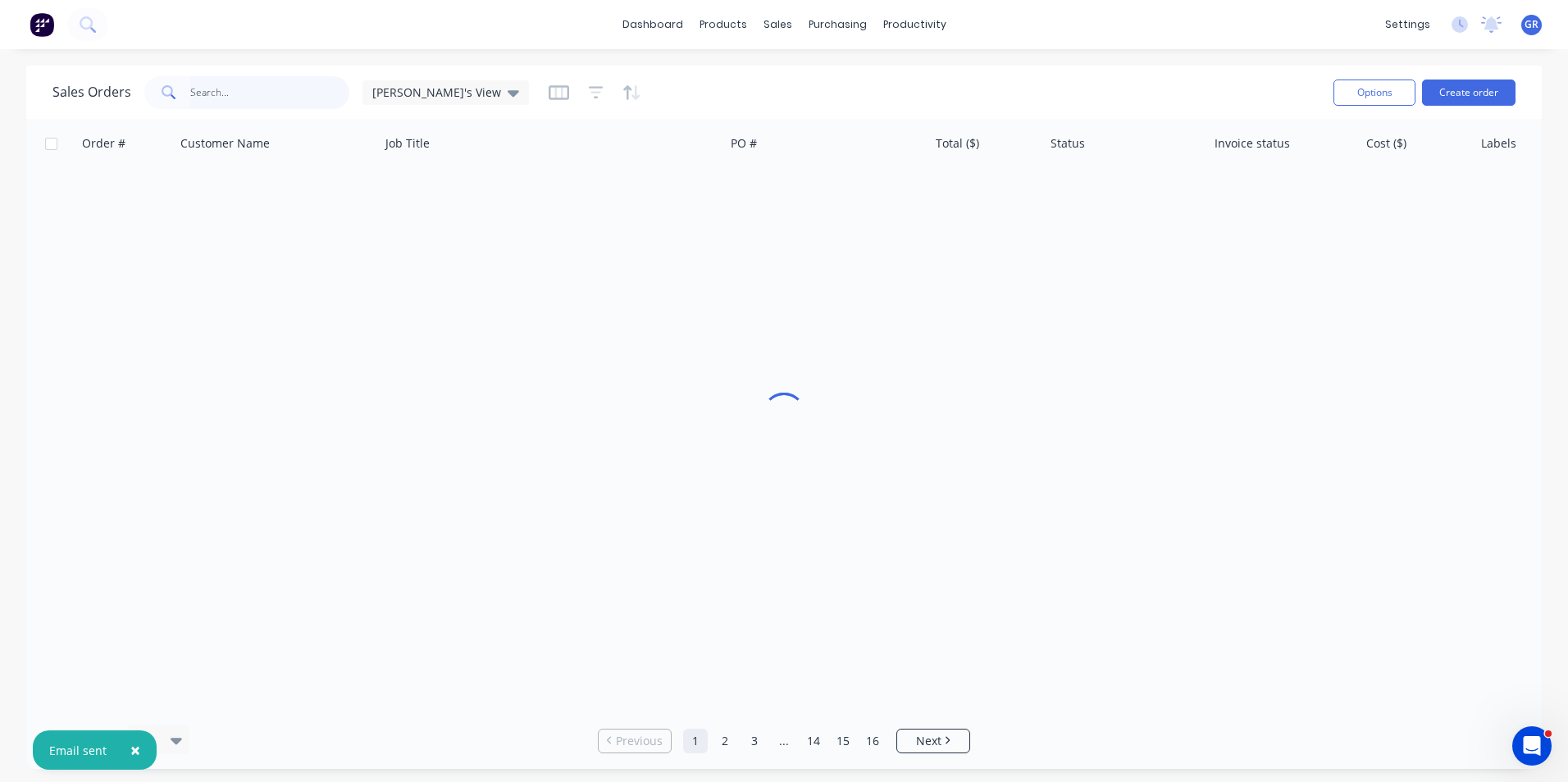
click at [252, 89] on input "text" at bounding box center [270, 92] width 160 height 32
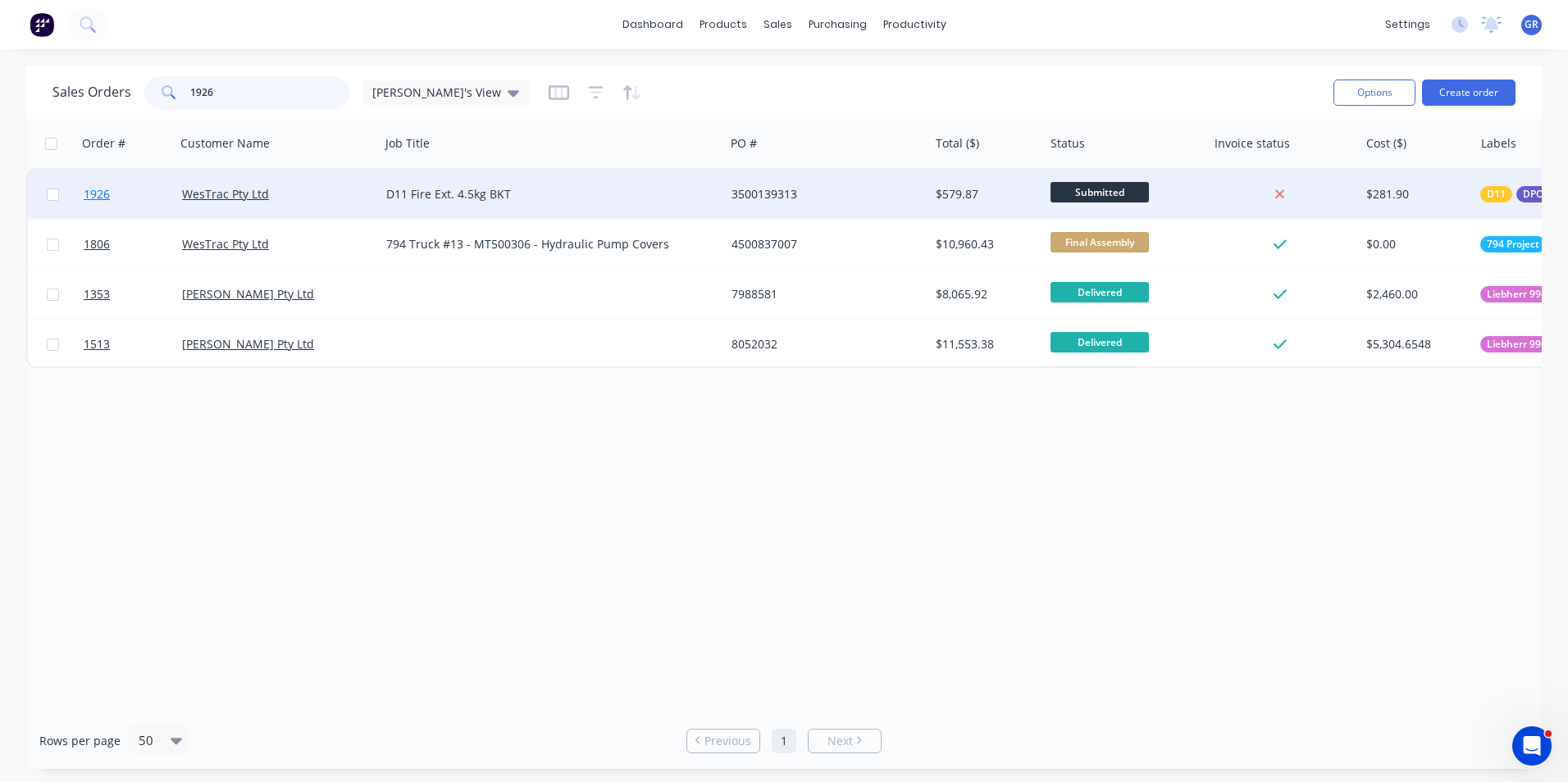
type input "1926"
click at [101, 196] on span "1926" at bounding box center [97, 194] width 27 height 16
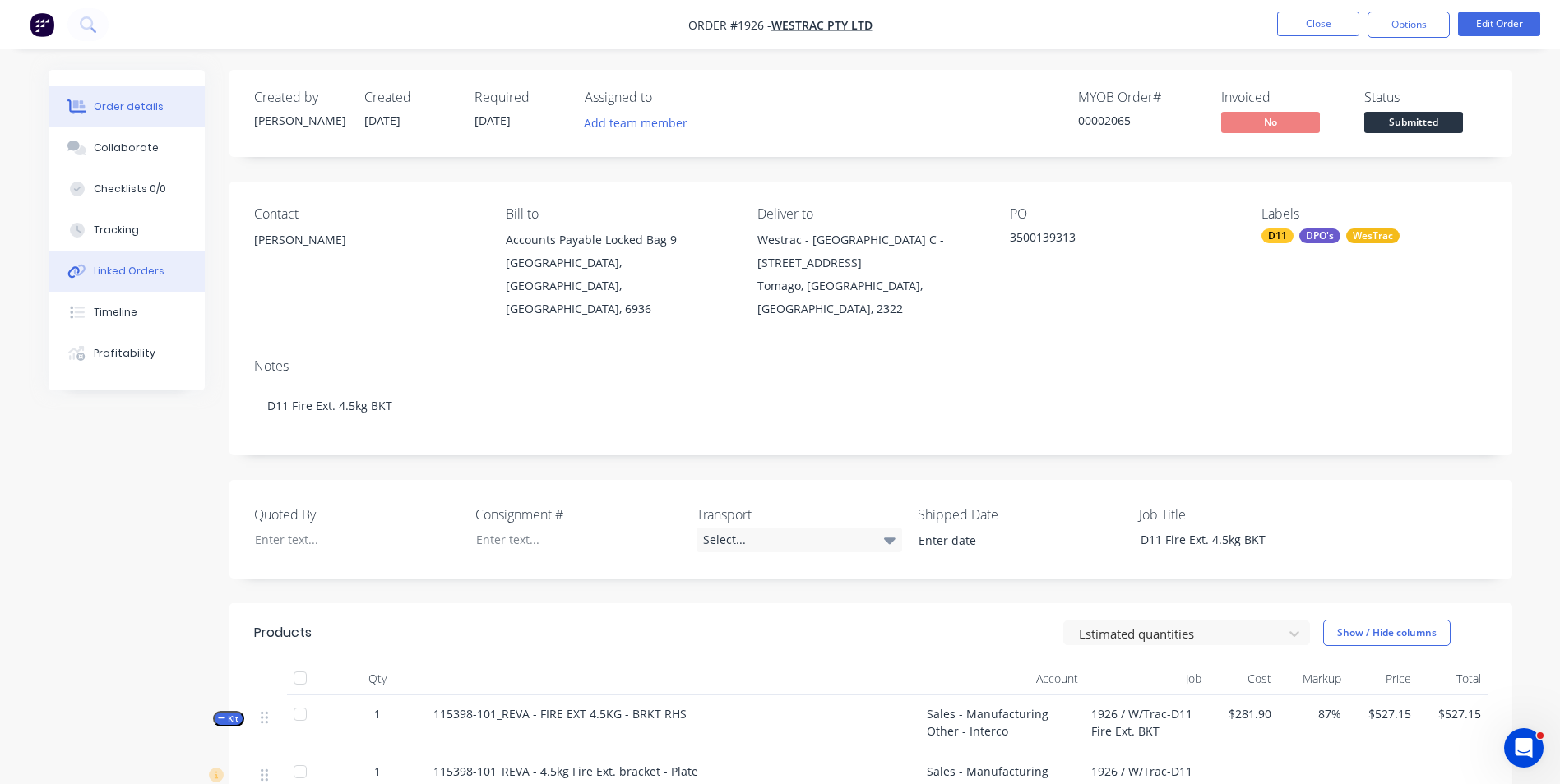
click at [115, 273] on div "Linked Orders" at bounding box center [129, 271] width 71 height 15
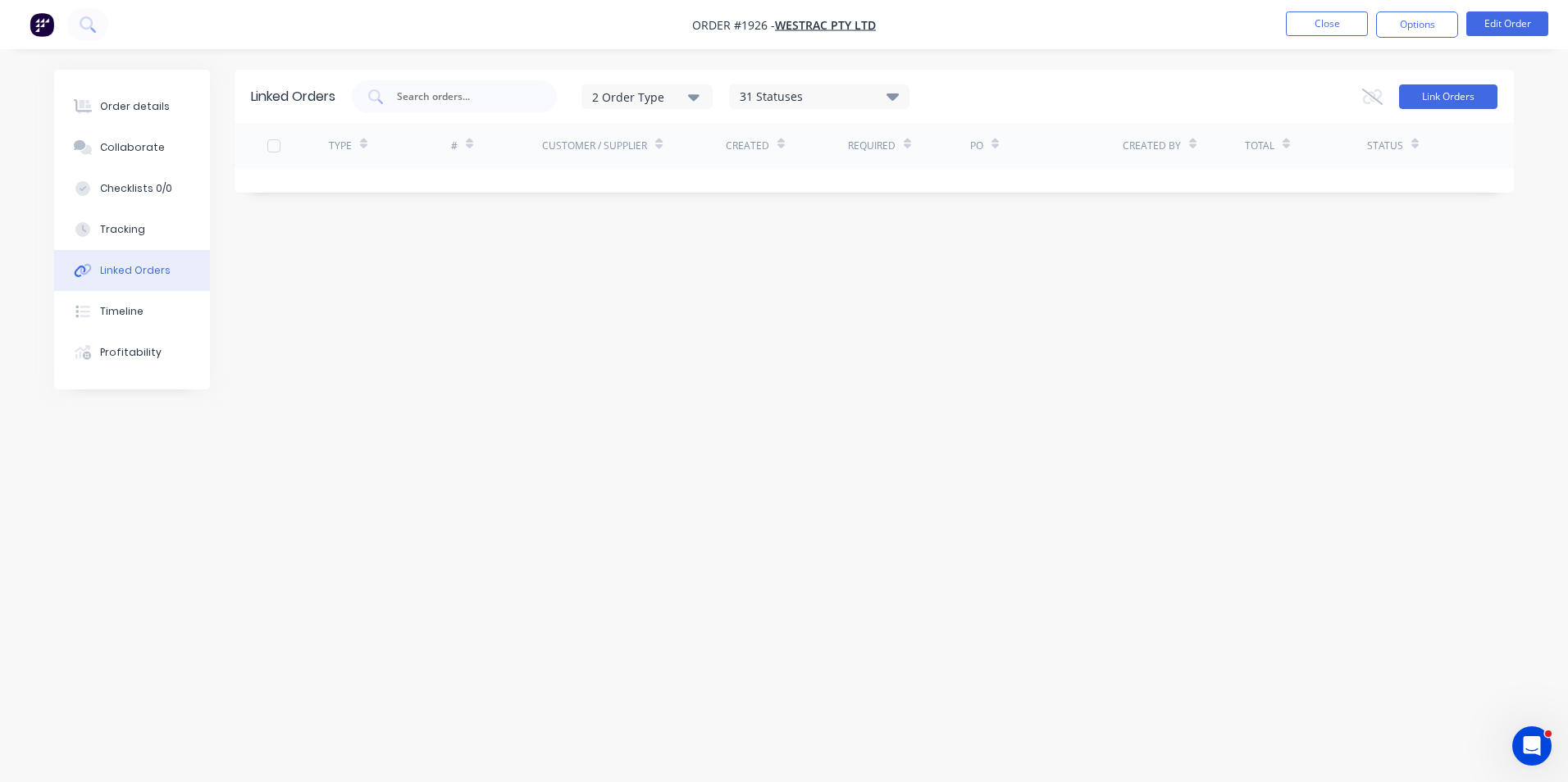
click at [1440, 98] on button "Link Orders" at bounding box center [1448, 97] width 98 height 25
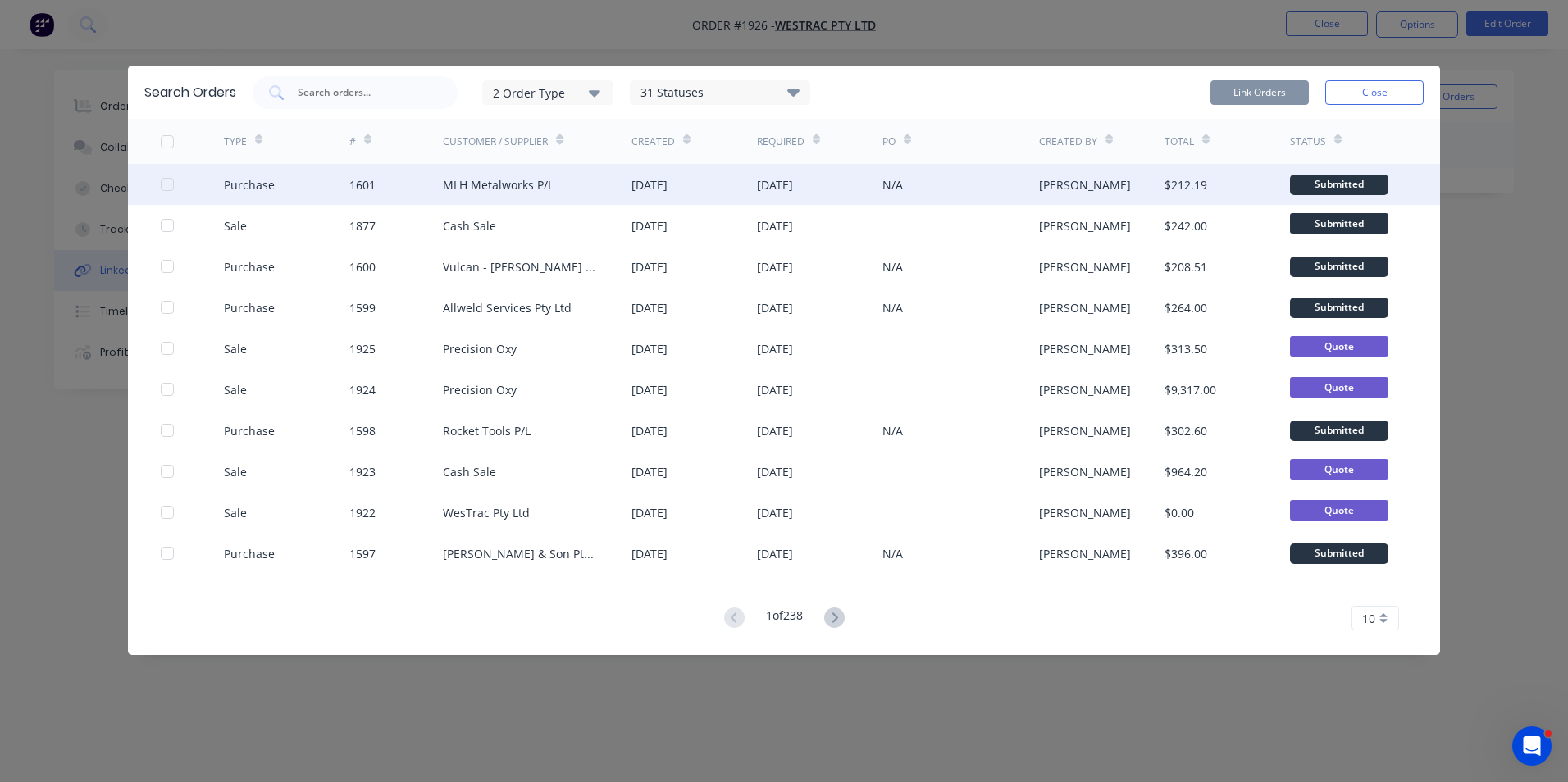
click at [170, 182] on div at bounding box center [168, 185] width 32 height 32
click at [1264, 96] on button "Link Orders" at bounding box center [1259, 92] width 98 height 25
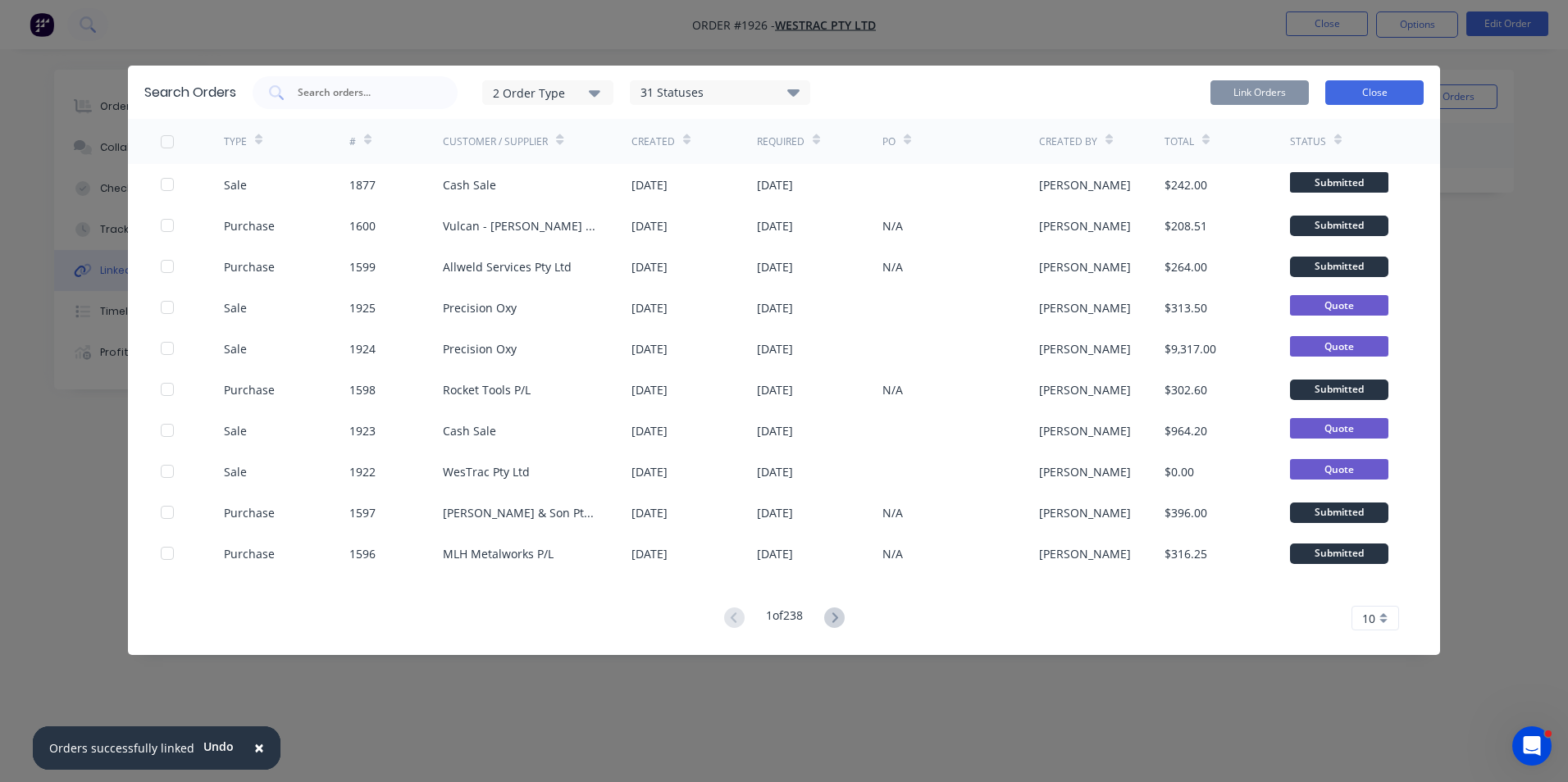
click at [1381, 90] on button "Close" at bounding box center [1374, 92] width 98 height 25
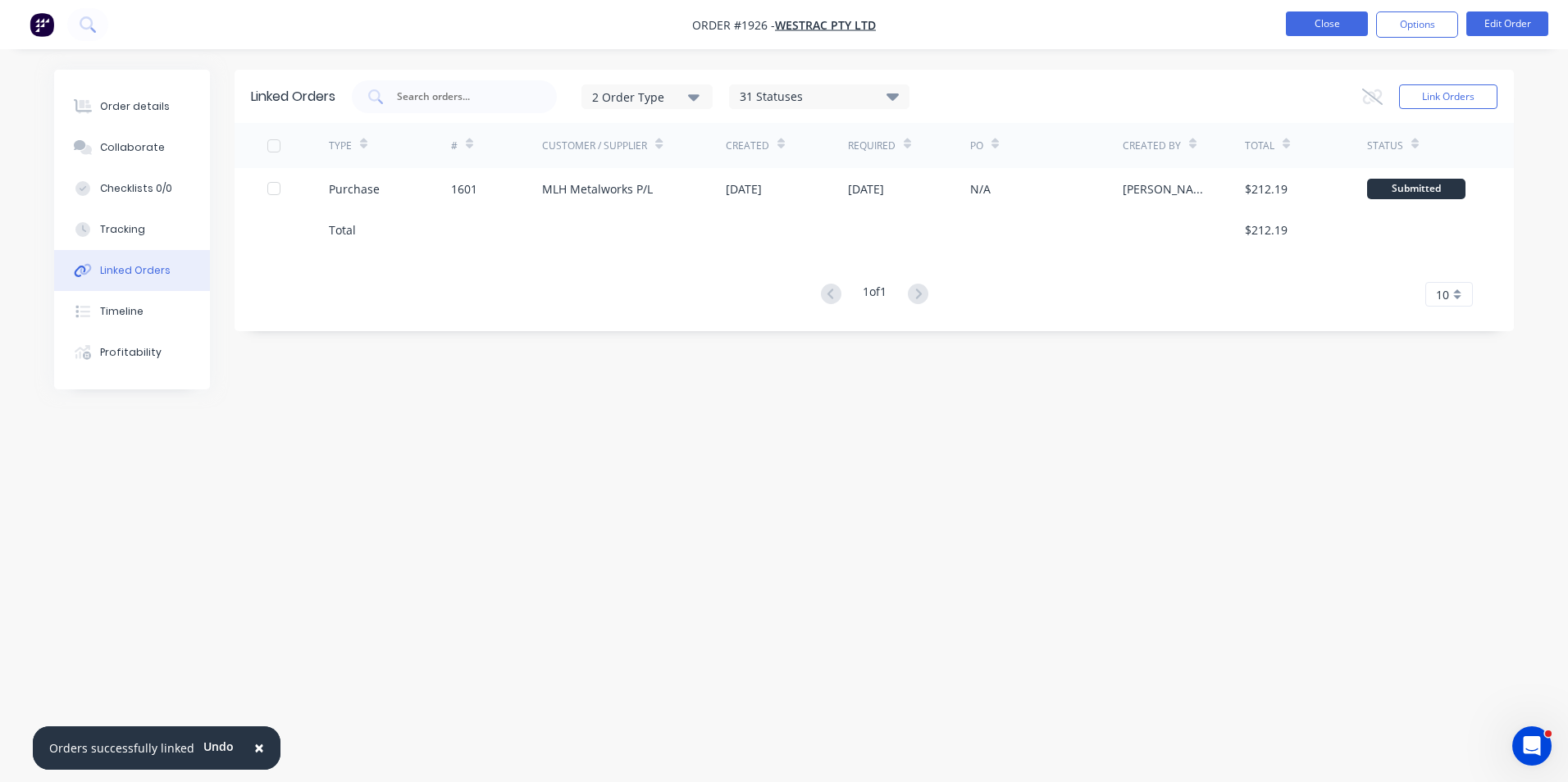
click at [1323, 27] on button "Close" at bounding box center [1327, 23] width 82 height 25
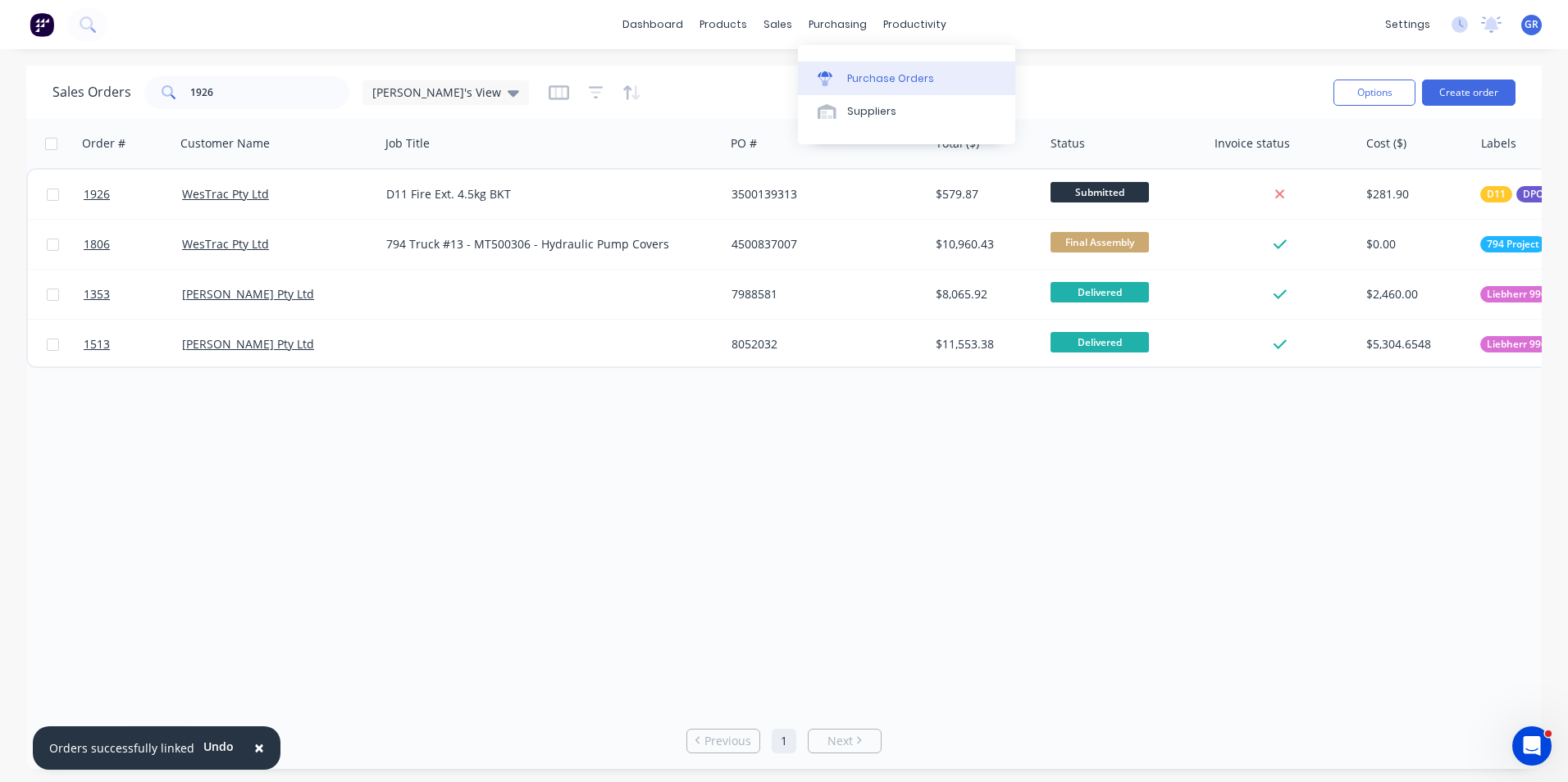
click at [850, 70] on link "Purchase Orders" at bounding box center [906, 78] width 217 height 32
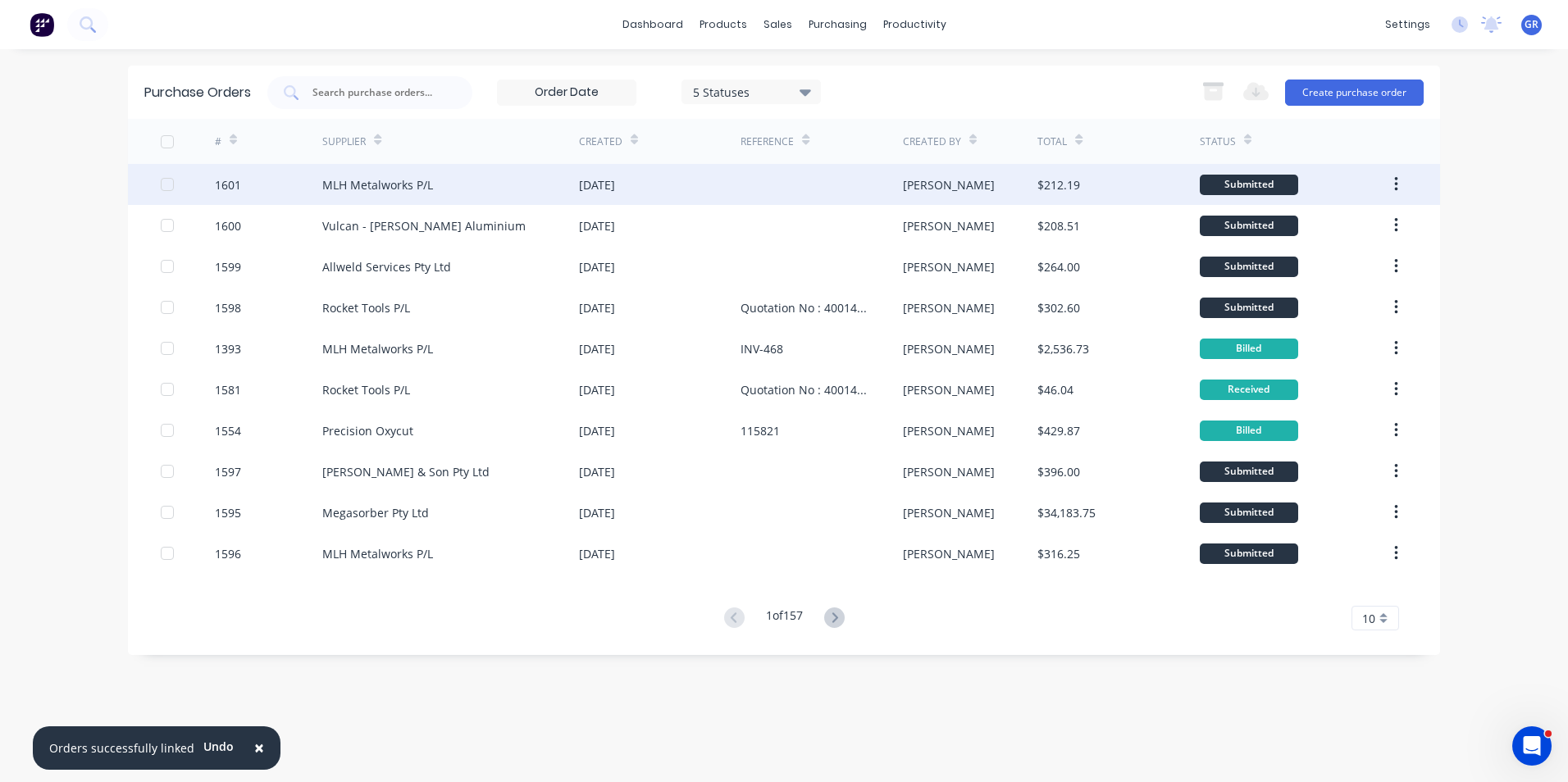
click at [229, 183] on div "1601" at bounding box center [227, 185] width 27 height 17
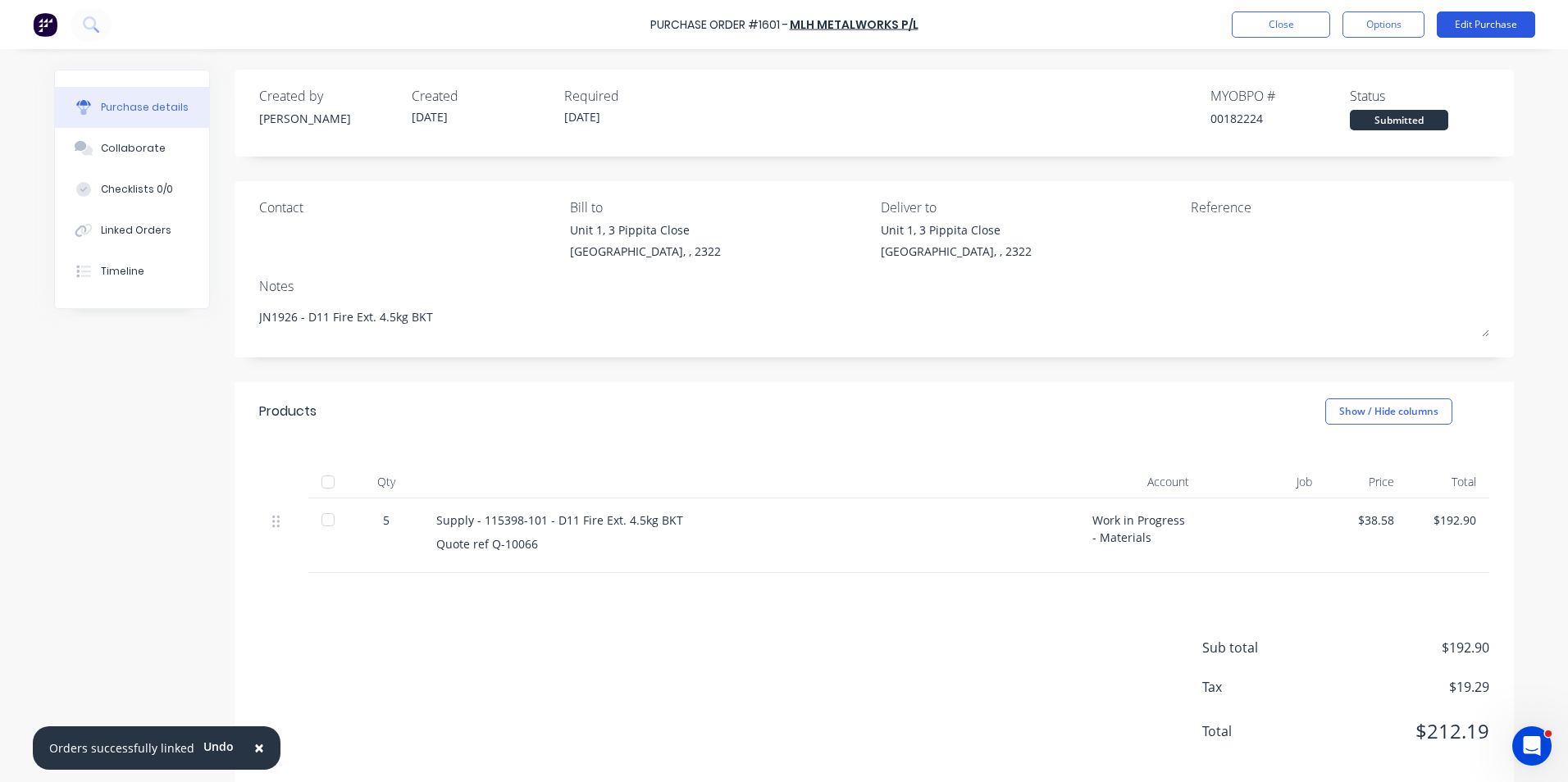
click at [1465, 20] on button "Edit Purchase" at bounding box center [1486, 24] width 98 height 26
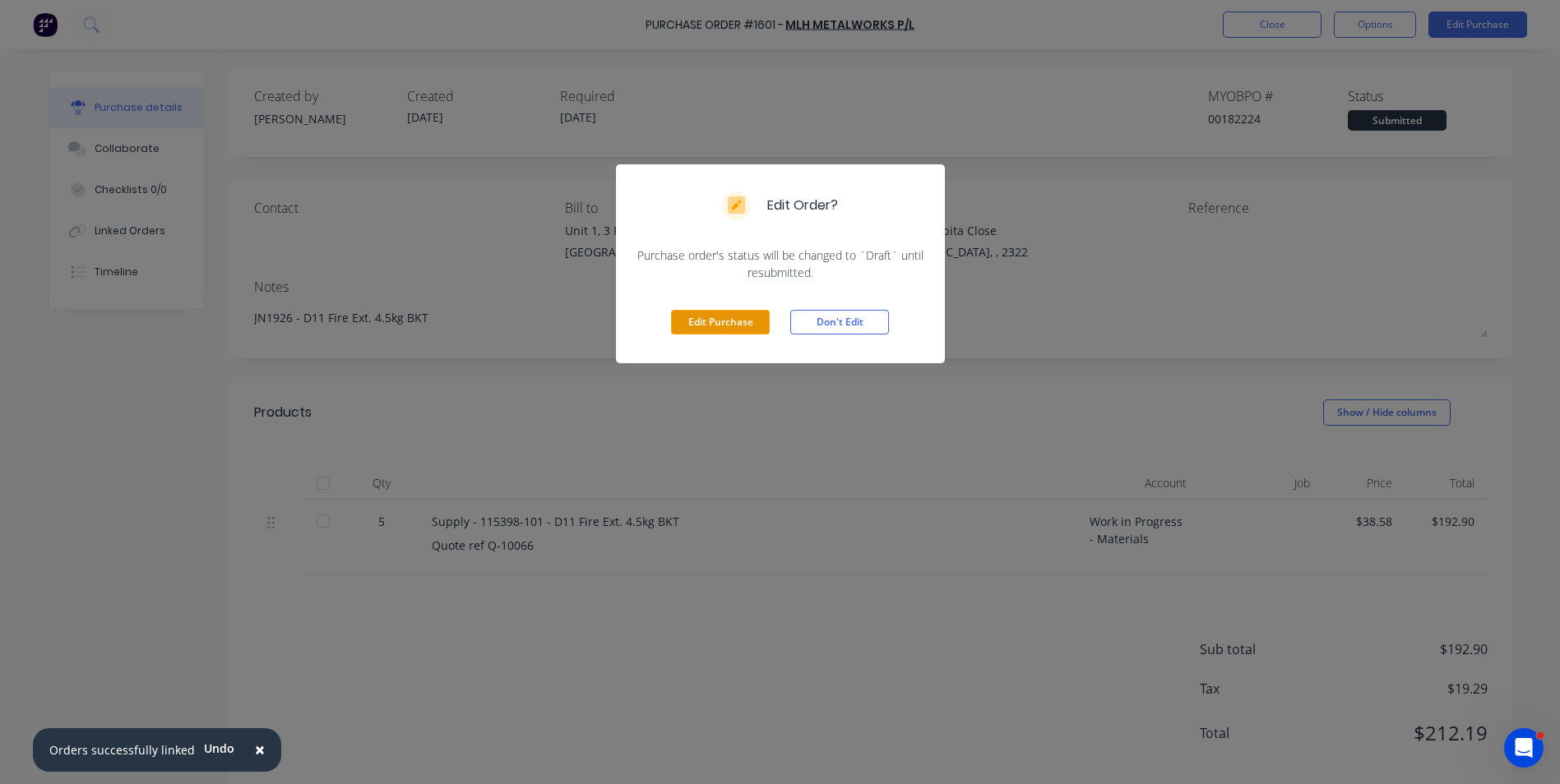
click at [711, 320] on button "Edit Purchase" at bounding box center [720, 322] width 99 height 25
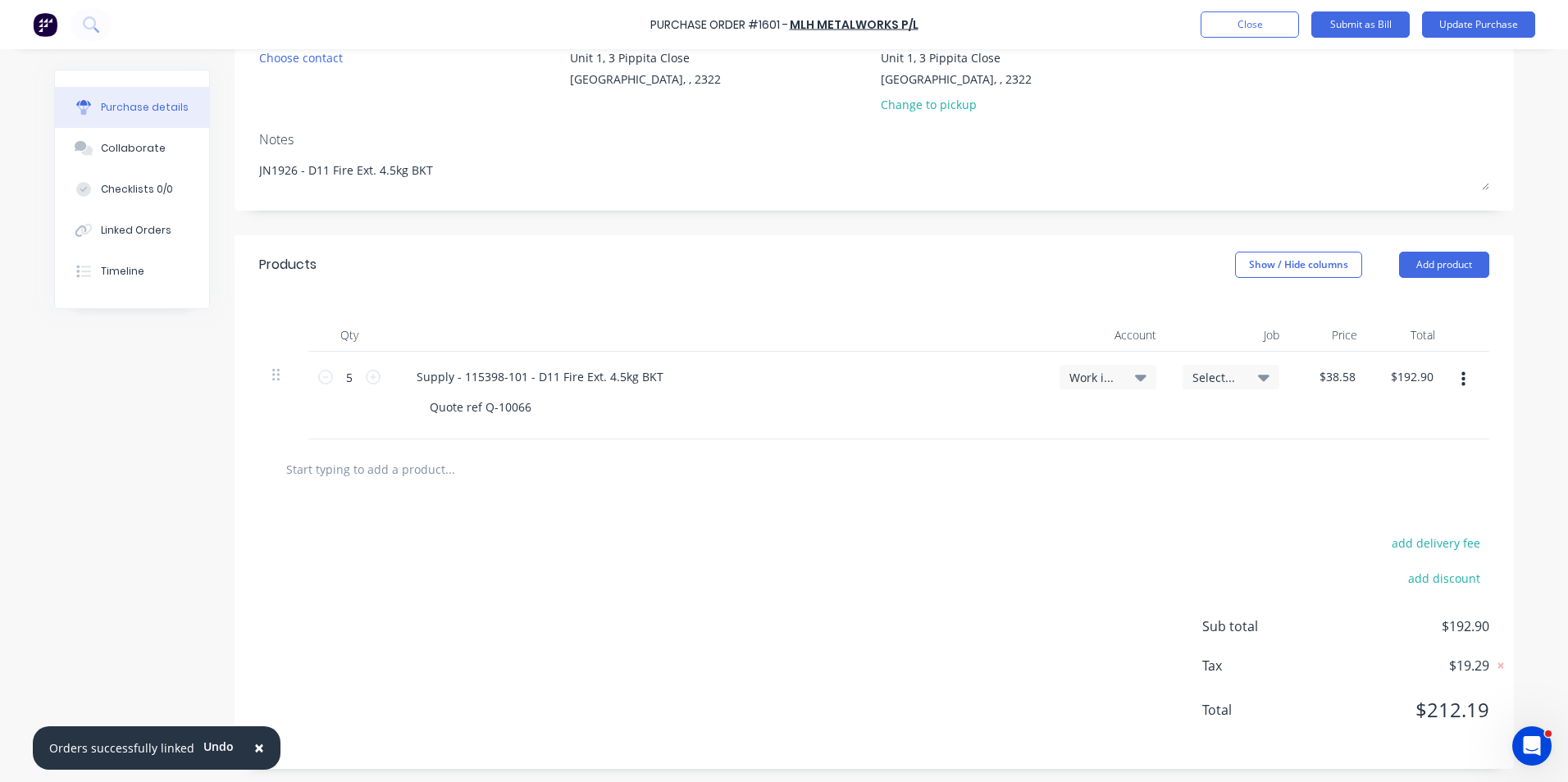
scroll to position [175, 0]
click at [1453, 373] on button "button" at bounding box center [1463, 376] width 38 height 30
click at [1368, 449] on button "Duplicate" at bounding box center [1412, 452] width 139 height 32
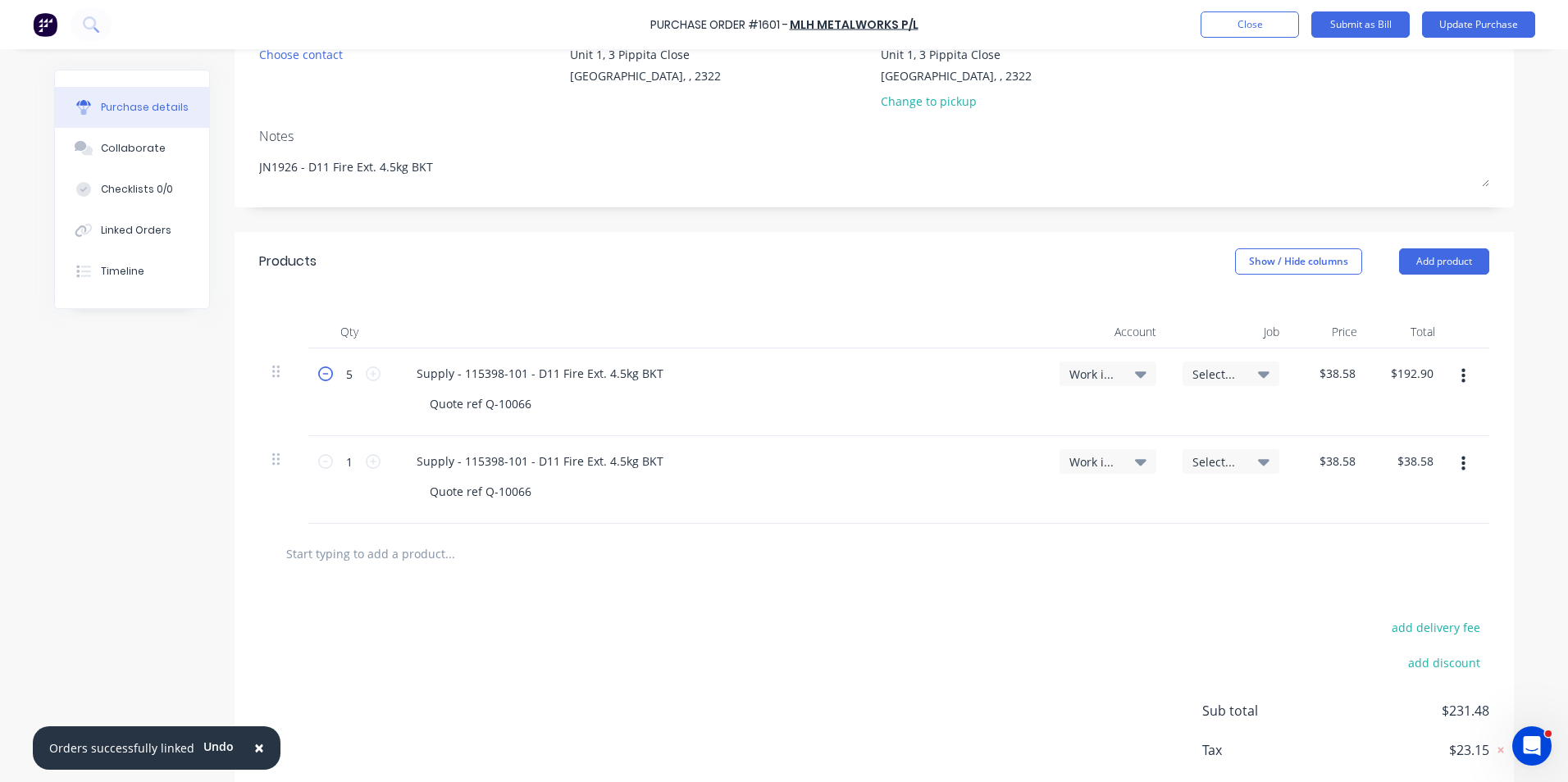
click at [319, 376] on icon at bounding box center [325, 373] width 15 height 15
type textarea "x"
type input "4"
type input "$154.32"
click at [318, 377] on icon at bounding box center [325, 373] width 15 height 15
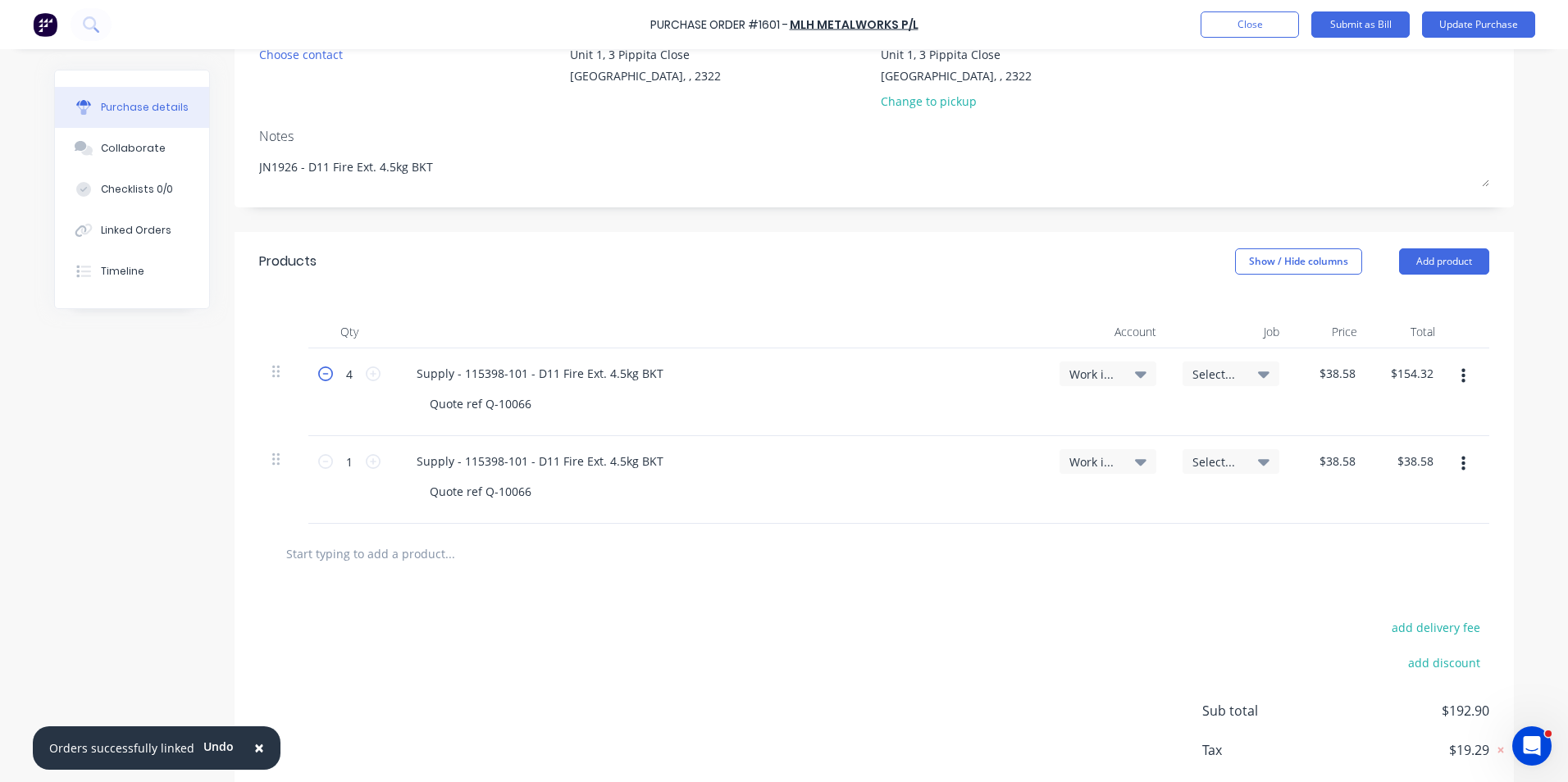
type textarea "x"
type input "3"
type input "$115.74"
click at [318, 377] on icon at bounding box center [325, 373] width 15 height 15
type textarea "x"
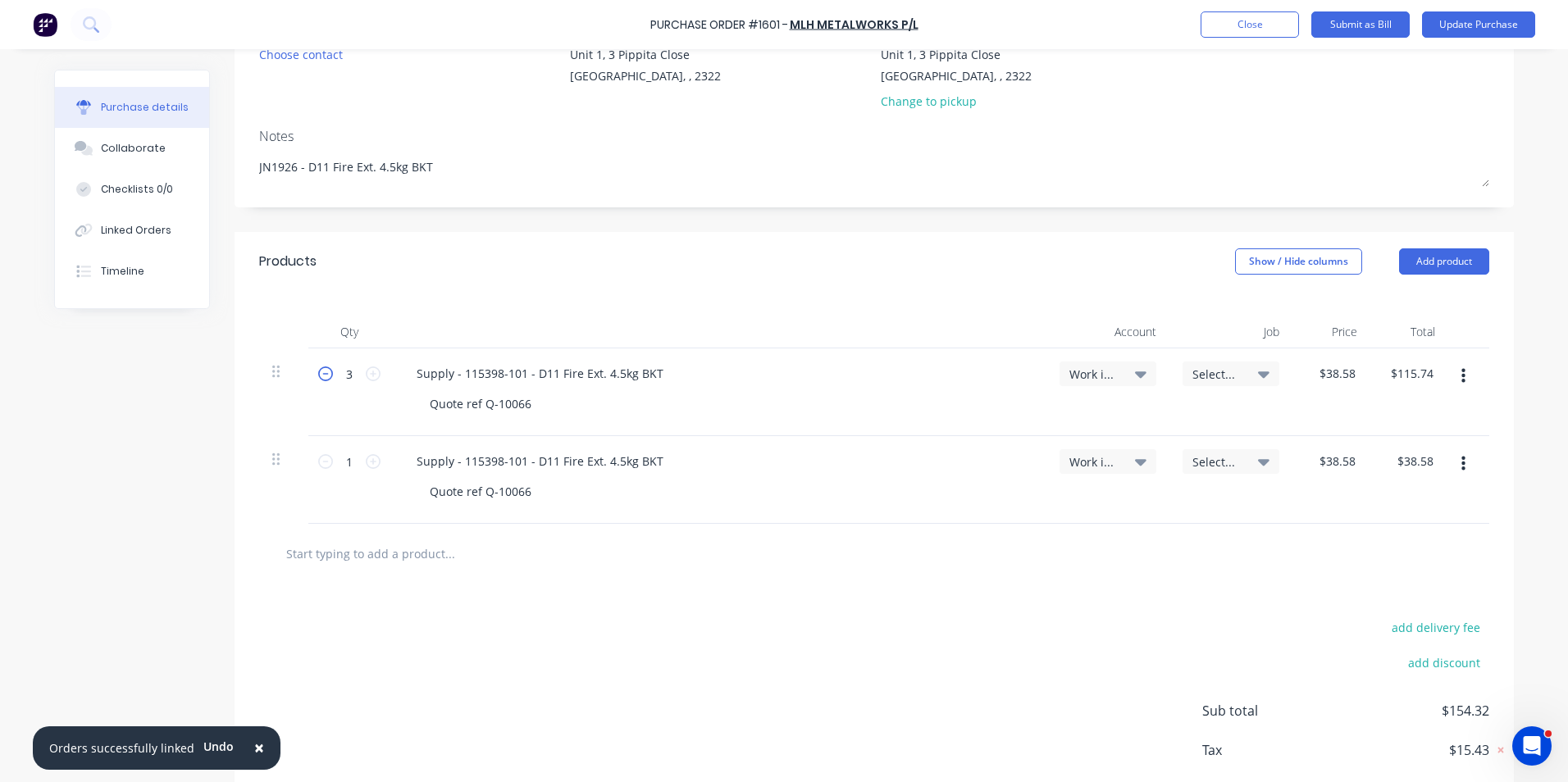
type input "2"
type input "$77.16"
click at [318, 377] on icon at bounding box center [325, 373] width 15 height 15
type textarea "x"
type input "1"
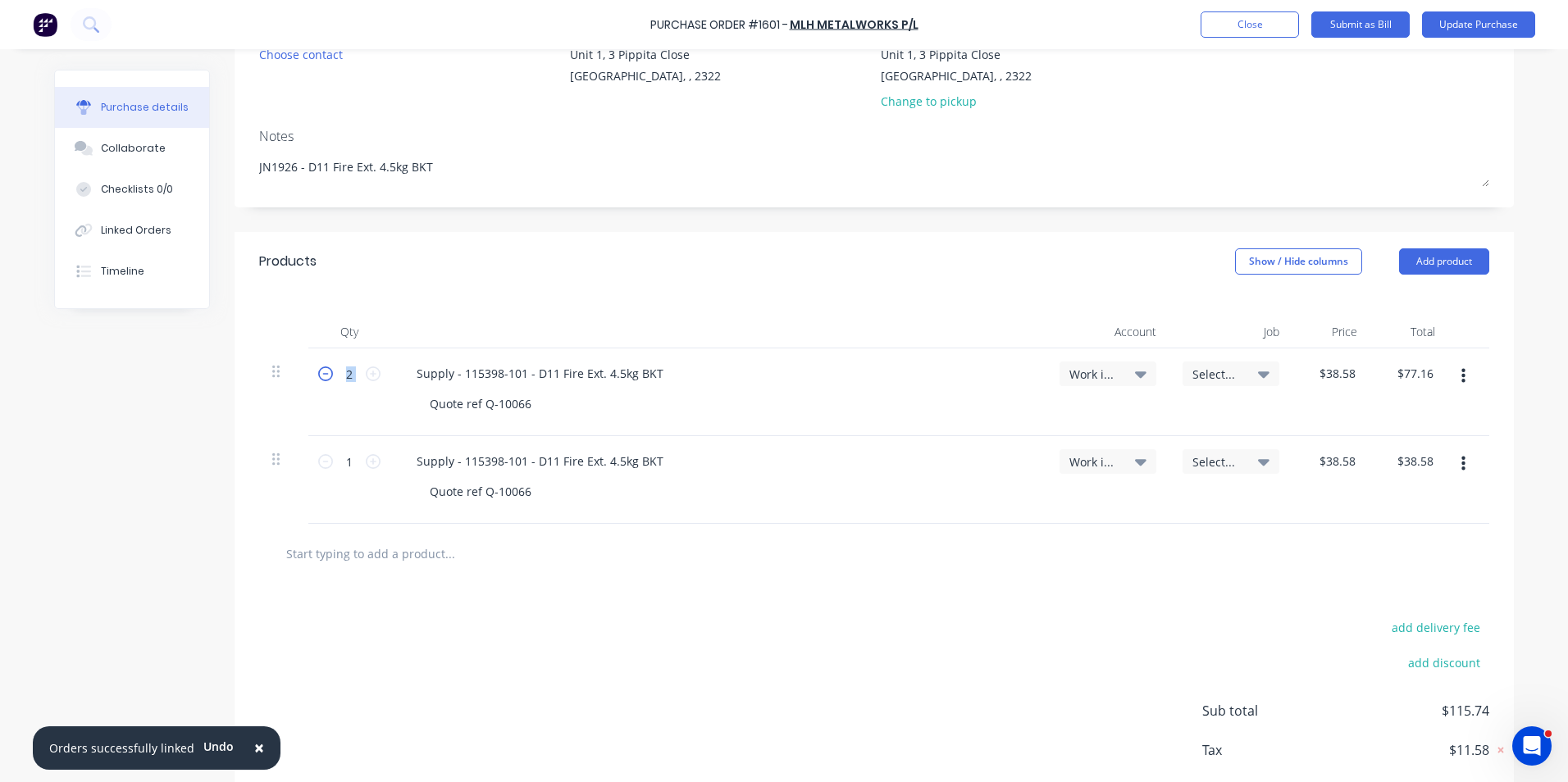
type input "$38.58"
drag, startPoint x: 318, startPoint y: 377, endPoint x: 366, endPoint y: 459, distance: 95.0
click at [366, 459] on icon at bounding box center [373, 461] width 15 height 15
type textarea "x"
type input "2"
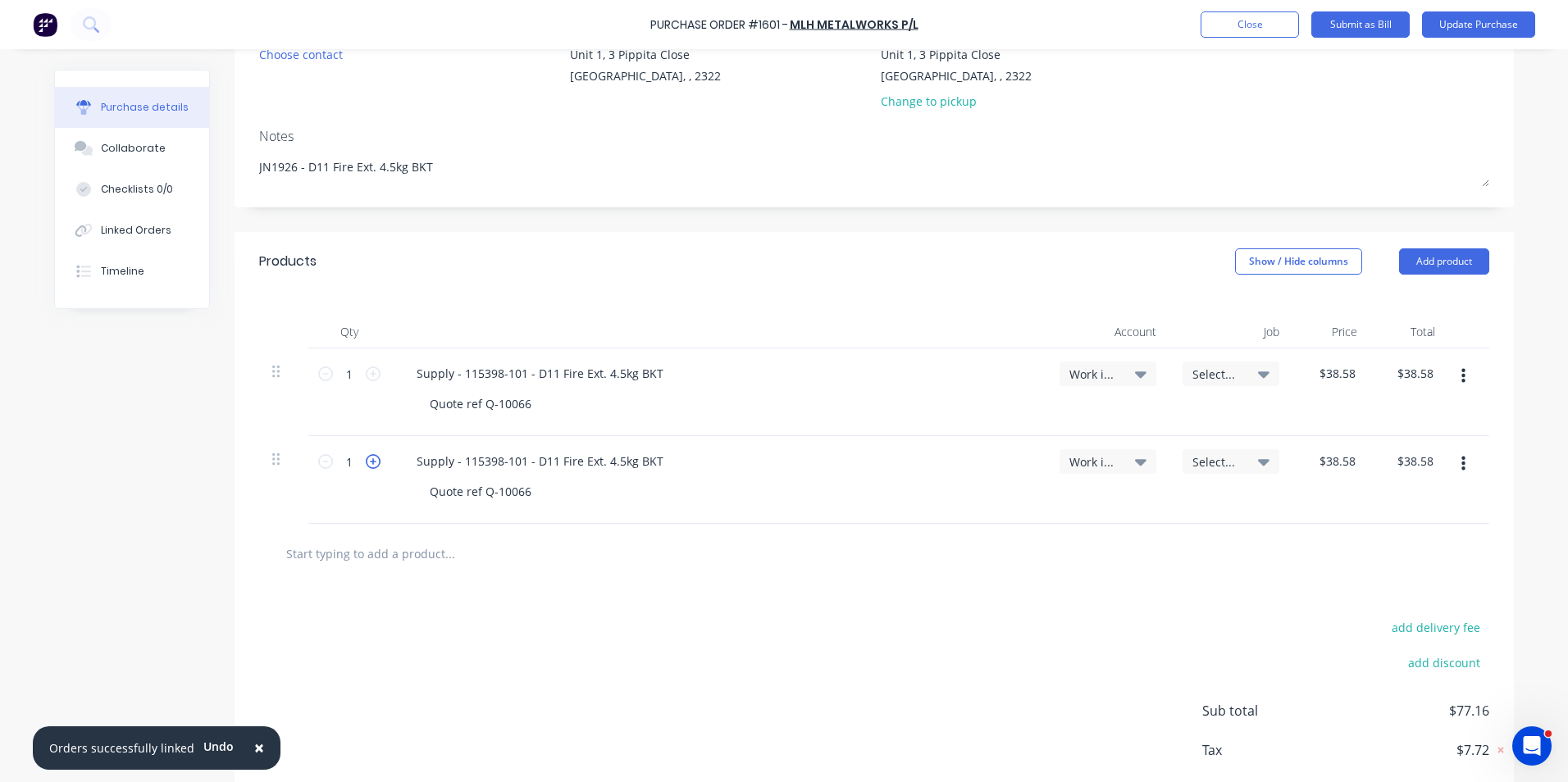
type input "$77.16"
click at [366, 459] on icon at bounding box center [373, 461] width 15 height 15
type textarea "x"
type input "3"
type input "$115.74"
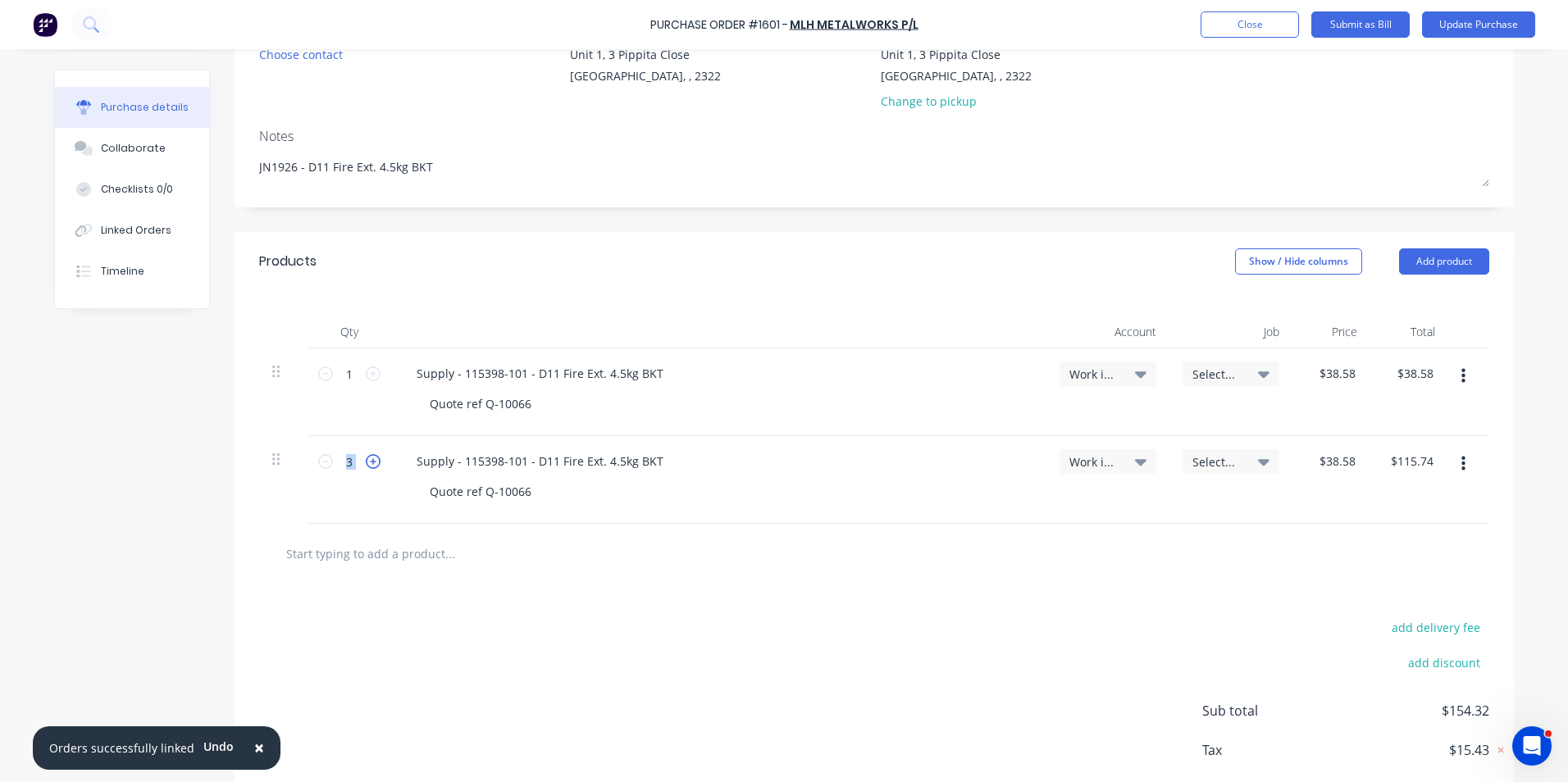
click at [366, 459] on icon at bounding box center [373, 461] width 15 height 15
type textarea "x"
type input "4"
type input "$154.32"
click at [366, 459] on icon at bounding box center [373, 461] width 15 height 15
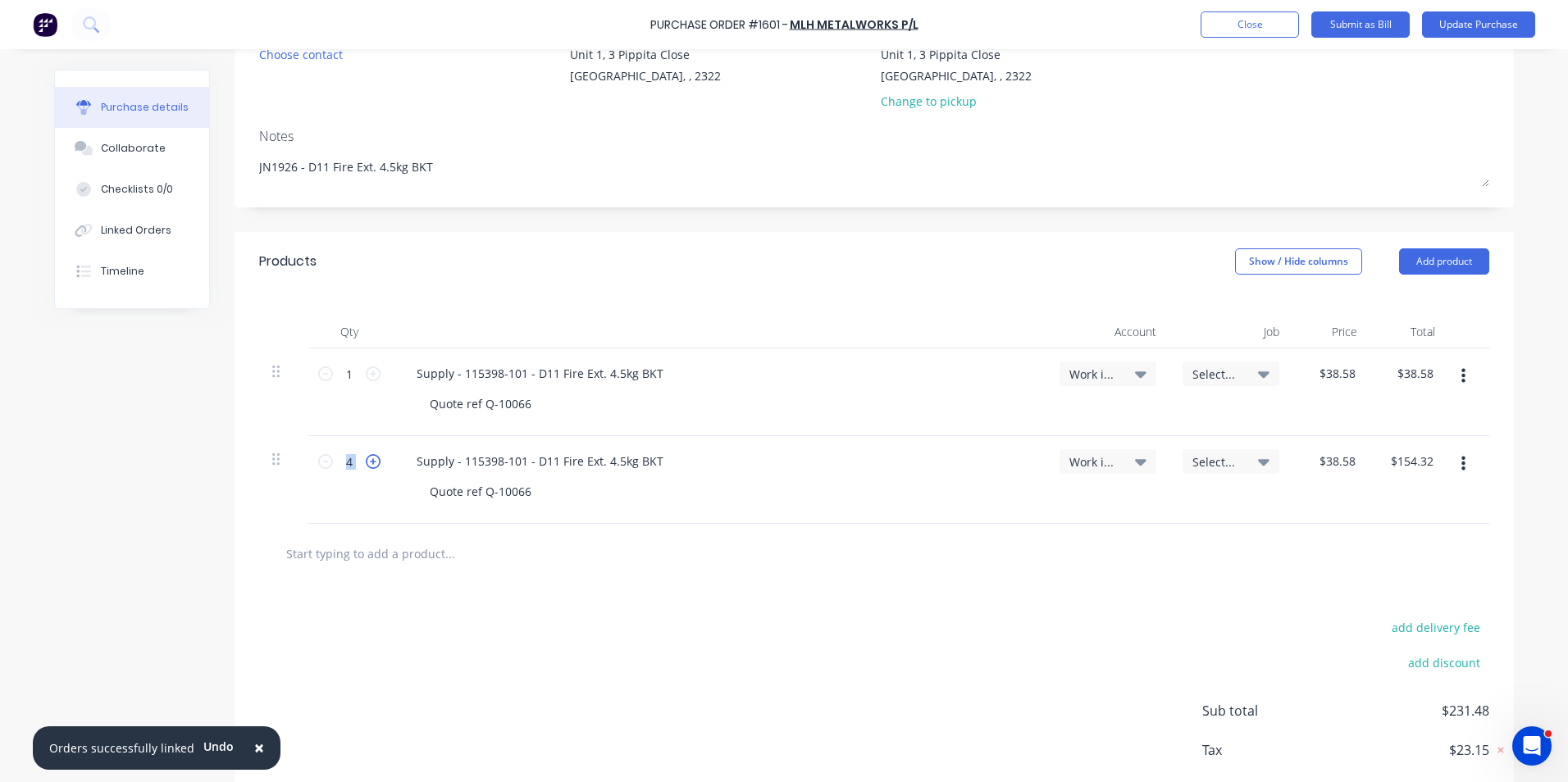
type textarea "x"
type input "5"
type input "$192.90"
drag, startPoint x: 366, startPoint y: 459, endPoint x: 323, endPoint y: 462, distance: 43.1
click at [323, 462] on icon at bounding box center [325, 461] width 15 height 15
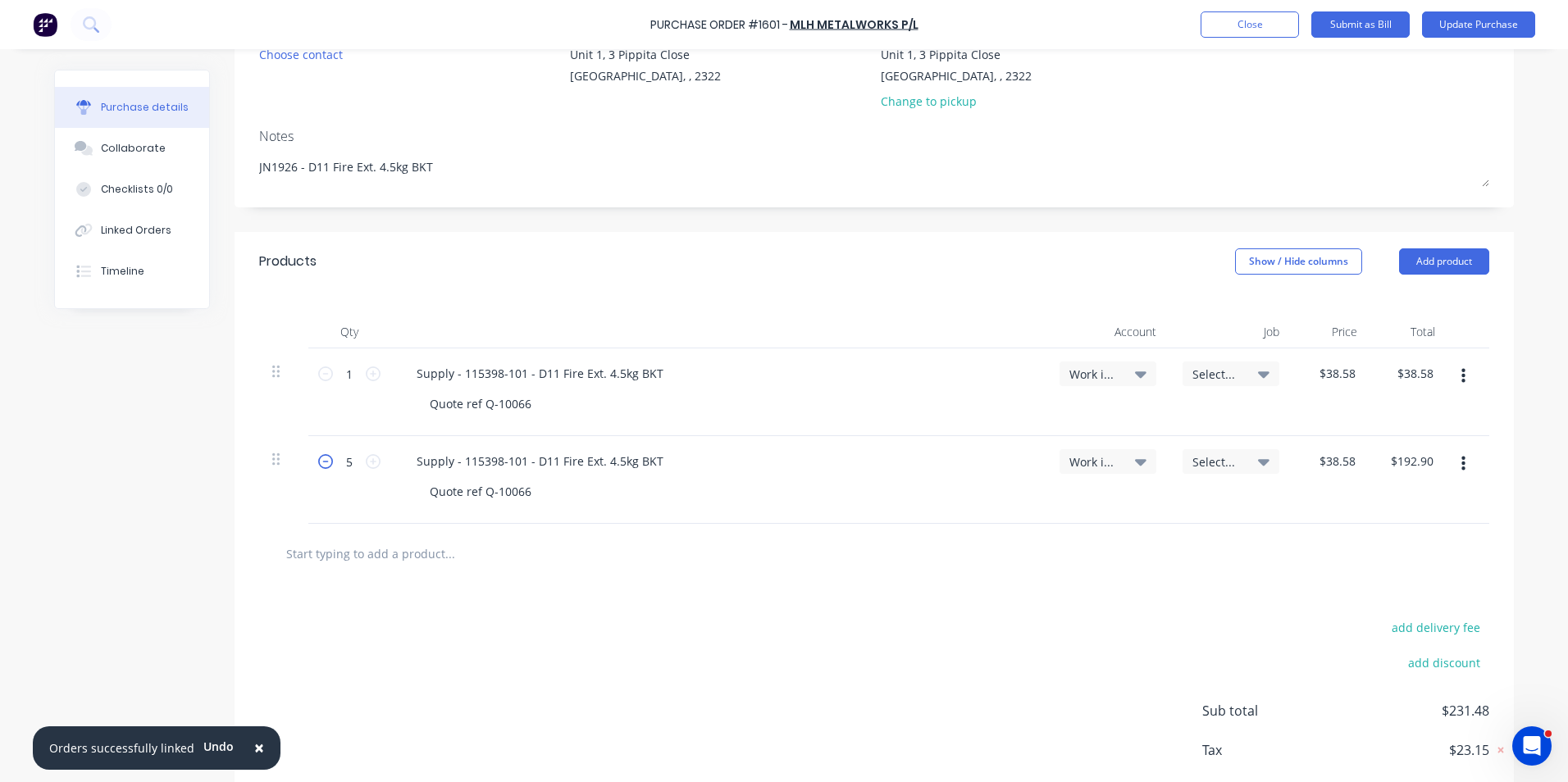
type textarea "x"
type input "4"
type input "$154.32"
click at [1214, 373] on span "Select..." at bounding box center [1217, 374] width 50 height 17
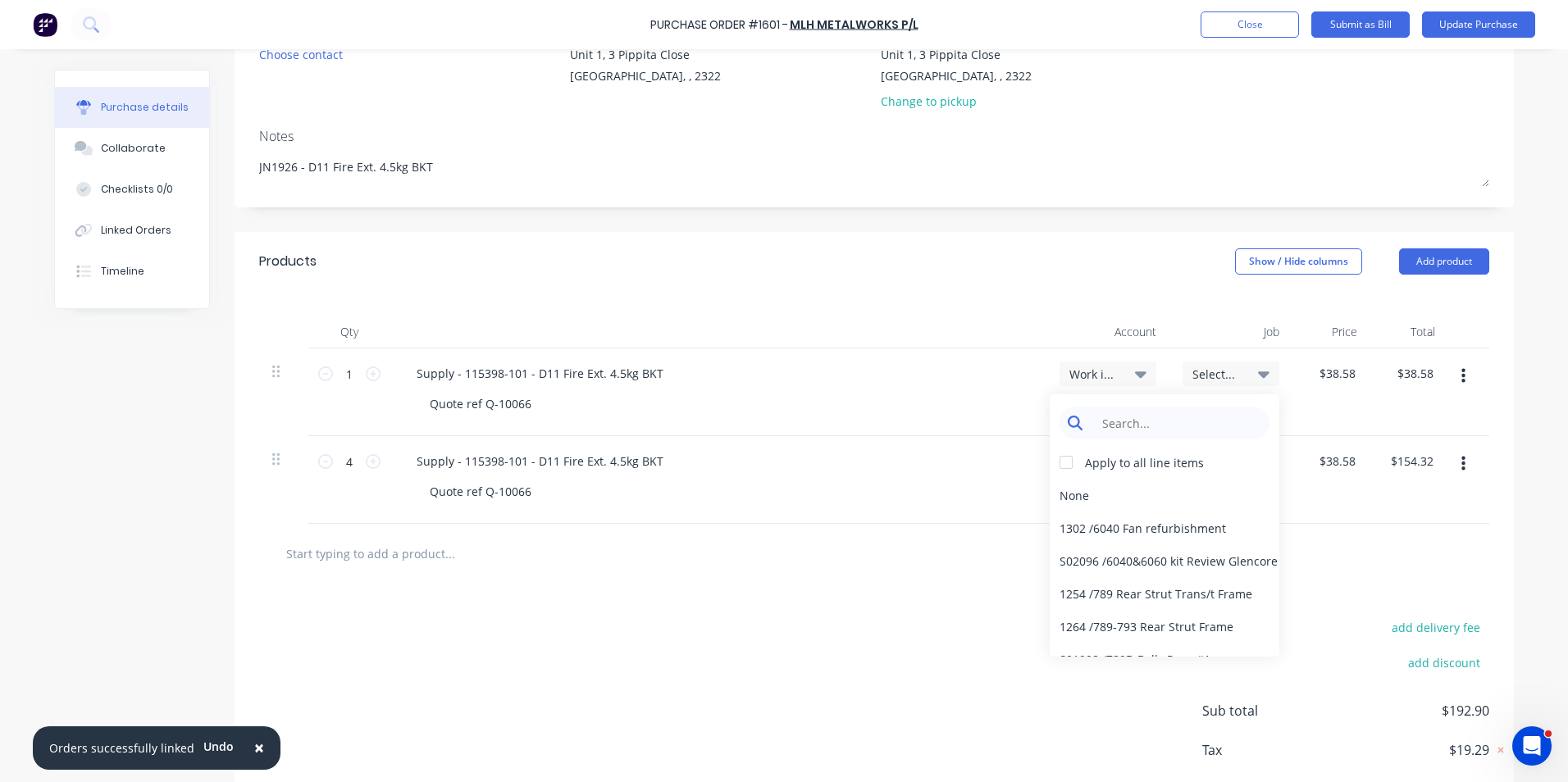
type textarea "x"
click at [1176, 420] on input at bounding box center [1177, 423] width 168 height 32
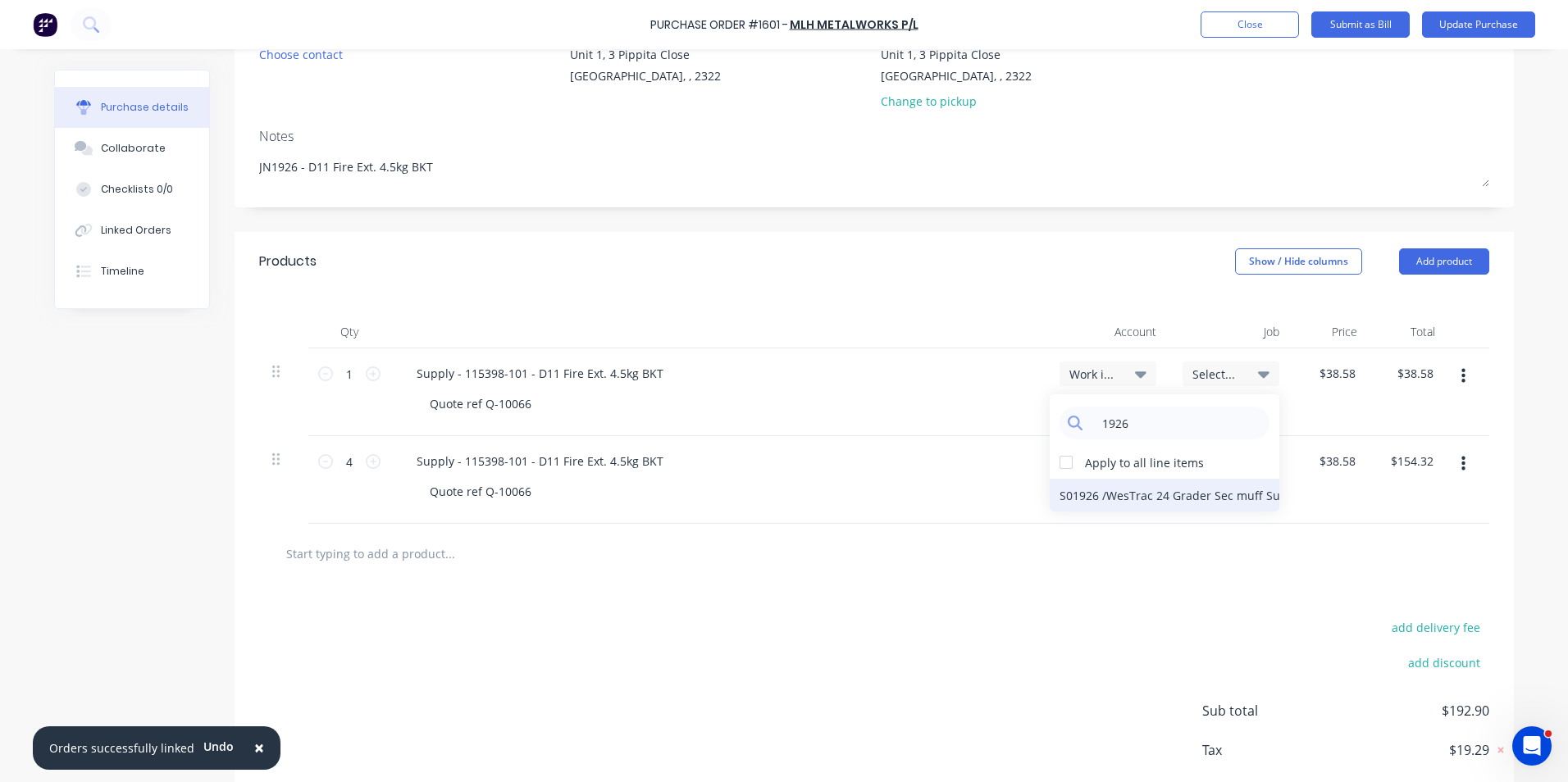
type input "1926"
click at [1111, 494] on div "S01926 / WesTrac 24 Grader Sec muff Sup" at bounding box center [1164, 495] width 230 height 32
click at [1219, 371] on span "S01926 / WesTrac 24 Grader Sec muff Sup" at bounding box center [1217, 374] width 50 height 17
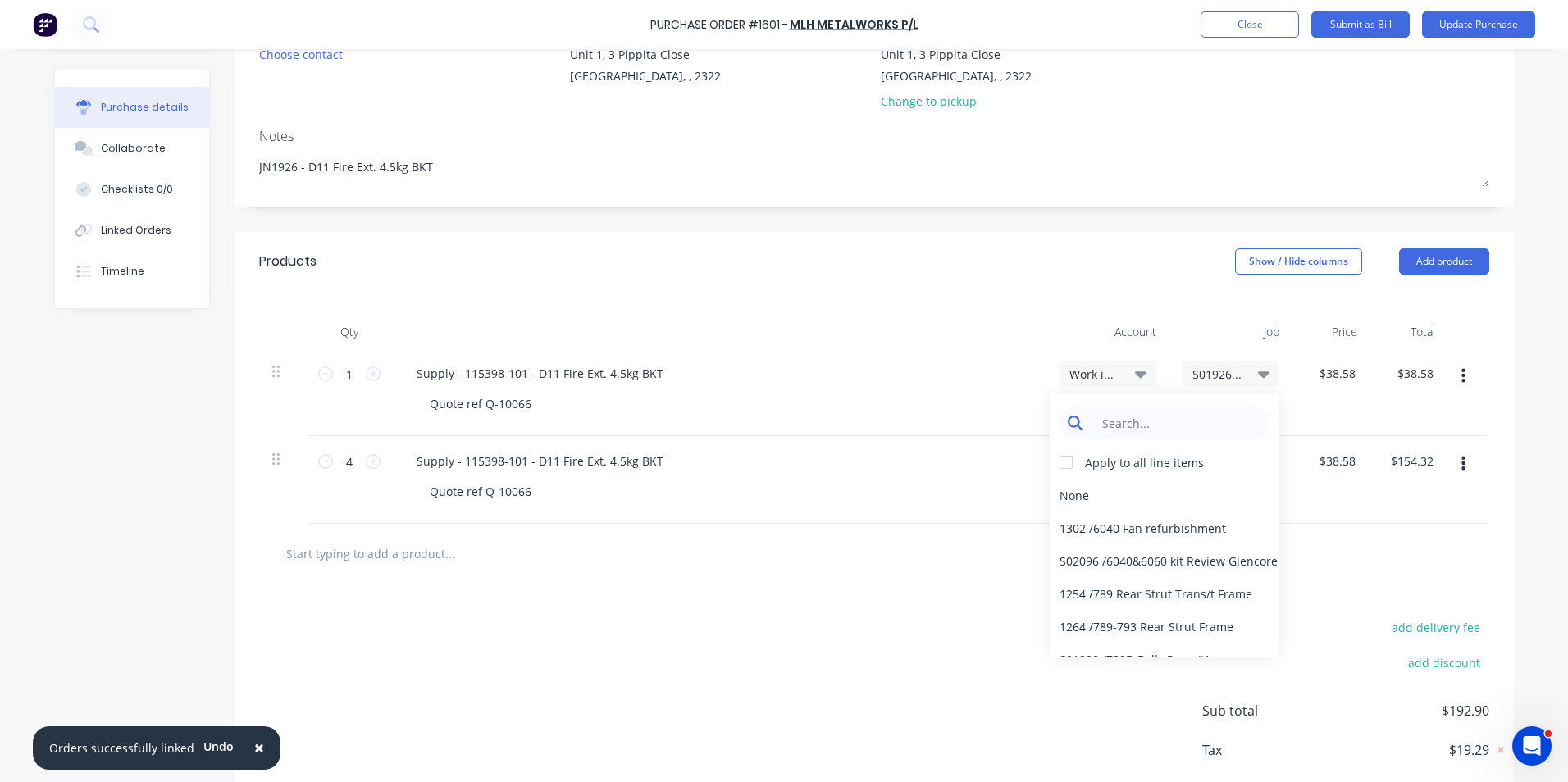
type textarea "x"
click at [1143, 421] on input at bounding box center [1177, 423] width 168 height 32
type input "1926"
drag, startPoint x: 1127, startPoint y: 423, endPoint x: 1093, endPoint y: 427, distance: 34.2
click at [1093, 427] on input "1926" at bounding box center [1177, 423] width 168 height 32
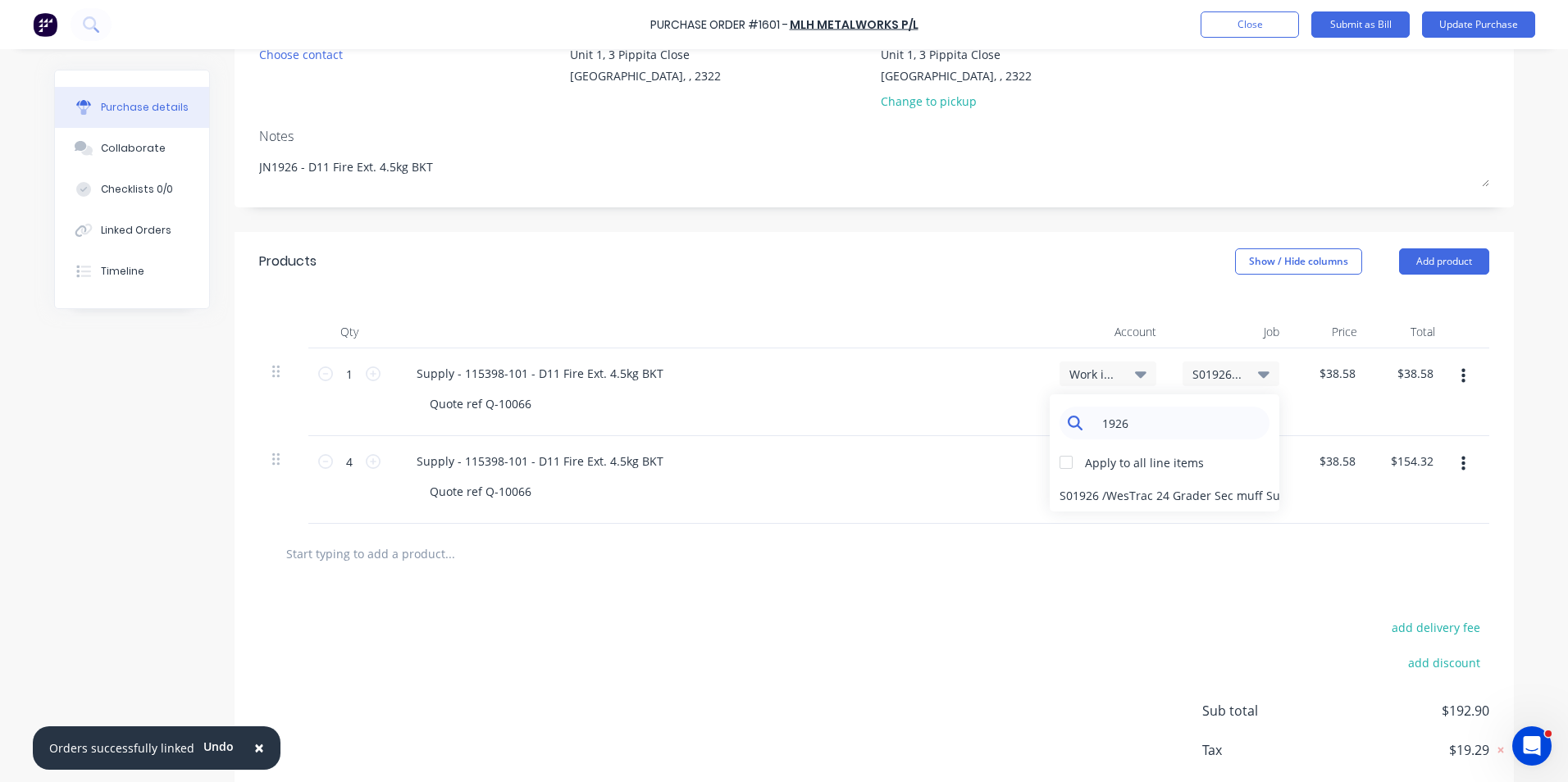
click at [1158, 420] on input "1926" at bounding box center [1177, 423] width 168 height 32
type textarea "x"
click at [976, 402] on div "Quote ref Q-10066" at bounding box center [724, 404] width 616 height 24
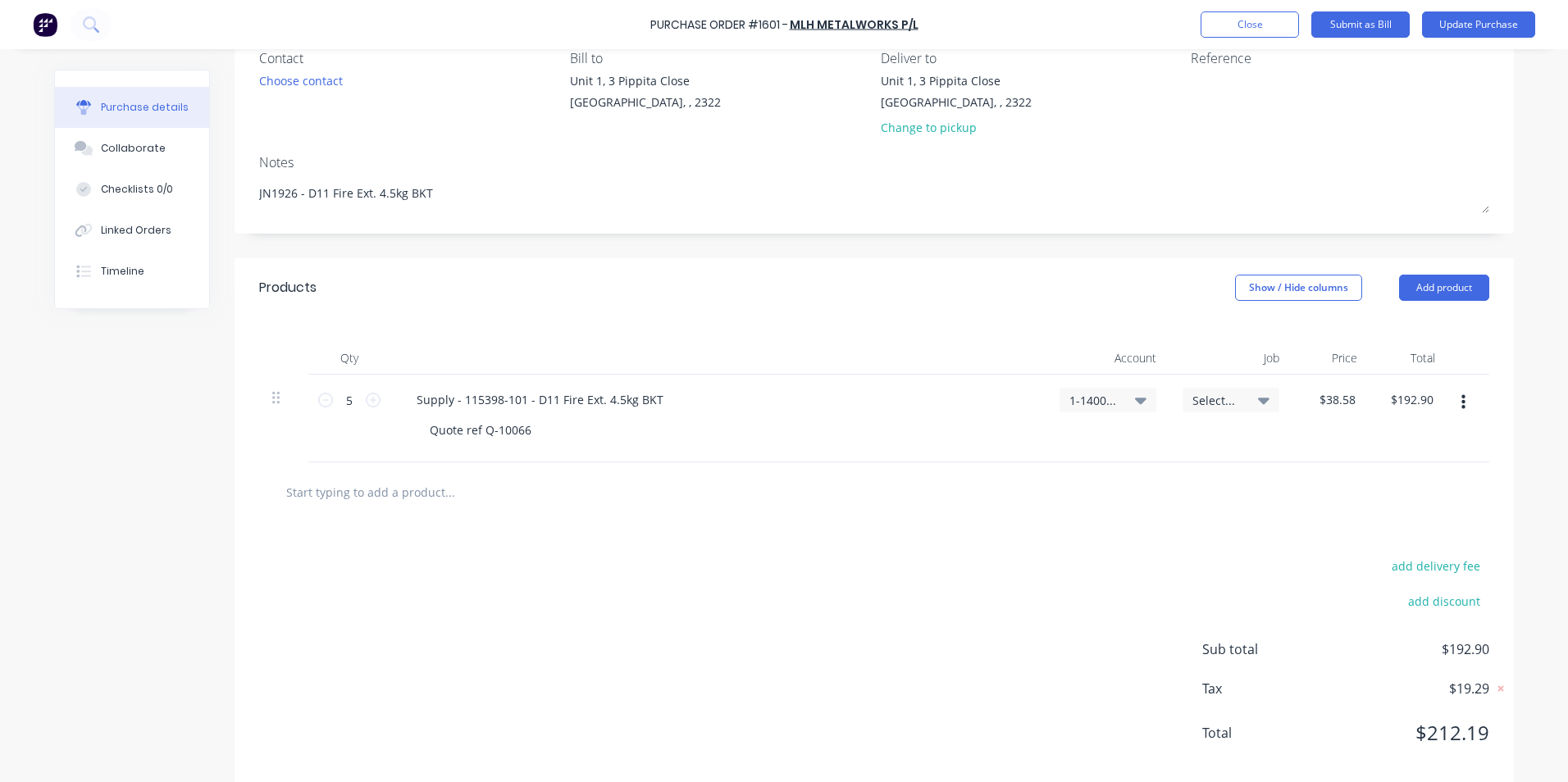
scroll to position [164, 0]
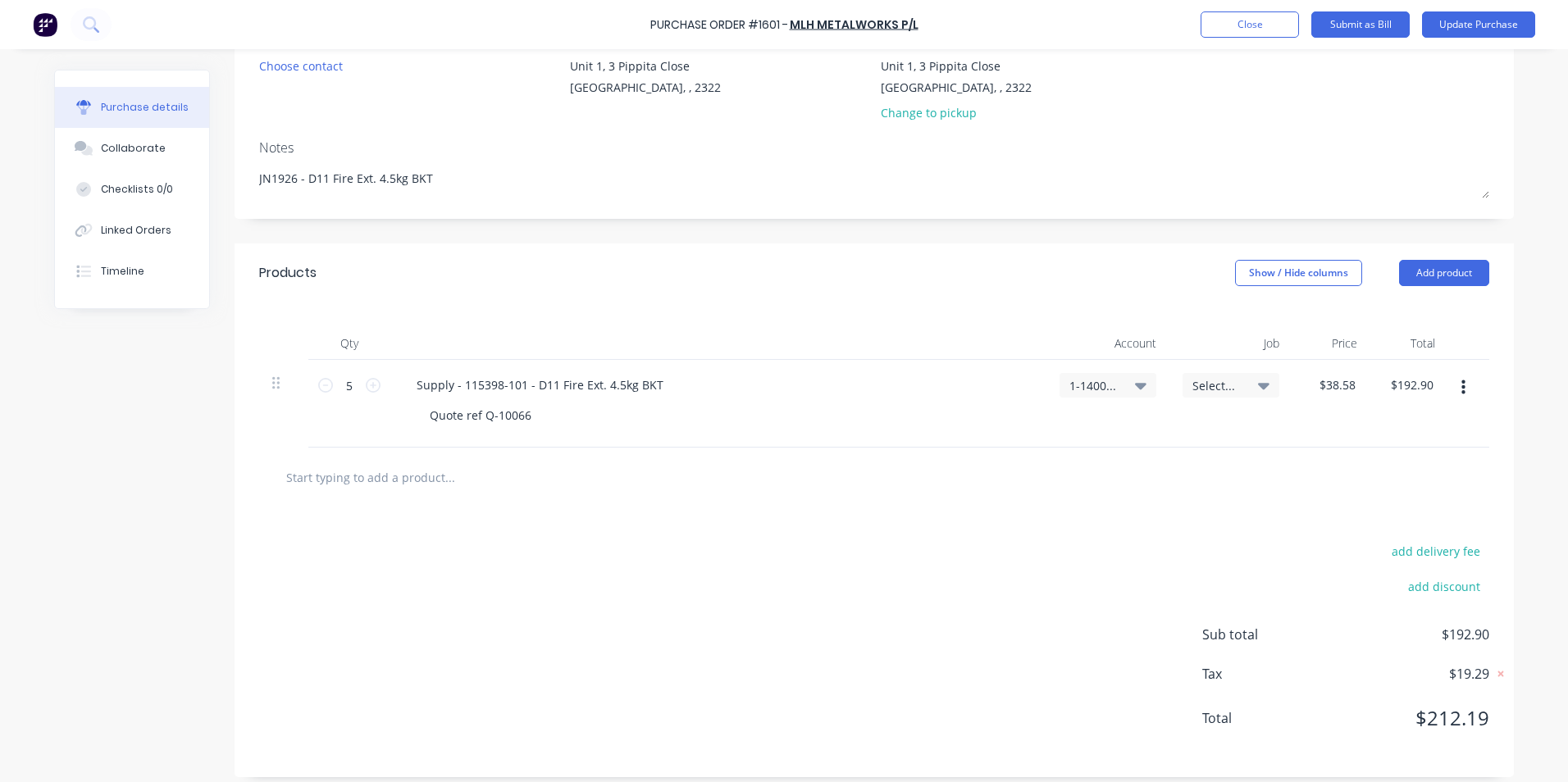
click at [1462, 385] on icon "button" at bounding box center [1464, 387] width 4 height 18
click at [1382, 457] on button "Duplicate" at bounding box center [1412, 464] width 139 height 32
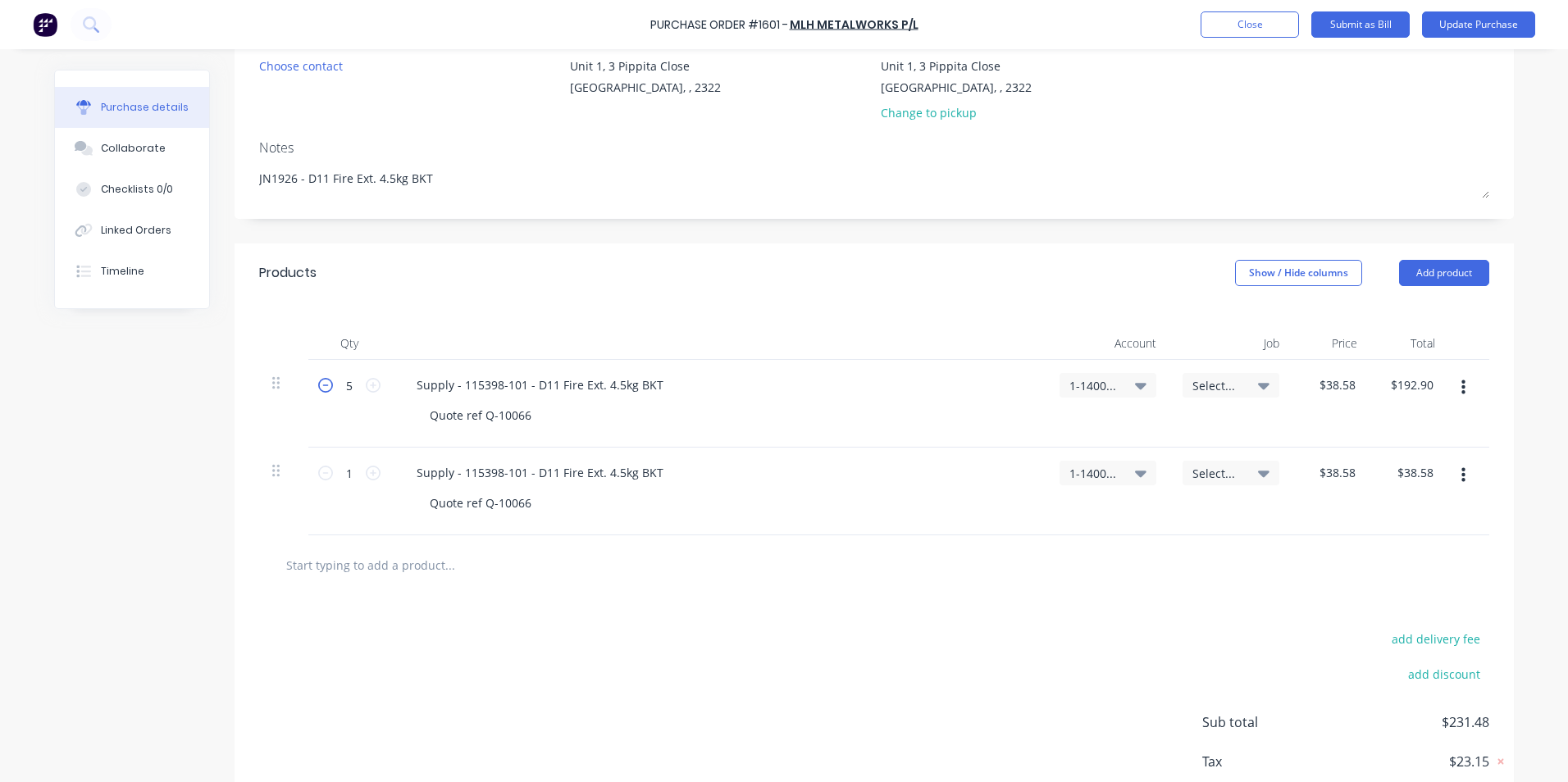
type textarea "x"
click at [319, 388] on icon at bounding box center [325, 385] width 15 height 15
type input "4"
type input "$154.32"
click at [1085, 384] on span "1-1400 / Work in Progress - Materials" at bounding box center [1094, 385] width 50 height 17
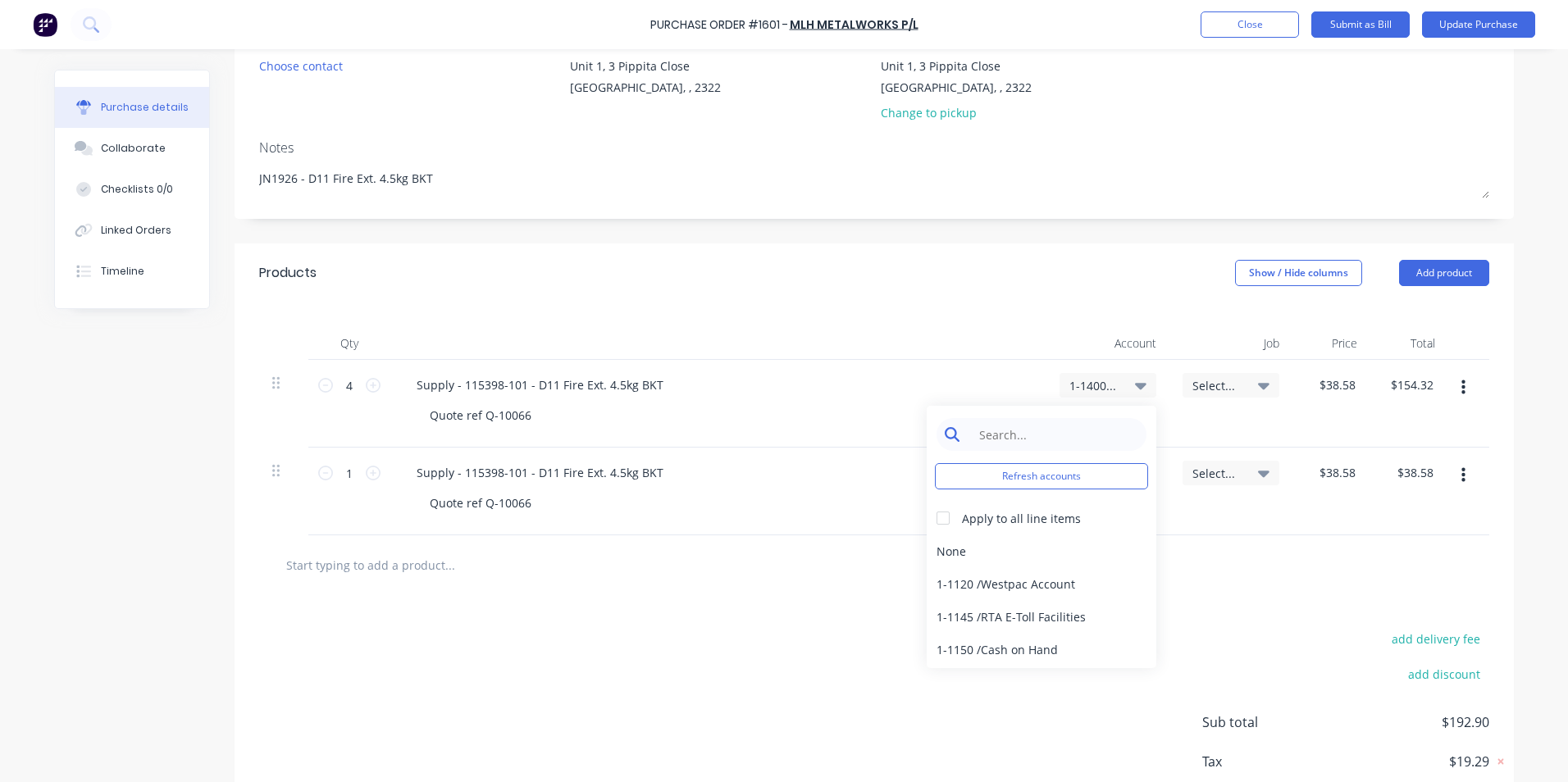
type textarea "x"
click at [1017, 432] on input at bounding box center [1054, 434] width 168 height 32
type input "stock"
click at [990, 550] on div "1-1310 / Stock" at bounding box center [1041, 550] width 230 height 32
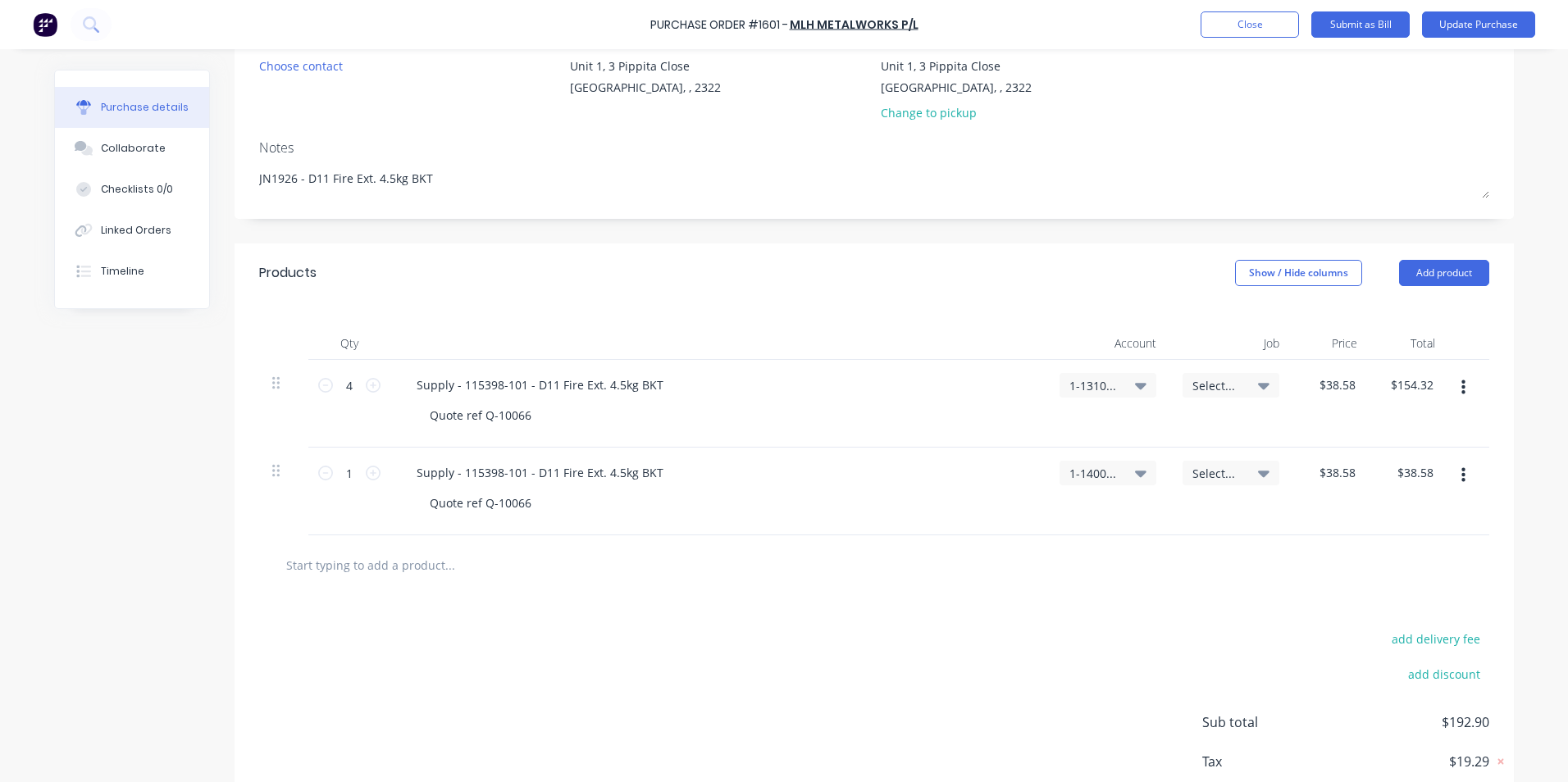
click at [1210, 389] on span "Select..." at bounding box center [1217, 385] width 50 height 17
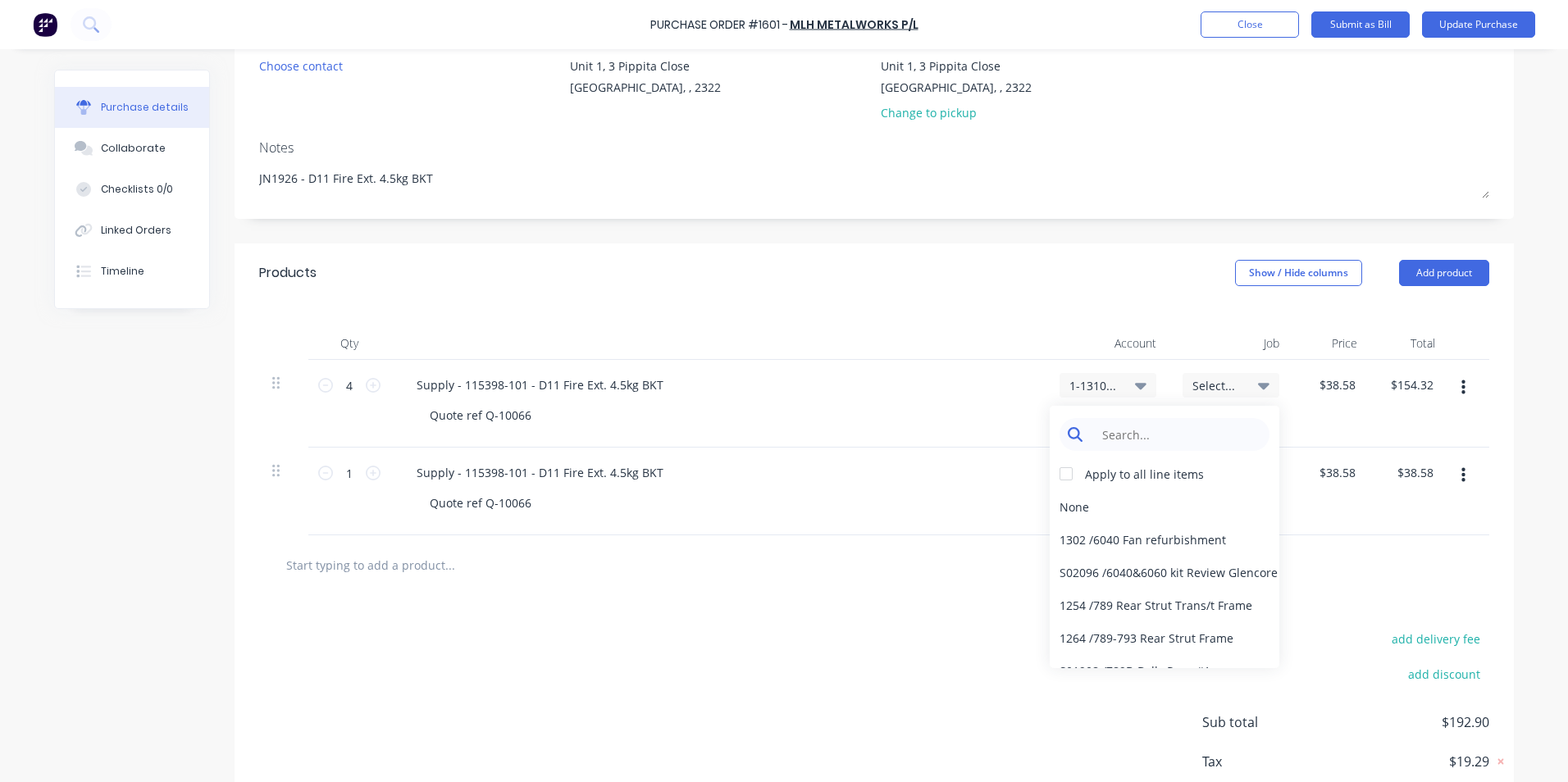
type textarea "x"
click at [1159, 428] on input at bounding box center [1177, 434] width 168 height 32
type input "stock"
click at [1131, 602] on div "Stock / Stock" at bounding box center [1164, 605] width 230 height 32
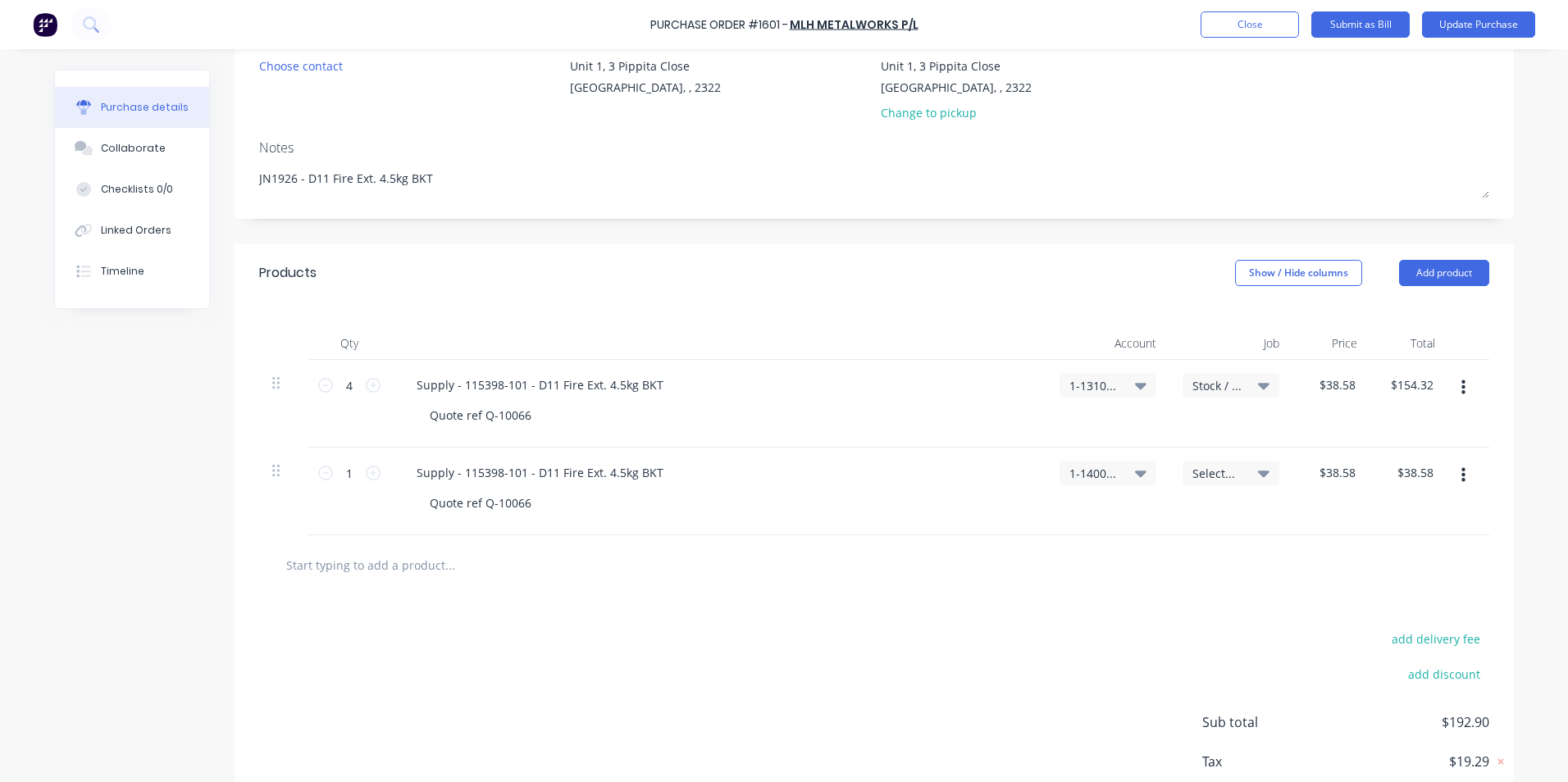
click at [1221, 475] on span "Select..." at bounding box center [1217, 473] width 50 height 17
type textarea "x"
click at [1140, 525] on input at bounding box center [1177, 522] width 168 height 32
type input "1926"
click at [1067, 594] on div "1926 / W/Trac-D11 Fire Ext. BKT" at bounding box center [1164, 594] width 230 height 32
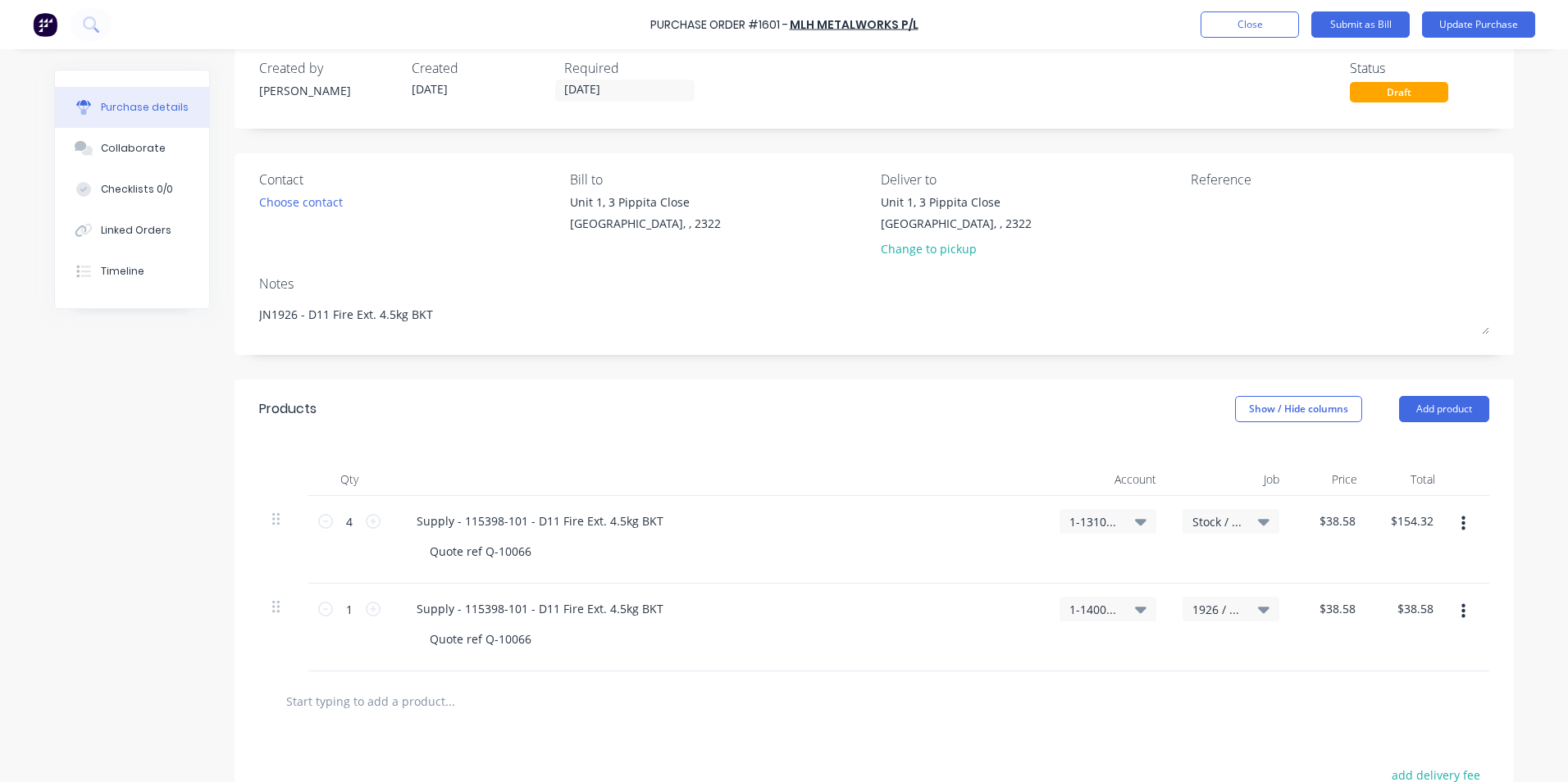
scroll to position [0, 0]
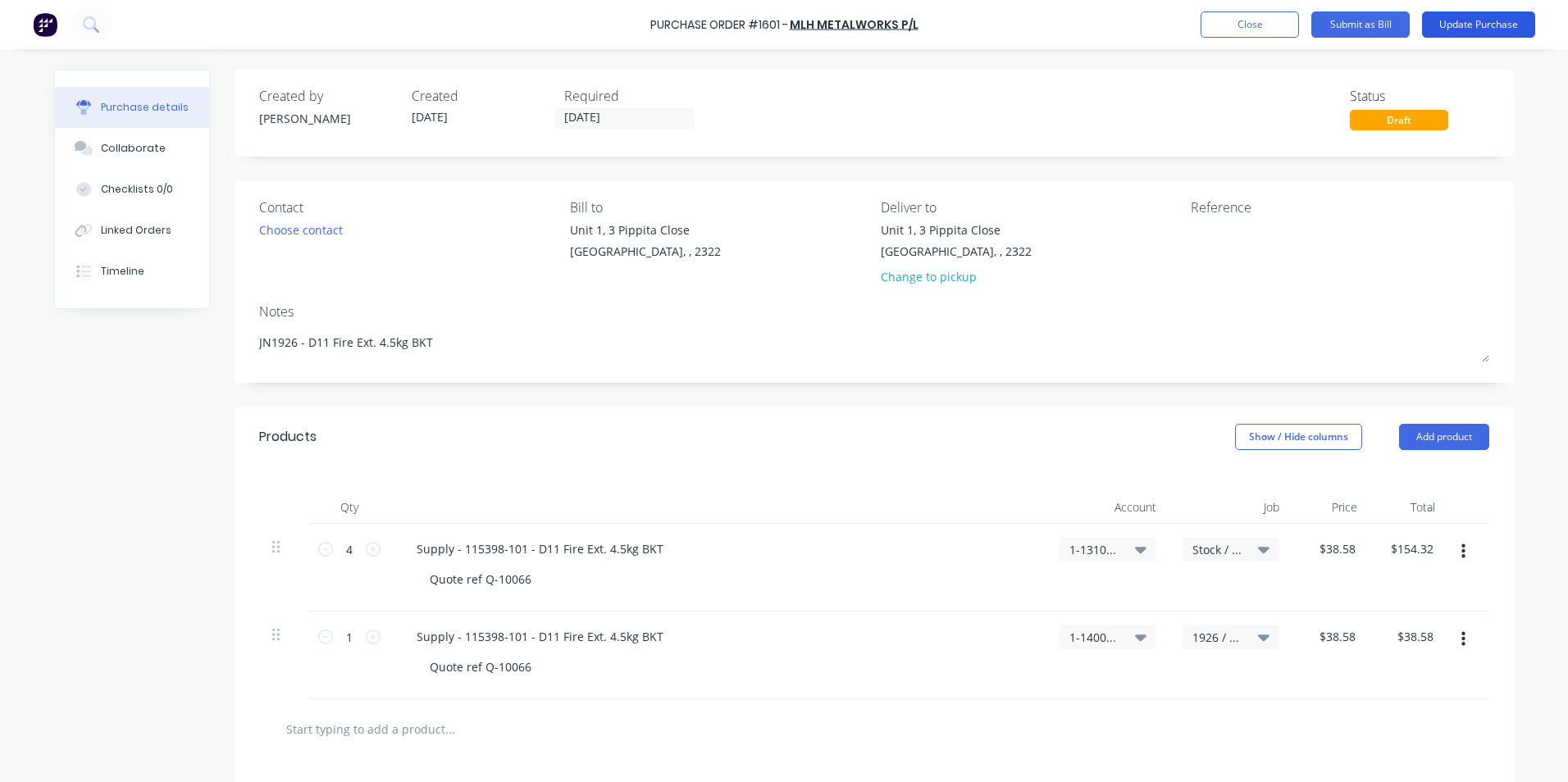
click at [1467, 19] on button "Update Purchase" at bounding box center [1479, 24] width 113 height 26
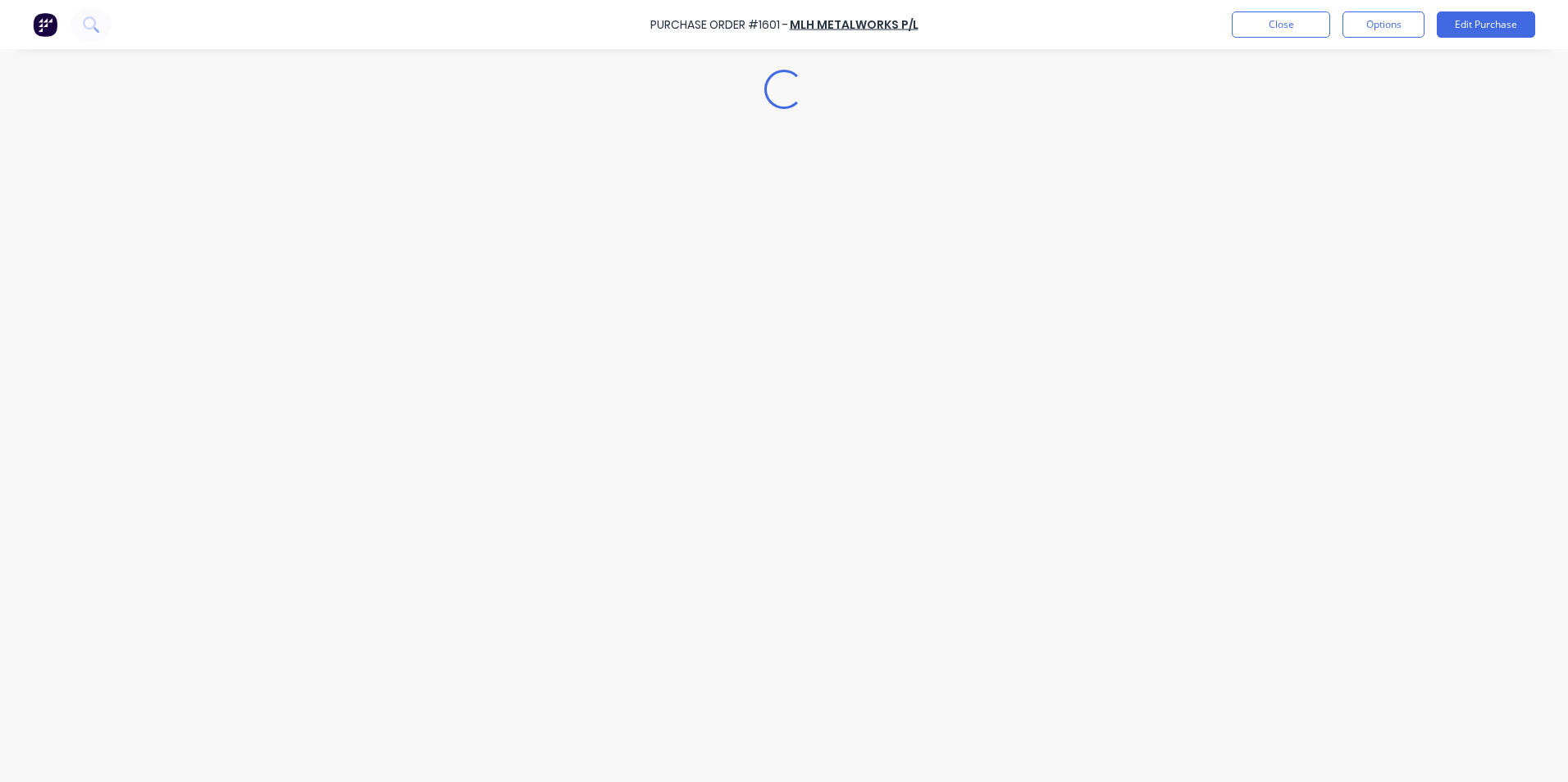
type textarea "x"
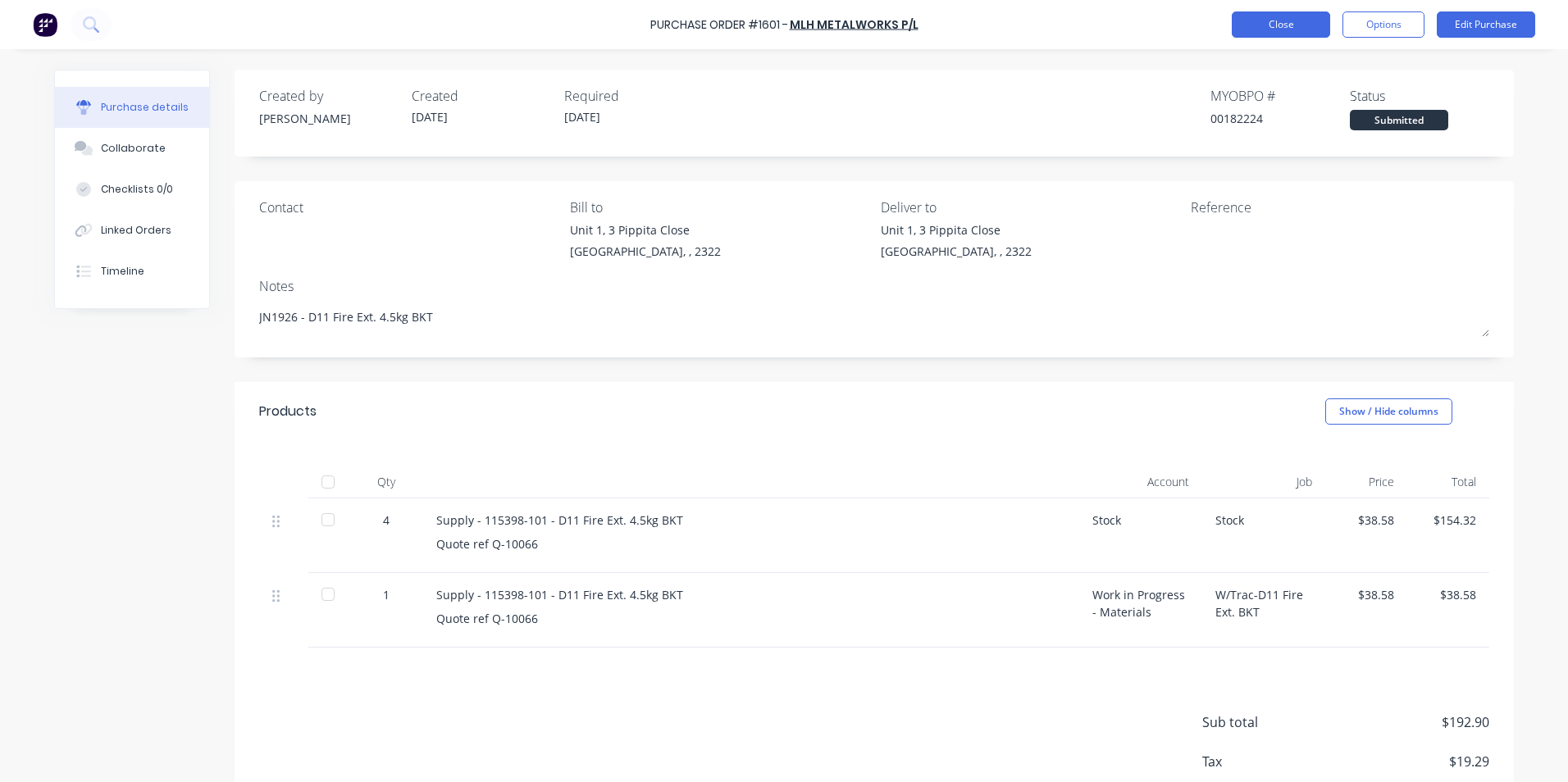
click at [1284, 21] on button "Close" at bounding box center [1281, 24] width 98 height 26
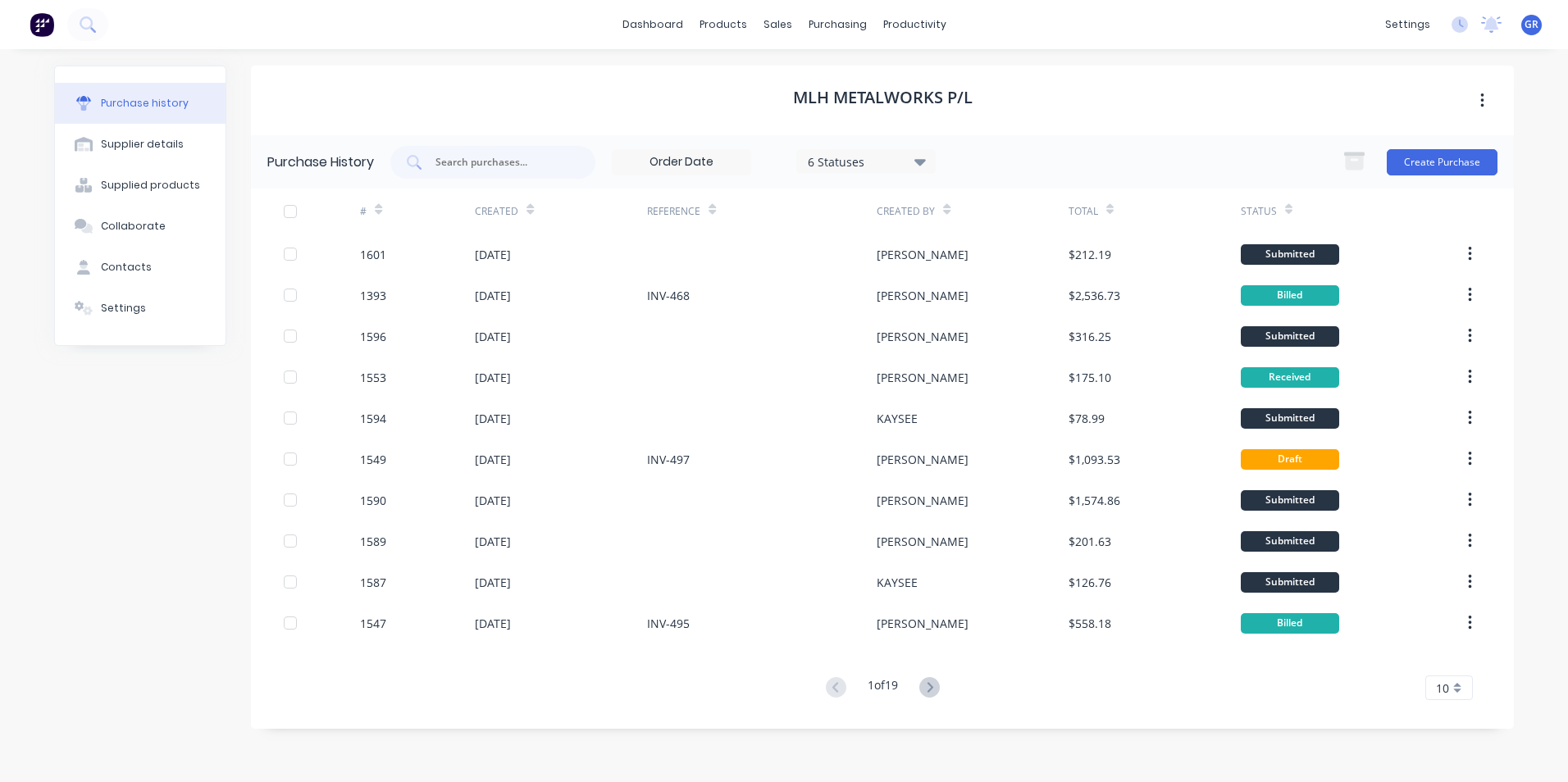
click at [556, 219] on div "Created" at bounding box center [560, 211] width 172 height 45
click at [1462, 26] on icon at bounding box center [1462, 24] width 5 height 9
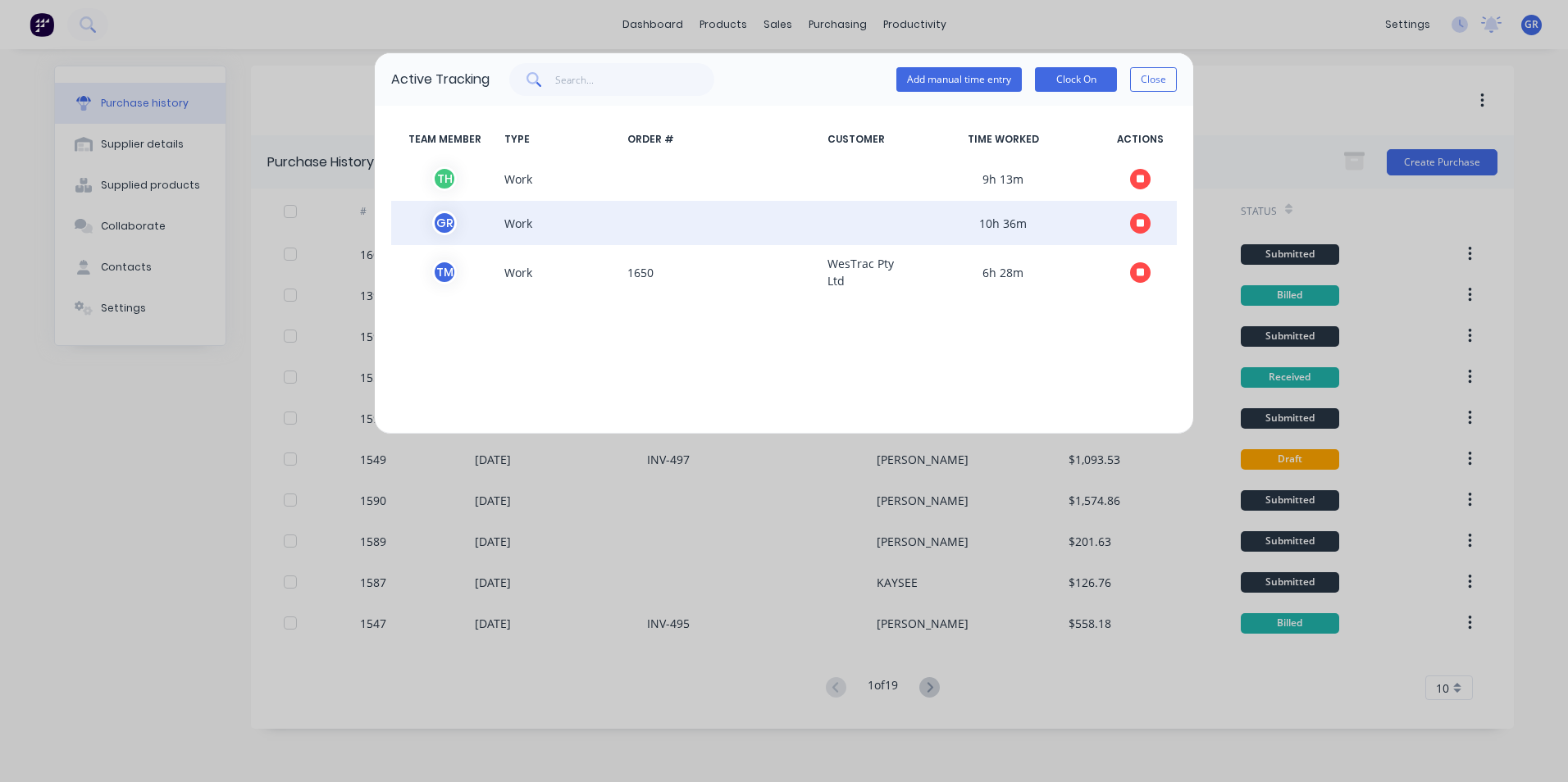
click at [1140, 222] on icon "button" at bounding box center [1141, 223] width 9 height 9
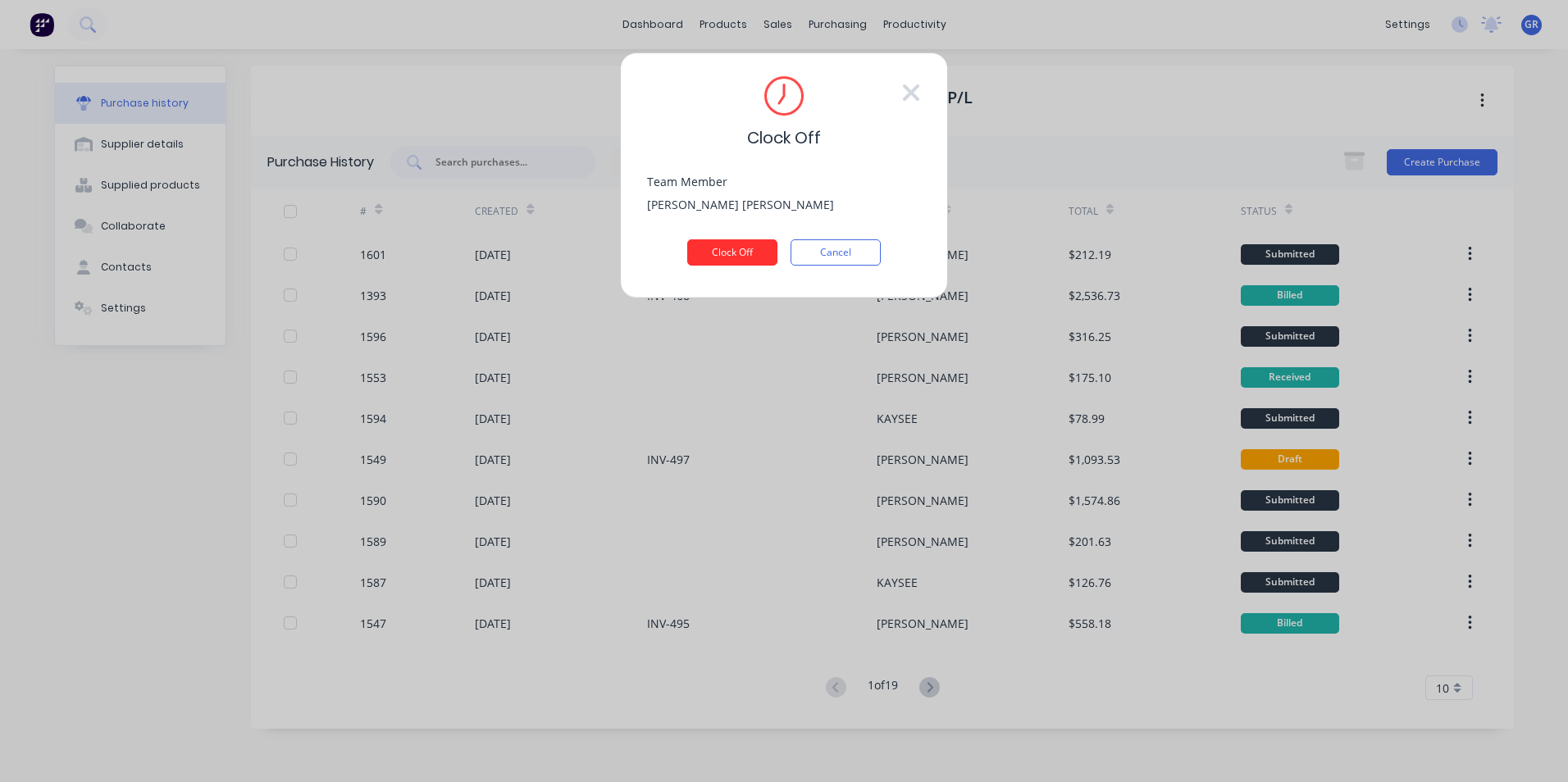
click at [722, 250] on button "Clock Off" at bounding box center [733, 252] width 91 height 26
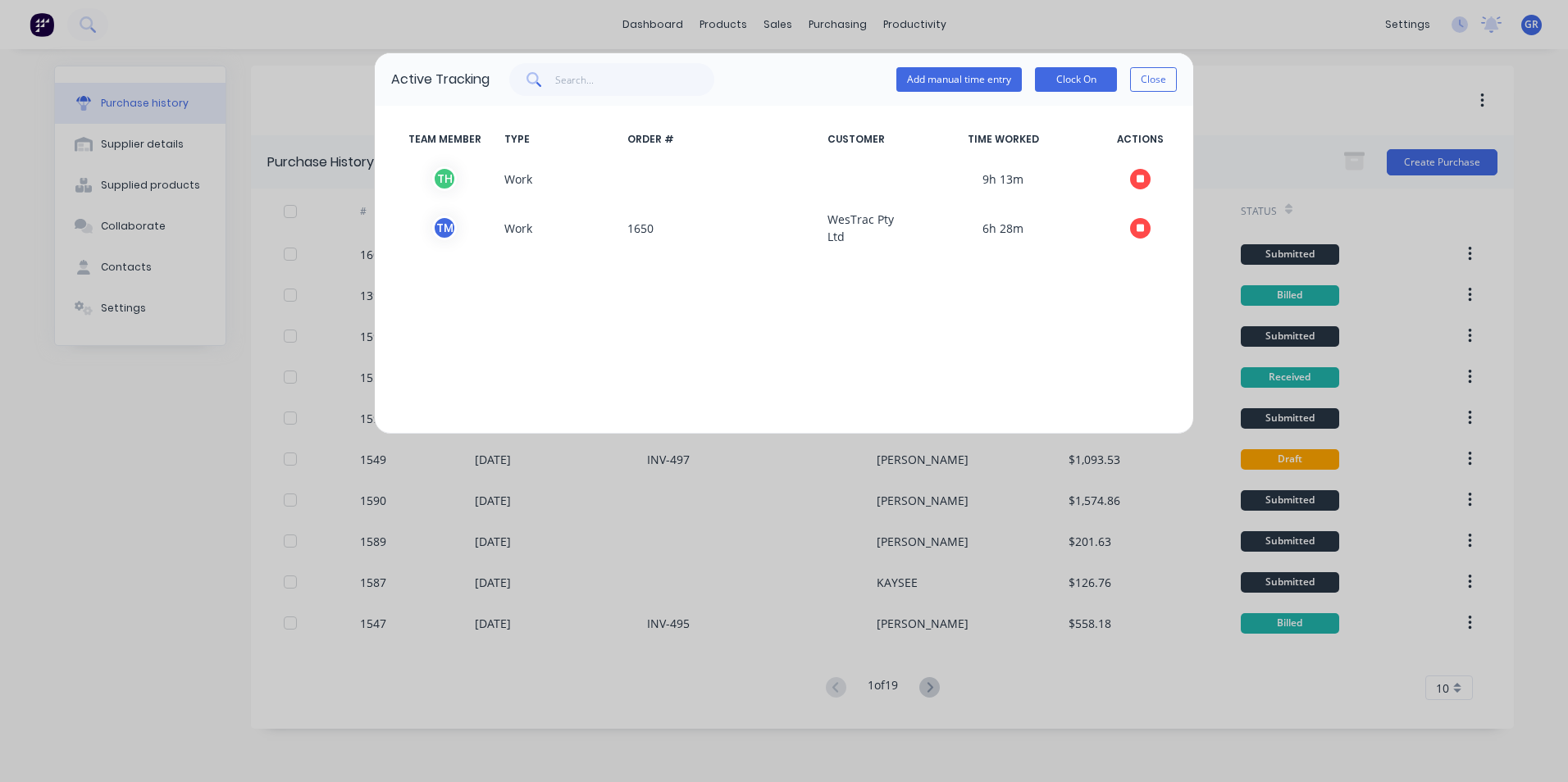
drag, startPoint x: 1152, startPoint y: 78, endPoint x: 1223, endPoint y: 97, distance: 73.5
click at [1152, 77] on button "Close" at bounding box center [1153, 79] width 47 height 25
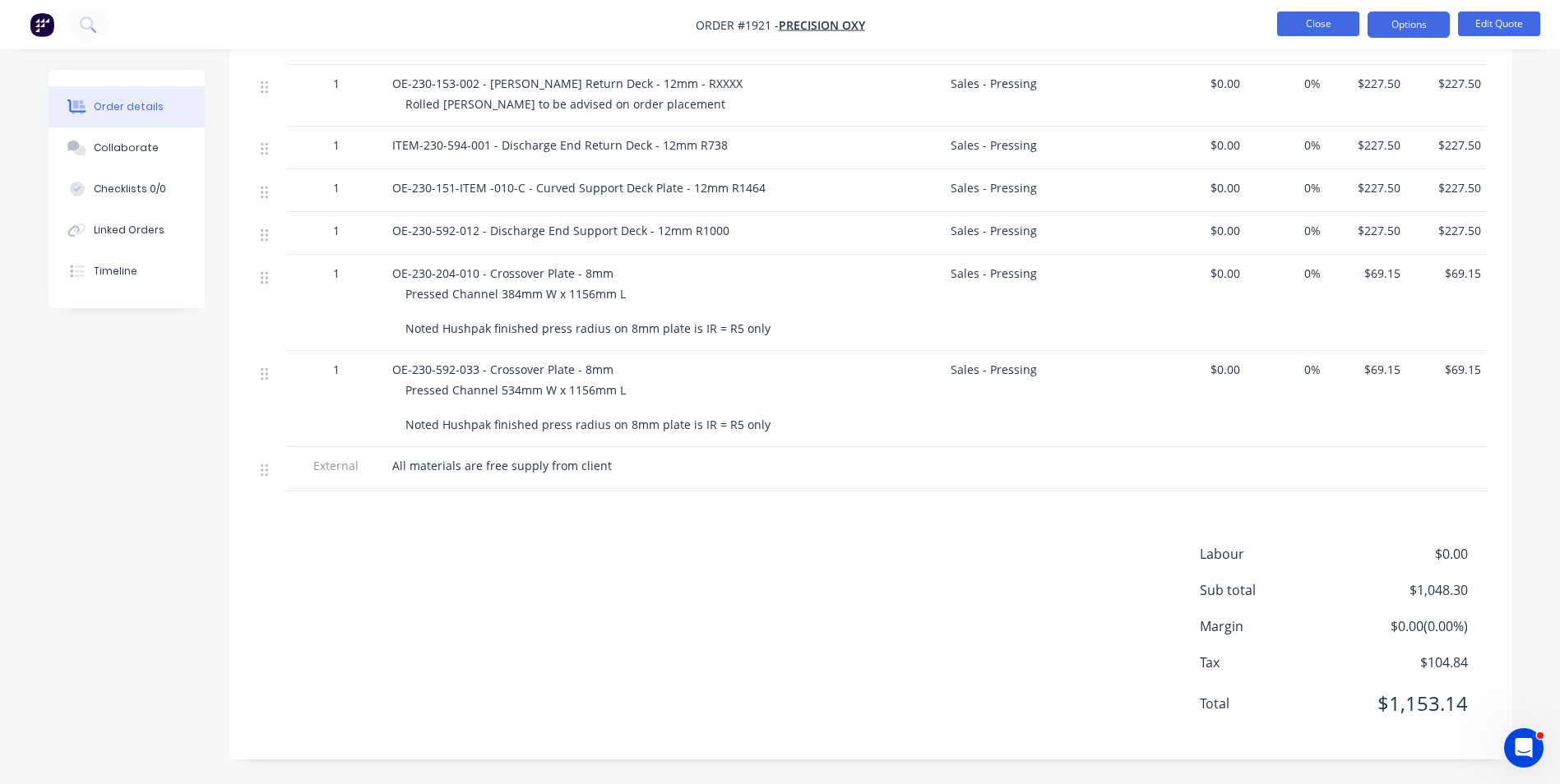
click at [1334, 20] on button "Close" at bounding box center [1318, 23] width 82 height 25
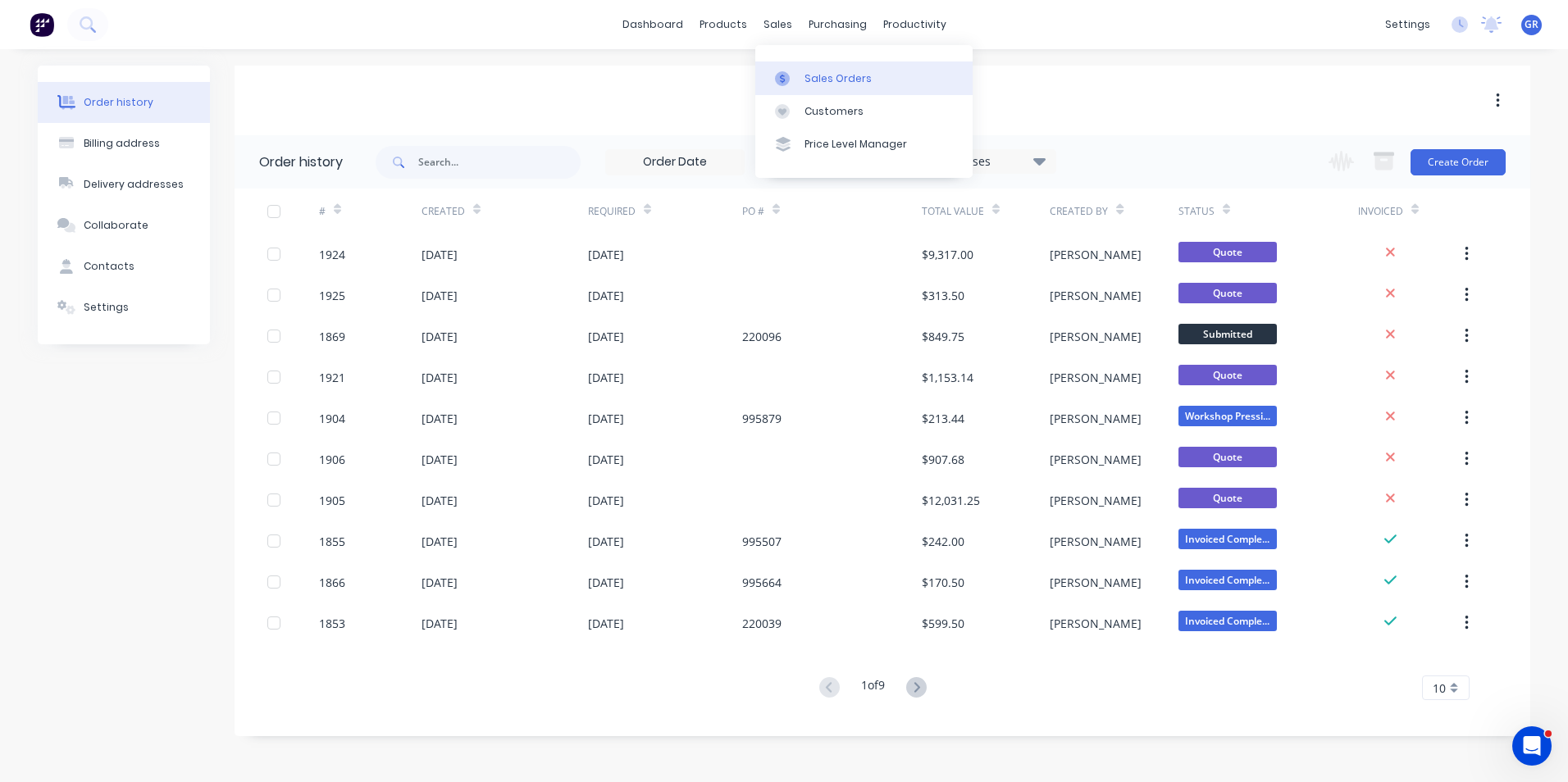
click at [830, 73] on div "Sales Orders" at bounding box center [838, 78] width 68 height 15
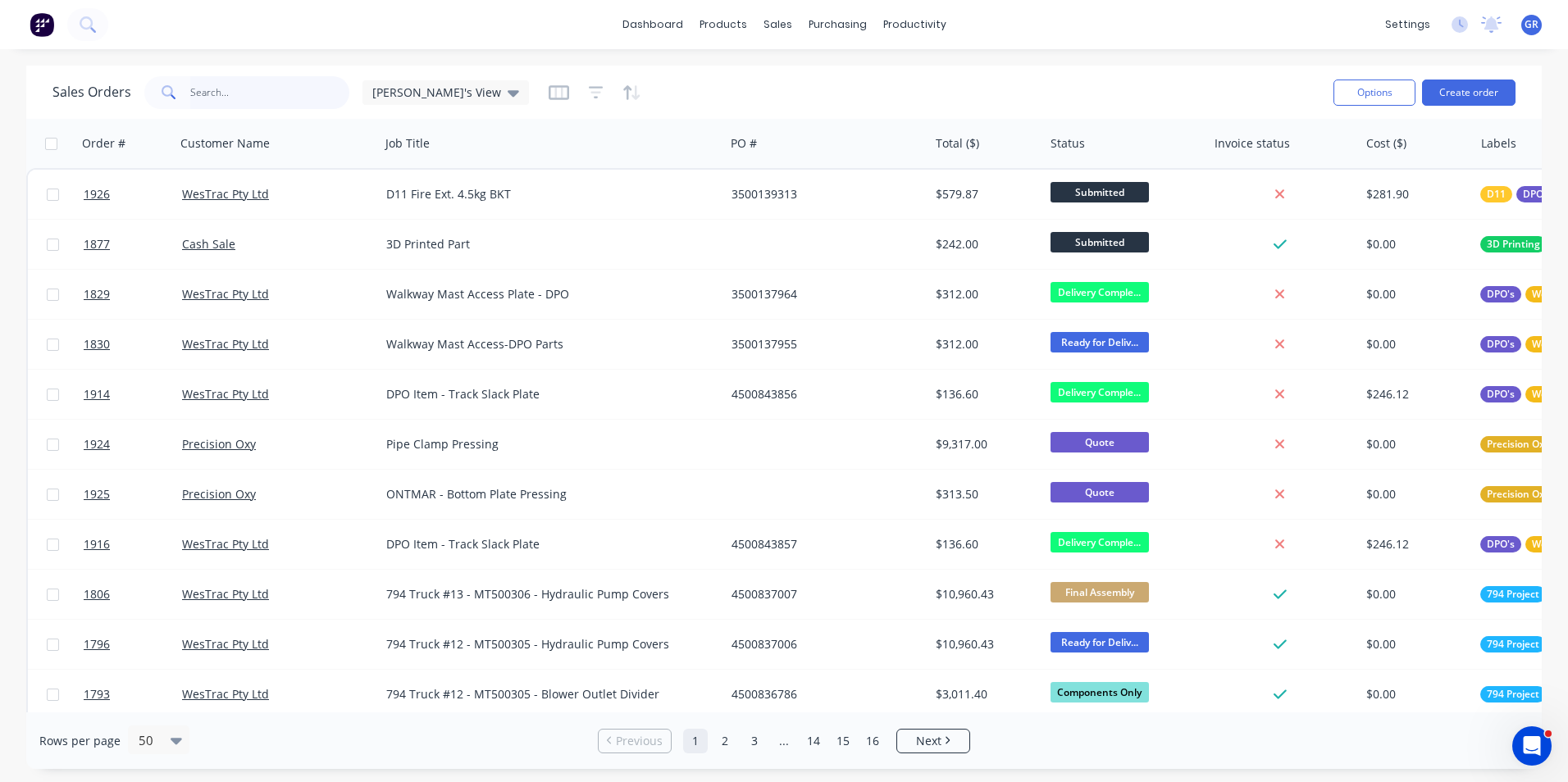
click at [212, 85] on input "text" at bounding box center [270, 92] width 160 height 32
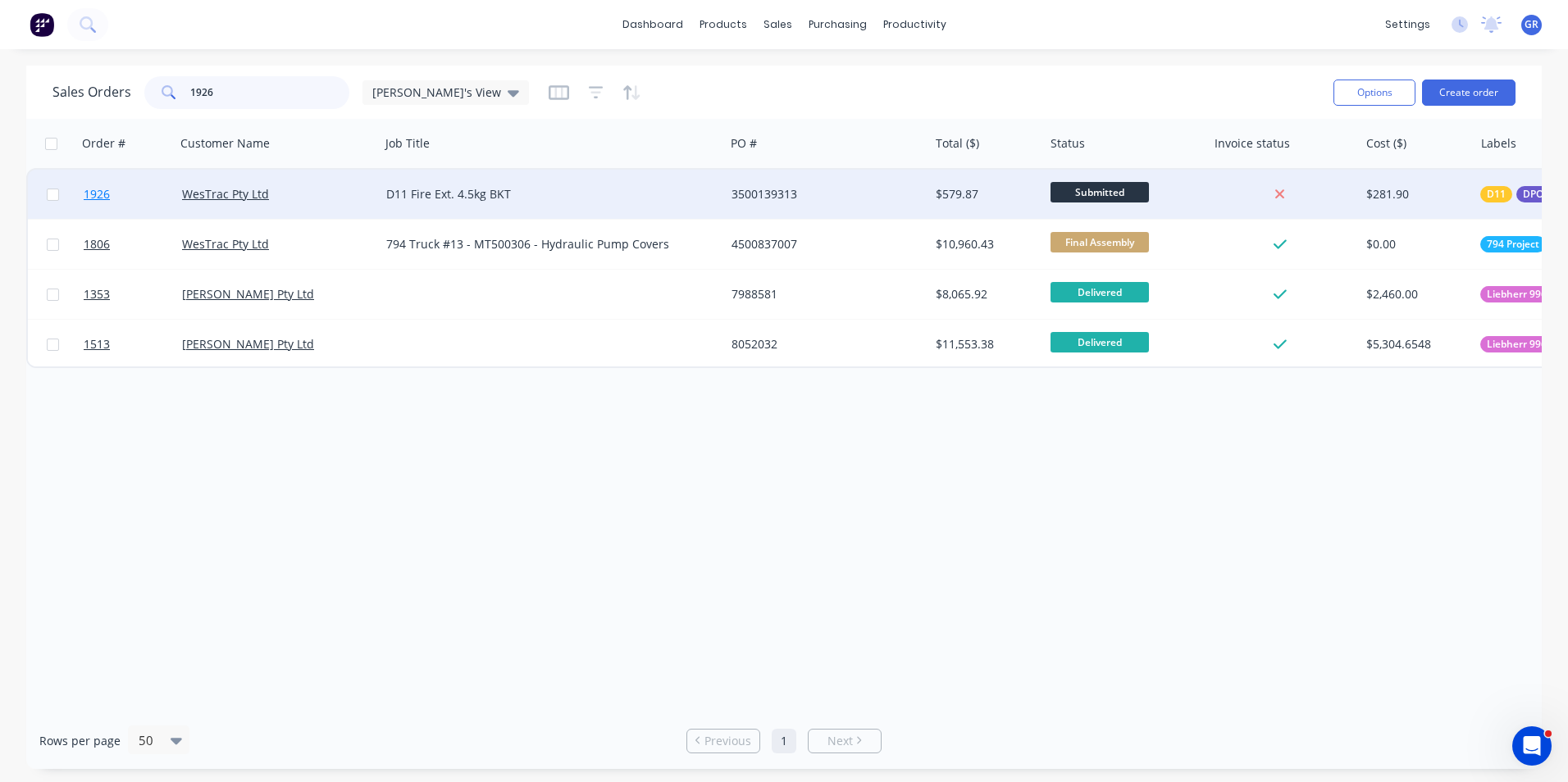
type input "1926"
click at [95, 197] on span "1926" at bounding box center [97, 194] width 27 height 16
